Goal: Task Accomplishment & Management: Manage account settings

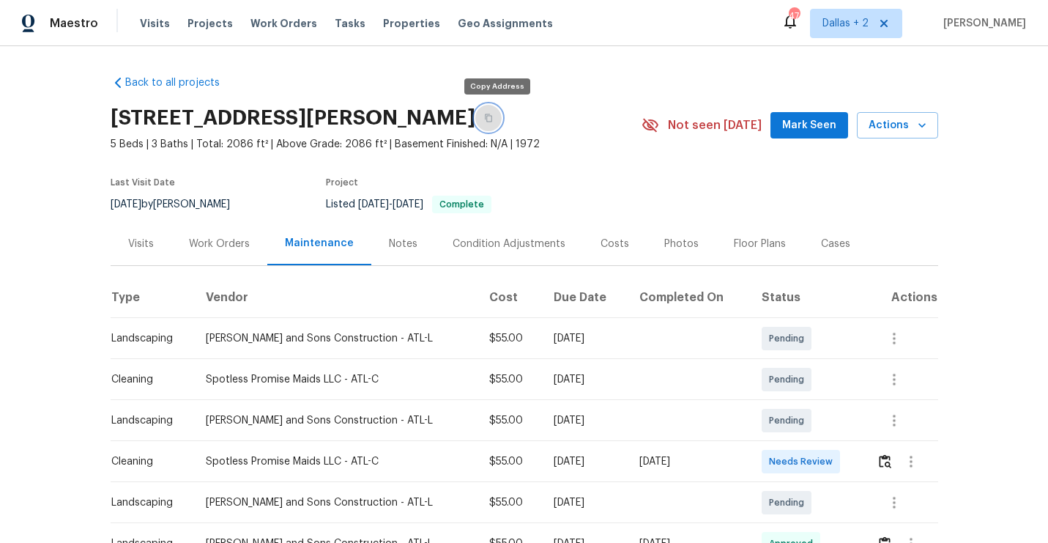
click at [497, 123] on button "button" at bounding box center [488, 118] width 26 height 26
click at [887, 467] on img "button" at bounding box center [885, 461] width 12 height 14
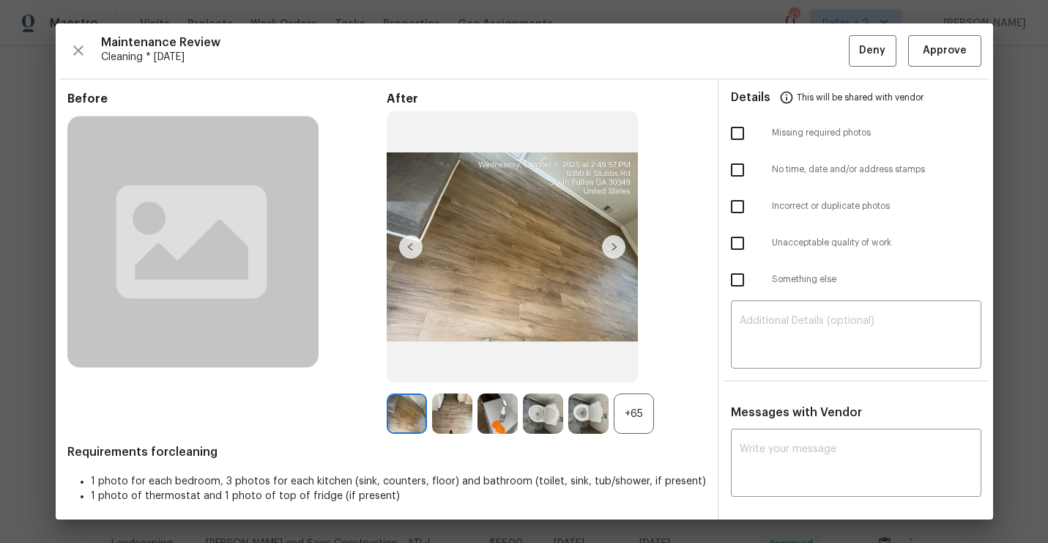
click at [639, 412] on div "+65" at bounding box center [634, 413] width 40 height 40
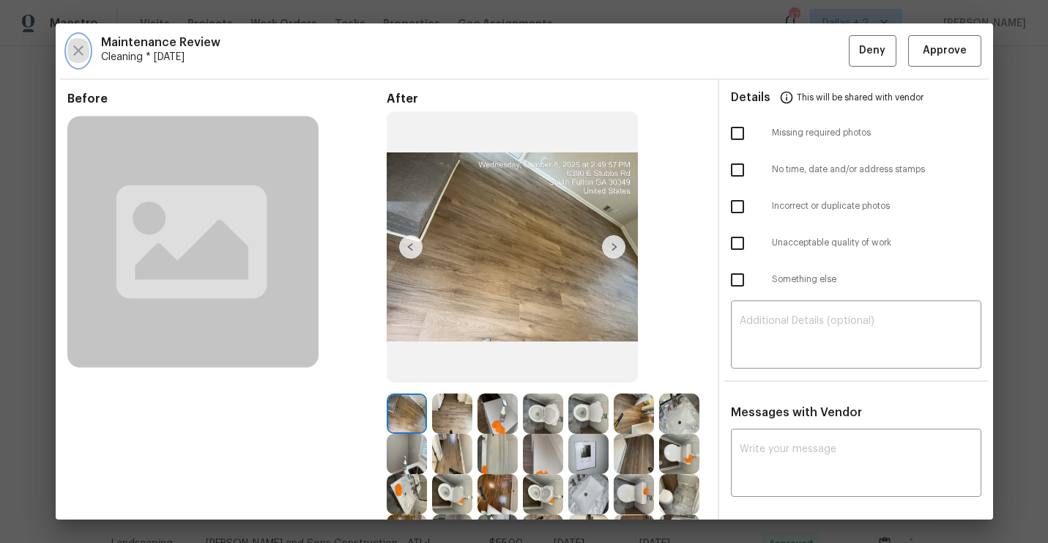
click at [68, 46] on button "button" at bounding box center [78, 50] width 22 height 31
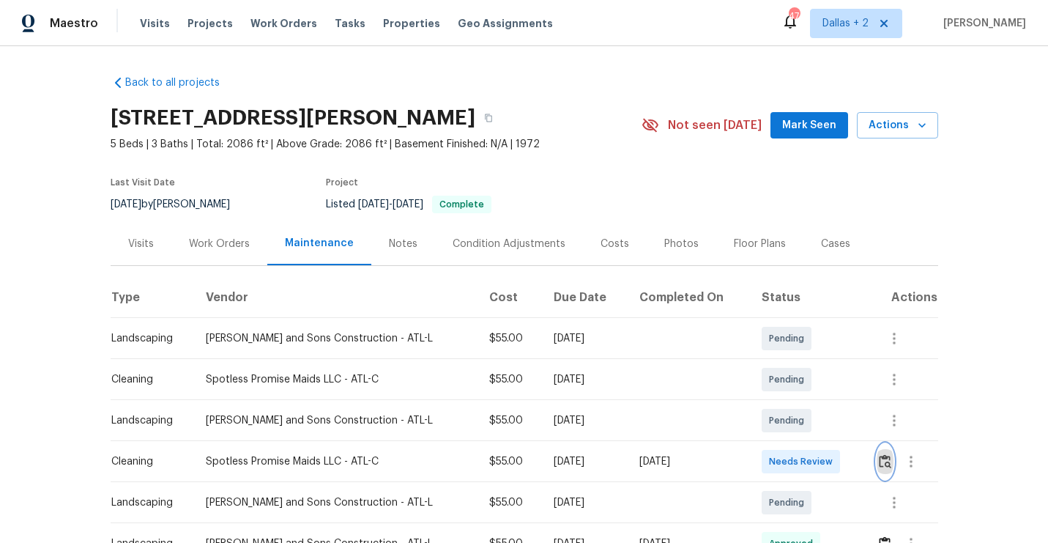
click at [882, 462] on img "button" at bounding box center [885, 461] width 12 height 14
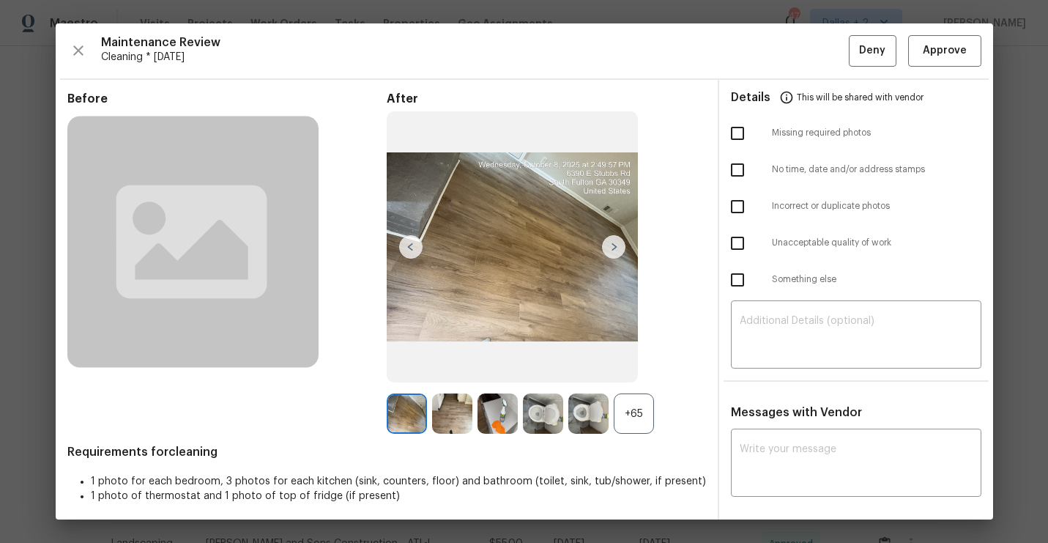
click at [637, 413] on div "+65" at bounding box center [634, 413] width 40 height 40
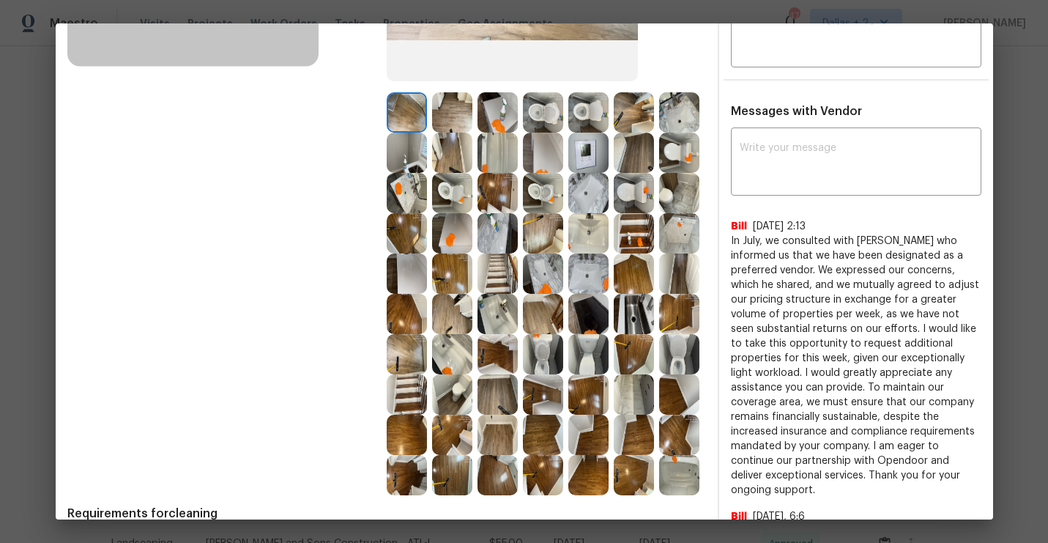
scroll to position [316, 0]
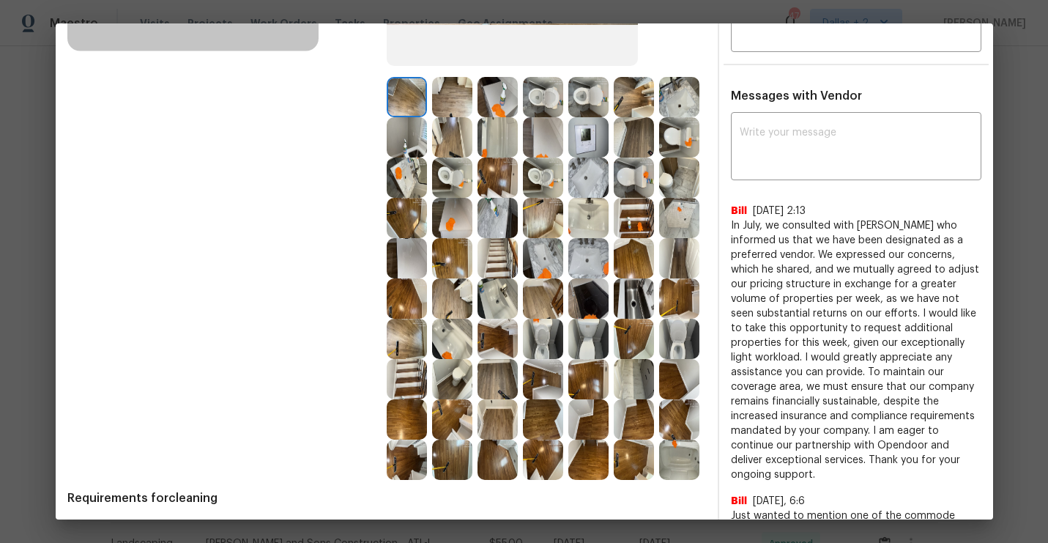
click at [553, 97] on img at bounding box center [543, 97] width 40 height 40
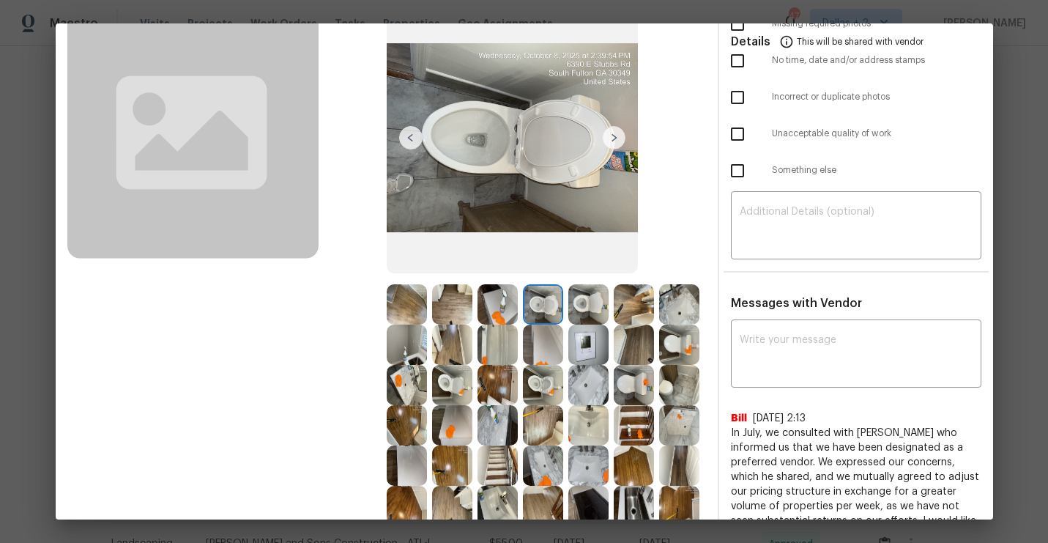
scroll to position [105, 0]
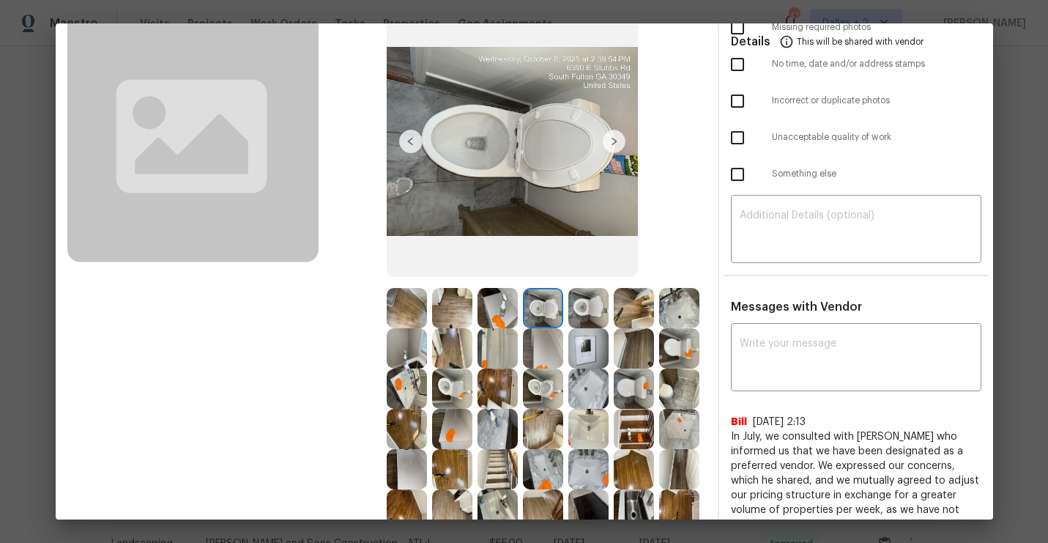
click at [590, 307] on img at bounding box center [588, 308] width 40 height 40
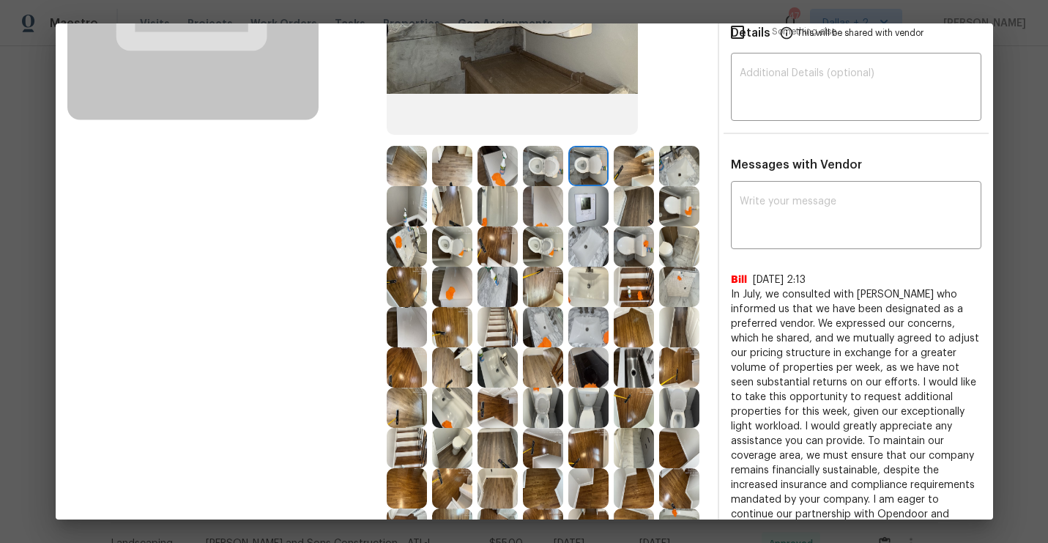
scroll to position [251, 0]
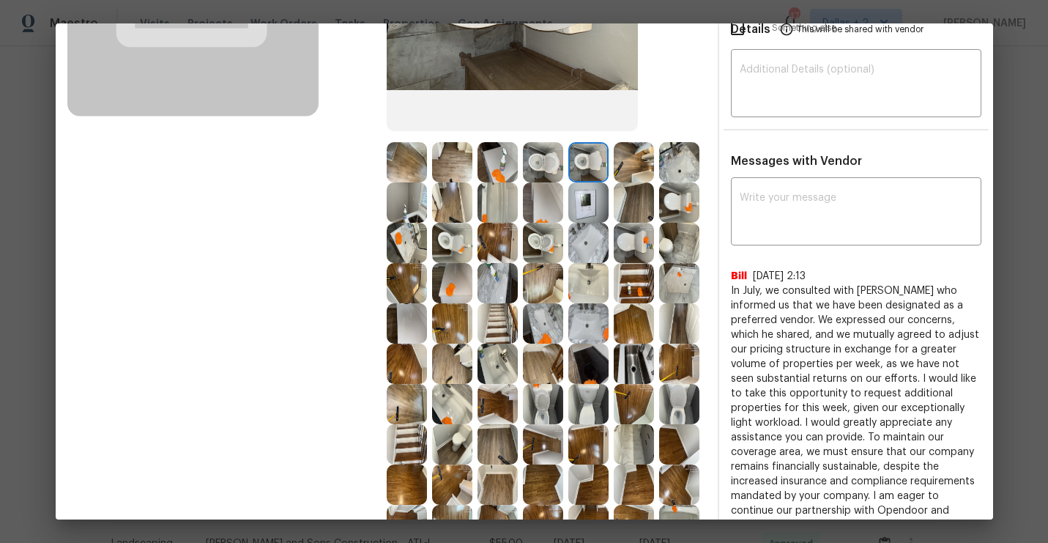
click at [501, 368] on img at bounding box center [498, 364] width 40 height 40
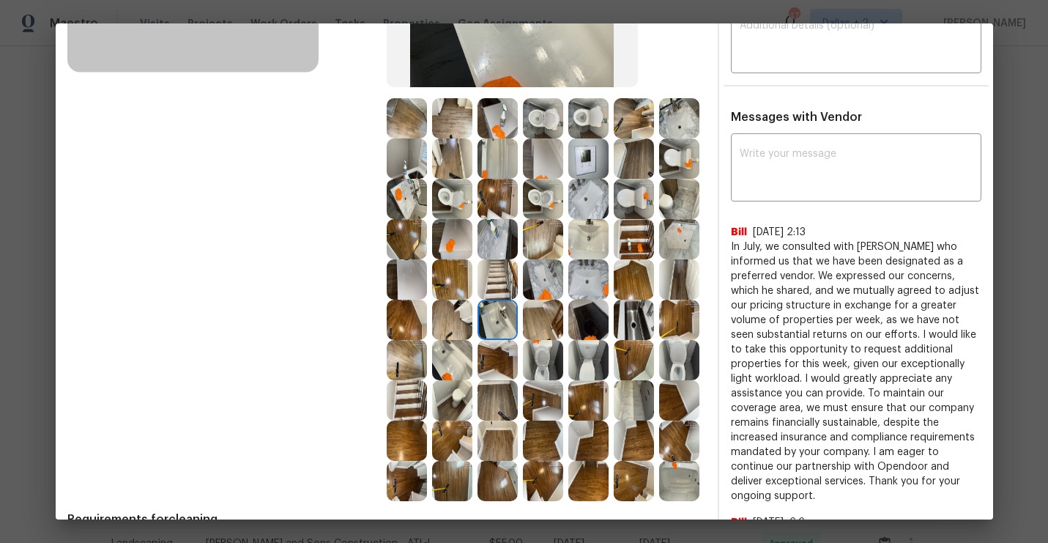
scroll to position [291, 0]
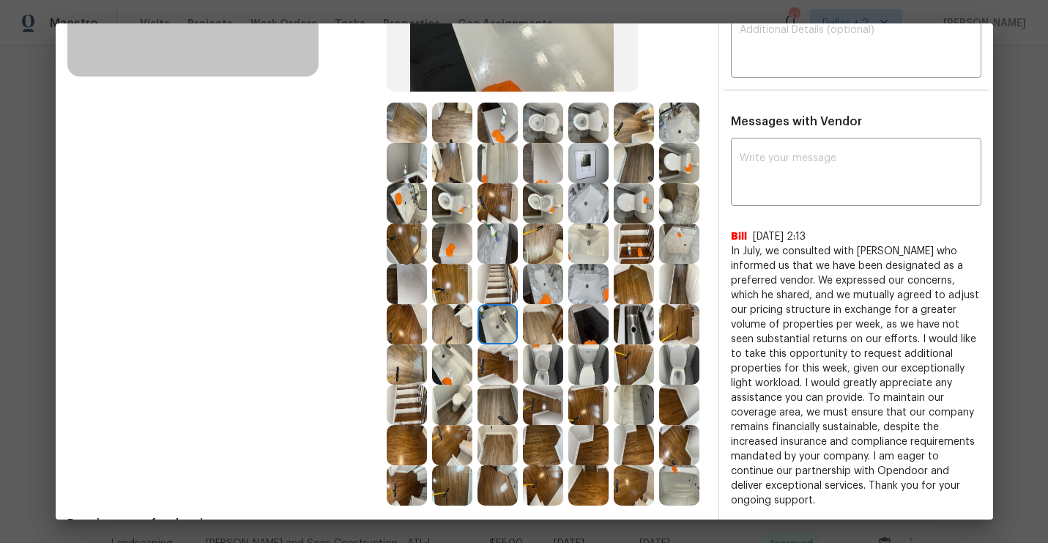
click at [454, 234] on img at bounding box center [452, 243] width 40 height 40
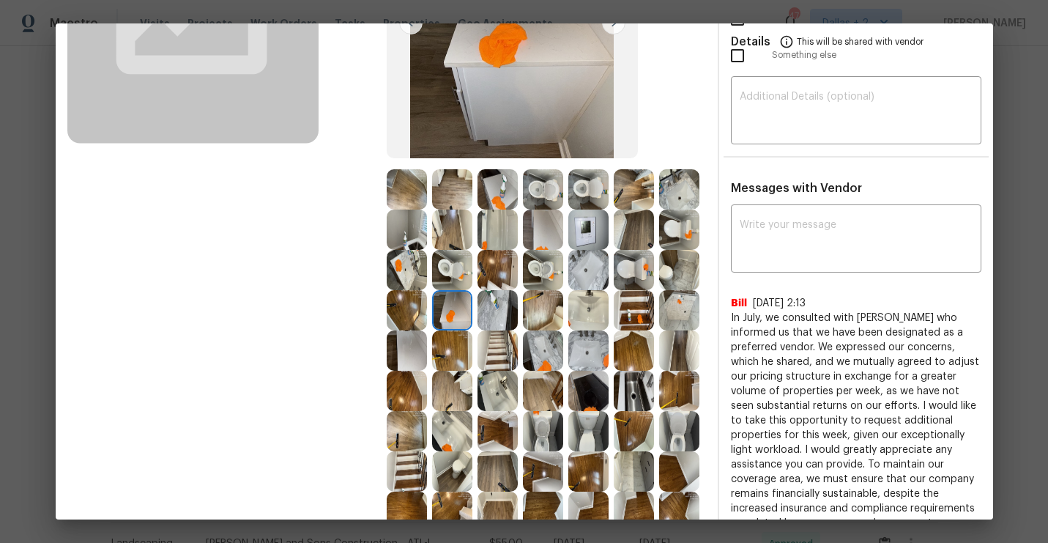
scroll to position [255, 0]
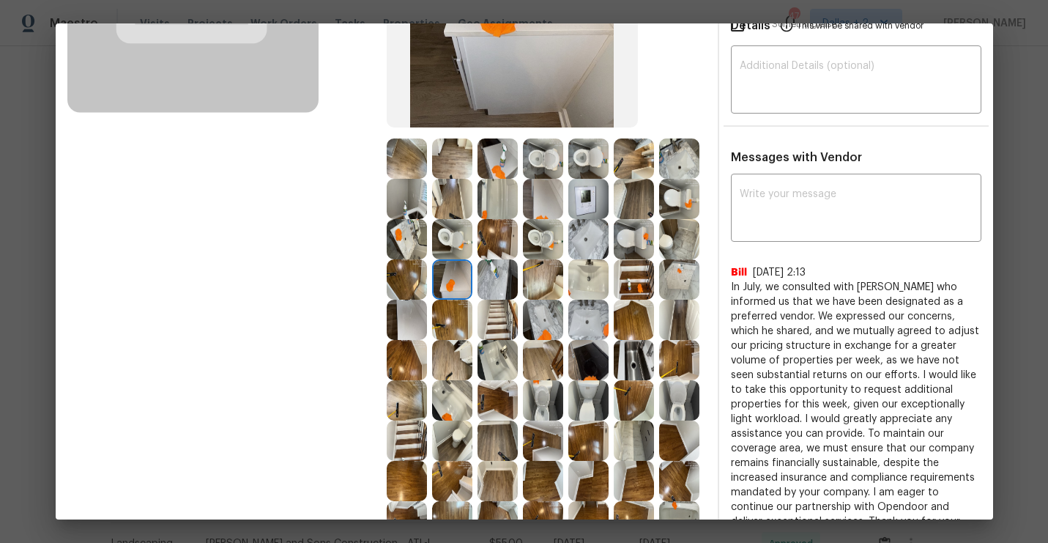
click at [454, 199] on img at bounding box center [452, 199] width 40 height 40
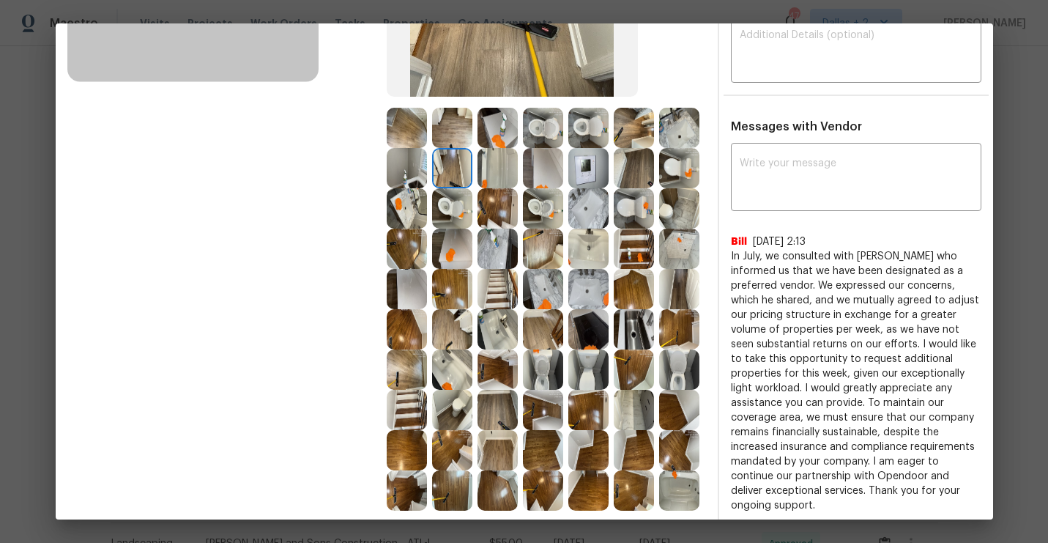
scroll to position [355, 0]
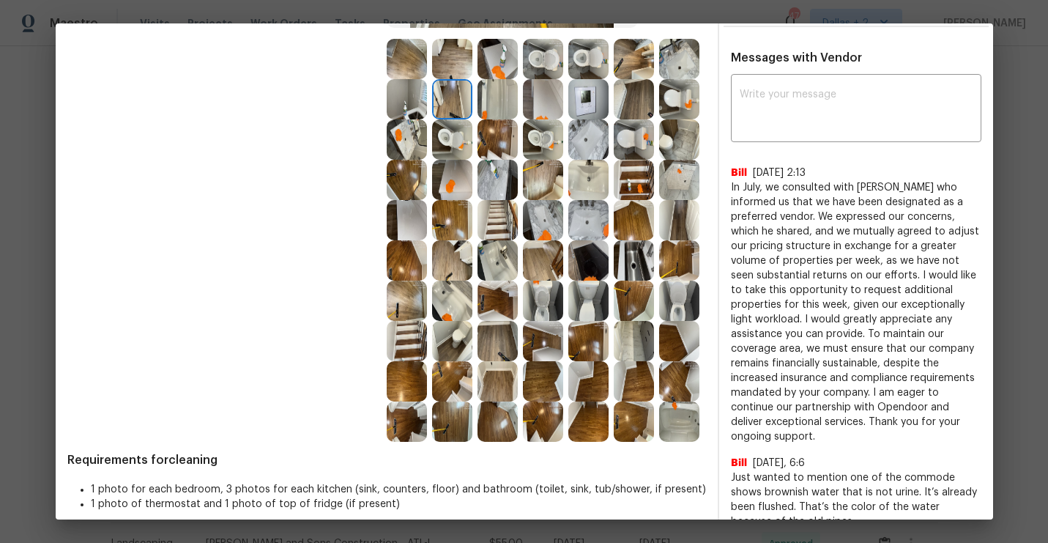
click at [640, 256] on img at bounding box center [634, 260] width 40 height 40
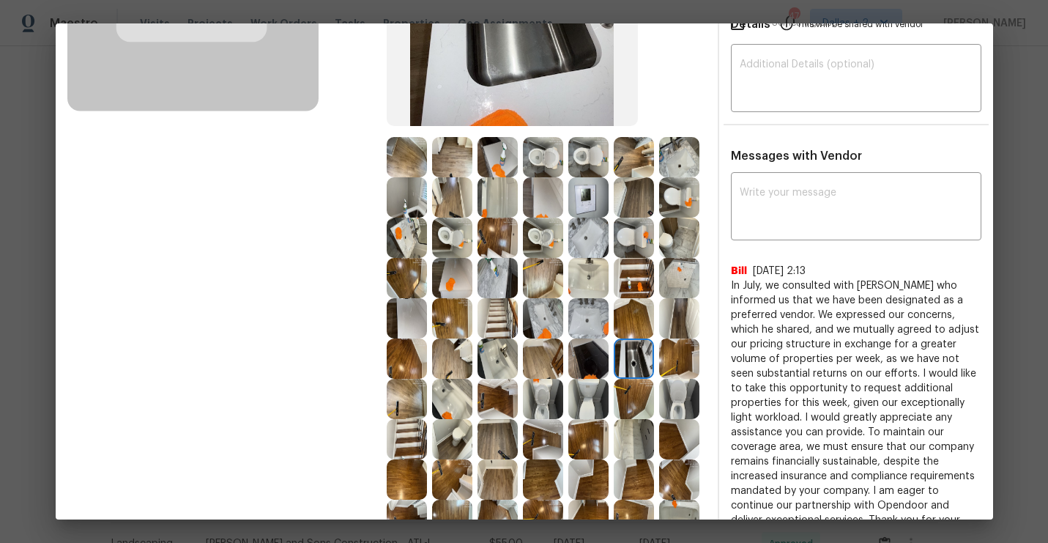
scroll to position [281, 0]
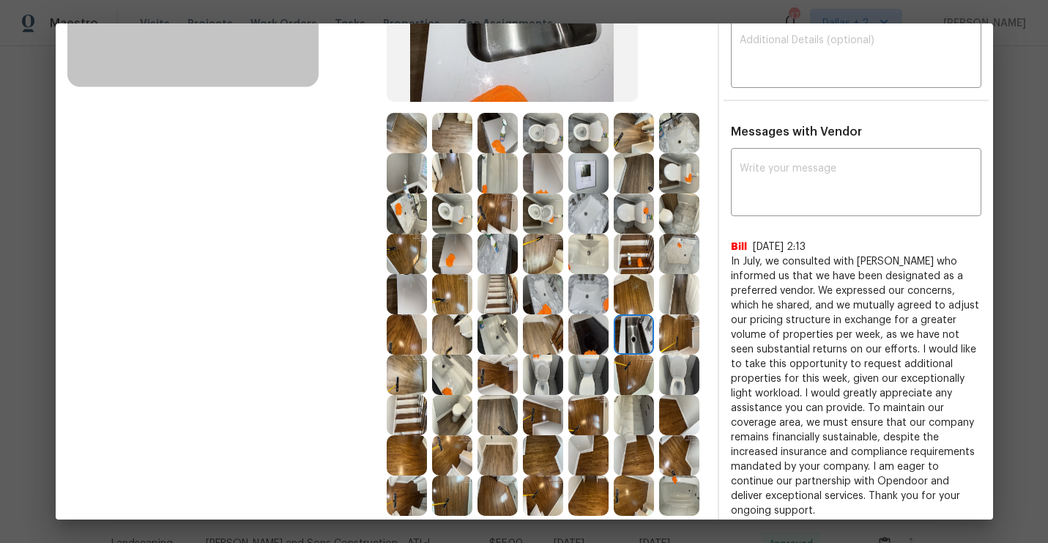
click at [491, 139] on img at bounding box center [498, 133] width 40 height 40
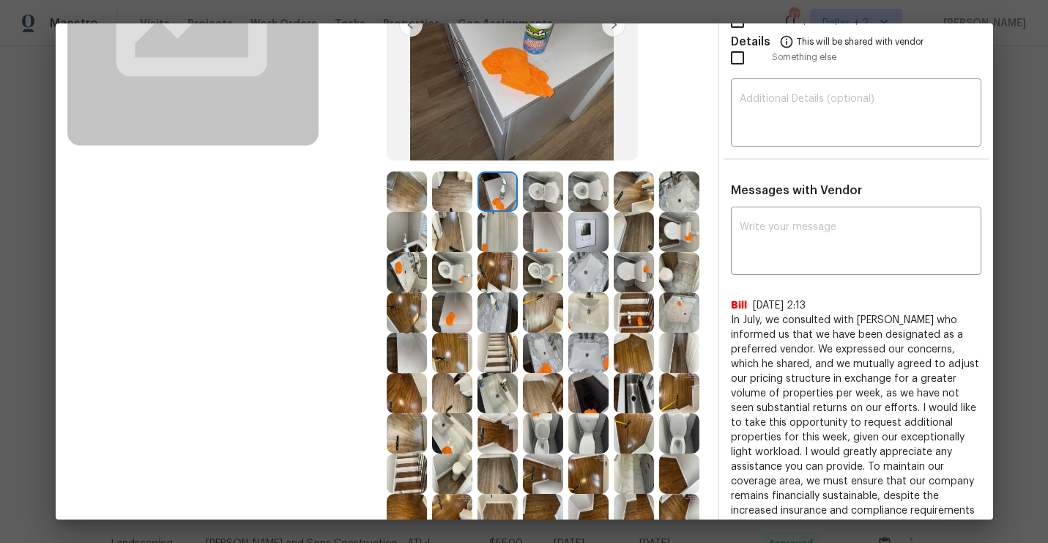
scroll to position [233, 0]
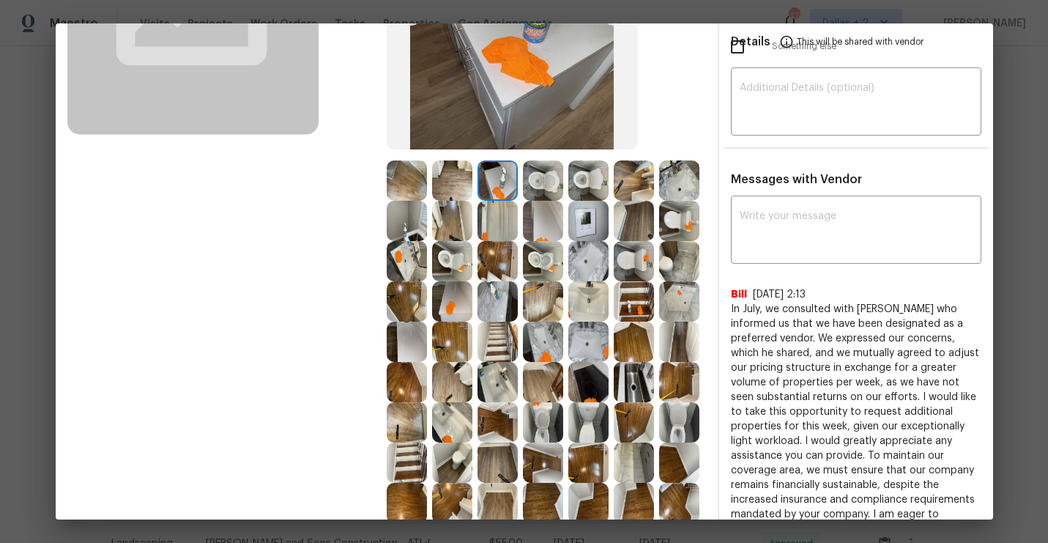
click at [694, 307] on img at bounding box center [679, 301] width 40 height 40
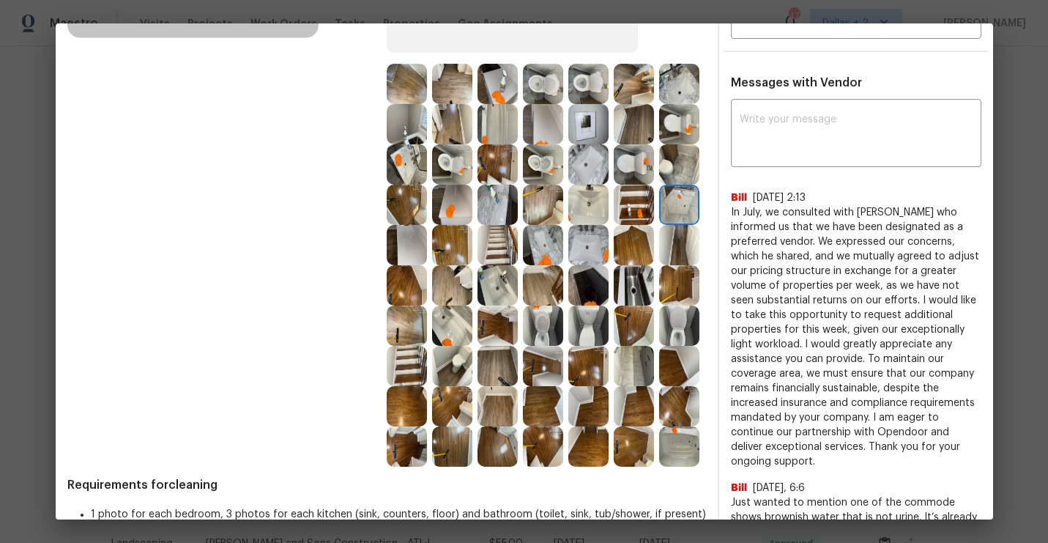
scroll to position [346, 0]
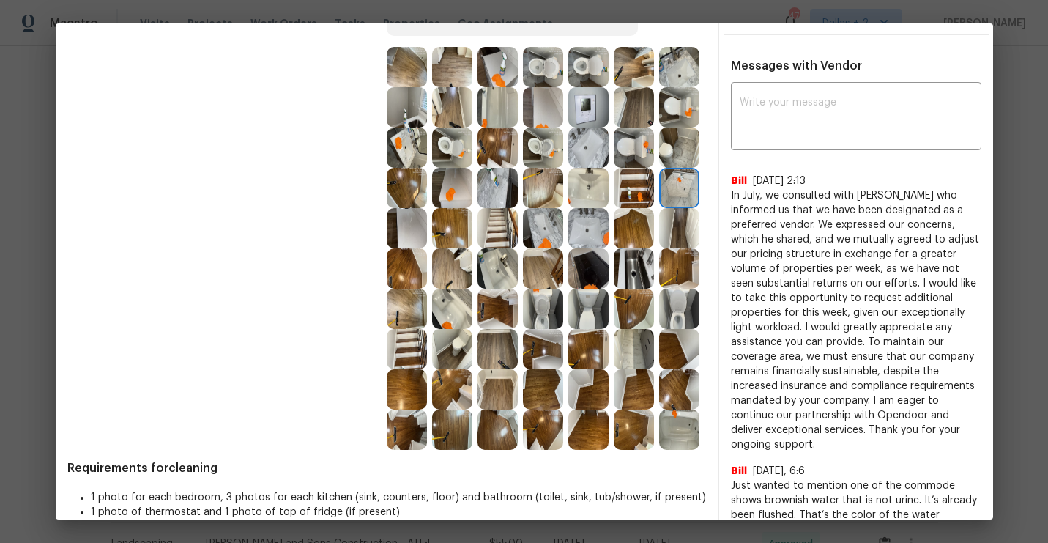
click at [669, 427] on img at bounding box center [679, 429] width 40 height 40
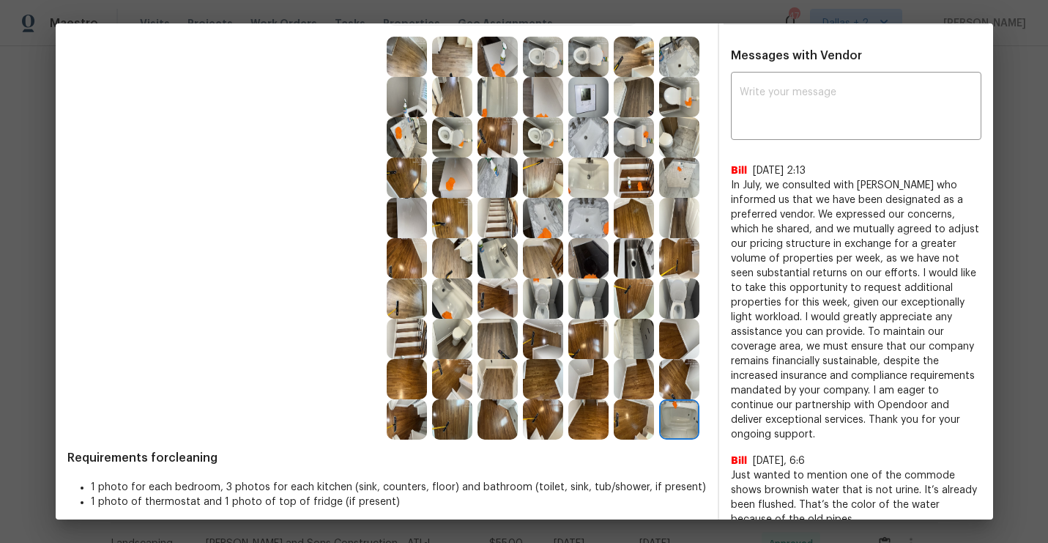
scroll to position [358, 0]
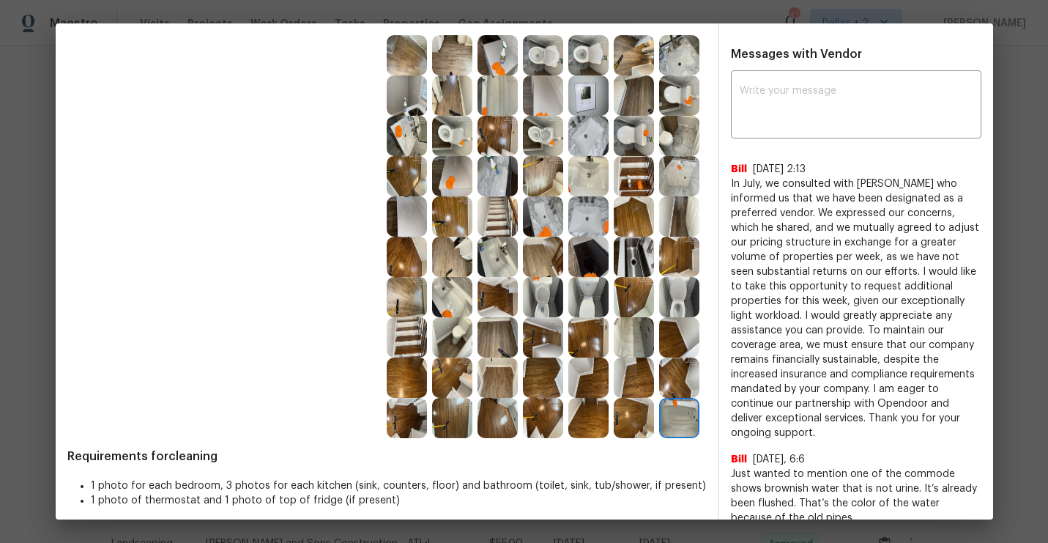
click at [501, 197] on img at bounding box center [498, 216] width 40 height 40
click at [678, 263] on img at bounding box center [679, 257] width 40 height 40
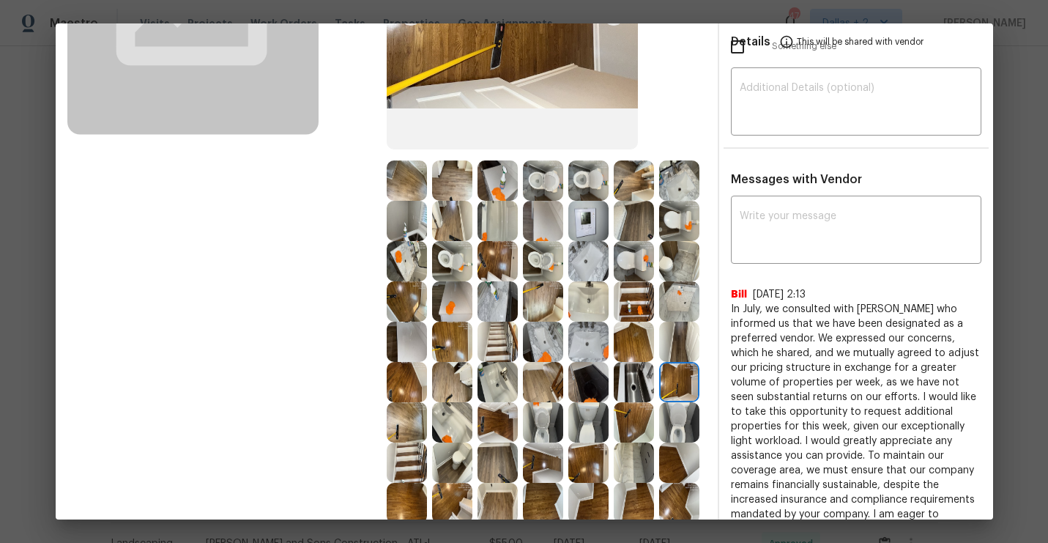
scroll to position [316, 0]
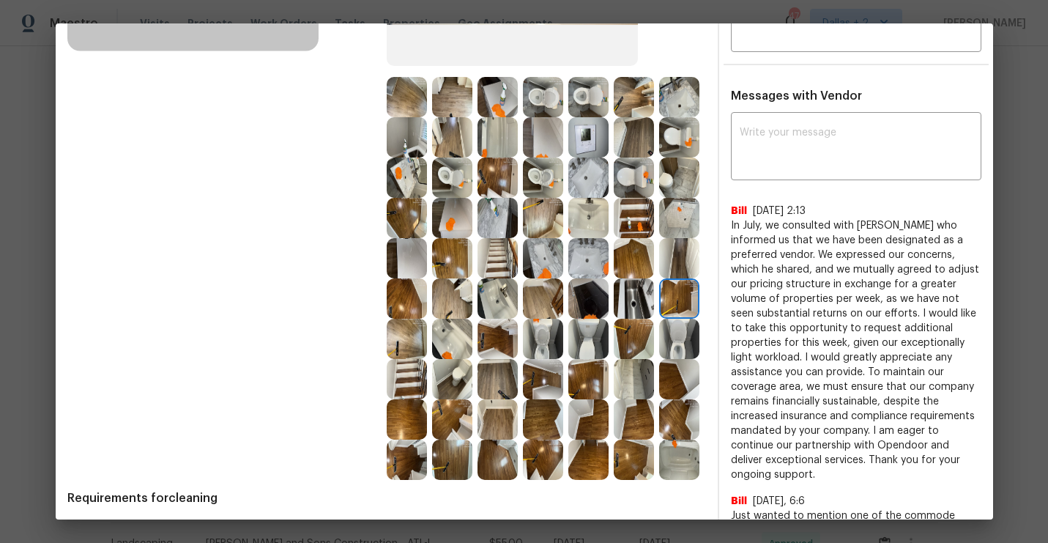
click at [510, 212] on img at bounding box center [498, 218] width 40 height 40
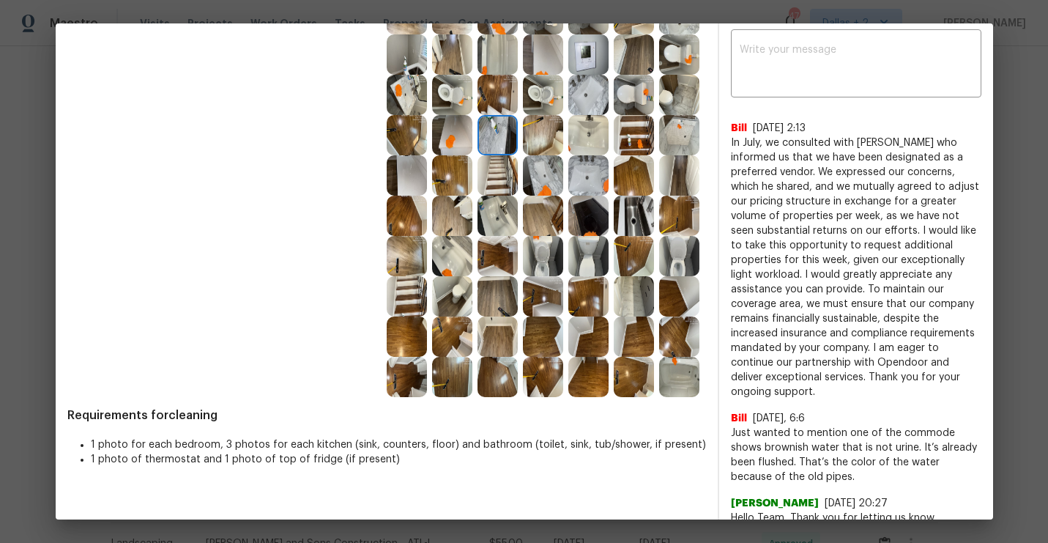
scroll to position [0, 0]
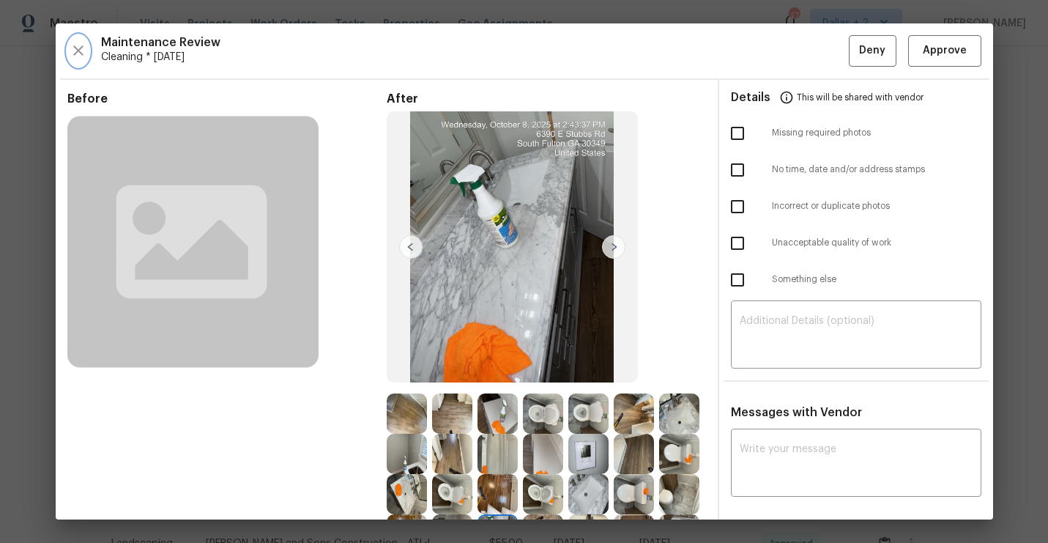
click at [81, 53] on icon "button" at bounding box center [78, 50] width 10 height 10
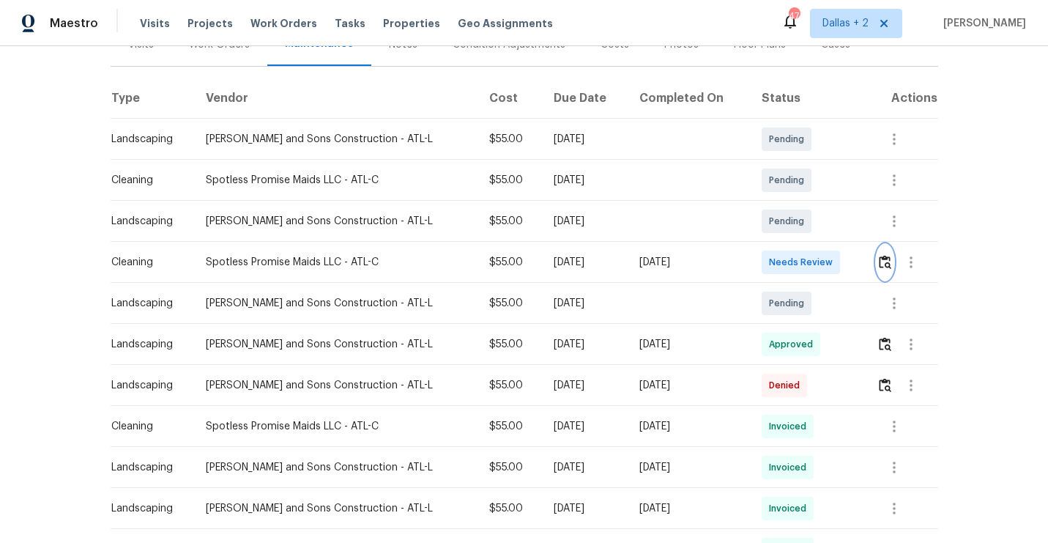
scroll to position [201, 0]
click at [894, 425] on icon "button" at bounding box center [894, 425] width 3 height 12
click at [904, 445] on li "View details" at bounding box center [926, 449] width 103 height 24
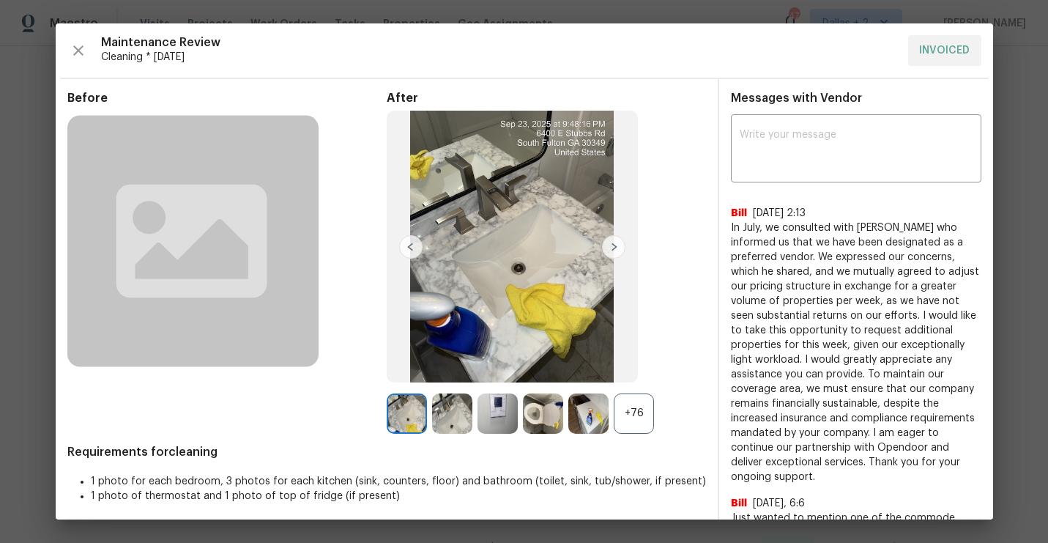
click at [644, 417] on div "+76" at bounding box center [634, 413] width 40 height 40
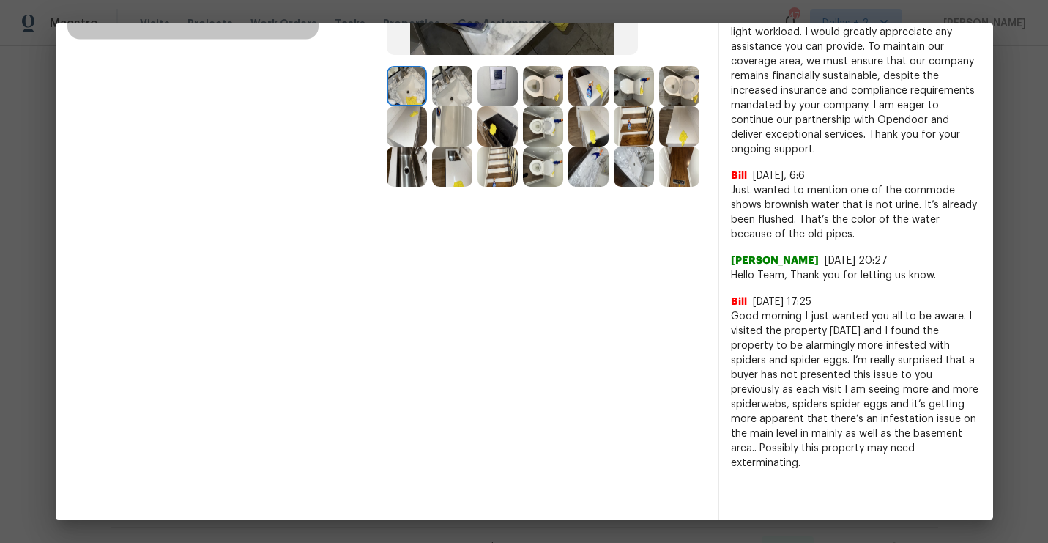
scroll to position [329, 0]
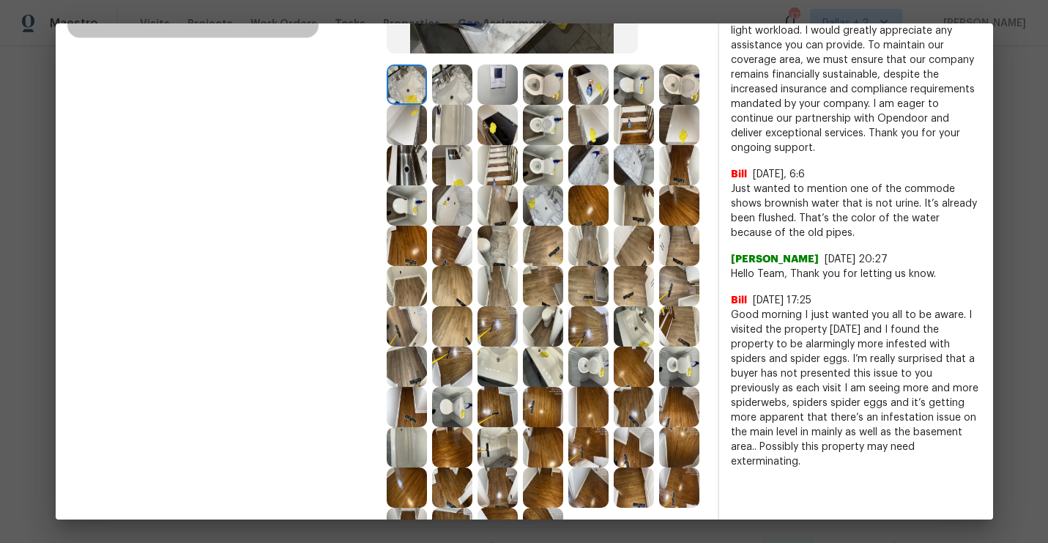
click at [456, 218] on img at bounding box center [452, 205] width 40 height 40
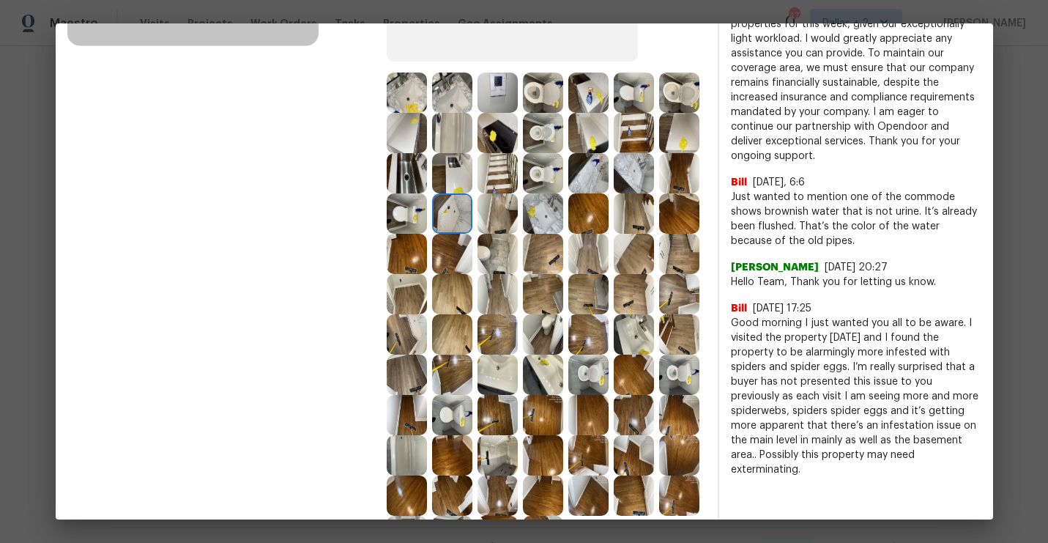
scroll to position [318, 0]
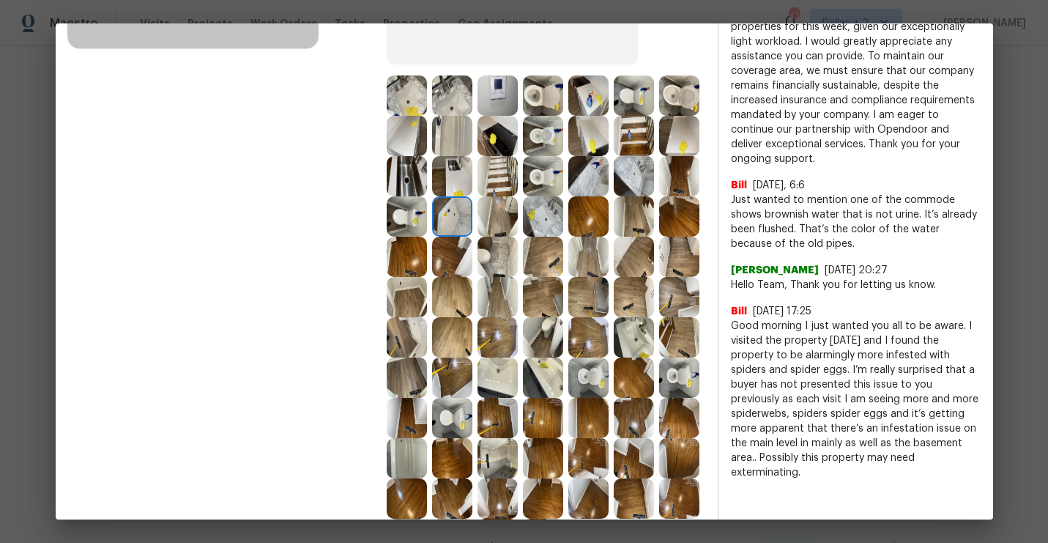
click at [502, 227] on img at bounding box center [498, 216] width 40 height 40
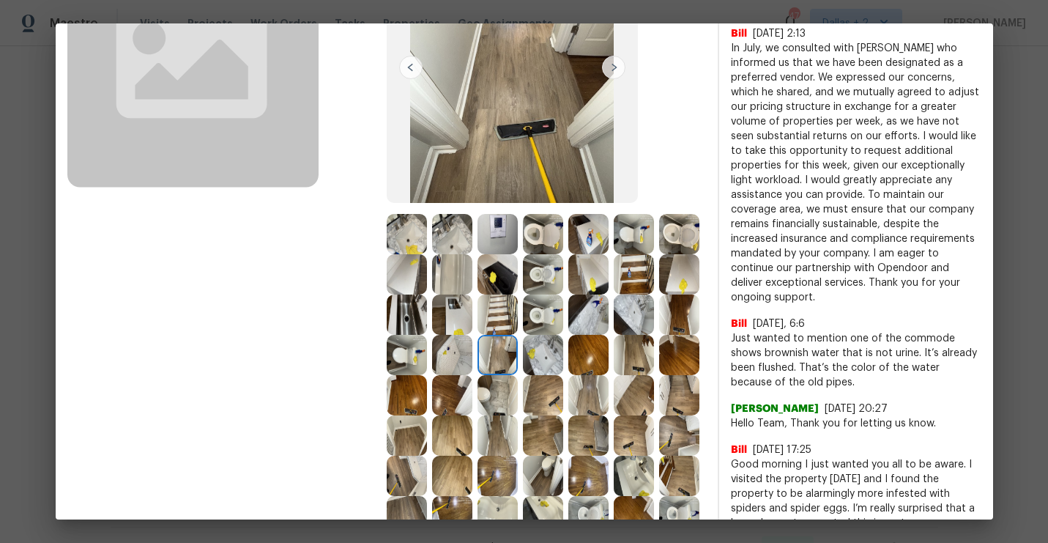
scroll to position [207, 0]
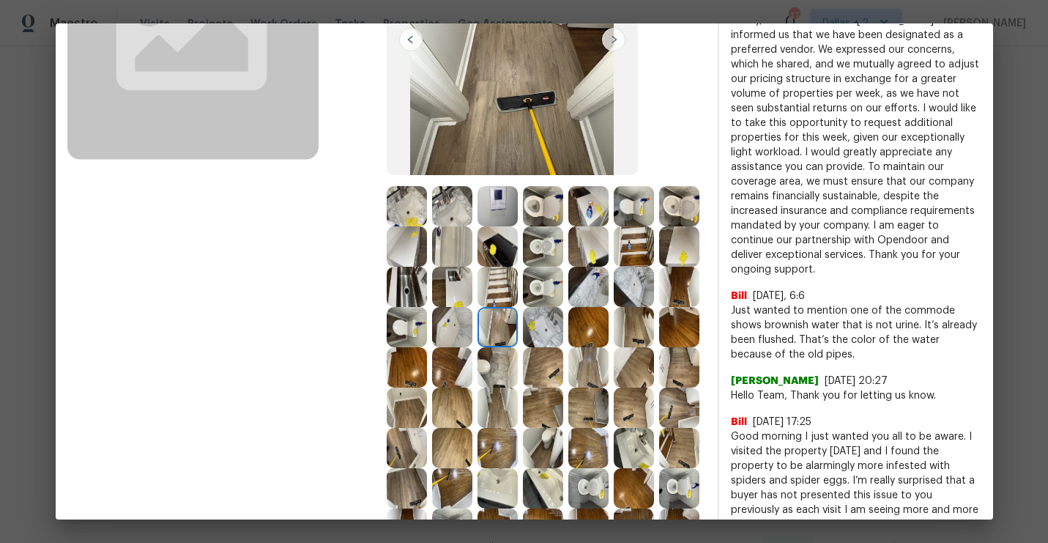
click at [459, 216] on img at bounding box center [452, 206] width 40 height 40
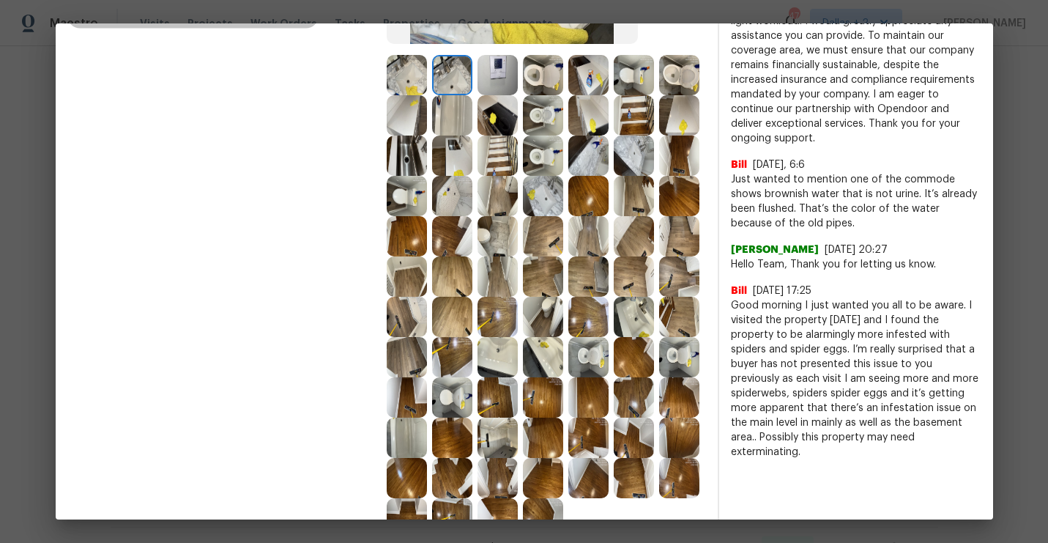
scroll to position [305, 0]
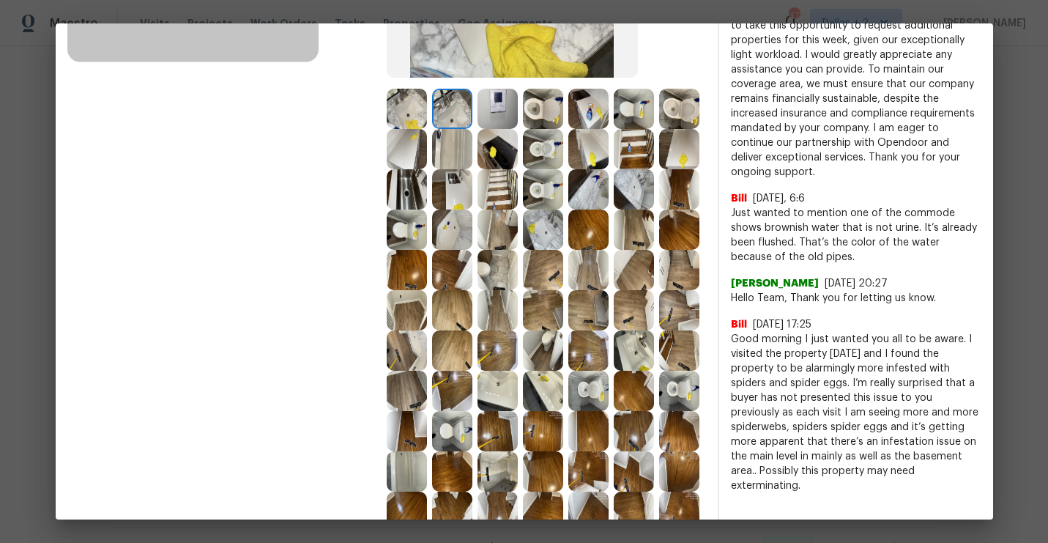
click at [681, 221] on img at bounding box center [679, 229] width 40 height 40
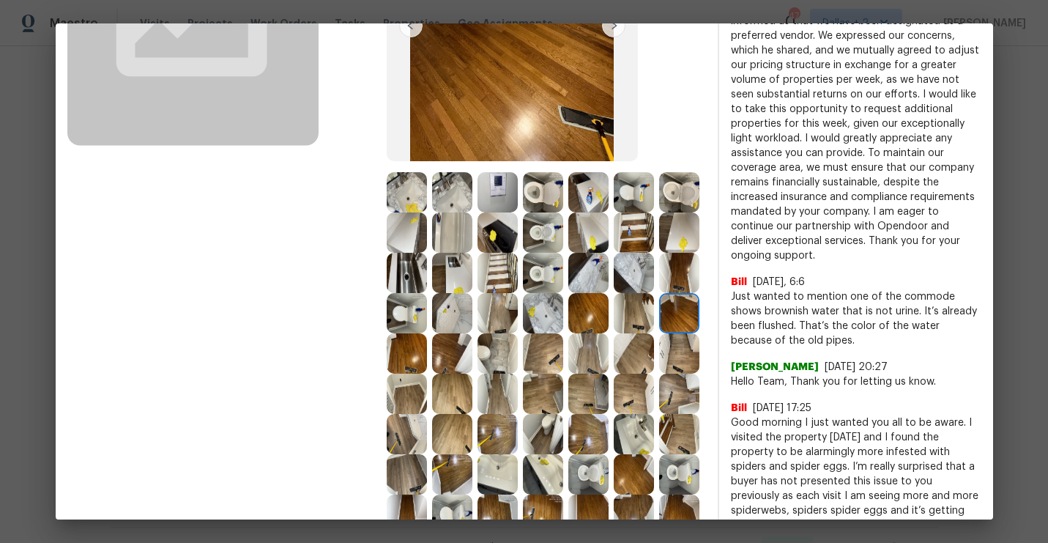
scroll to position [172, 0]
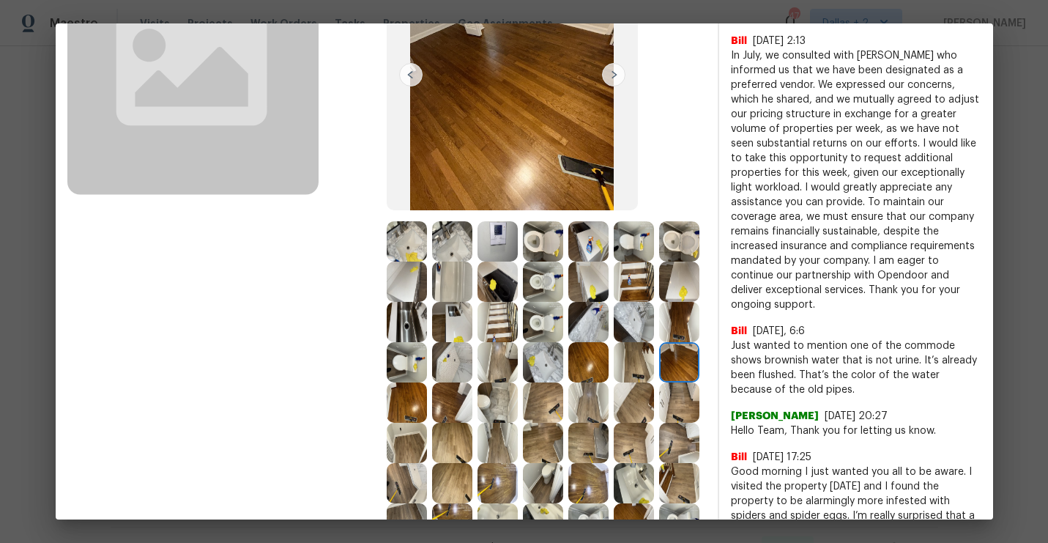
click at [409, 230] on img at bounding box center [407, 241] width 40 height 40
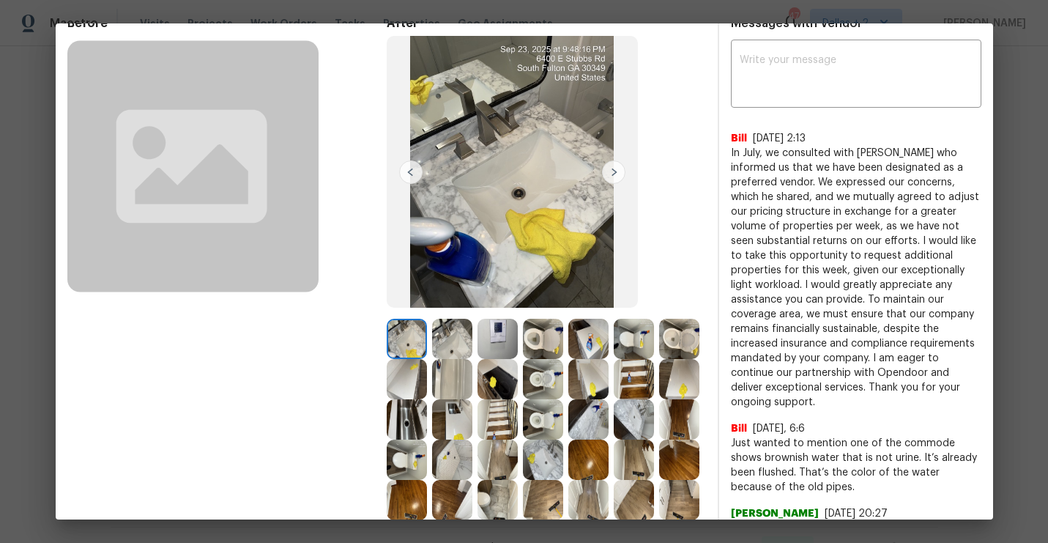
scroll to position [62, 0]
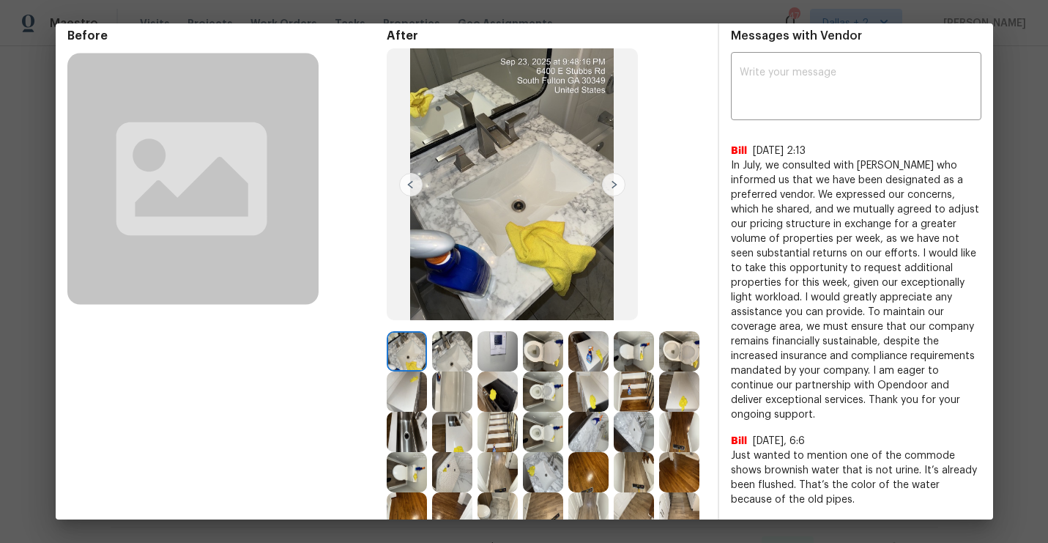
click at [615, 180] on img at bounding box center [613, 184] width 23 height 23
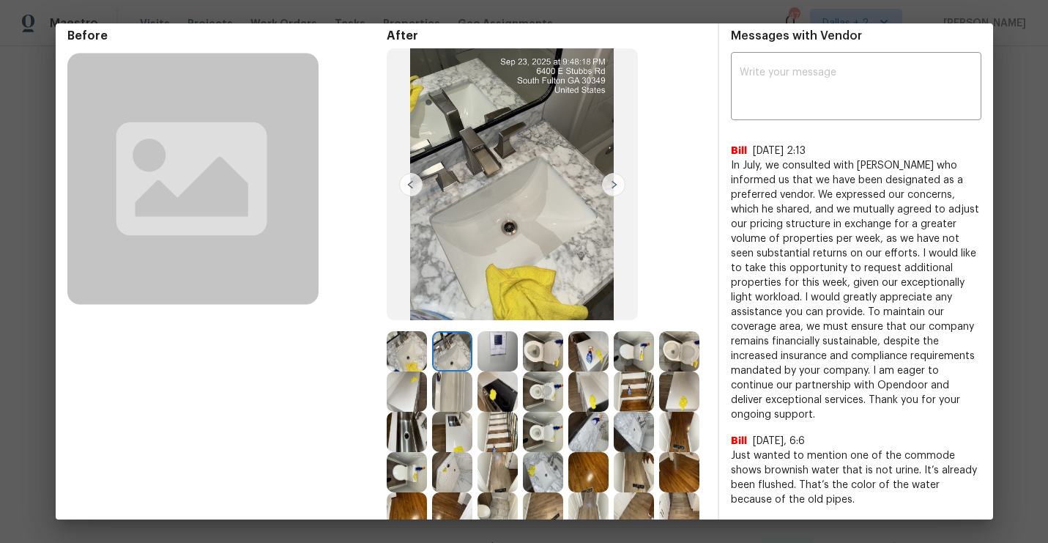
click at [615, 180] on img at bounding box center [613, 184] width 23 height 23
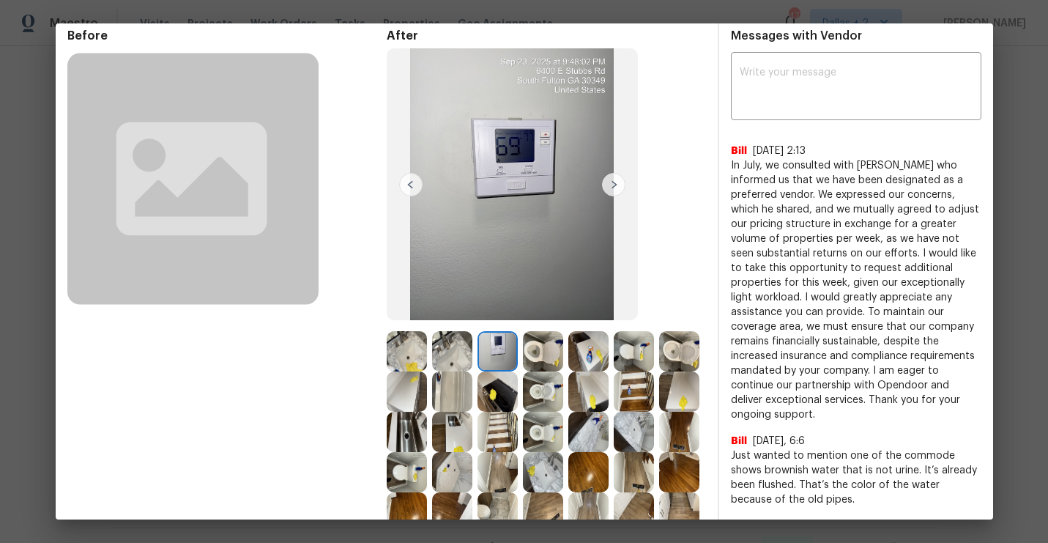
click at [612, 185] on img at bounding box center [613, 184] width 23 height 23
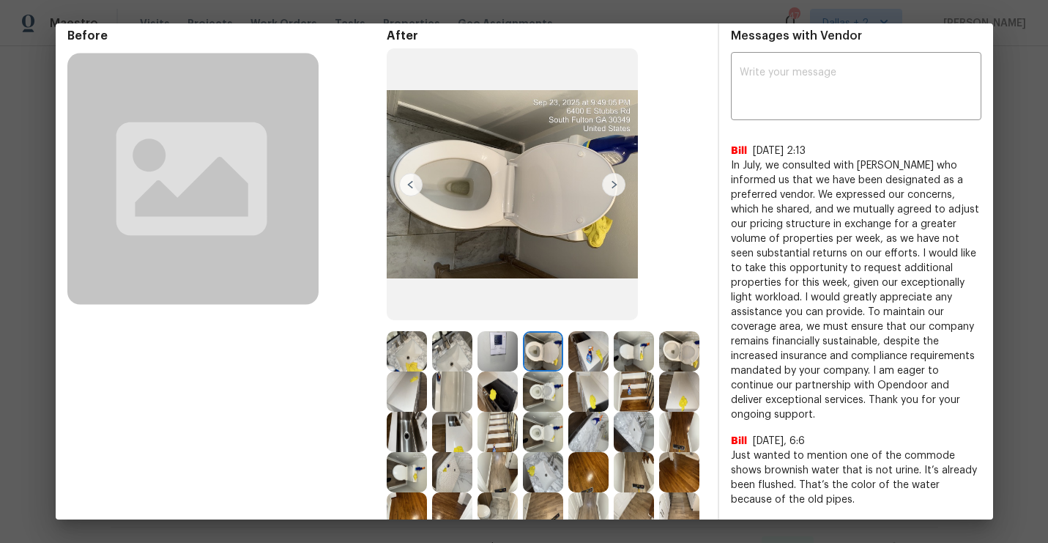
click at [612, 185] on img at bounding box center [613, 184] width 23 height 23
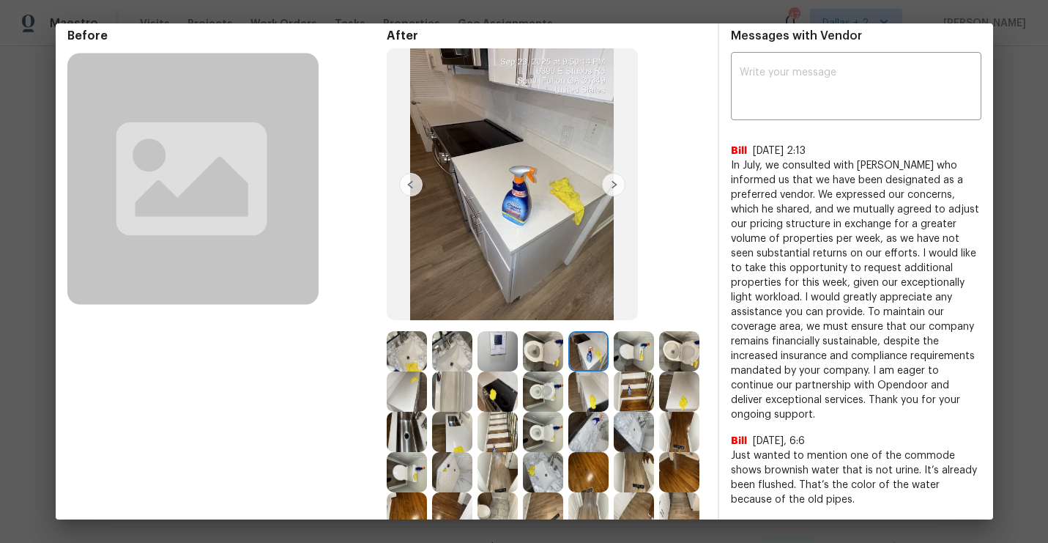
click at [612, 185] on img at bounding box center [613, 184] width 23 height 23
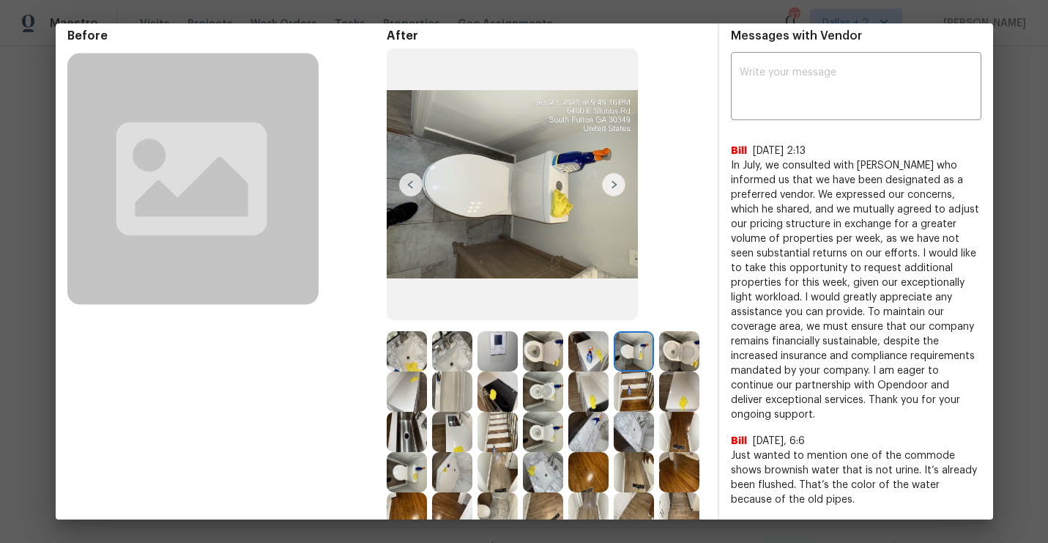
click at [612, 185] on img at bounding box center [613, 184] width 23 height 23
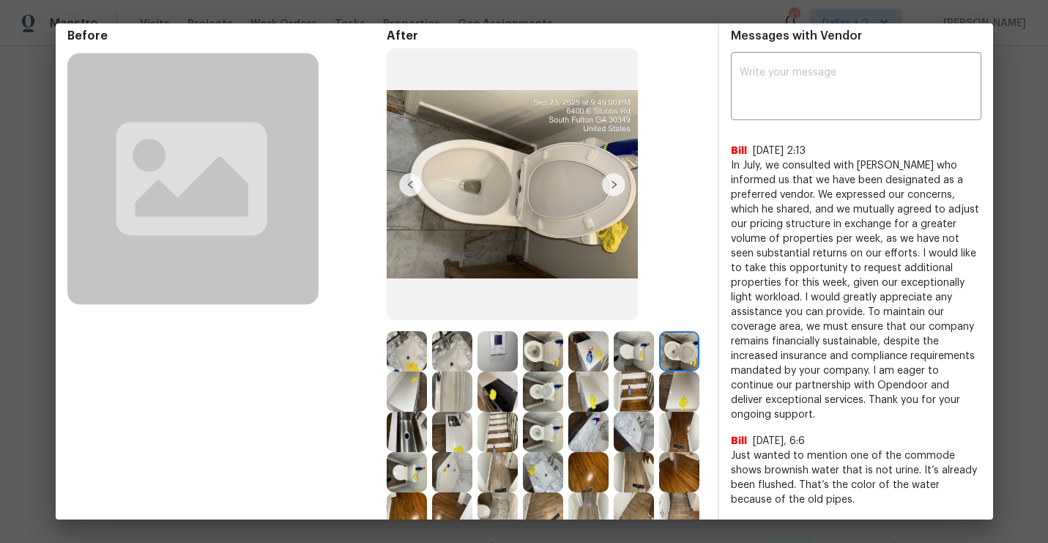
click at [612, 185] on img at bounding box center [613, 184] width 23 height 23
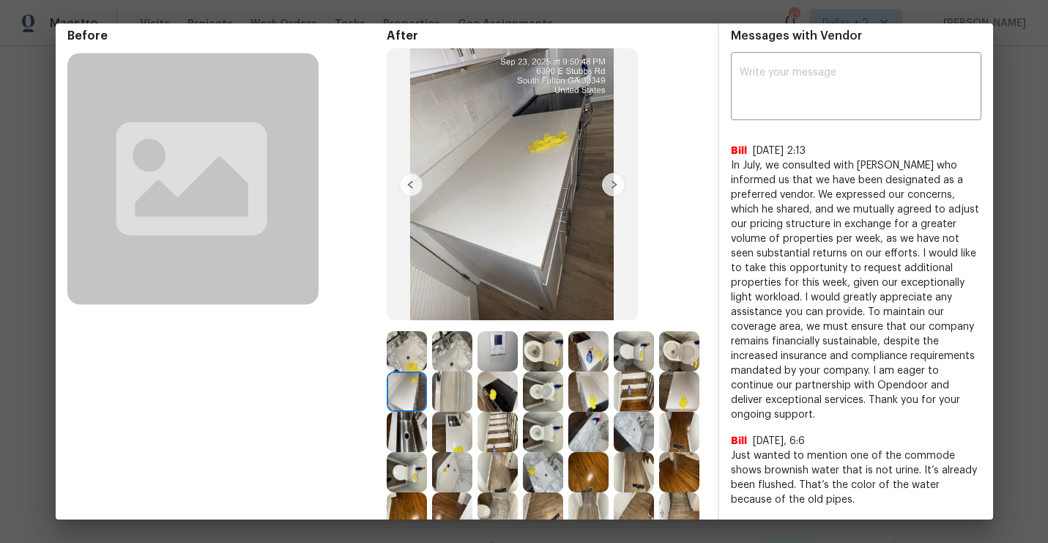
click at [612, 185] on img at bounding box center [613, 184] width 23 height 23
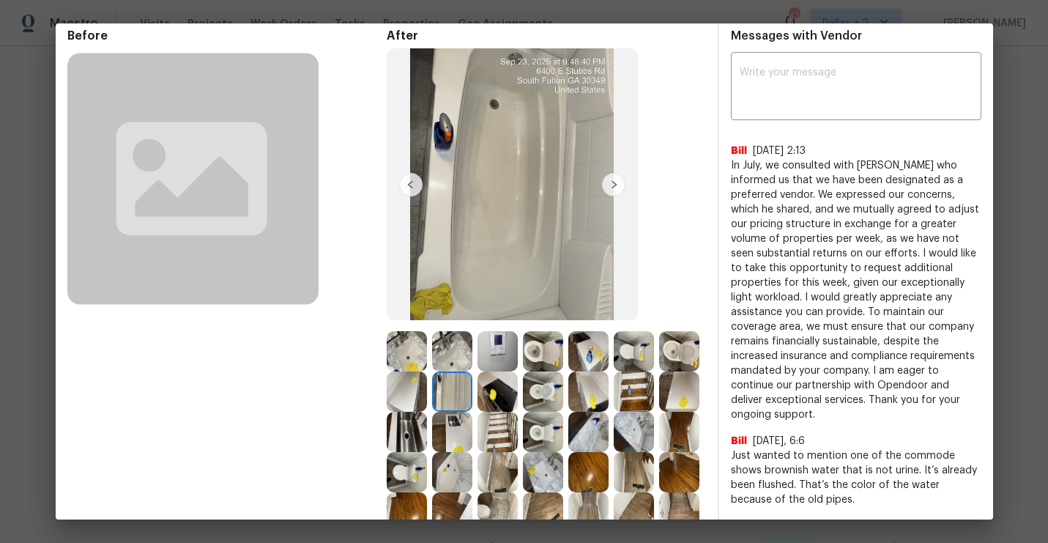
click at [612, 185] on img at bounding box center [613, 184] width 23 height 23
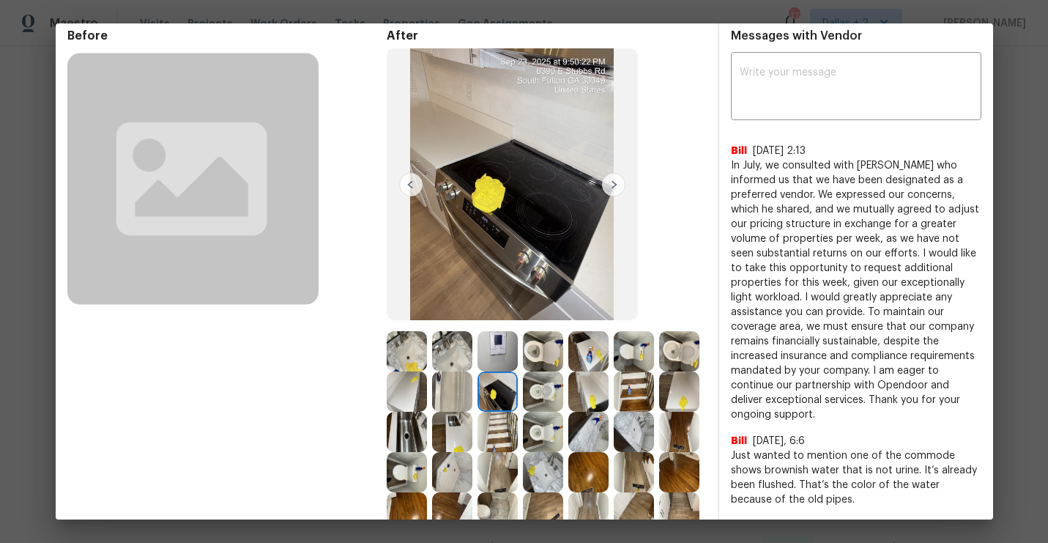
click at [612, 185] on img at bounding box center [613, 184] width 23 height 23
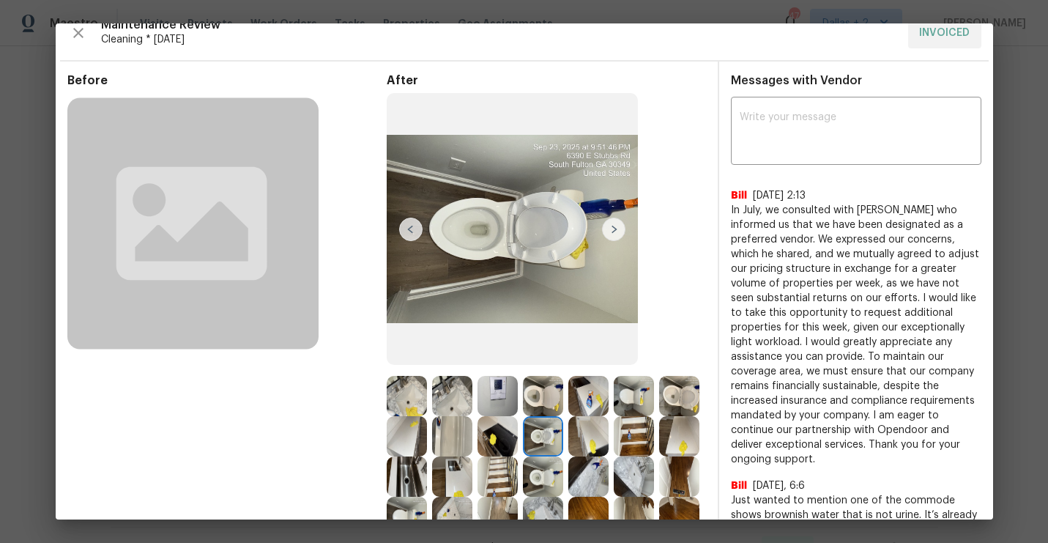
scroll to position [0, 0]
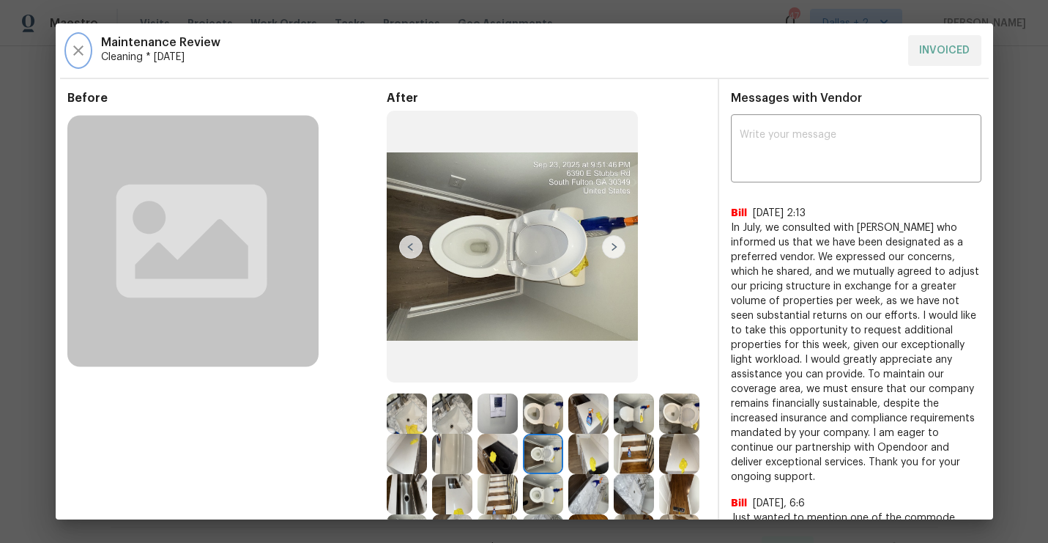
click at [73, 55] on icon "button" at bounding box center [78, 50] width 10 height 10
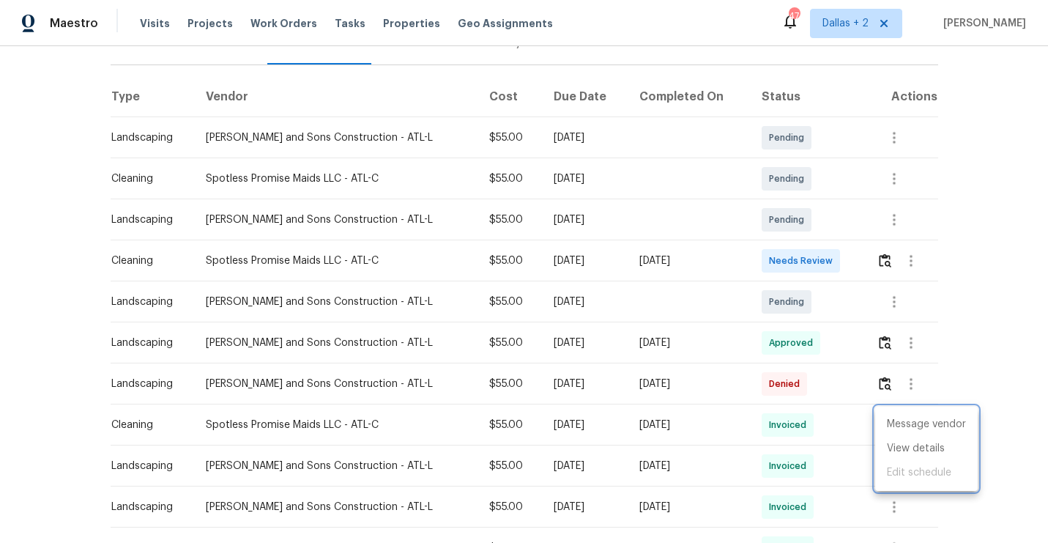
click at [880, 250] on div at bounding box center [524, 271] width 1048 height 543
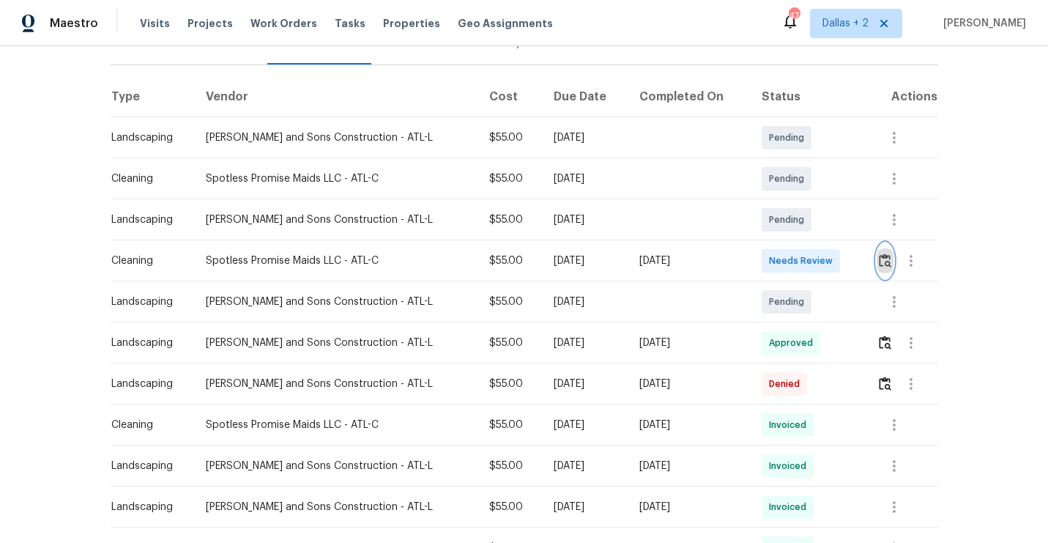
click at [880, 263] on img "button" at bounding box center [885, 260] width 12 height 14
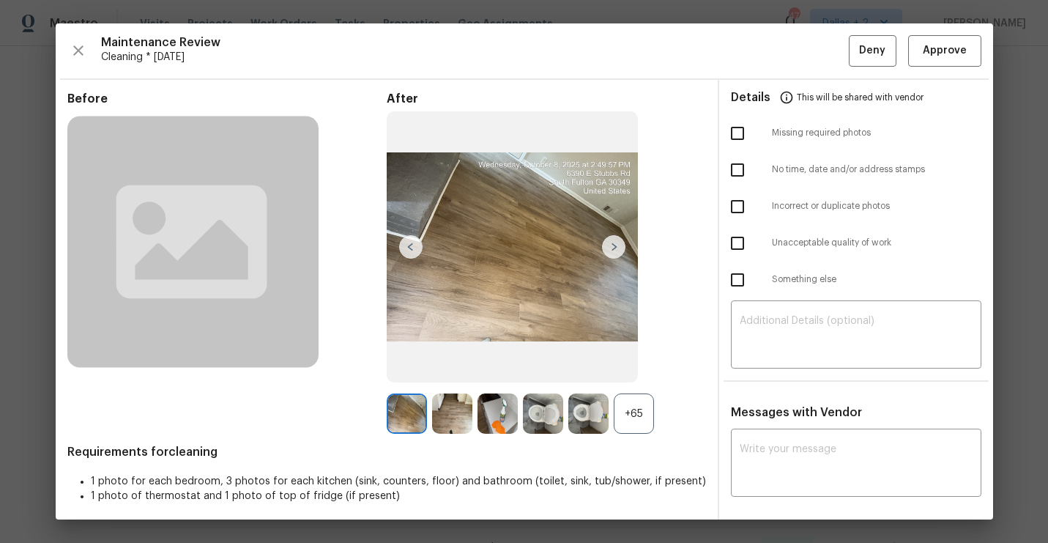
click at [638, 426] on div "+65" at bounding box center [634, 413] width 40 height 40
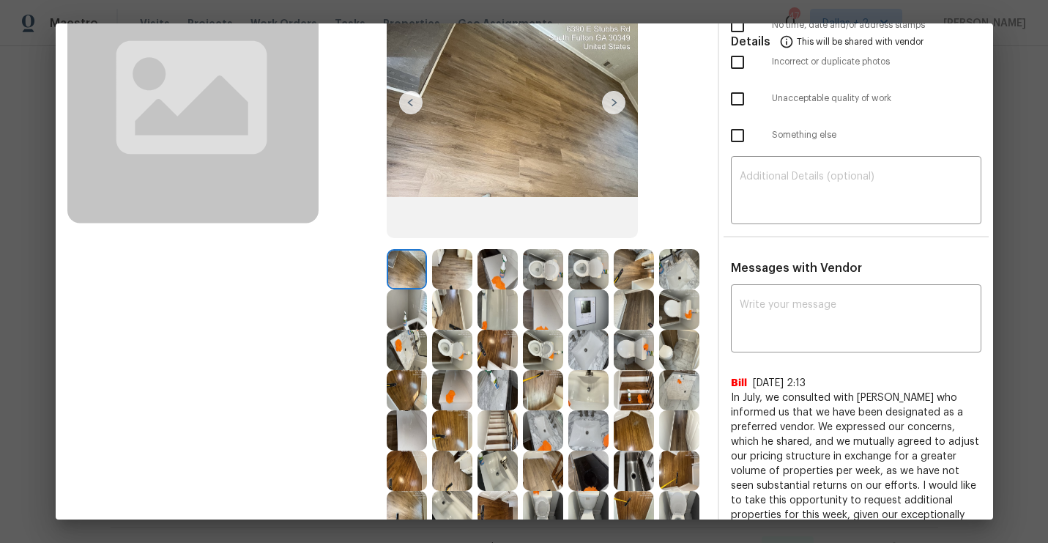
scroll to position [201, 0]
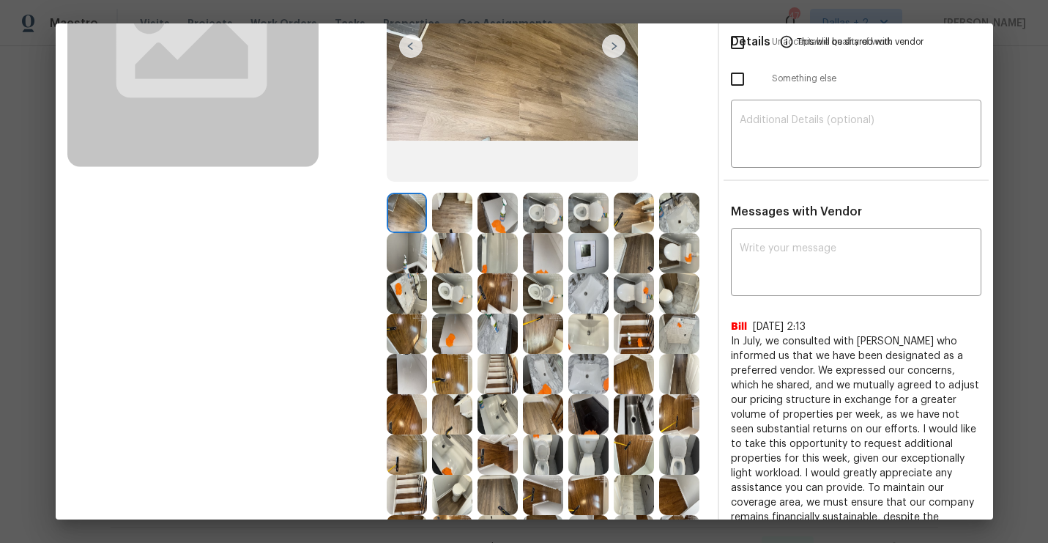
click at [495, 220] on img at bounding box center [498, 213] width 40 height 40
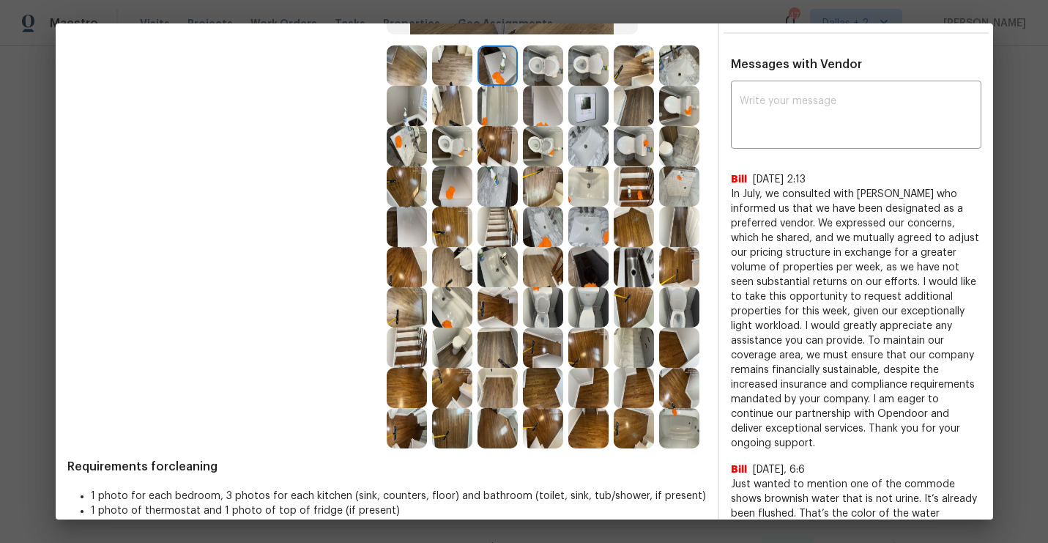
scroll to position [317, 0]
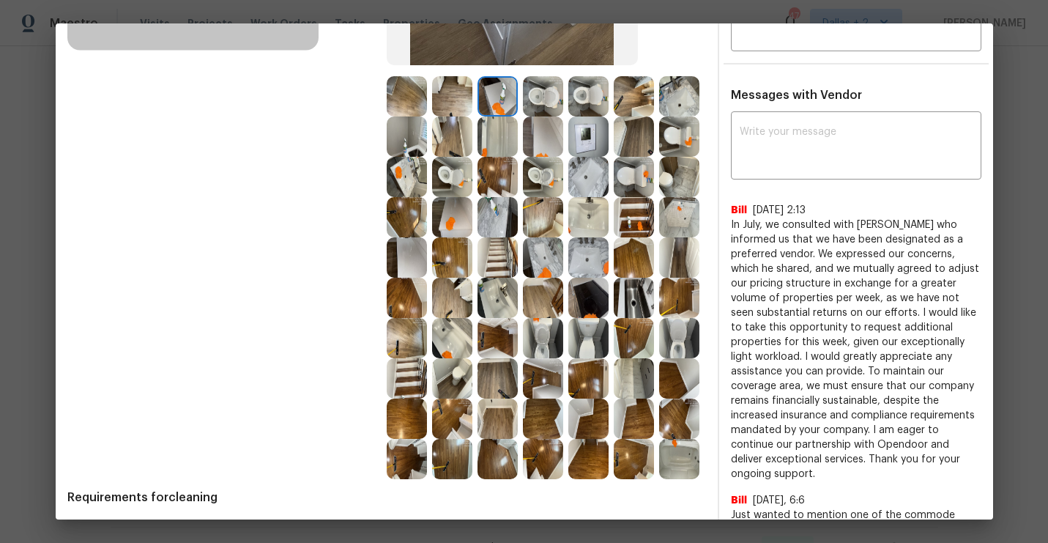
click at [466, 298] on img at bounding box center [452, 298] width 40 height 40
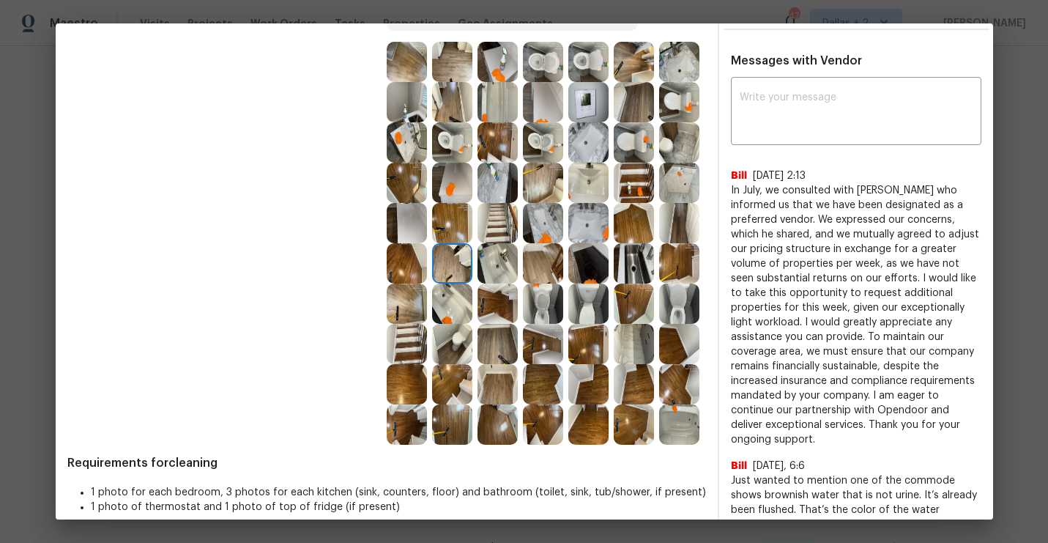
scroll to position [345, 0]
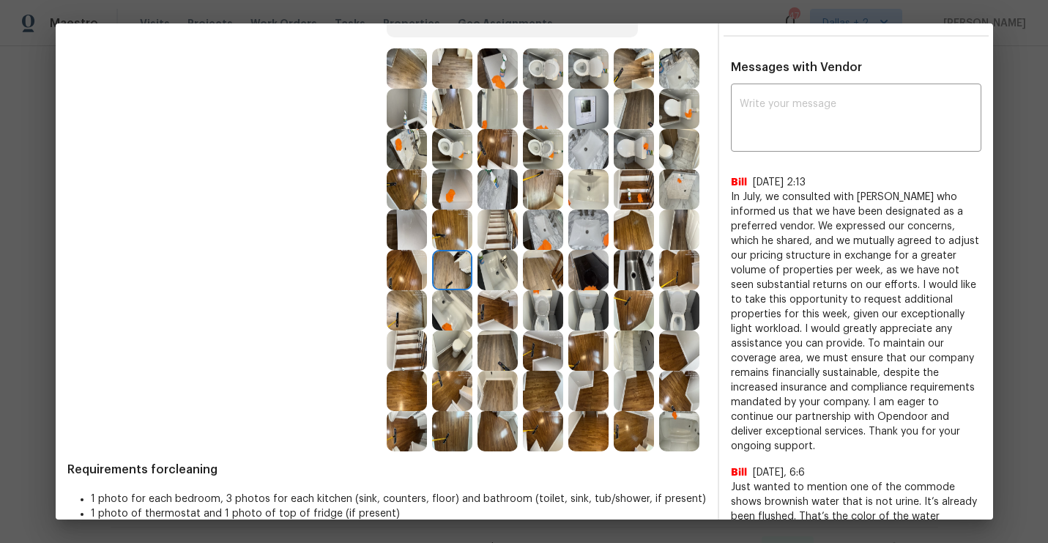
click at [499, 279] on img at bounding box center [498, 270] width 40 height 40
click at [549, 283] on img at bounding box center [543, 270] width 40 height 40
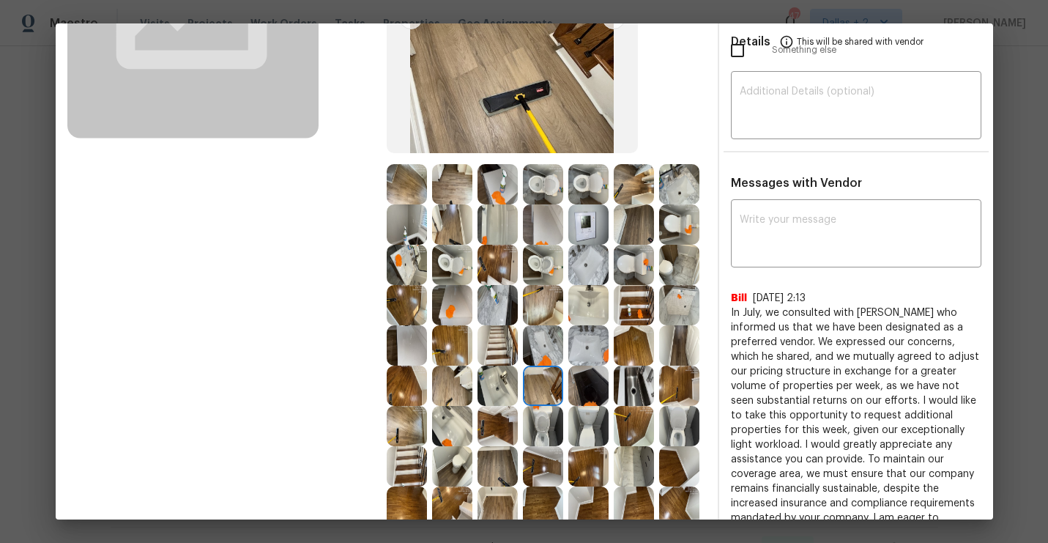
scroll to position [230, 0]
click at [511, 185] on img at bounding box center [498, 183] width 40 height 40
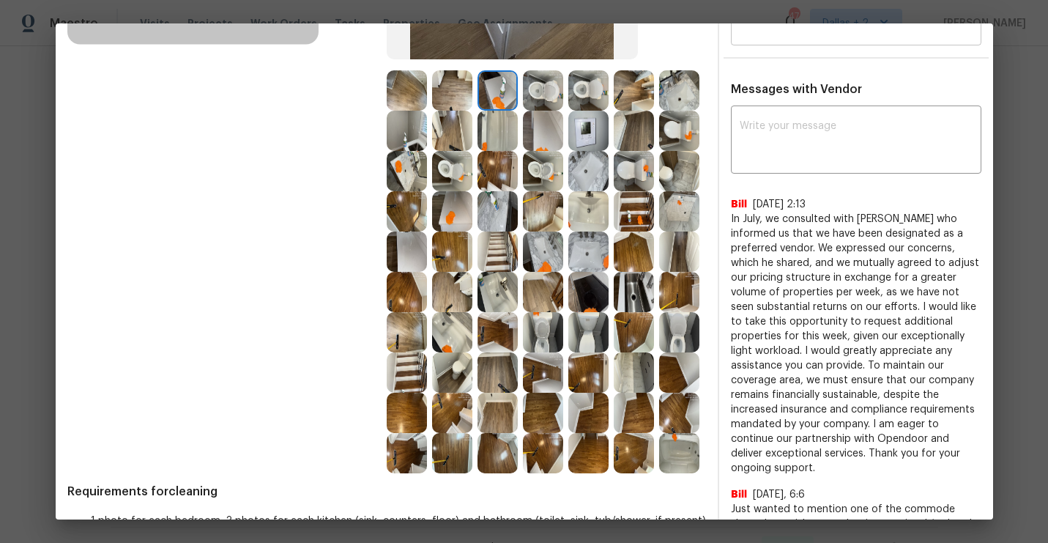
scroll to position [322, 0]
click at [451, 335] on img at bounding box center [452, 333] width 40 height 40
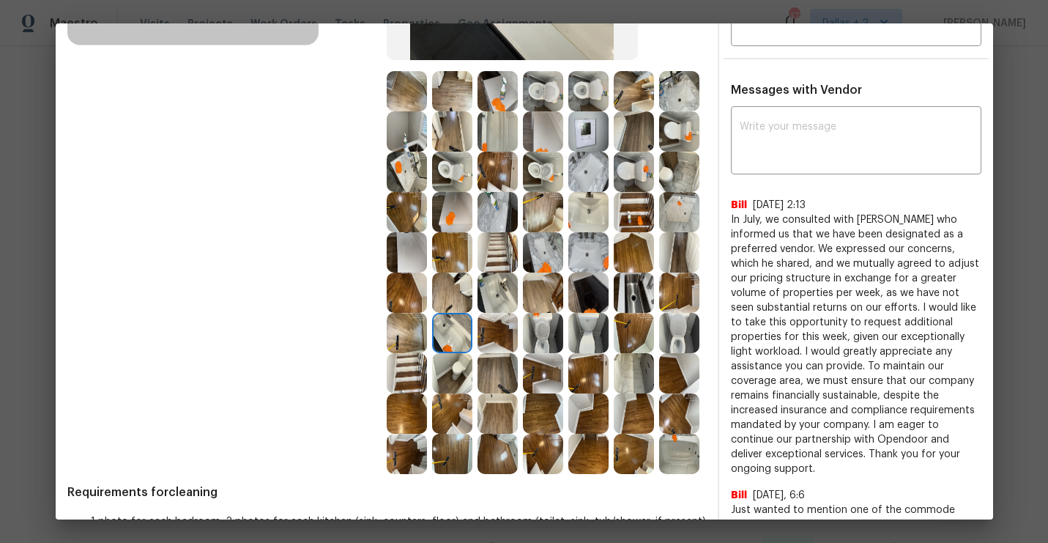
click at [583, 172] on img at bounding box center [588, 172] width 40 height 40
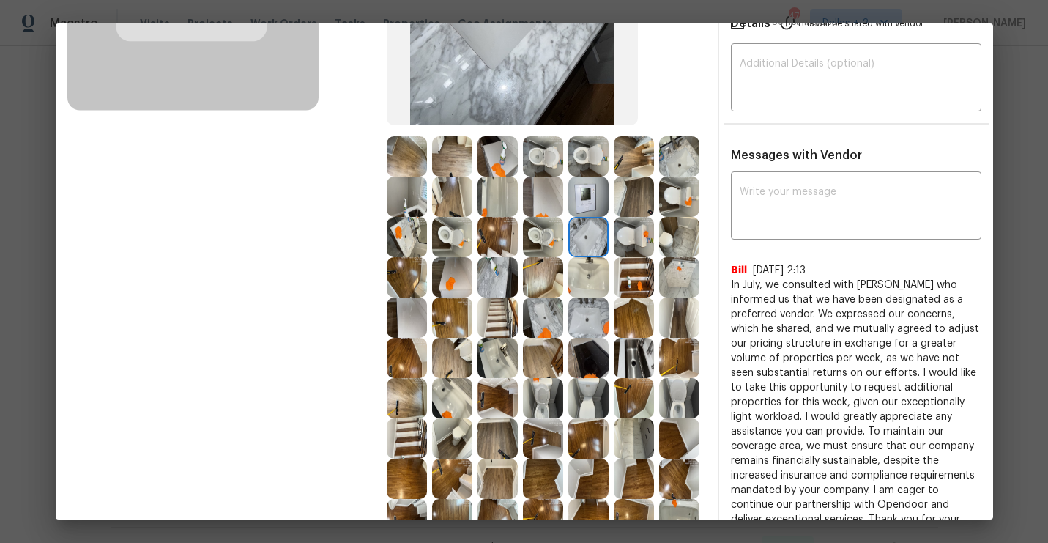
scroll to position [0, 0]
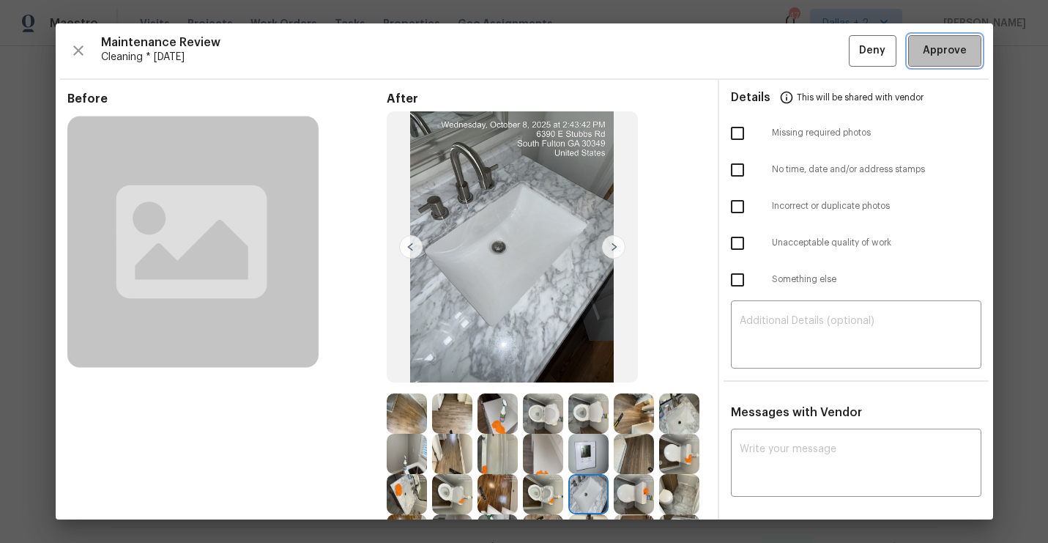
click at [929, 47] on span "Approve" at bounding box center [945, 51] width 44 height 18
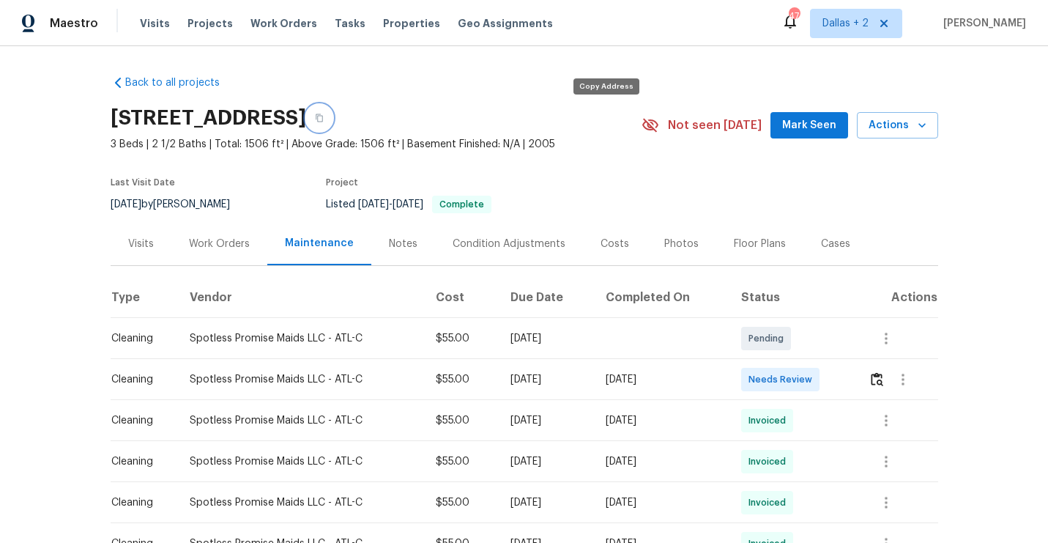
click at [323, 120] on icon "button" at bounding box center [319, 118] width 7 height 8
click at [883, 376] on img "button" at bounding box center [877, 379] width 12 height 14
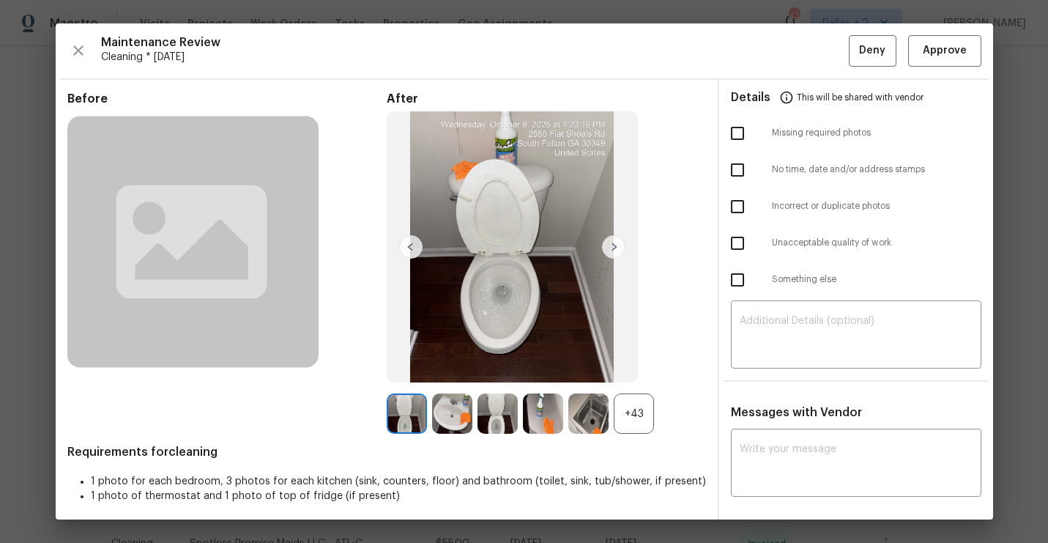
click at [647, 392] on div "After +43" at bounding box center [546, 263] width 319 height 343
click at [637, 409] on div "+43" at bounding box center [634, 413] width 40 height 40
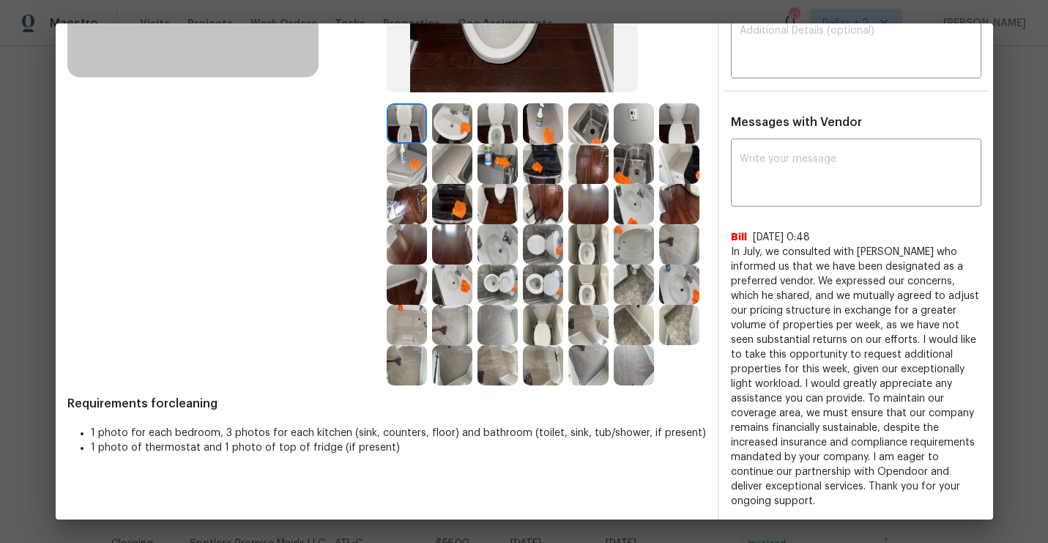
scroll to position [280, 0]
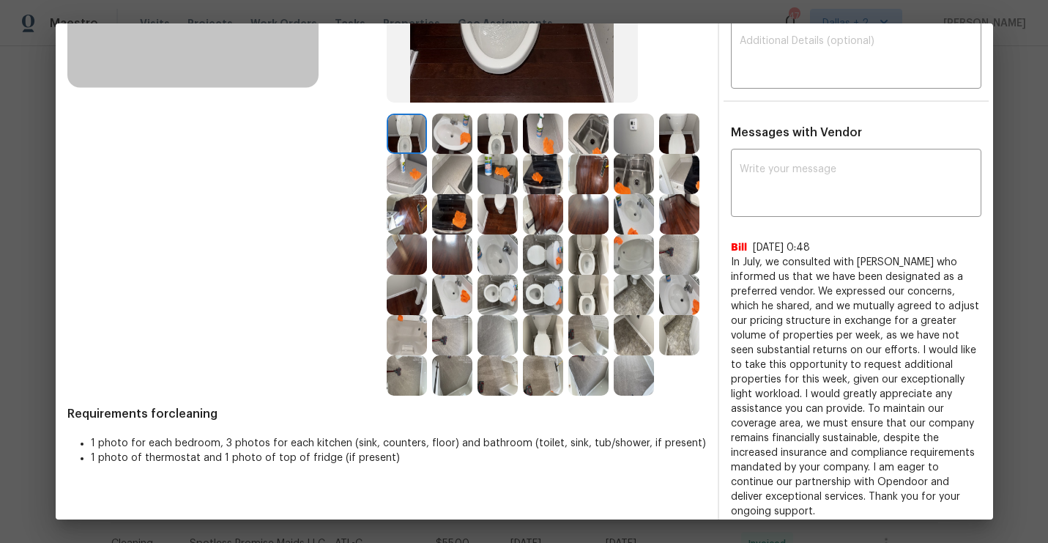
click at [634, 239] on img at bounding box center [634, 254] width 40 height 40
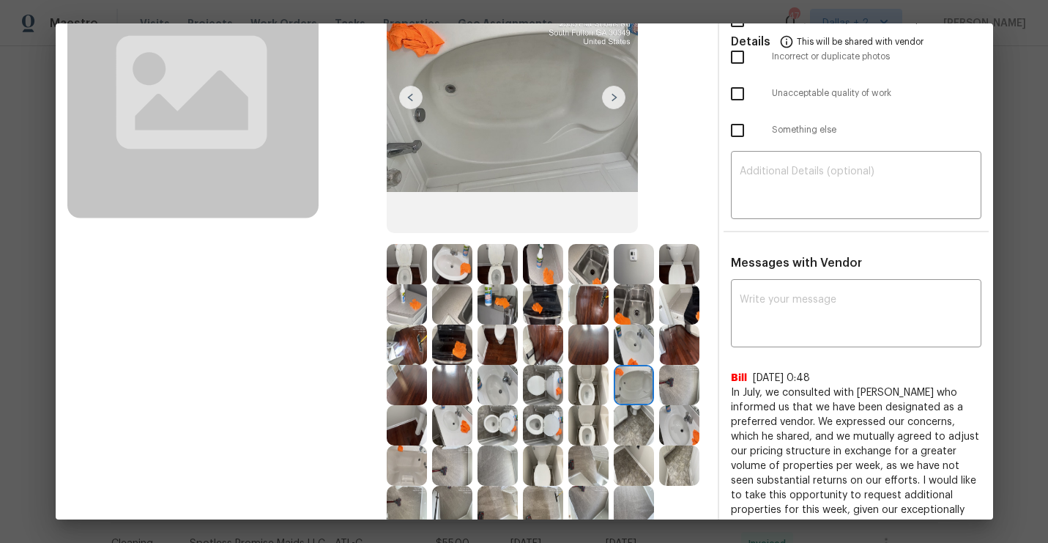
scroll to position [264, 0]
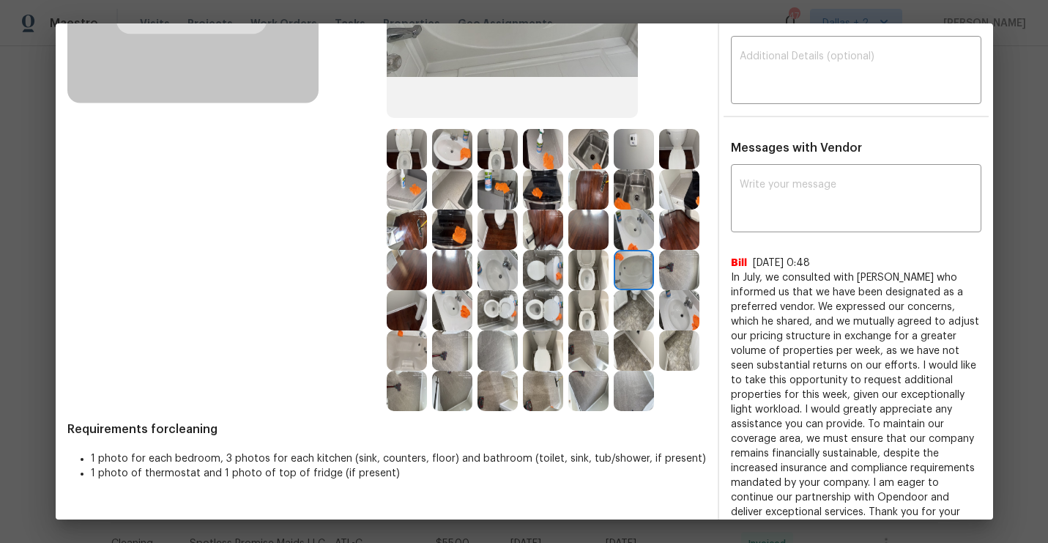
click at [626, 310] on img at bounding box center [634, 310] width 40 height 40
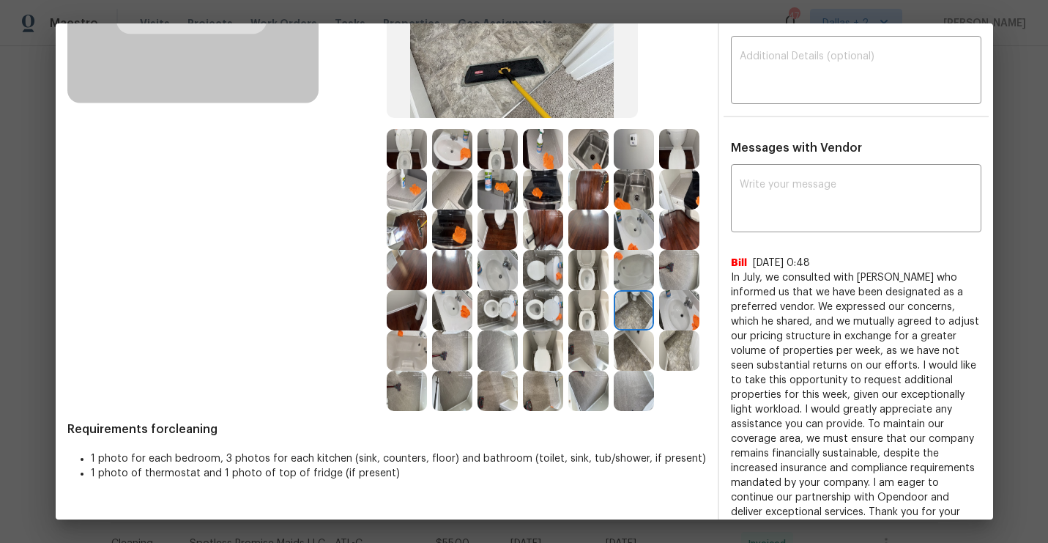
click at [494, 198] on img at bounding box center [498, 189] width 40 height 40
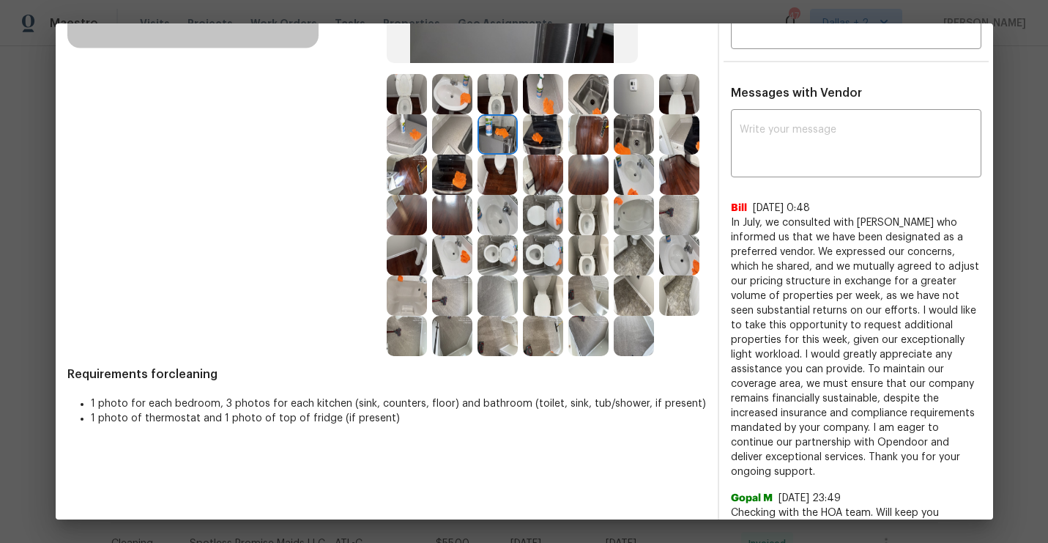
scroll to position [320, 0]
click at [501, 142] on img at bounding box center [498, 134] width 40 height 40
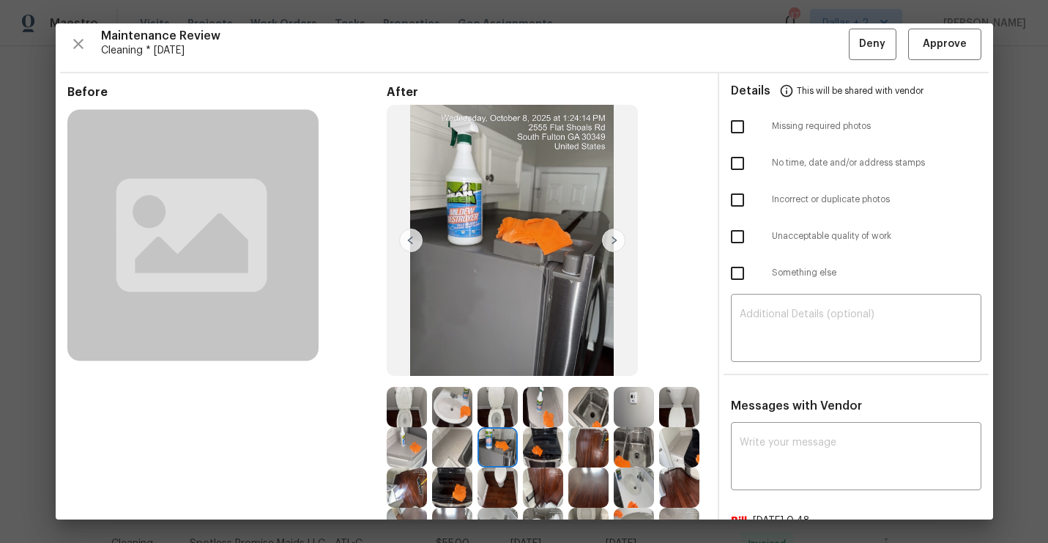
scroll to position [0, 0]
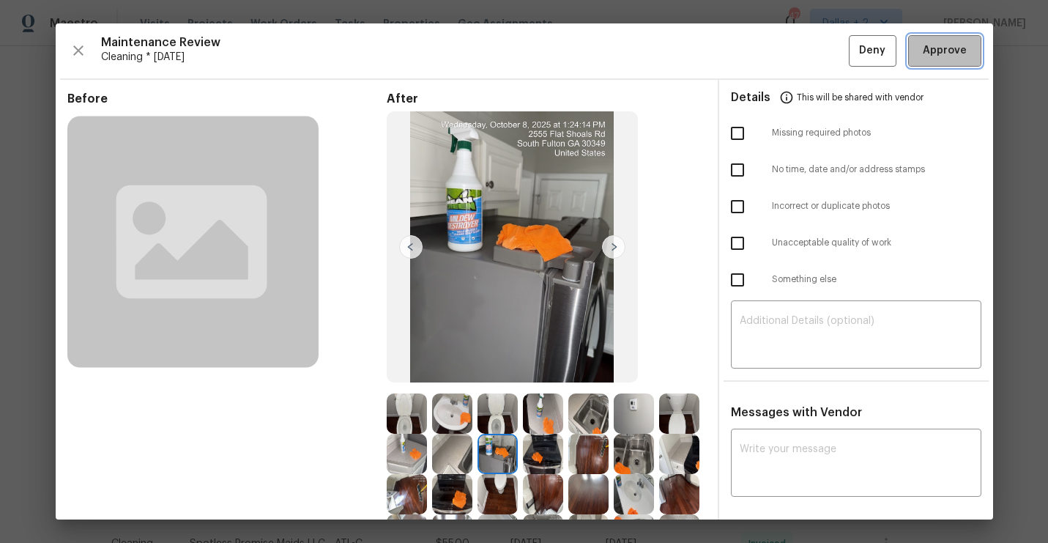
click at [942, 44] on span "Approve" at bounding box center [945, 51] width 44 height 18
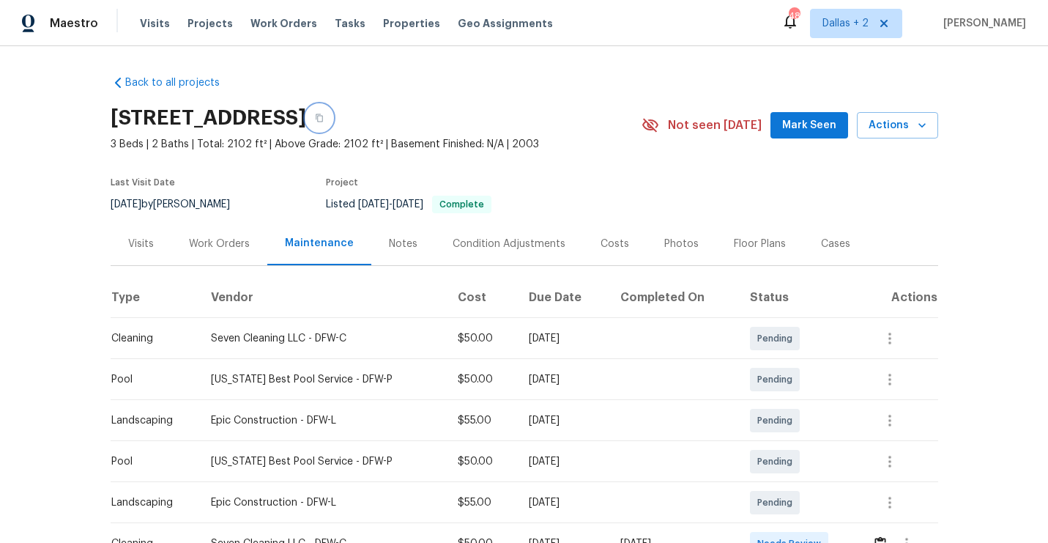
click at [333, 122] on button "button" at bounding box center [319, 118] width 26 height 26
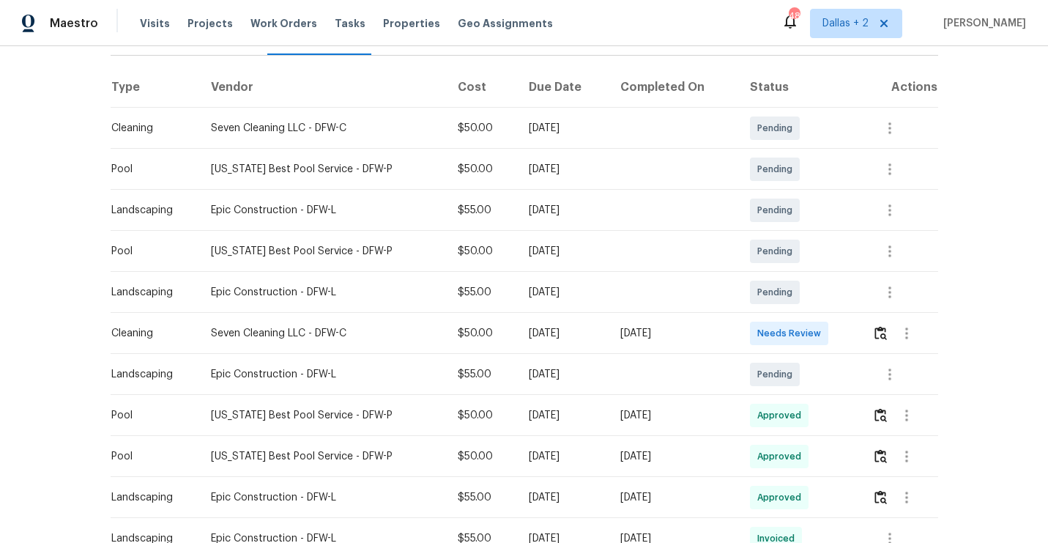
scroll to position [224, 0]
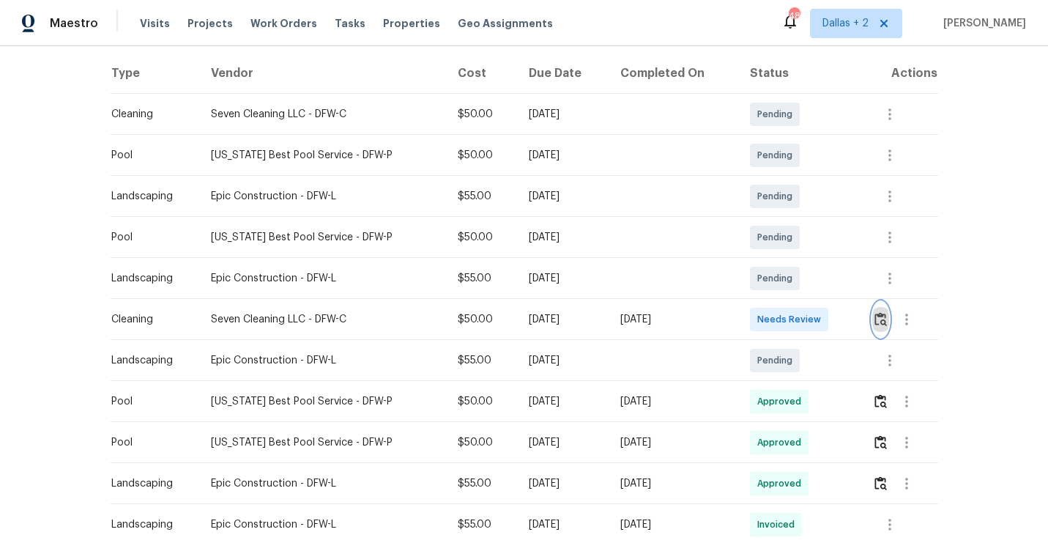
click at [885, 322] on img "button" at bounding box center [881, 319] width 12 height 14
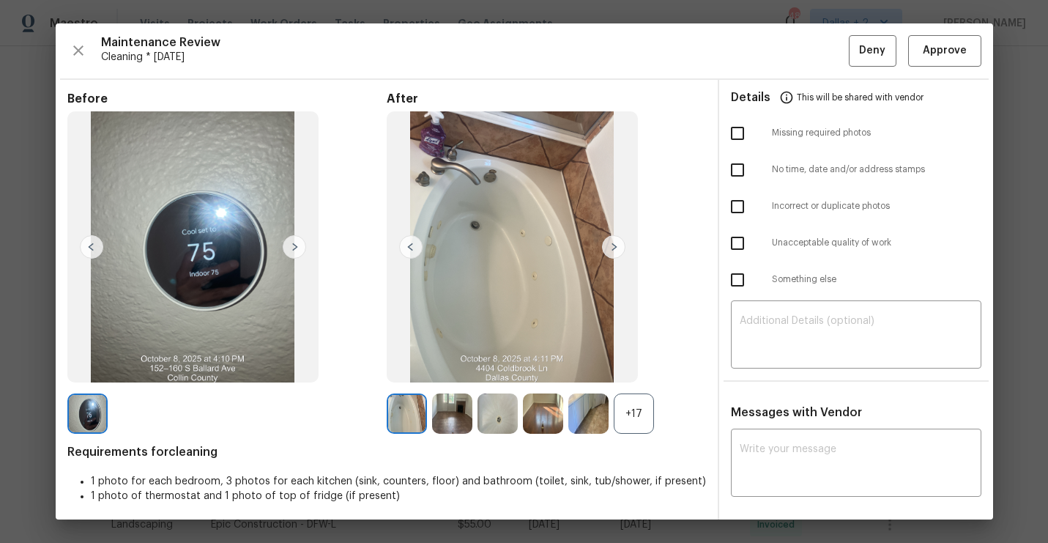
click at [632, 410] on div "+17" at bounding box center [634, 413] width 40 height 40
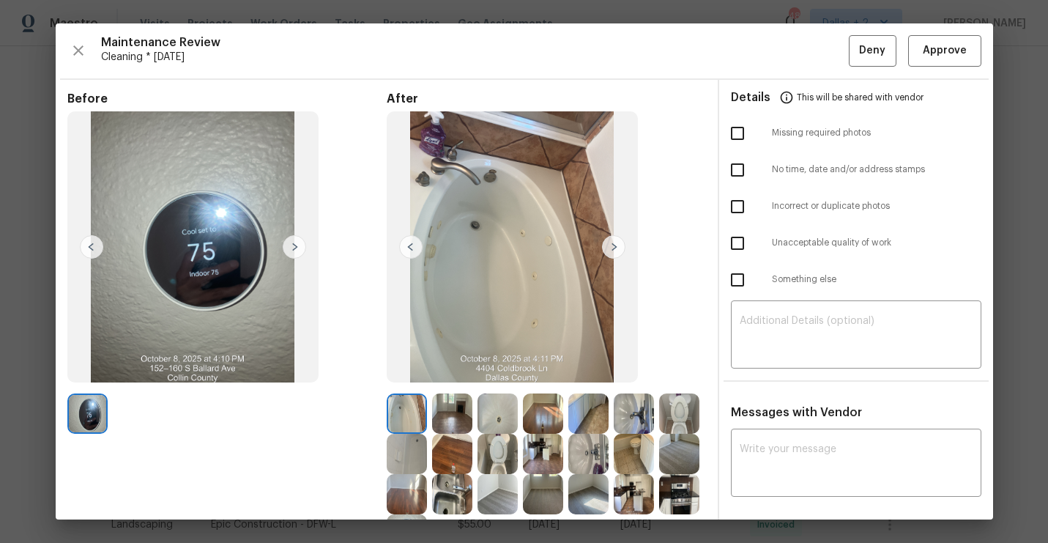
scroll to position [102, 0]
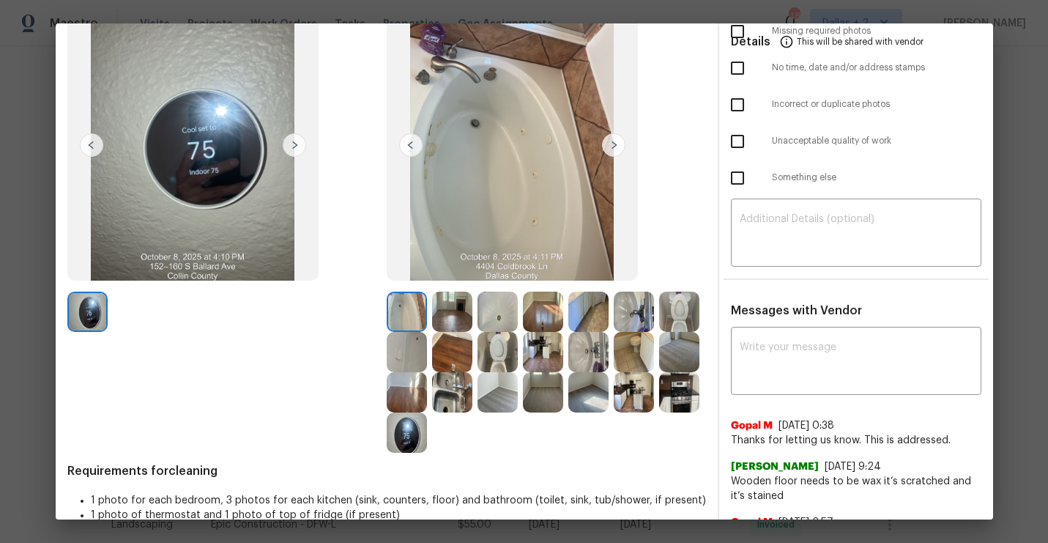
click at [450, 308] on img at bounding box center [452, 312] width 40 height 40
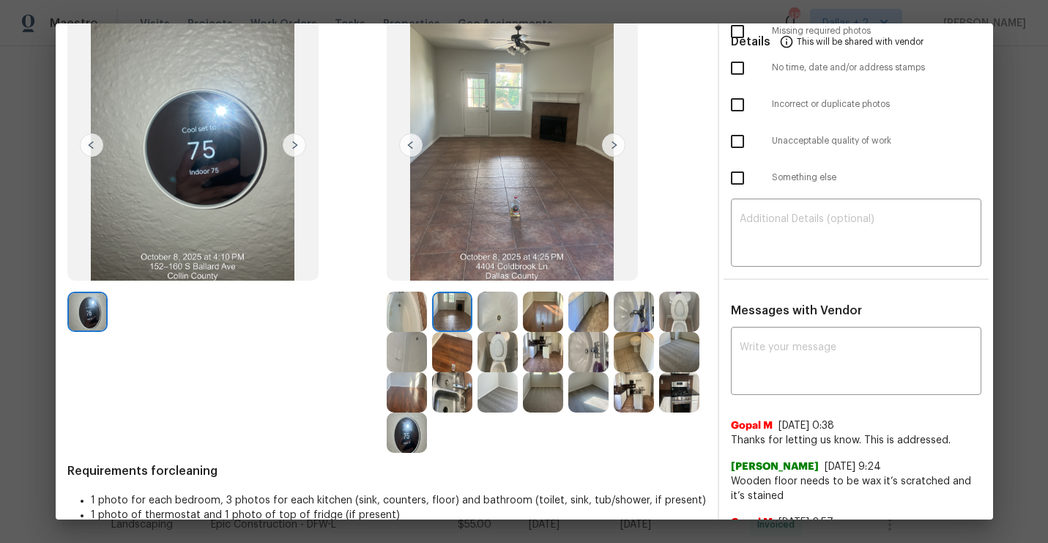
click at [546, 301] on img at bounding box center [543, 312] width 40 height 40
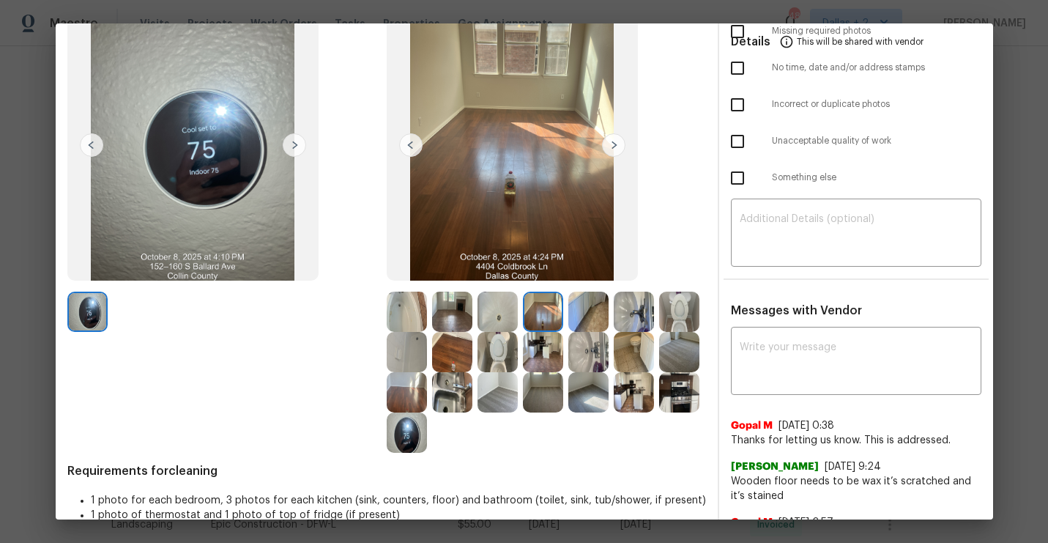
click at [585, 316] on img at bounding box center [588, 312] width 40 height 40
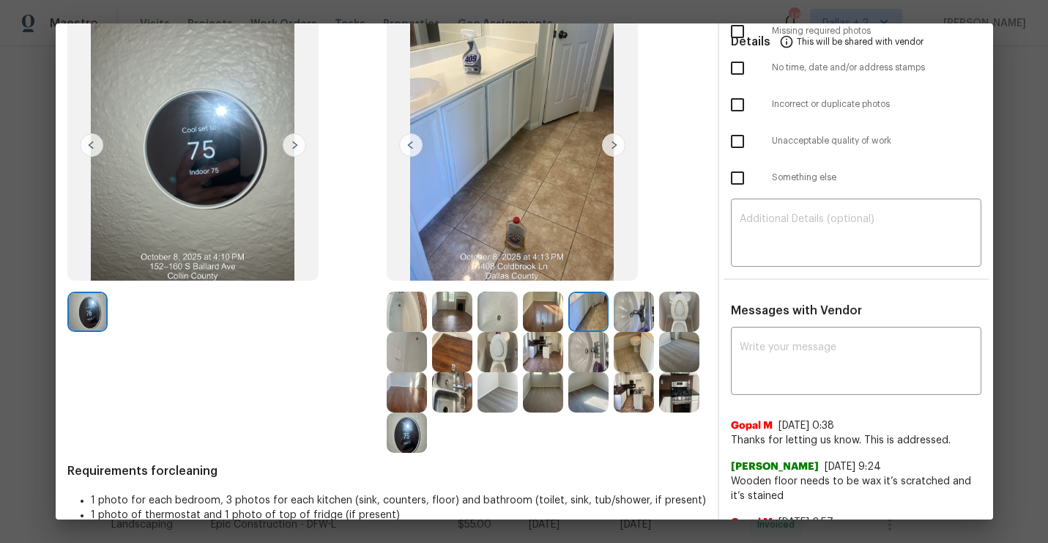
click at [626, 318] on img at bounding box center [634, 312] width 40 height 40
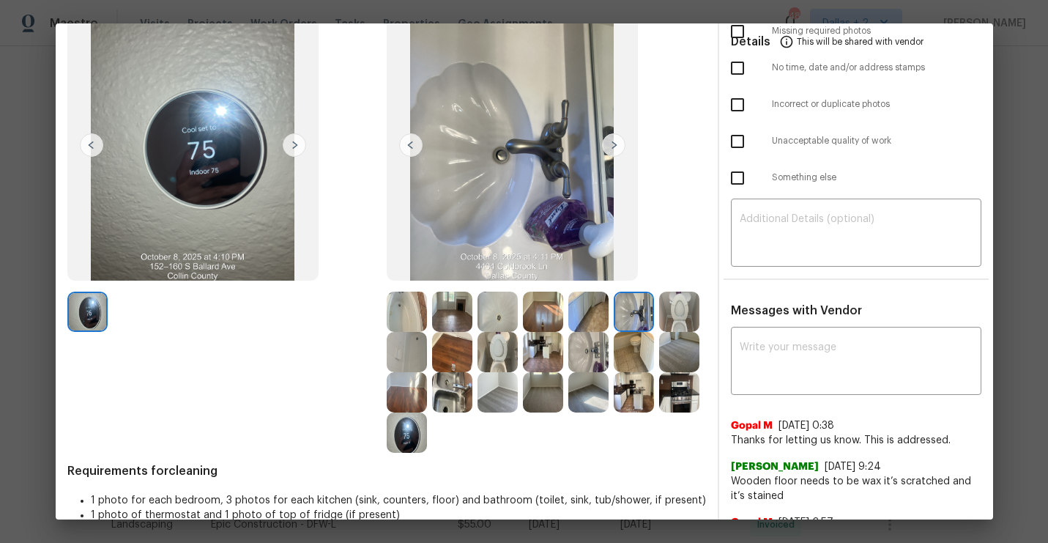
click at [689, 313] on img at bounding box center [679, 312] width 40 height 40
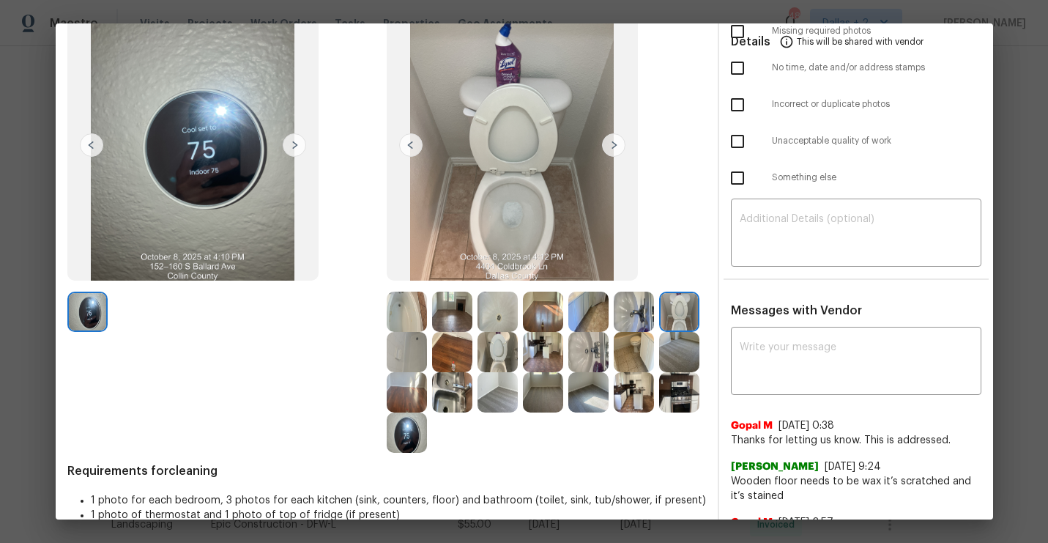
click at [416, 351] on img at bounding box center [407, 352] width 40 height 40
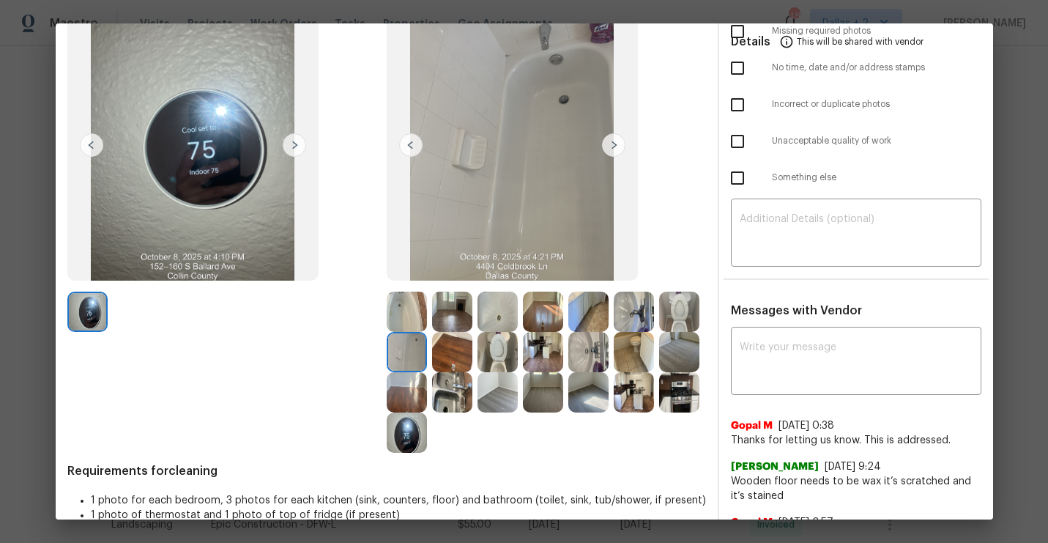
click at [456, 352] on img at bounding box center [452, 352] width 40 height 40
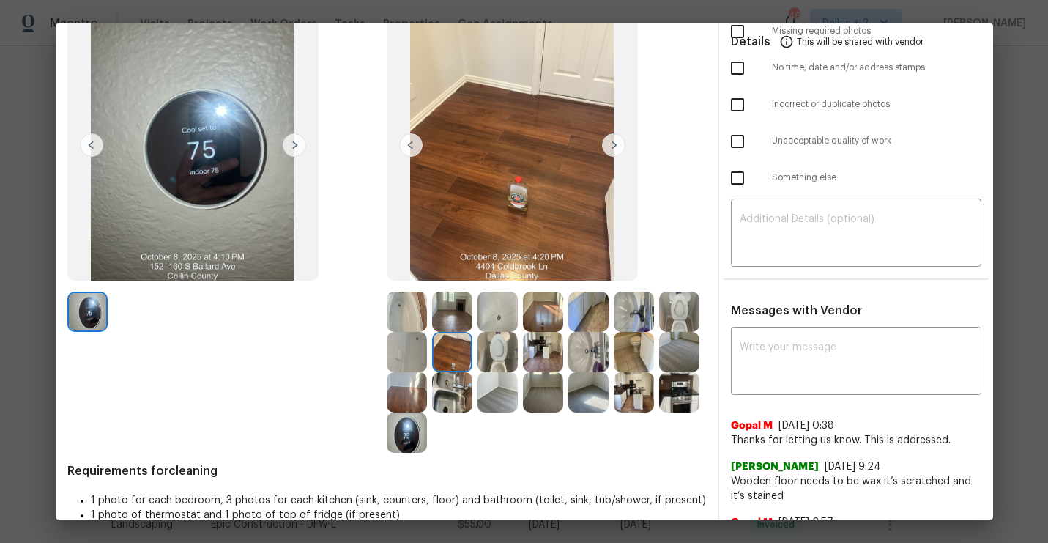
click at [502, 358] on img at bounding box center [498, 352] width 40 height 40
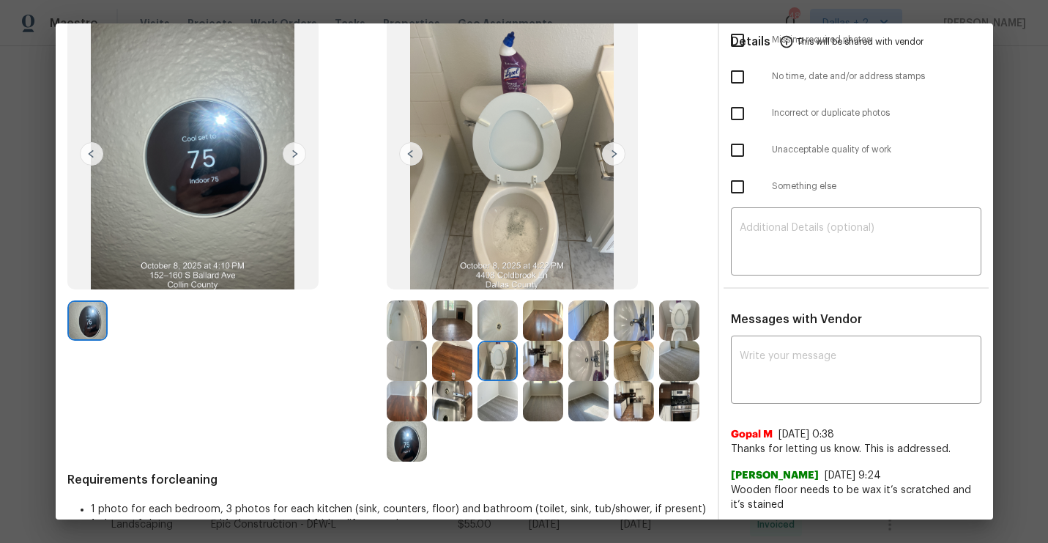
scroll to position [94, 0]
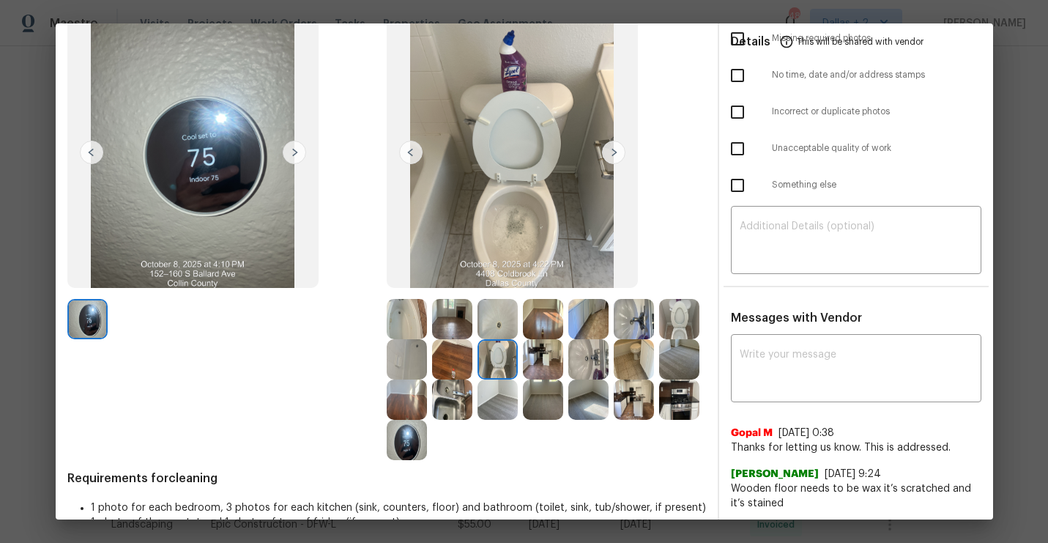
click at [536, 360] on img at bounding box center [543, 359] width 40 height 40
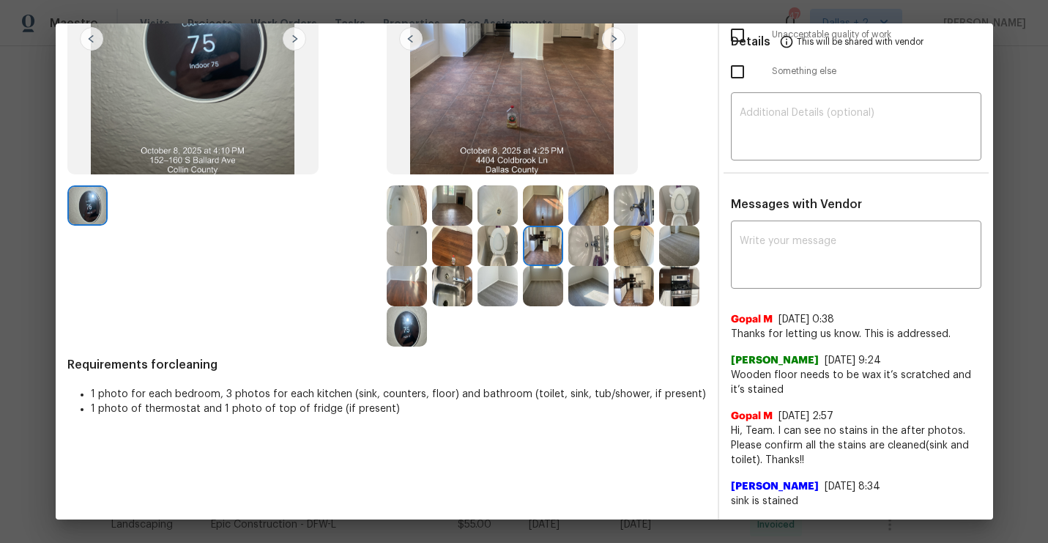
scroll to position [0, 0]
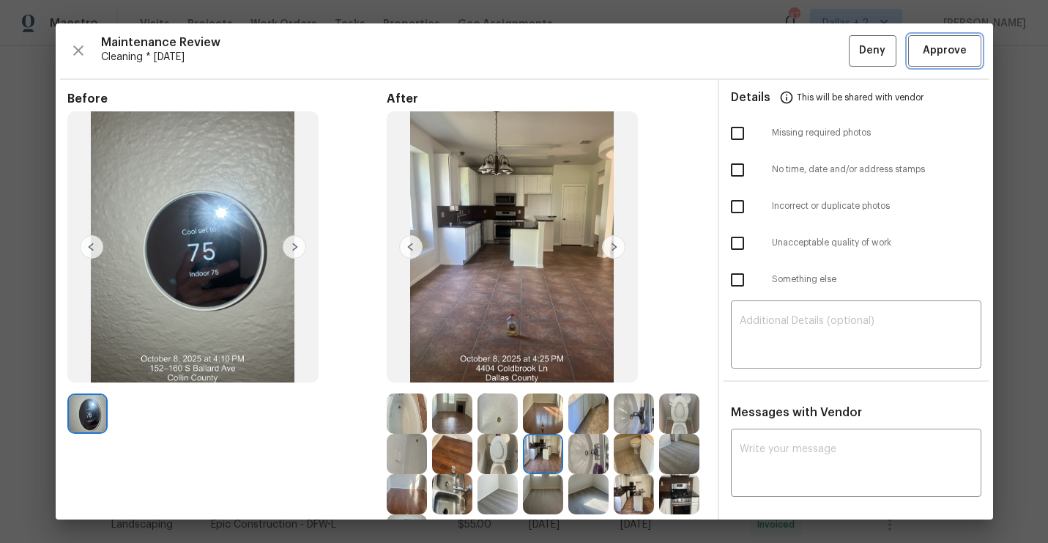
click at [940, 46] on span "Approve" at bounding box center [945, 51] width 44 height 18
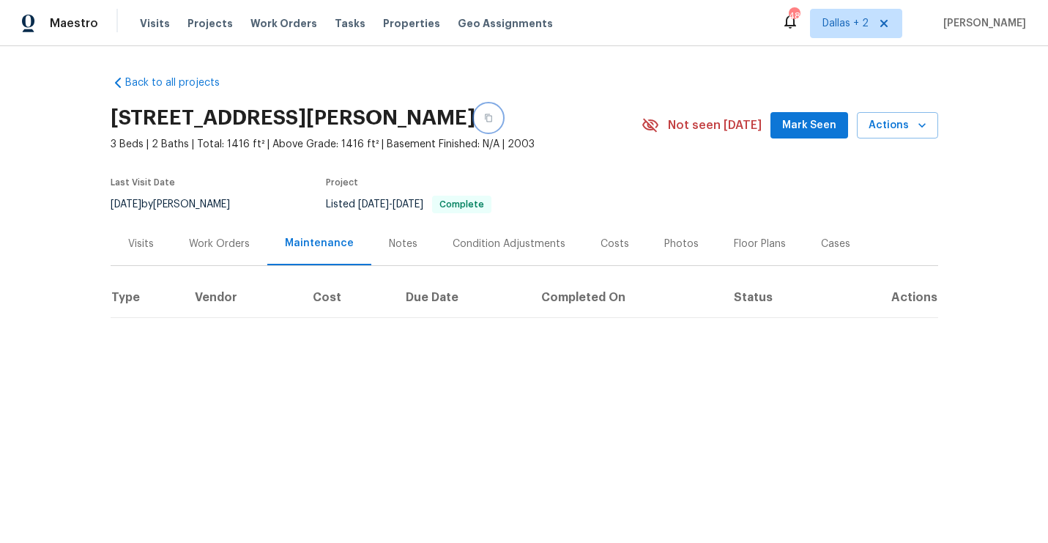
click at [480, 119] on button "button" at bounding box center [488, 118] width 26 height 26
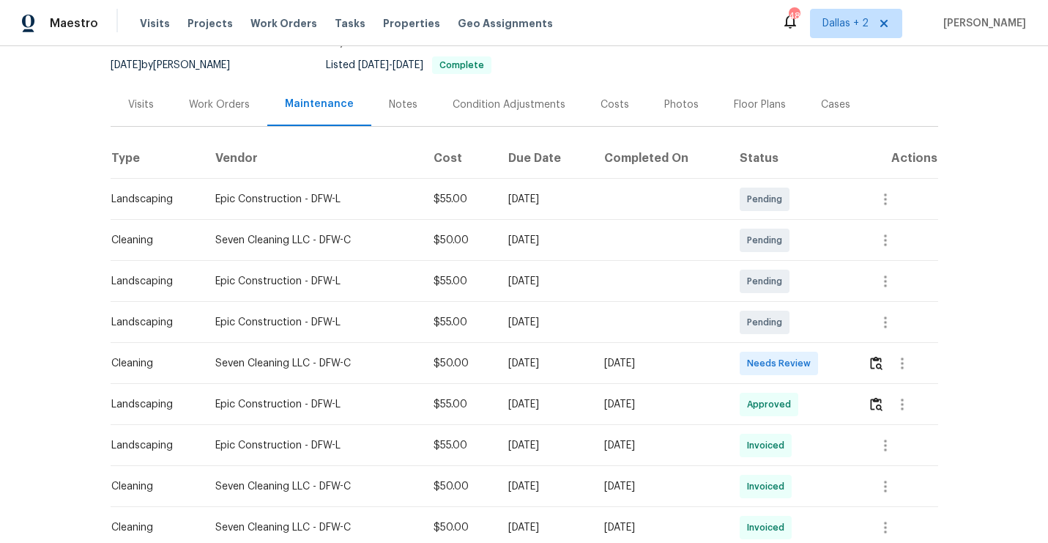
scroll to position [164, 0]
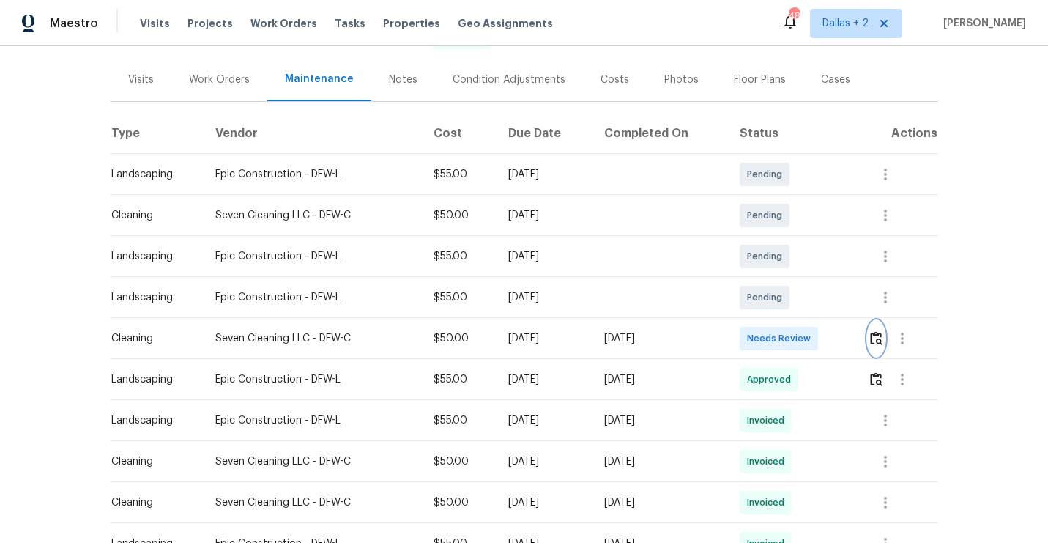
click at [878, 337] on img "button" at bounding box center [876, 338] width 12 height 14
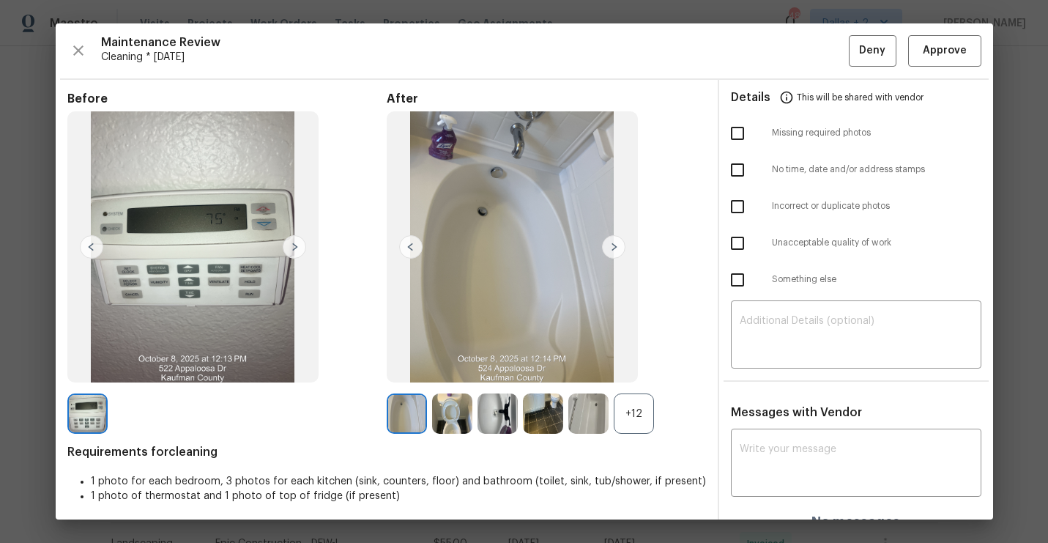
click at [638, 406] on div "+12" at bounding box center [634, 413] width 40 height 40
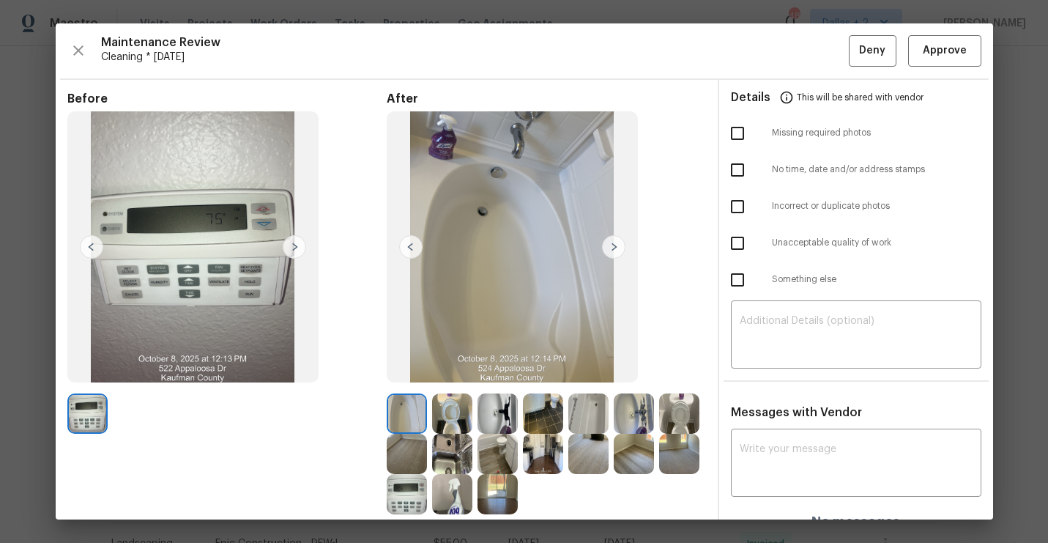
scroll to position [6, 0]
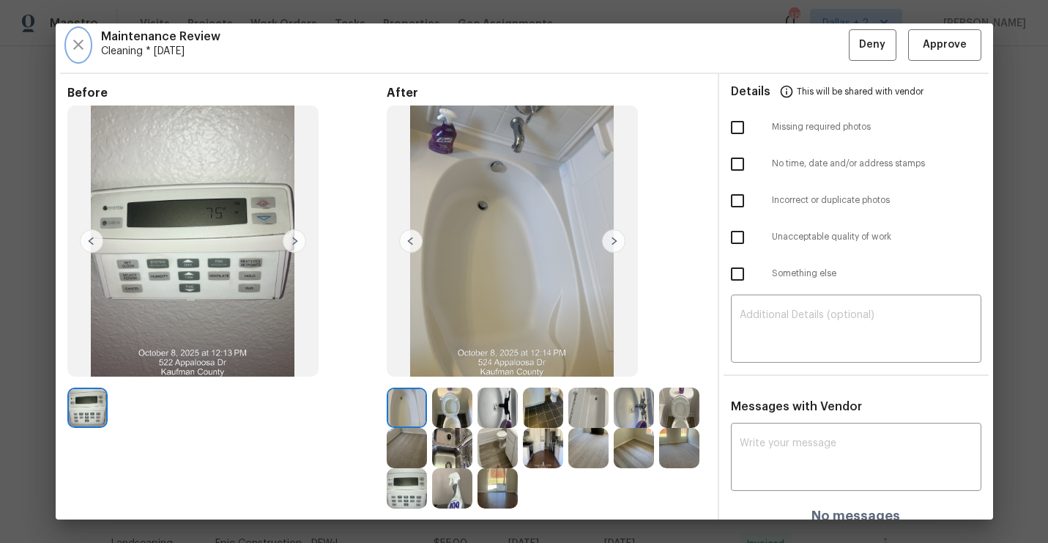
click at [73, 45] on icon "button" at bounding box center [79, 45] width 18 height 18
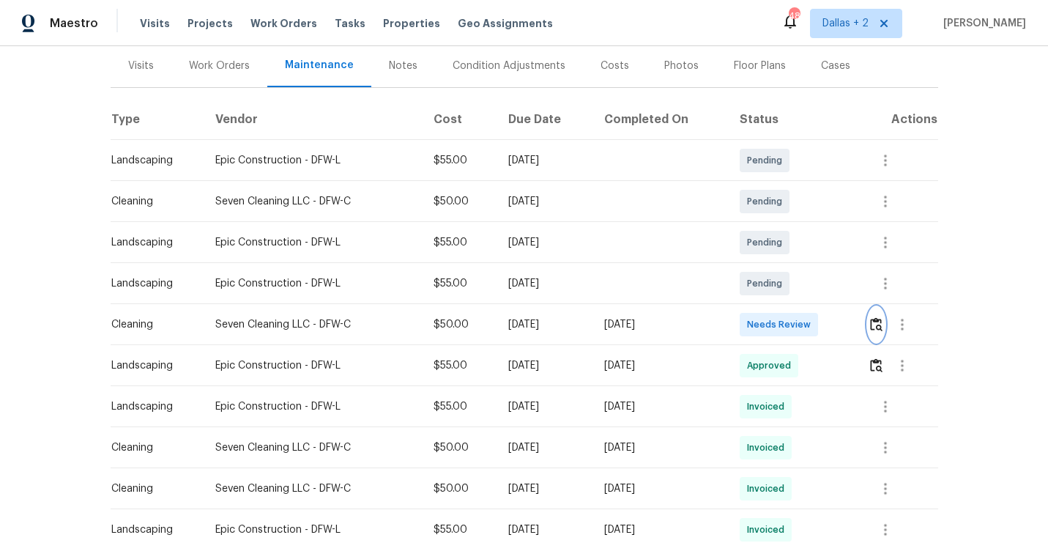
scroll to position [295, 0]
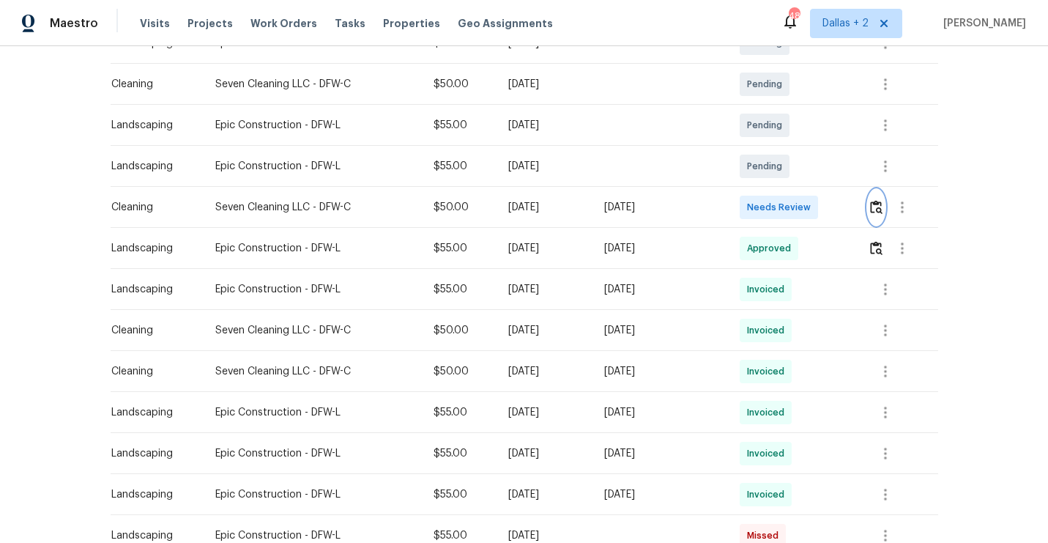
click at [882, 202] on img "button" at bounding box center [876, 207] width 12 height 14
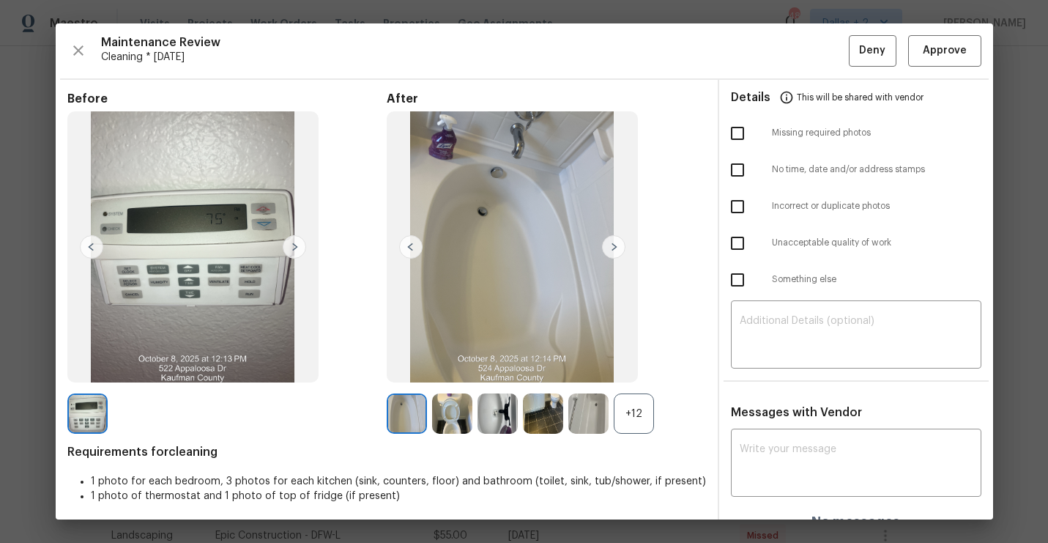
click at [650, 398] on div "+12" at bounding box center [634, 413] width 40 height 40
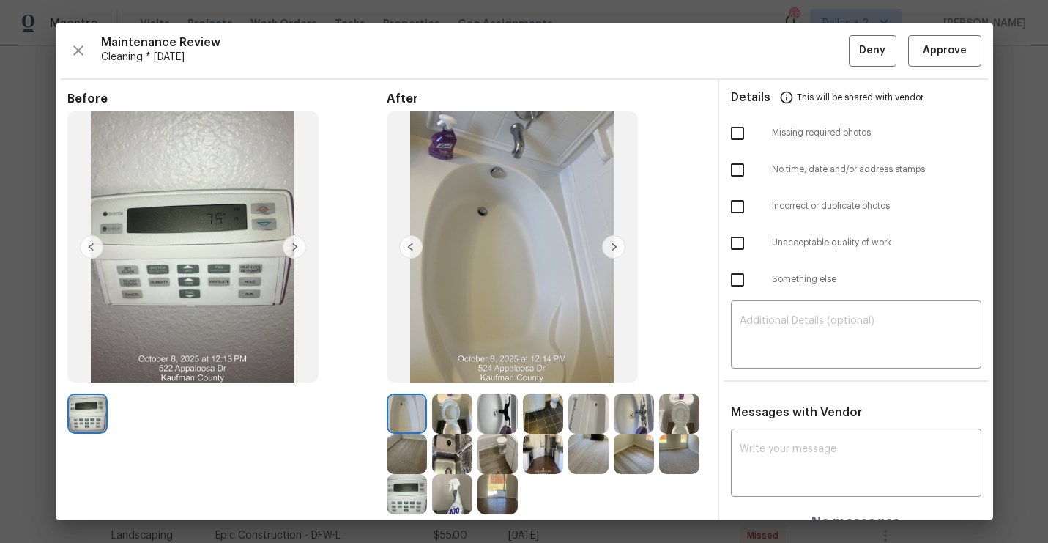
scroll to position [78, 0]
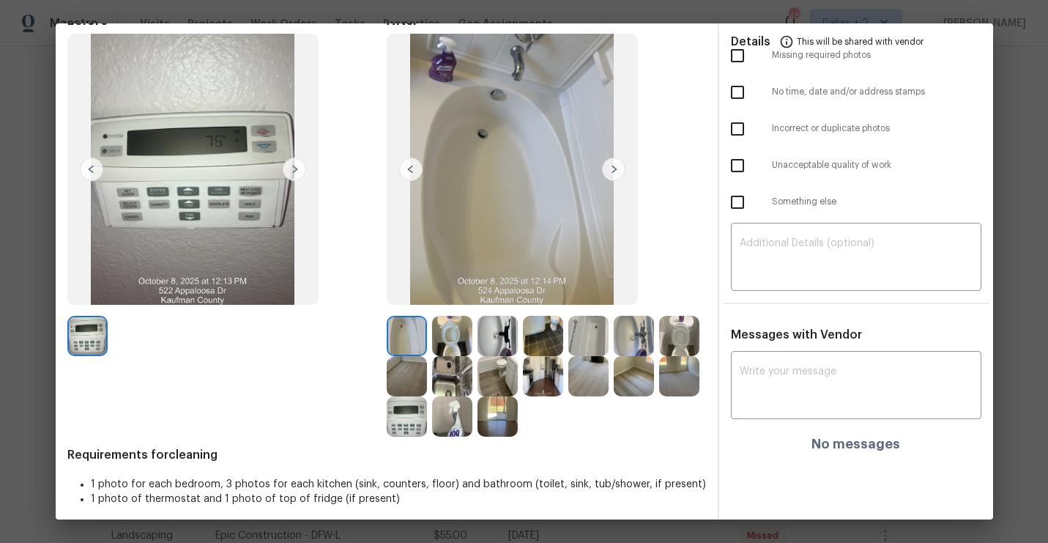
click at [451, 331] on img at bounding box center [452, 336] width 40 height 40
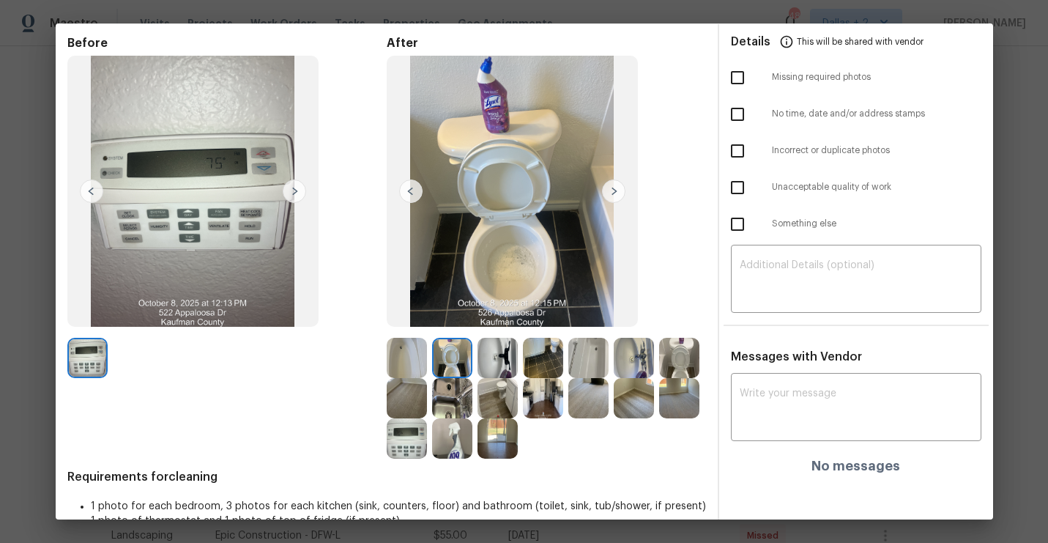
scroll to position [65, 0]
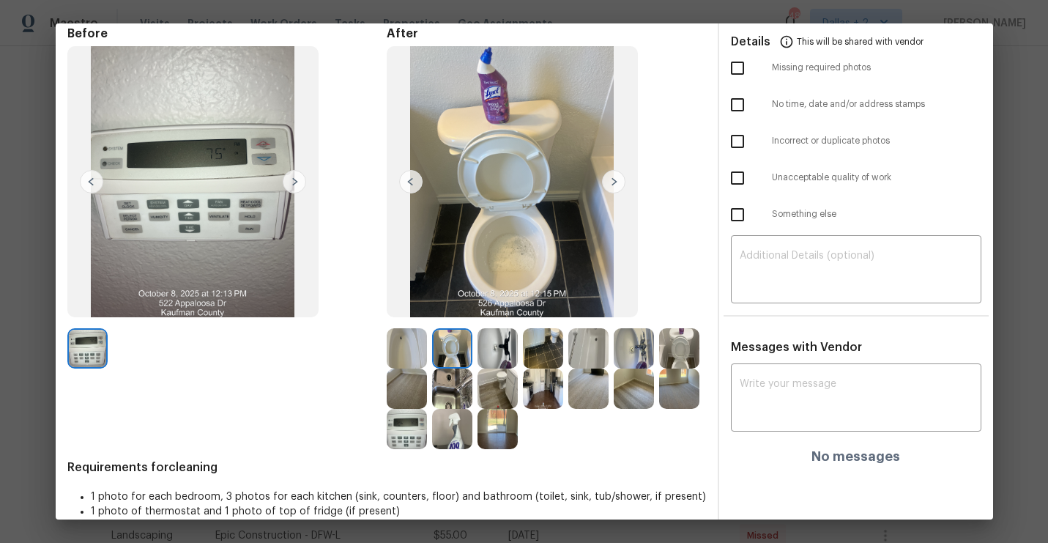
click at [420, 346] on img at bounding box center [407, 348] width 40 height 40
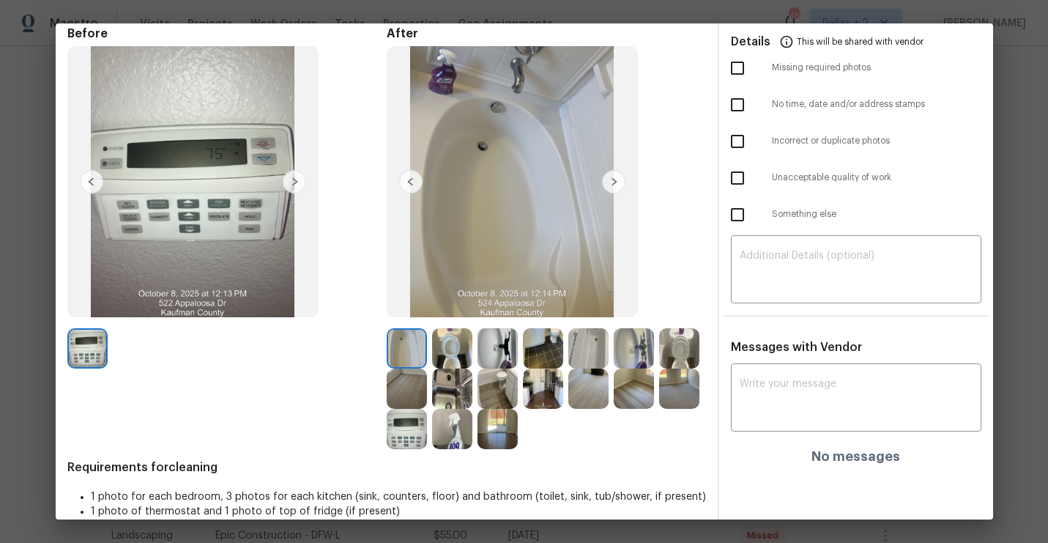
click at [544, 349] on img at bounding box center [543, 348] width 40 height 40
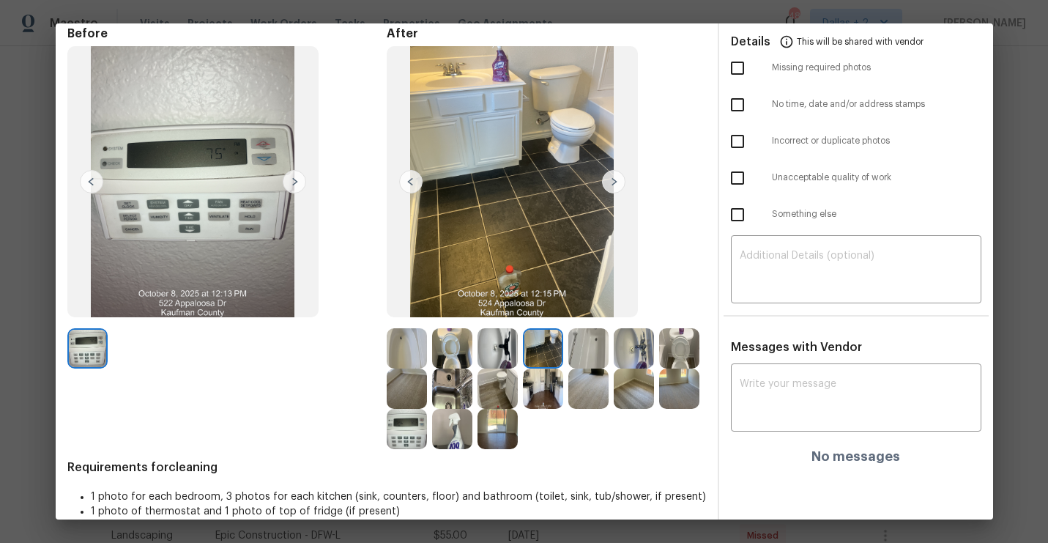
click at [552, 347] on img at bounding box center [543, 348] width 40 height 40
click at [537, 398] on img at bounding box center [543, 388] width 40 height 40
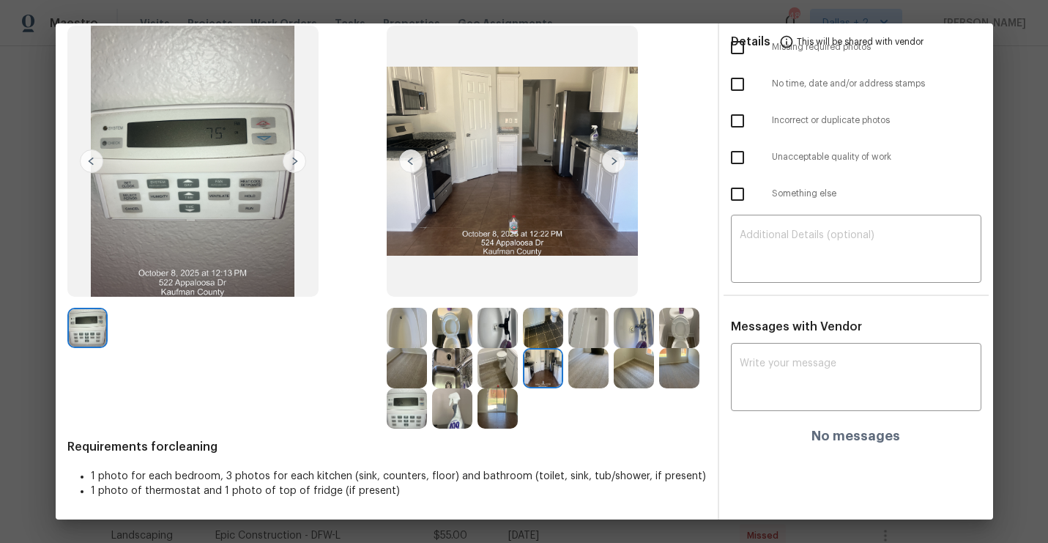
scroll to position [0, 0]
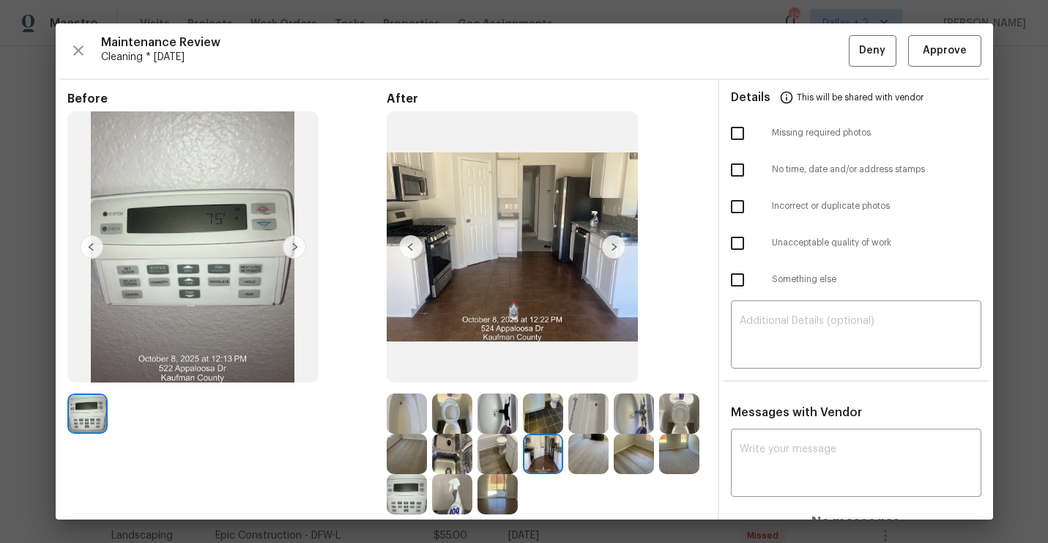
click at [584, 453] on img at bounding box center [588, 454] width 40 height 40
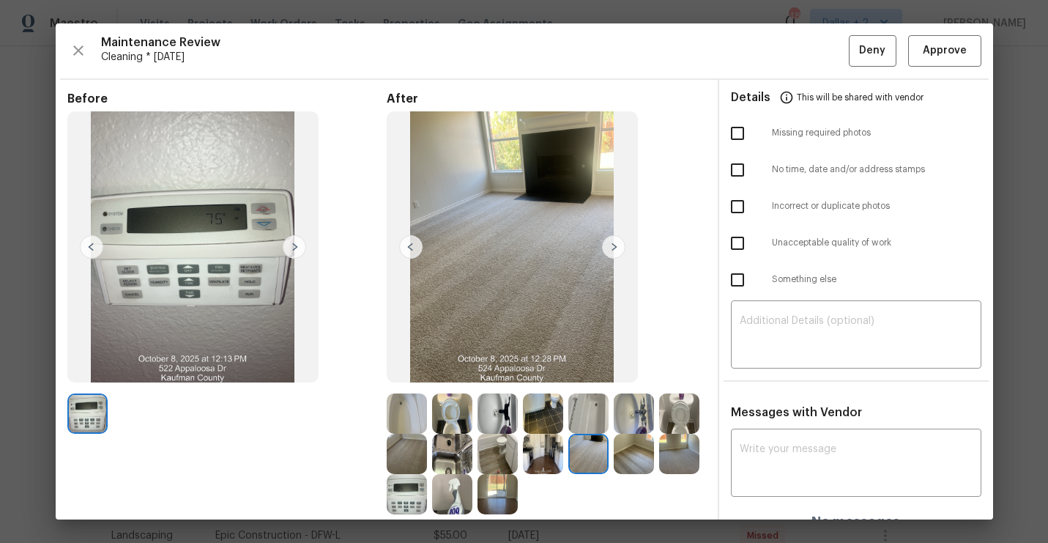
click at [635, 458] on img at bounding box center [634, 454] width 40 height 40
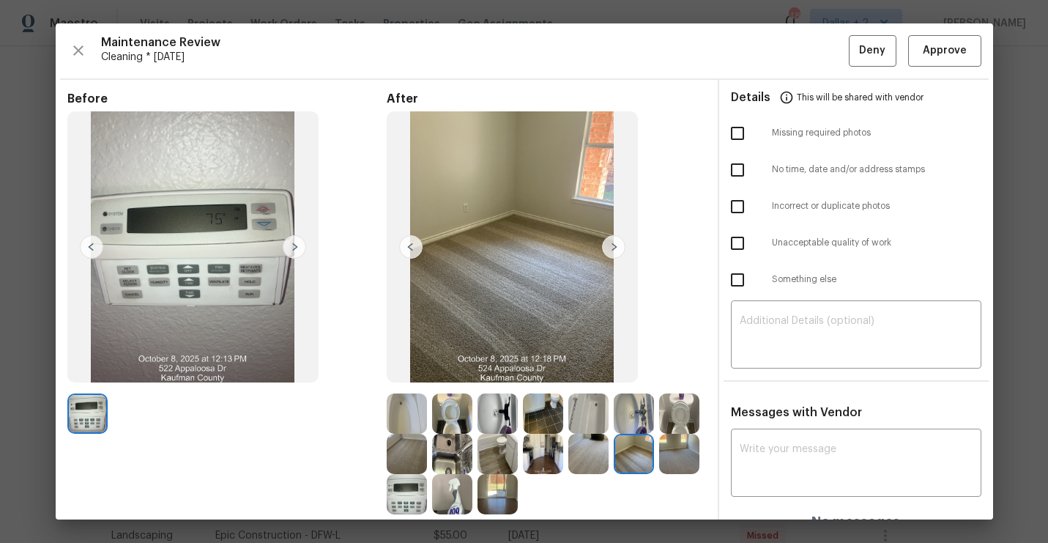
click at [683, 454] on img at bounding box center [679, 454] width 40 height 40
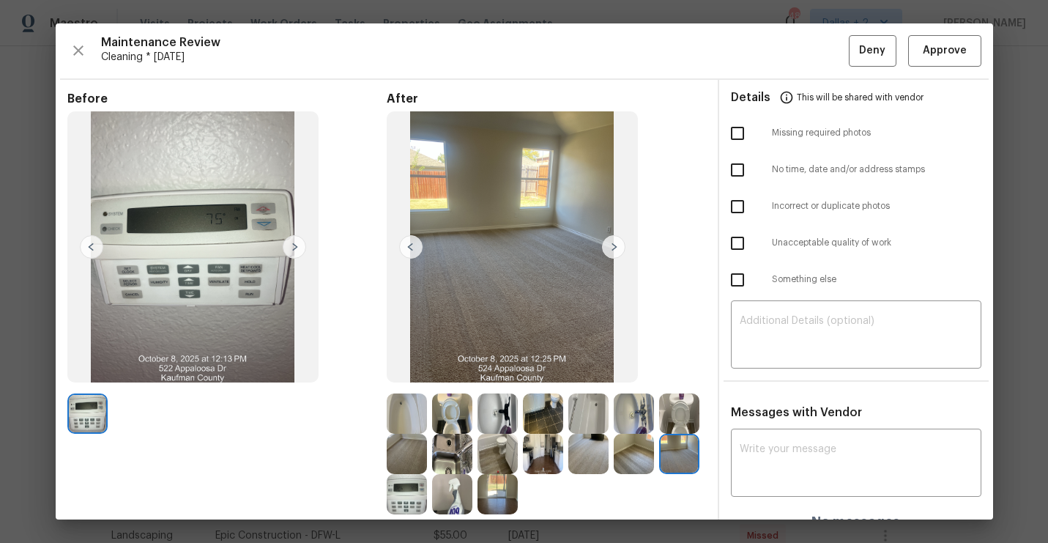
click at [681, 393] on img at bounding box center [679, 413] width 40 height 40
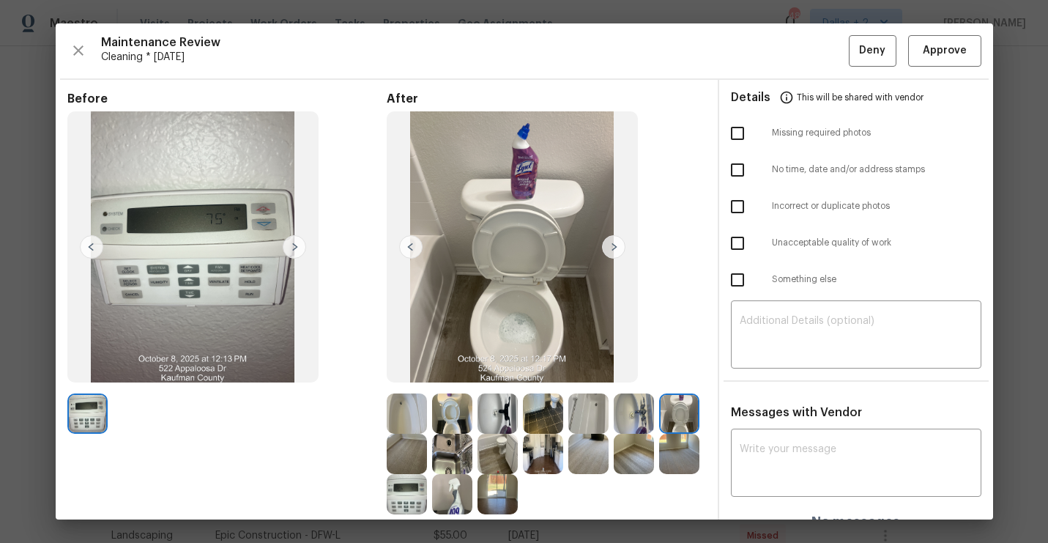
click at [459, 489] on img at bounding box center [452, 494] width 40 height 40
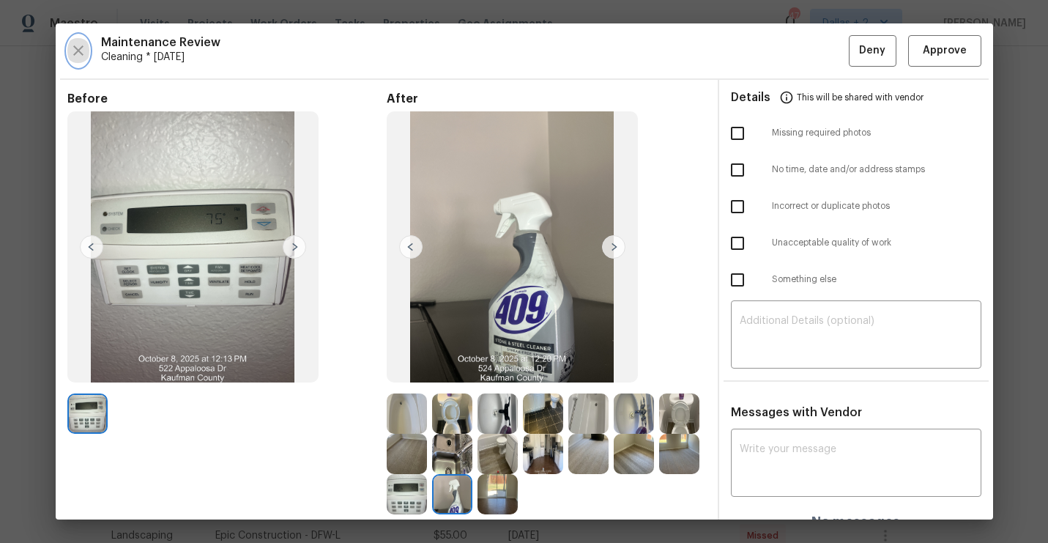
click at [79, 43] on icon "button" at bounding box center [79, 51] width 18 height 18
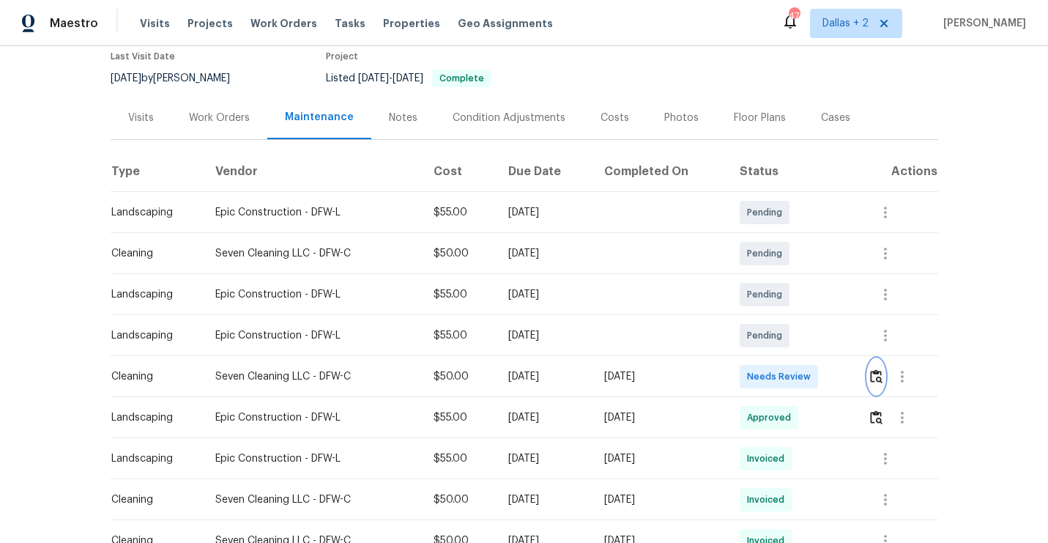
scroll to position [128, 0]
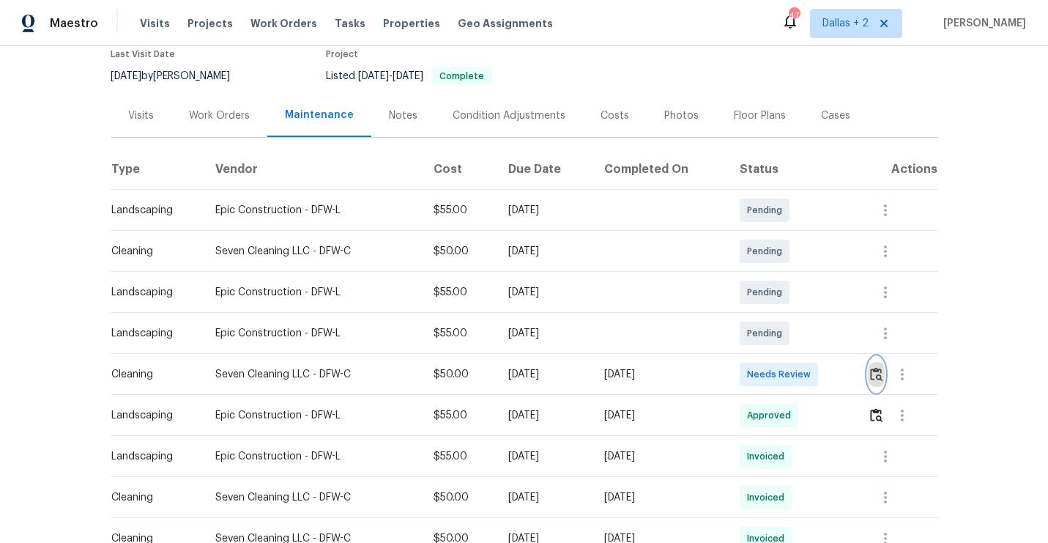
click at [877, 372] on img "button" at bounding box center [876, 374] width 12 height 14
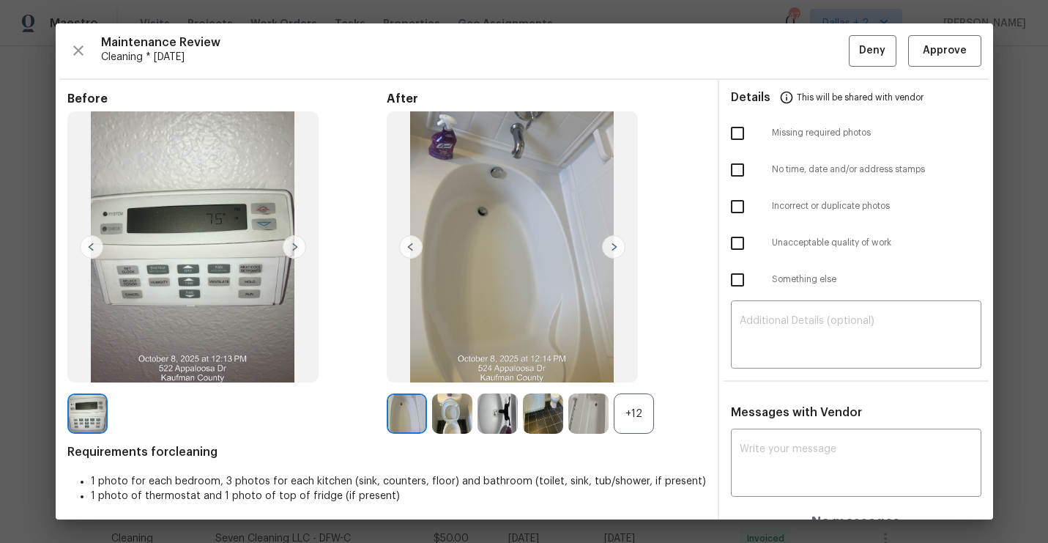
click at [640, 409] on div "+12" at bounding box center [634, 413] width 40 height 40
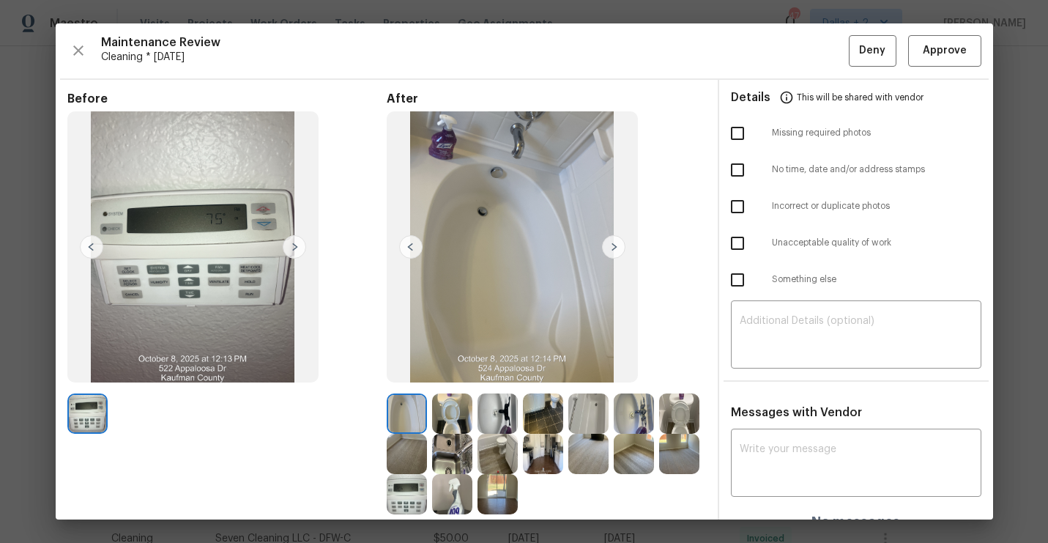
scroll to position [86, 0]
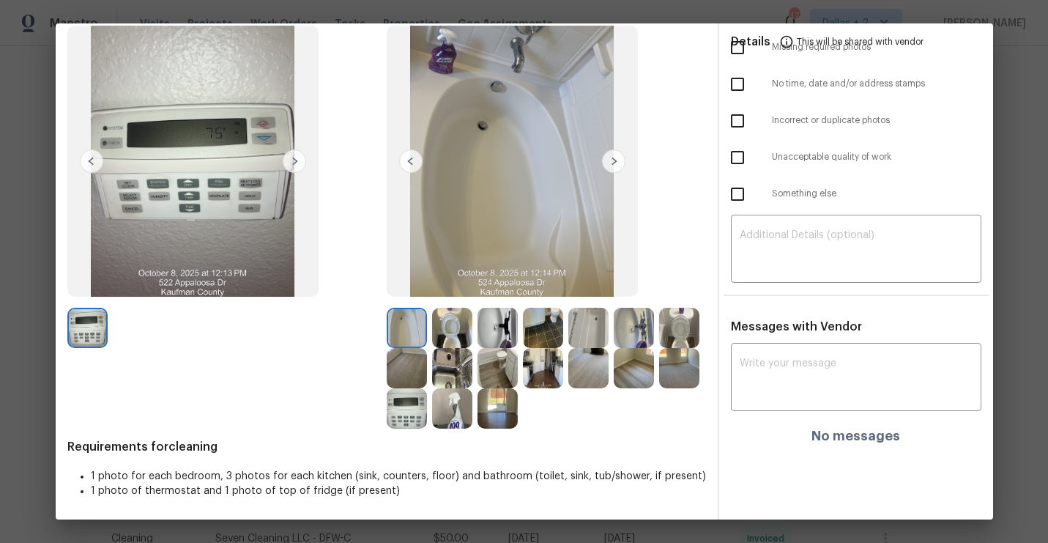
click at [445, 323] on img at bounding box center [452, 328] width 40 height 40
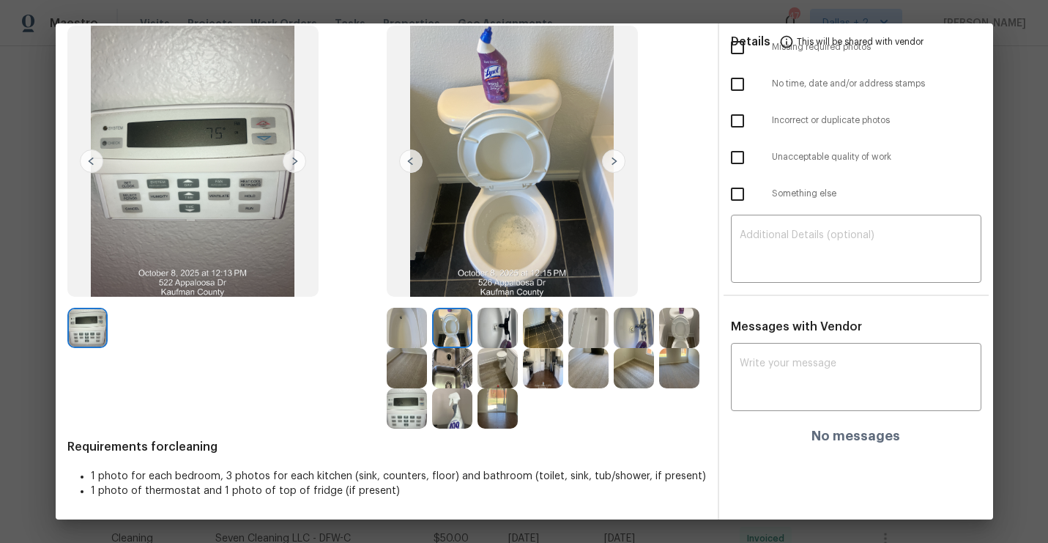
click at [456, 323] on img at bounding box center [452, 328] width 40 height 40
click at [398, 334] on img at bounding box center [407, 328] width 40 height 40
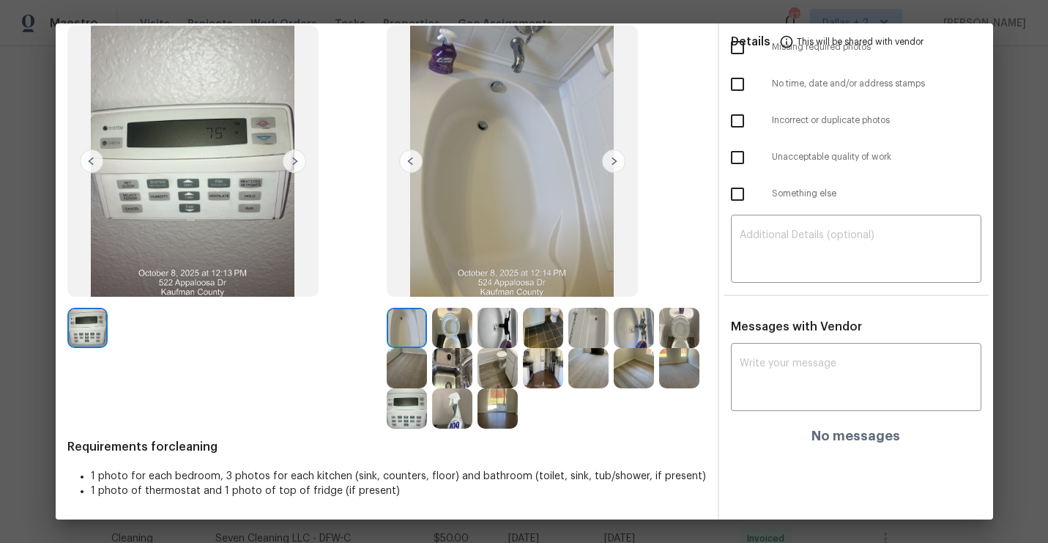
click at [597, 314] on img at bounding box center [588, 328] width 40 height 40
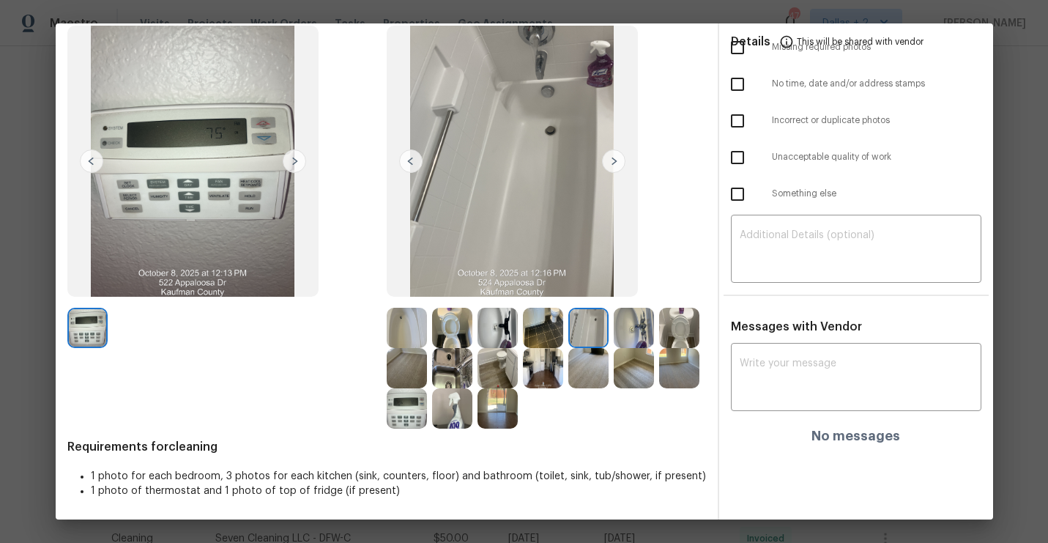
click at [561, 367] on img at bounding box center [543, 368] width 40 height 40
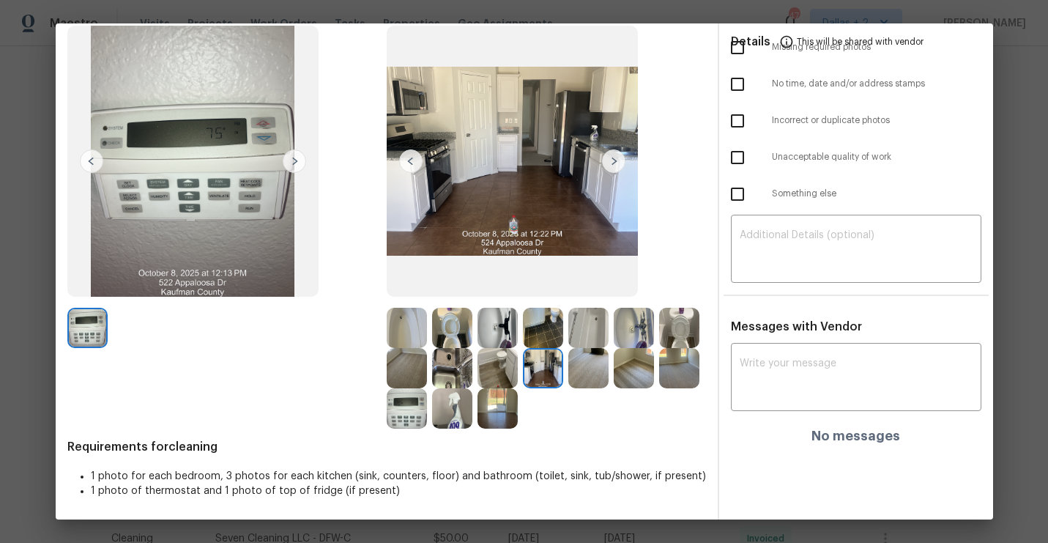
click at [409, 338] on img at bounding box center [407, 328] width 40 height 40
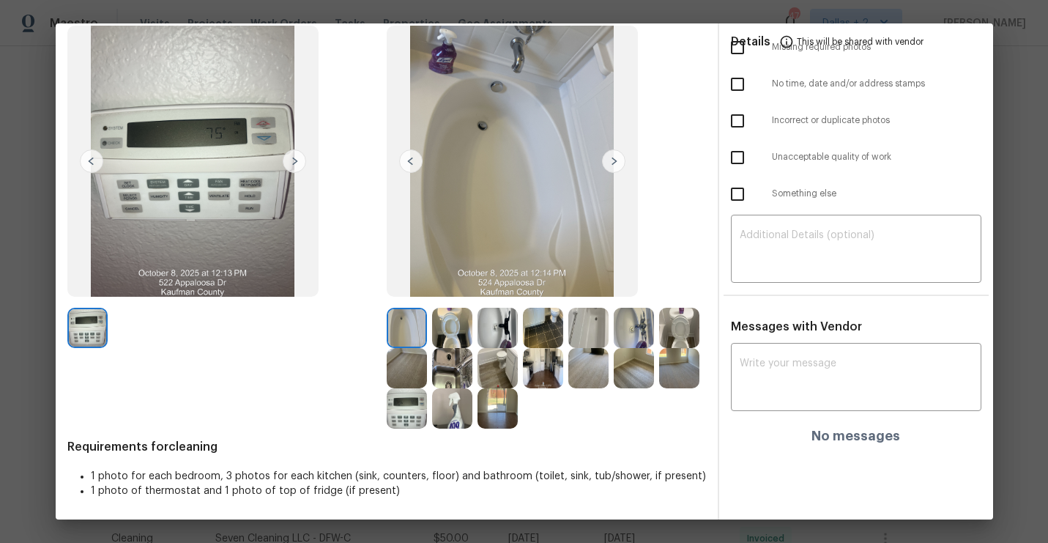
click at [623, 167] on img at bounding box center [613, 160] width 23 height 23
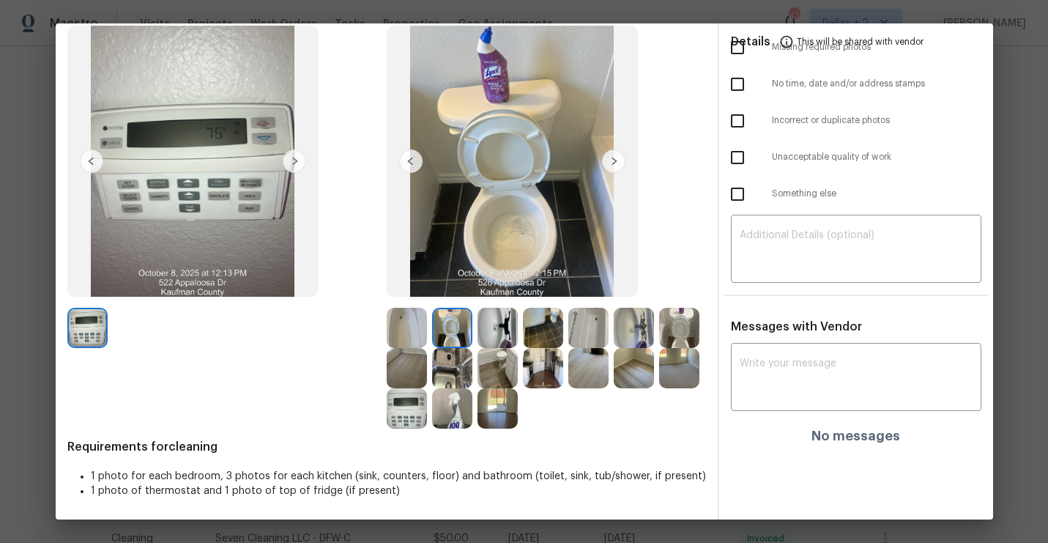
click at [617, 166] on img at bounding box center [613, 160] width 23 height 23
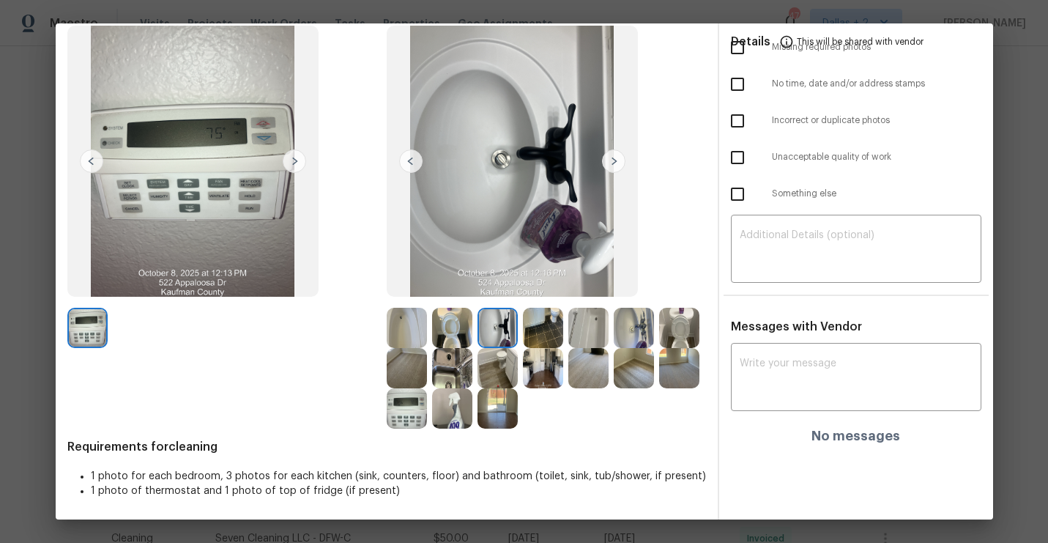
click at [615, 166] on img at bounding box center [613, 160] width 23 height 23
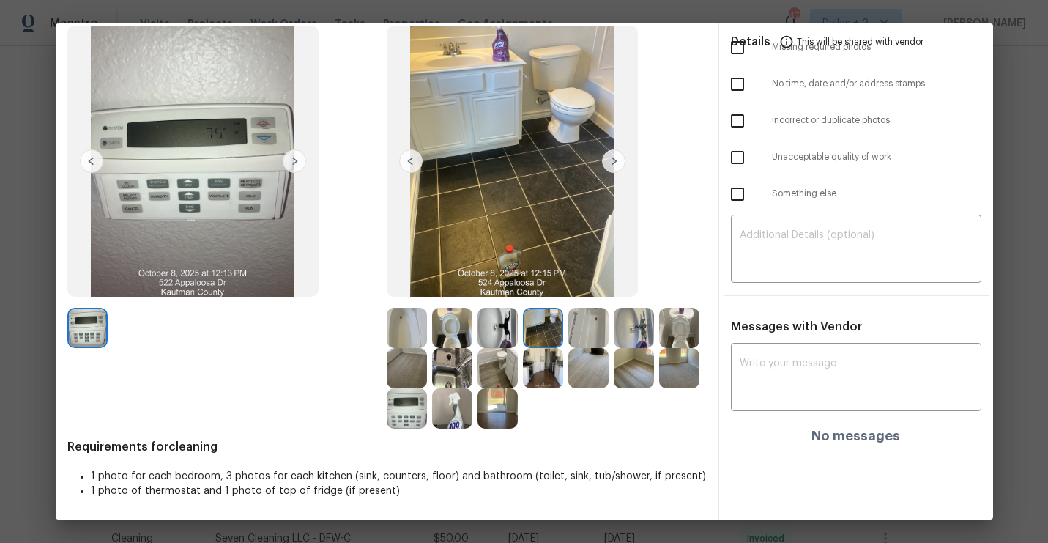
click at [615, 163] on img at bounding box center [613, 160] width 23 height 23
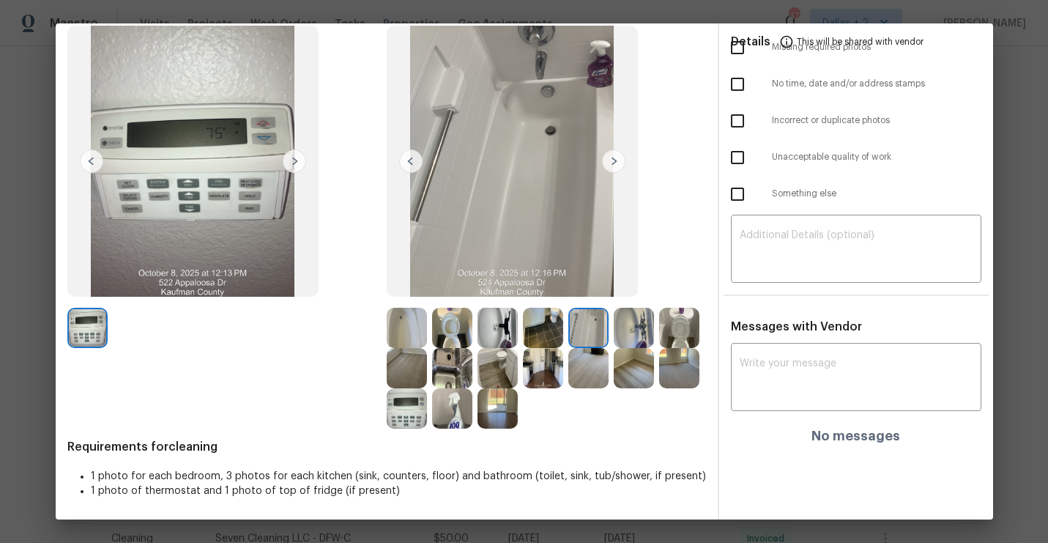
click at [615, 161] on img at bounding box center [613, 160] width 23 height 23
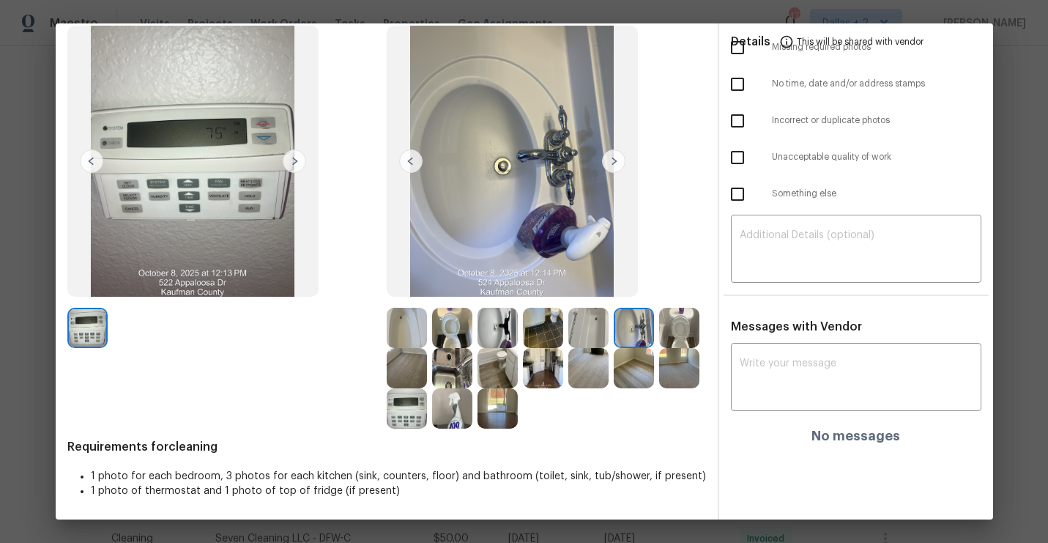
click at [615, 161] on img at bounding box center [613, 160] width 23 height 23
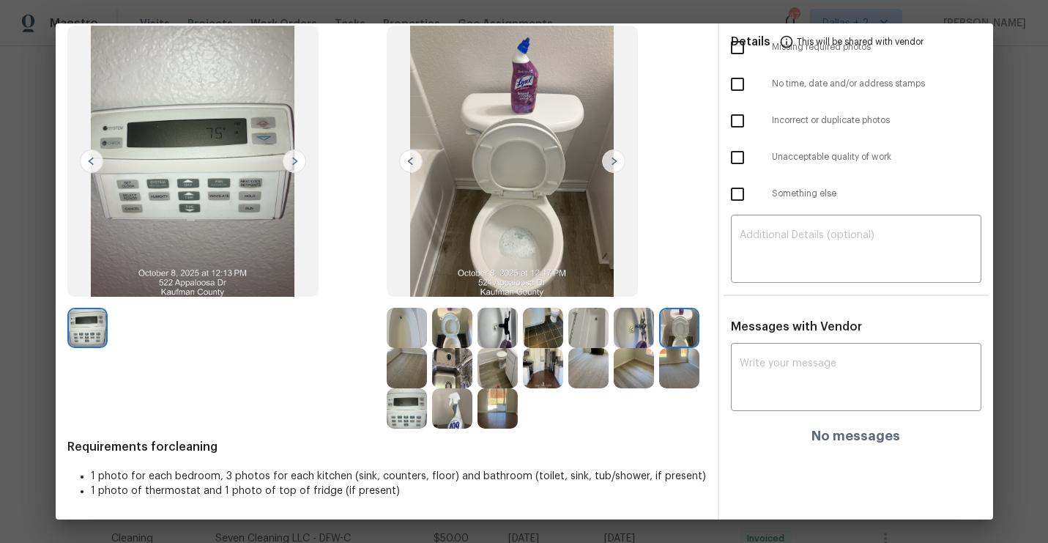
click at [615, 161] on img at bounding box center [613, 160] width 23 height 23
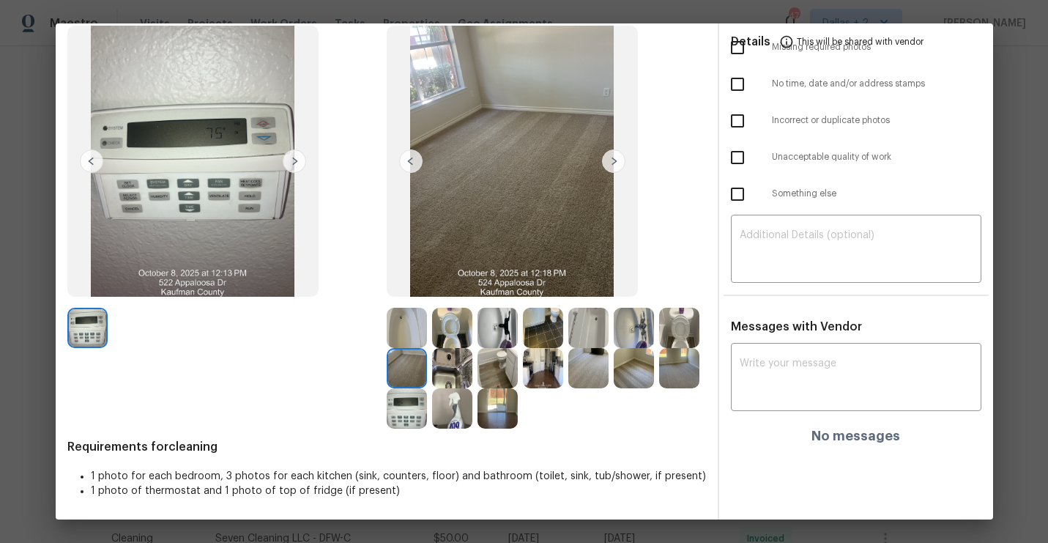
click at [615, 162] on img at bounding box center [613, 160] width 23 height 23
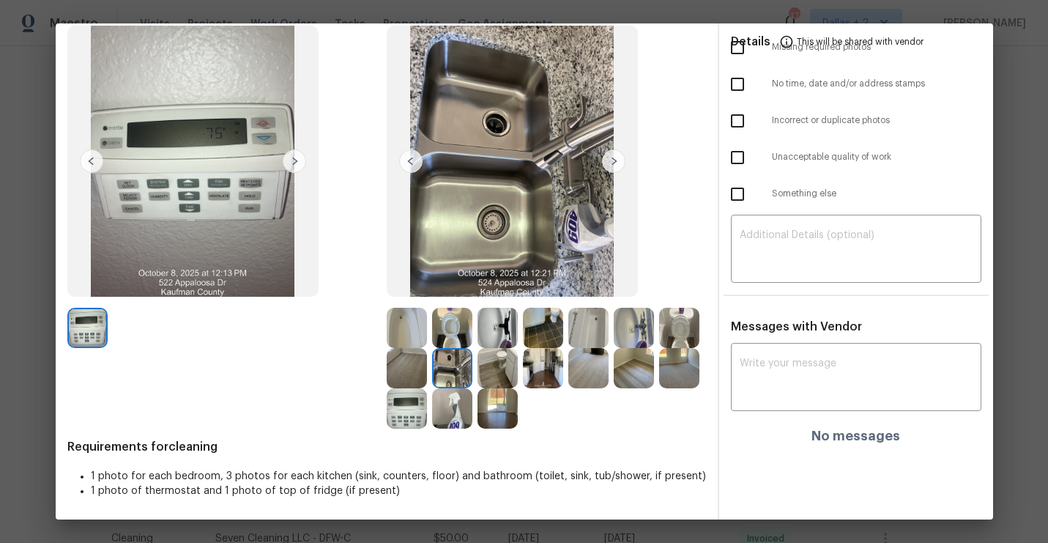
click at [615, 162] on img at bounding box center [613, 160] width 23 height 23
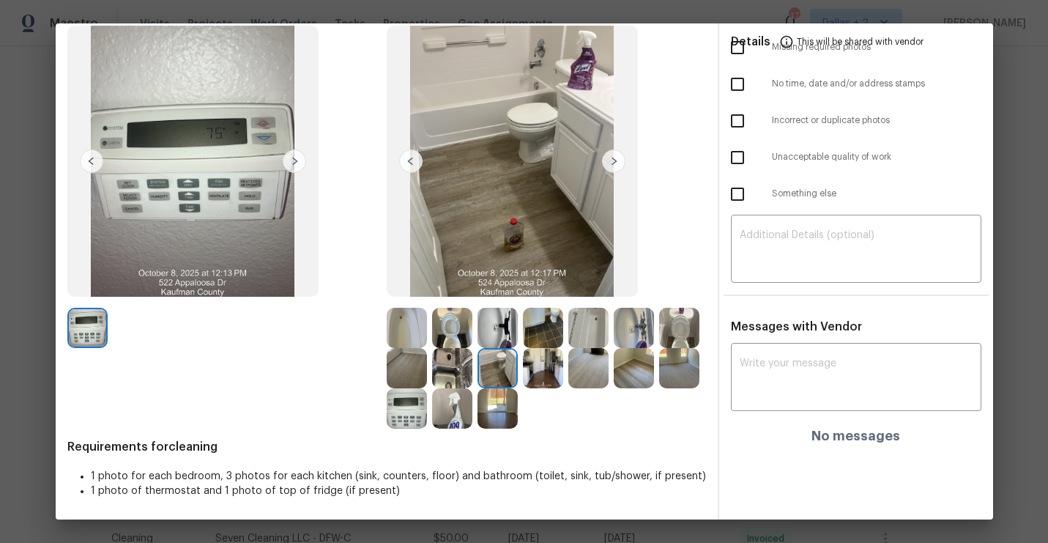
click at [615, 162] on img at bounding box center [613, 160] width 23 height 23
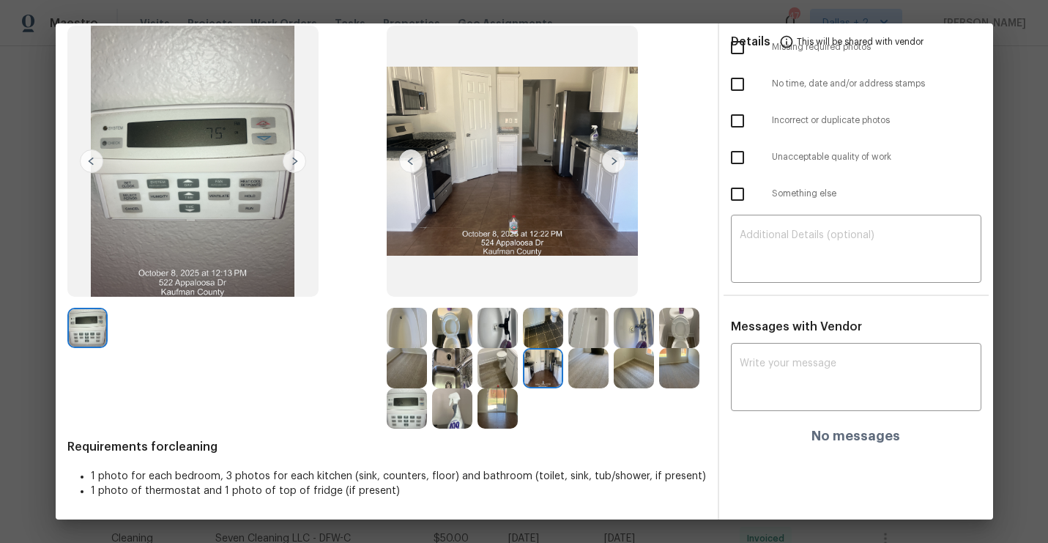
click at [615, 162] on img at bounding box center [613, 160] width 23 height 23
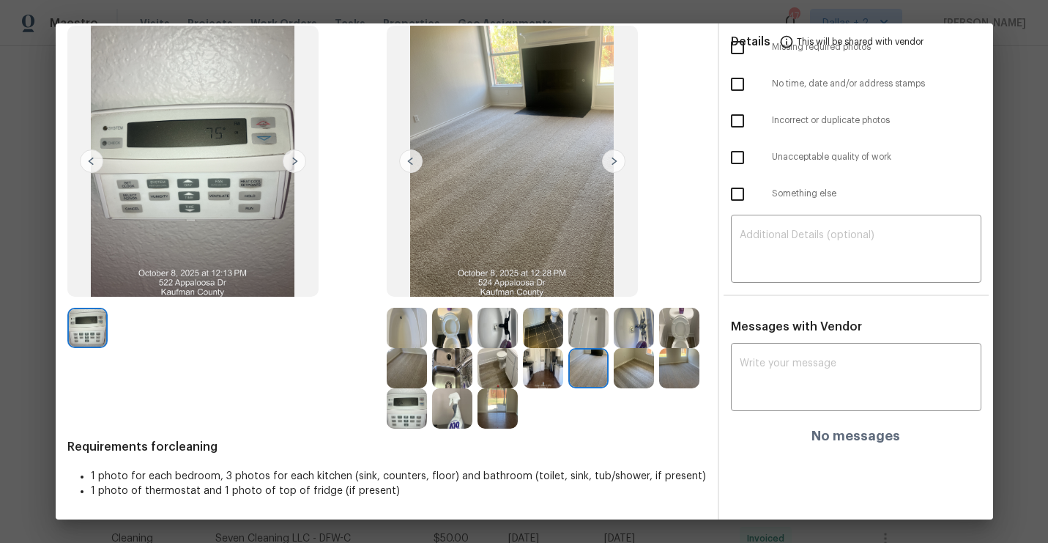
click at [453, 406] on img at bounding box center [452, 408] width 40 height 40
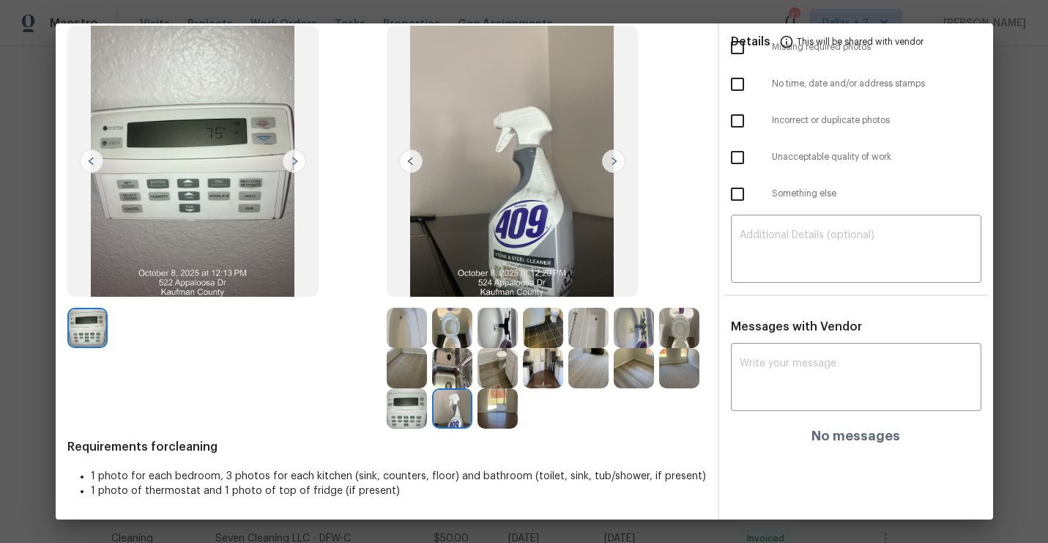
scroll to position [0, 0]
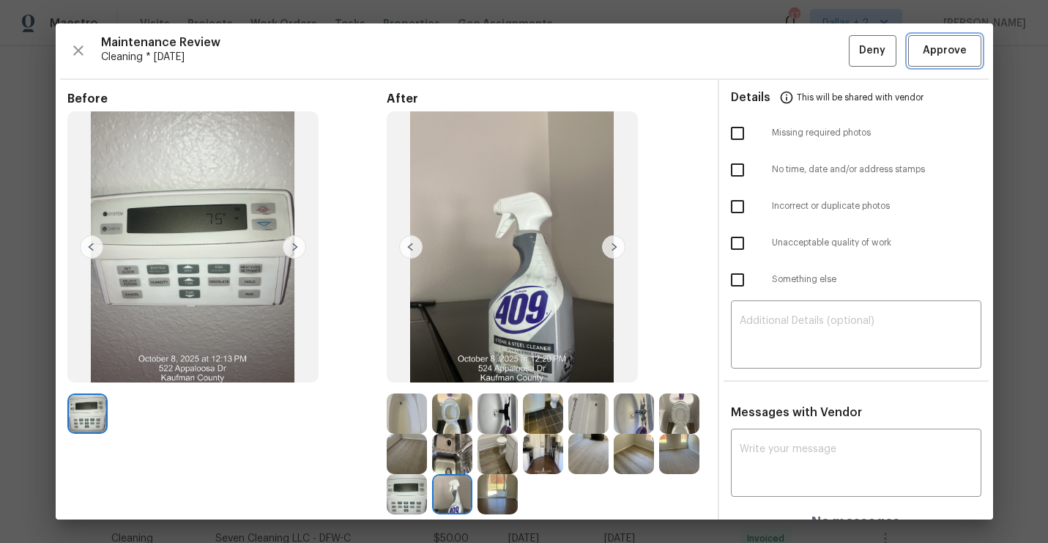
click at [935, 59] on span "Approve" at bounding box center [945, 51] width 44 height 18
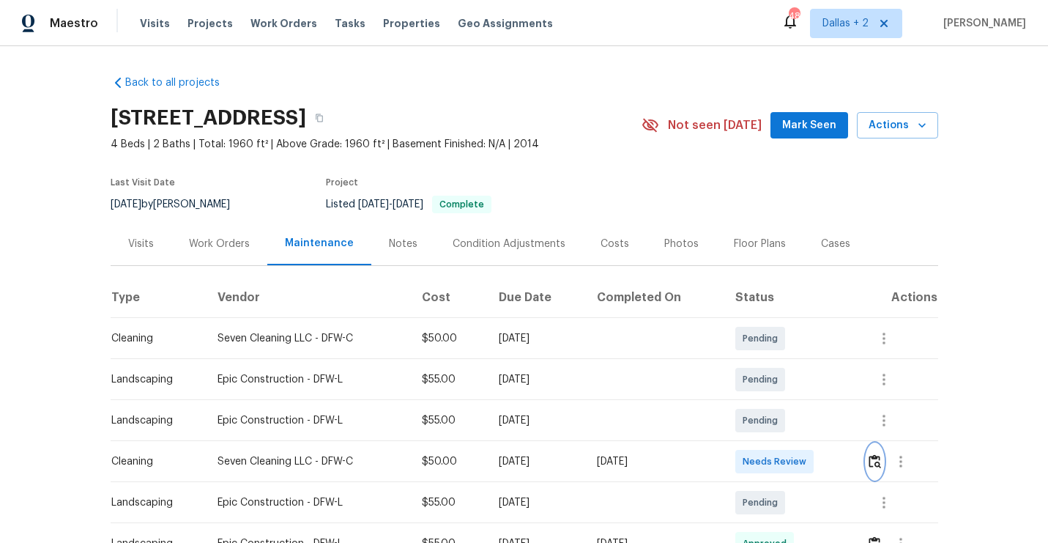
click at [881, 459] on img "button" at bounding box center [875, 461] width 12 height 14
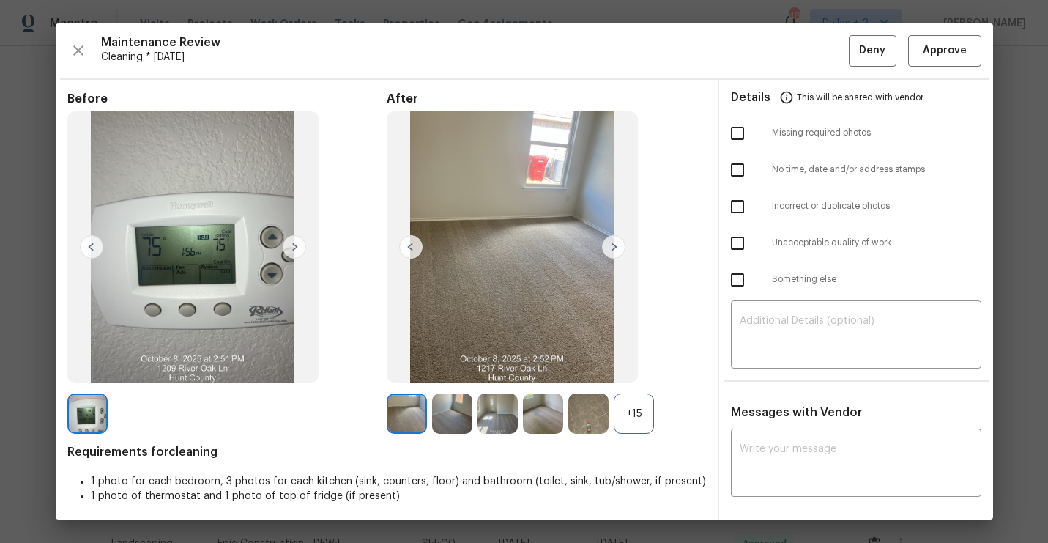
click at [640, 409] on div "+15" at bounding box center [634, 413] width 40 height 40
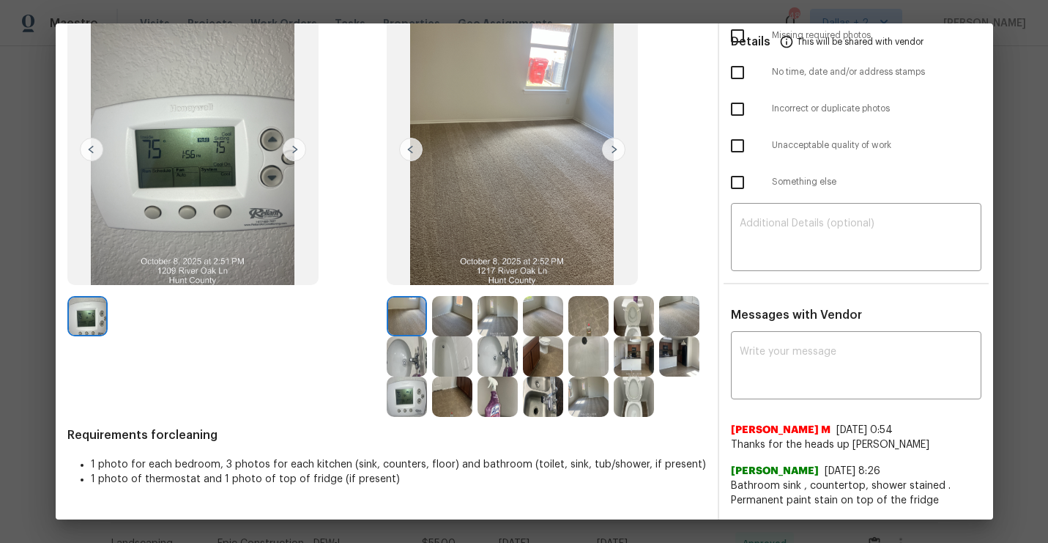
scroll to position [92, 0]
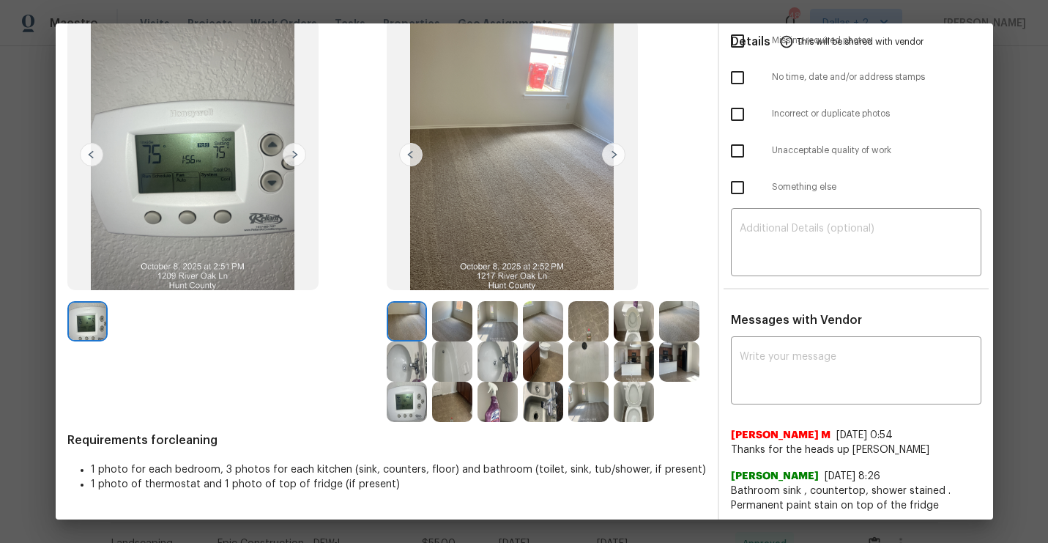
click at [686, 321] on img at bounding box center [679, 321] width 40 height 40
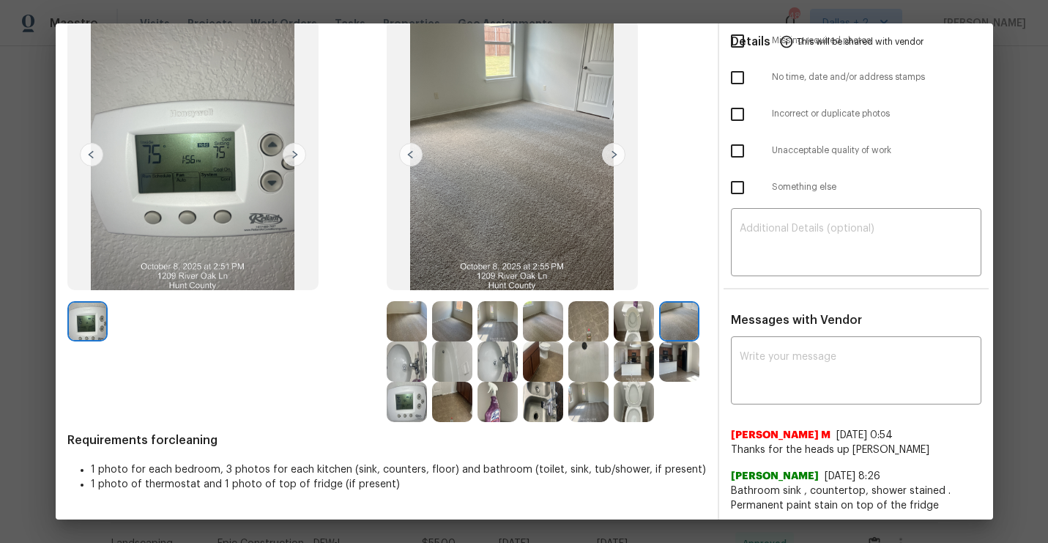
click at [458, 365] on img at bounding box center [452, 361] width 40 height 40
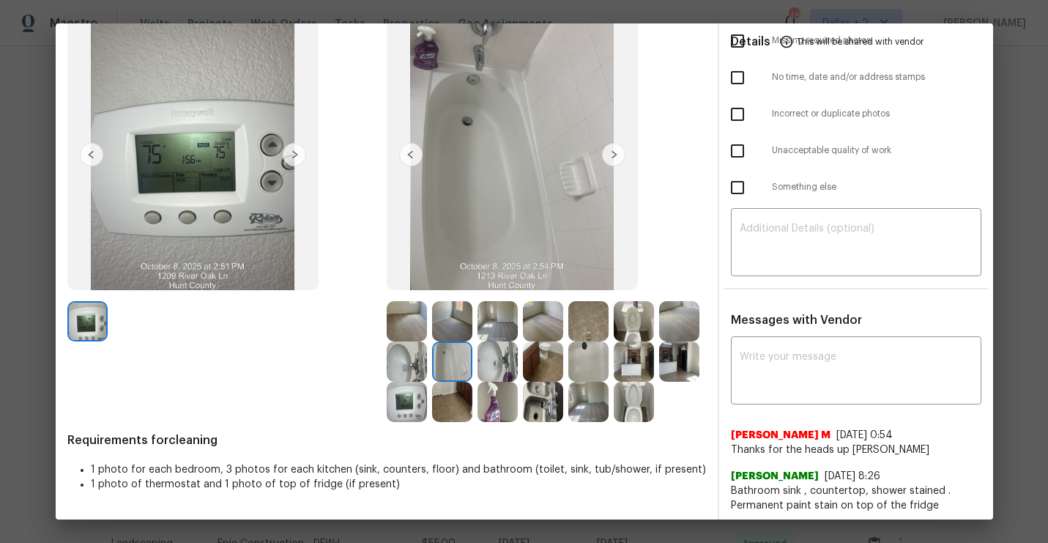
scroll to position [0, 0]
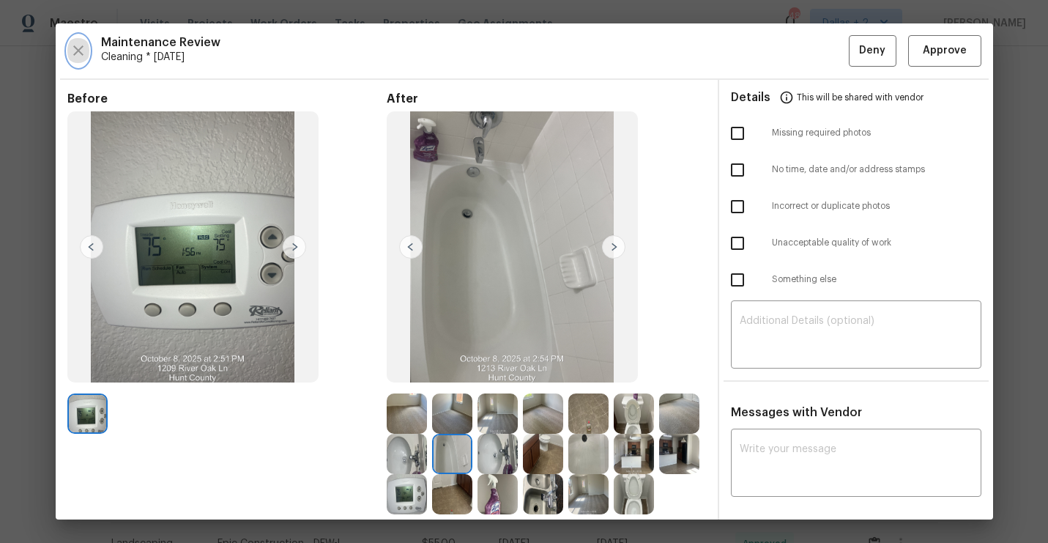
click at [75, 45] on icon "button" at bounding box center [79, 51] width 18 height 18
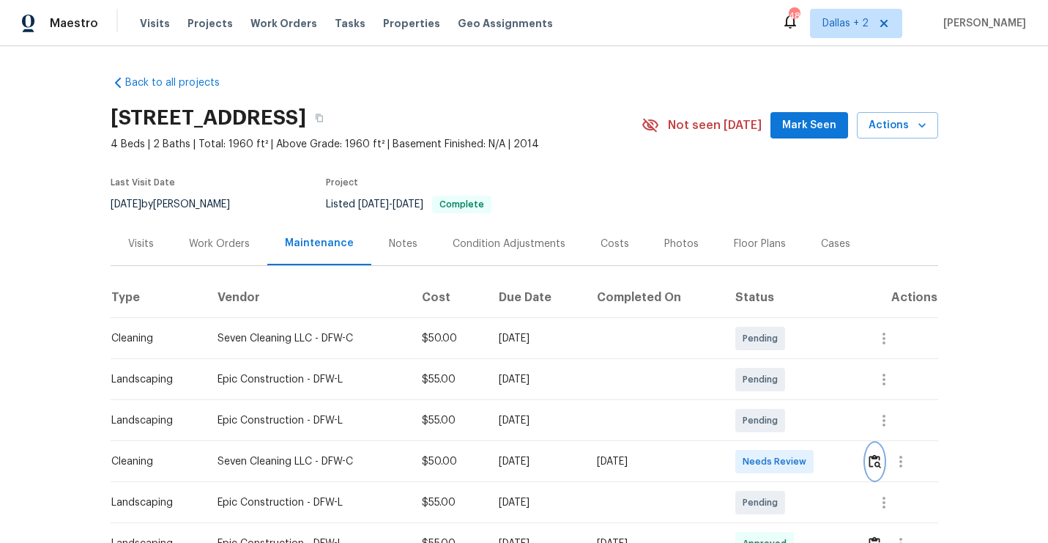
click at [881, 462] on img "button" at bounding box center [875, 461] width 12 height 14
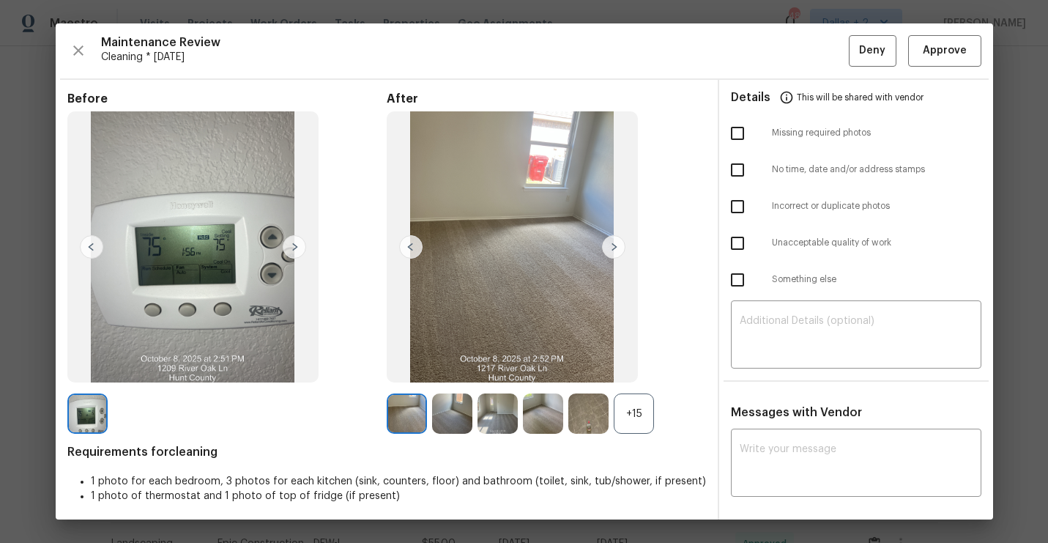
click at [627, 420] on div "+15" at bounding box center [634, 413] width 40 height 40
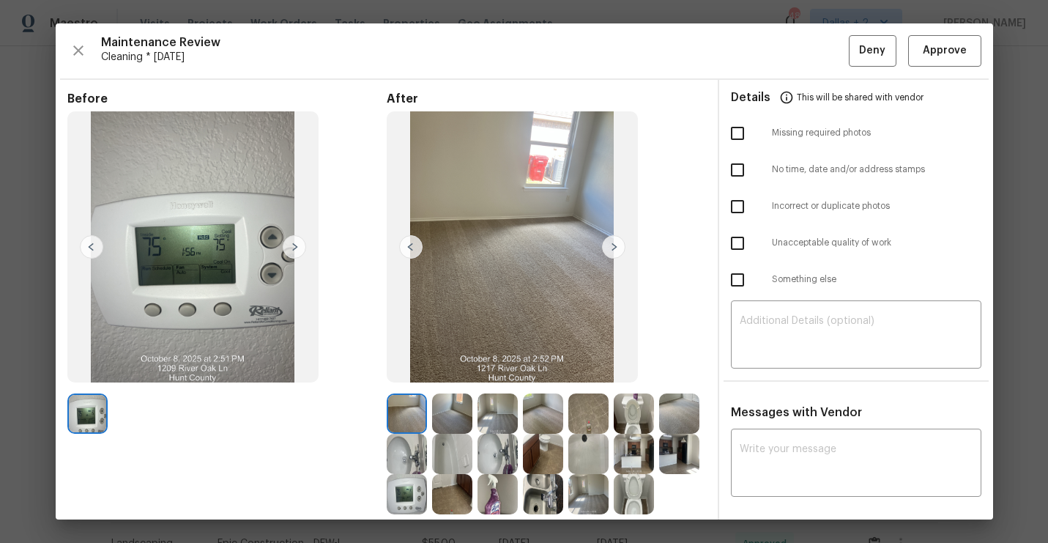
scroll to position [99, 0]
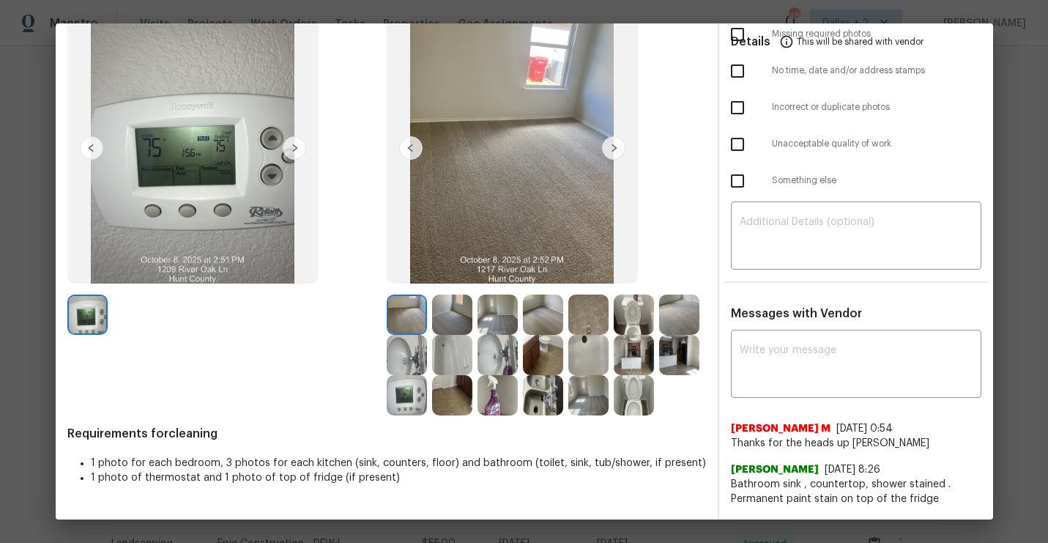
click at [645, 412] on img at bounding box center [634, 395] width 40 height 40
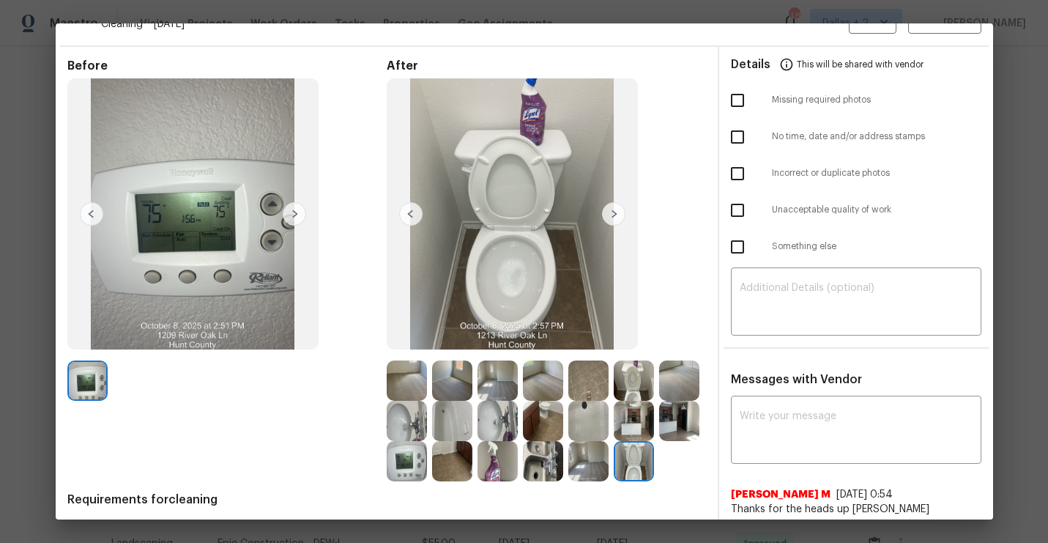
scroll to position [29, 0]
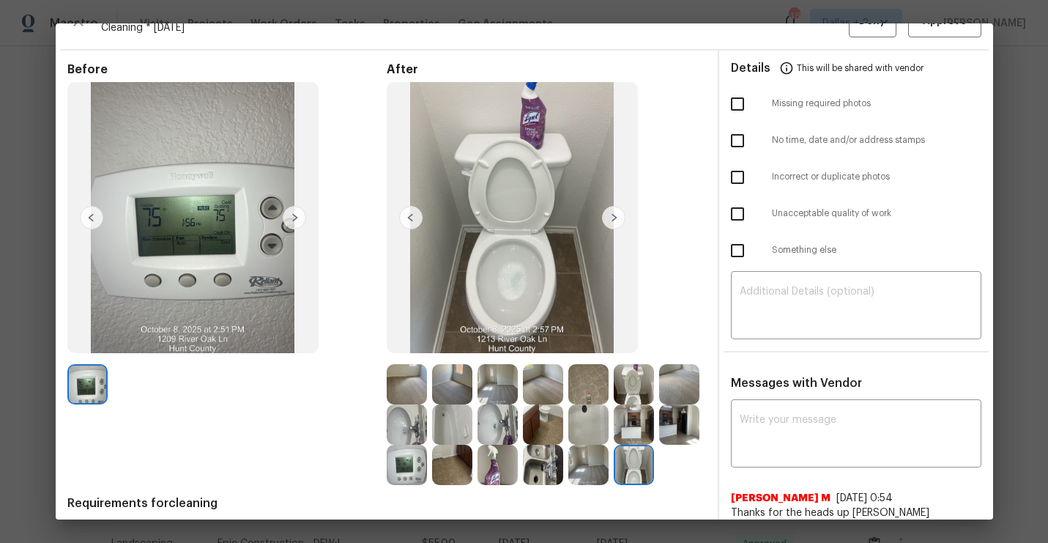
click at [452, 413] on img at bounding box center [452, 424] width 40 height 40
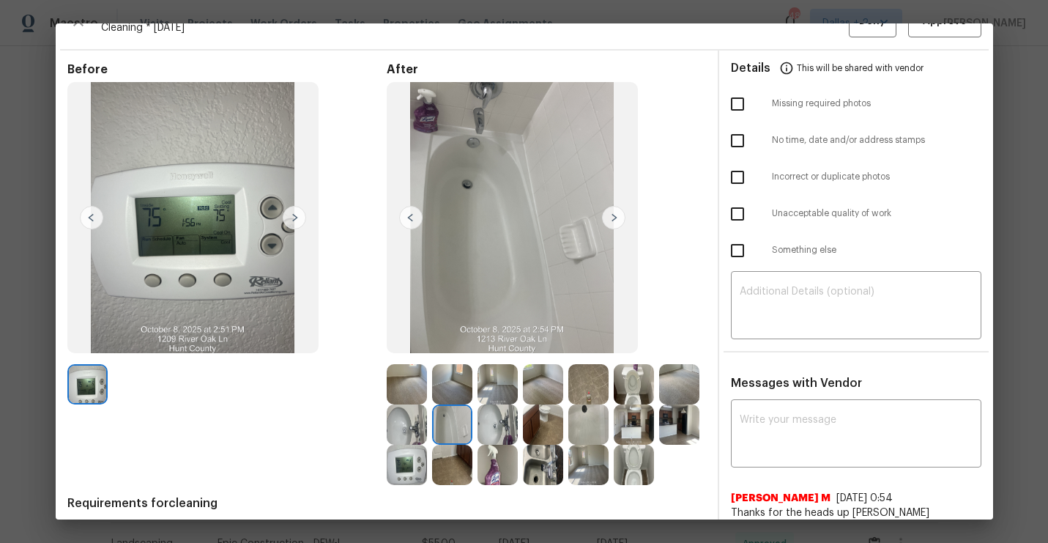
click at [455, 459] on img at bounding box center [452, 465] width 40 height 40
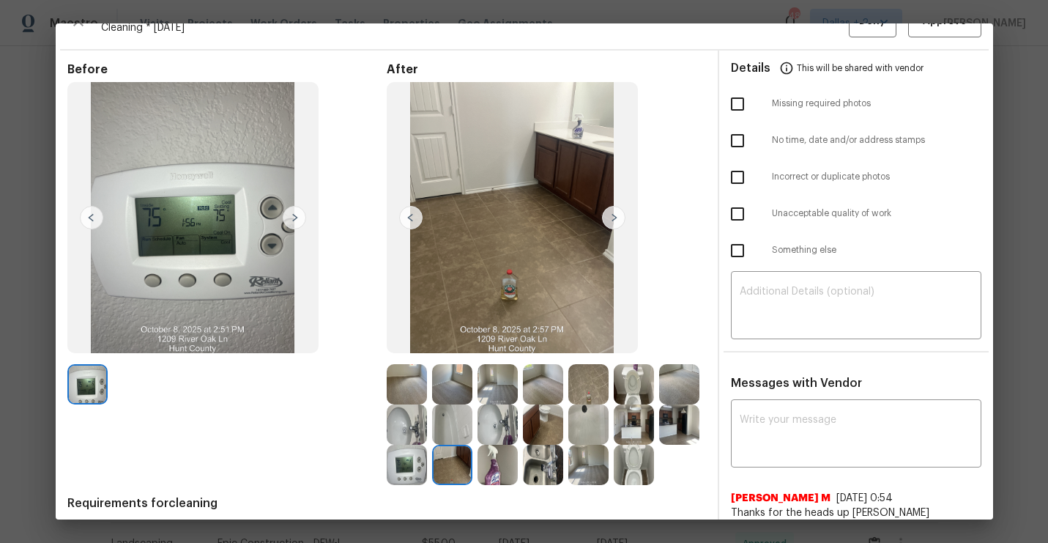
click at [509, 461] on img at bounding box center [498, 465] width 40 height 40
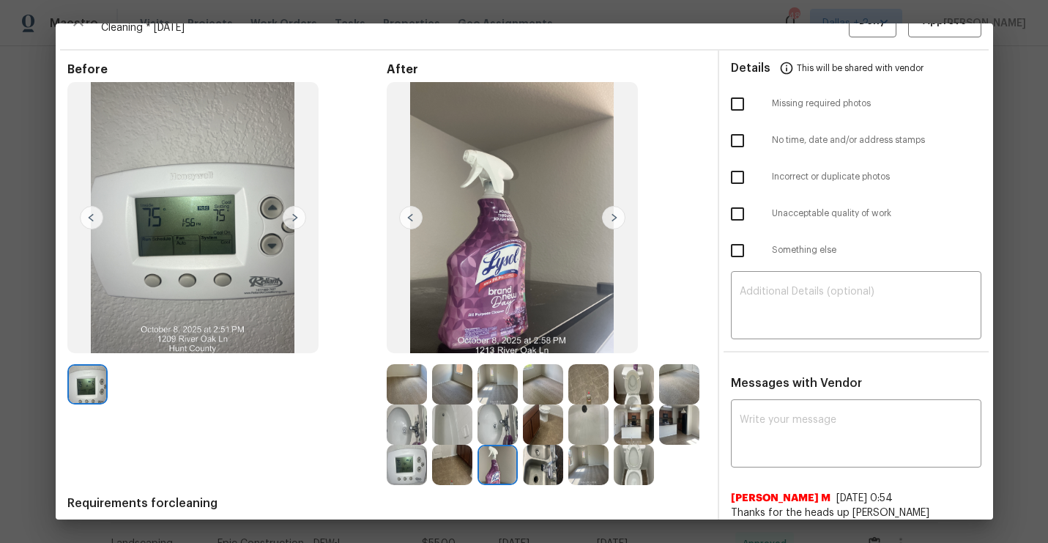
click at [531, 456] on img at bounding box center [543, 465] width 40 height 40
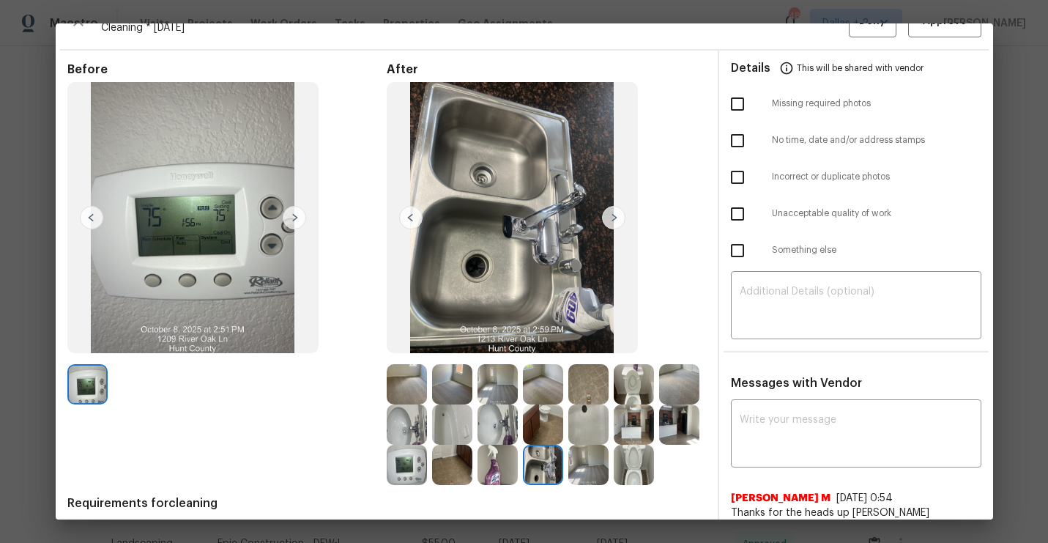
click at [587, 460] on img at bounding box center [588, 465] width 40 height 40
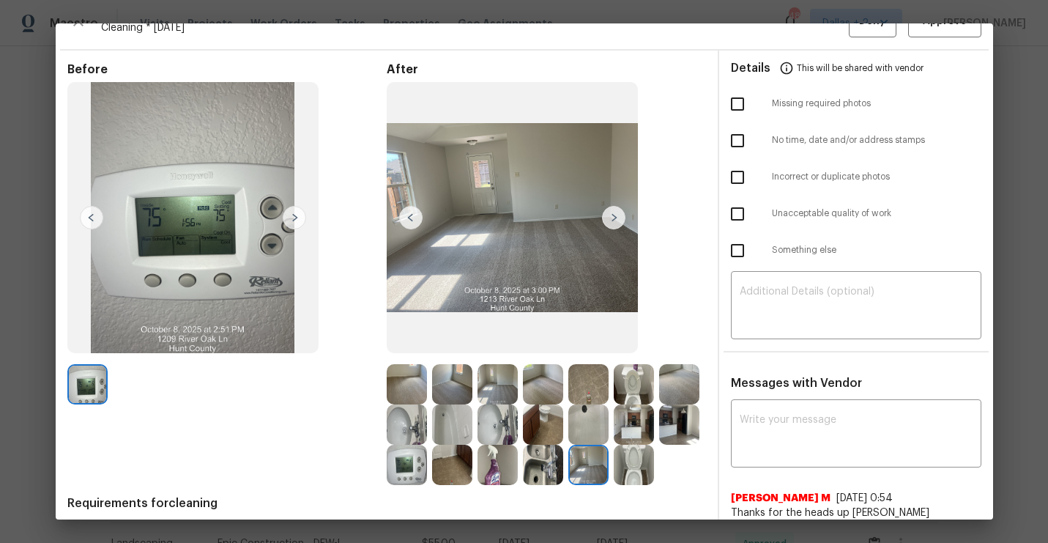
click at [617, 460] on img at bounding box center [634, 465] width 40 height 40
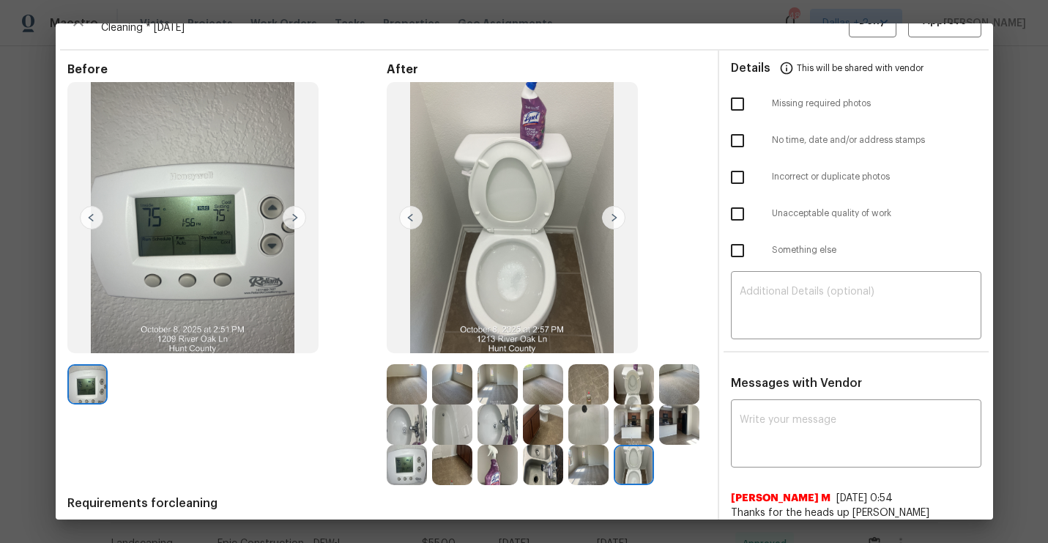
click at [459, 456] on img at bounding box center [452, 465] width 40 height 40
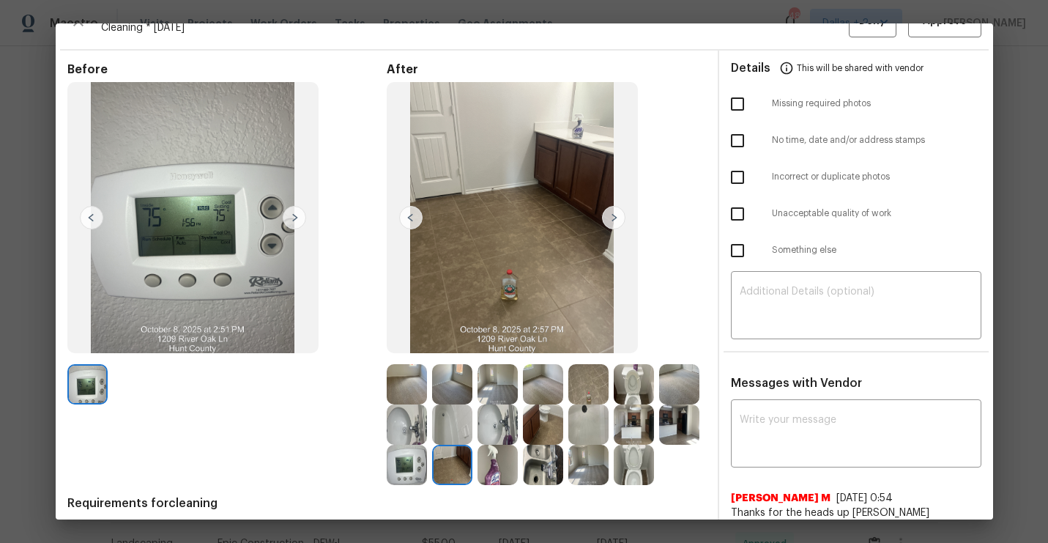
click at [495, 457] on img at bounding box center [498, 465] width 40 height 40
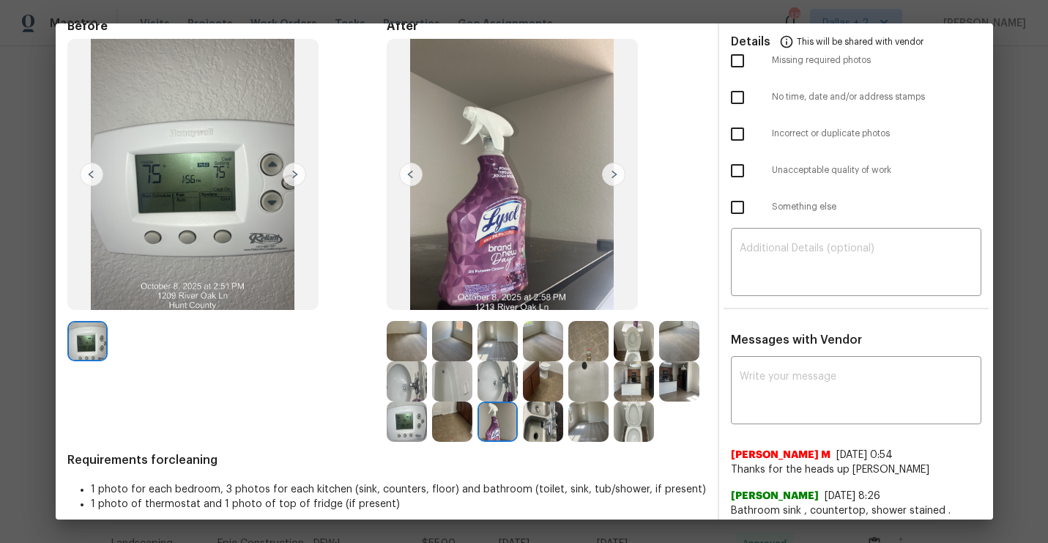
scroll to position [86, 0]
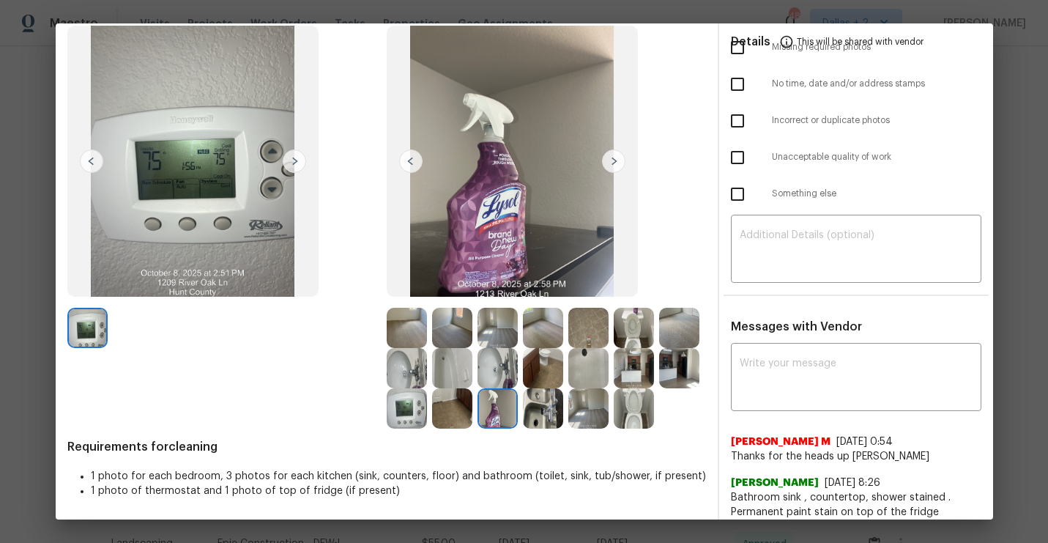
click at [390, 378] on img at bounding box center [407, 368] width 40 height 40
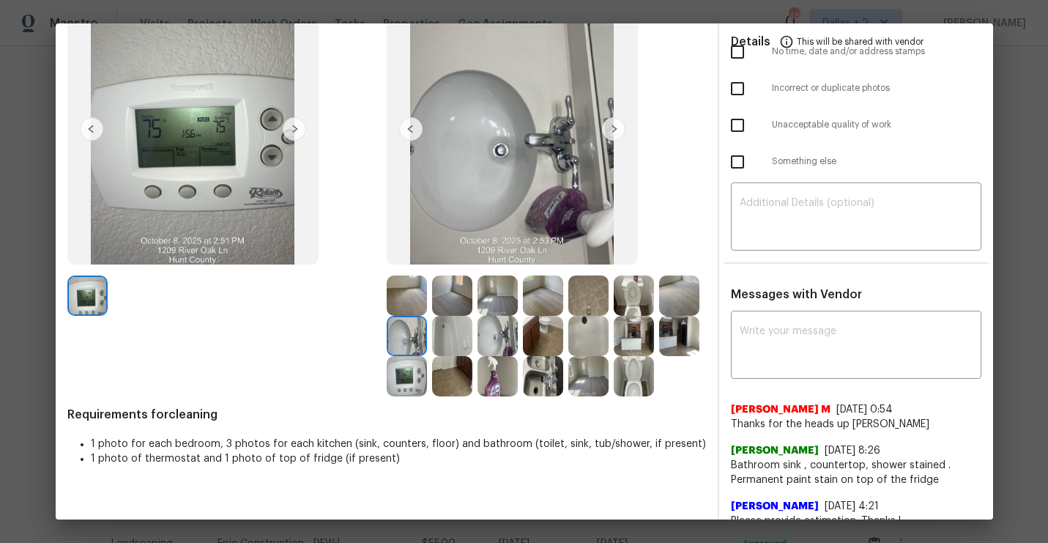
scroll to position [98, 0]
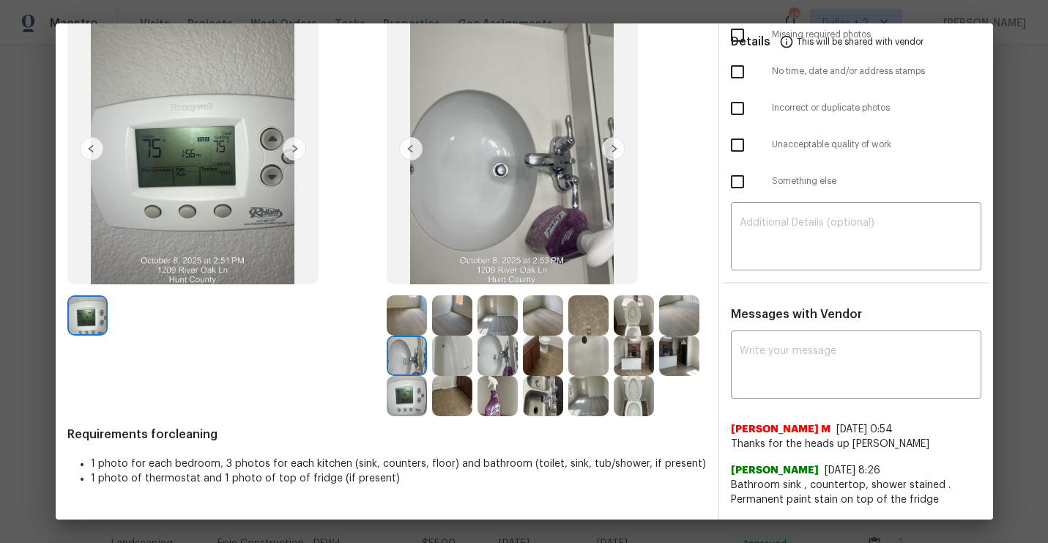
click at [460, 362] on img at bounding box center [452, 355] width 40 height 40
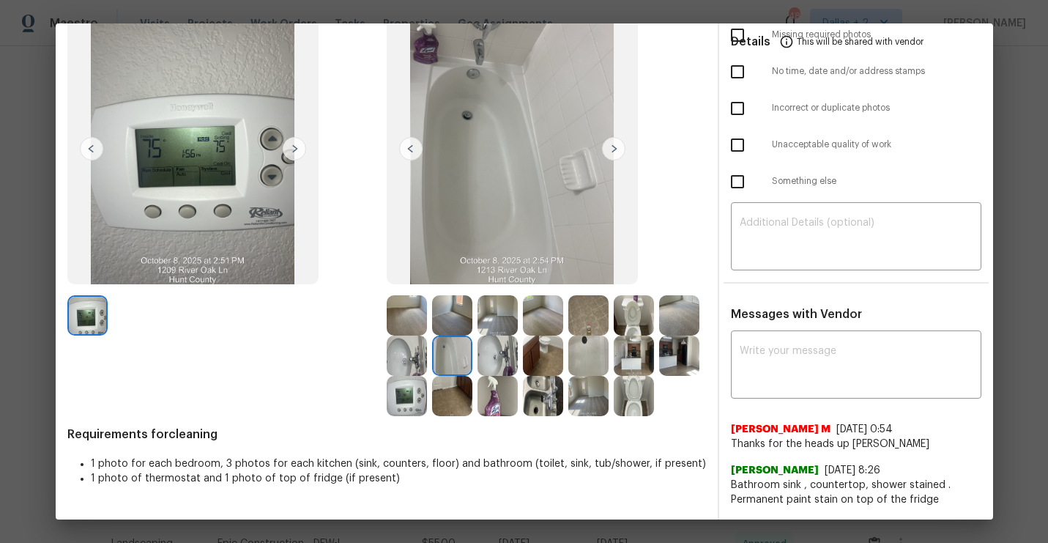
scroll to position [0, 0]
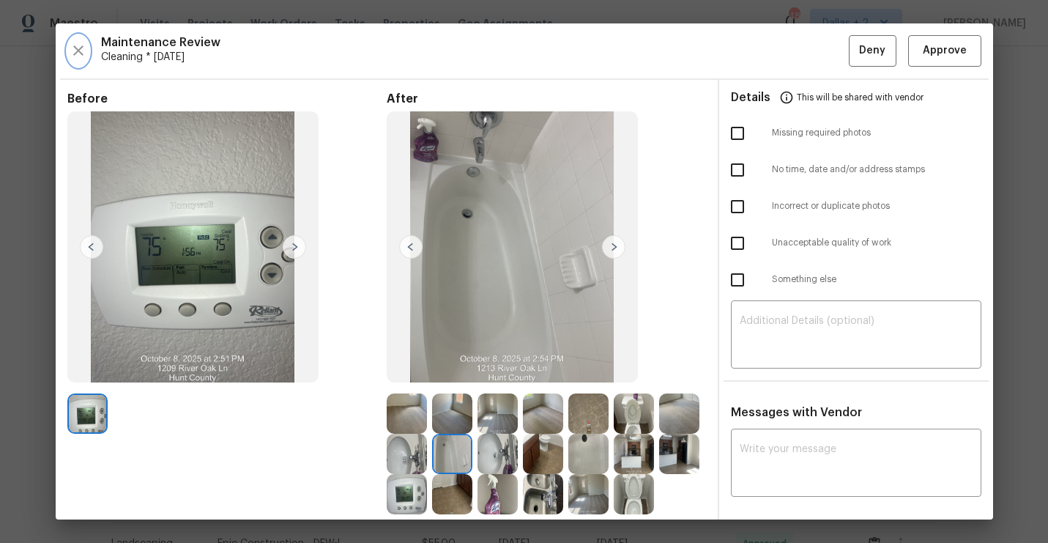
click at [75, 43] on icon "button" at bounding box center [79, 51] width 18 height 18
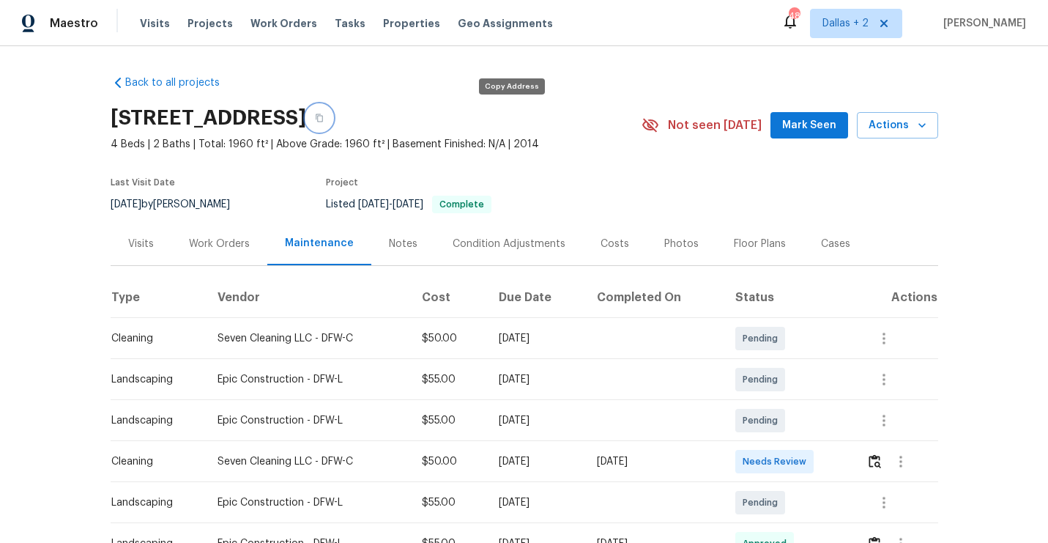
click at [333, 126] on button "button" at bounding box center [319, 118] width 26 height 26
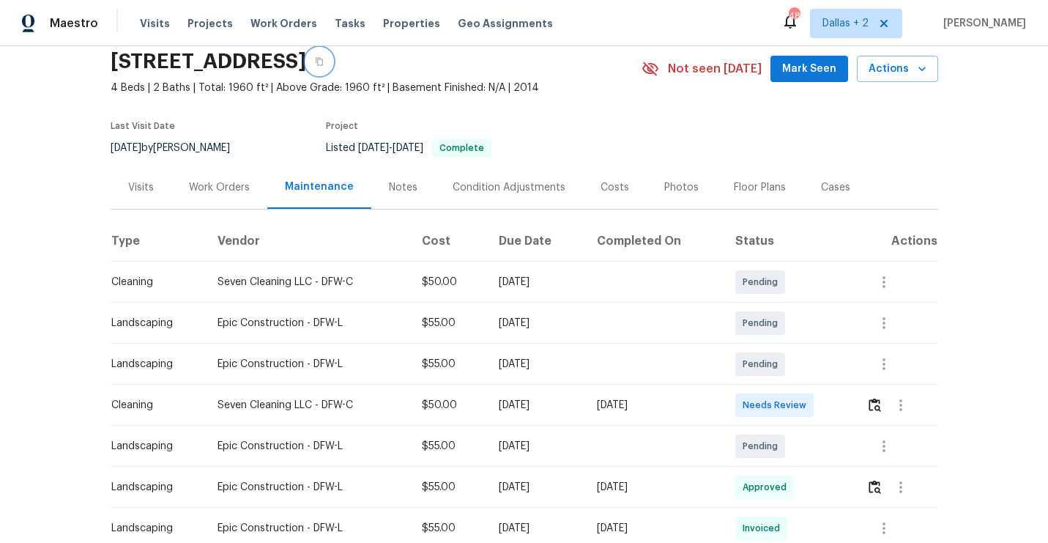
scroll to position [66, 0]
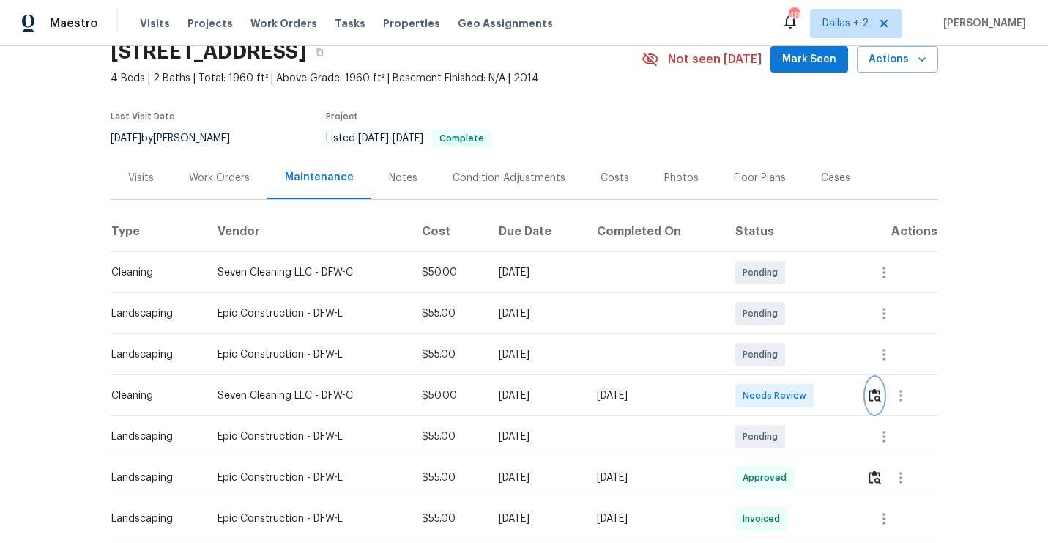
click at [878, 403] on button "button" at bounding box center [874, 395] width 17 height 35
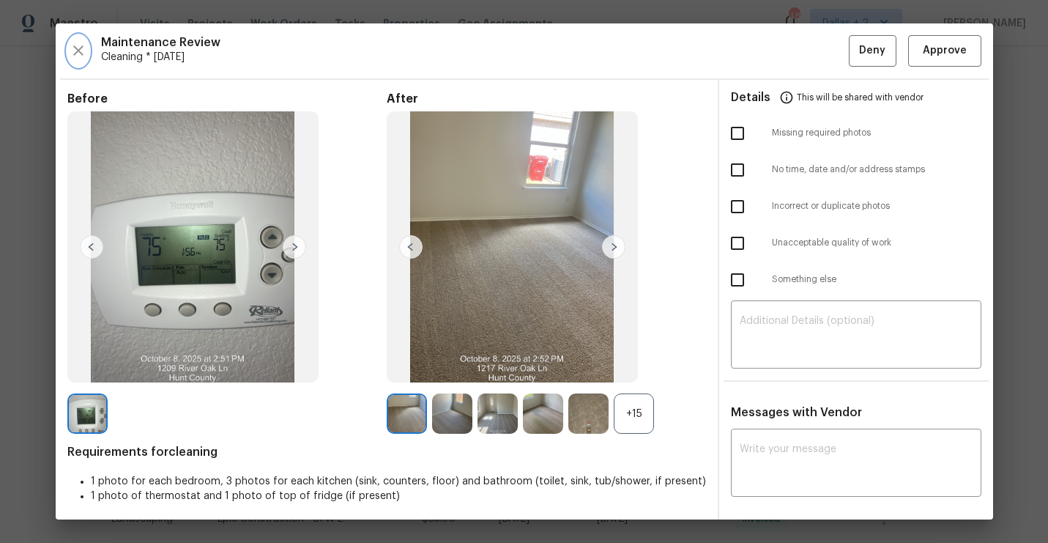
click at [78, 45] on icon "button" at bounding box center [79, 51] width 18 height 18
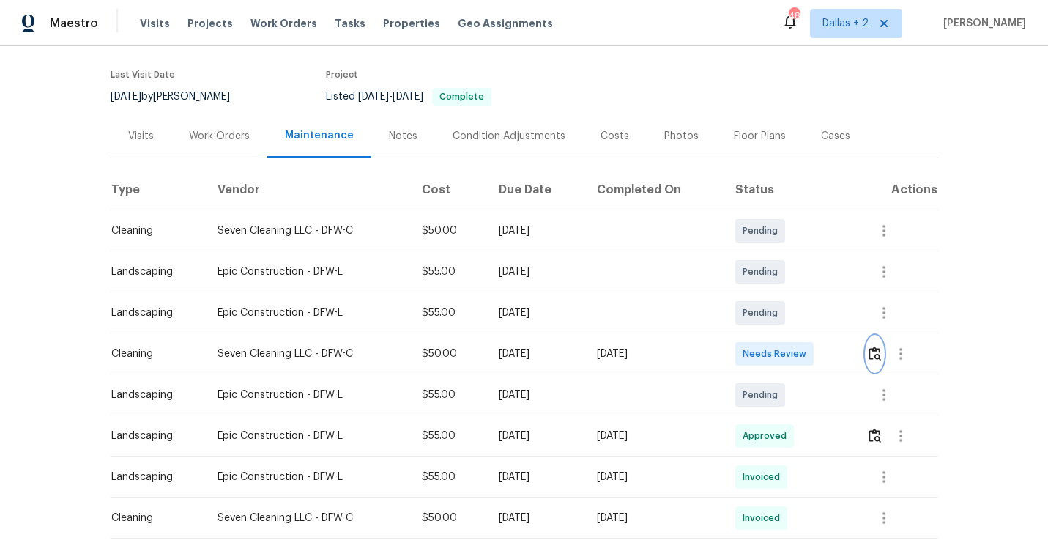
scroll to position [113, 0]
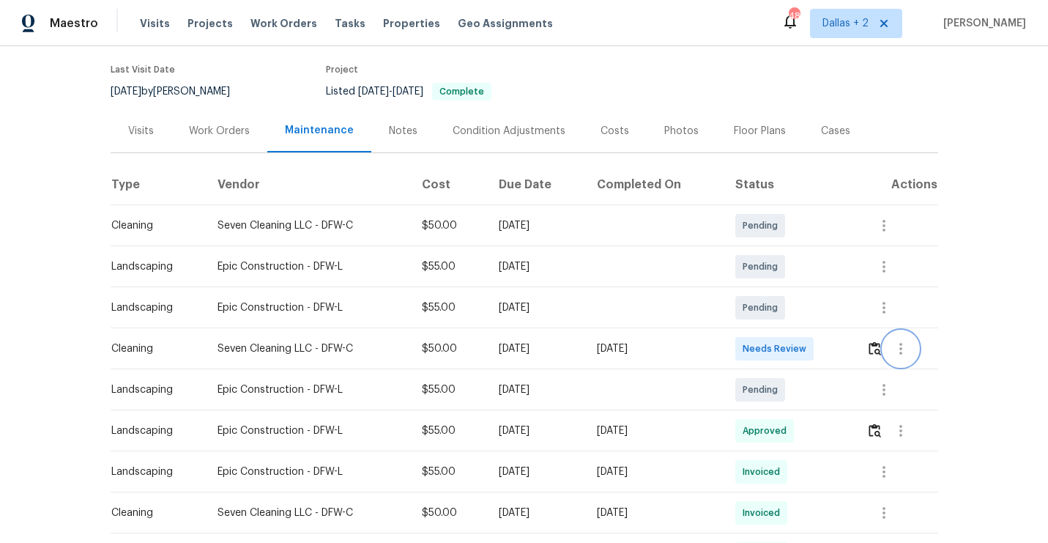
click at [891, 349] on button "button" at bounding box center [900, 348] width 35 height 35
click at [880, 349] on div at bounding box center [524, 271] width 1048 height 543
click at [880, 349] on img "button" at bounding box center [875, 348] width 12 height 14
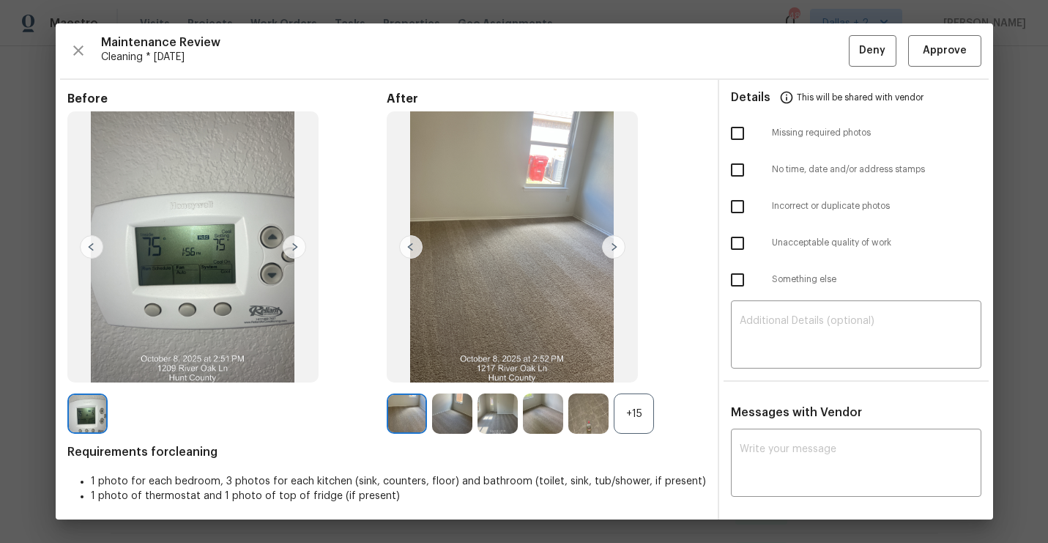
click at [650, 415] on div "+15" at bounding box center [634, 413] width 40 height 40
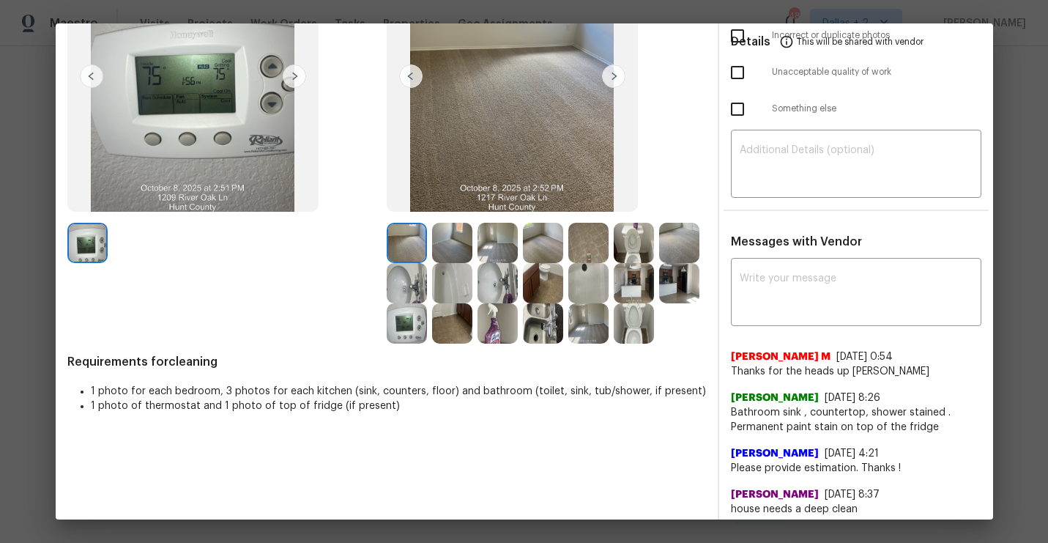
scroll to position [179, 0]
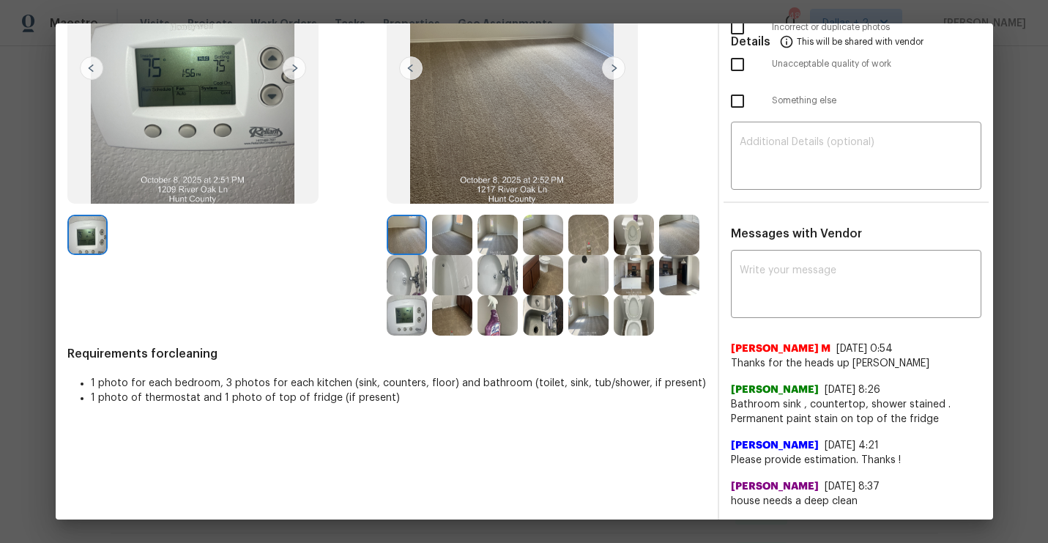
click at [667, 230] on img at bounding box center [679, 235] width 40 height 40
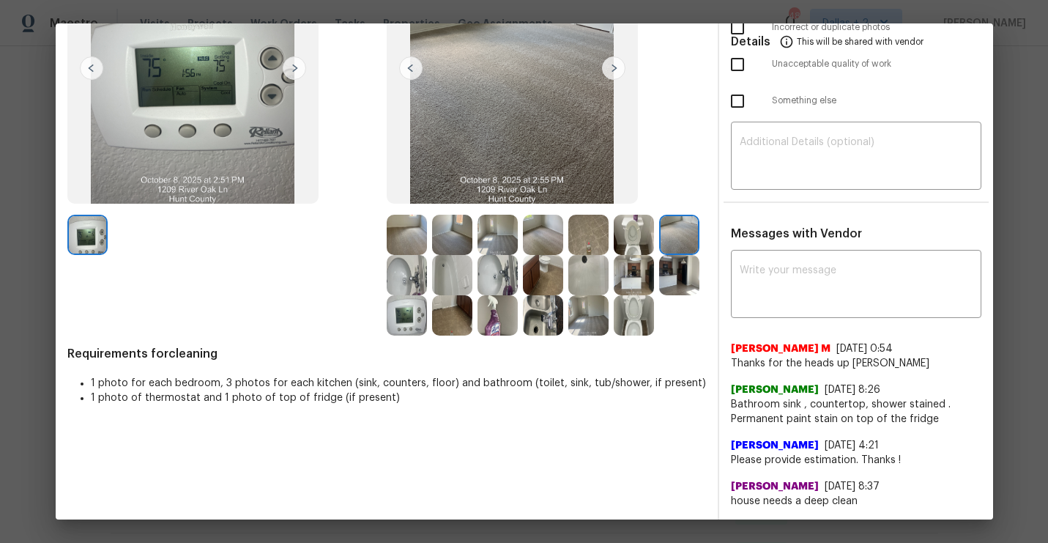
click at [625, 223] on img at bounding box center [634, 235] width 40 height 40
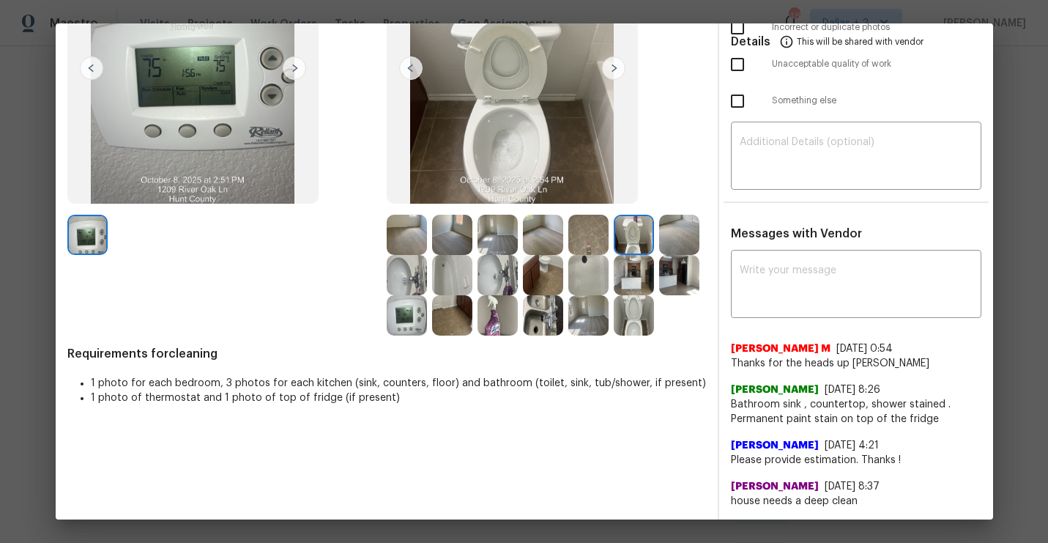
click at [613, 270] on div at bounding box center [590, 275] width 45 height 40
click at [634, 275] on img at bounding box center [634, 275] width 40 height 40
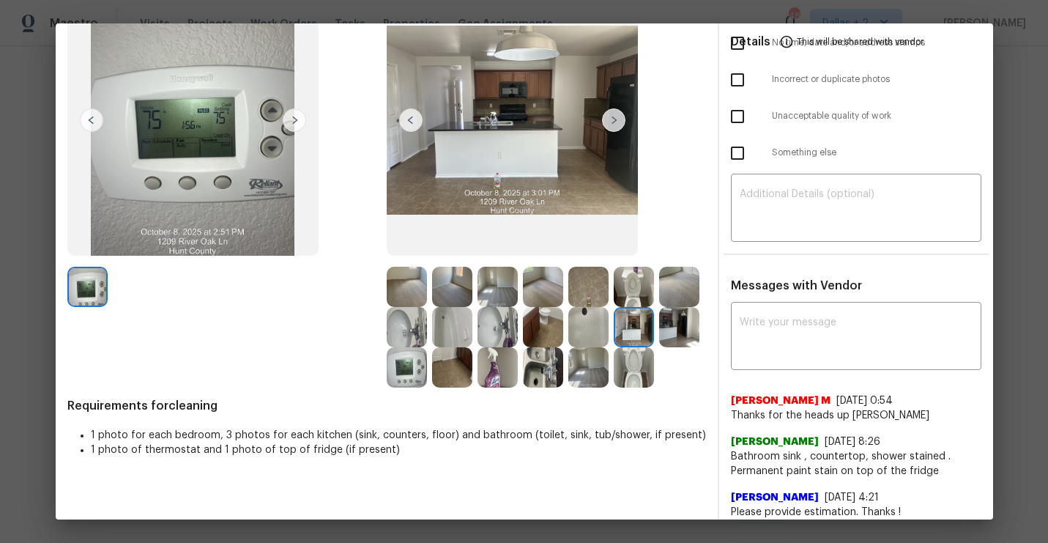
scroll to position [122, 0]
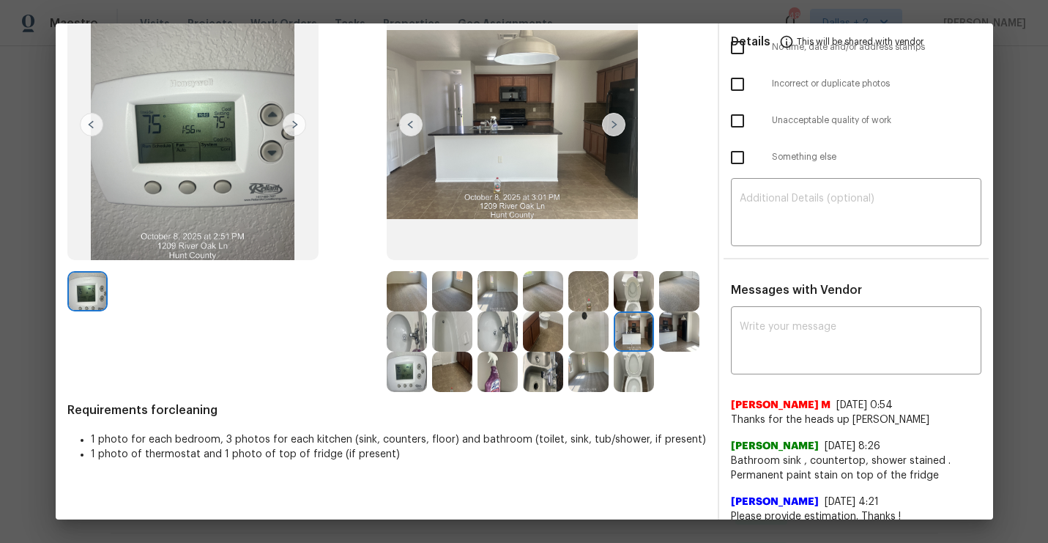
click at [680, 331] on img at bounding box center [679, 331] width 40 height 40
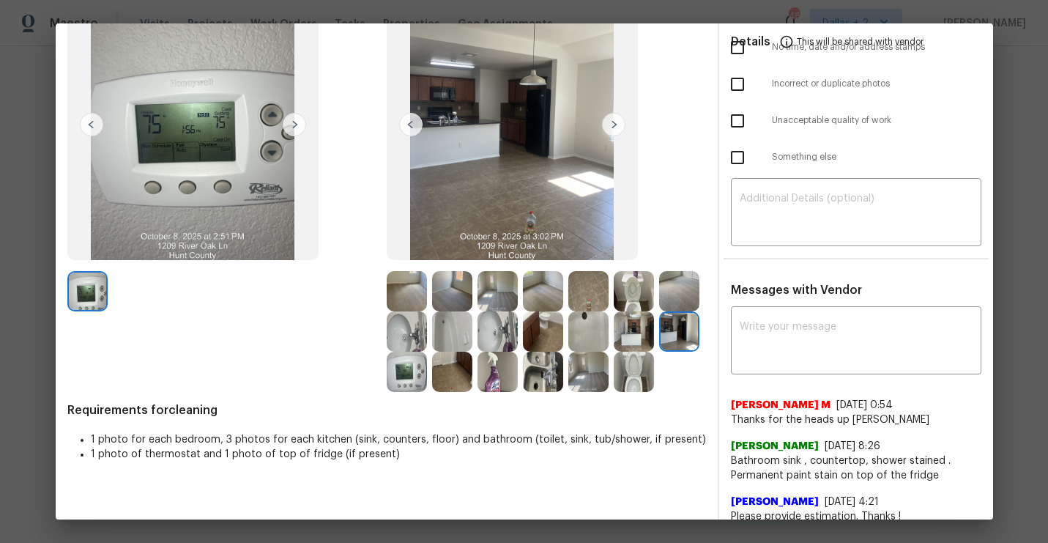
click at [447, 382] on img at bounding box center [452, 372] width 40 height 40
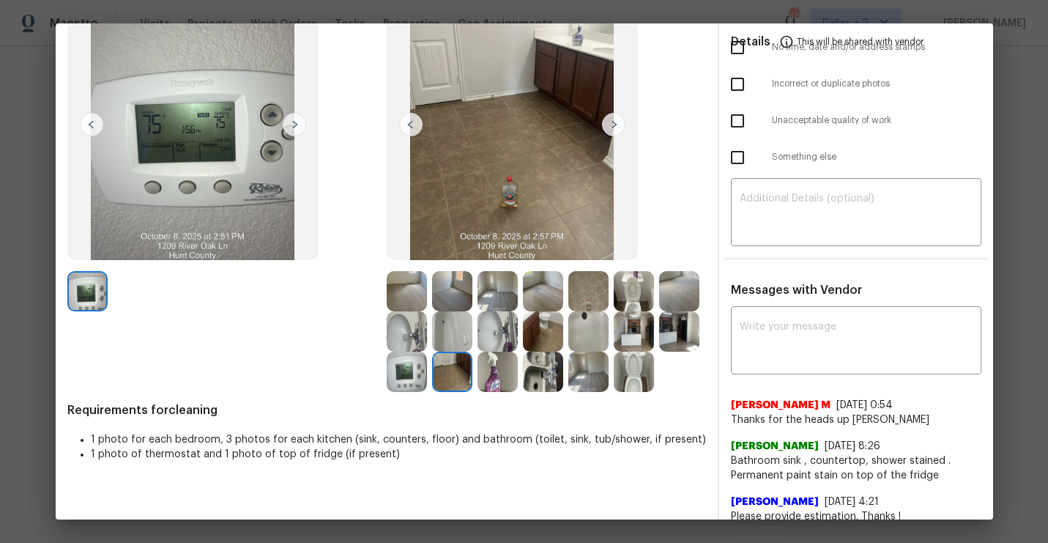
click at [401, 286] on img at bounding box center [407, 291] width 40 height 40
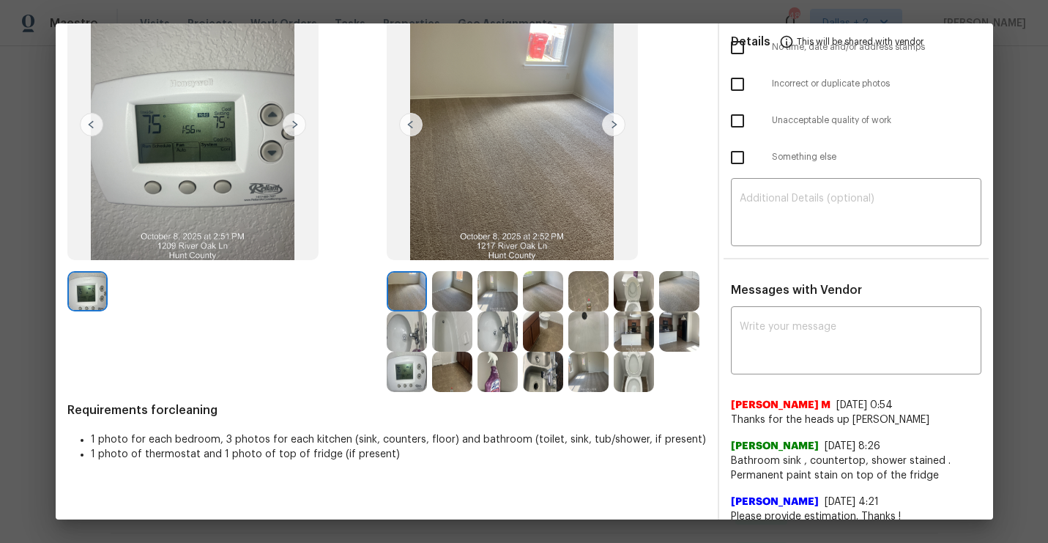
click at [614, 126] on img at bounding box center [613, 124] width 23 height 23
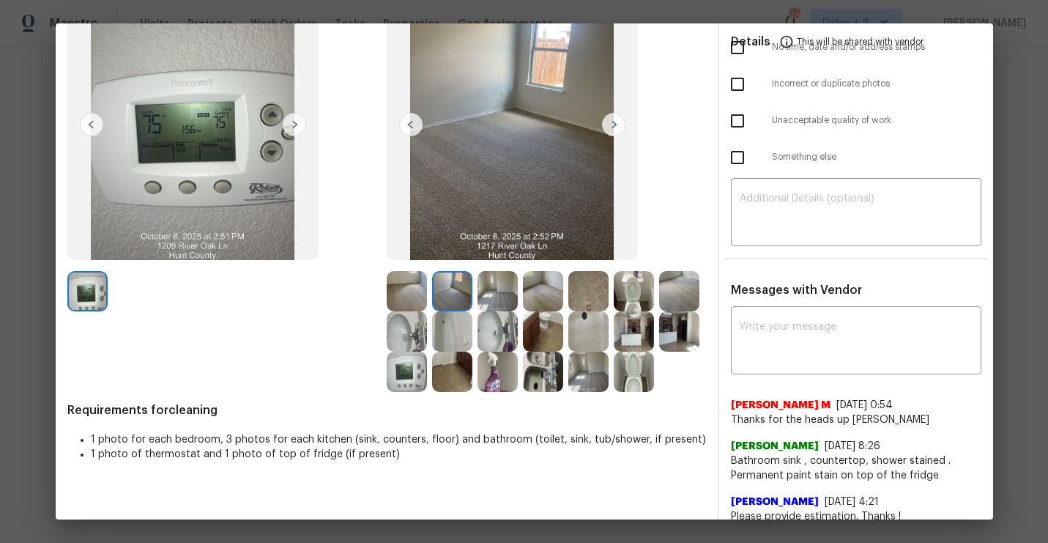
click at [614, 126] on img at bounding box center [613, 124] width 23 height 23
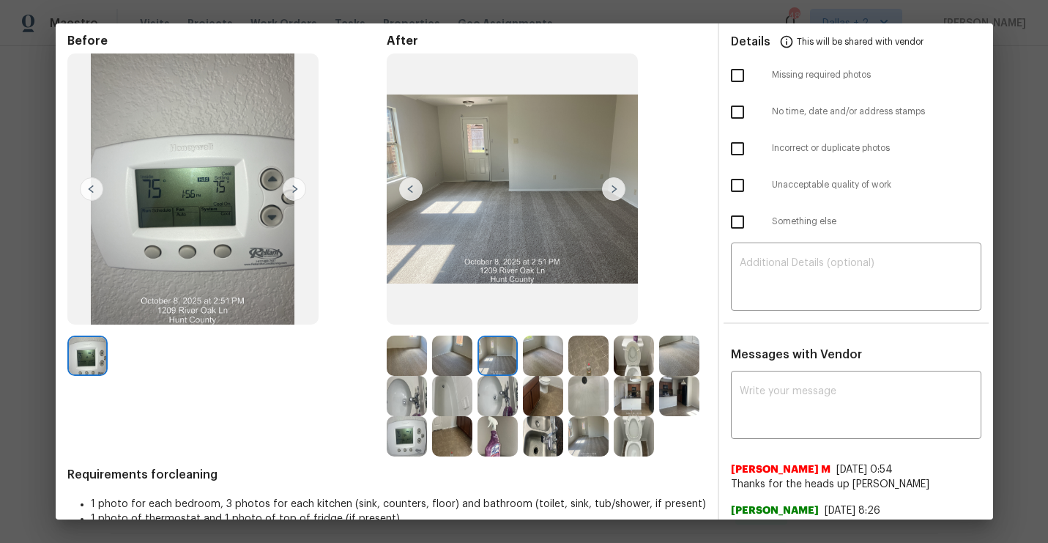
scroll to position [57, 0]
click at [613, 194] on img at bounding box center [613, 189] width 23 height 23
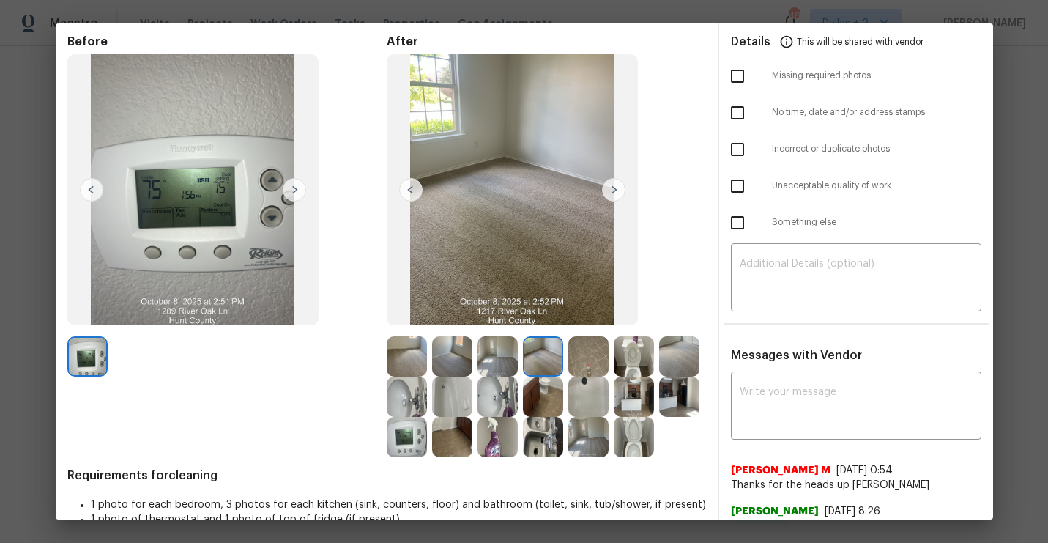
click at [613, 194] on img at bounding box center [613, 189] width 23 height 23
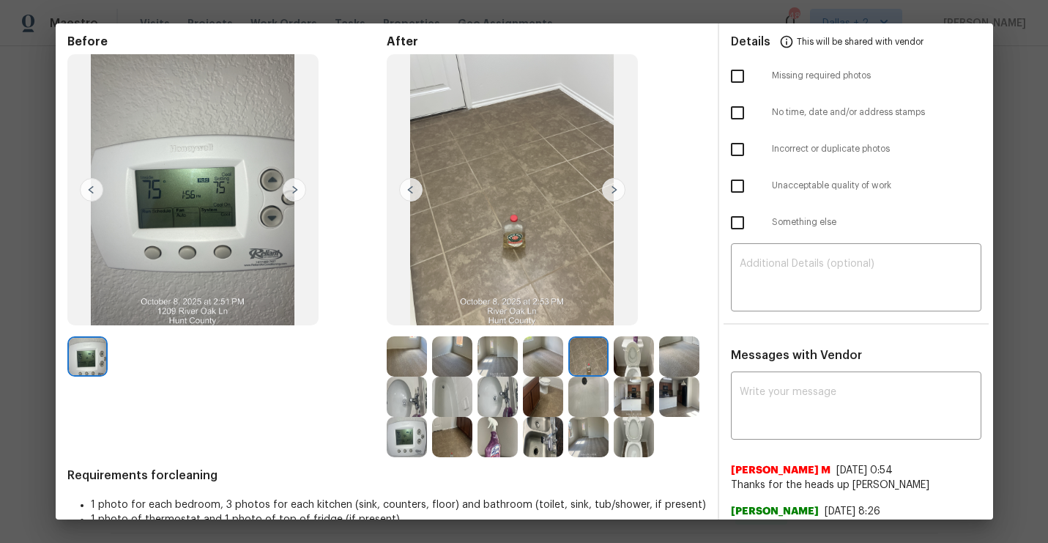
click at [613, 194] on img at bounding box center [613, 189] width 23 height 23
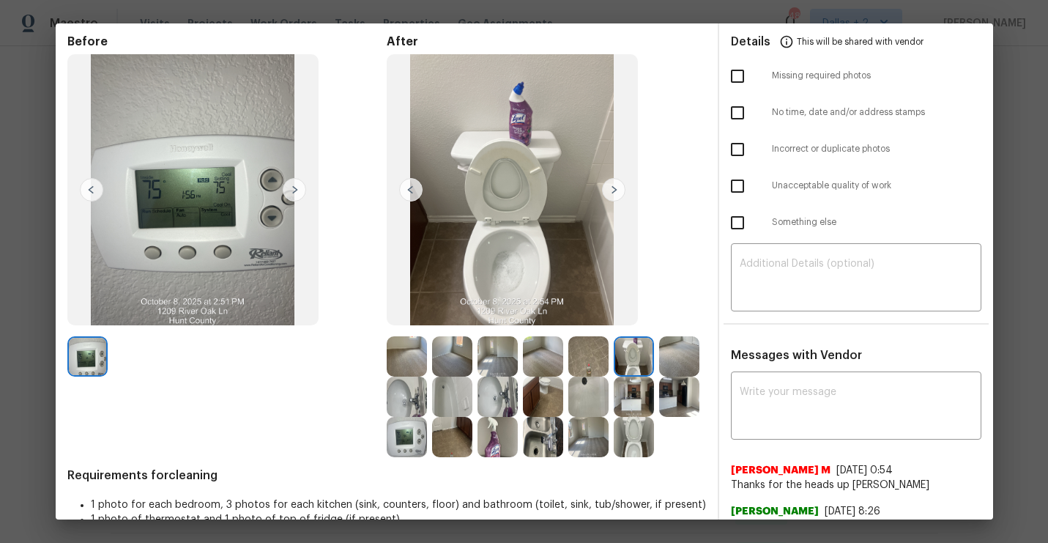
click at [613, 194] on img at bounding box center [613, 189] width 23 height 23
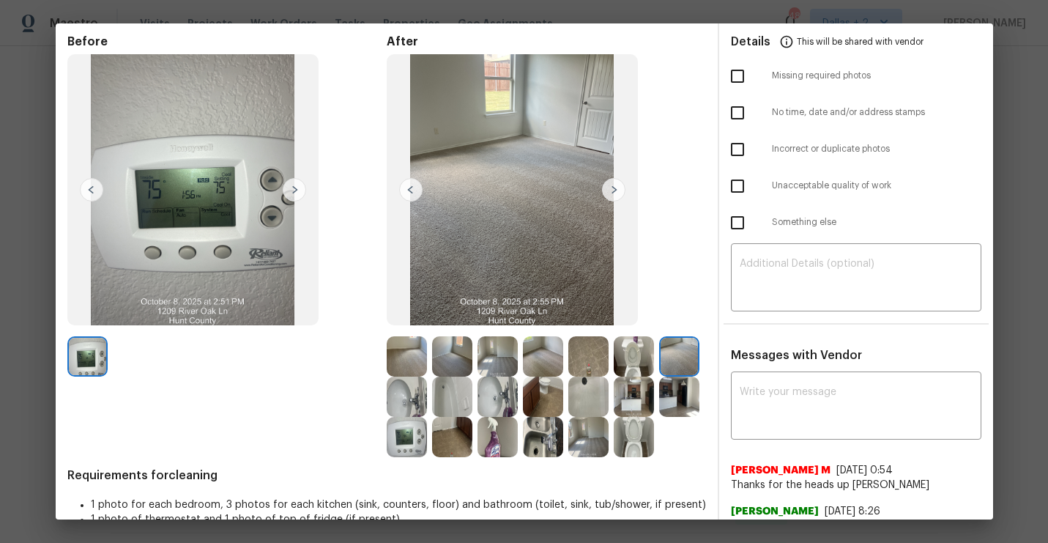
click at [613, 194] on img at bounding box center [613, 189] width 23 height 23
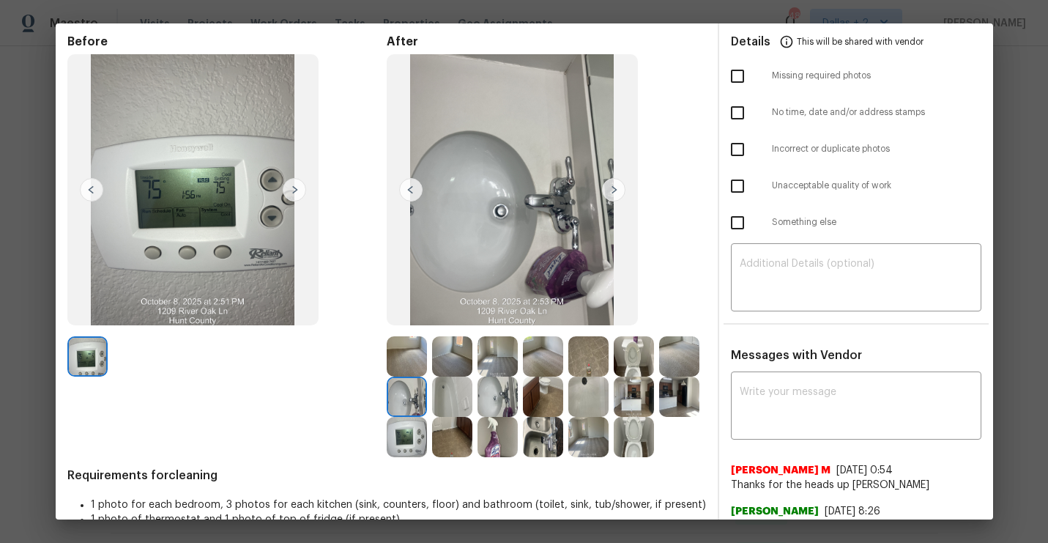
click at [613, 194] on img at bounding box center [613, 189] width 23 height 23
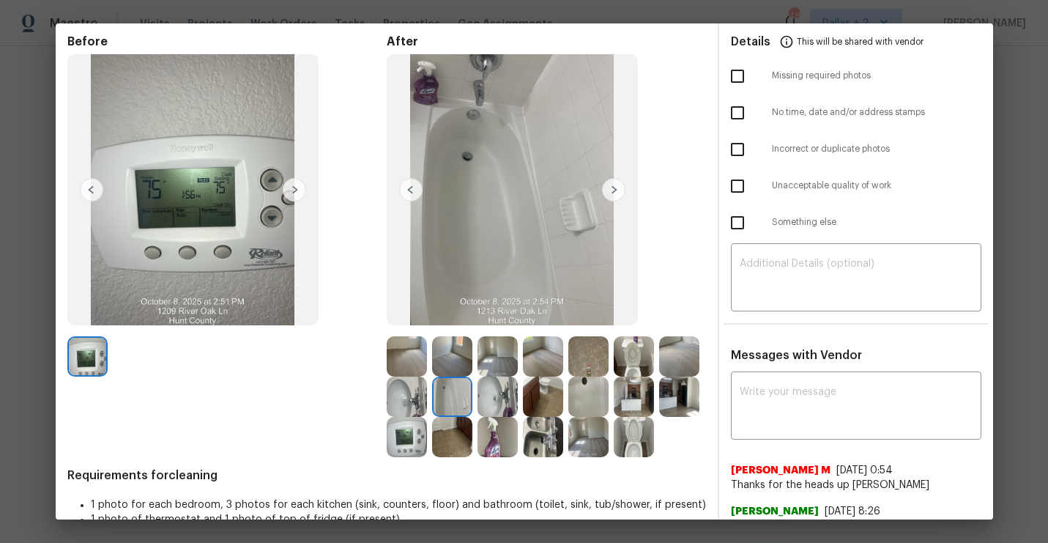
click at [613, 194] on img at bounding box center [613, 189] width 23 height 23
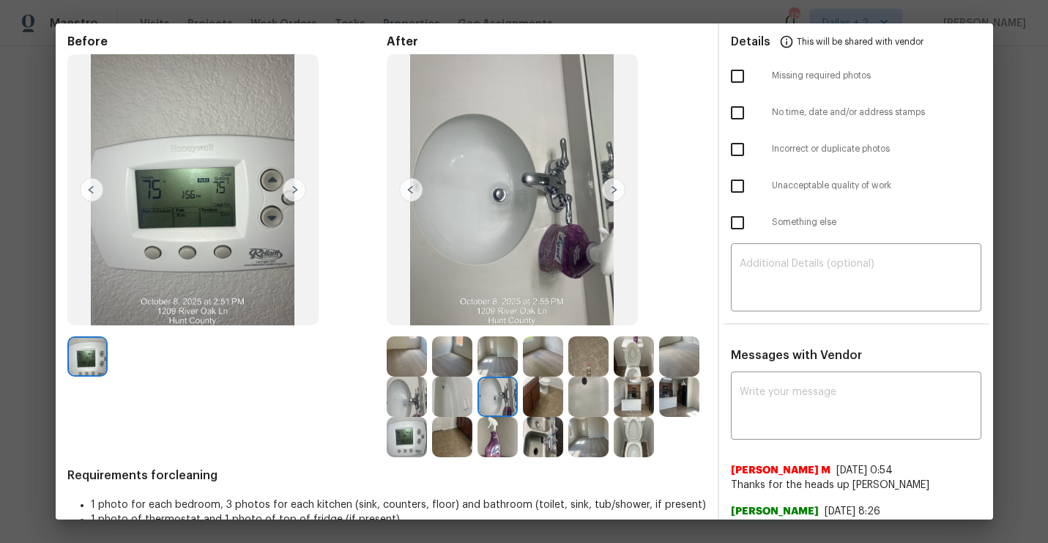
click at [613, 194] on img at bounding box center [613, 189] width 23 height 23
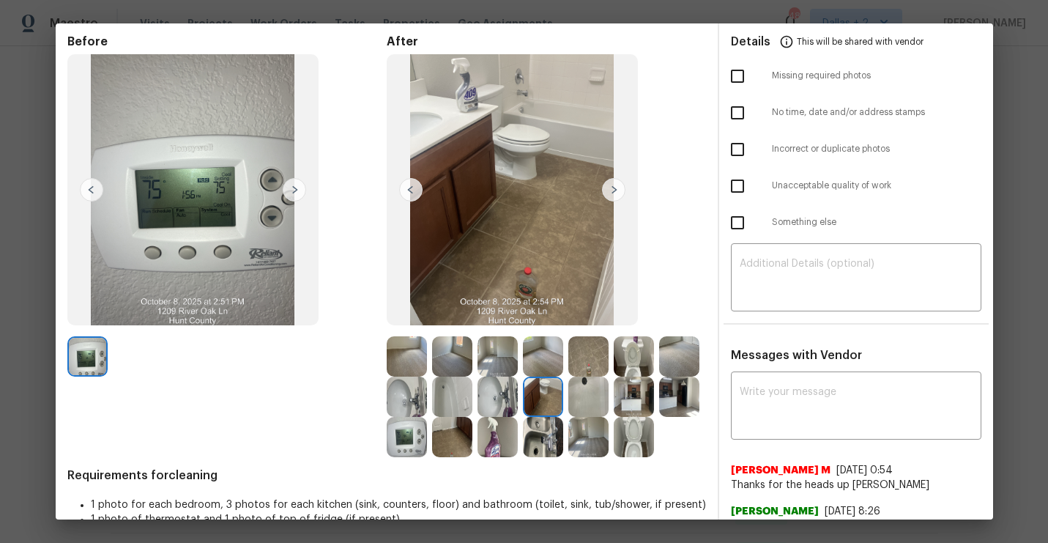
click at [613, 194] on img at bounding box center [613, 189] width 23 height 23
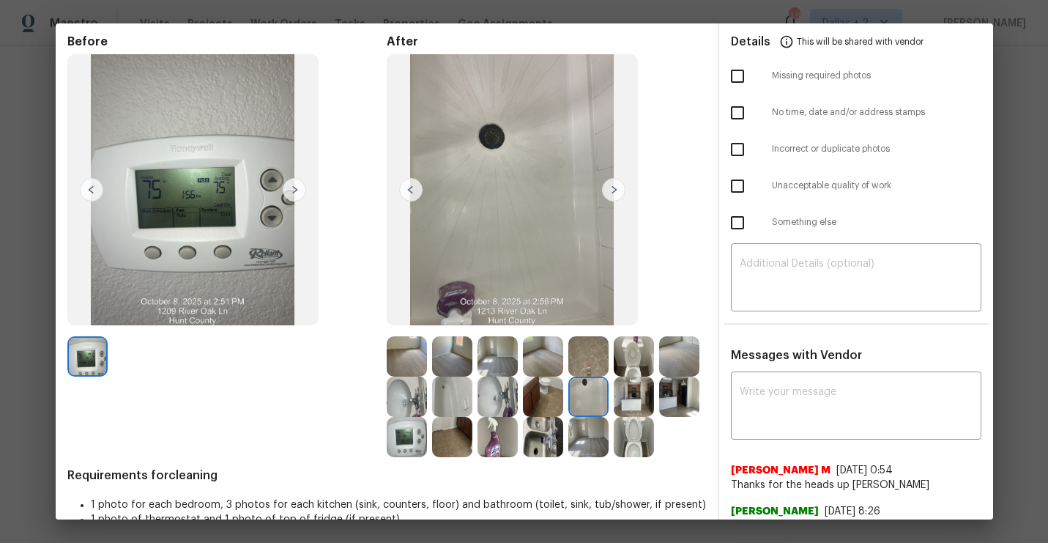
click at [613, 194] on img at bounding box center [613, 189] width 23 height 23
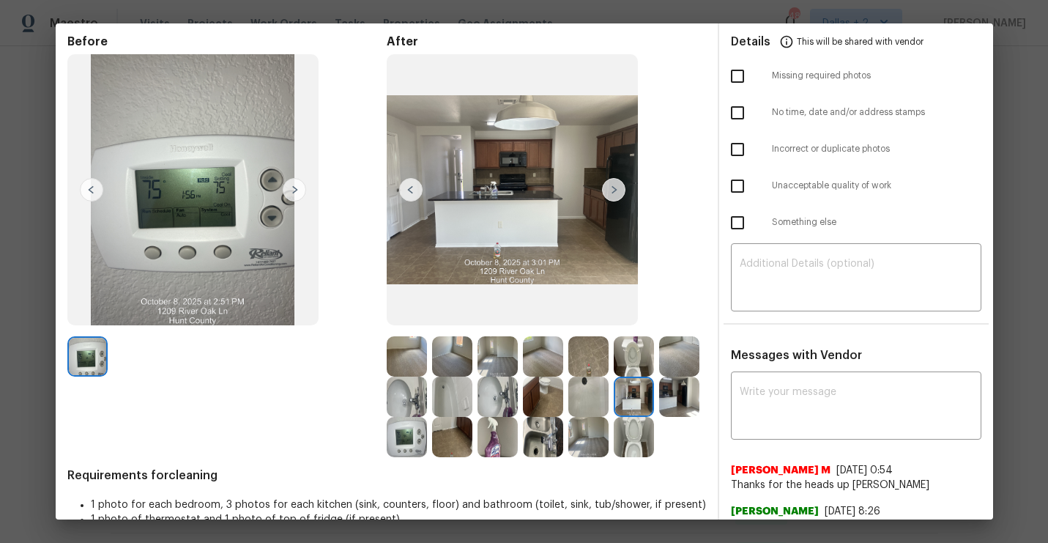
click at [613, 194] on img at bounding box center [613, 189] width 23 height 23
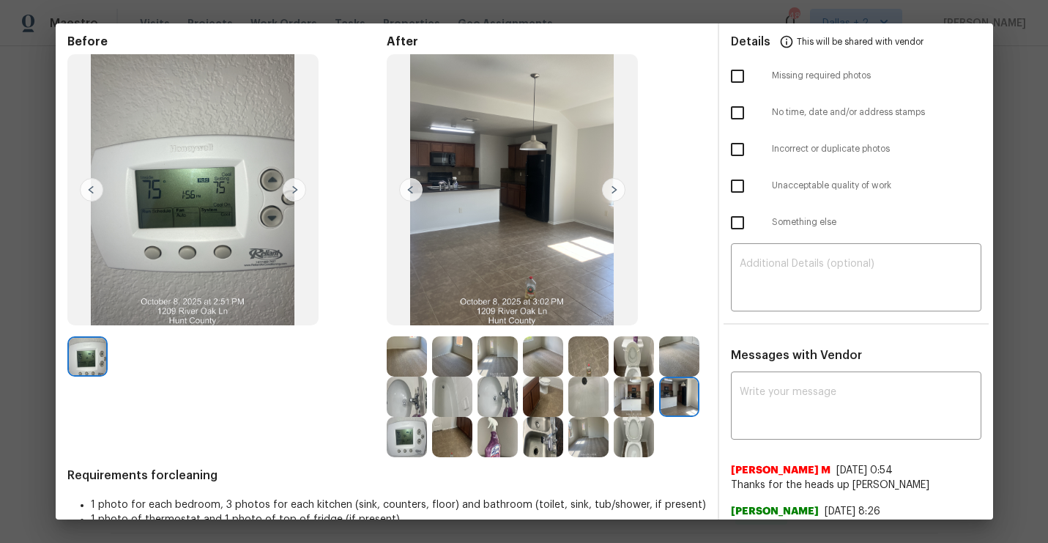
click at [613, 194] on img at bounding box center [613, 189] width 23 height 23
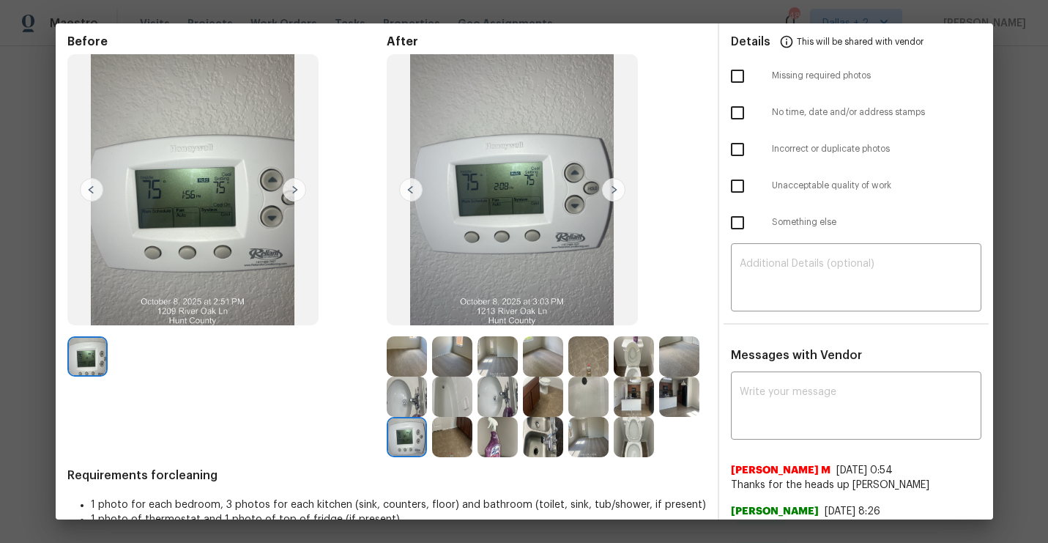
click at [613, 194] on img at bounding box center [613, 189] width 23 height 23
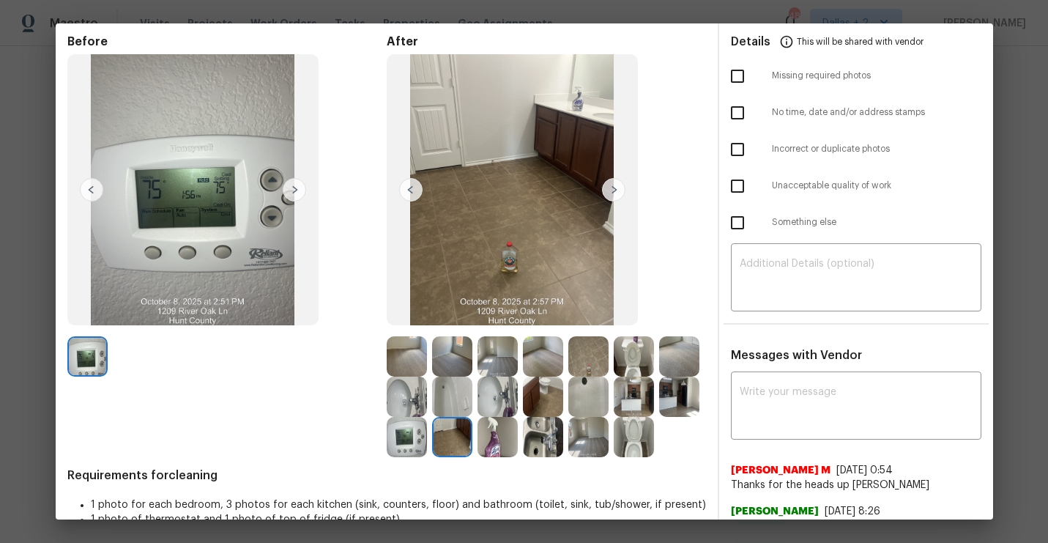
click at [613, 194] on img at bounding box center [613, 189] width 23 height 23
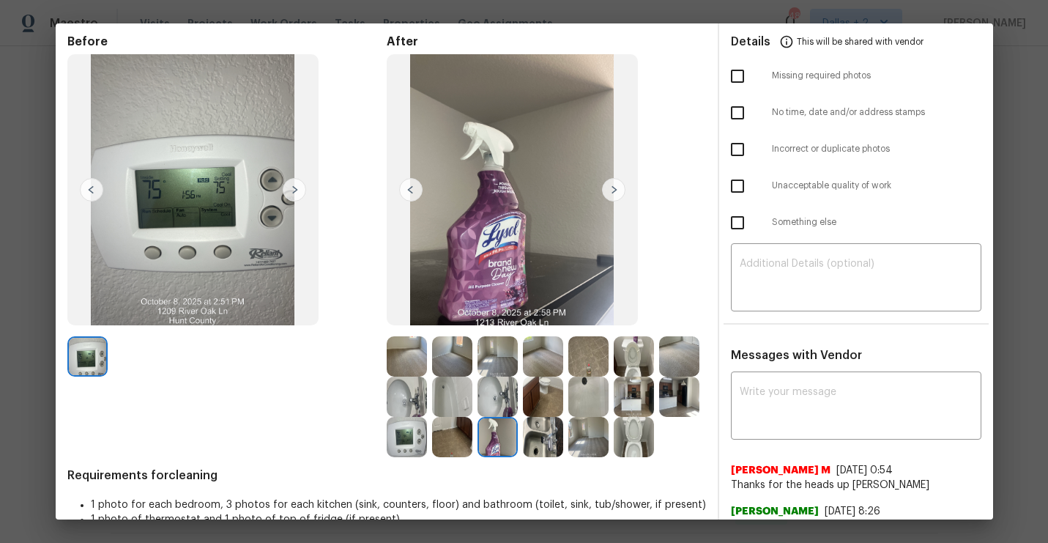
click at [613, 194] on img at bounding box center [613, 189] width 23 height 23
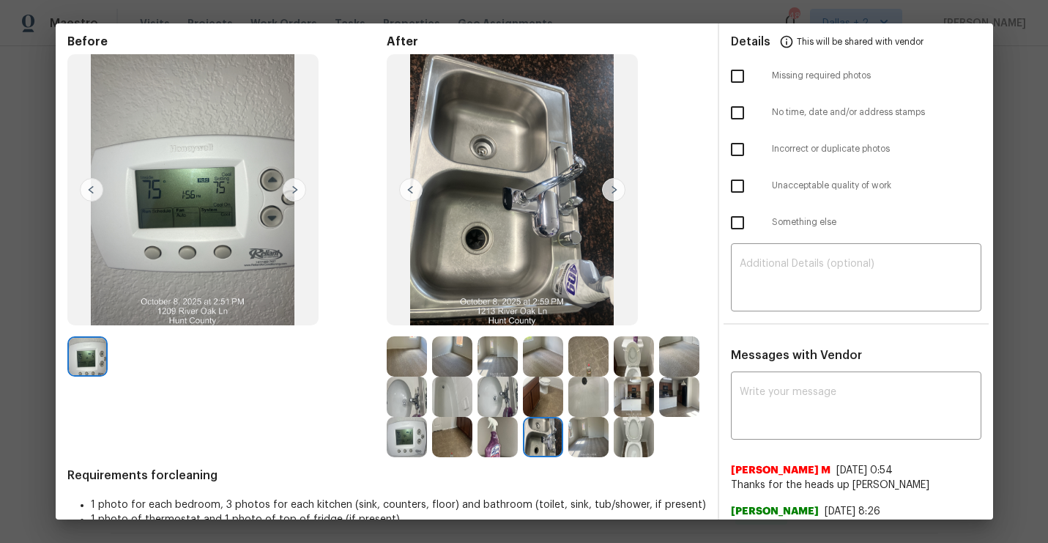
scroll to position [0, 0]
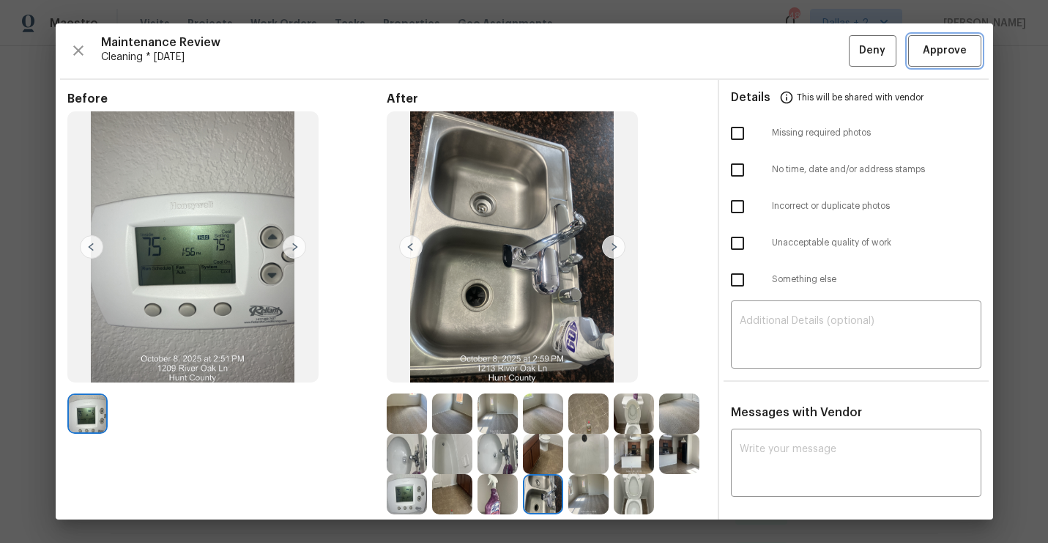
click at [947, 53] on span "Approve" at bounding box center [945, 51] width 44 height 18
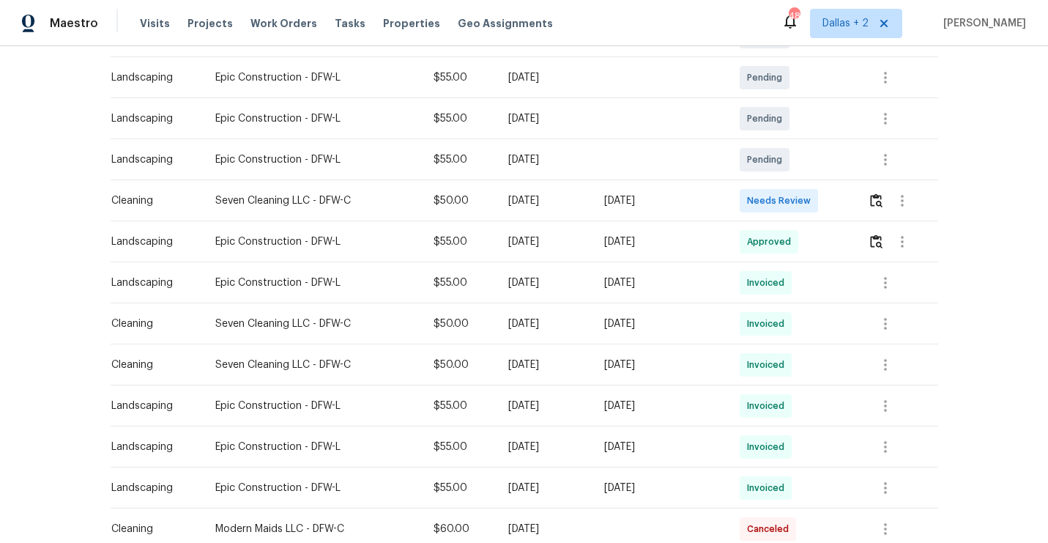
scroll to position [308, 0]
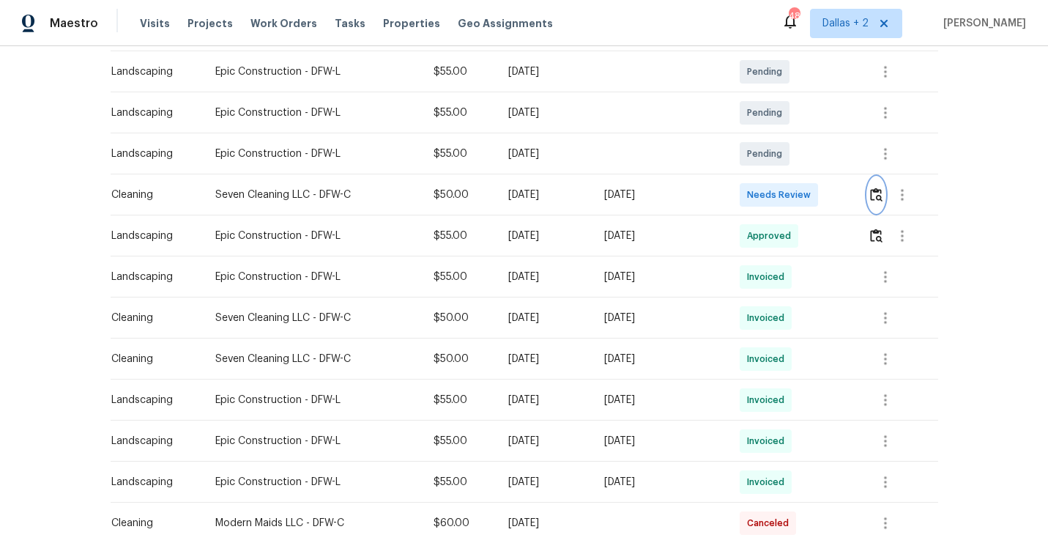
click at [878, 200] on img "button" at bounding box center [876, 195] width 12 height 14
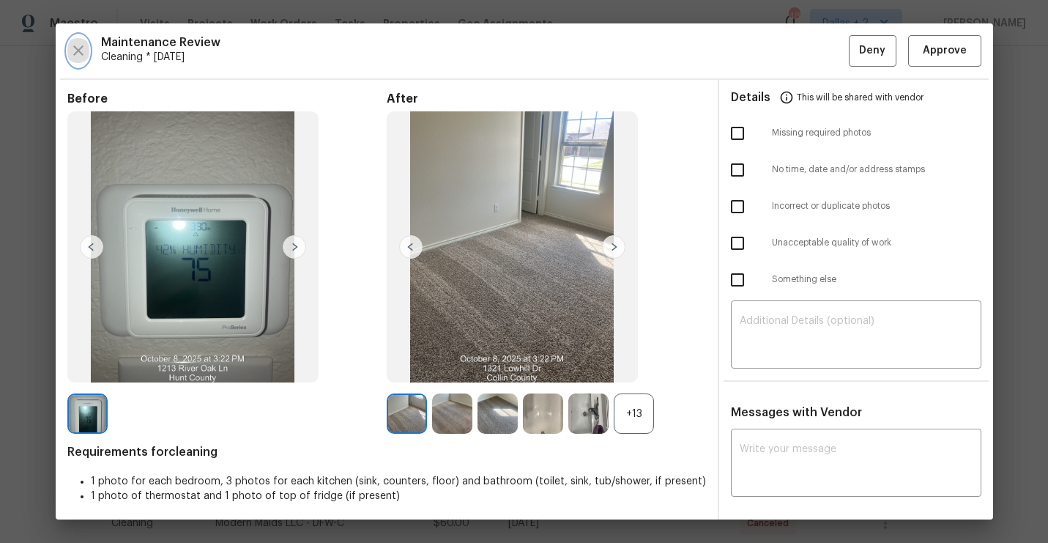
click at [68, 47] on button "button" at bounding box center [78, 50] width 22 height 31
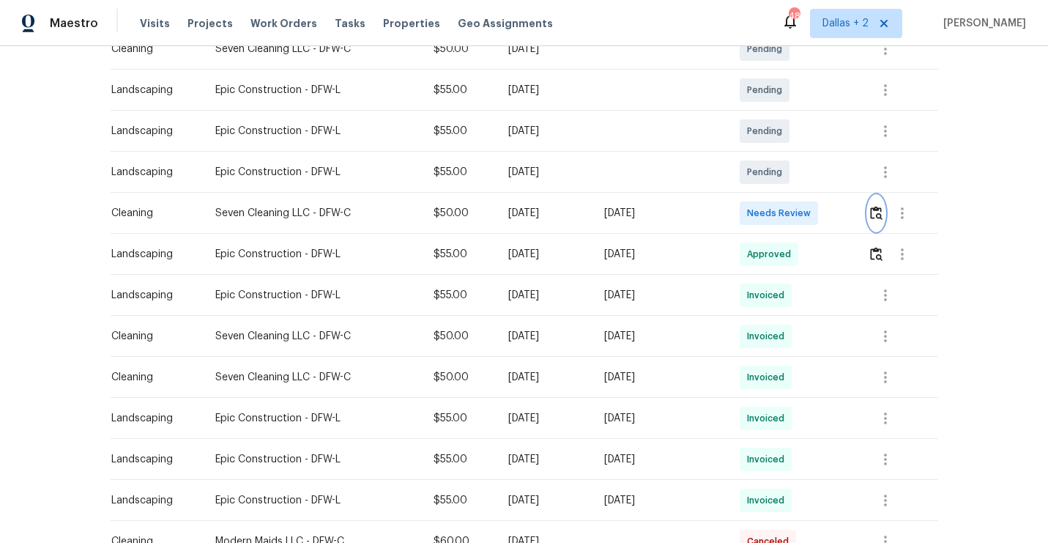
scroll to position [305, 0]
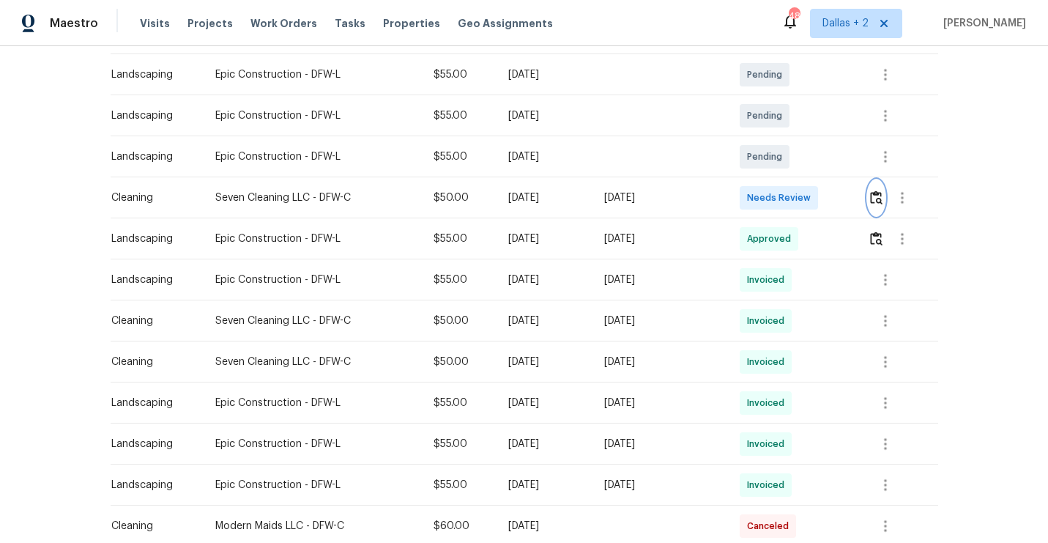
click at [885, 204] on button "button" at bounding box center [876, 197] width 17 height 35
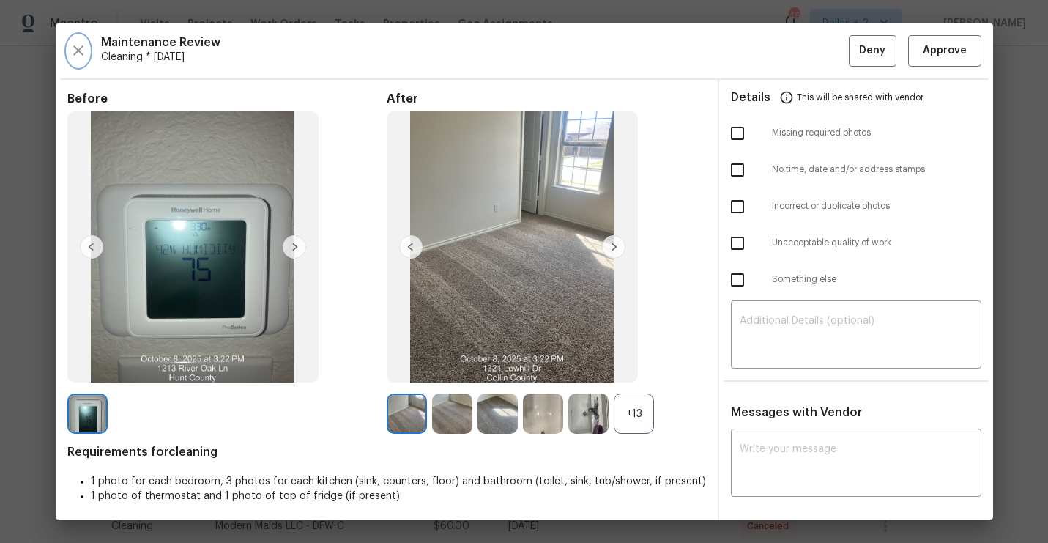
click at [78, 57] on icon "button" at bounding box center [79, 51] width 18 height 18
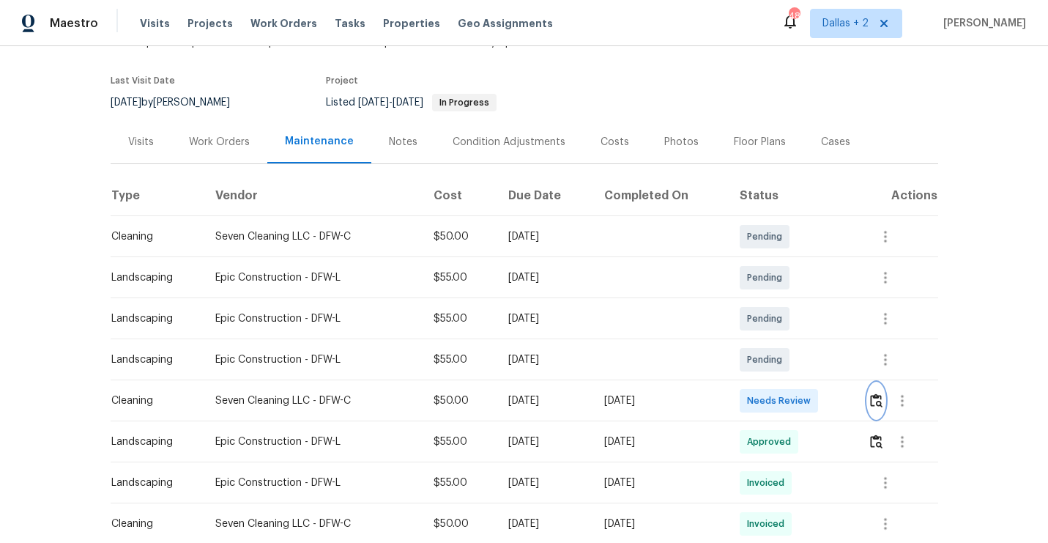
scroll to position [0, 0]
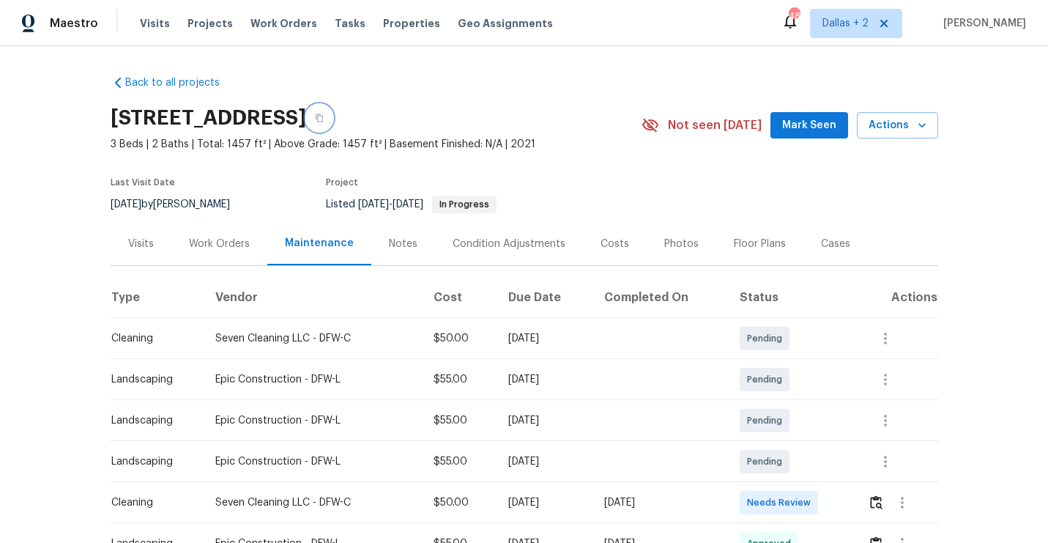
click at [333, 124] on button "button" at bounding box center [319, 118] width 26 height 26
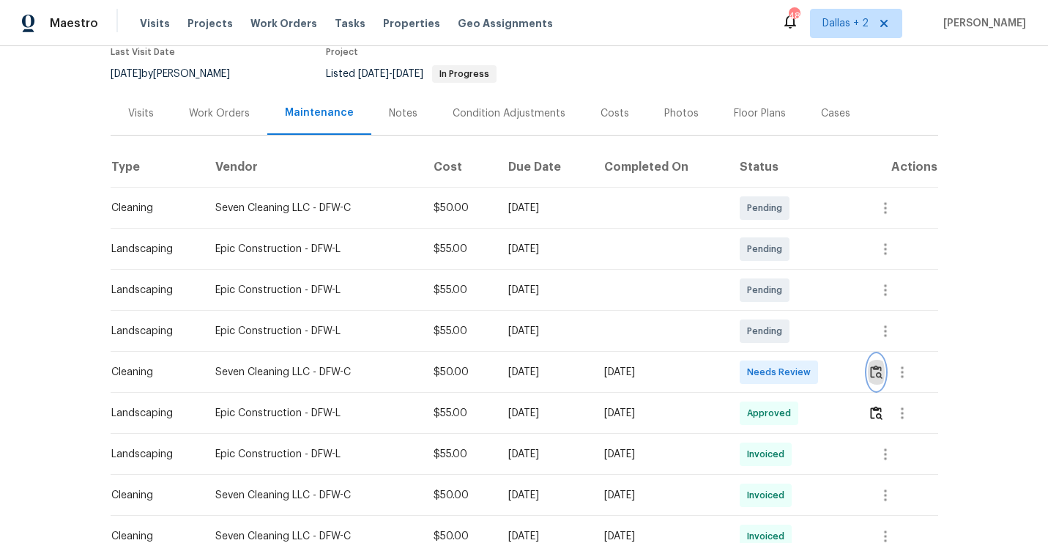
click at [876, 370] on img "button" at bounding box center [876, 372] width 12 height 14
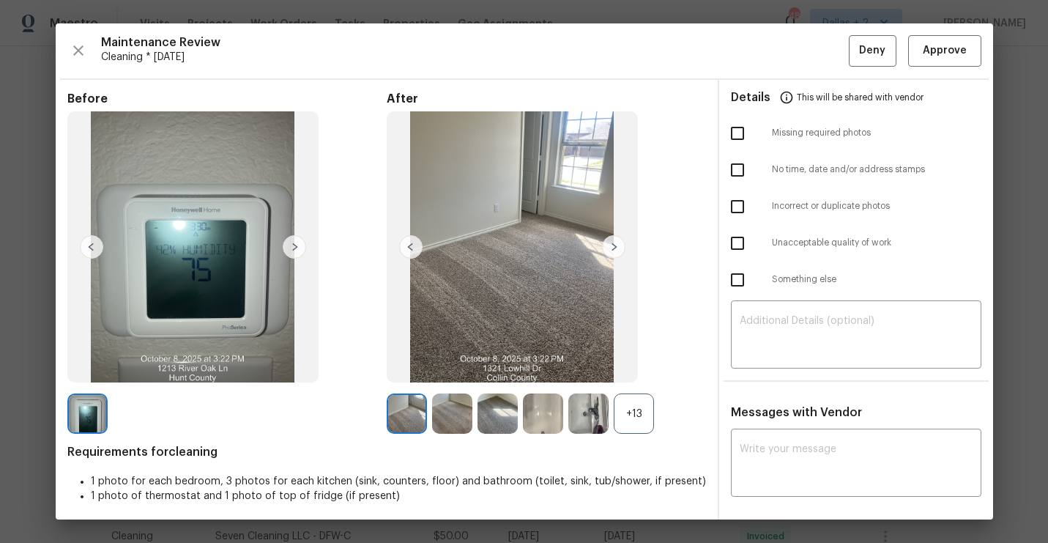
click at [623, 406] on div "+13" at bounding box center [634, 413] width 40 height 40
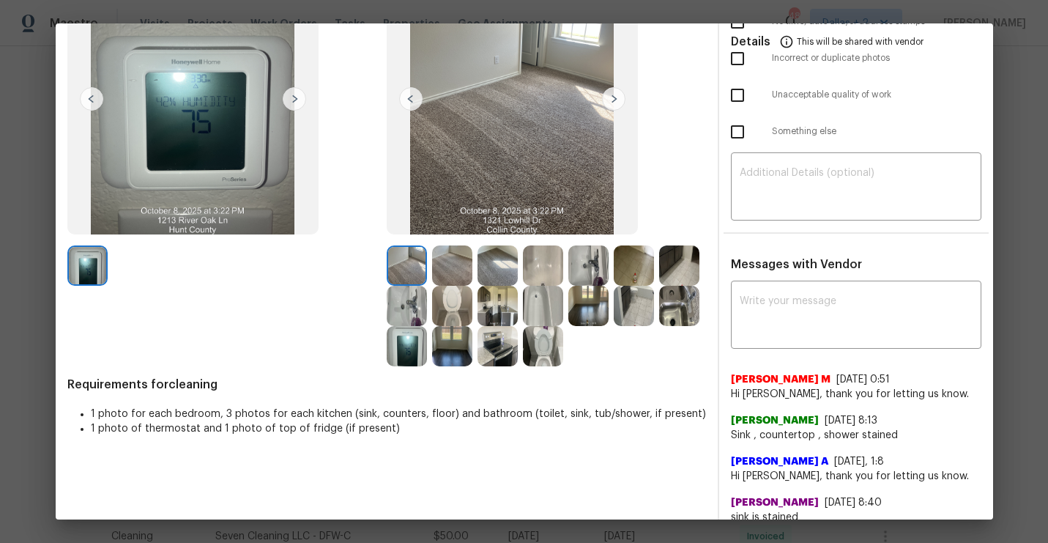
scroll to position [149, 0]
click at [505, 308] on img at bounding box center [498, 305] width 40 height 40
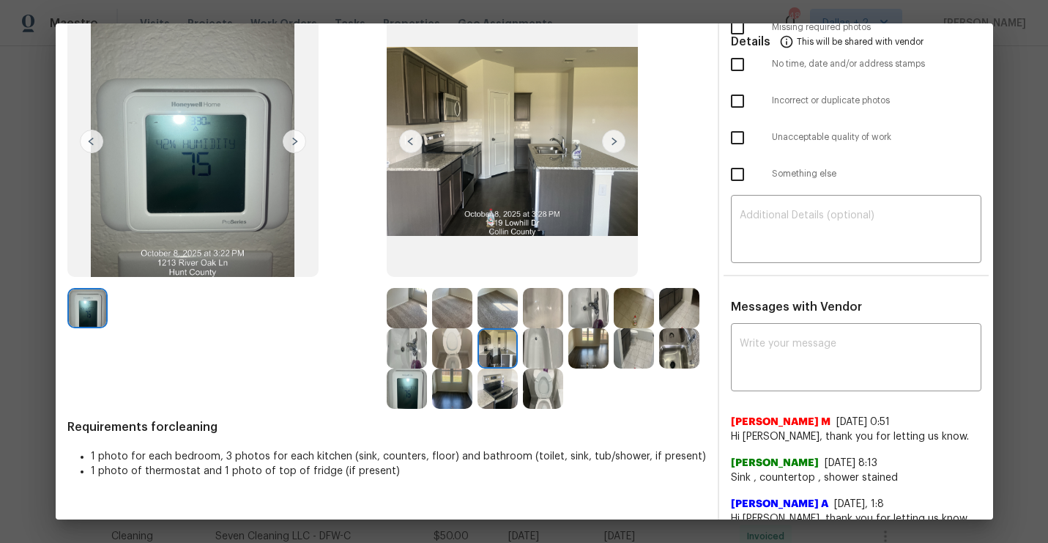
scroll to position [102, 0]
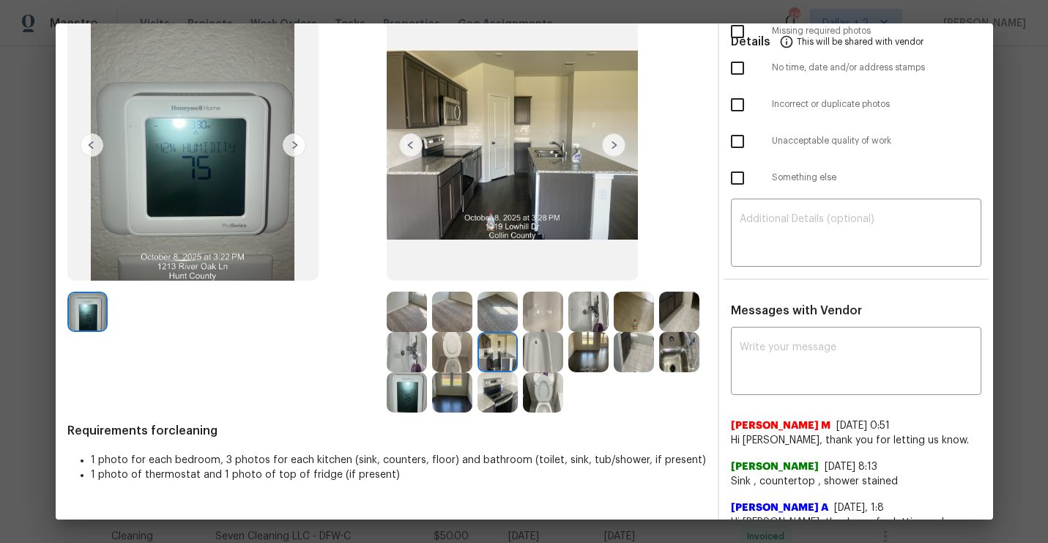
click at [398, 311] on img at bounding box center [407, 312] width 40 height 40
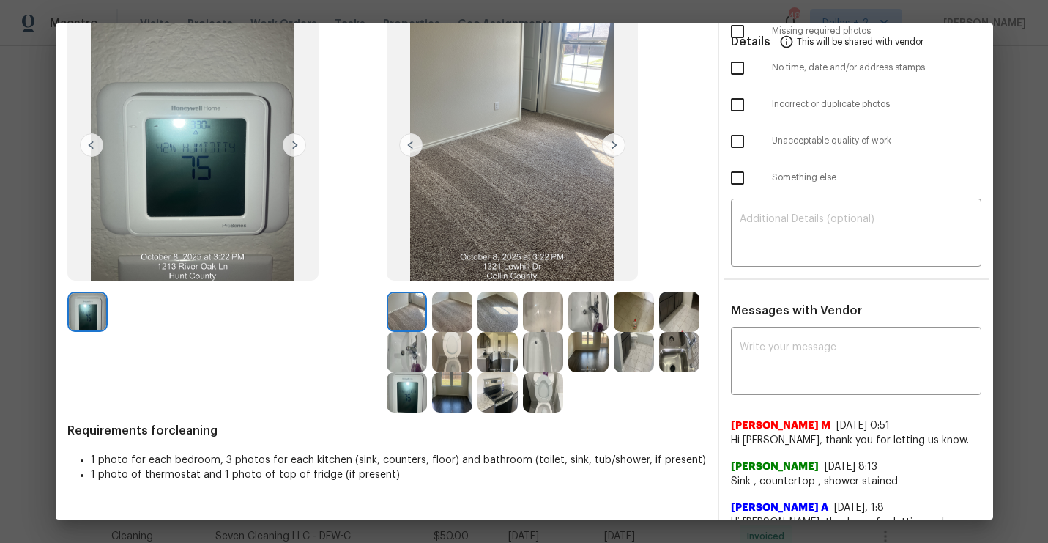
click at [609, 149] on img at bounding box center [613, 144] width 23 height 23
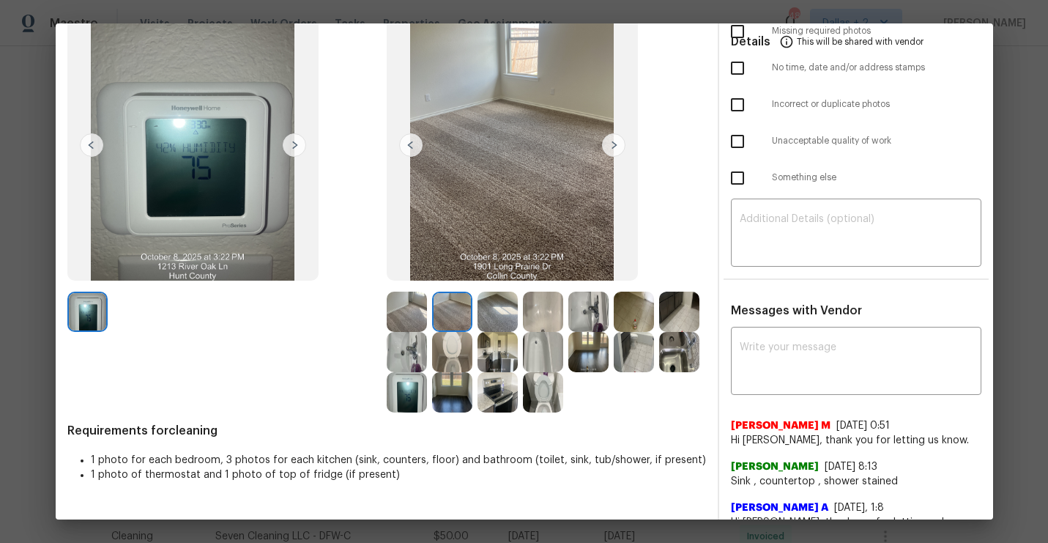
click at [611, 148] on img at bounding box center [613, 144] width 23 height 23
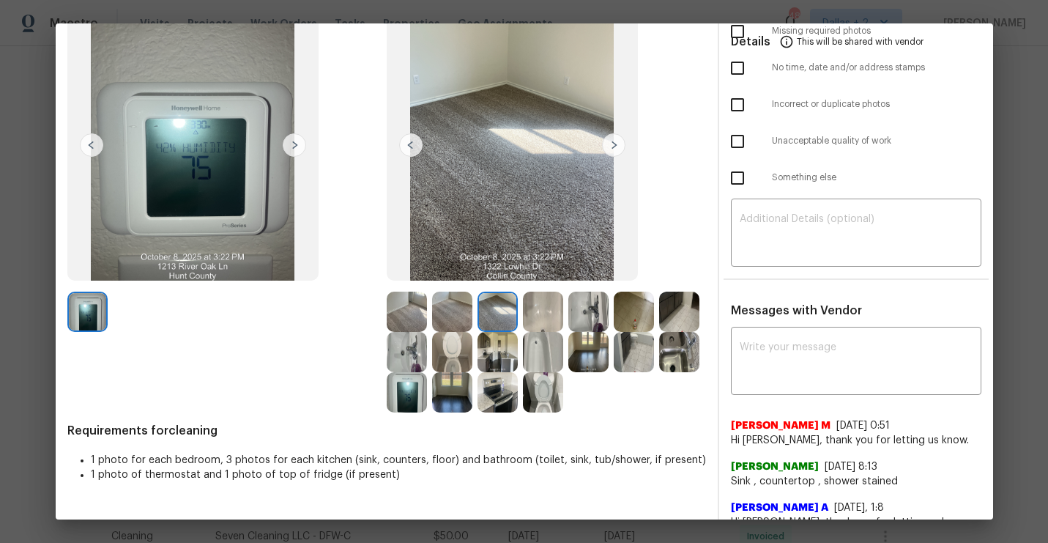
click at [611, 148] on img at bounding box center [613, 144] width 23 height 23
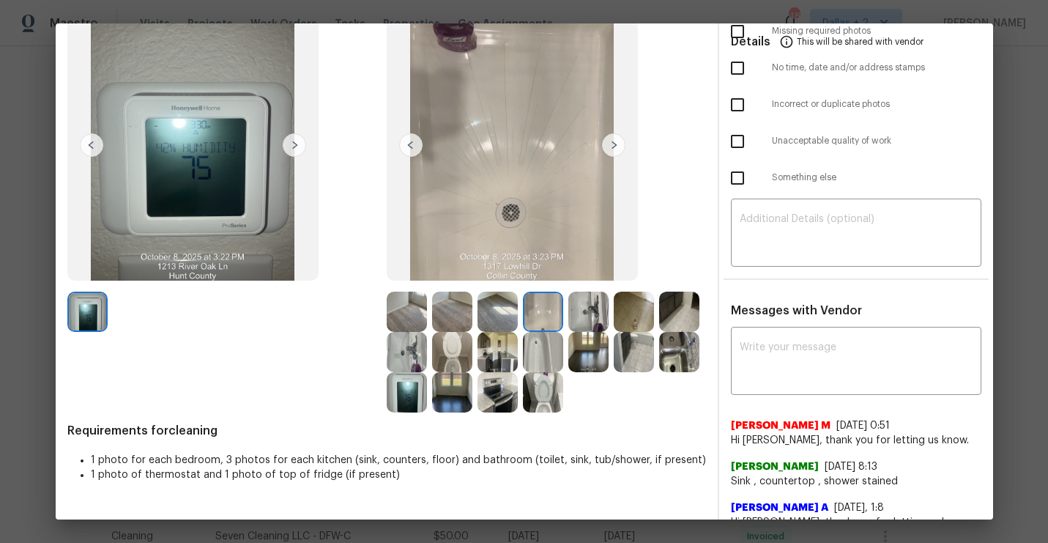
click at [611, 148] on img at bounding box center [613, 144] width 23 height 23
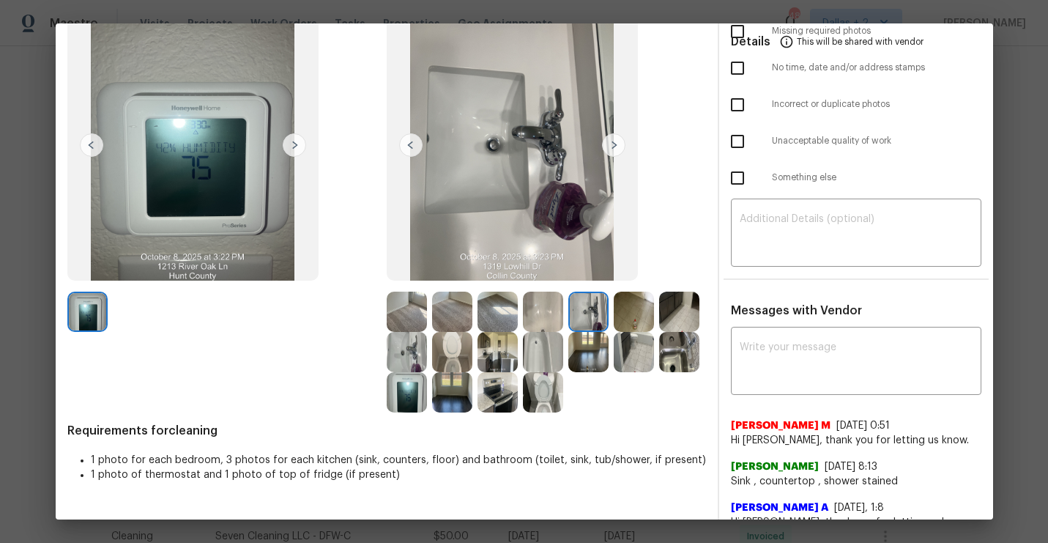
click at [611, 148] on img at bounding box center [613, 144] width 23 height 23
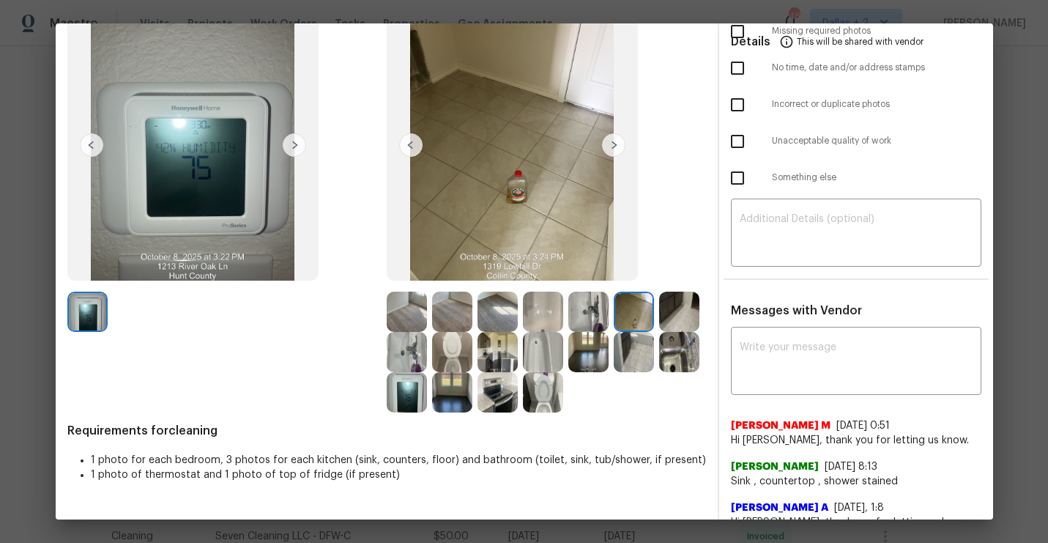
click at [611, 148] on img at bounding box center [613, 144] width 23 height 23
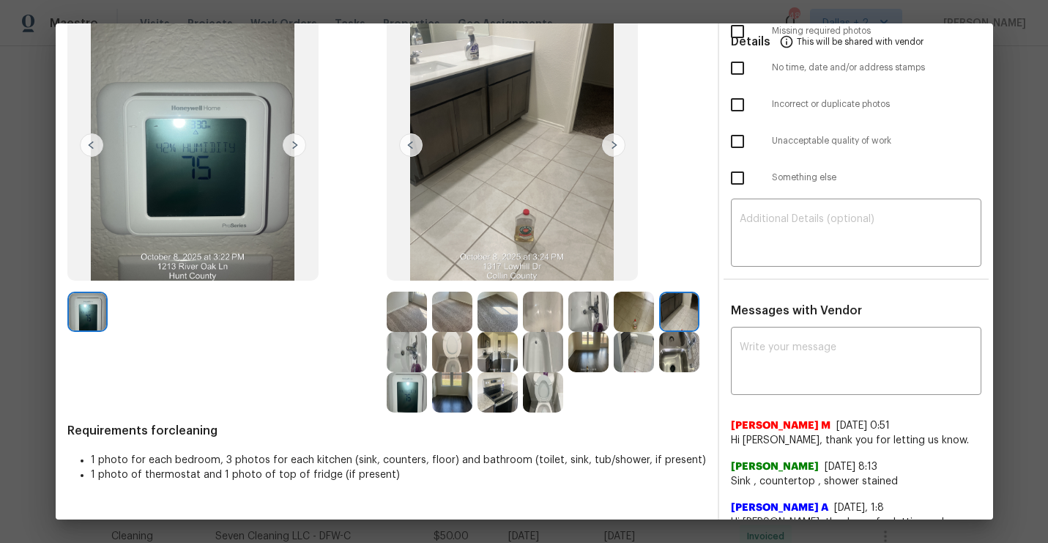
click at [611, 148] on img at bounding box center [613, 144] width 23 height 23
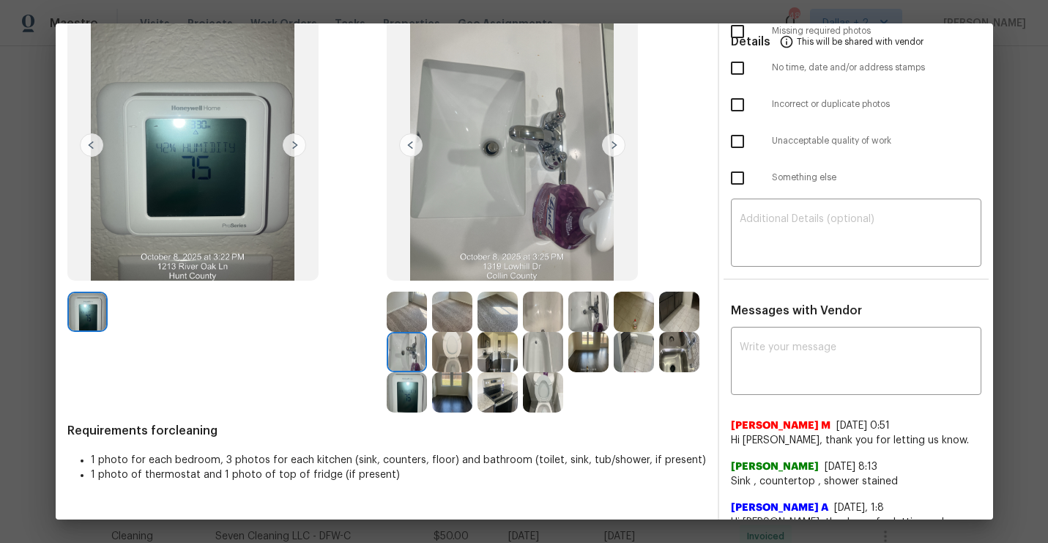
click at [611, 148] on img at bounding box center [613, 144] width 23 height 23
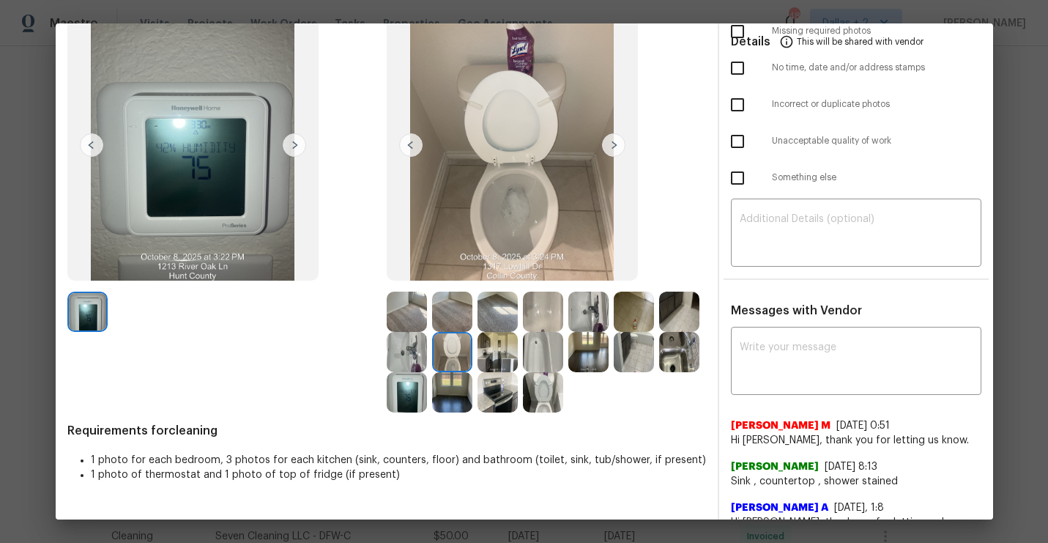
click at [611, 148] on img at bounding box center [613, 144] width 23 height 23
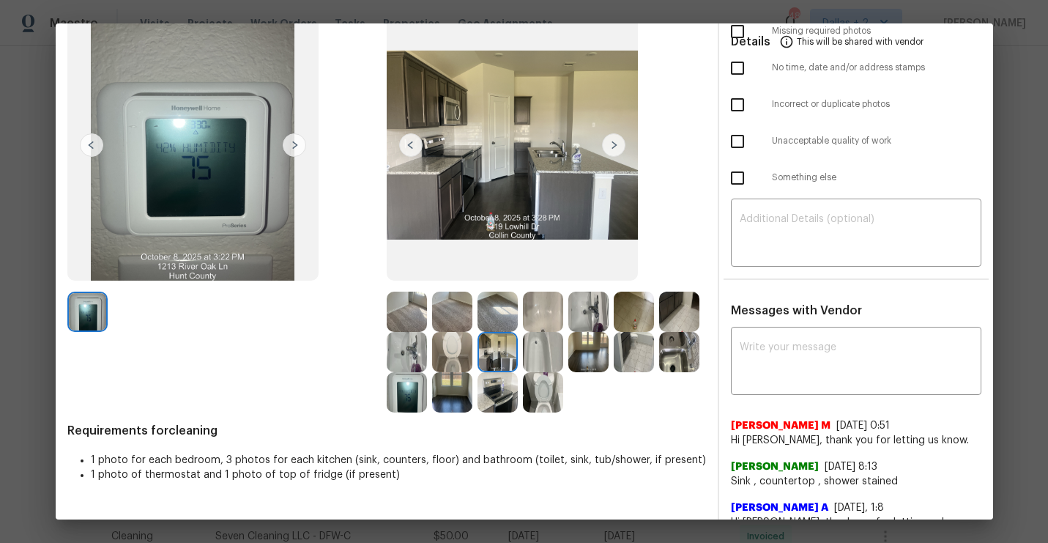
click at [611, 148] on img at bounding box center [613, 144] width 23 height 23
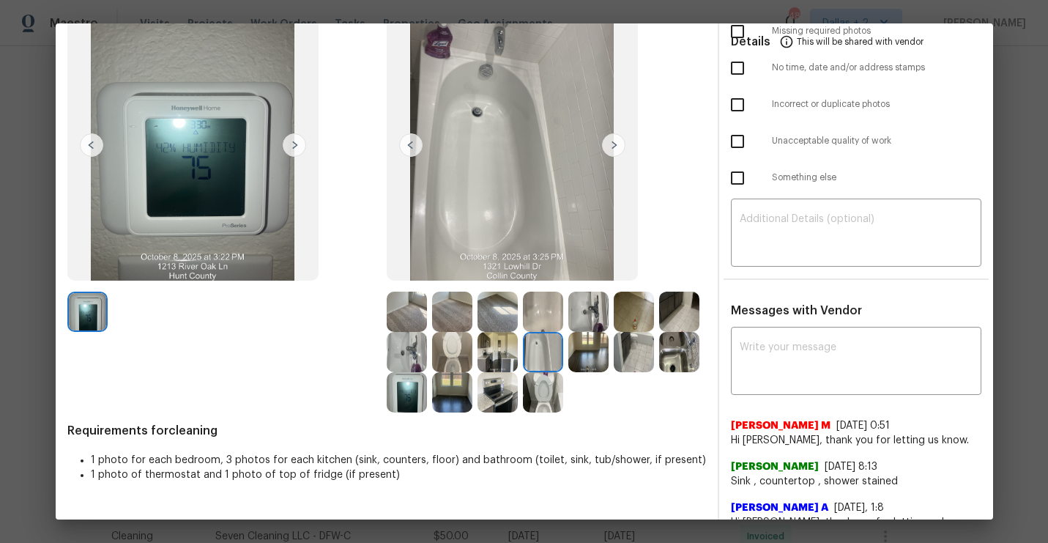
click at [611, 148] on img at bounding box center [613, 144] width 23 height 23
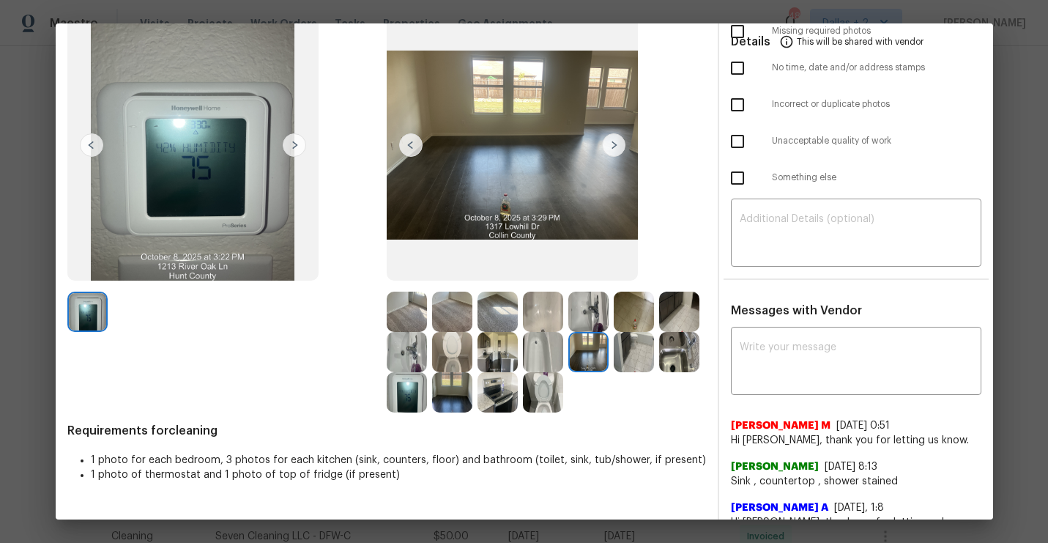
click at [610, 148] on img at bounding box center [613, 144] width 23 height 23
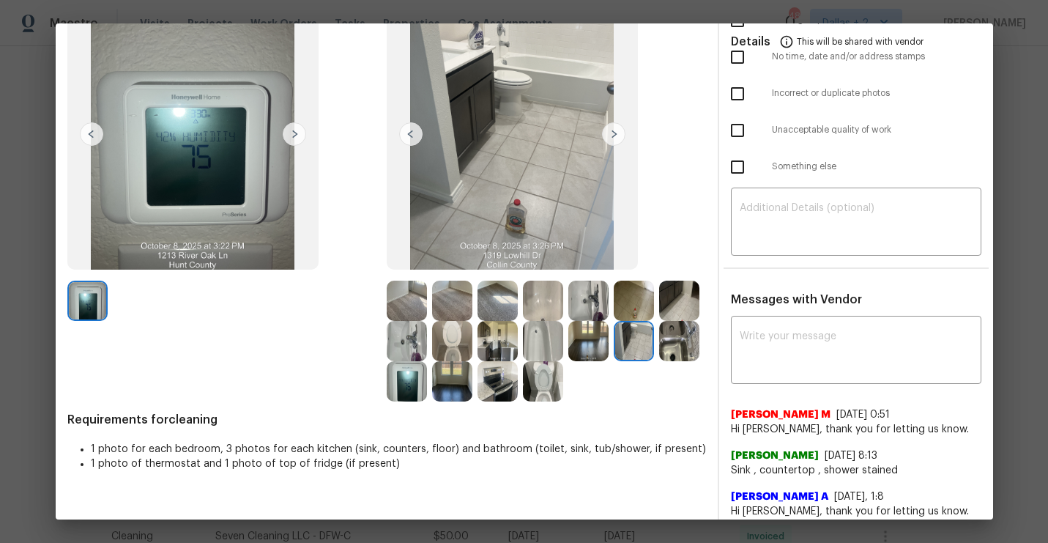
scroll to position [71, 0]
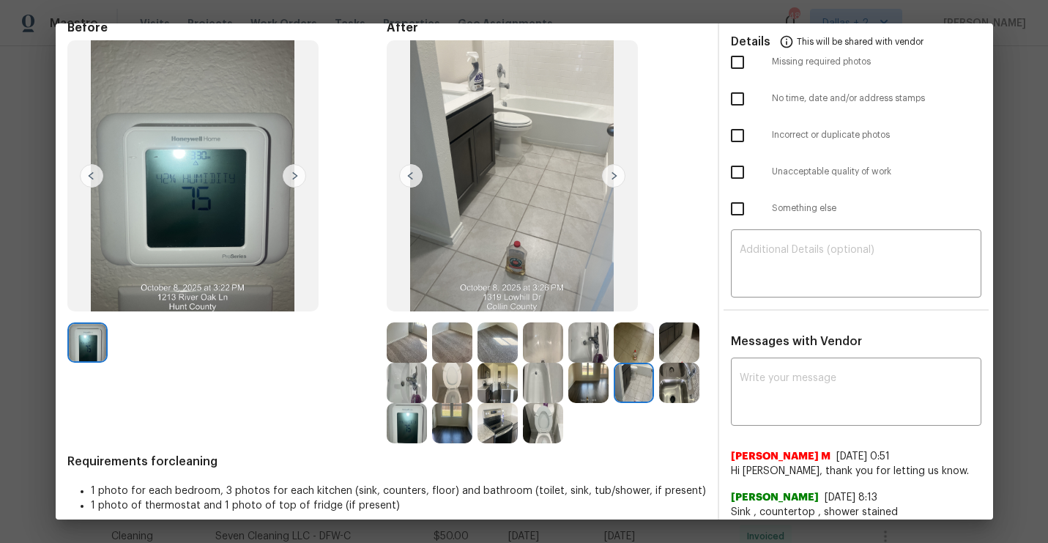
click at [508, 385] on img at bounding box center [498, 383] width 40 height 40
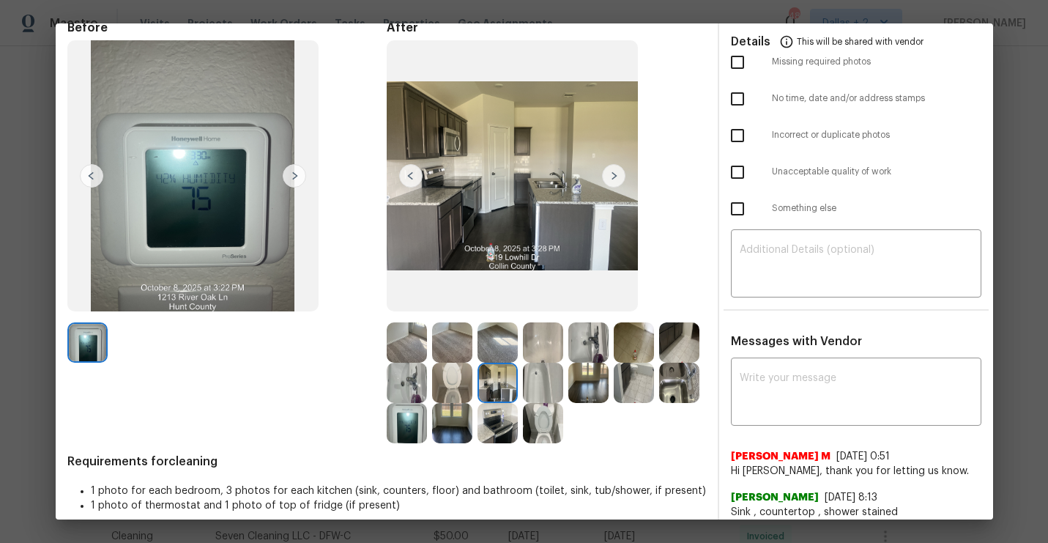
click at [408, 365] on img at bounding box center [407, 383] width 40 height 40
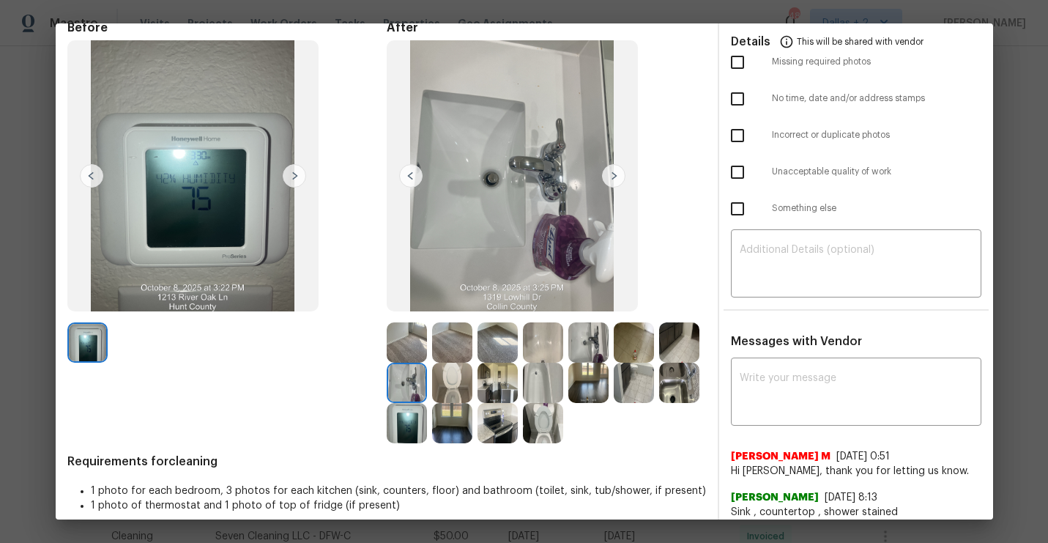
click at [407, 346] on img at bounding box center [407, 342] width 40 height 40
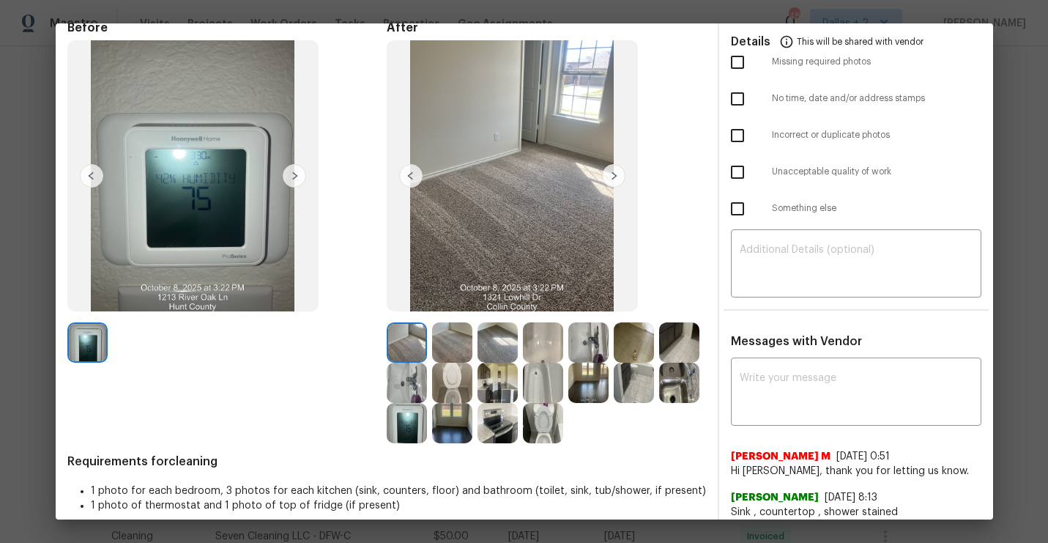
click at [621, 174] on img at bounding box center [613, 175] width 23 height 23
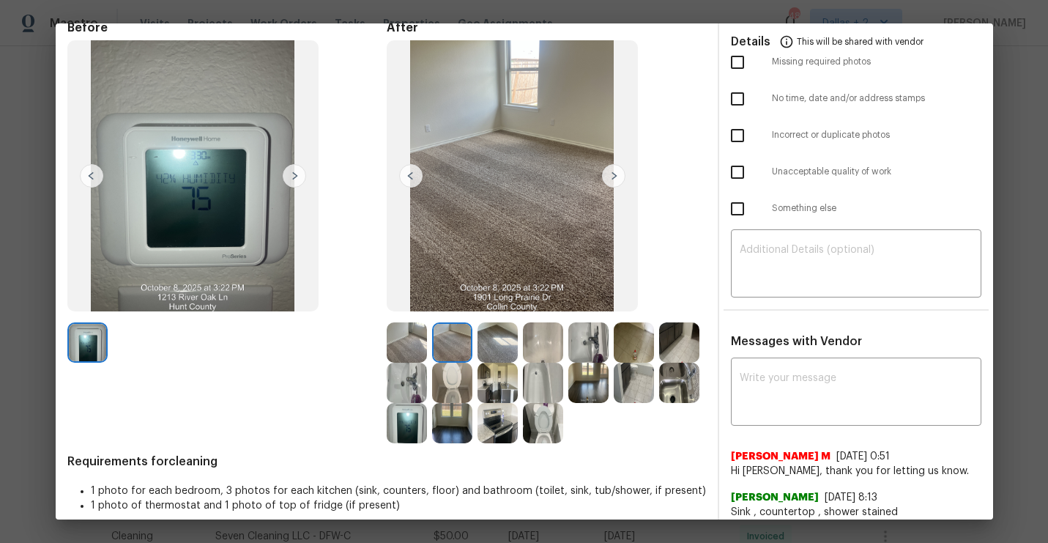
click at [609, 175] on img at bounding box center [613, 175] width 23 height 23
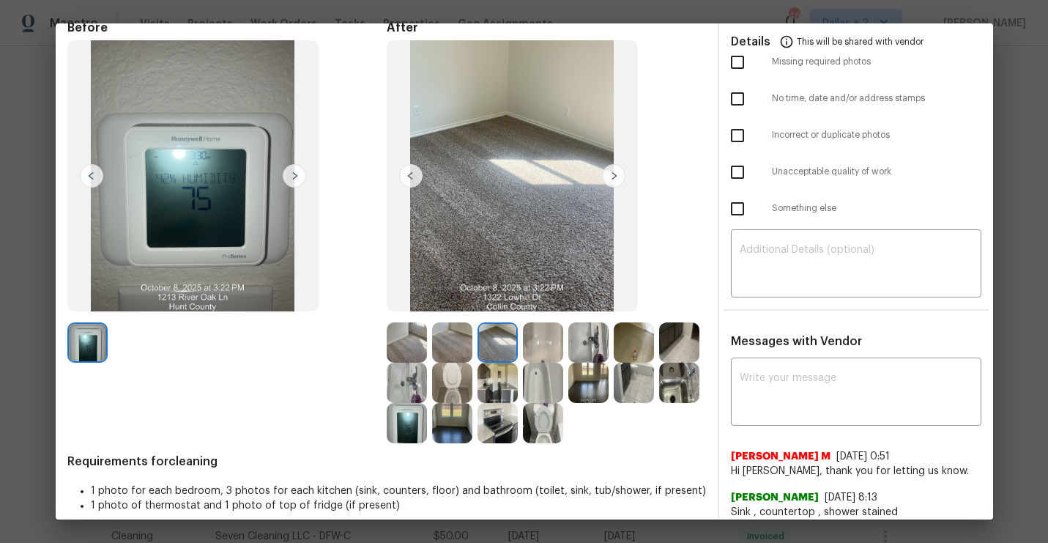
click at [609, 175] on img at bounding box center [613, 175] width 23 height 23
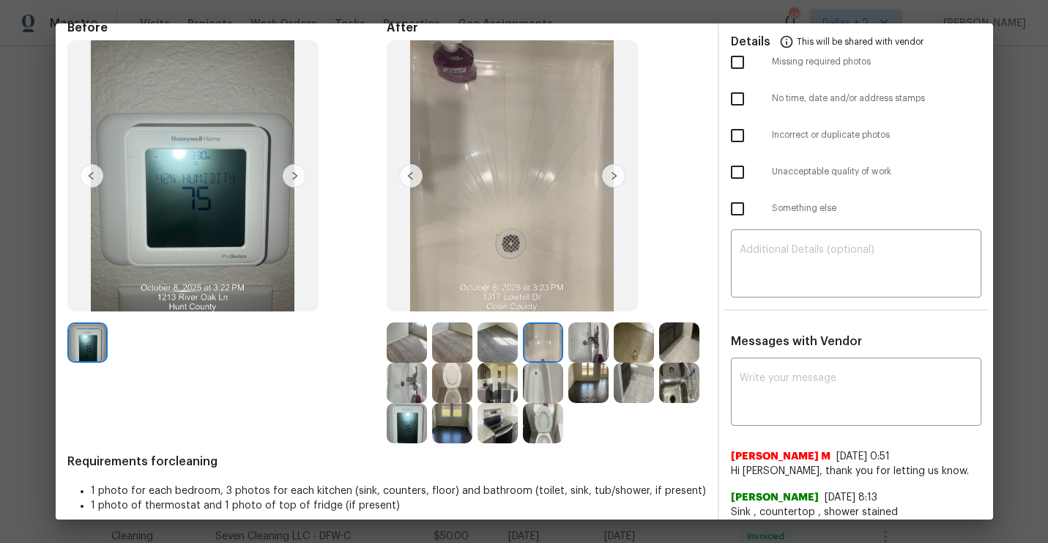
click at [609, 175] on img at bounding box center [613, 175] width 23 height 23
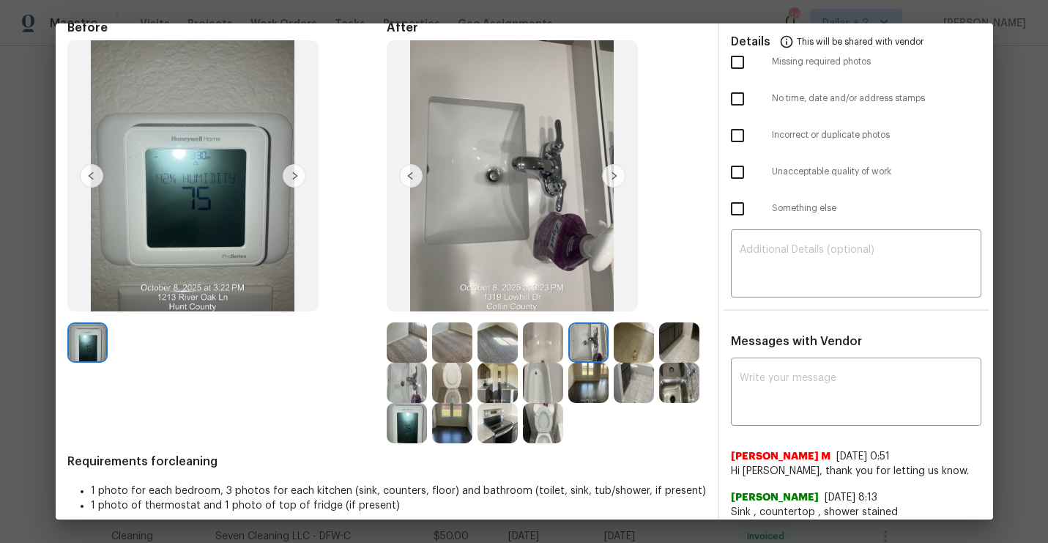
click at [609, 175] on img at bounding box center [613, 175] width 23 height 23
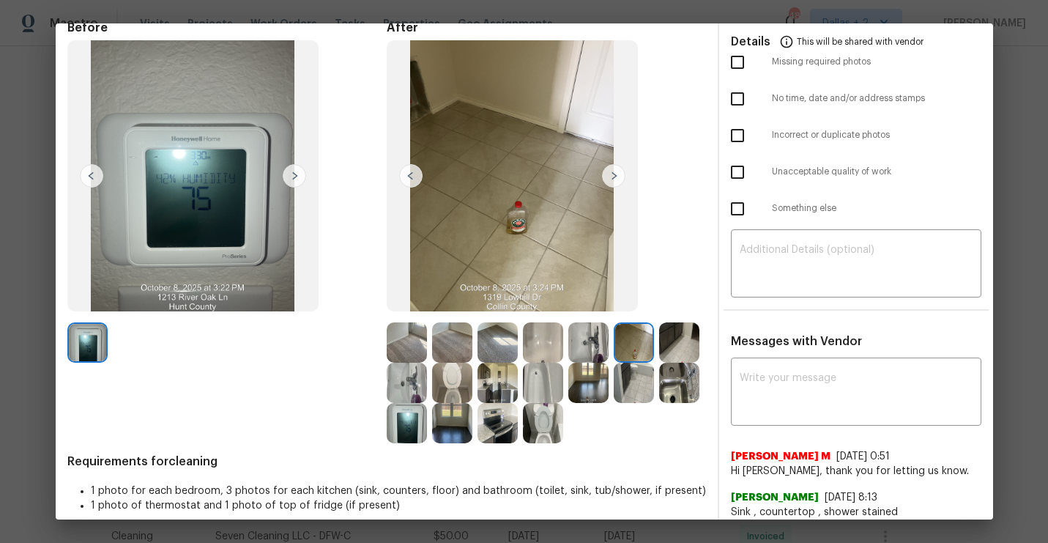
click at [609, 175] on img at bounding box center [613, 175] width 23 height 23
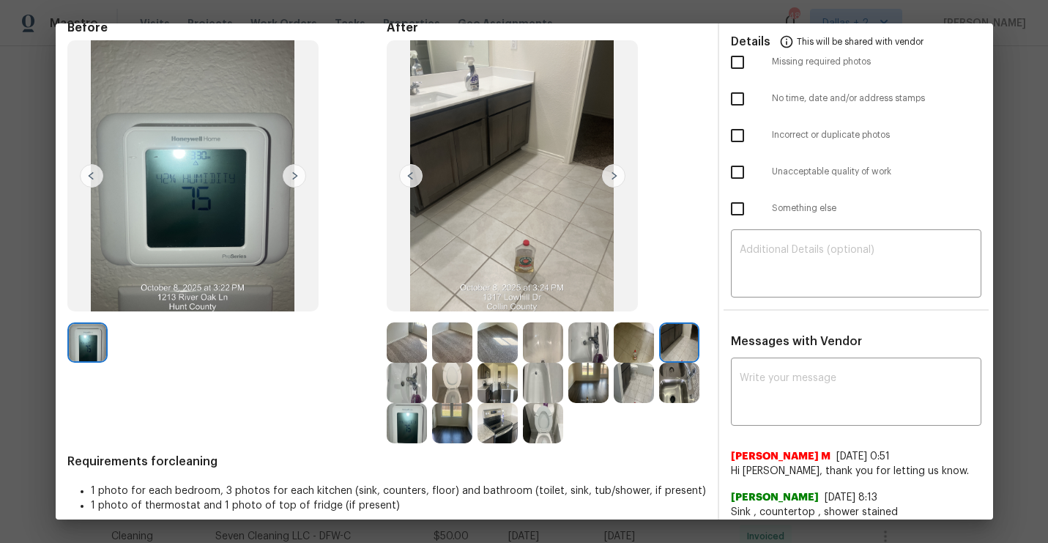
click at [609, 175] on img at bounding box center [613, 175] width 23 height 23
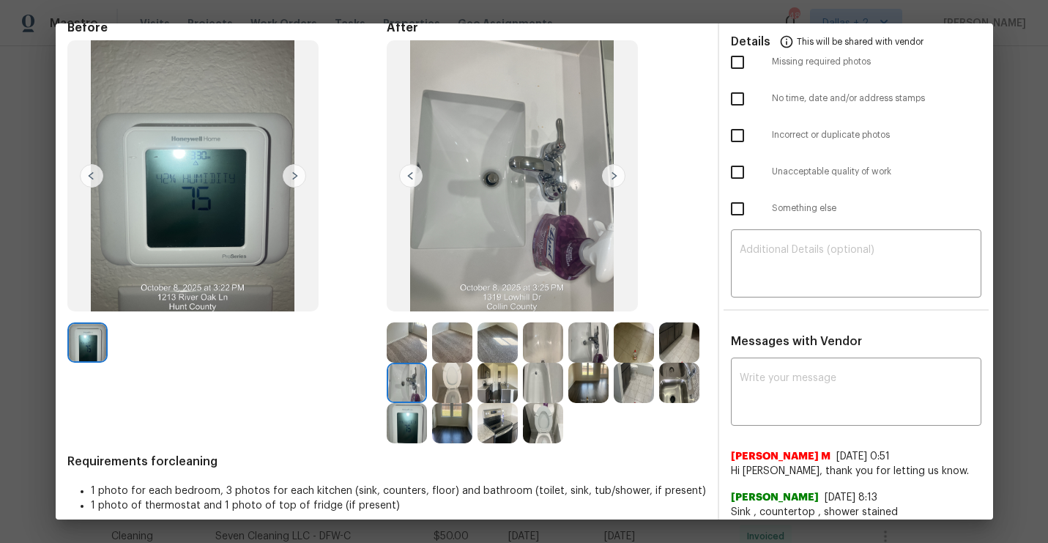
click at [609, 175] on img at bounding box center [613, 175] width 23 height 23
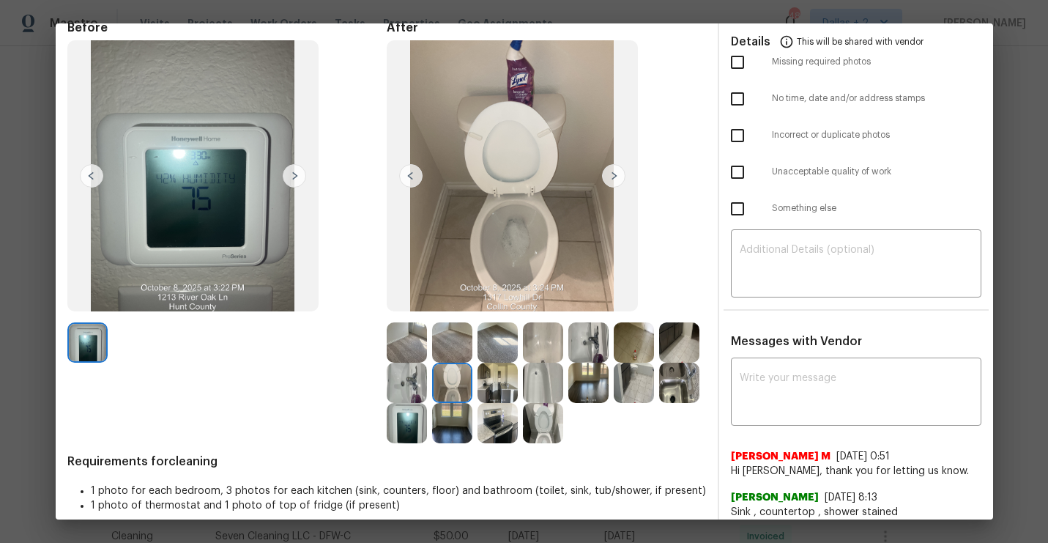
click at [609, 175] on img at bounding box center [613, 175] width 23 height 23
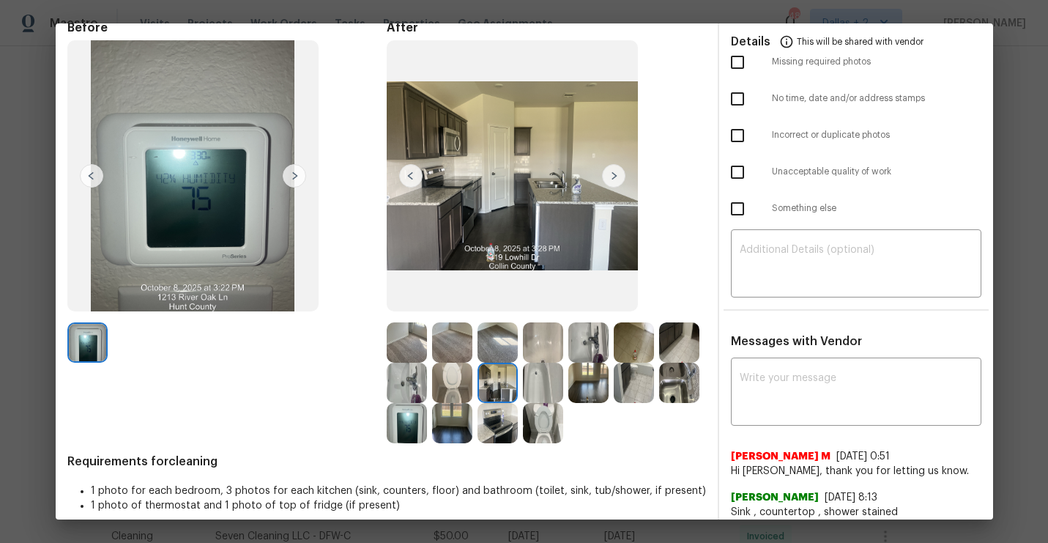
click at [609, 175] on img at bounding box center [613, 175] width 23 height 23
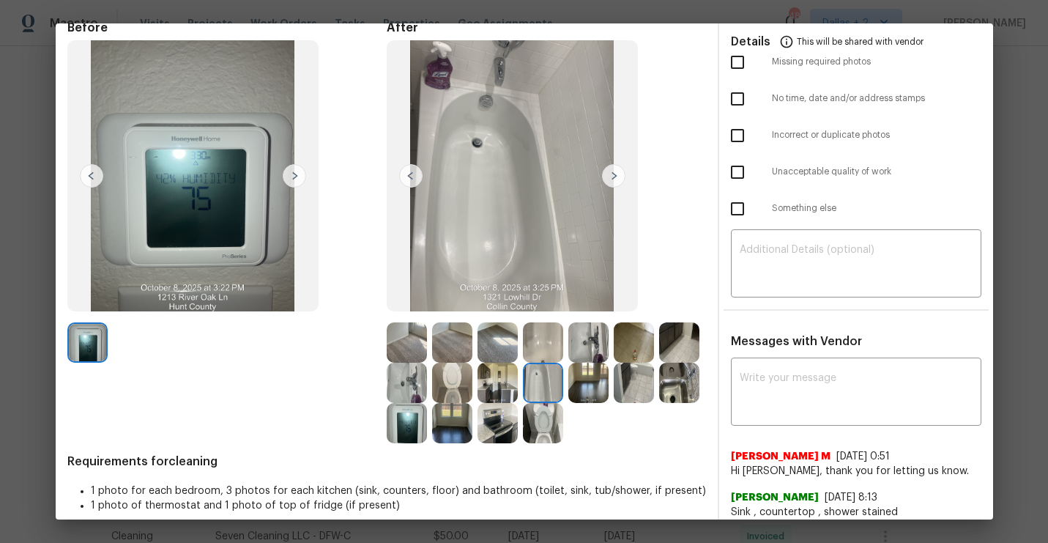
click at [621, 179] on img at bounding box center [613, 175] width 23 height 23
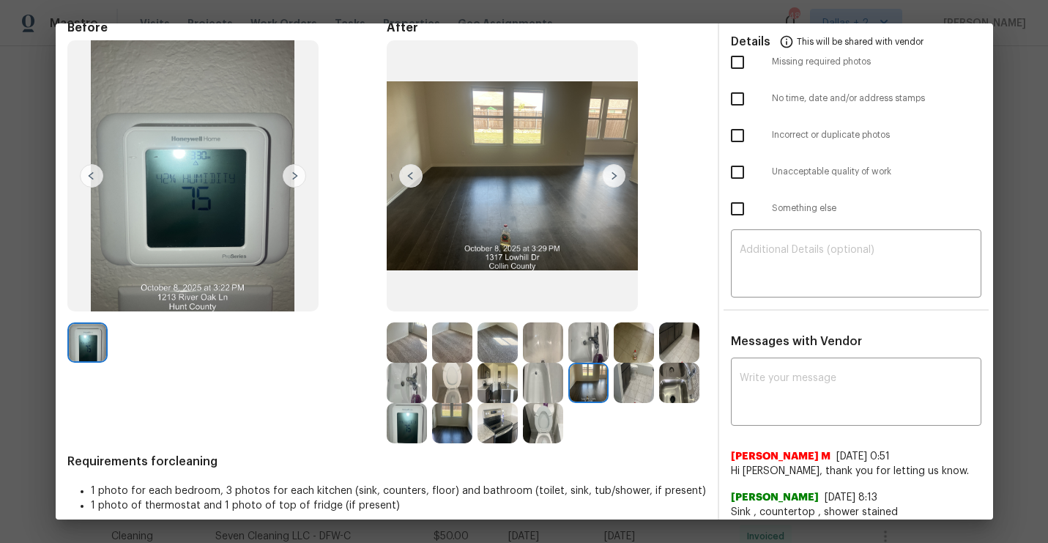
click at [612, 179] on img at bounding box center [613, 175] width 23 height 23
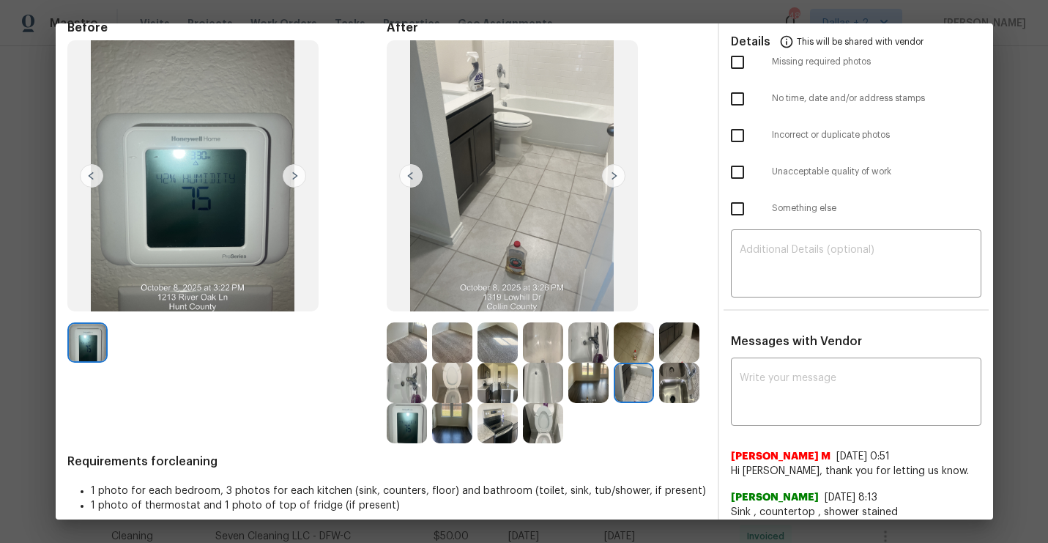
click at [612, 179] on img at bounding box center [613, 175] width 23 height 23
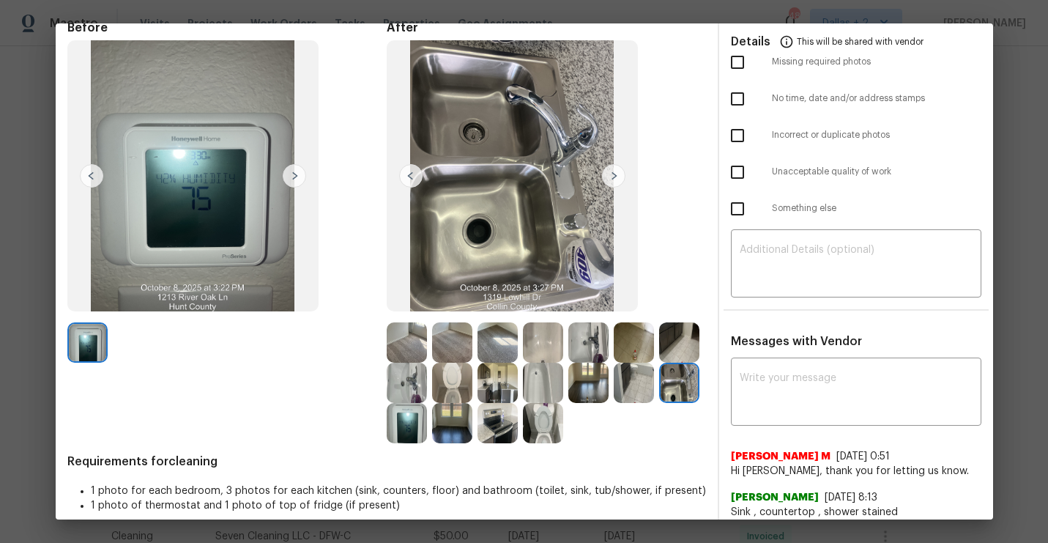
click at [612, 179] on img at bounding box center [613, 175] width 23 height 23
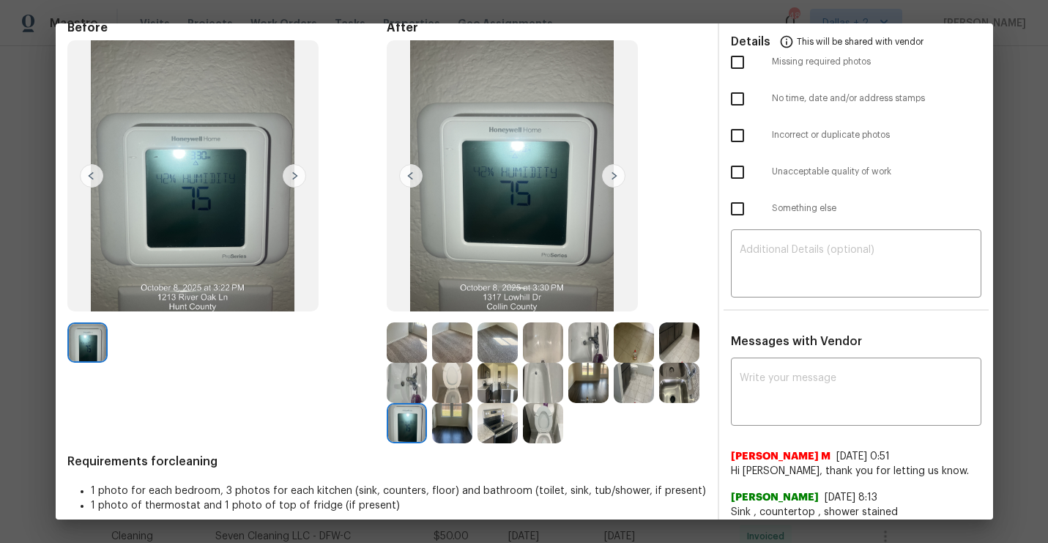
click at [612, 179] on img at bounding box center [613, 175] width 23 height 23
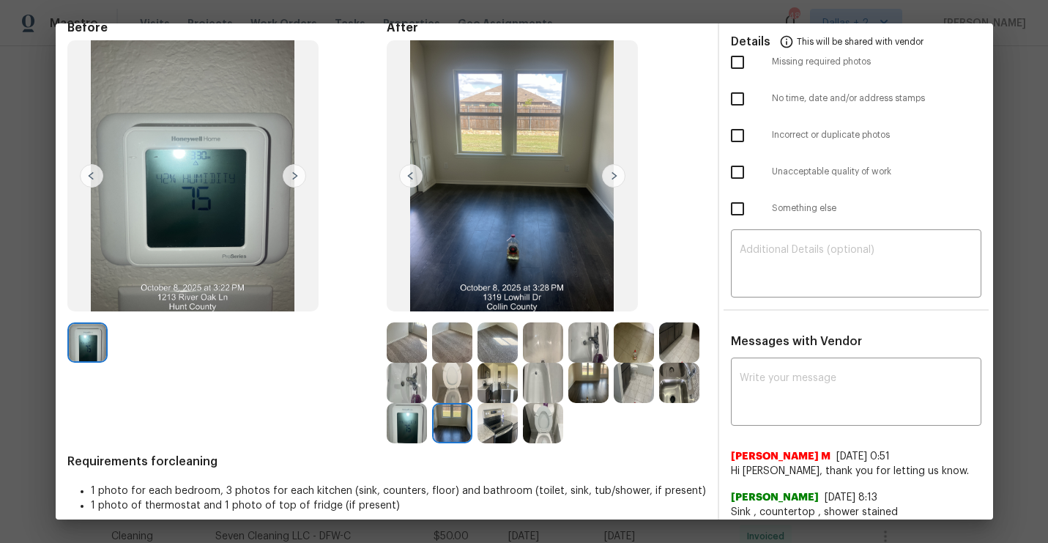
click at [612, 179] on img at bounding box center [613, 175] width 23 height 23
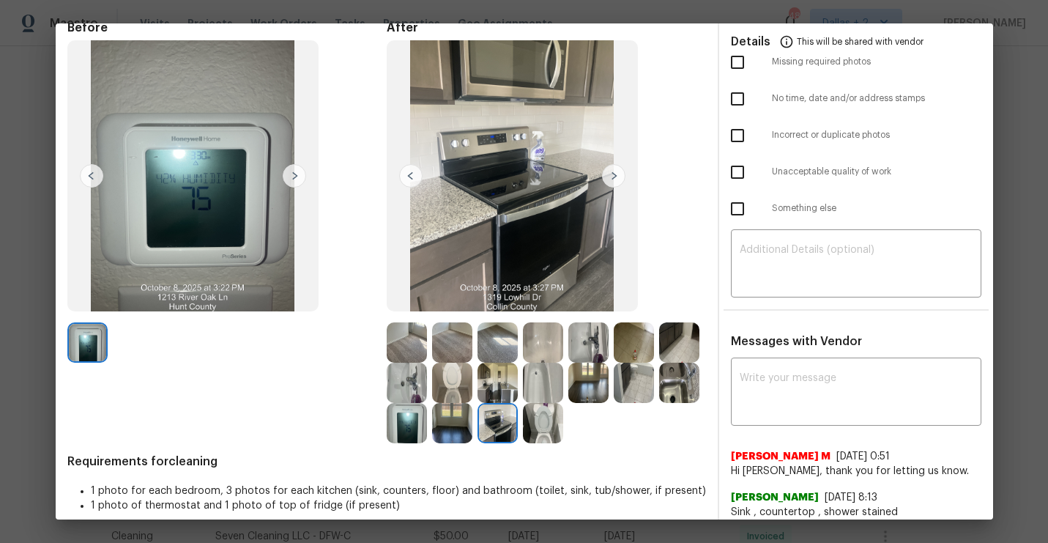
click at [612, 179] on img at bounding box center [613, 175] width 23 height 23
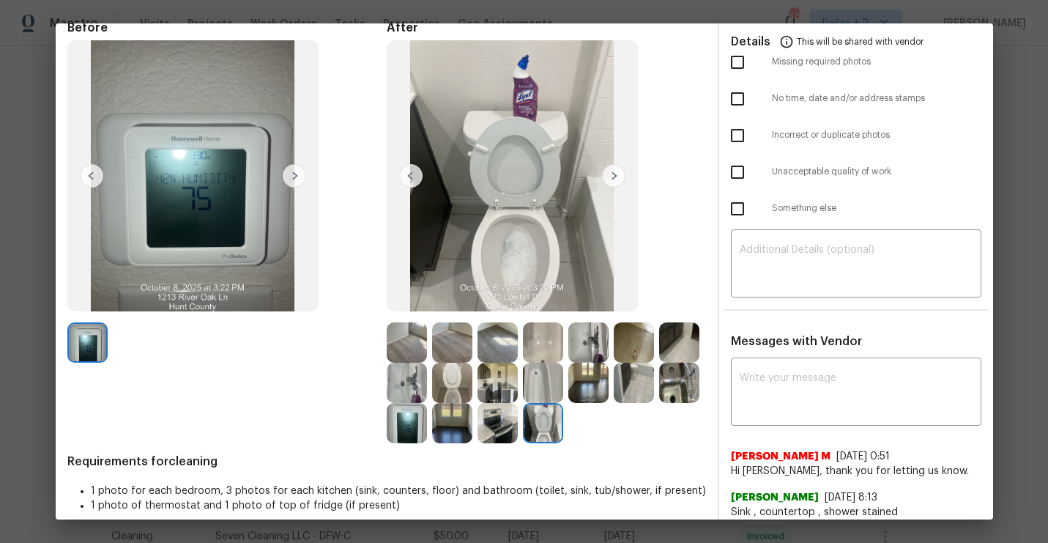
click at [678, 379] on img at bounding box center [679, 383] width 40 height 40
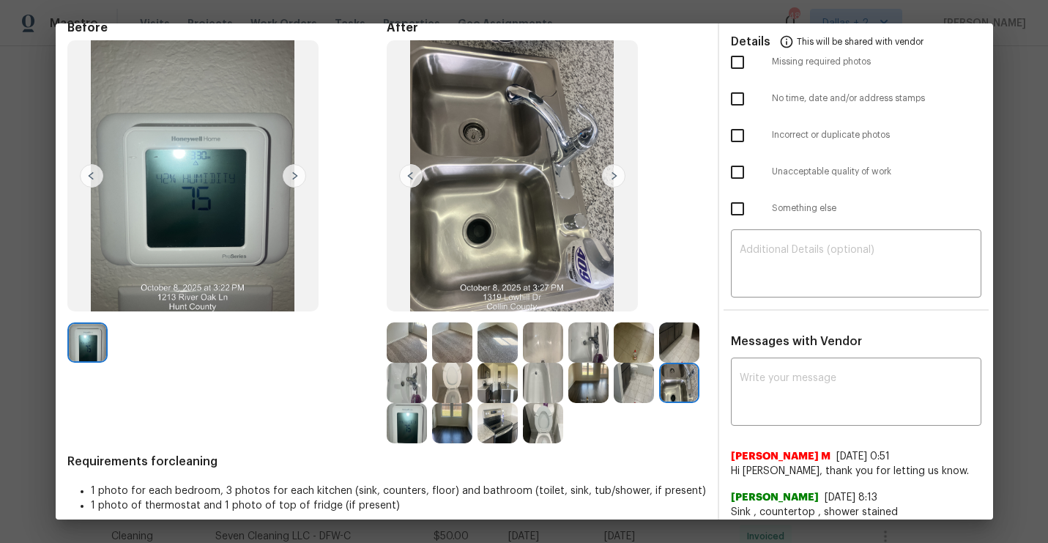
click at [416, 344] on img at bounding box center [407, 342] width 40 height 40
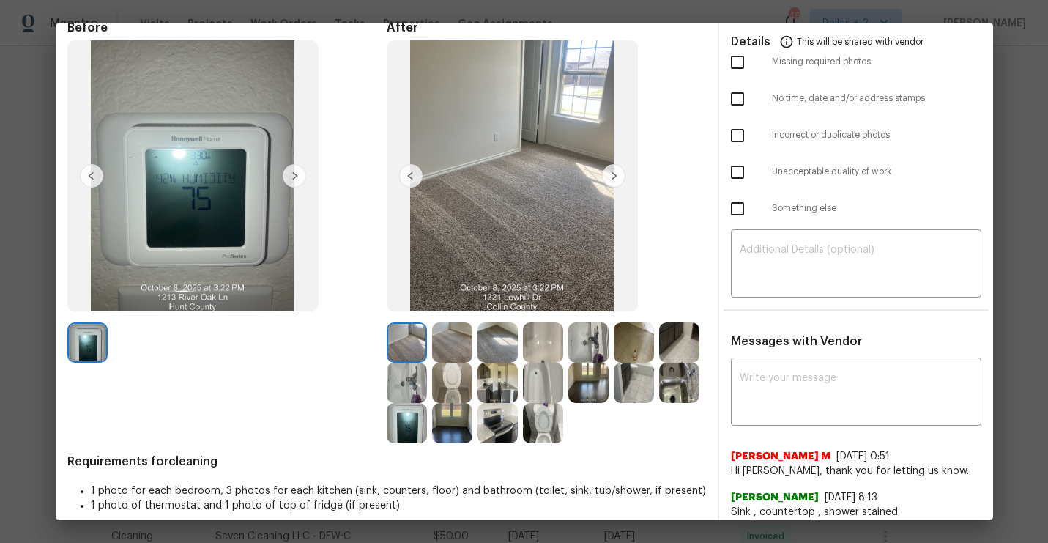
click at [607, 178] on img at bounding box center [613, 175] width 23 height 23
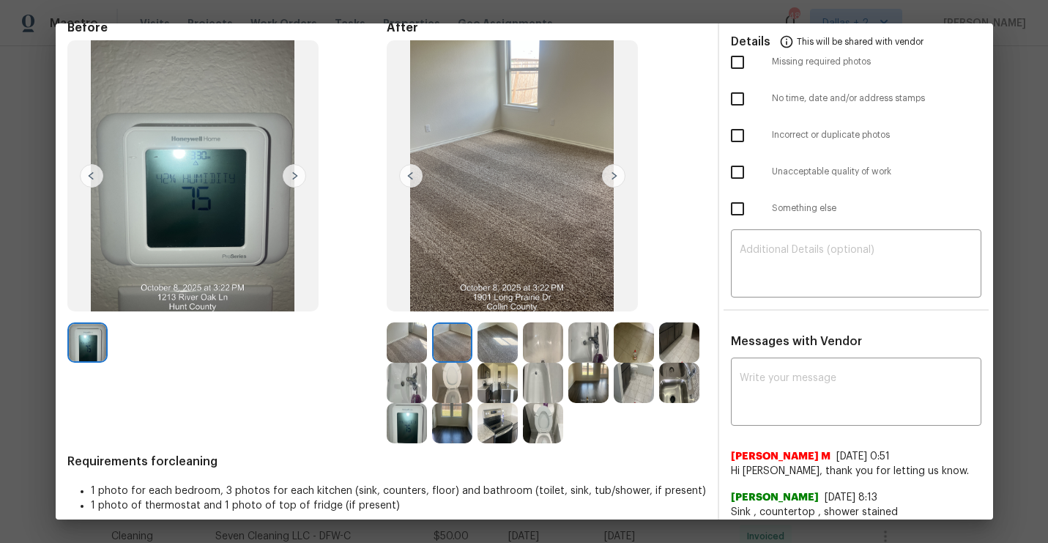
click at [607, 178] on img at bounding box center [613, 175] width 23 height 23
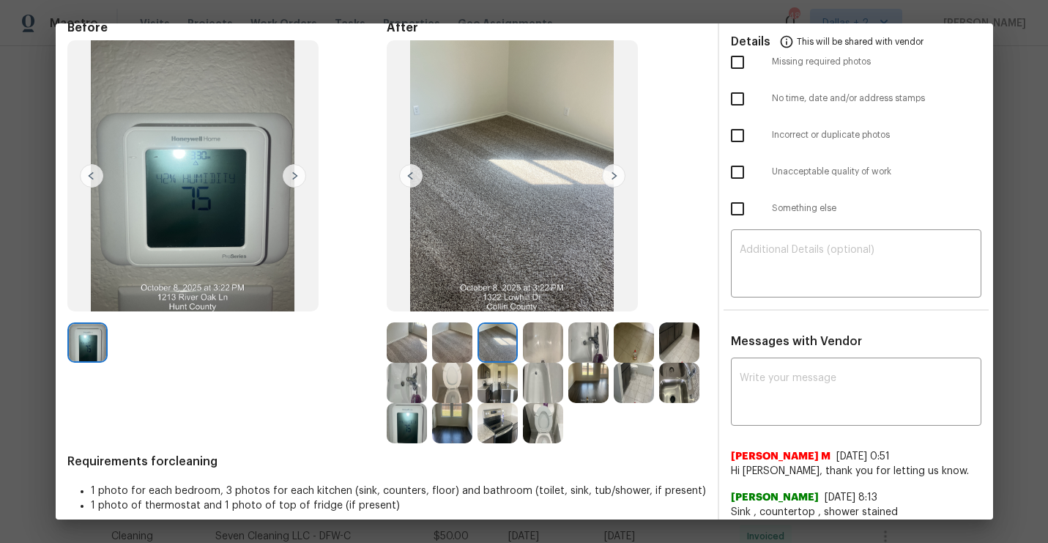
click at [607, 178] on img at bounding box center [613, 175] width 23 height 23
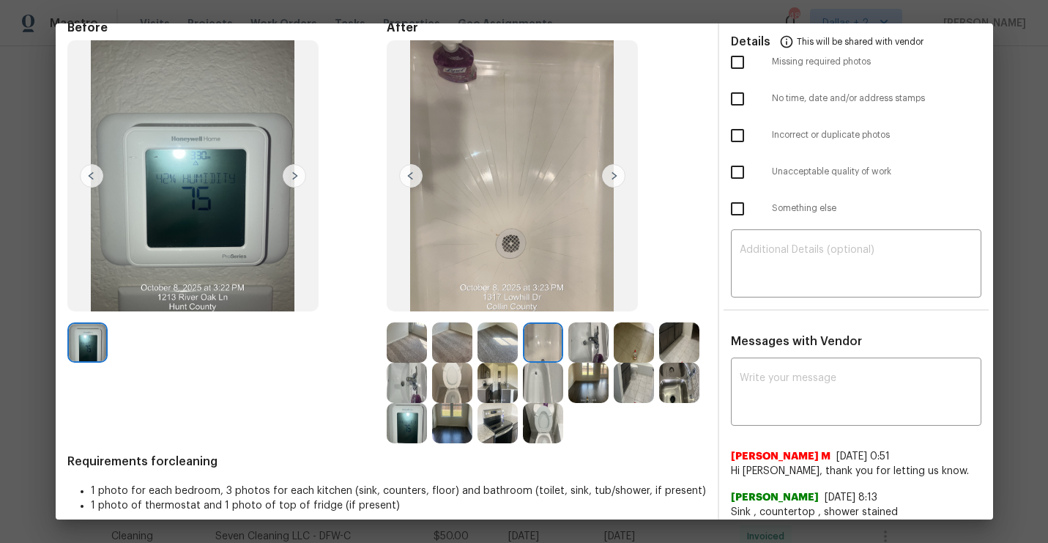
click at [607, 178] on img at bounding box center [613, 175] width 23 height 23
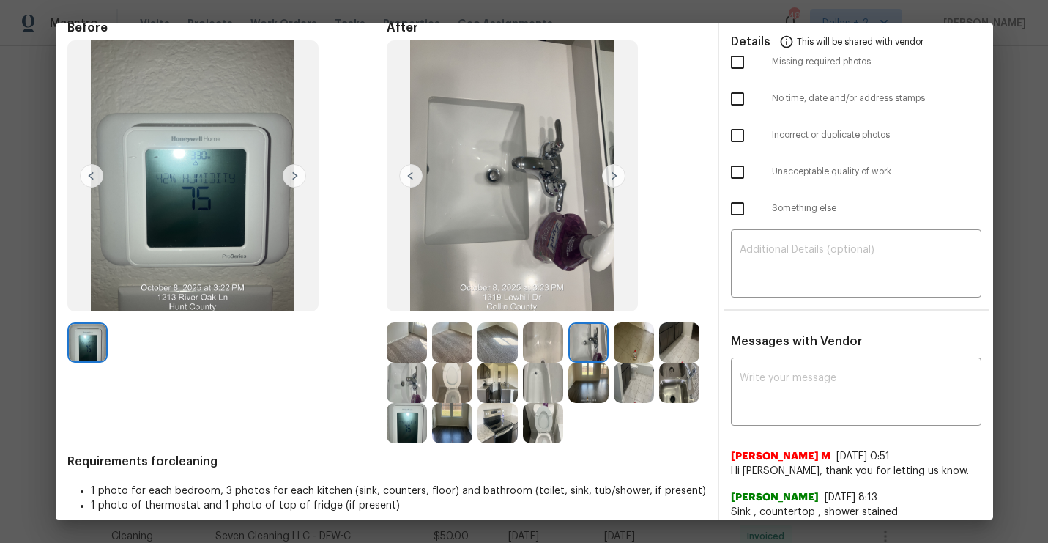
click at [607, 178] on img at bounding box center [613, 175] width 23 height 23
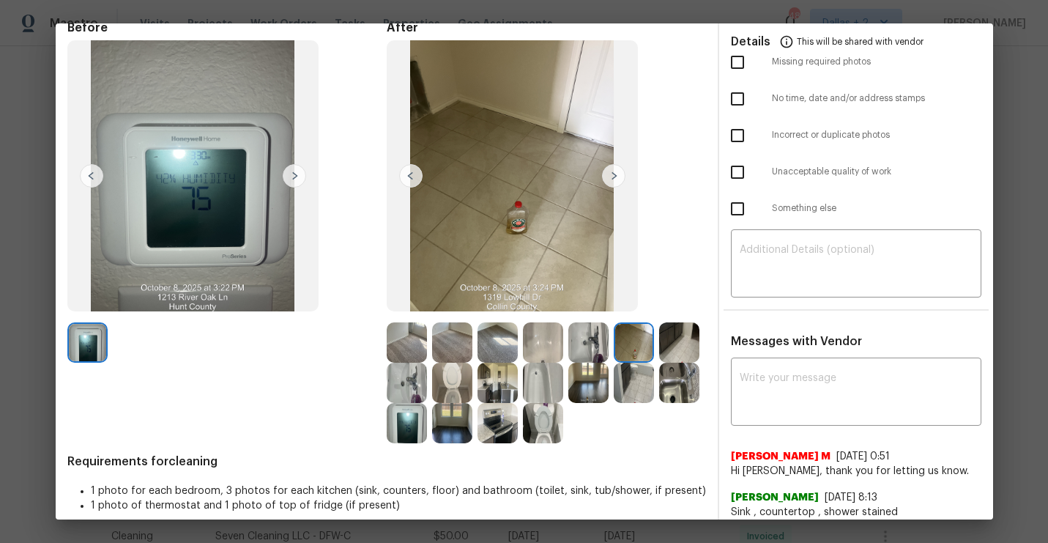
click at [612, 178] on img at bounding box center [613, 175] width 23 height 23
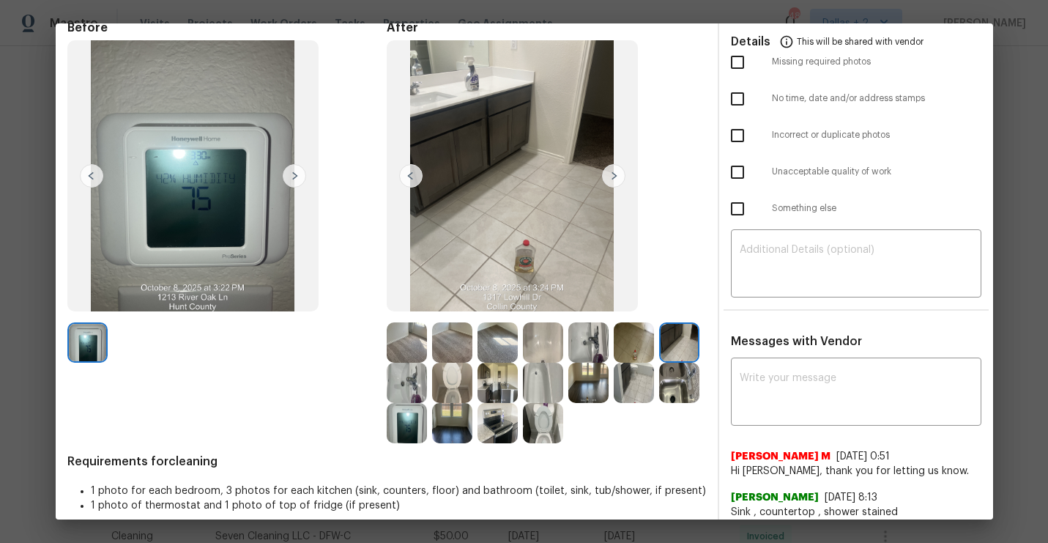
click at [612, 178] on img at bounding box center [613, 175] width 23 height 23
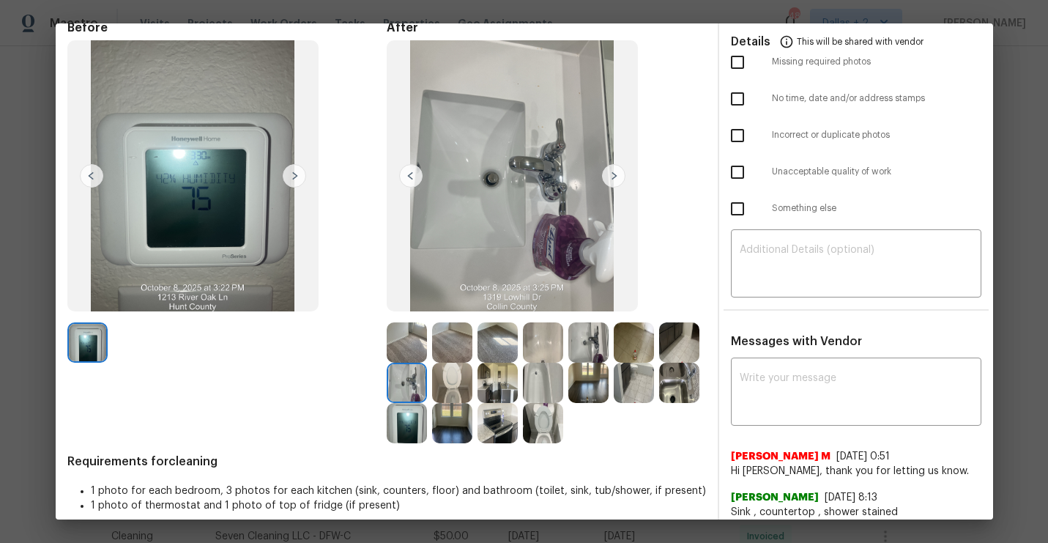
click at [612, 178] on img at bounding box center [613, 175] width 23 height 23
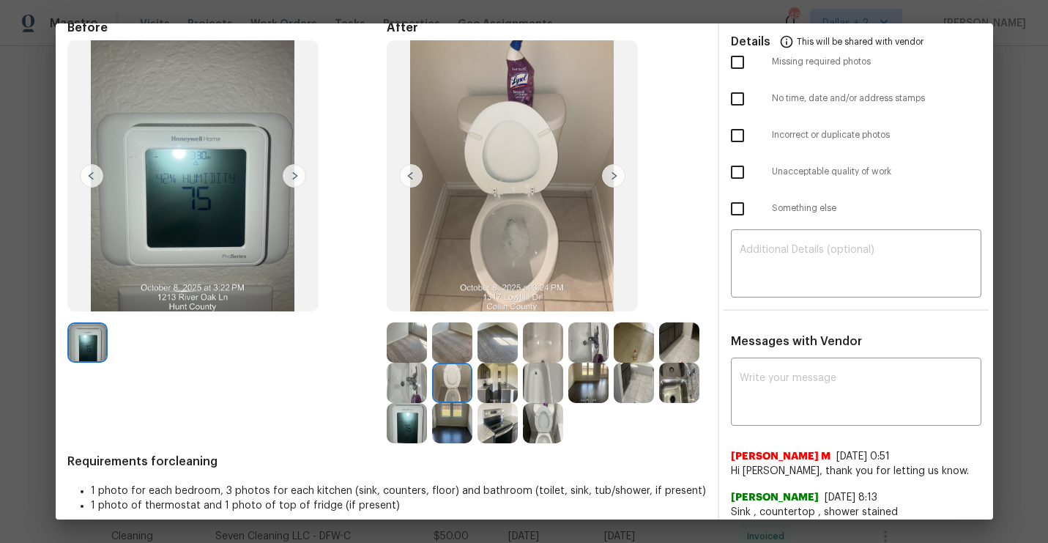
click at [612, 178] on img at bounding box center [613, 175] width 23 height 23
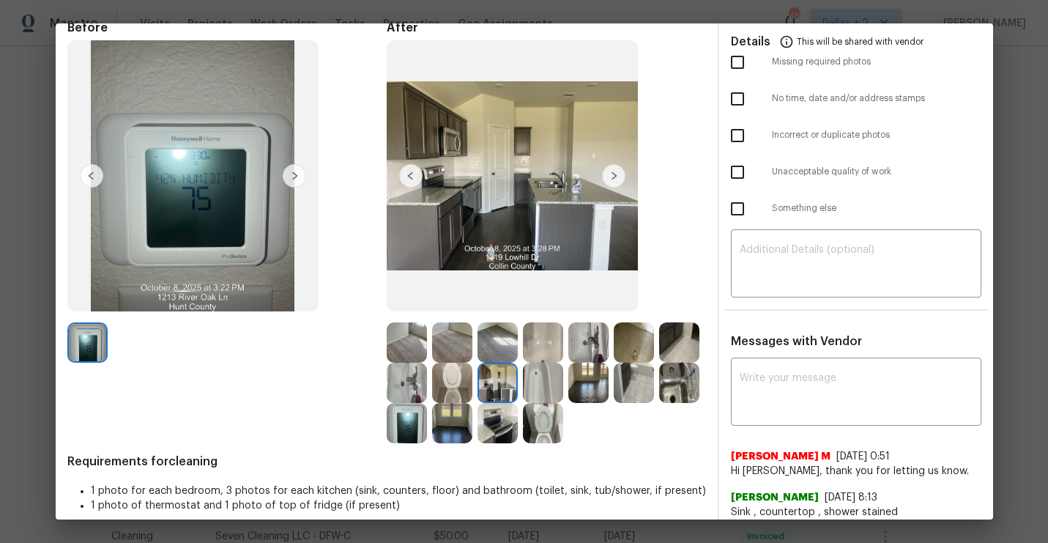
click at [612, 178] on img at bounding box center [613, 175] width 23 height 23
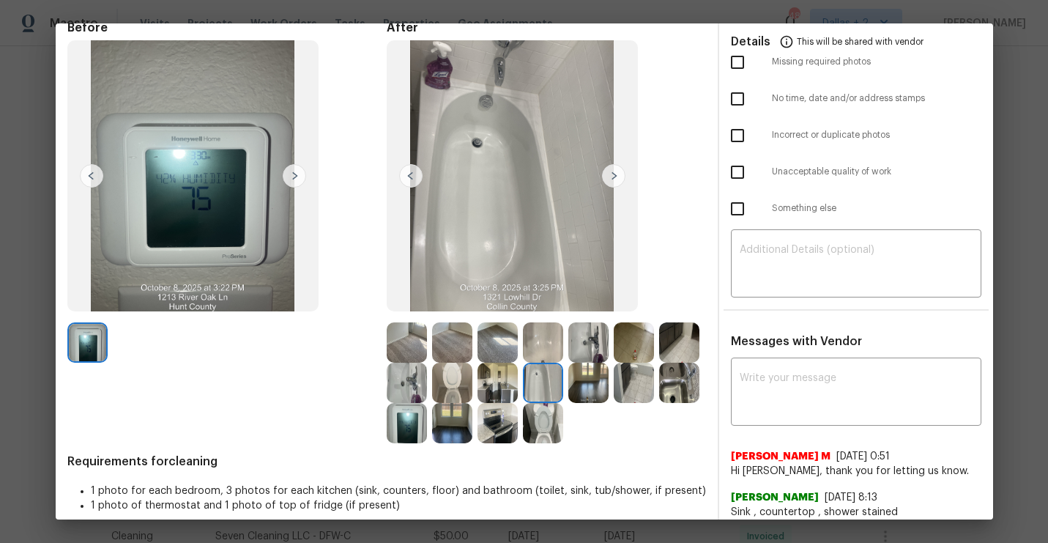
click at [612, 178] on img at bounding box center [613, 175] width 23 height 23
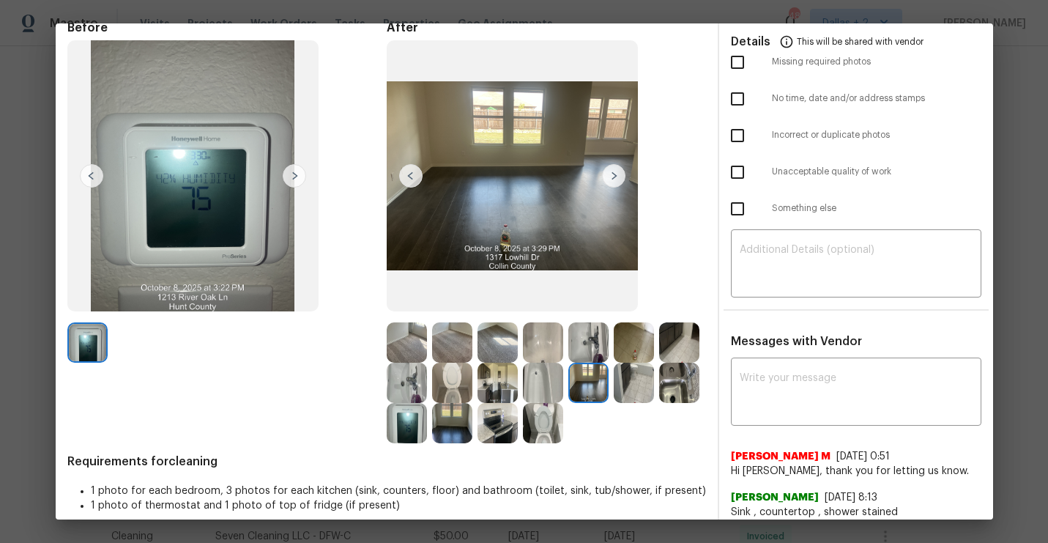
click at [612, 178] on img at bounding box center [613, 175] width 23 height 23
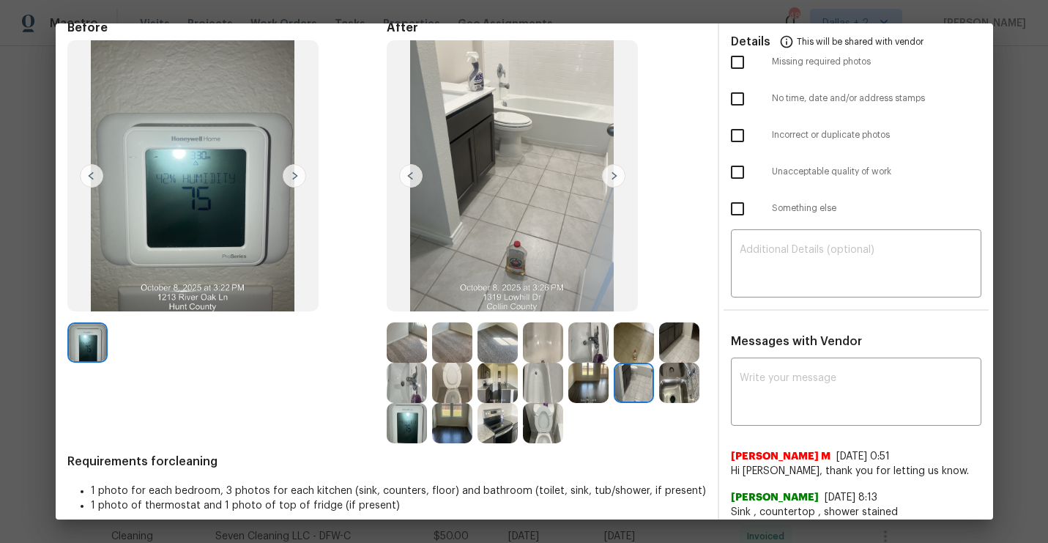
click at [612, 178] on img at bounding box center [613, 175] width 23 height 23
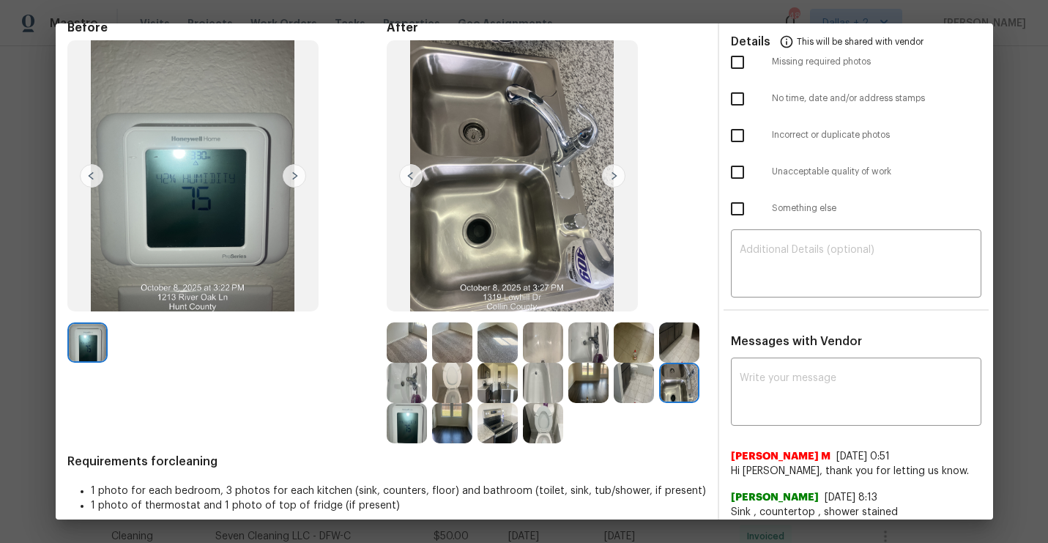
click at [612, 178] on img at bounding box center [613, 175] width 23 height 23
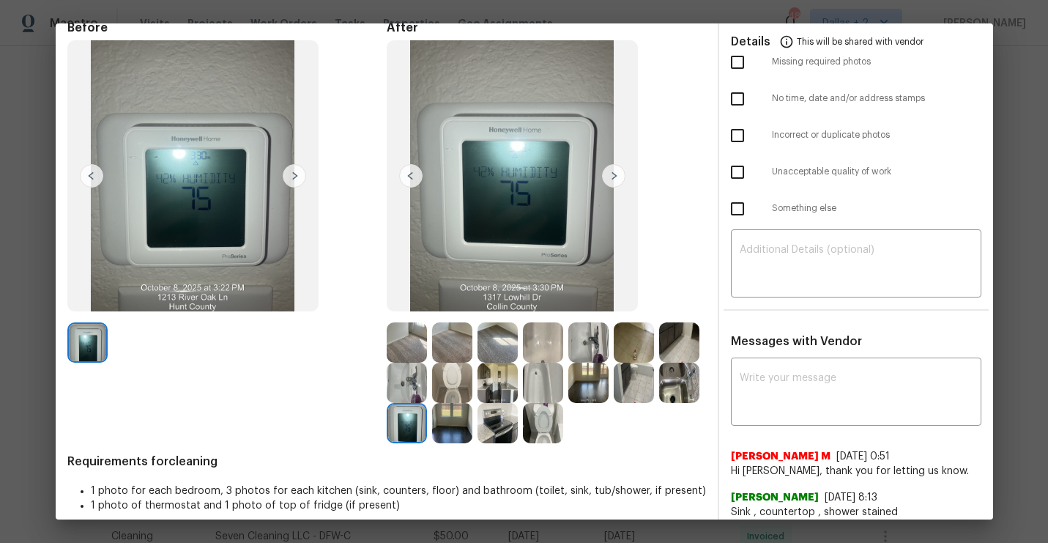
click at [612, 178] on img at bounding box center [613, 175] width 23 height 23
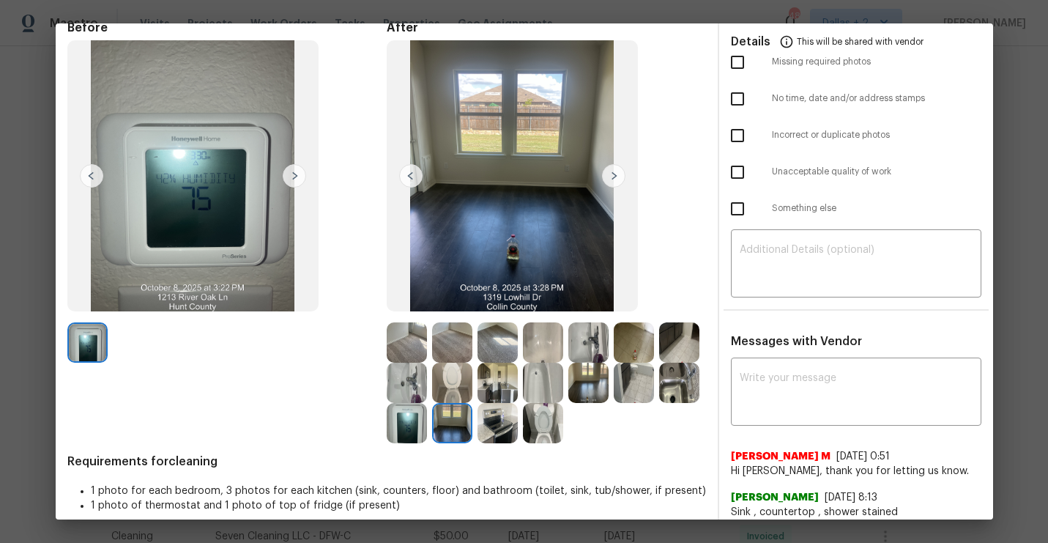
click at [612, 178] on img at bounding box center [613, 175] width 23 height 23
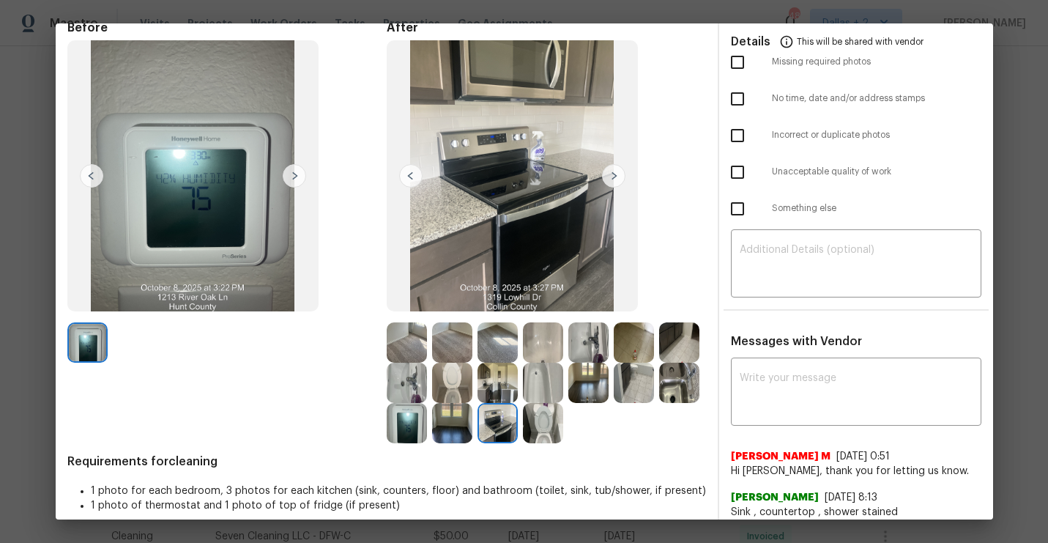
click at [612, 178] on img at bounding box center [613, 175] width 23 height 23
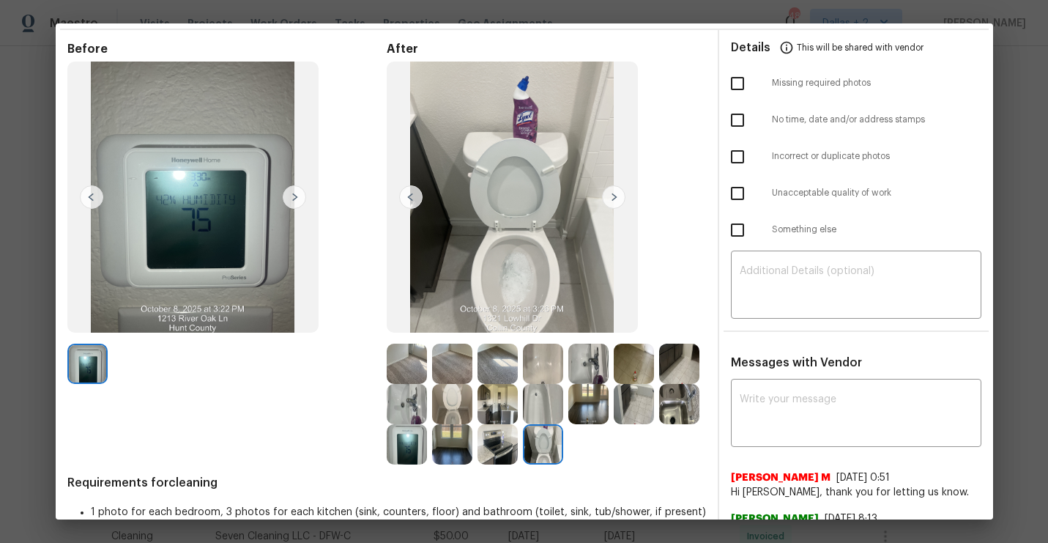
scroll to position [66, 0]
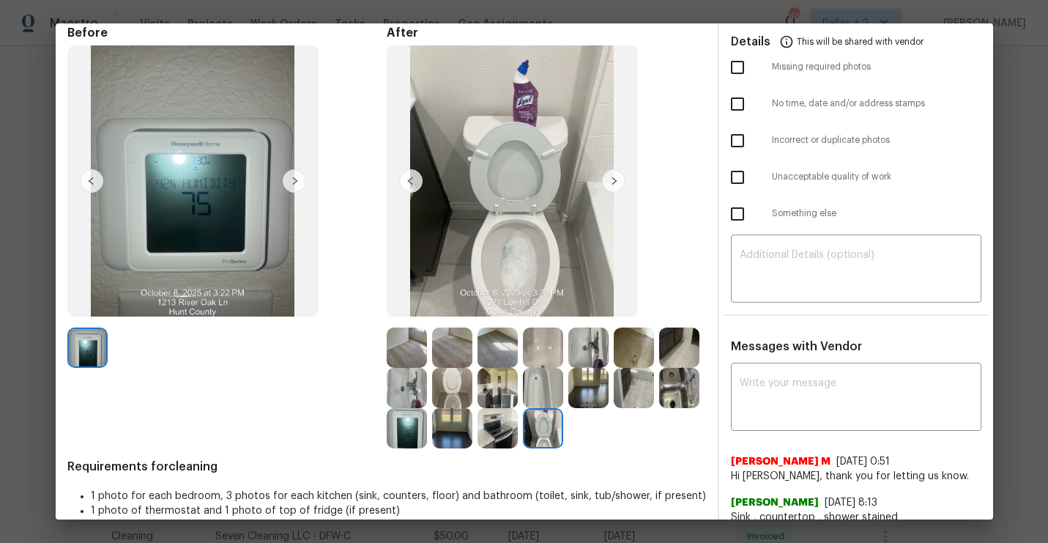
click at [495, 421] on img at bounding box center [498, 428] width 40 height 40
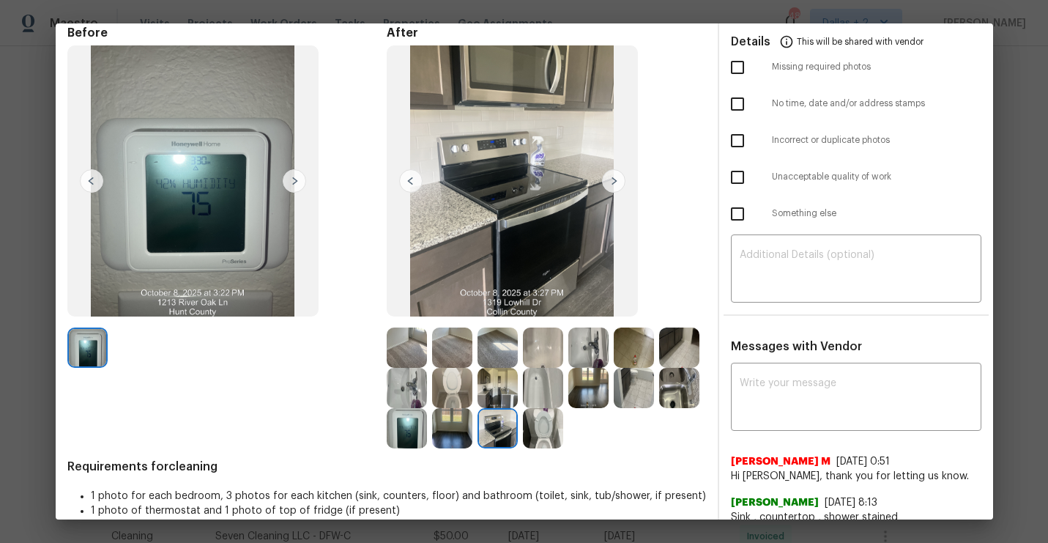
click at [459, 436] on img at bounding box center [452, 428] width 40 height 40
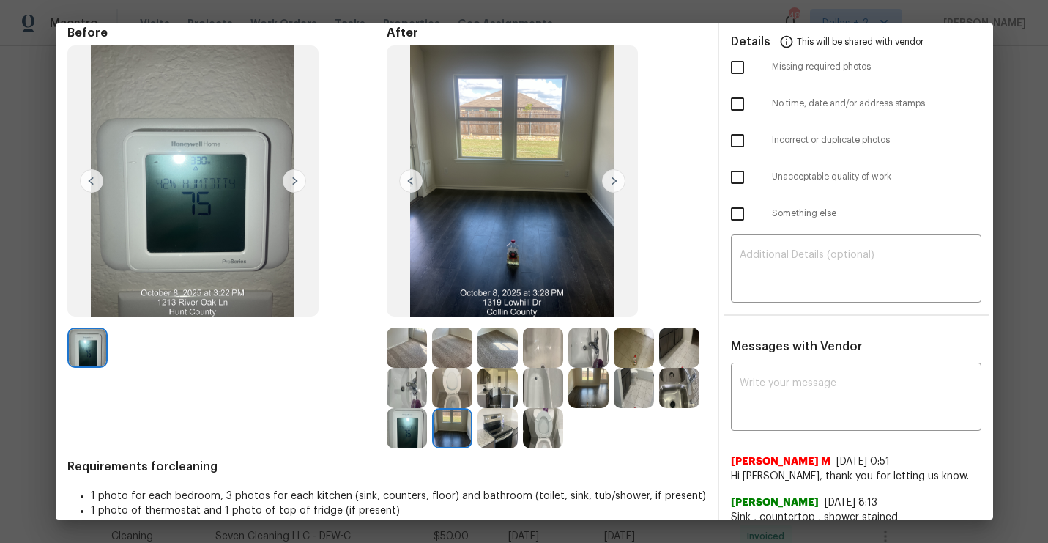
click at [402, 391] on img at bounding box center [407, 388] width 40 height 40
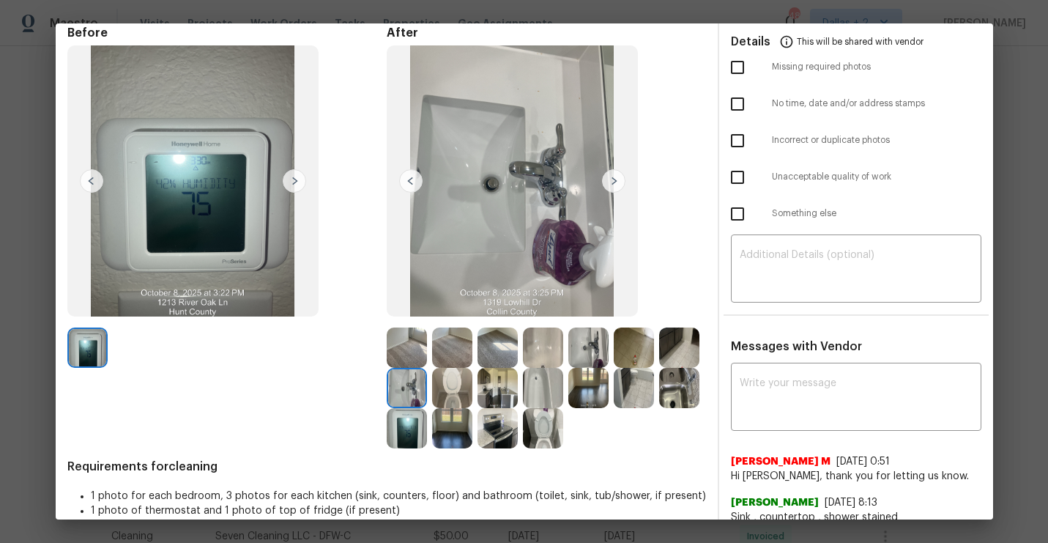
click at [442, 377] on img at bounding box center [452, 388] width 40 height 40
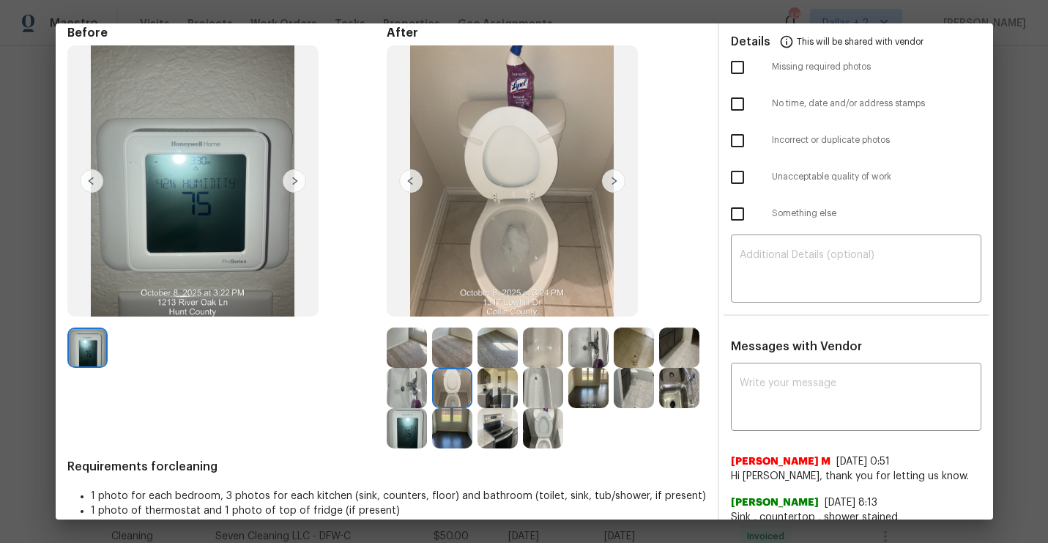
click at [486, 383] on img at bounding box center [498, 388] width 40 height 40
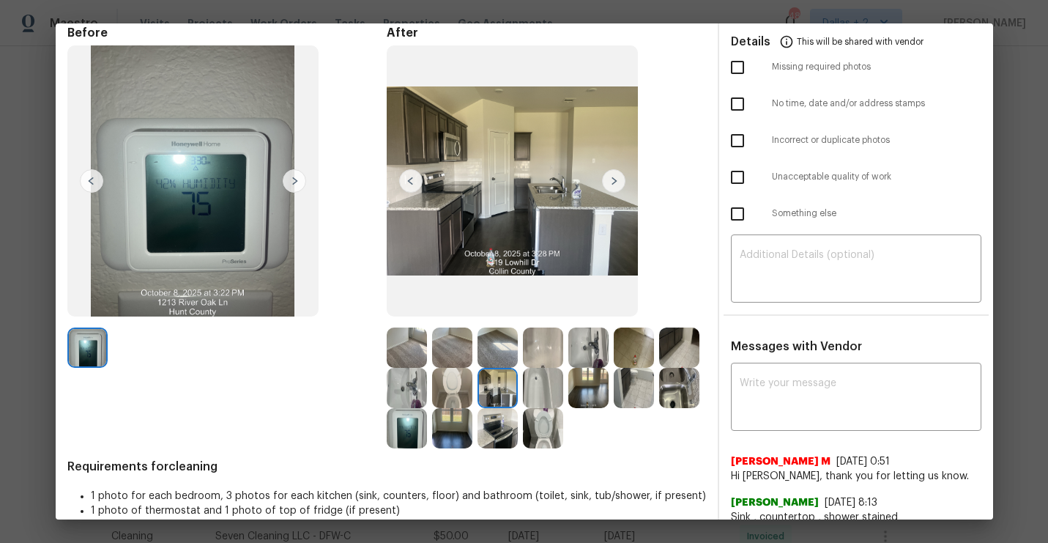
click at [530, 381] on img at bounding box center [543, 388] width 40 height 40
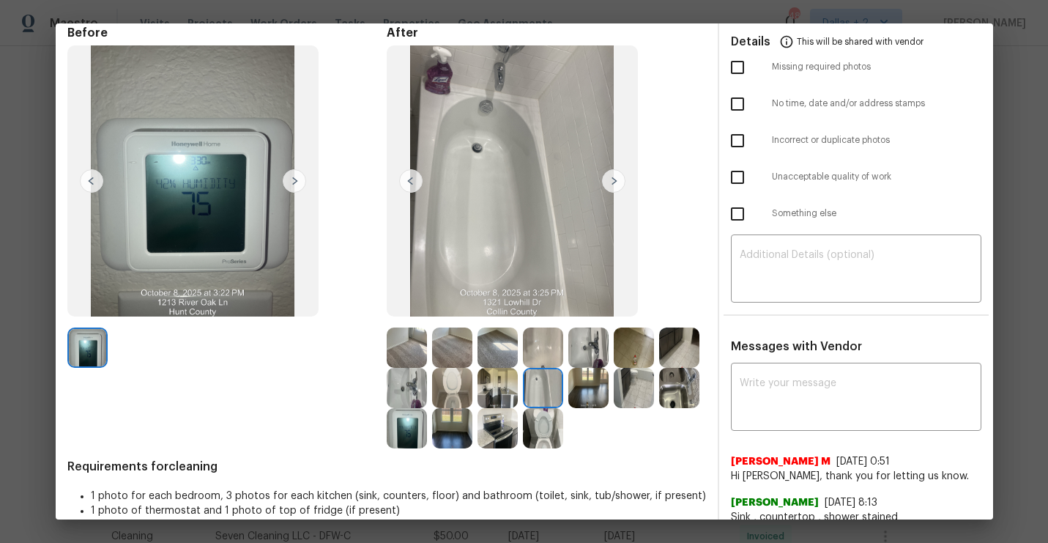
click at [583, 385] on img at bounding box center [588, 388] width 40 height 40
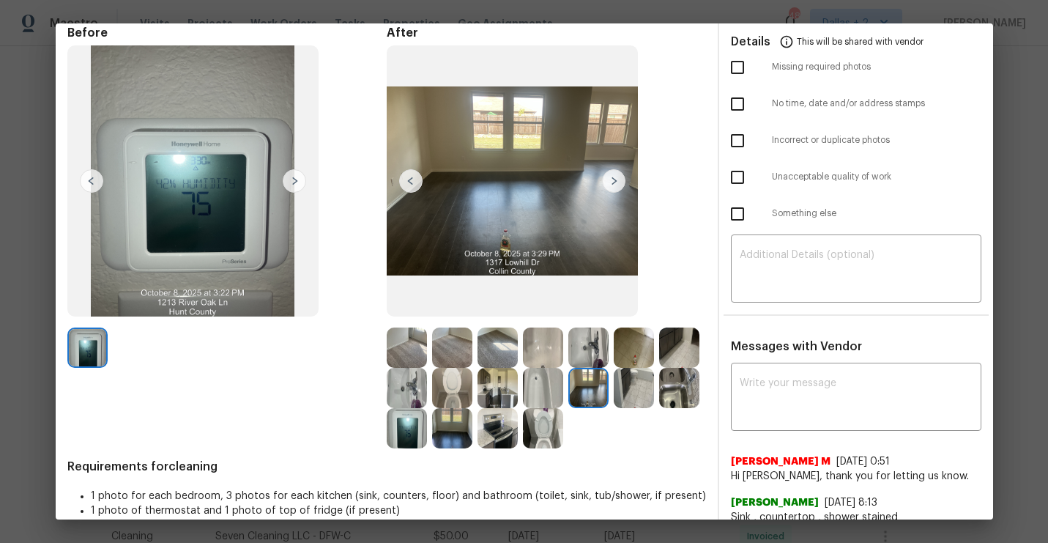
click at [635, 385] on img at bounding box center [634, 388] width 40 height 40
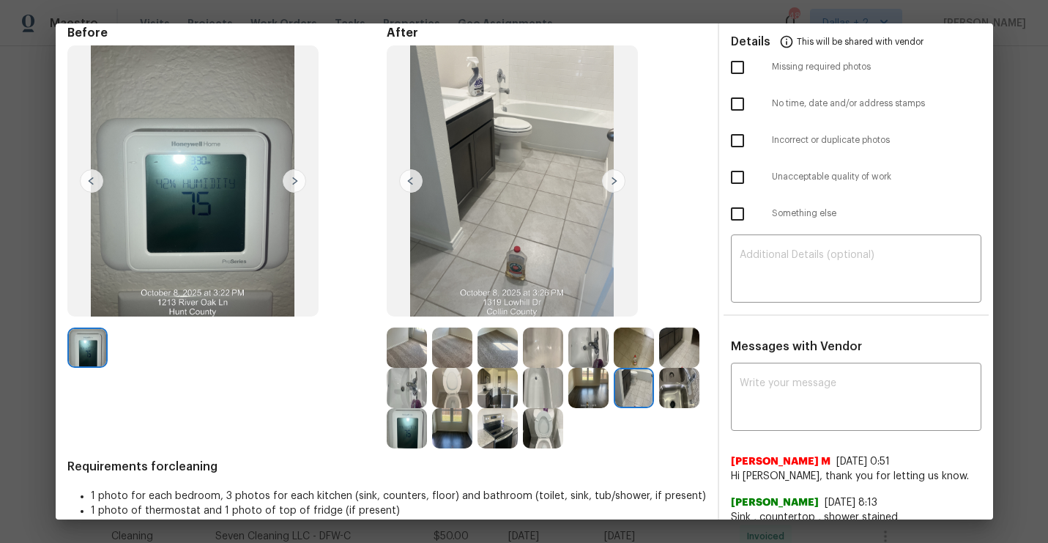
click at [676, 383] on img at bounding box center [679, 388] width 40 height 40
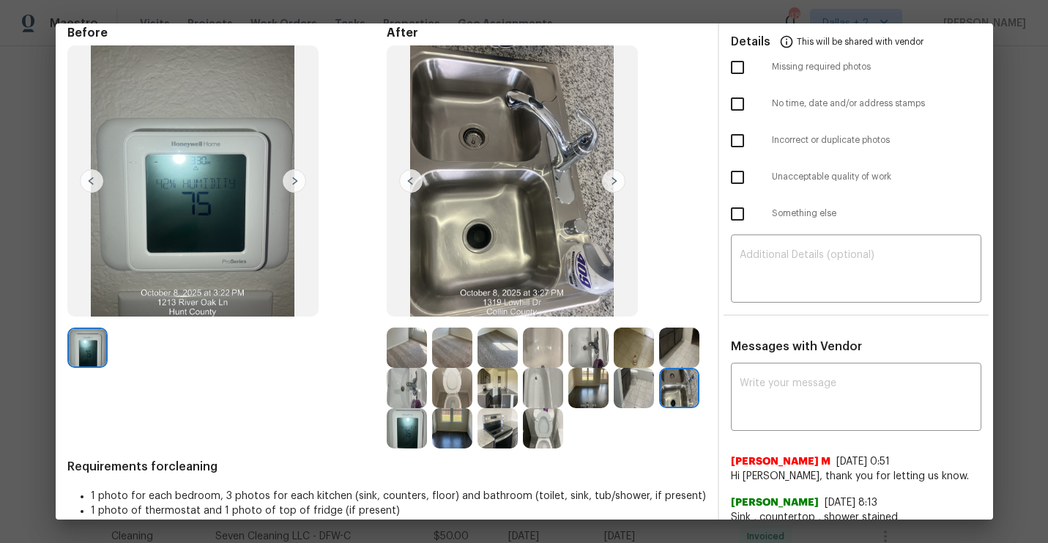
click at [686, 353] on img at bounding box center [679, 347] width 40 height 40
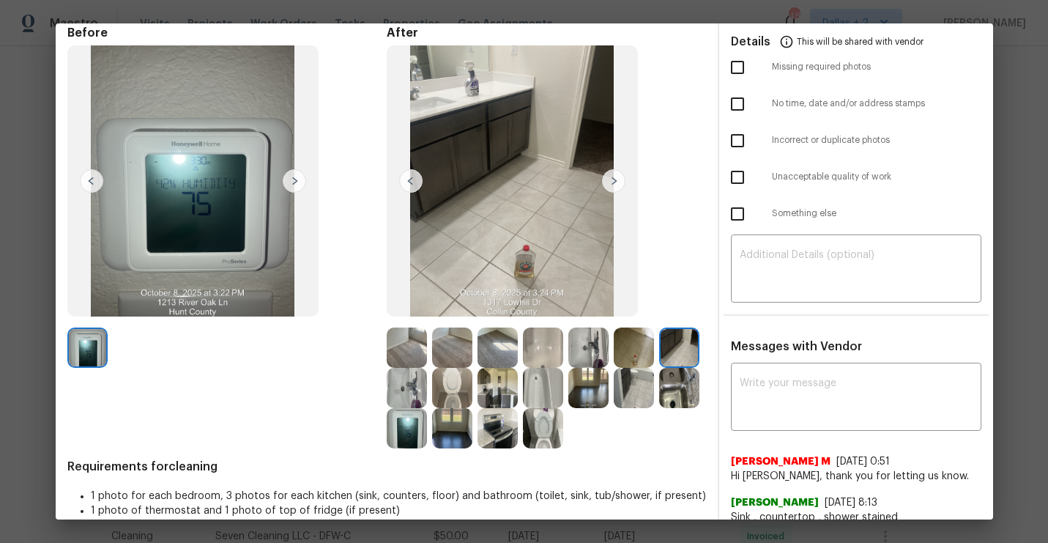
click at [402, 430] on img at bounding box center [407, 428] width 40 height 40
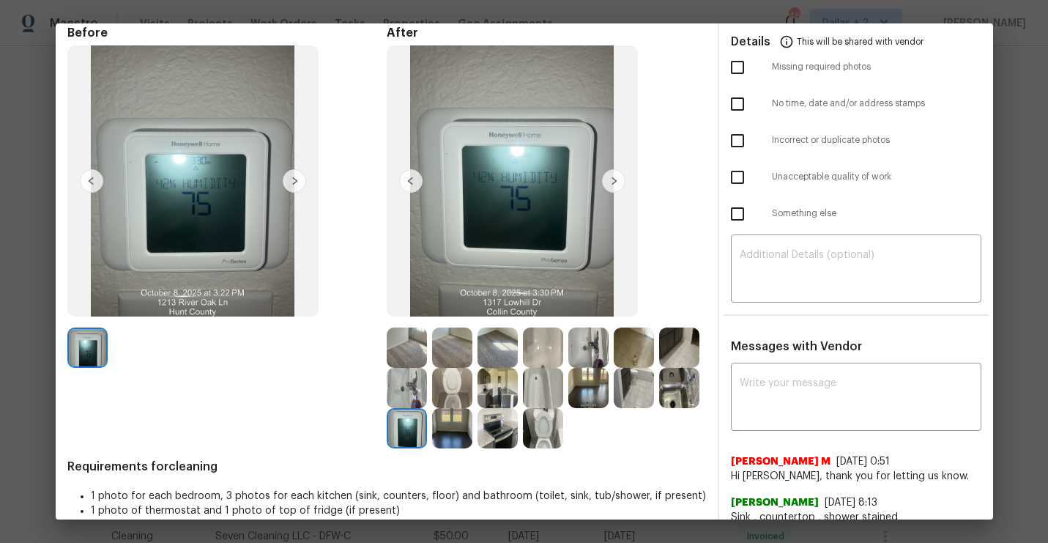
click at [442, 420] on img at bounding box center [452, 428] width 40 height 40
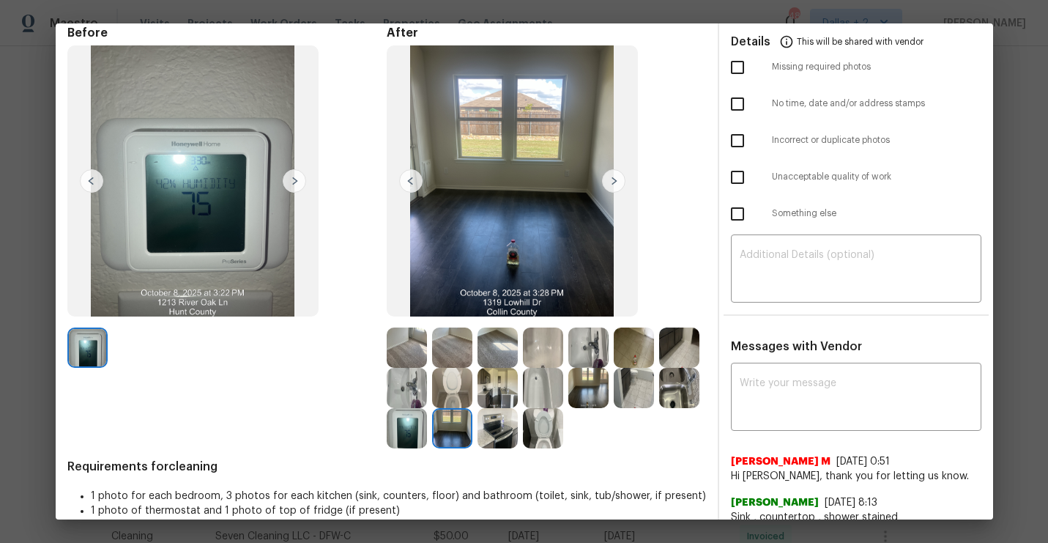
click at [485, 431] on img at bounding box center [498, 428] width 40 height 40
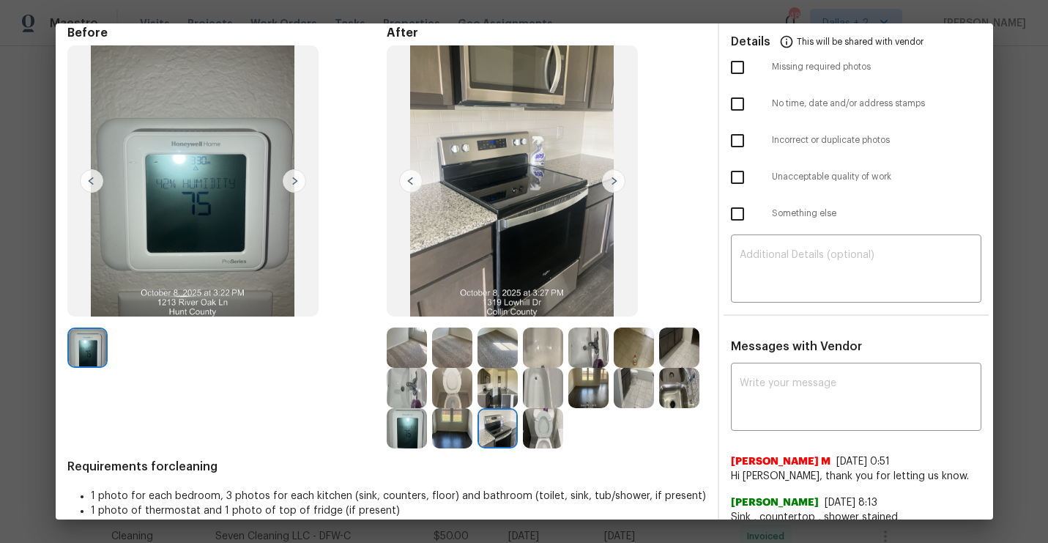
click at [533, 430] on img at bounding box center [543, 428] width 40 height 40
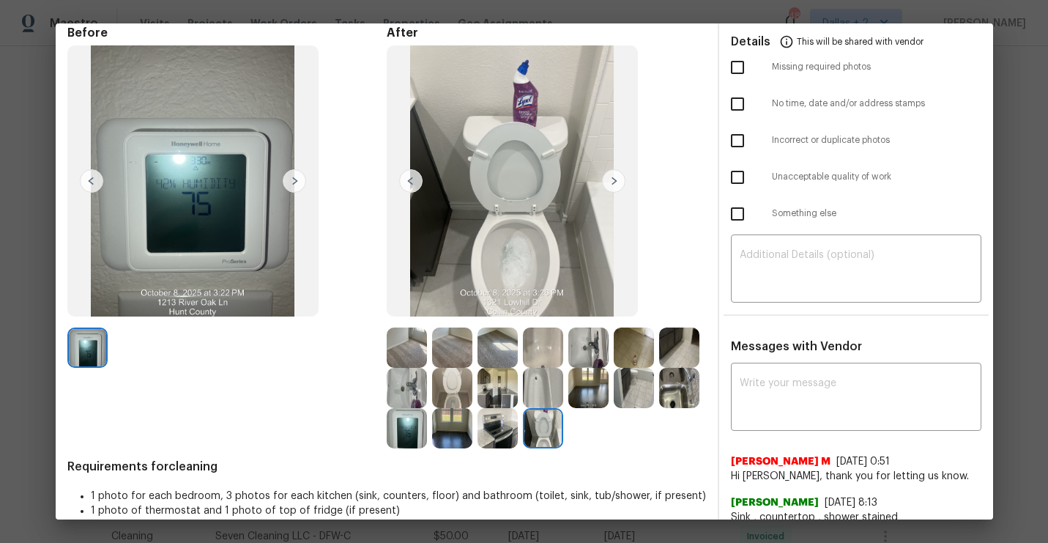
scroll to position [0, 0]
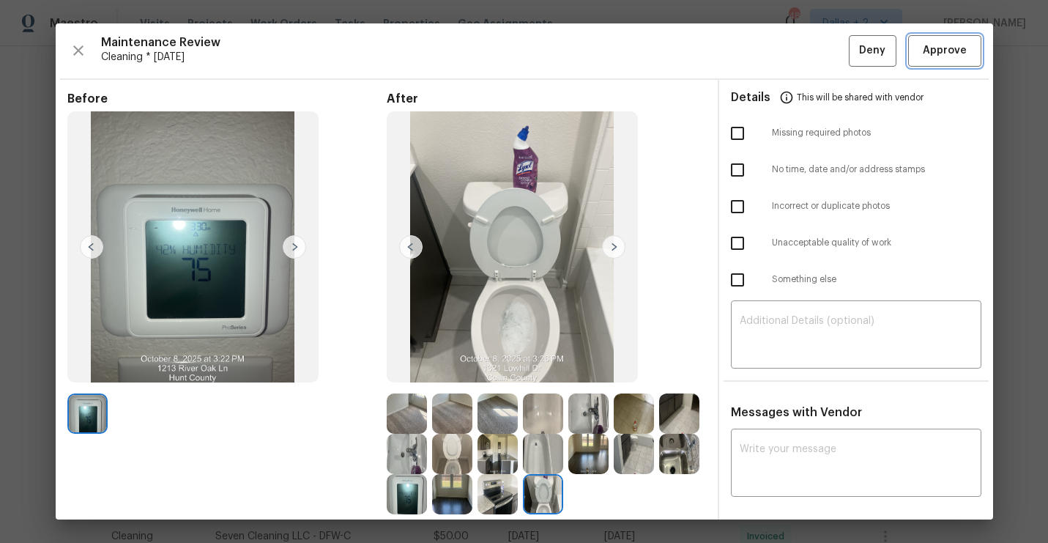
click at [934, 54] on span "Approve" at bounding box center [945, 51] width 44 height 18
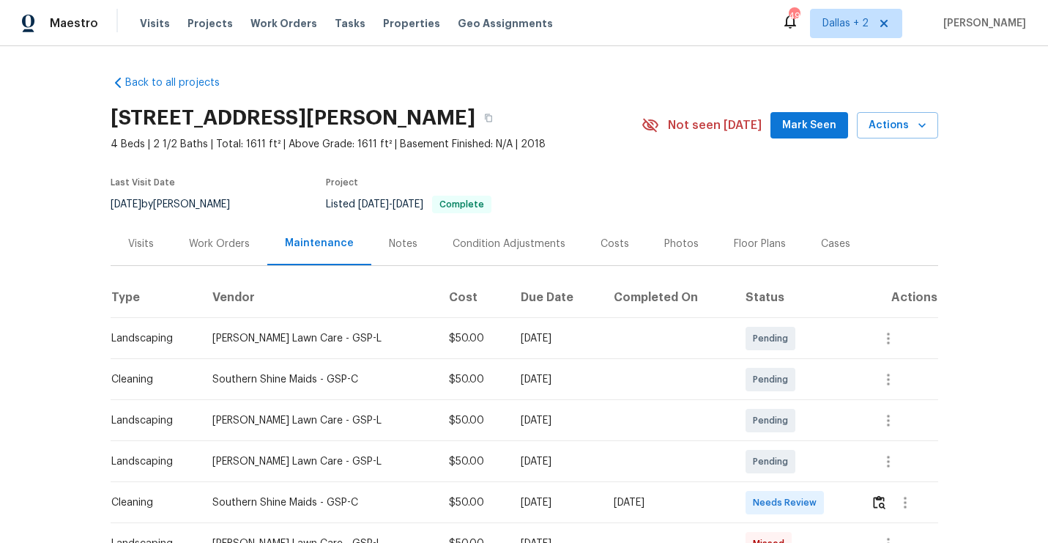
click at [710, 73] on div "Back to all projects [STREET_ADDRESS][PERSON_NAME] 4 Beds | 2 1/2 Baths | Total…" at bounding box center [525, 355] width 828 height 582
click at [502, 122] on button "button" at bounding box center [488, 118] width 26 height 26
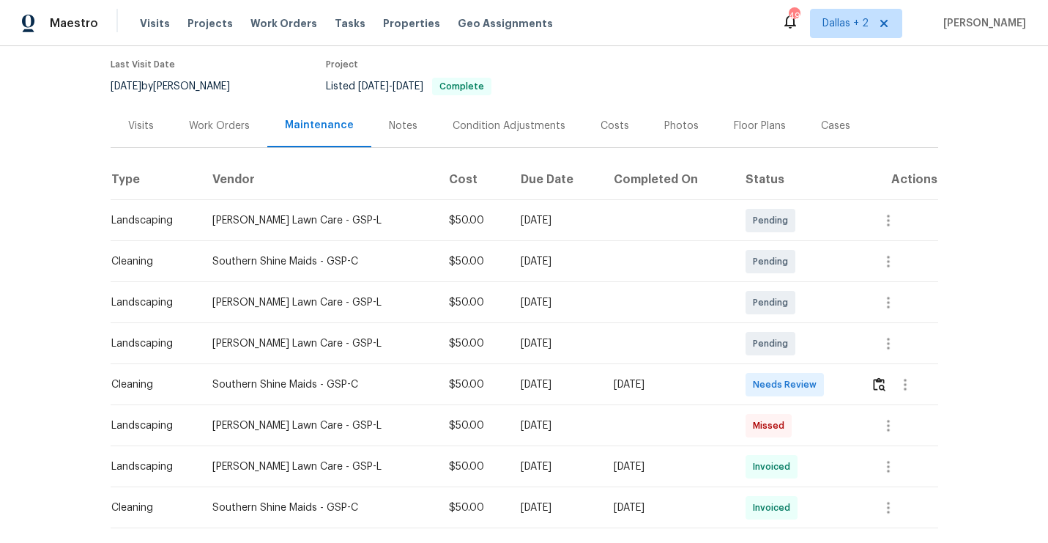
scroll to position [120, 0]
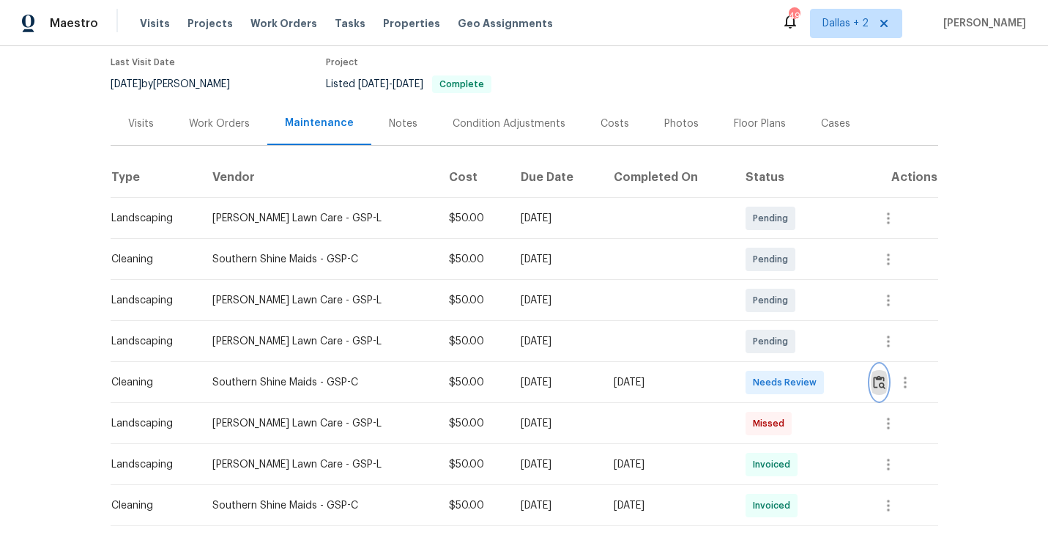
click at [884, 384] on img "button" at bounding box center [879, 382] width 12 height 14
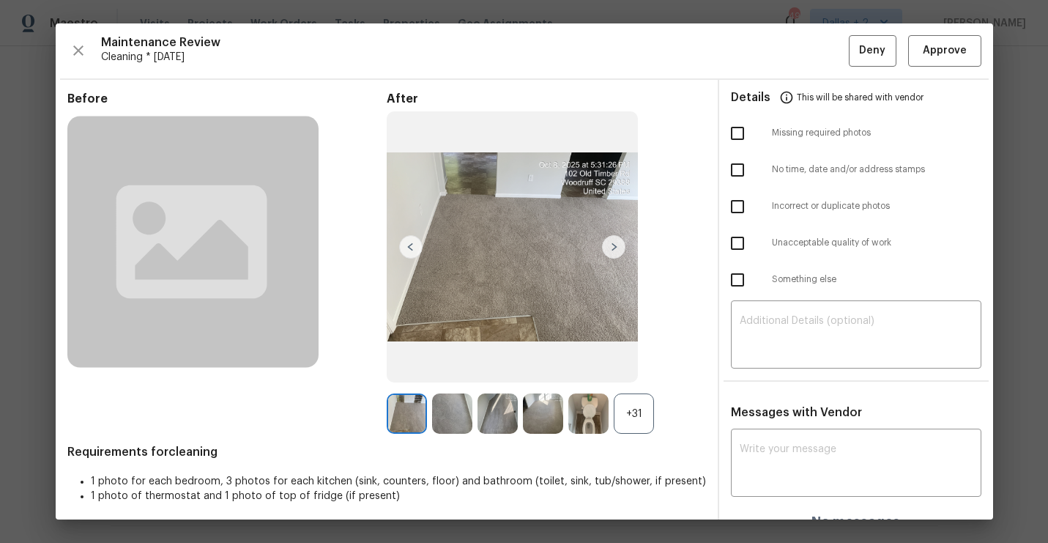
click at [635, 409] on div "+31" at bounding box center [634, 413] width 40 height 40
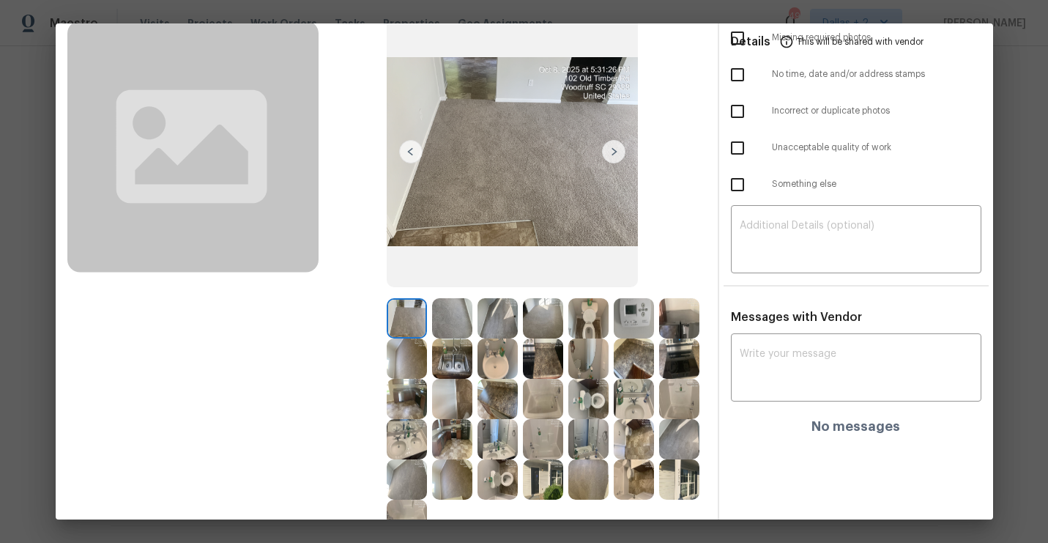
scroll to position [91, 0]
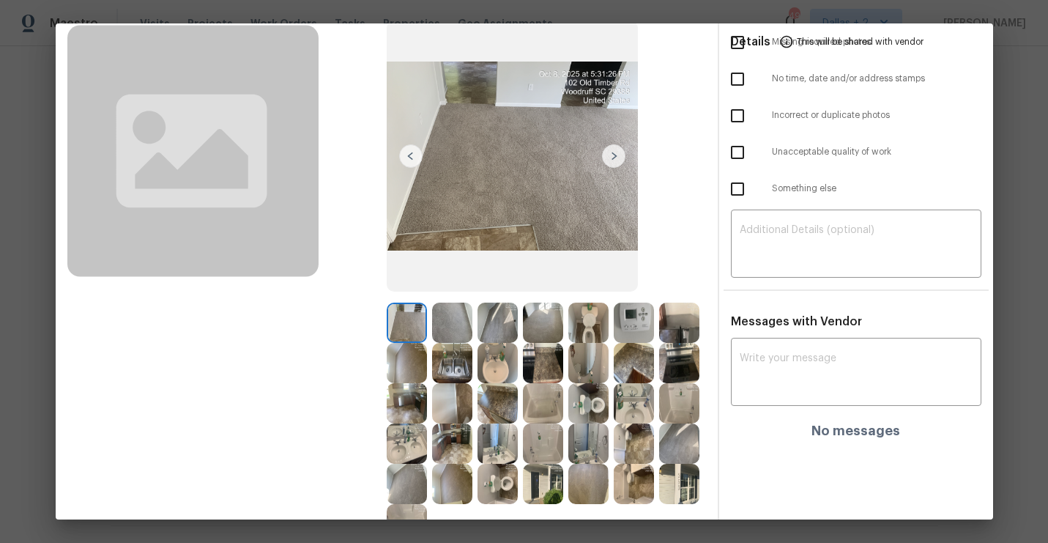
click at [612, 158] on img at bounding box center [613, 155] width 23 height 23
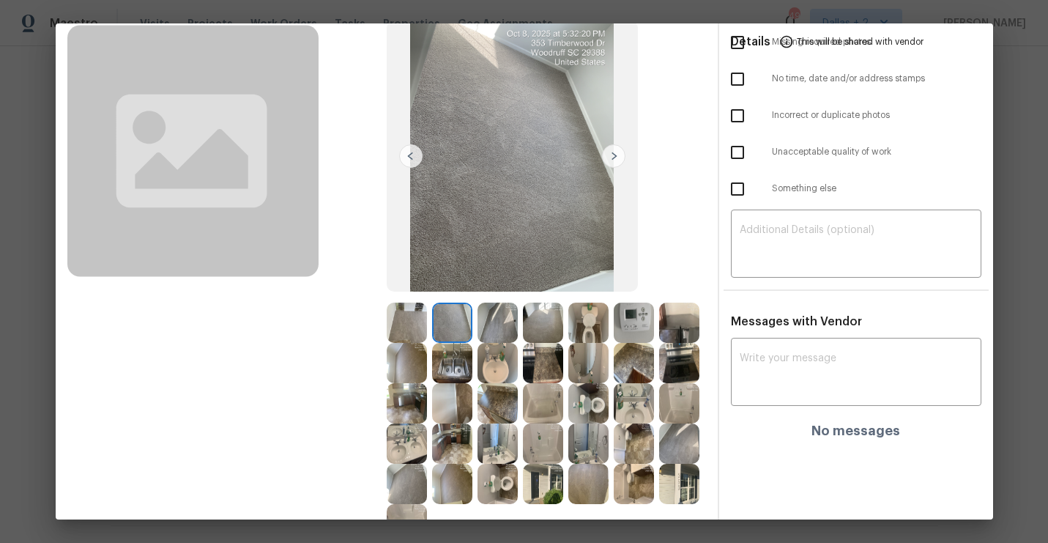
click at [612, 158] on img at bounding box center [613, 155] width 23 height 23
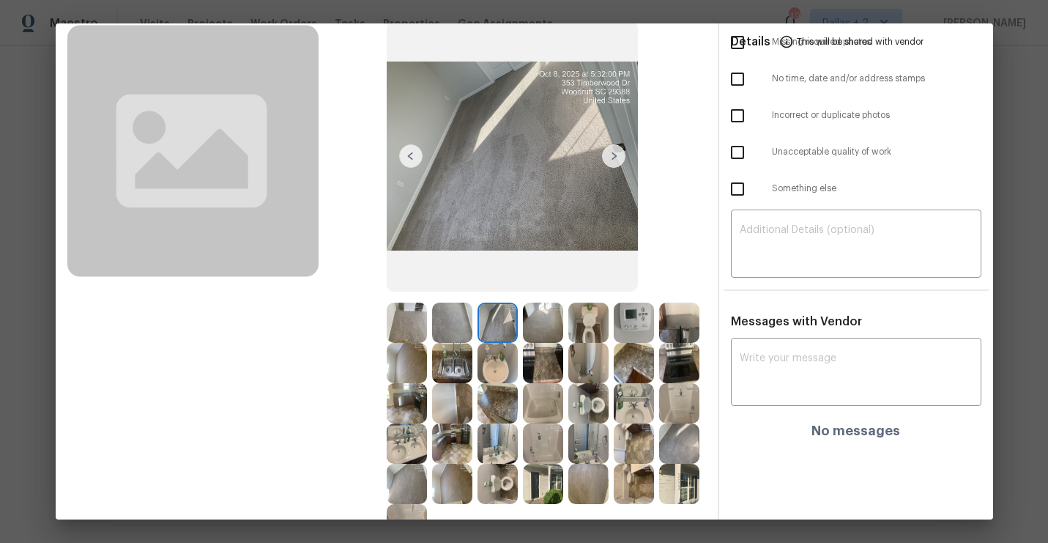
click at [612, 158] on img at bounding box center [613, 155] width 23 height 23
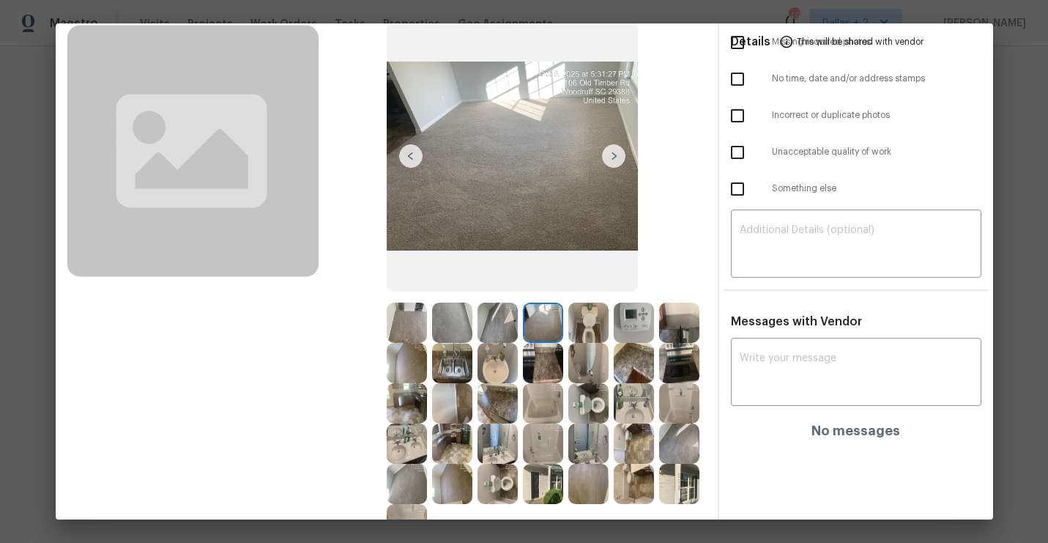
click at [612, 158] on img at bounding box center [613, 155] width 23 height 23
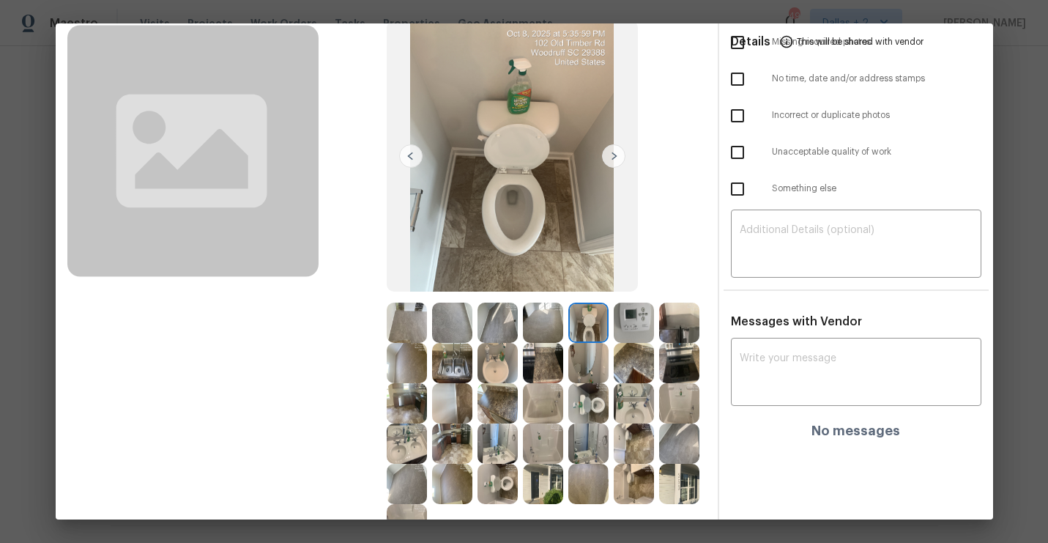
click at [612, 158] on img at bounding box center [613, 155] width 23 height 23
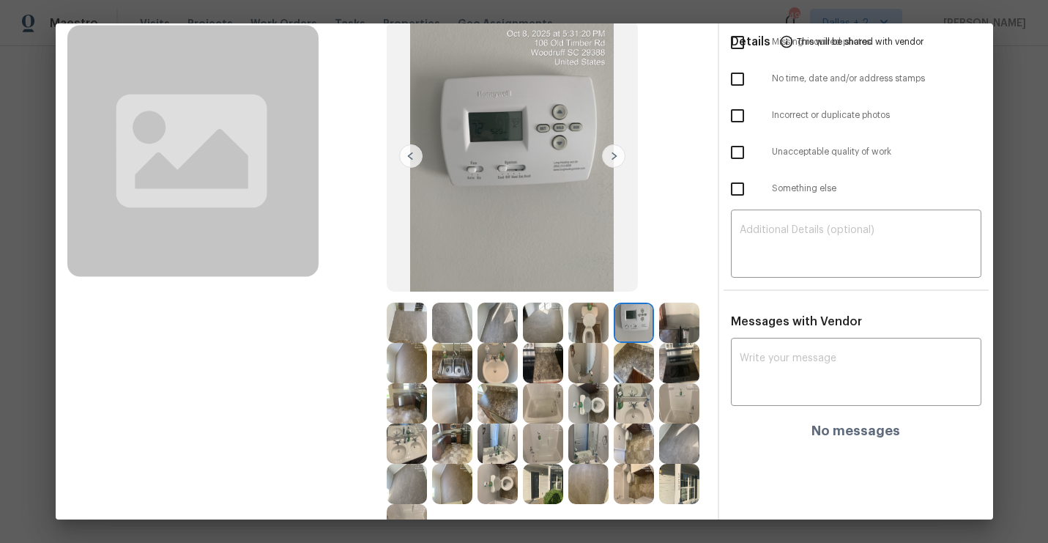
click at [612, 158] on img at bounding box center [613, 155] width 23 height 23
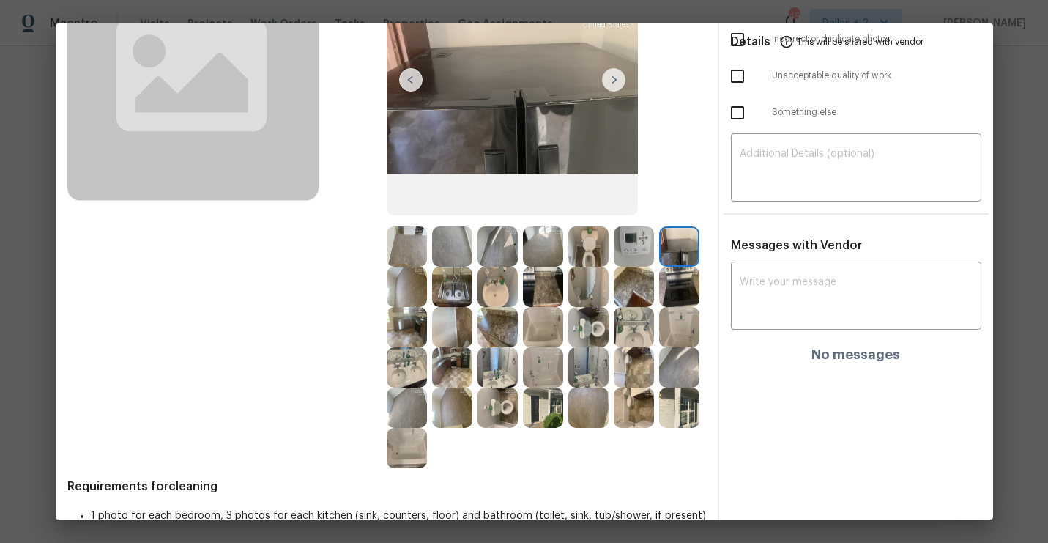
scroll to position [165, 0]
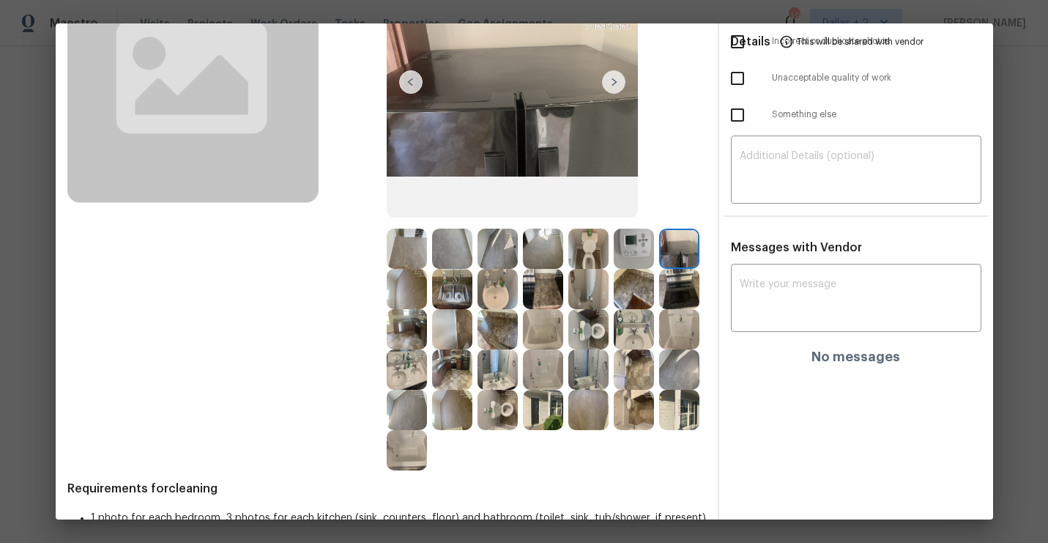
click at [500, 297] on img at bounding box center [498, 289] width 40 height 40
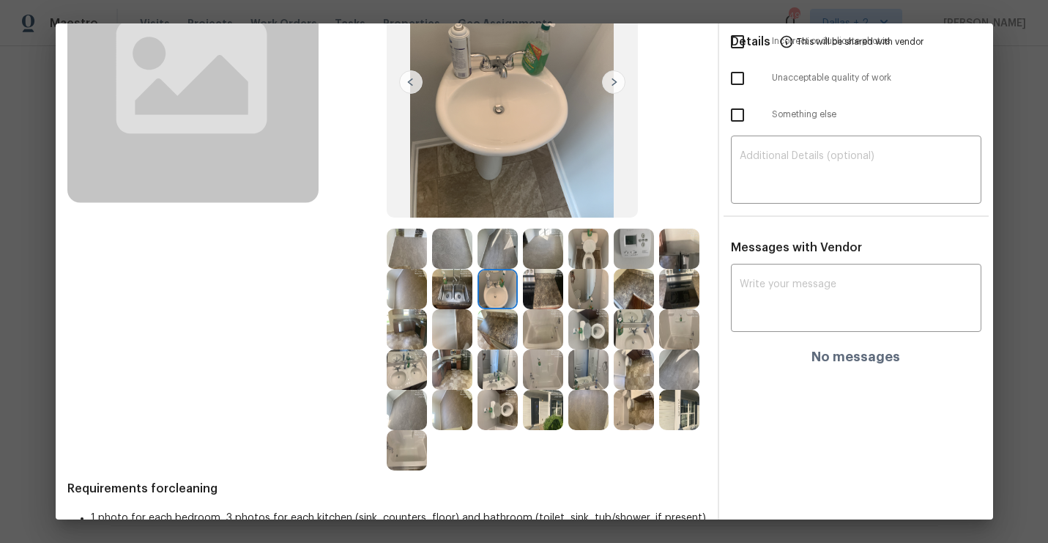
click at [545, 336] on img at bounding box center [543, 329] width 40 height 40
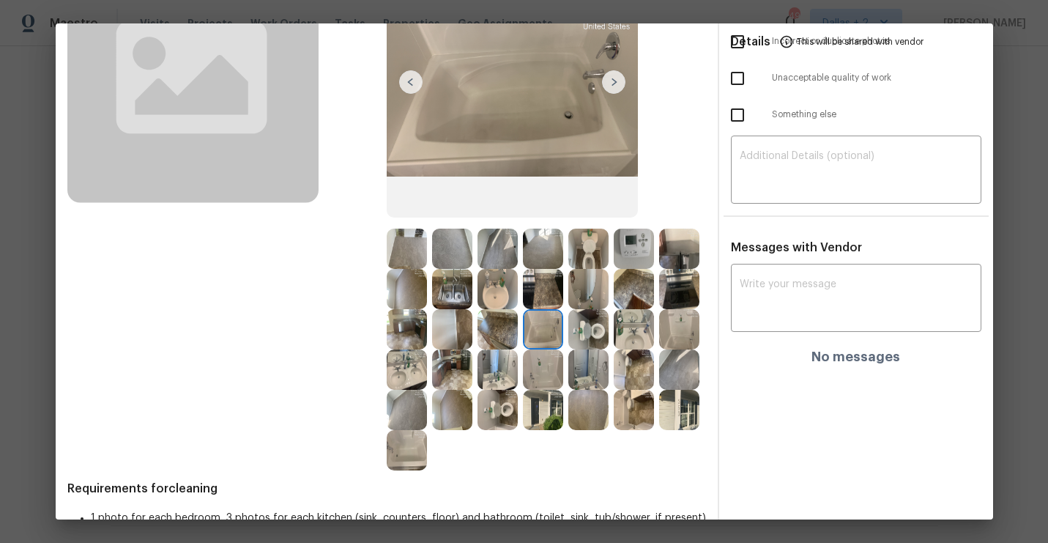
click at [633, 328] on img at bounding box center [634, 329] width 40 height 40
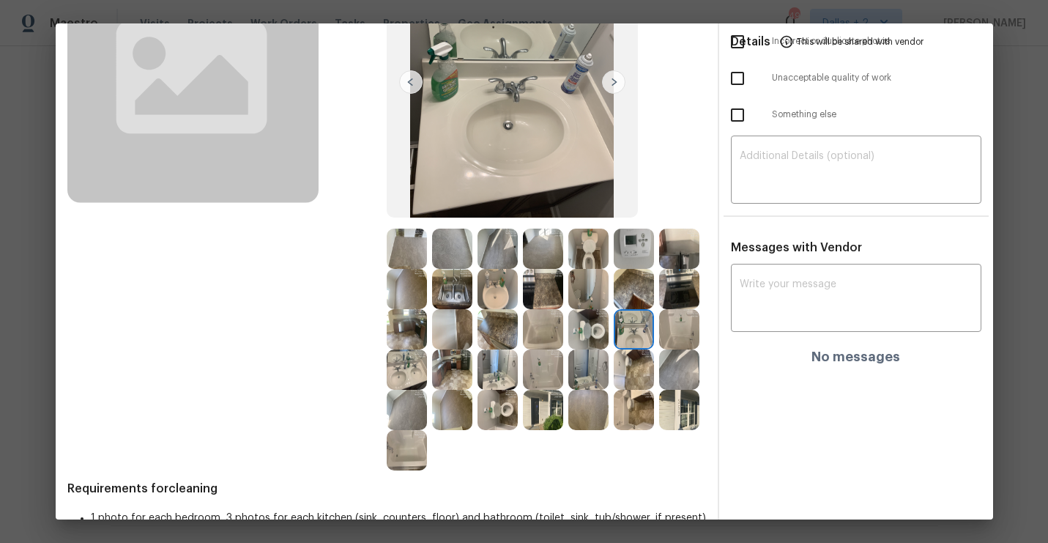
click at [678, 340] on img at bounding box center [679, 329] width 40 height 40
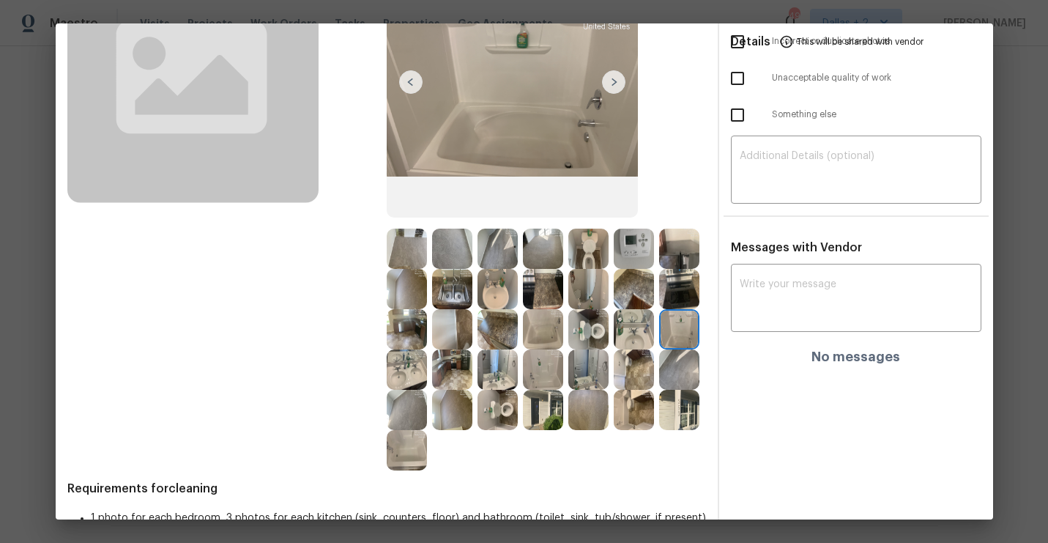
click at [452, 375] on img at bounding box center [452, 369] width 40 height 40
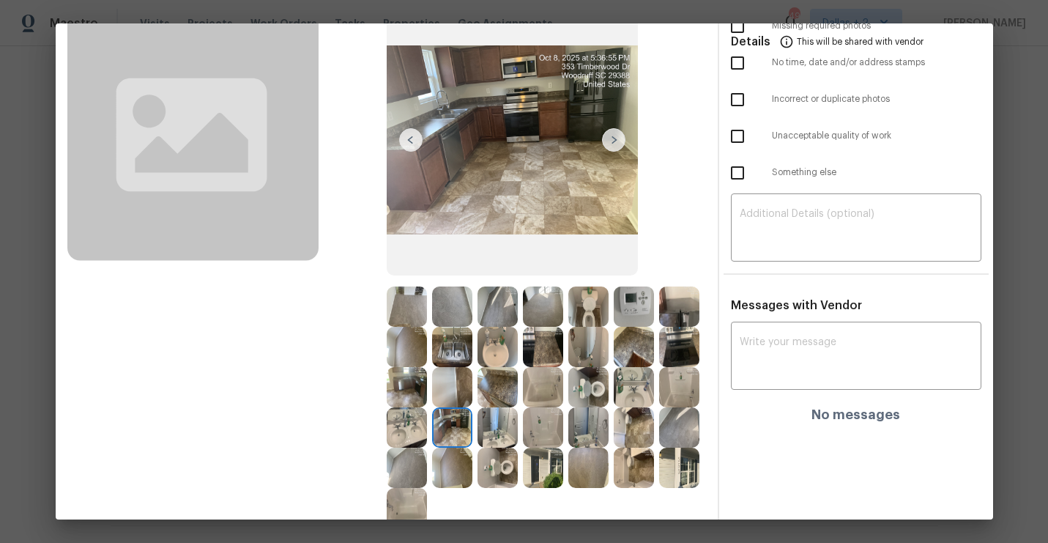
scroll to position [103, 0]
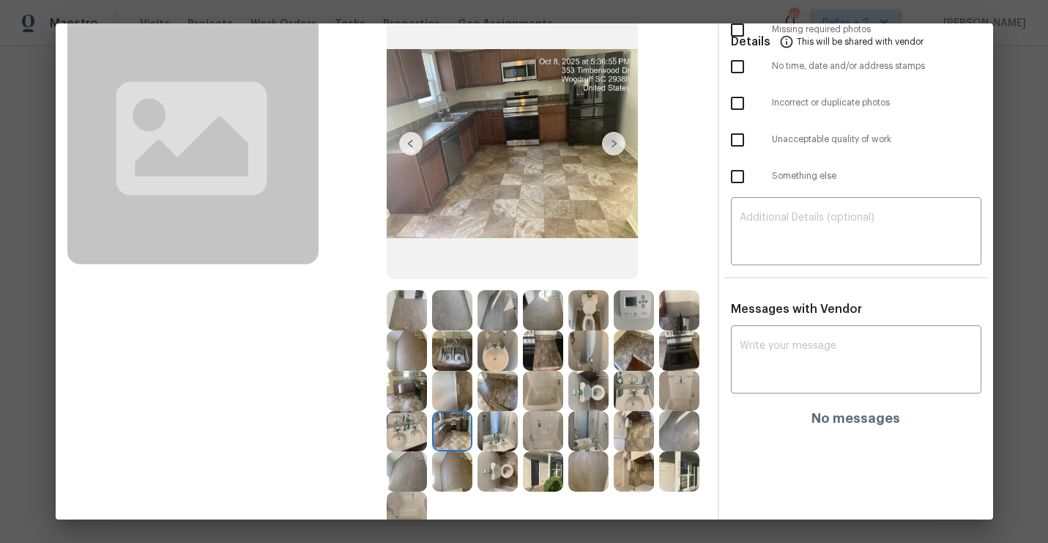
click at [686, 306] on img at bounding box center [679, 310] width 40 height 40
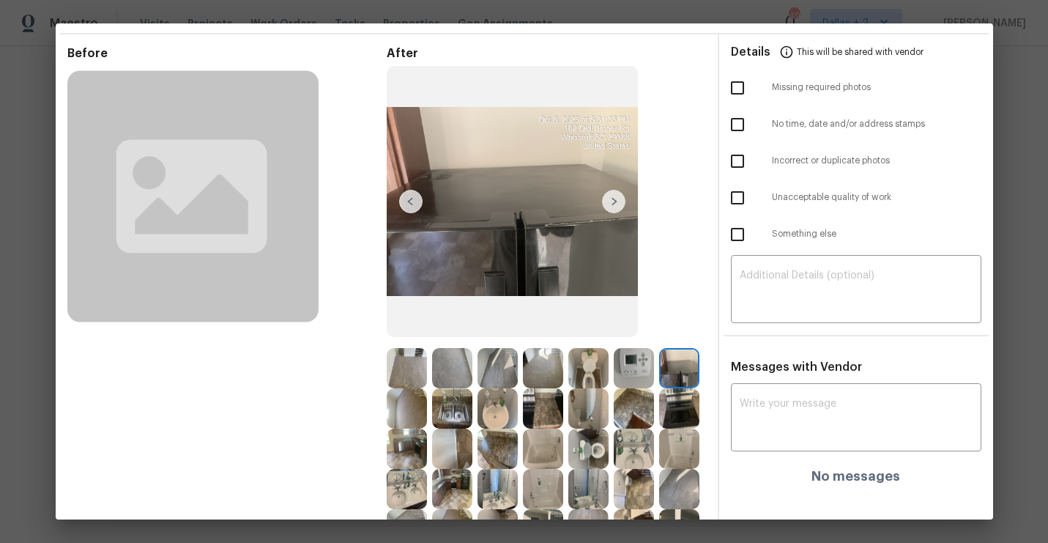
scroll to position [0, 0]
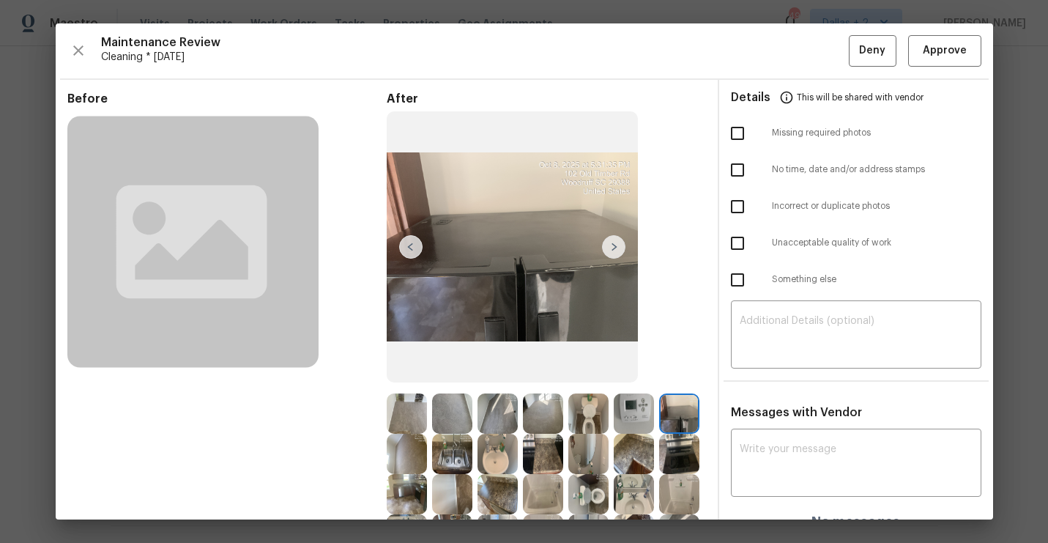
click at [610, 246] on img at bounding box center [613, 246] width 23 height 23
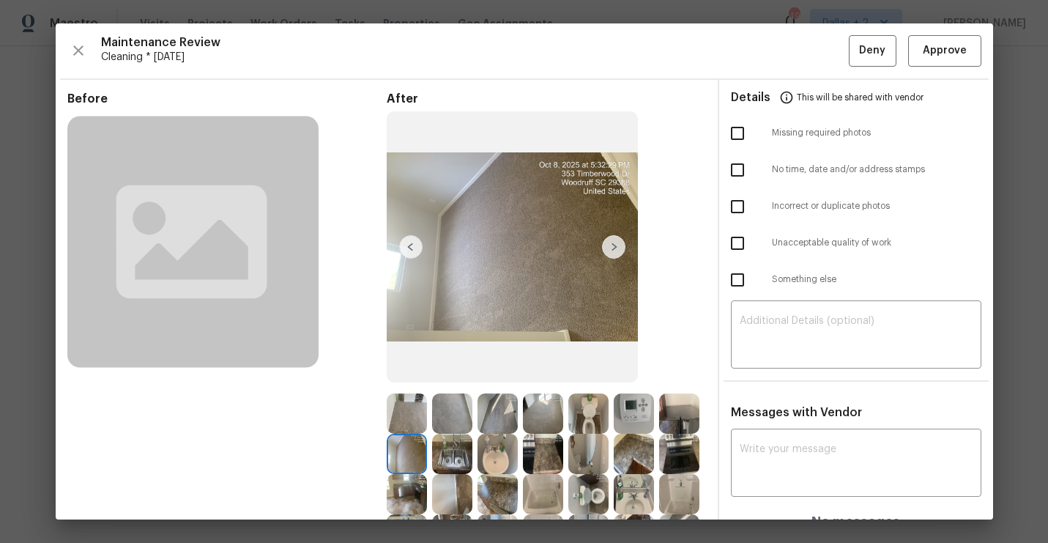
click at [610, 246] on img at bounding box center [613, 246] width 23 height 23
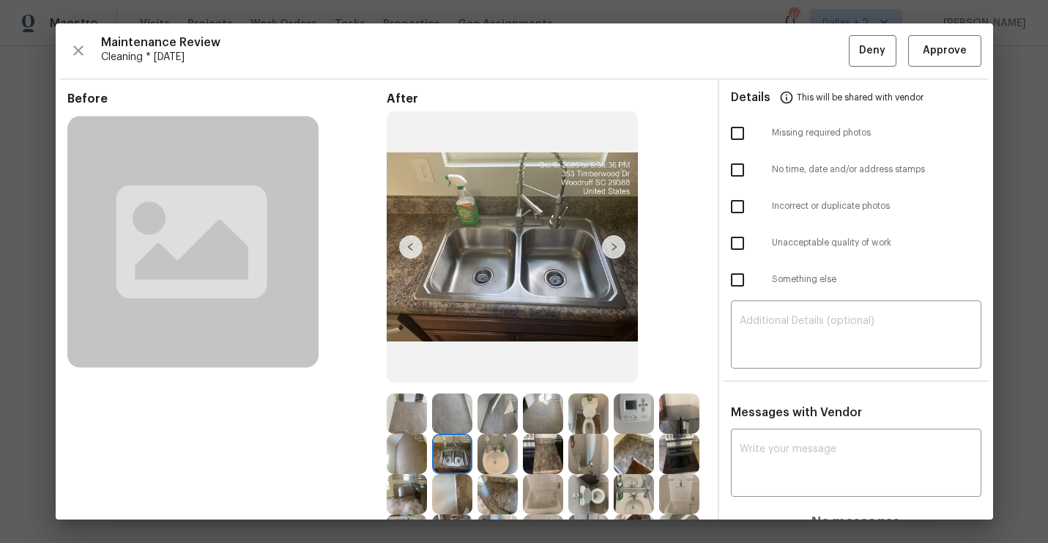
click at [610, 246] on img at bounding box center [613, 246] width 23 height 23
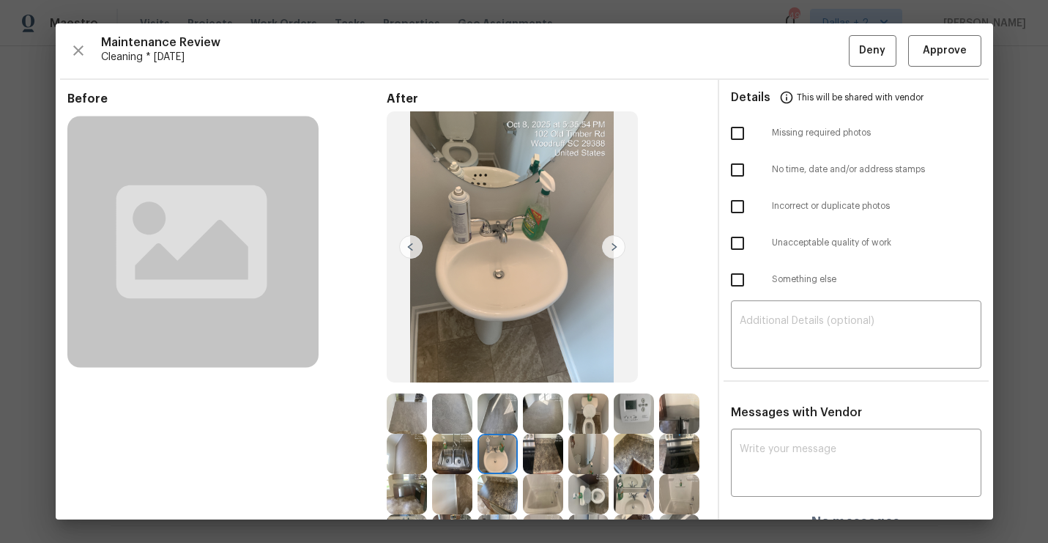
click at [610, 246] on img at bounding box center [613, 246] width 23 height 23
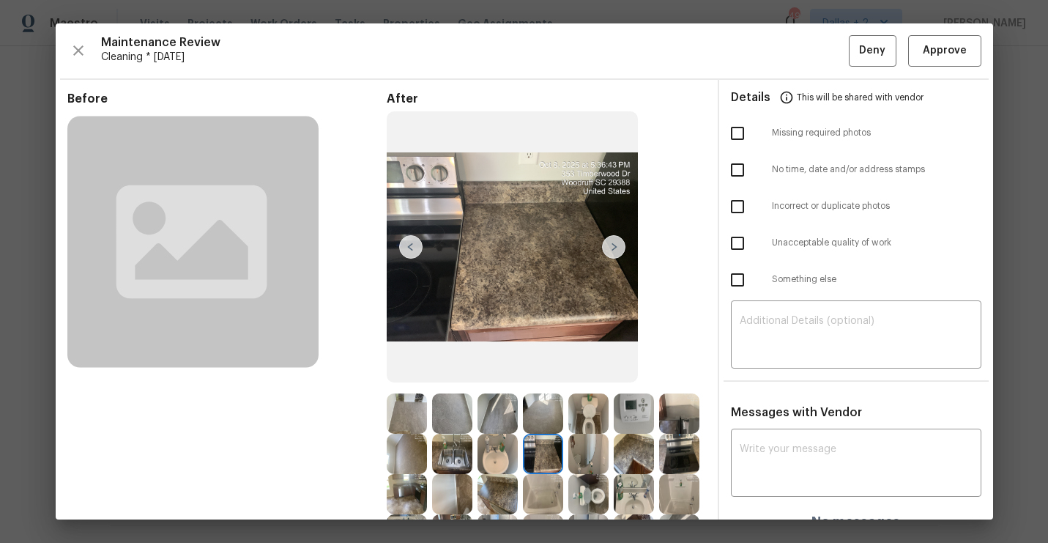
click at [610, 246] on img at bounding box center [613, 246] width 23 height 23
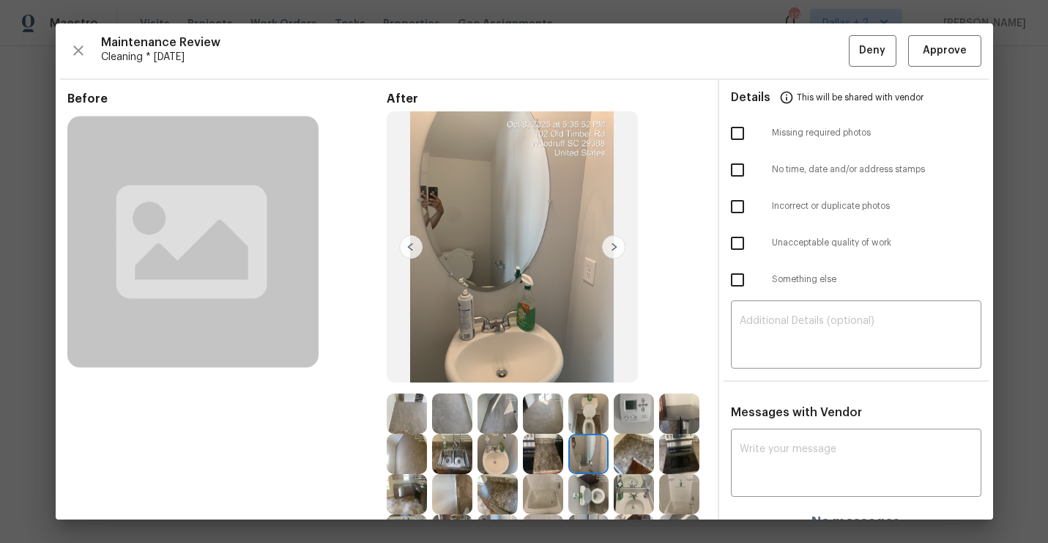
click at [610, 246] on img at bounding box center [613, 246] width 23 height 23
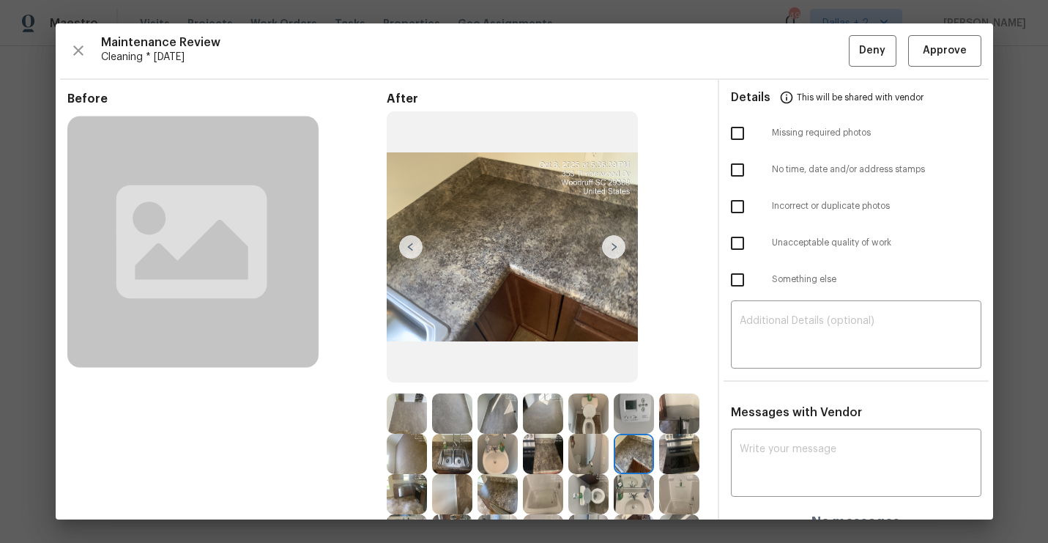
click at [610, 246] on img at bounding box center [613, 246] width 23 height 23
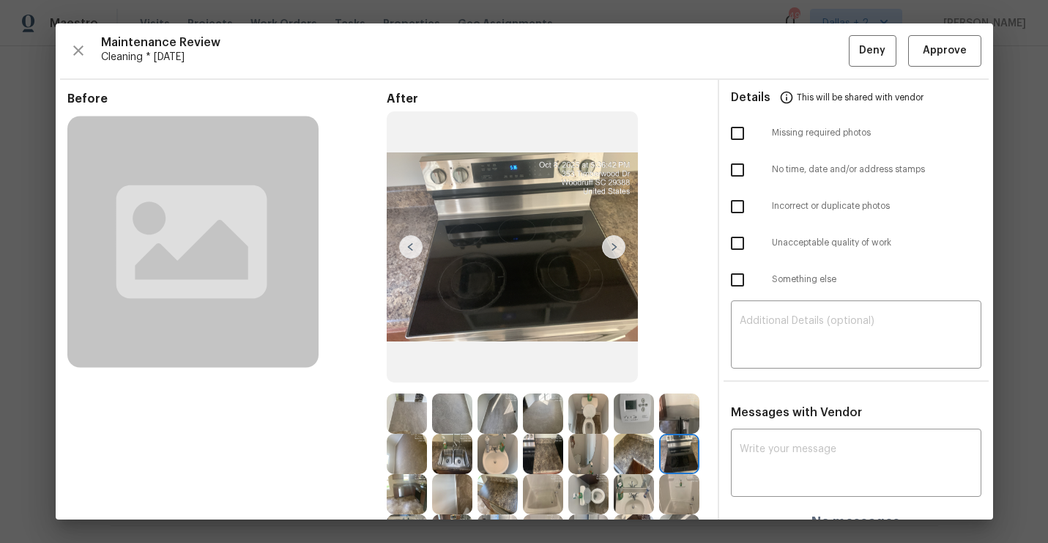
click at [610, 246] on img at bounding box center [613, 246] width 23 height 23
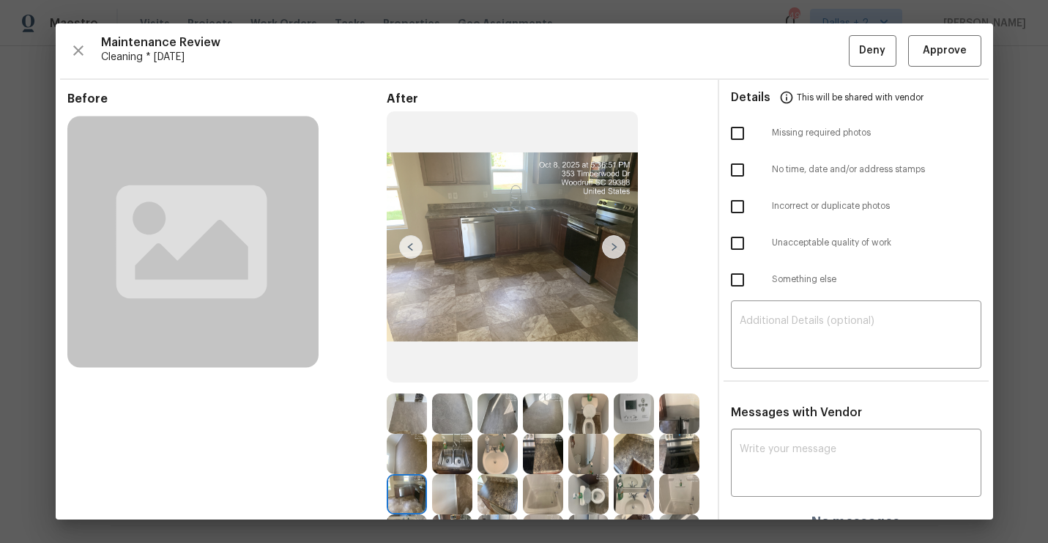
click at [618, 248] on img at bounding box center [613, 246] width 23 height 23
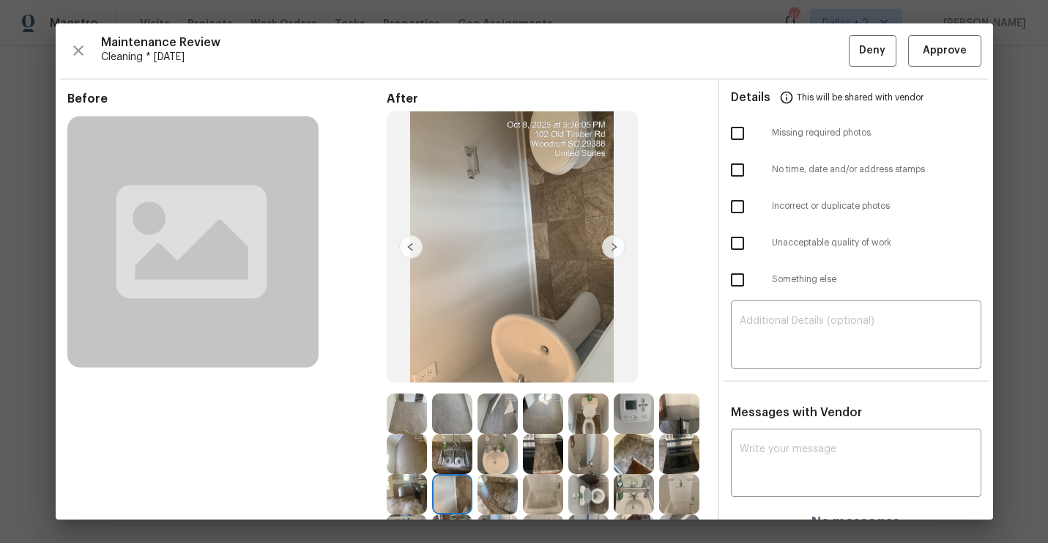
click at [618, 248] on img at bounding box center [613, 246] width 23 height 23
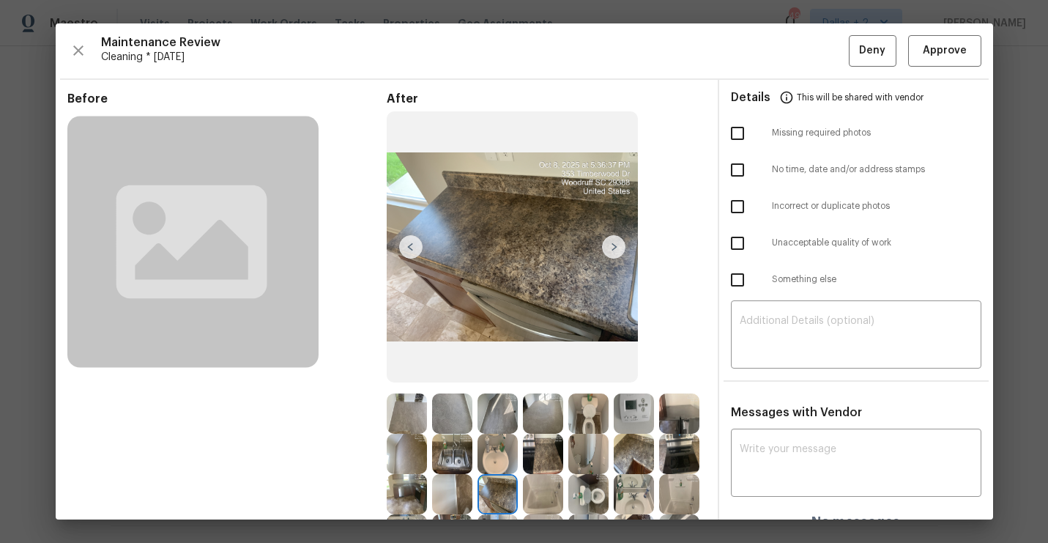
click at [618, 248] on img at bounding box center [613, 246] width 23 height 23
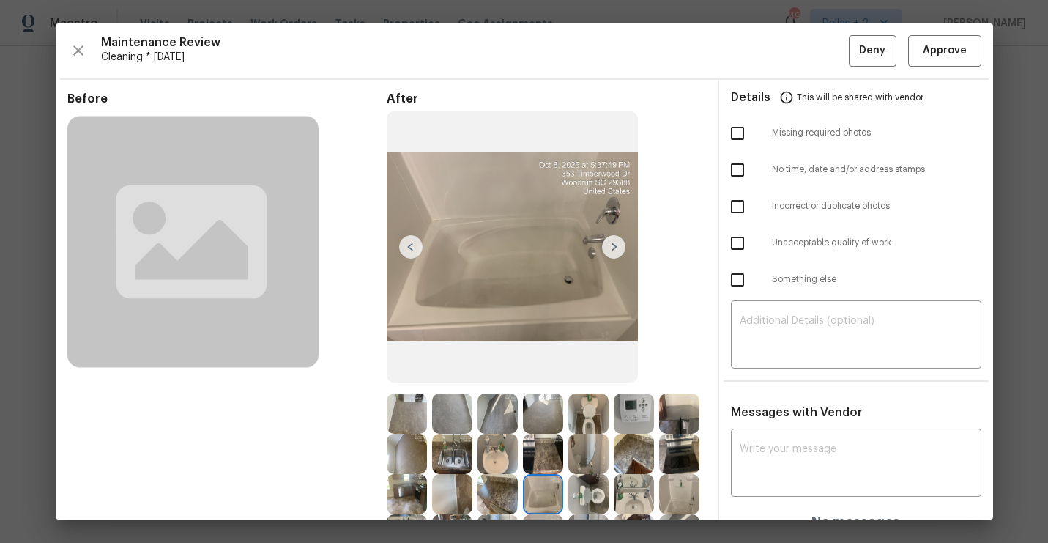
click at [618, 248] on img at bounding box center [613, 246] width 23 height 23
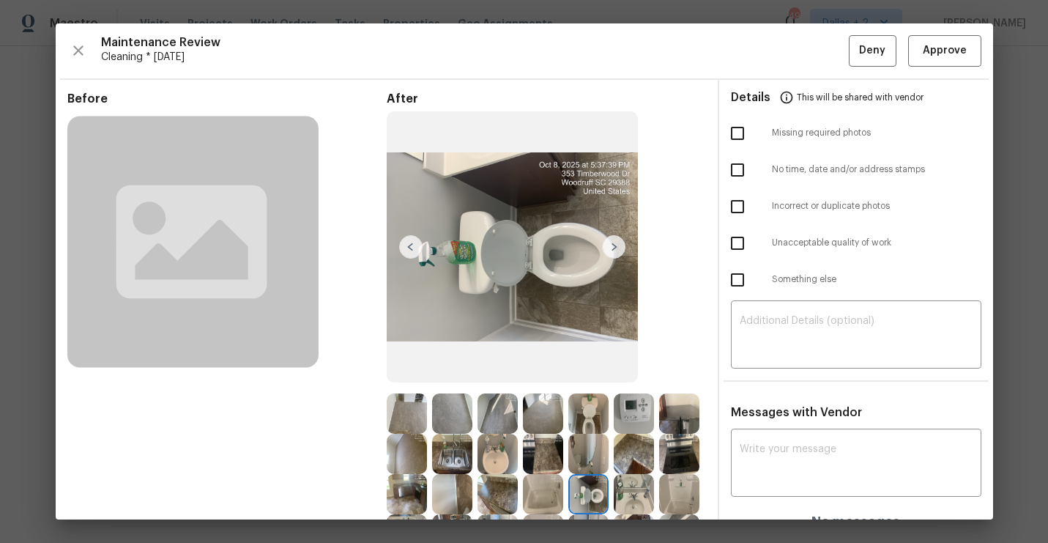
click at [618, 248] on img at bounding box center [613, 246] width 23 height 23
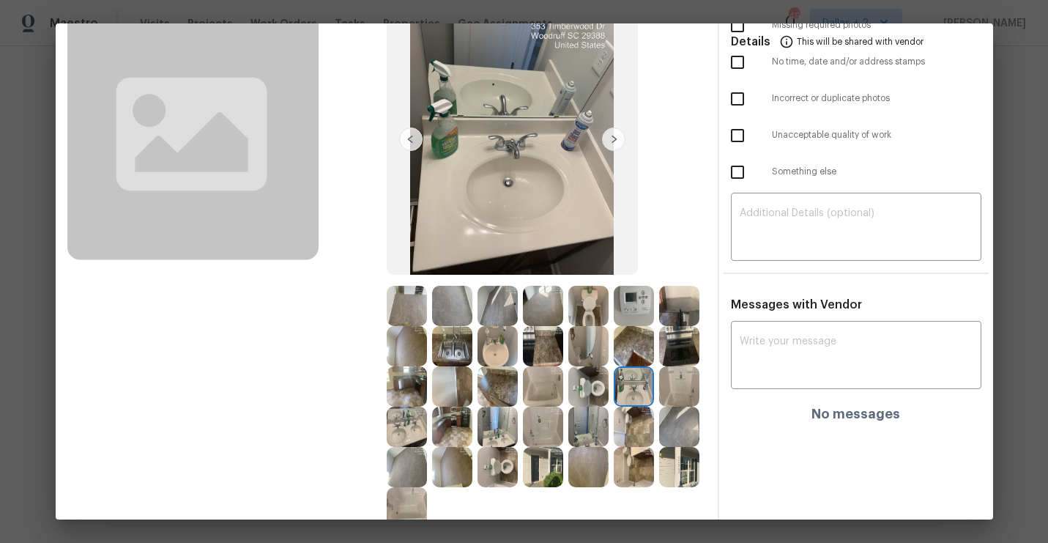
scroll to position [110, 0]
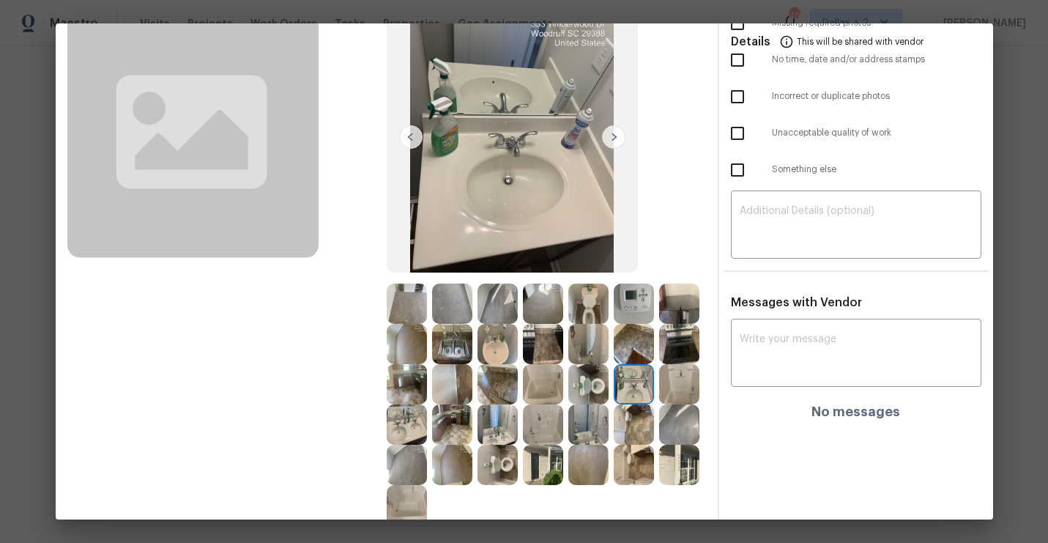
click at [679, 394] on img at bounding box center [679, 384] width 40 height 40
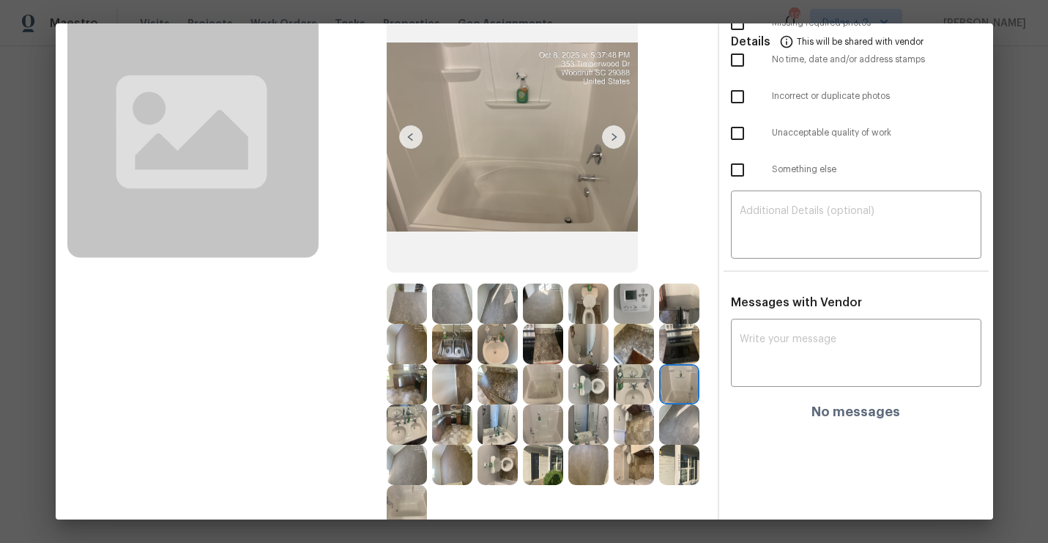
click at [420, 425] on img at bounding box center [407, 424] width 40 height 40
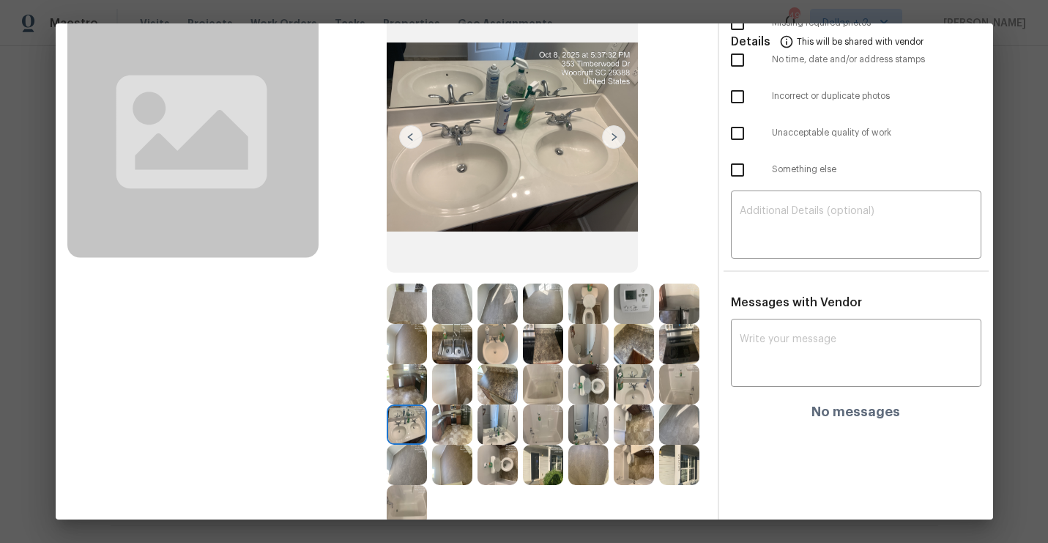
click at [464, 418] on img at bounding box center [452, 424] width 40 height 40
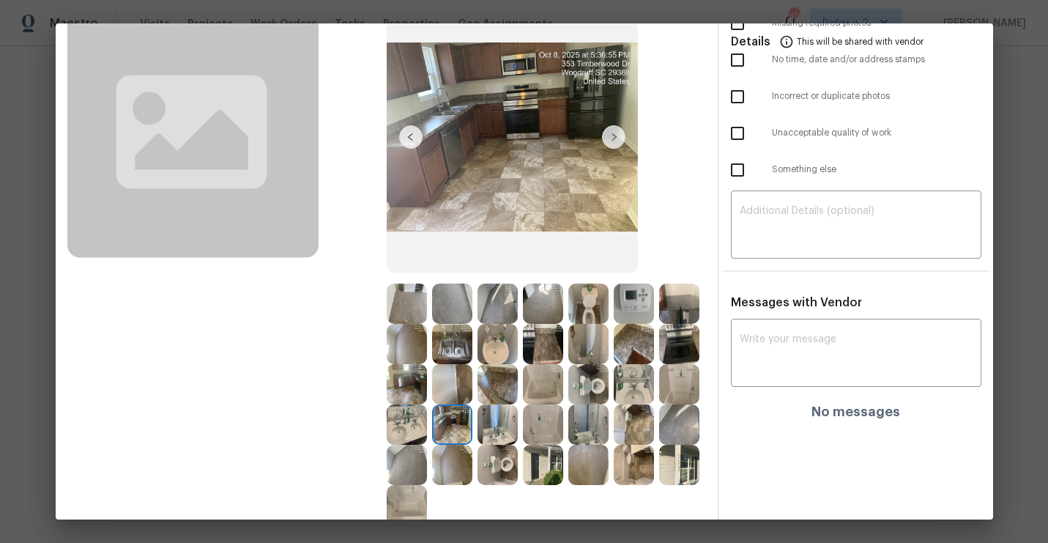
click at [498, 434] on img at bounding box center [498, 424] width 40 height 40
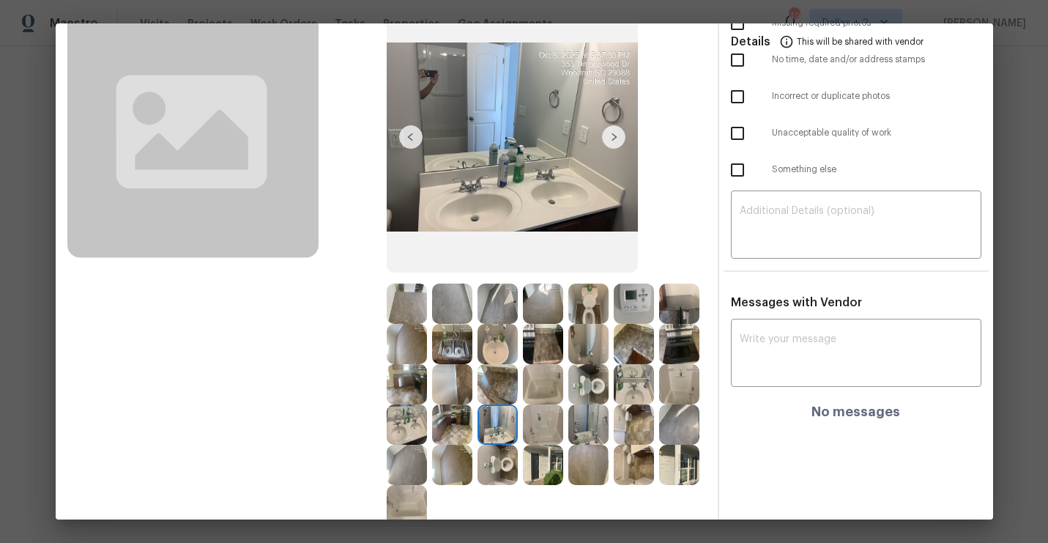
scroll to position [141, 0]
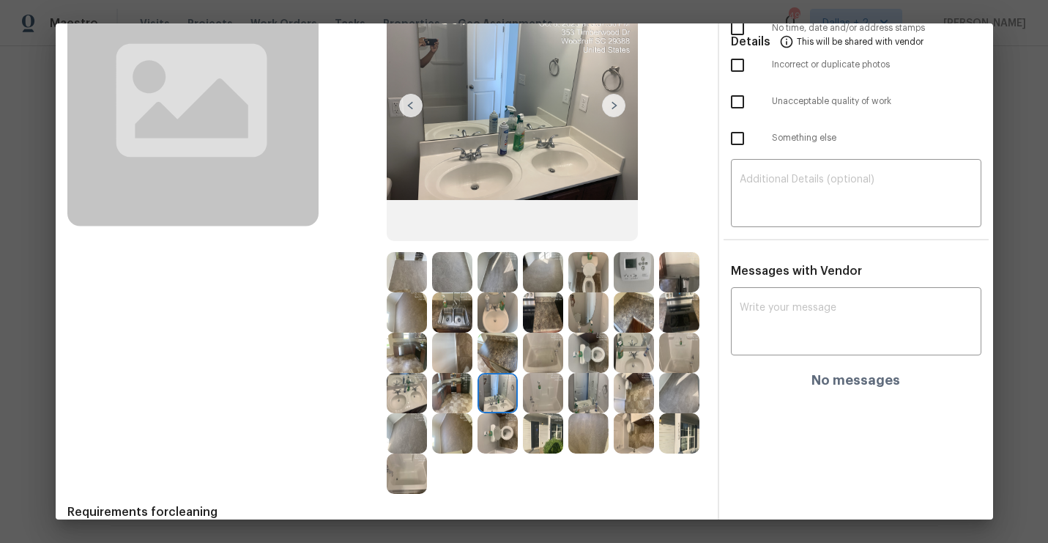
click at [675, 390] on img at bounding box center [679, 393] width 40 height 40
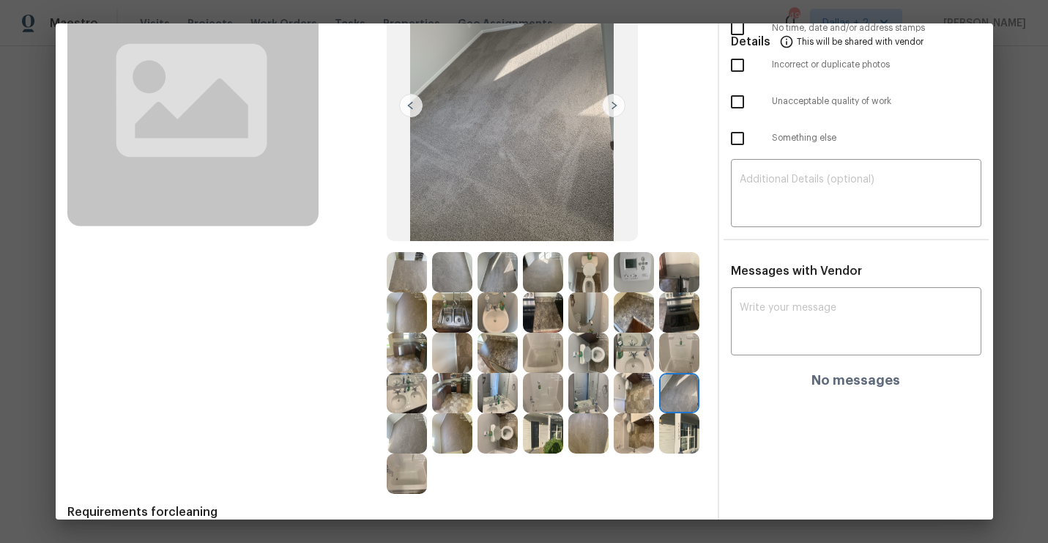
click at [466, 391] on img at bounding box center [452, 393] width 40 height 40
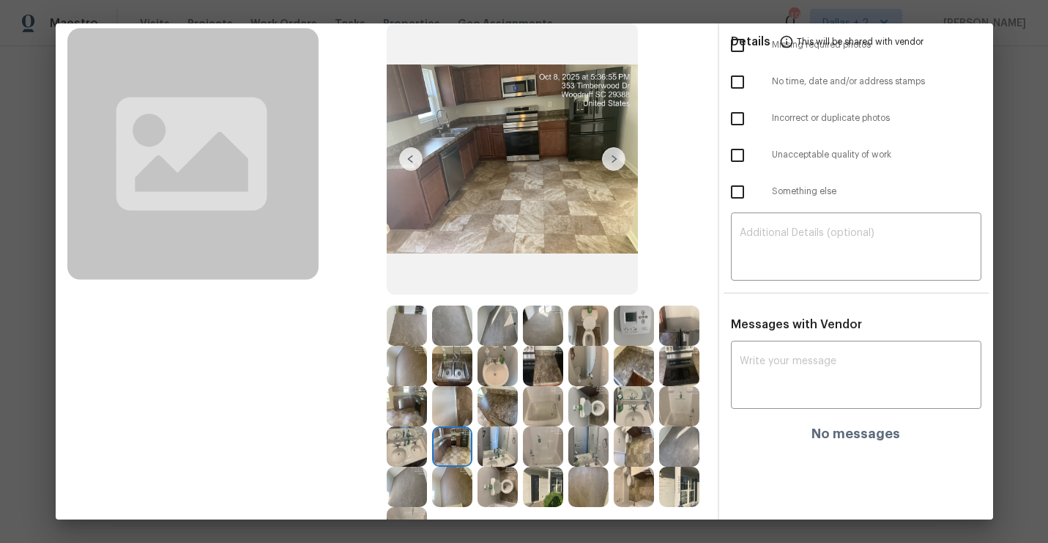
scroll to position [107, 0]
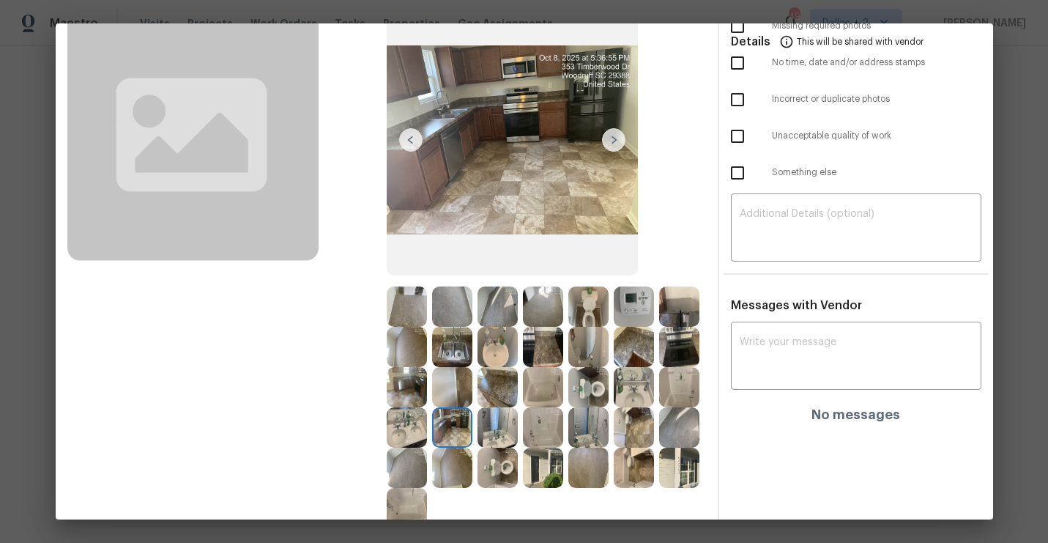
click at [676, 306] on img at bounding box center [679, 306] width 40 height 40
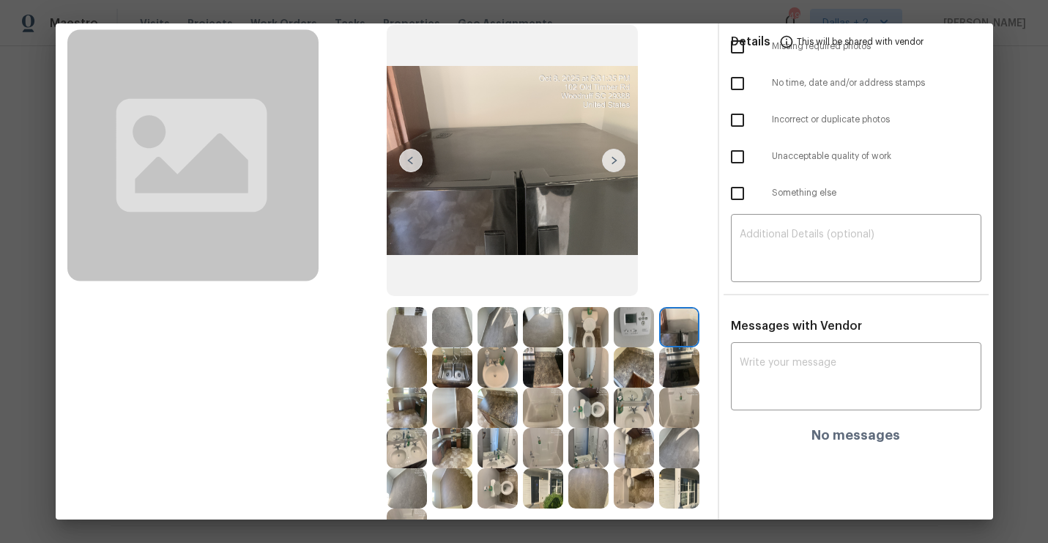
scroll to position [0, 0]
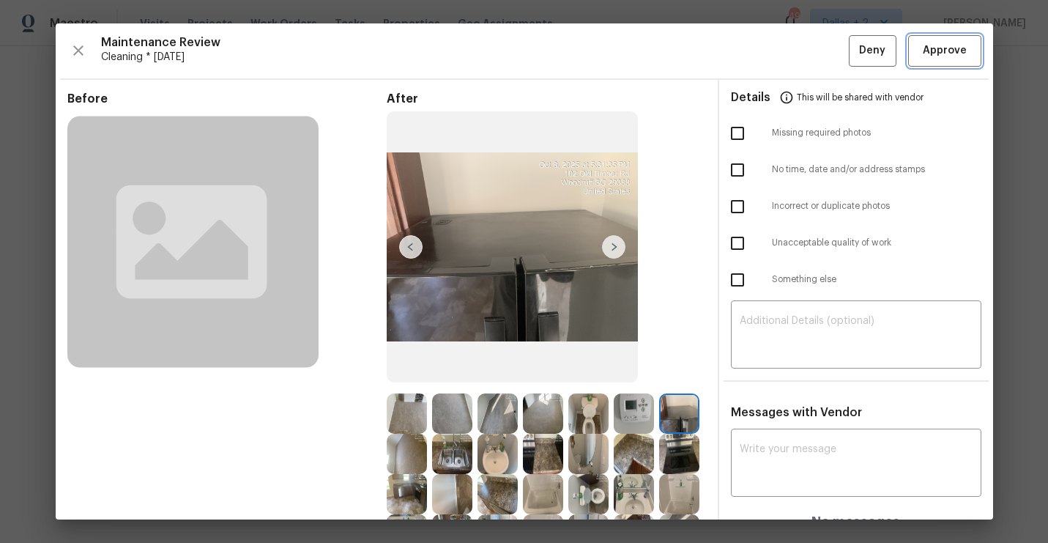
click at [955, 56] on span "Approve" at bounding box center [945, 51] width 44 height 18
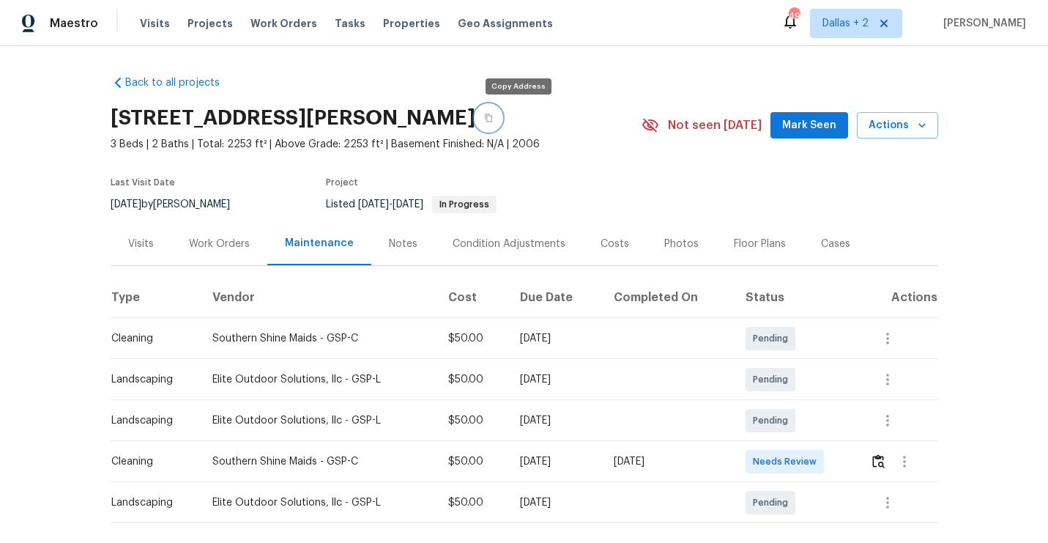
click at [493, 121] on icon "button" at bounding box center [488, 118] width 9 height 9
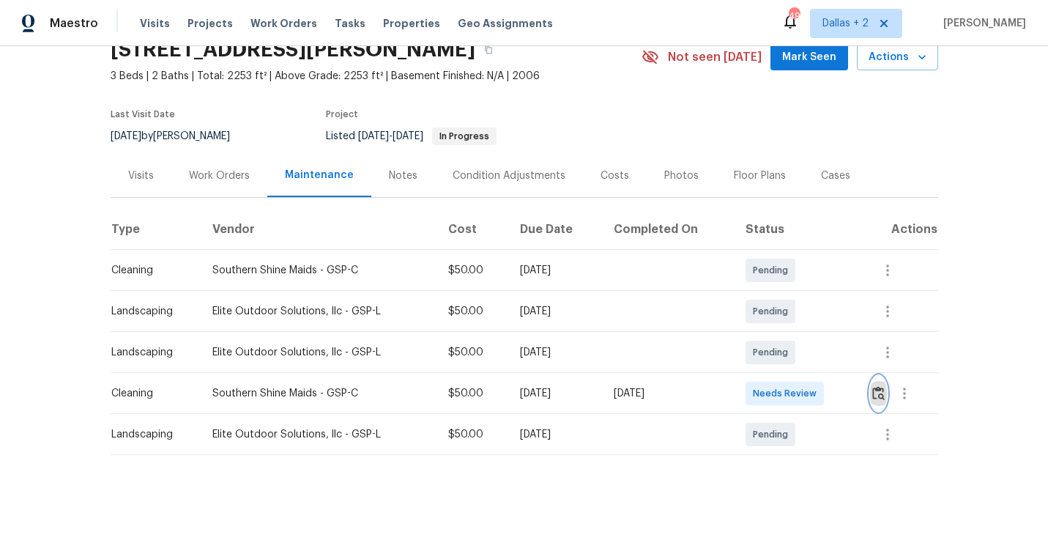
click at [885, 398] on img "button" at bounding box center [878, 393] width 12 height 14
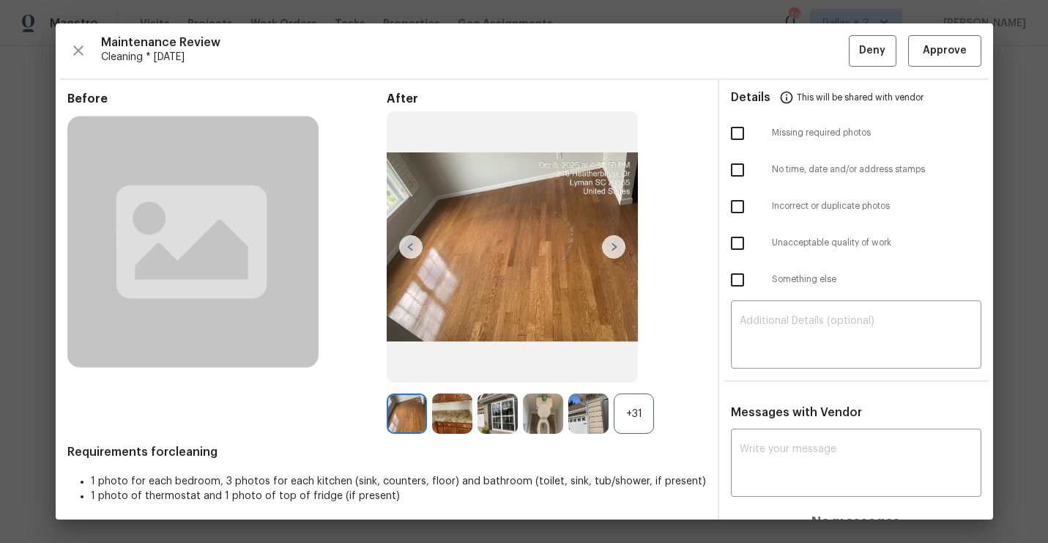
click at [634, 405] on div "+31" at bounding box center [634, 413] width 40 height 40
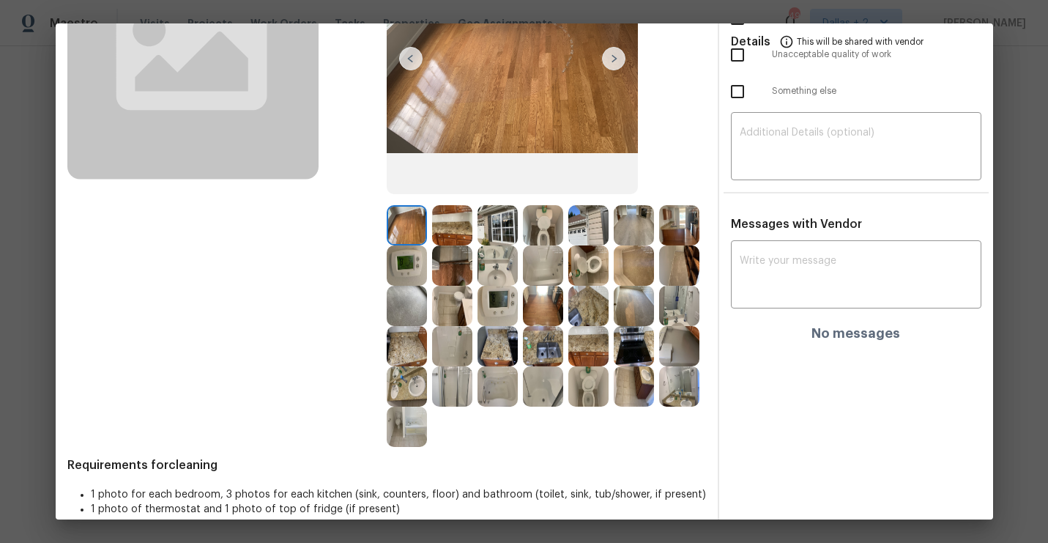
scroll to position [193, 0]
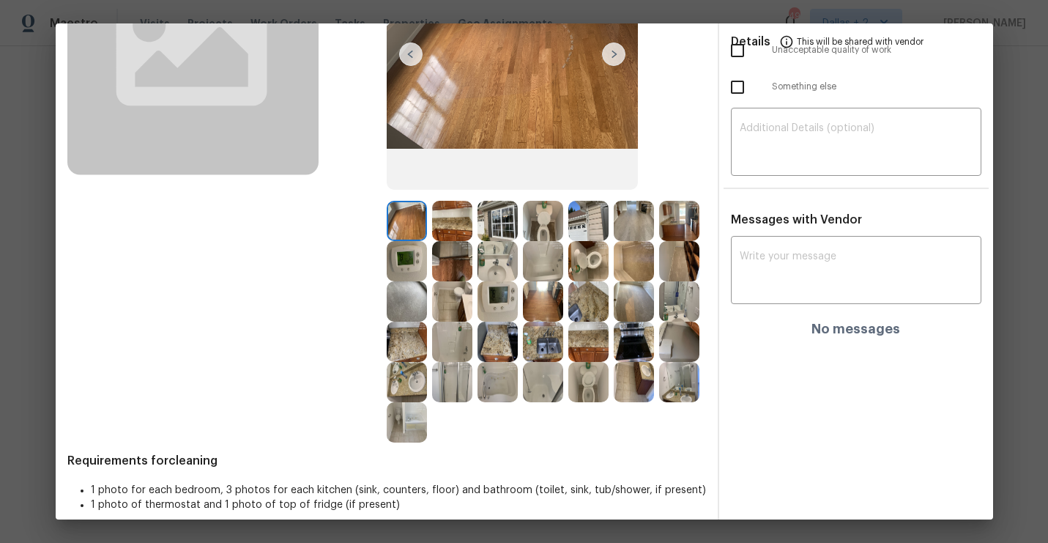
click at [634, 223] on img at bounding box center [634, 221] width 40 height 40
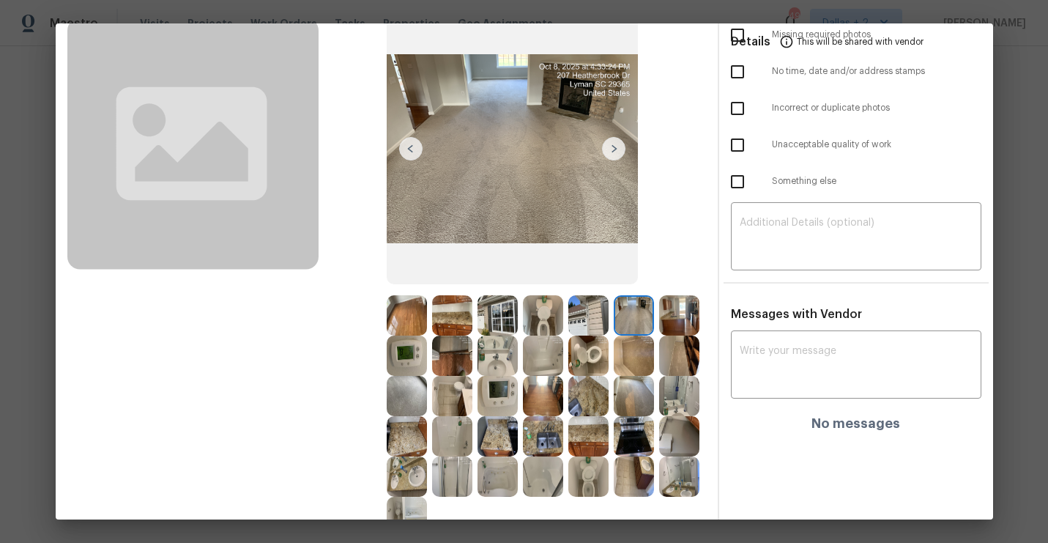
scroll to position [94, 0]
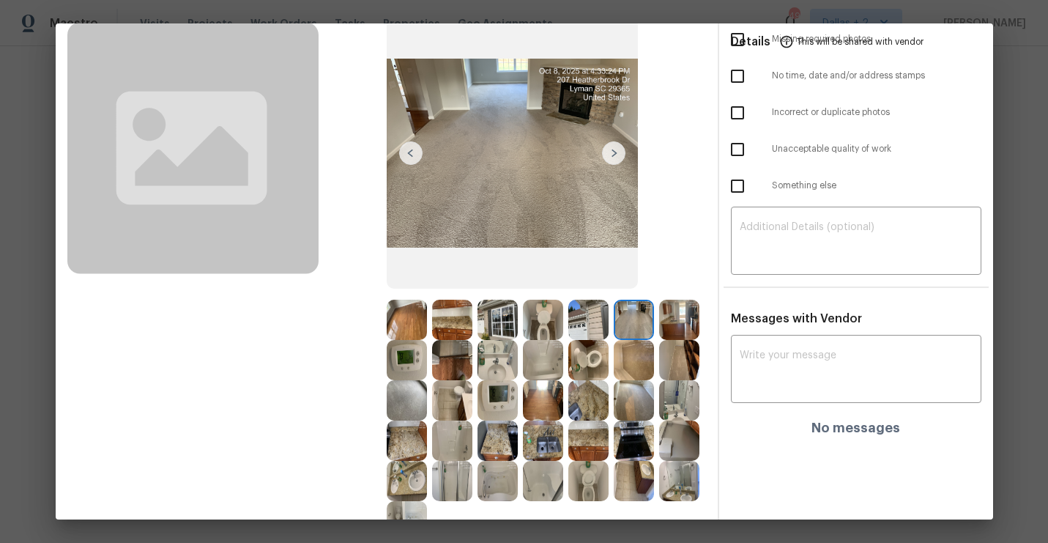
click at [676, 323] on img at bounding box center [679, 320] width 40 height 40
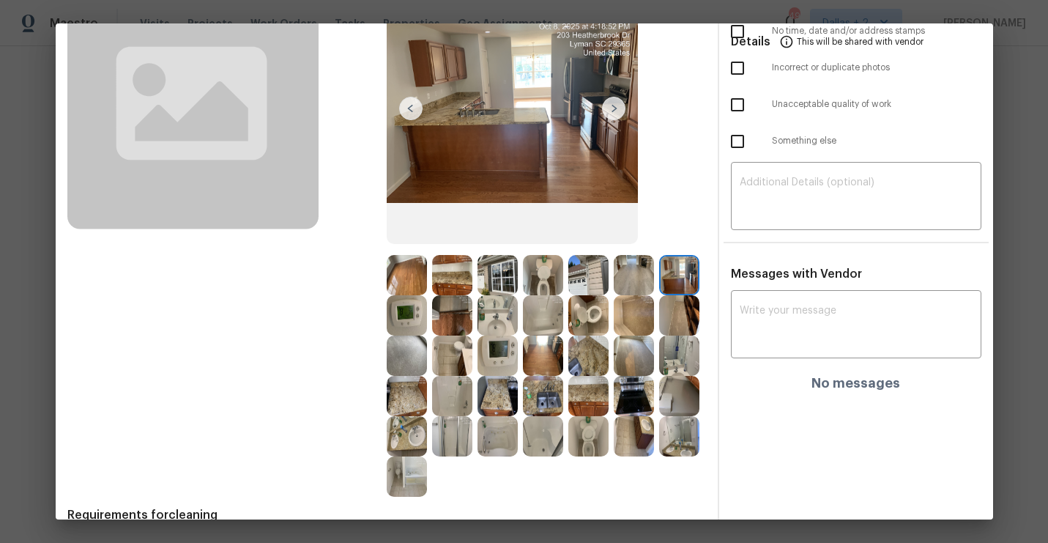
scroll to position [142, 0]
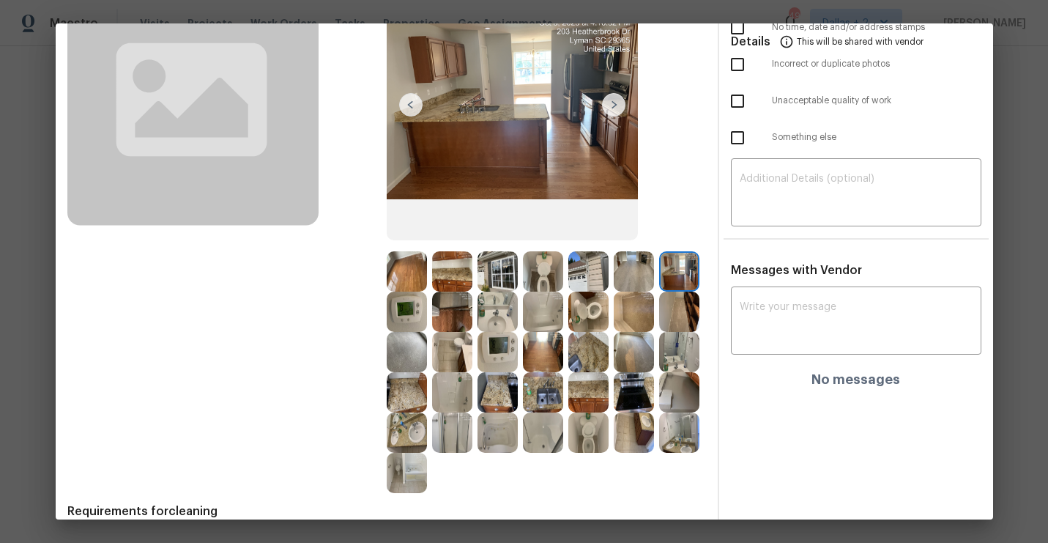
click at [669, 398] on img at bounding box center [679, 392] width 40 height 40
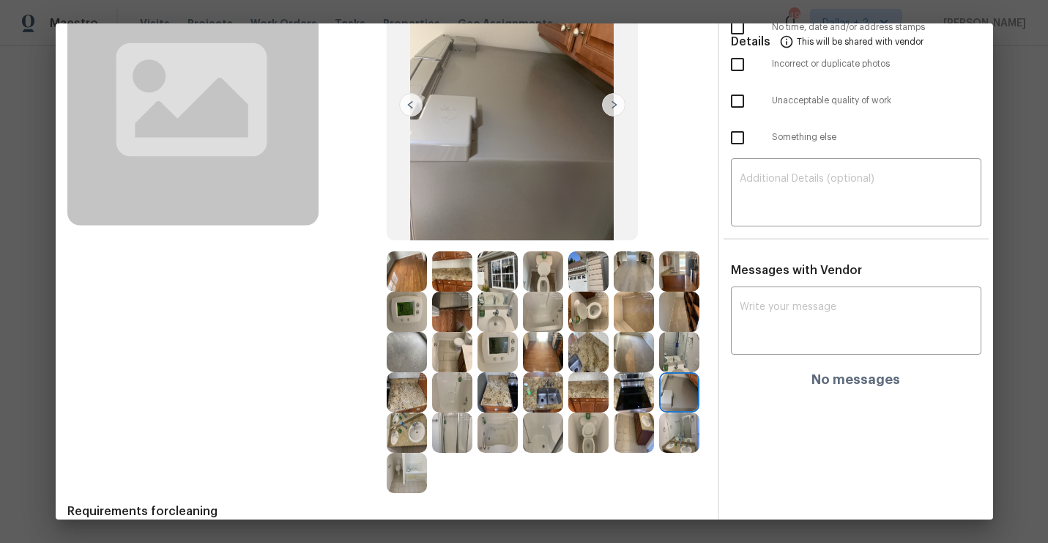
click at [409, 266] on img at bounding box center [407, 271] width 40 height 40
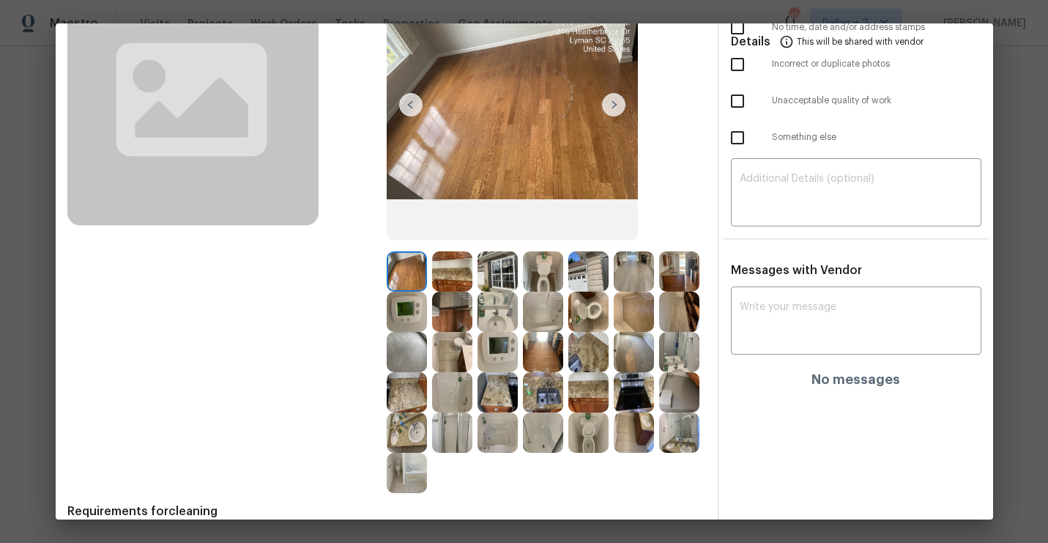
scroll to position [122, 0]
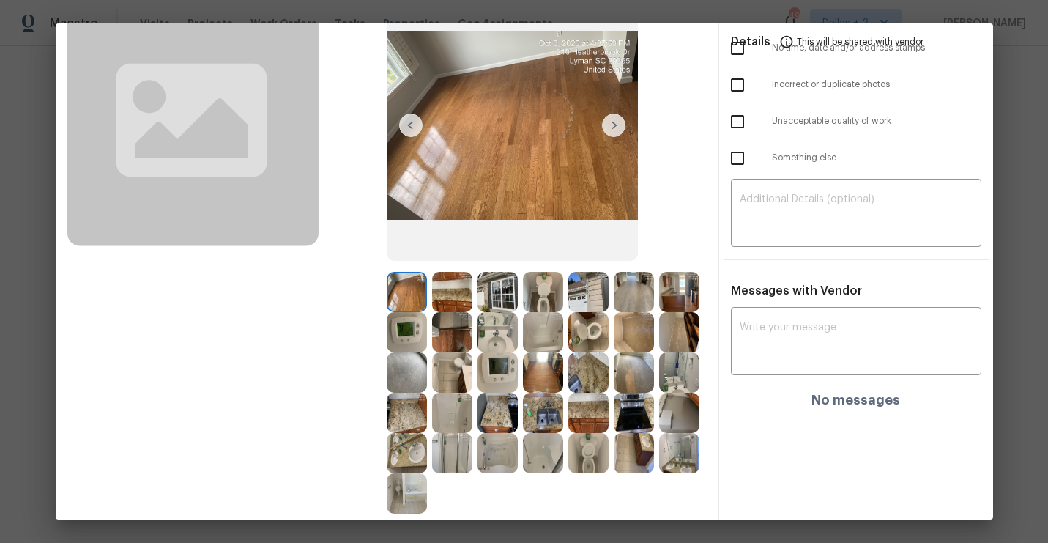
click at [612, 134] on img at bounding box center [613, 125] width 23 height 23
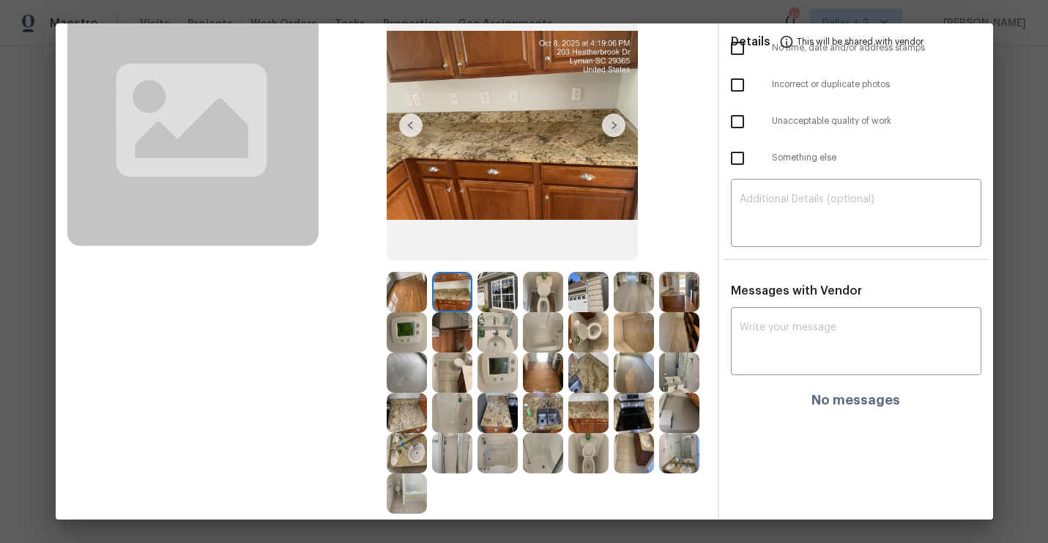
click at [612, 134] on img at bounding box center [613, 125] width 23 height 23
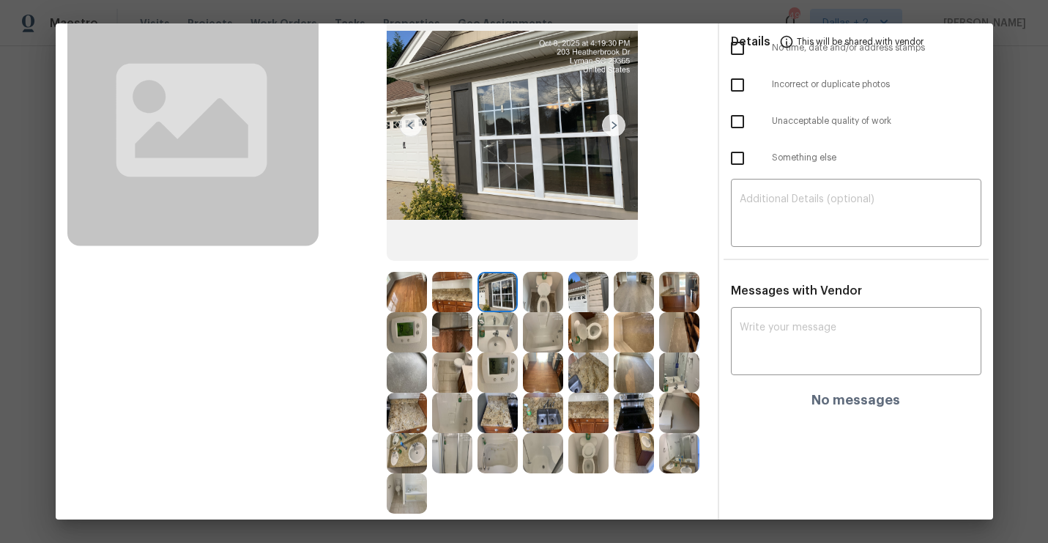
click at [612, 133] on img at bounding box center [613, 125] width 23 height 23
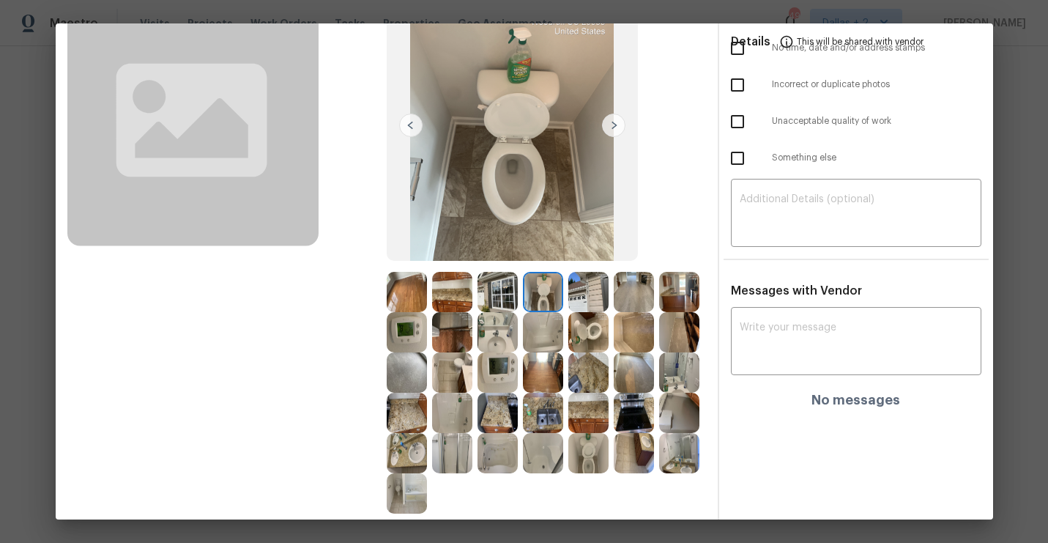
click at [612, 133] on img at bounding box center [613, 125] width 23 height 23
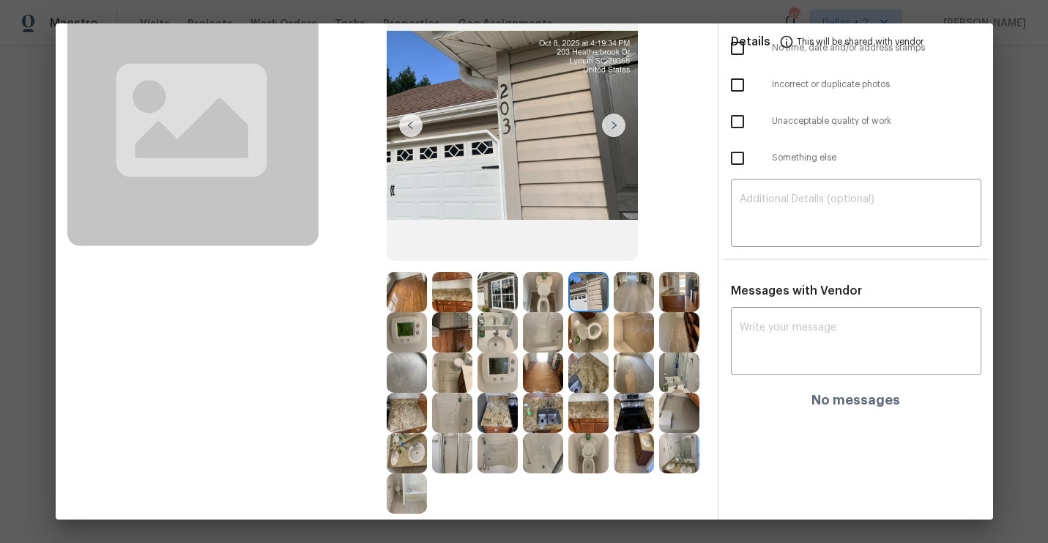
click at [612, 133] on img at bounding box center [613, 125] width 23 height 23
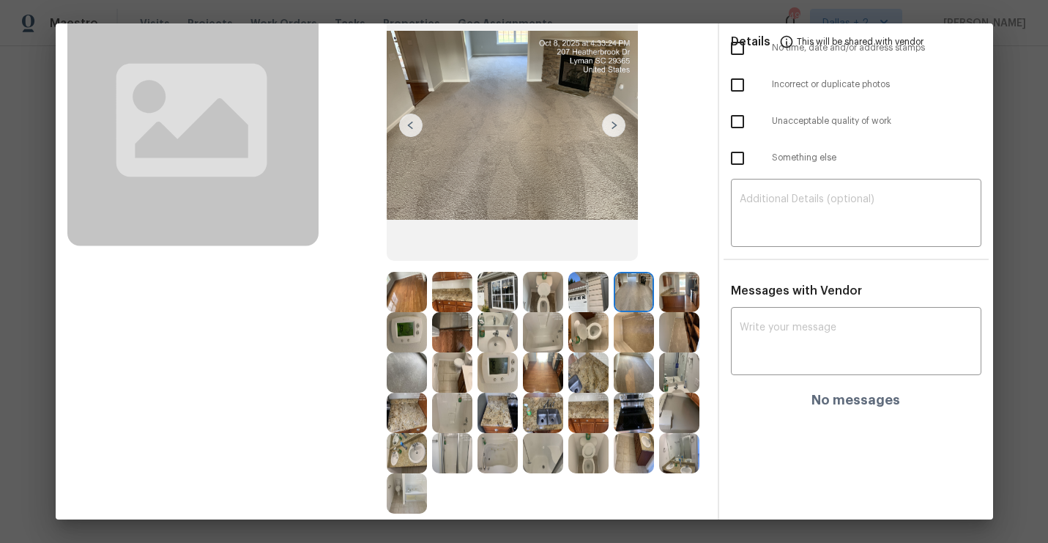
click at [617, 125] on img at bounding box center [613, 125] width 23 height 23
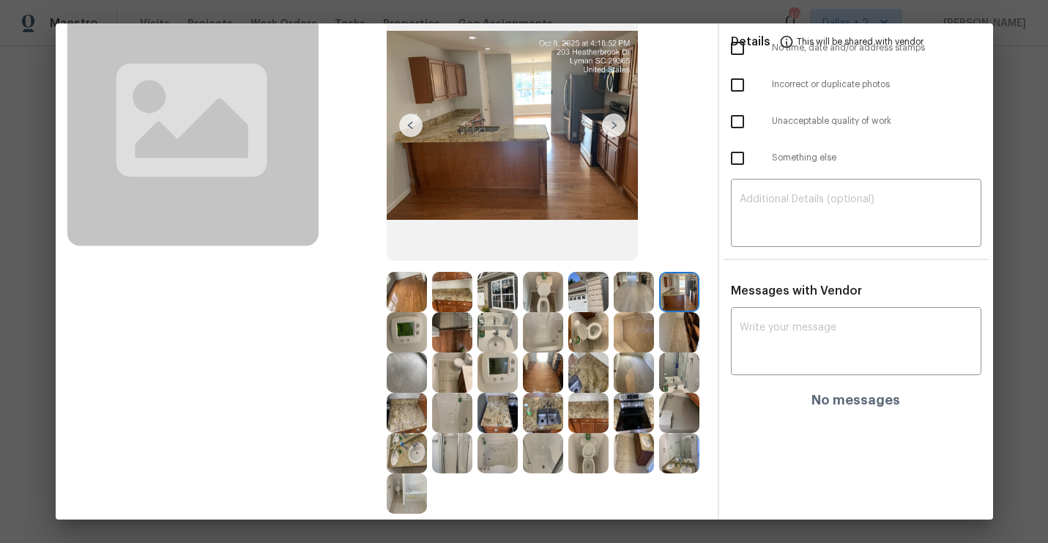
click at [617, 125] on img at bounding box center [613, 125] width 23 height 23
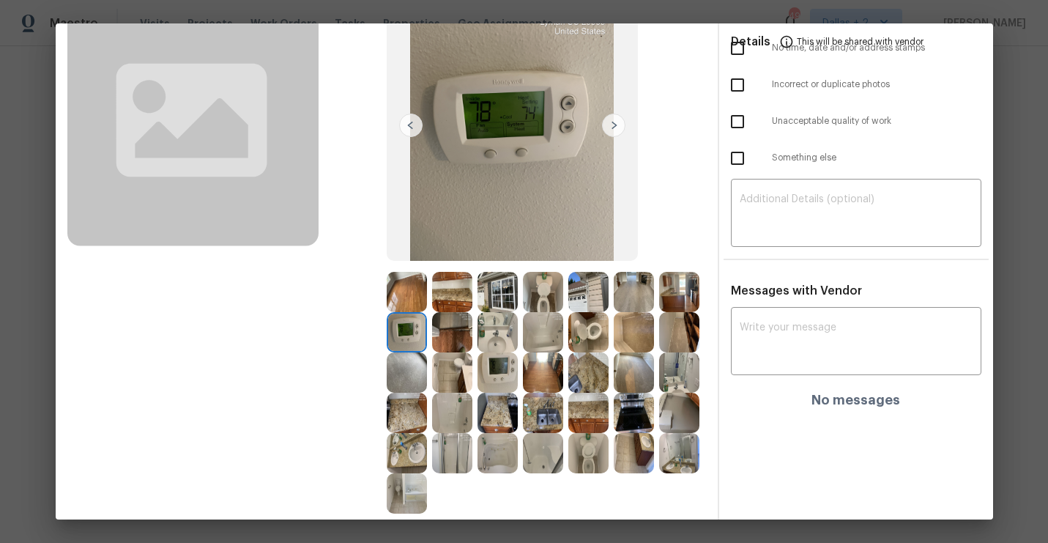
click at [459, 333] on img at bounding box center [452, 332] width 40 height 40
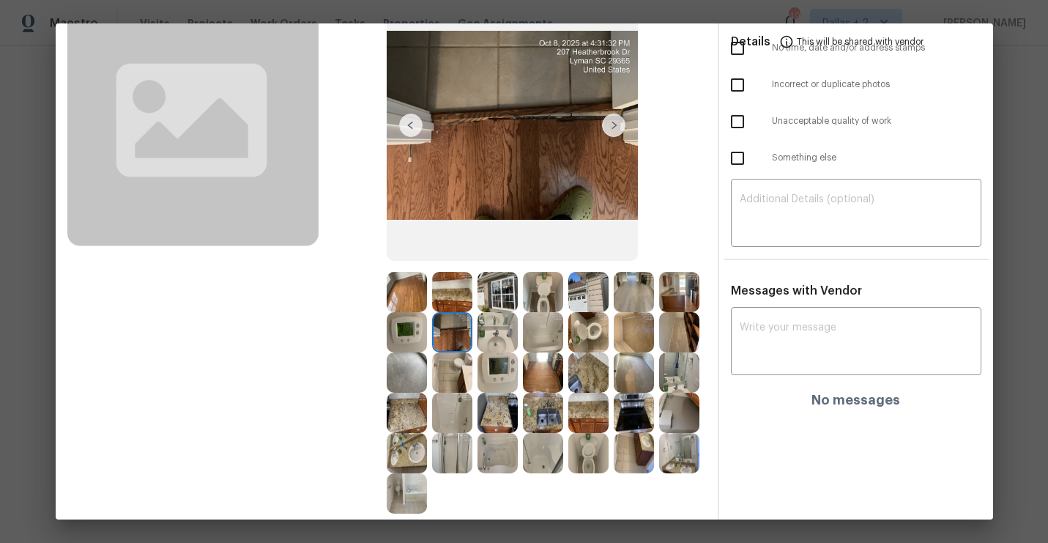
click at [491, 335] on img at bounding box center [498, 332] width 40 height 40
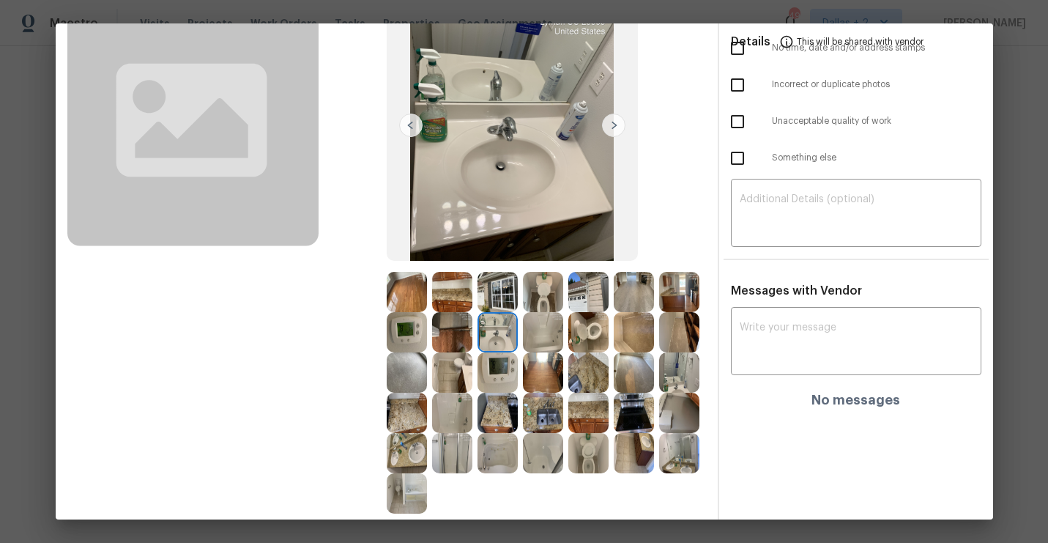
click at [555, 335] on img at bounding box center [543, 332] width 40 height 40
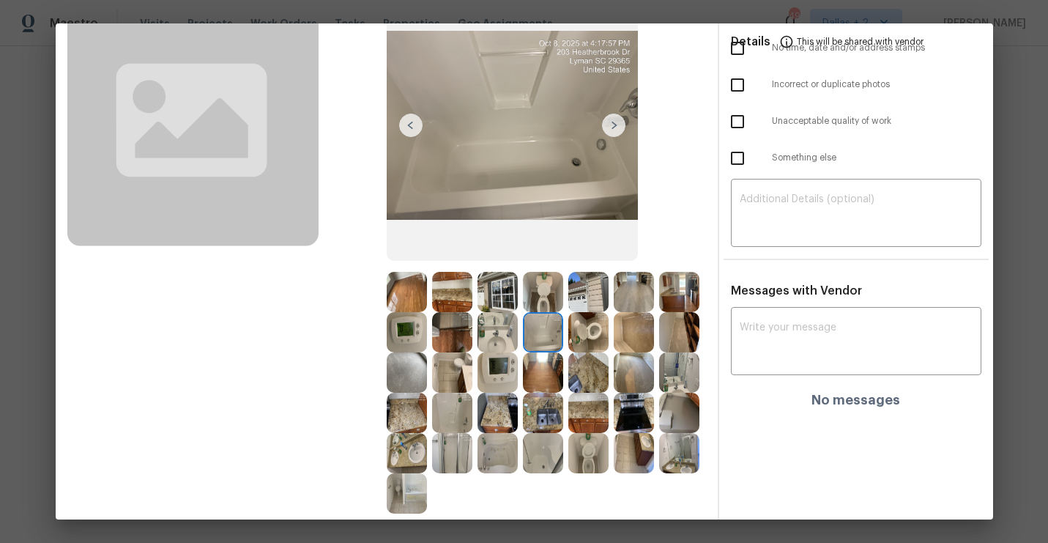
click at [588, 323] on img at bounding box center [588, 332] width 40 height 40
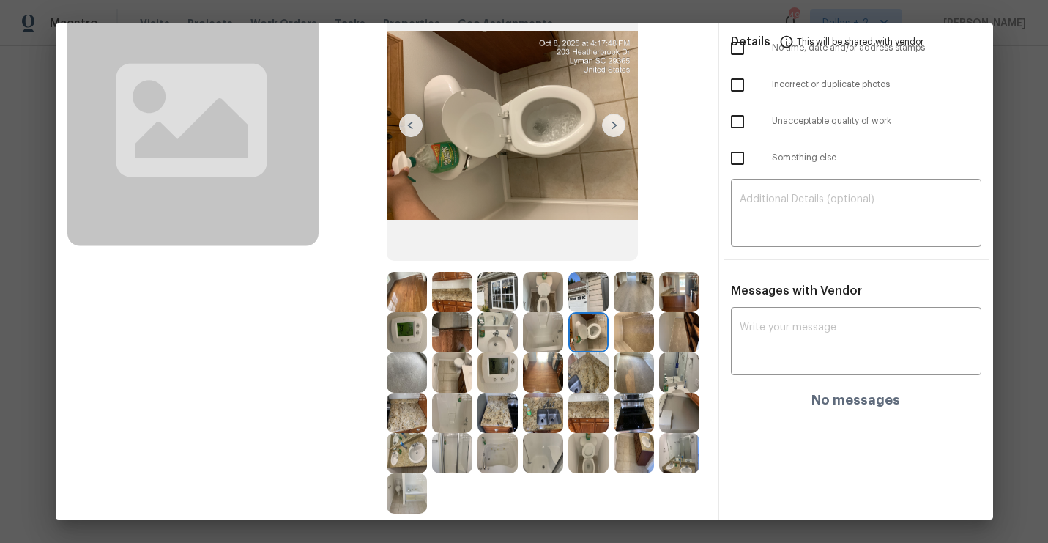
click at [636, 338] on img at bounding box center [634, 332] width 40 height 40
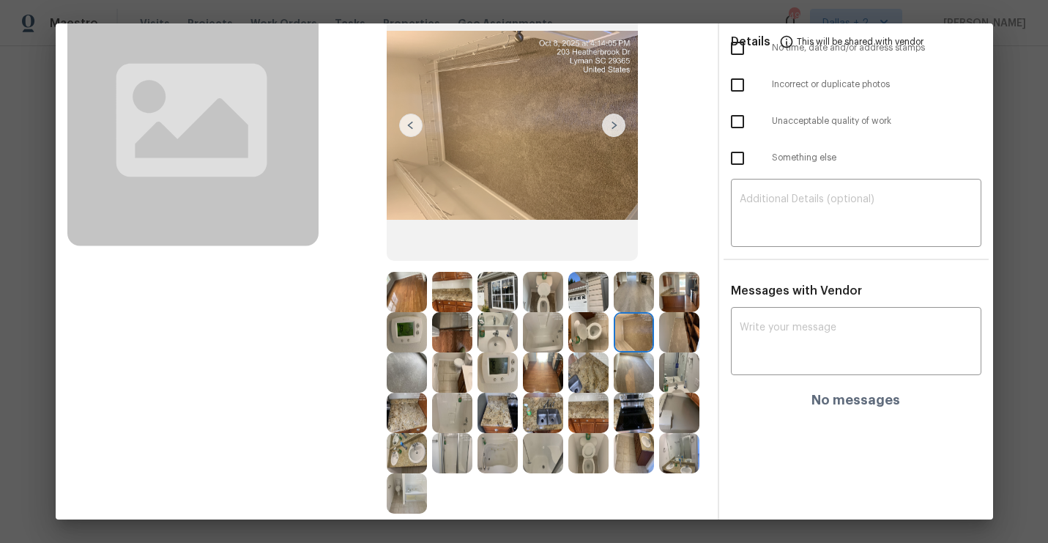
click at [675, 333] on img at bounding box center [679, 332] width 40 height 40
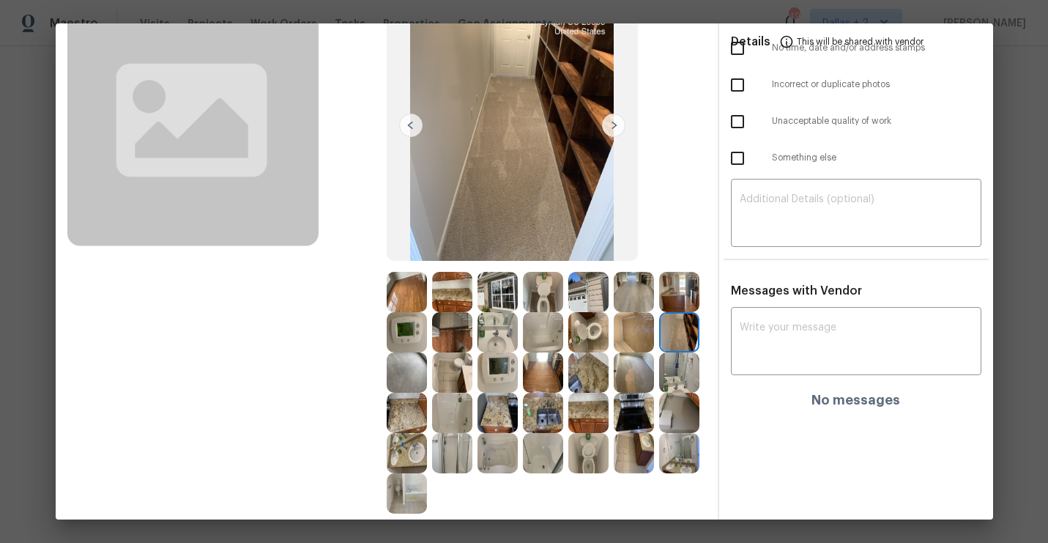
click at [612, 130] on img at bounding box center [613, 125] width 23 height 23
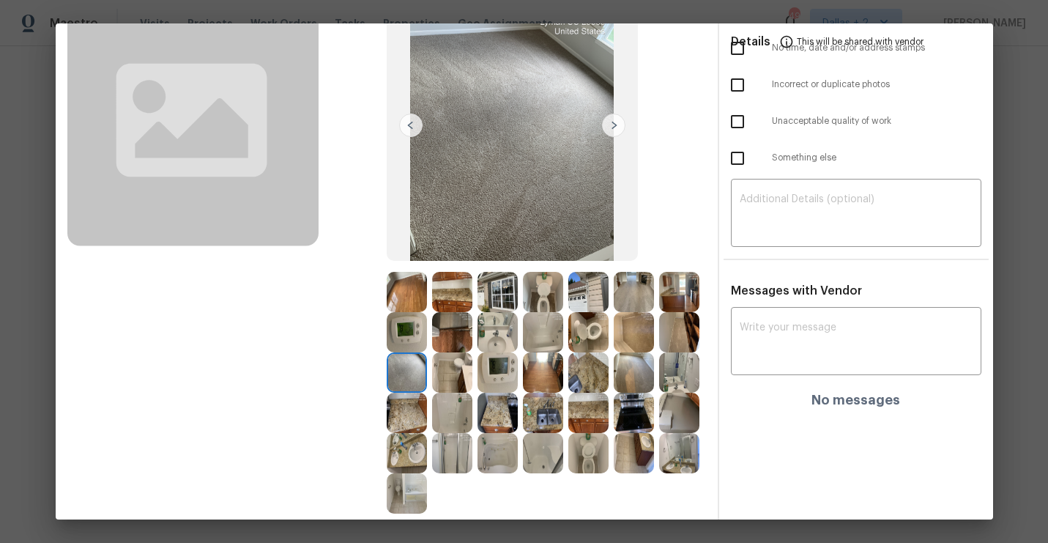
click at [615, 129] on img at bounding box center [613, 125] width 23 height 23
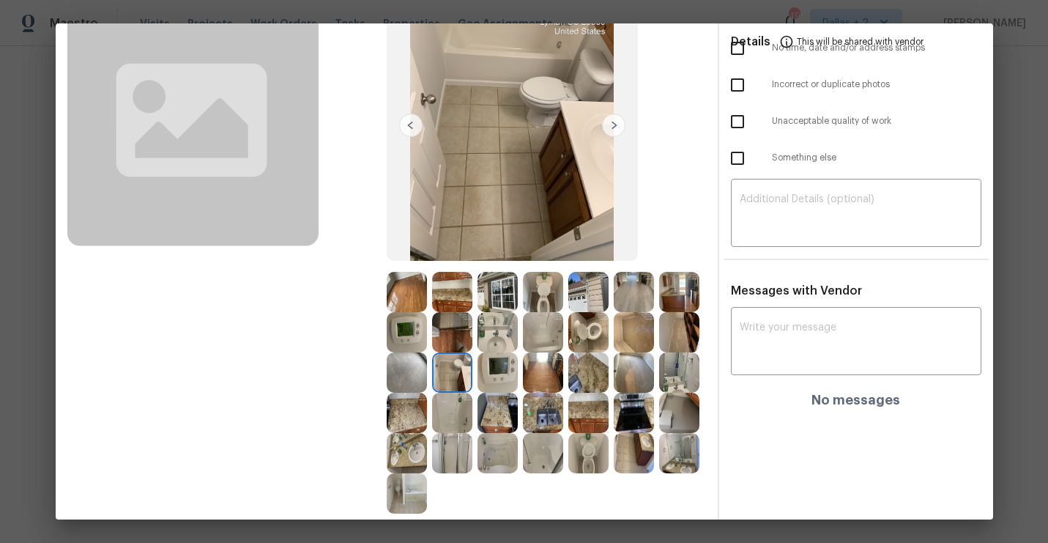
click at [615, 129] on img at bounding box center [613, 125] width 23 height 23
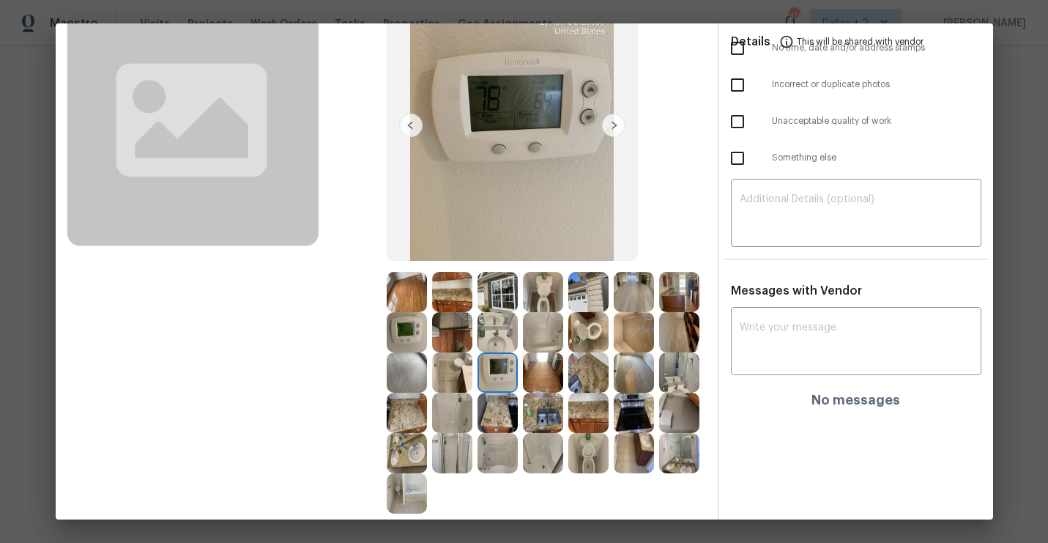
click at [615, 129] on img at bounding box center [613, 125] width 23 height 23
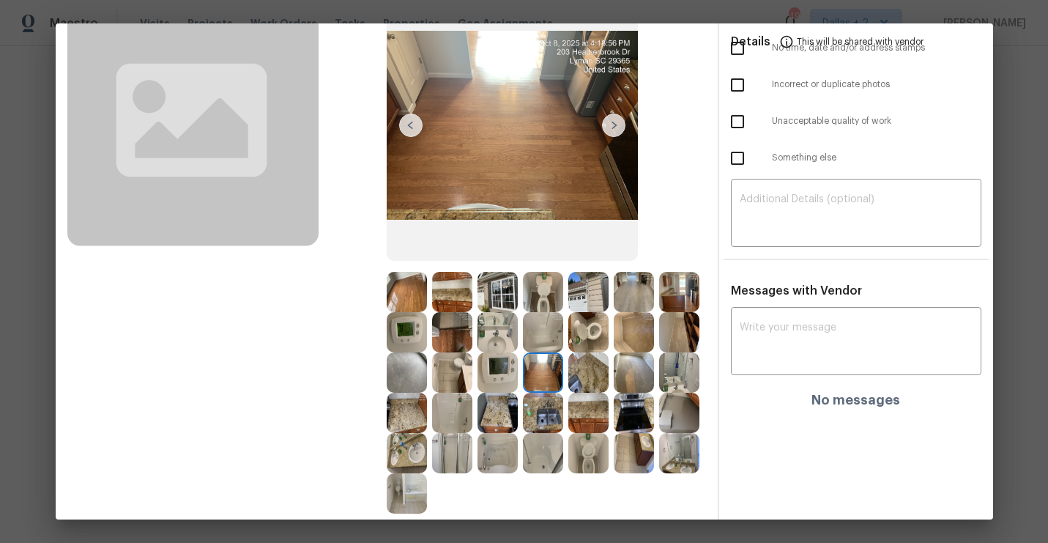
click at [615, 129] on img at bounding box center [613, 125] width 23 height 23
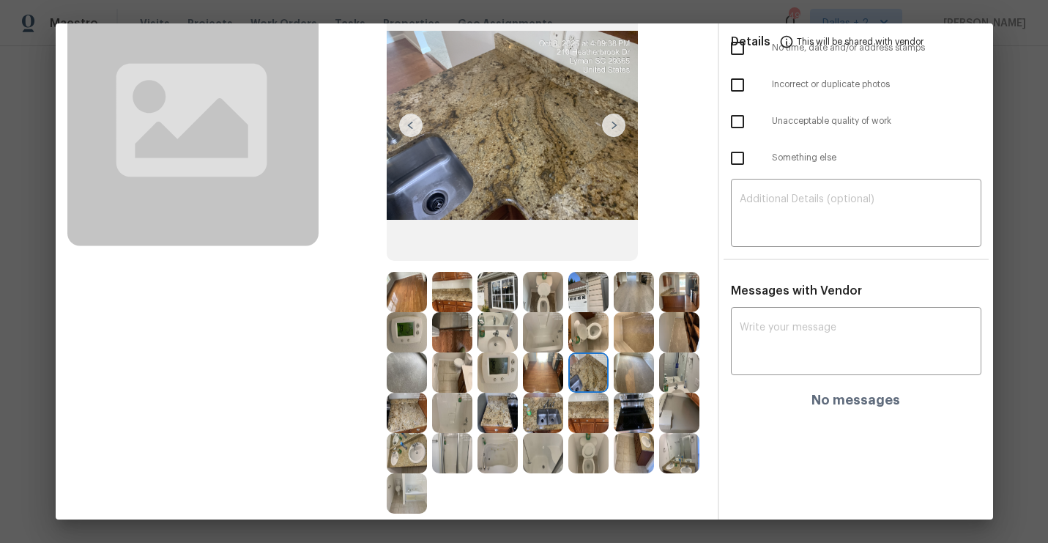
click at [617, 127] on img at bounding box center [613, 125] width 23 height 23
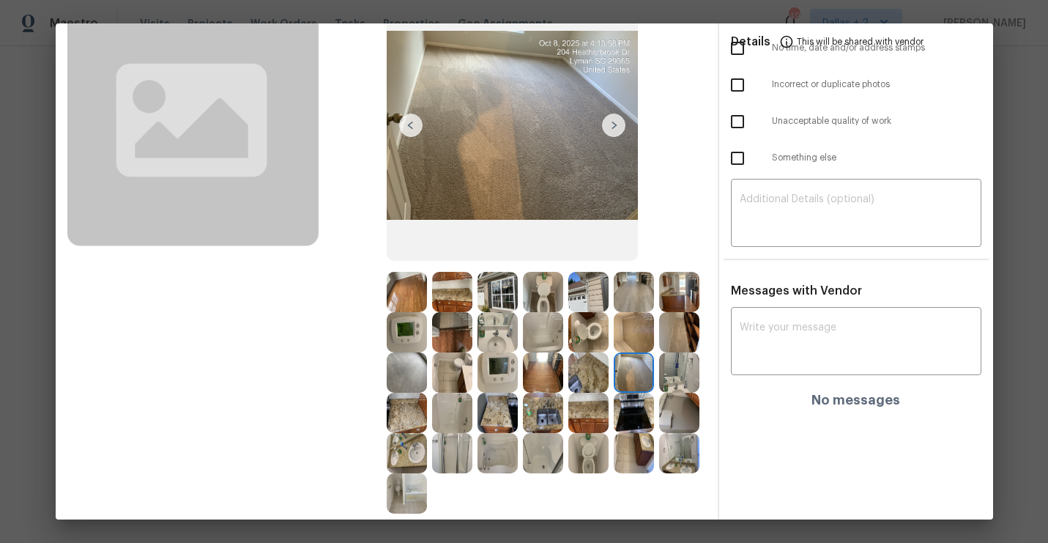
click at [613, 122] on img at bounding box center [613, 125] width 23 height 23
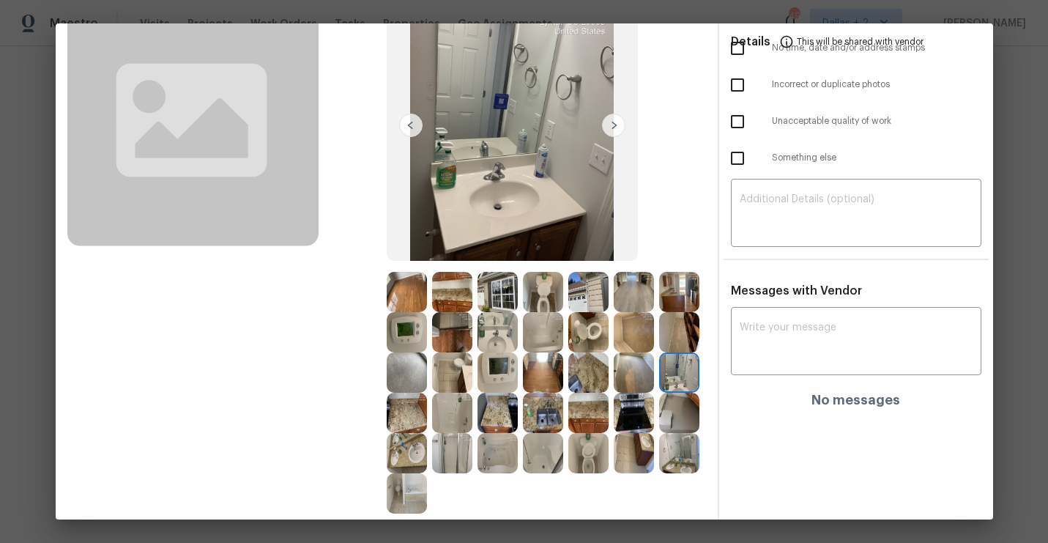
click at [613, 122] on img at bounding box center [613, 125] width 23 height 23
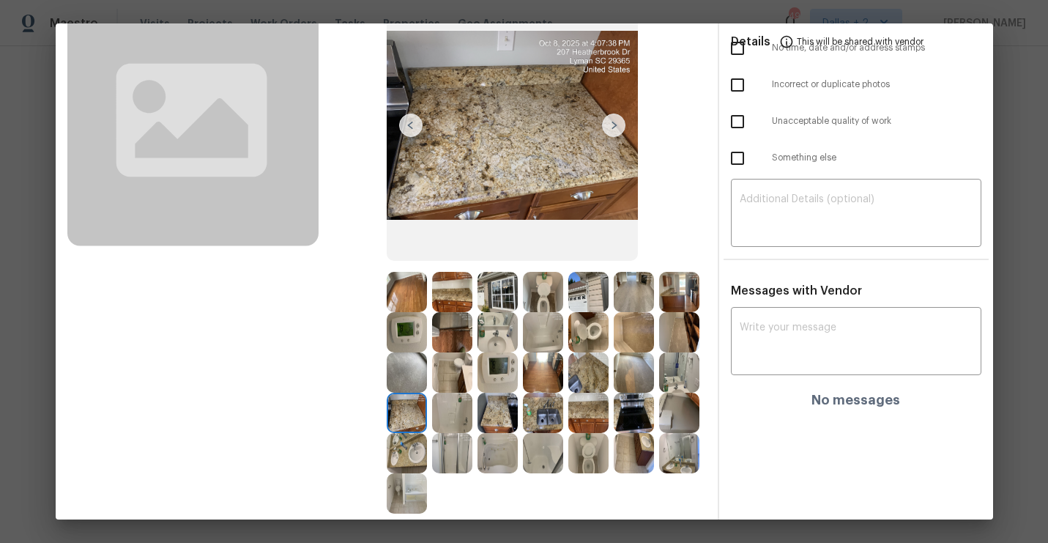
click at [613, 122] on img at bounding box center [613, 125] width 23 height 23
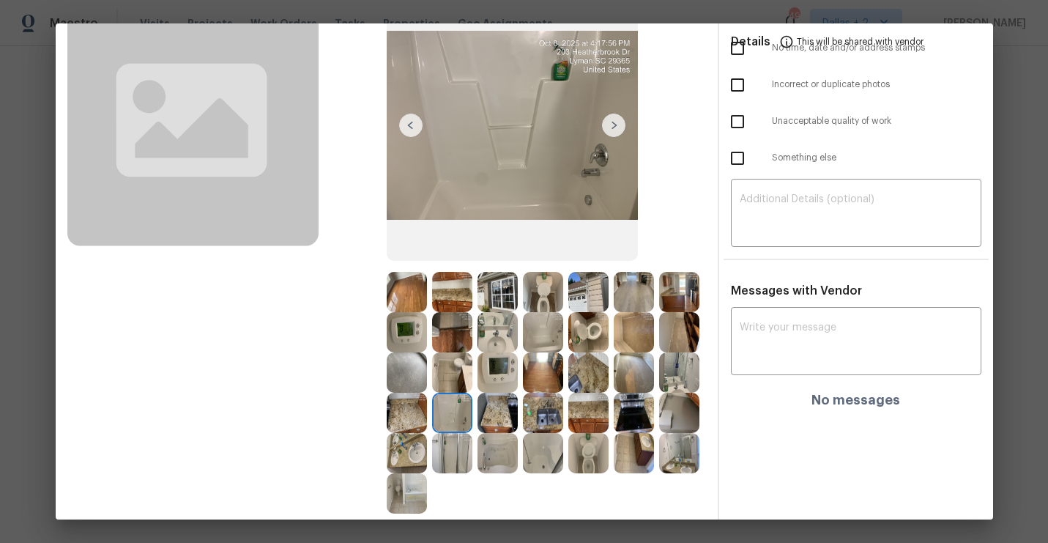
click at [620, 125] on img at bounding box center [613, 125] width 23 height 23
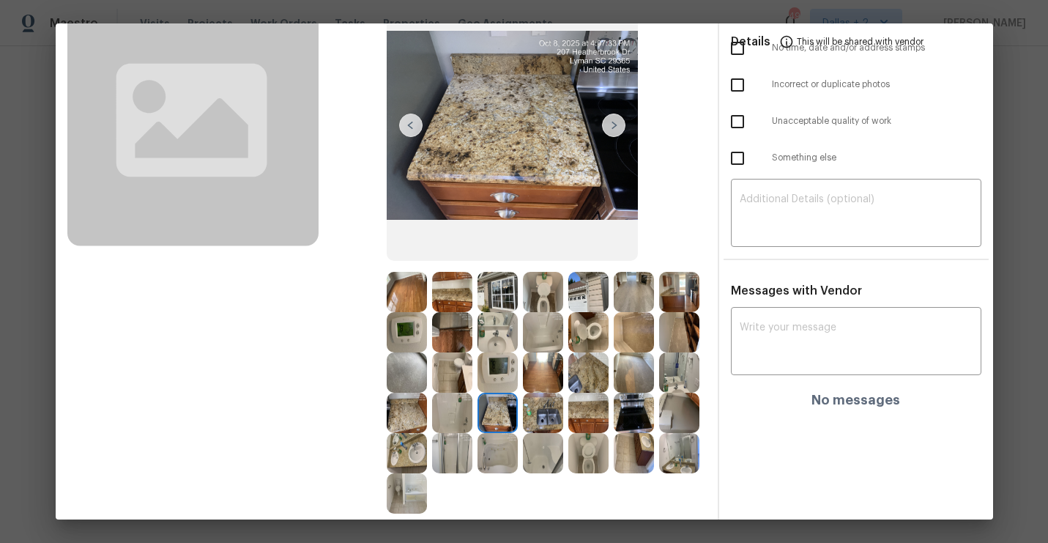
click at [492, 299] on img at bounding box center [498, 292] width 40 height 40
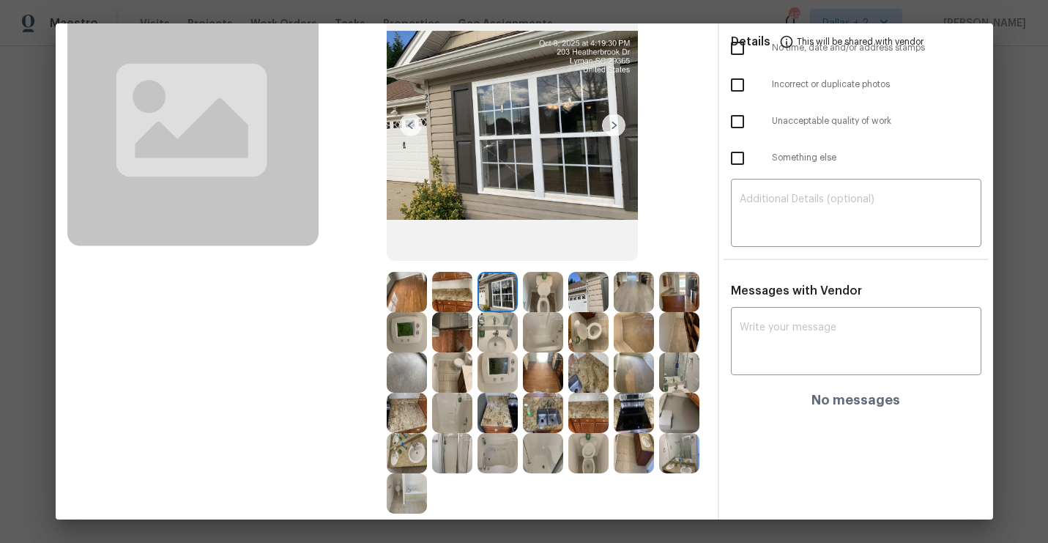
click at [542, 295] on img at bounding box center [543, 292] width 40 height 40
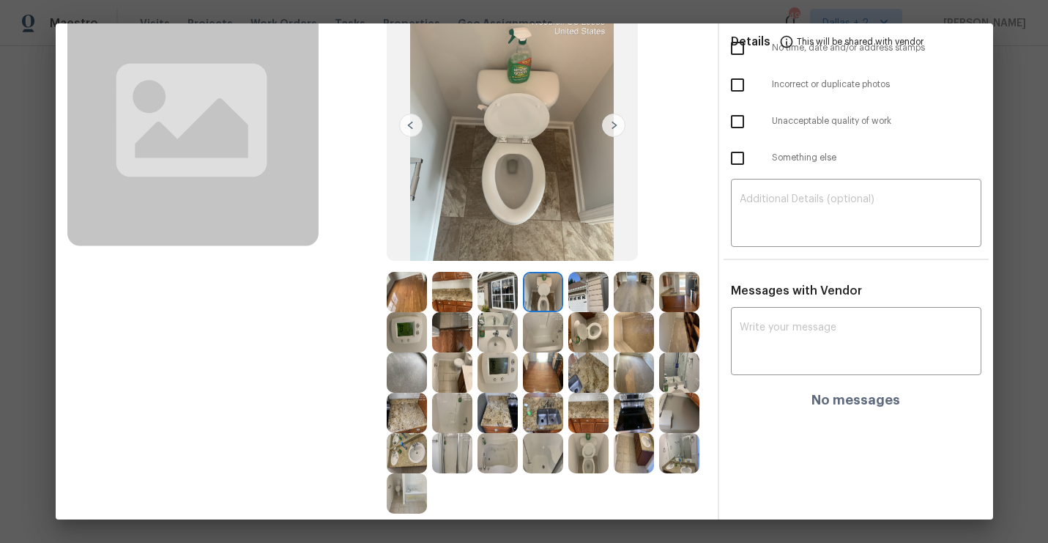
click at [595, 278] on img at bounding box center [588, 292] width 40 height 40
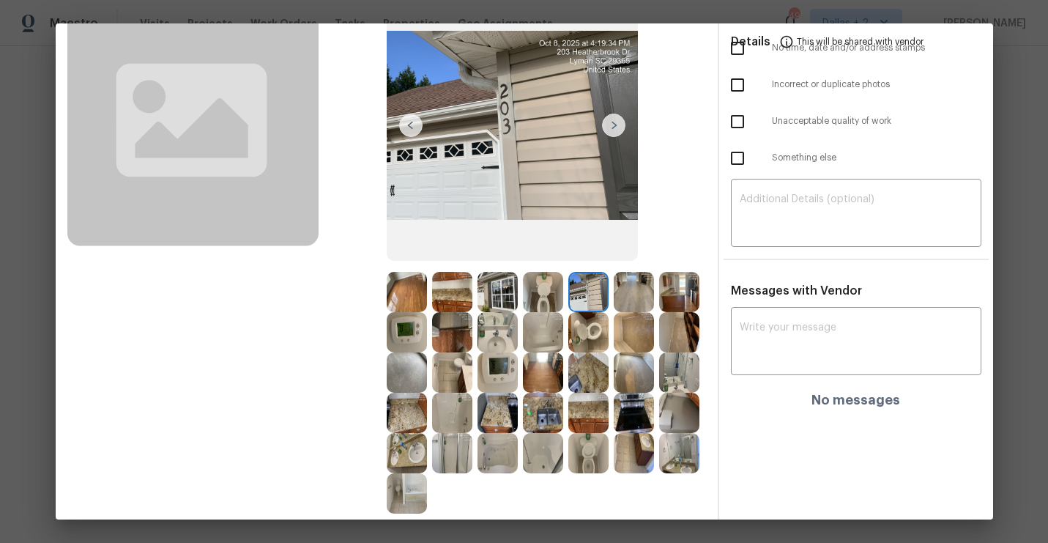
click at [669, 409] on img at bounding box center [679, 413] width 40 height 40
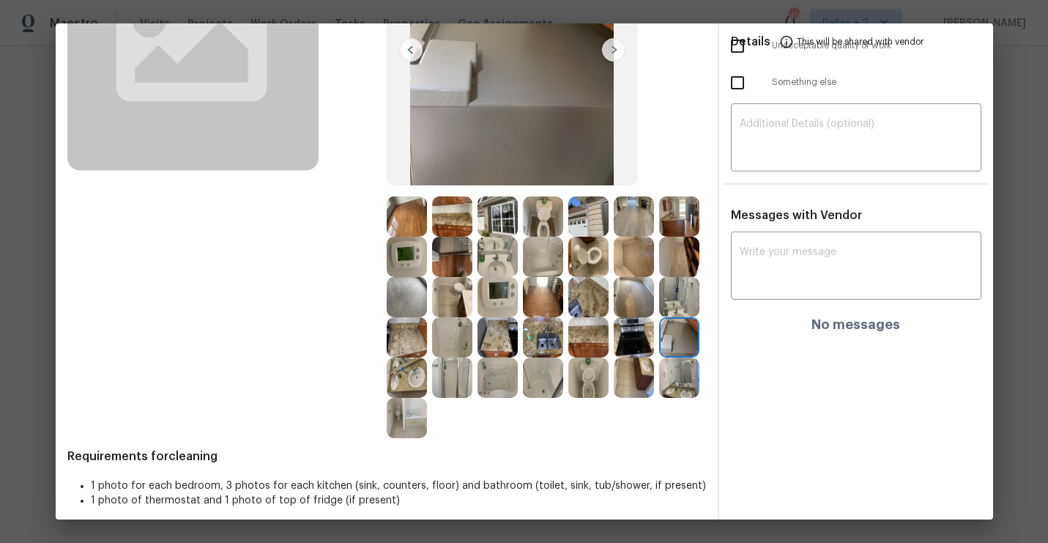
scroll to position [201, 0]
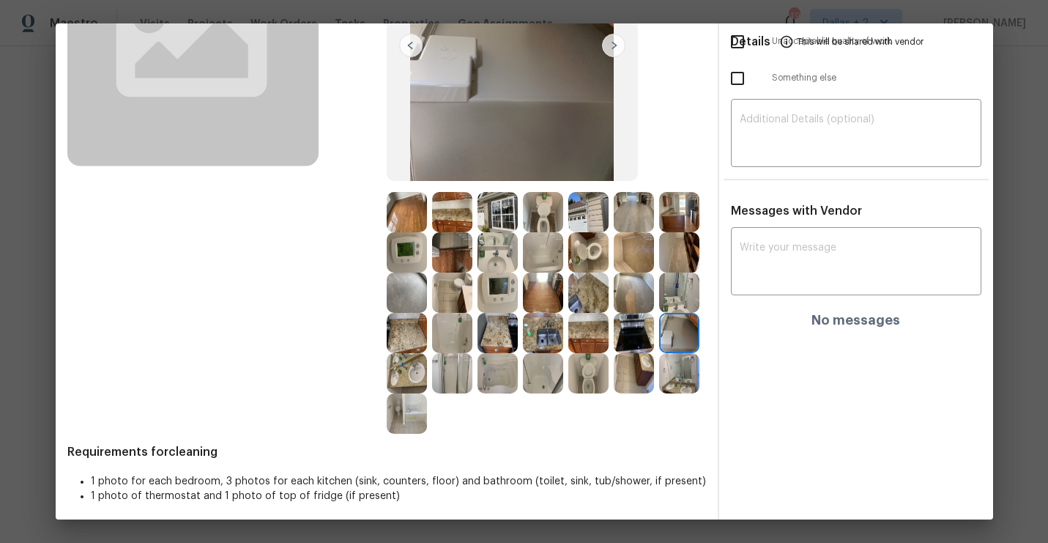
click at [449, 390] on img at bounding box center [452, 373] width 40 height 40
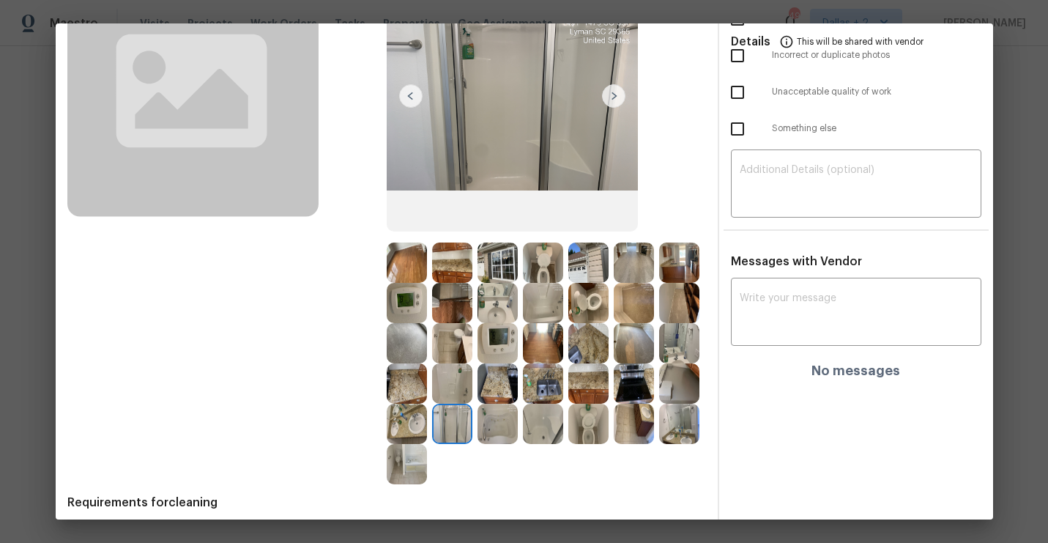
scroll to position [159, 0]
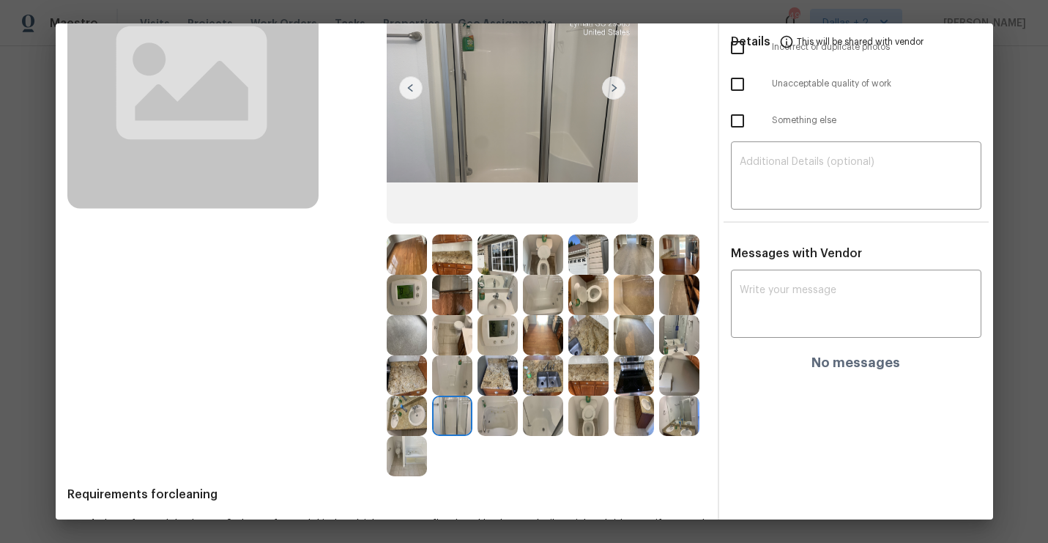
click at [502, 407] on img at bounding box center [498, 416] width 40 height 40
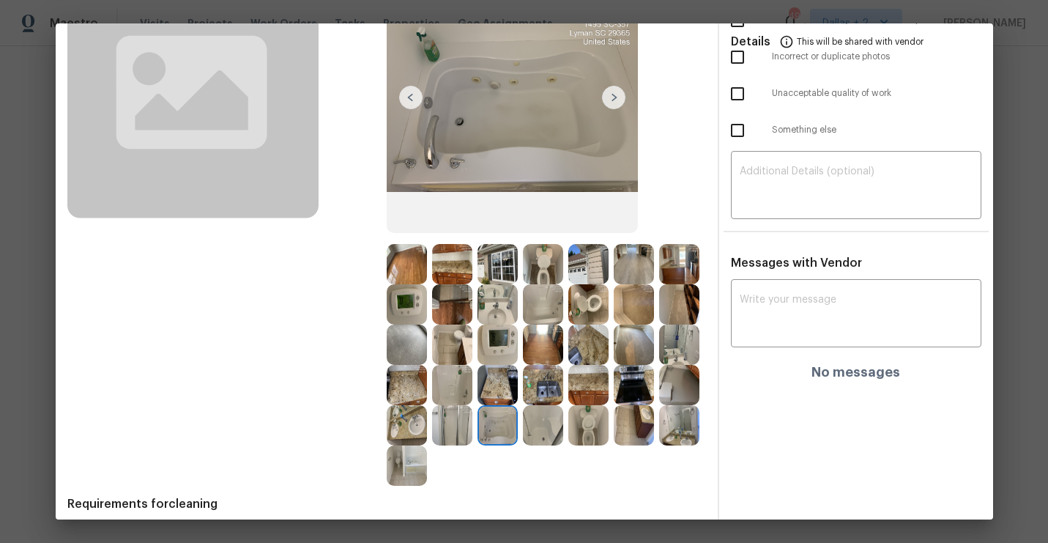
scroll to position [146, 0]
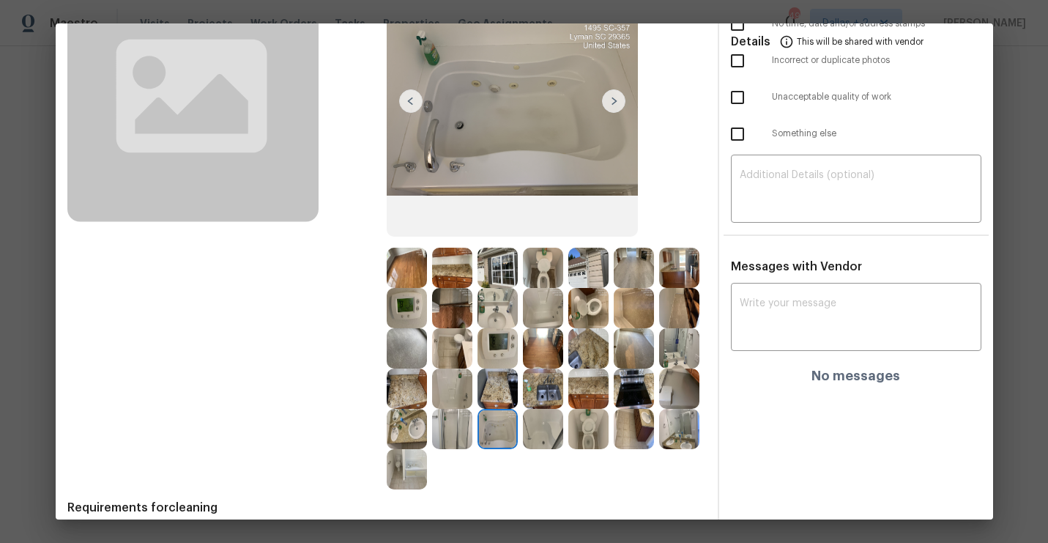
click at [538, 437] on img at bounding box center [543, 429] width 40 height 40
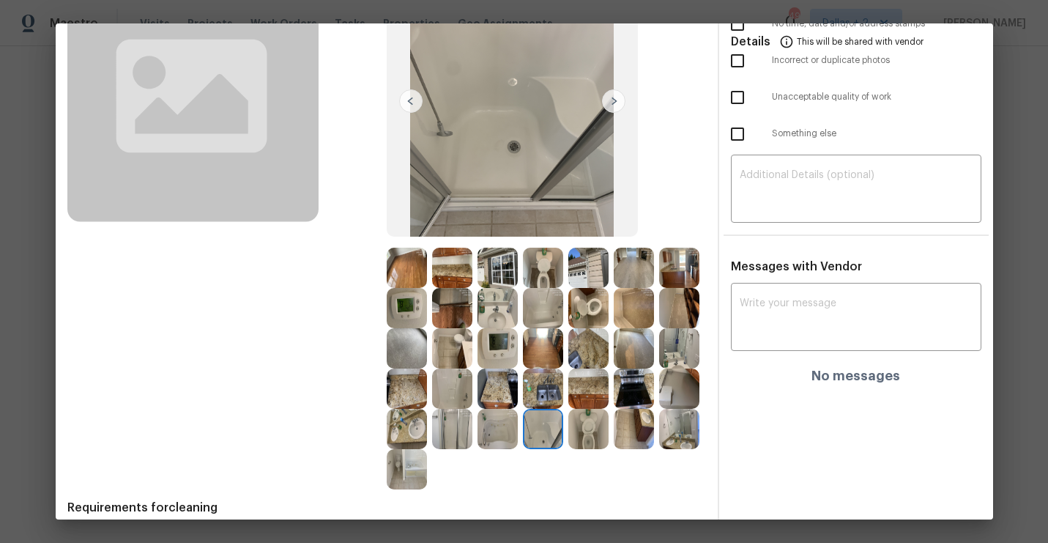
click at [582, 437] on img at bounding box center [588, 429] width 40 height 40
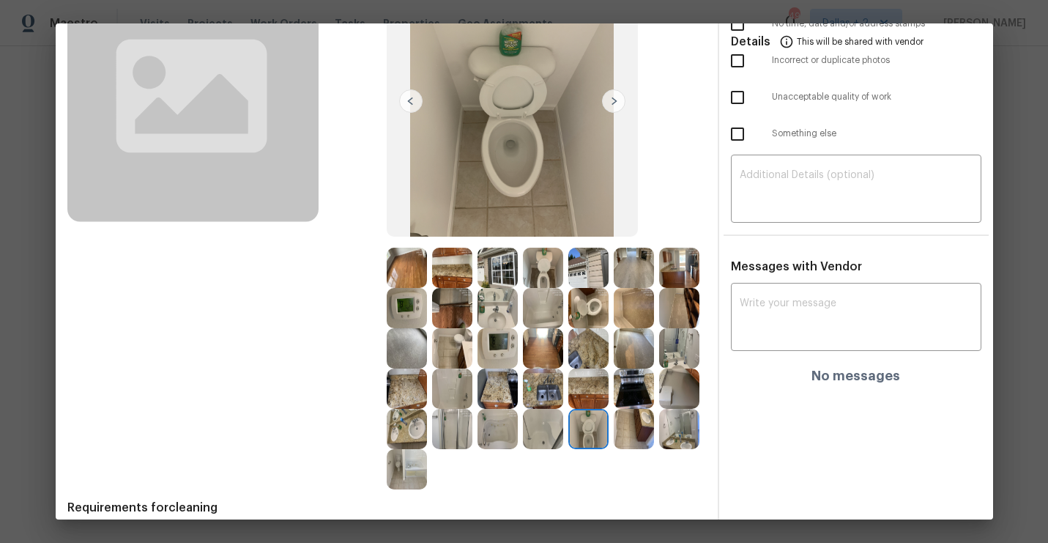
click at [635, 439] on img at bounding box center [634, 429] width 40 height 40
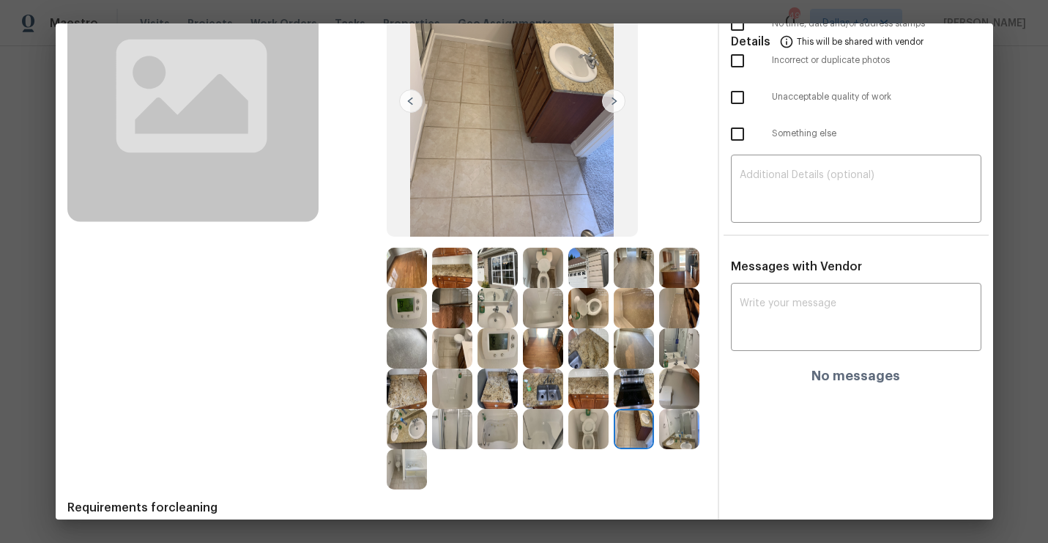
click at [682, 436] on img at bounding box center [679, 429] width 40 height 40
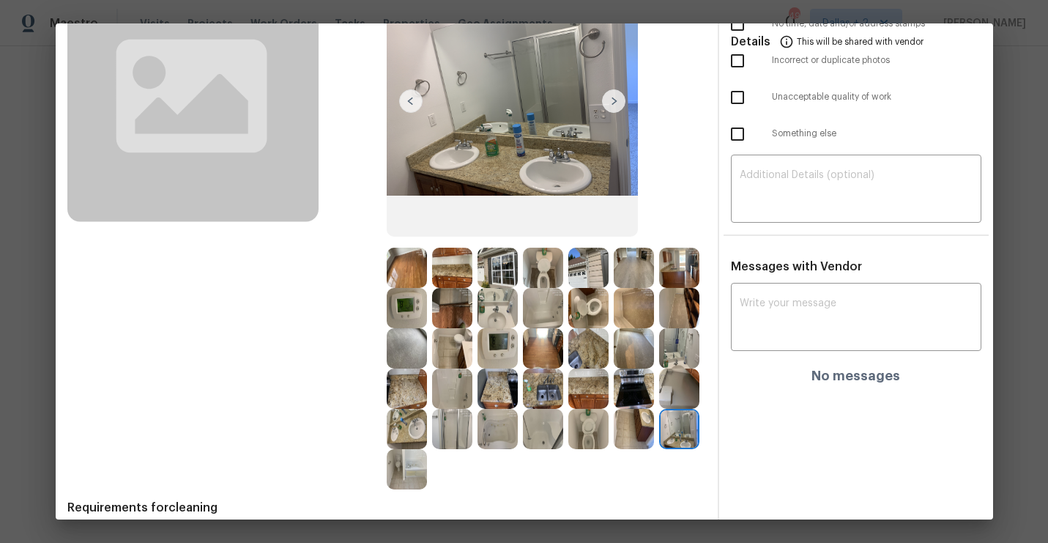
click at [410, 478] on img at bounding box center [407, 469] width 40 height 40
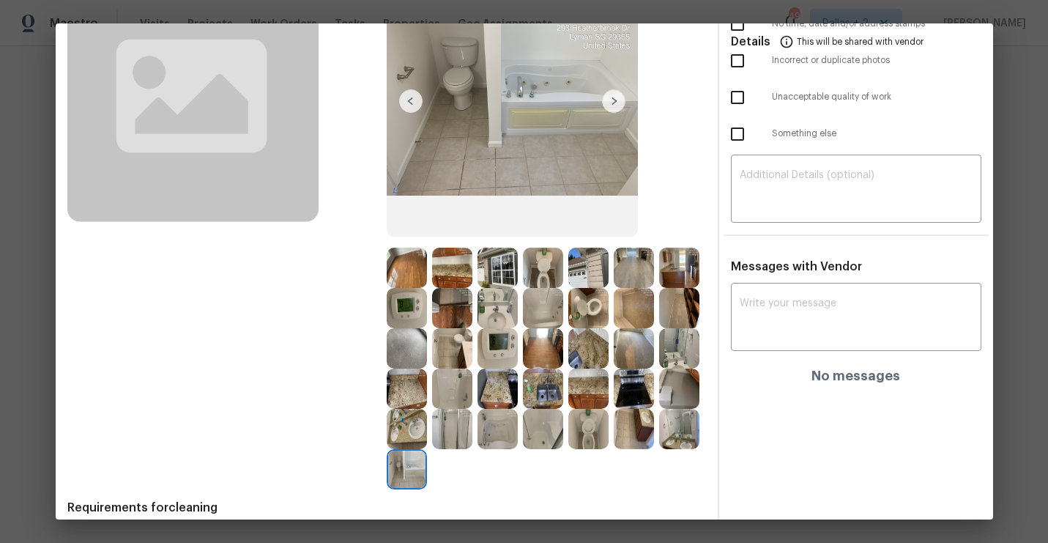
click at [407, 270] on img at bounding box center [407, 268] width 40 height 40
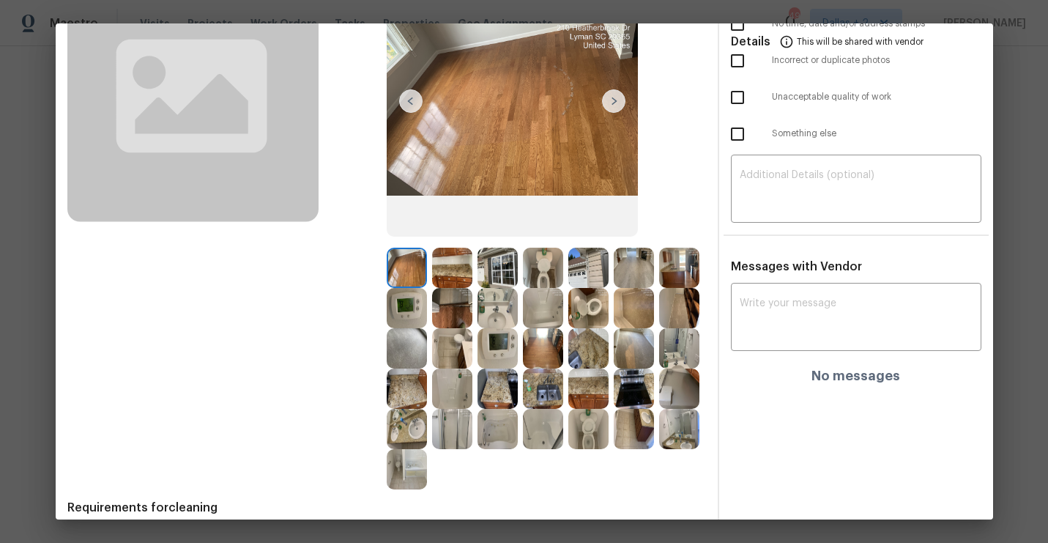
click at [458, 264] on img at bounding box center [452, 268] width 40 height 40
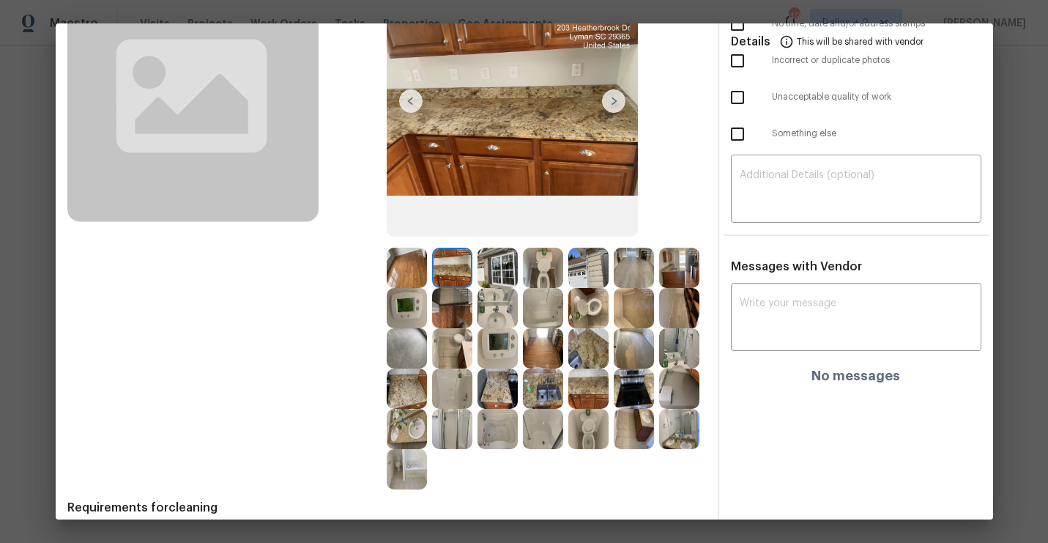
click at [498, 267] on img at bounding box center [498, 268] width 40 height 40
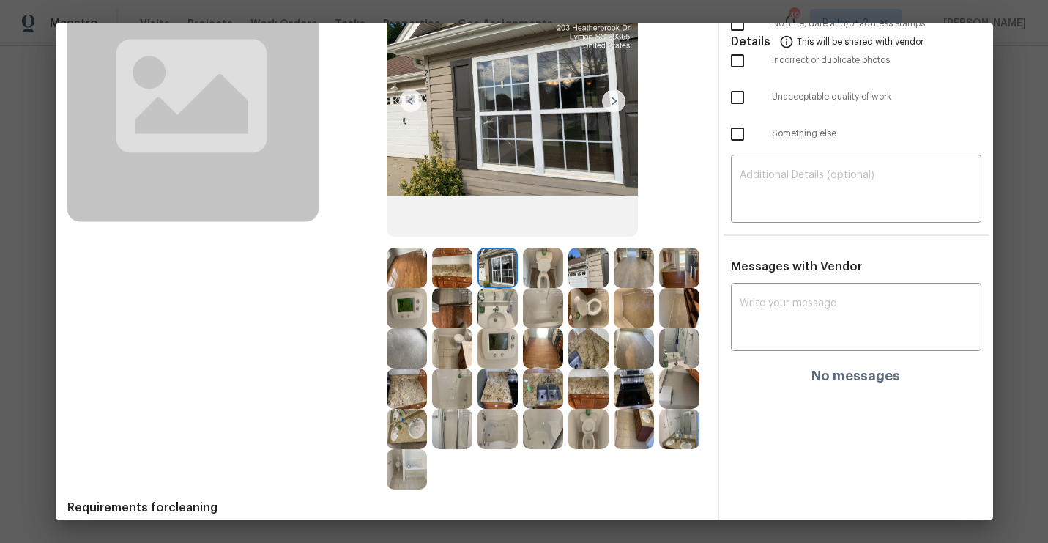
click at [543, 266] on img at bounding box center [543, 268] width 40 height 40
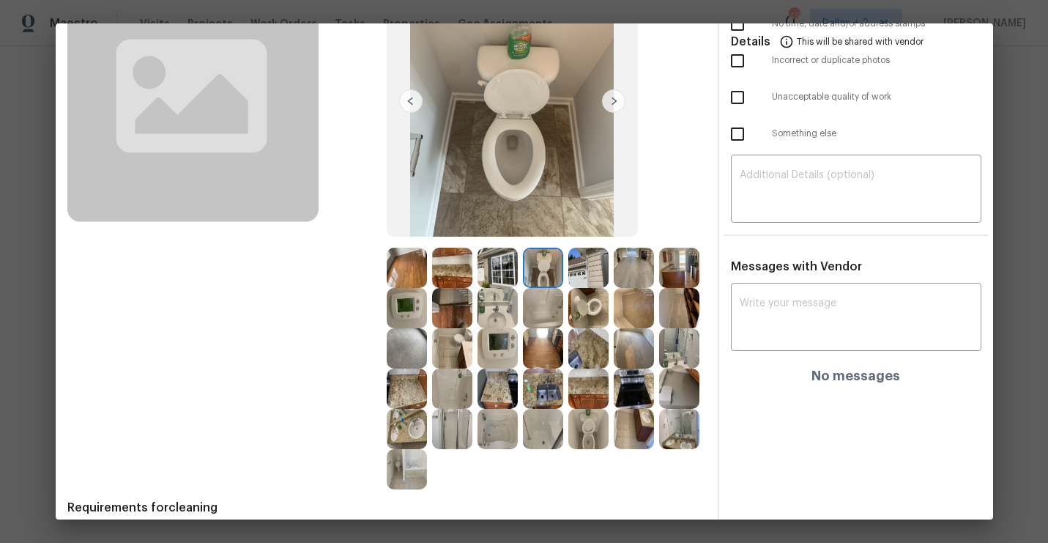
click at [586, 262] on img at bounding box center [588, 268] width 40 height 40
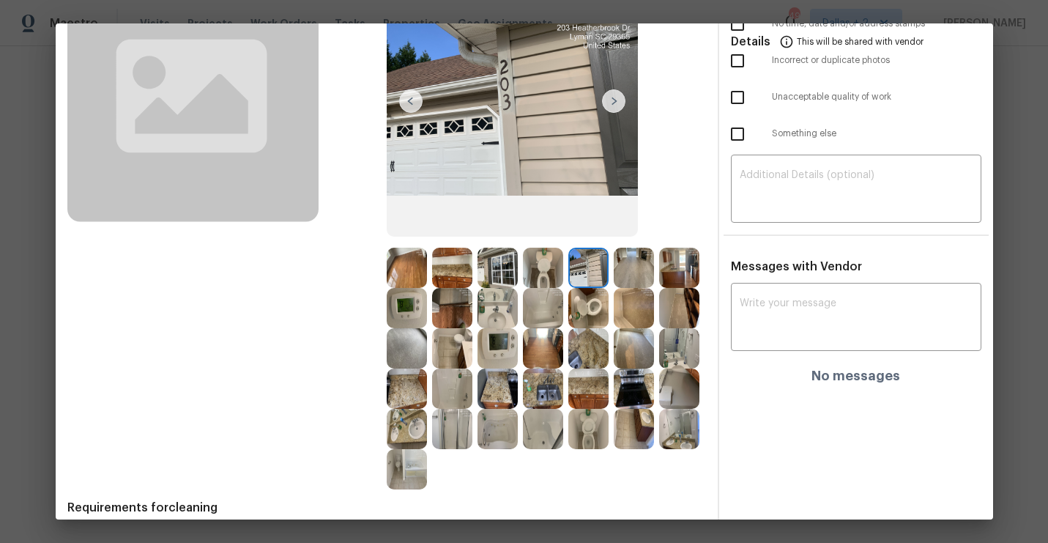
click at [631, 270] on img at bounding box center [634, 268] width 40 height 40
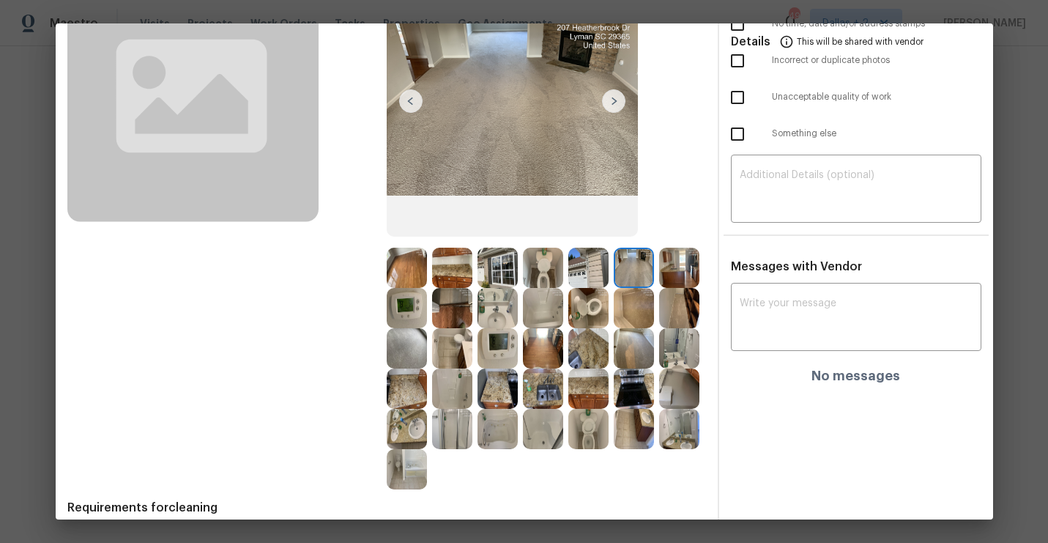
click at [691, 270] on img at bounding box center [679, 268] width 40 height 40
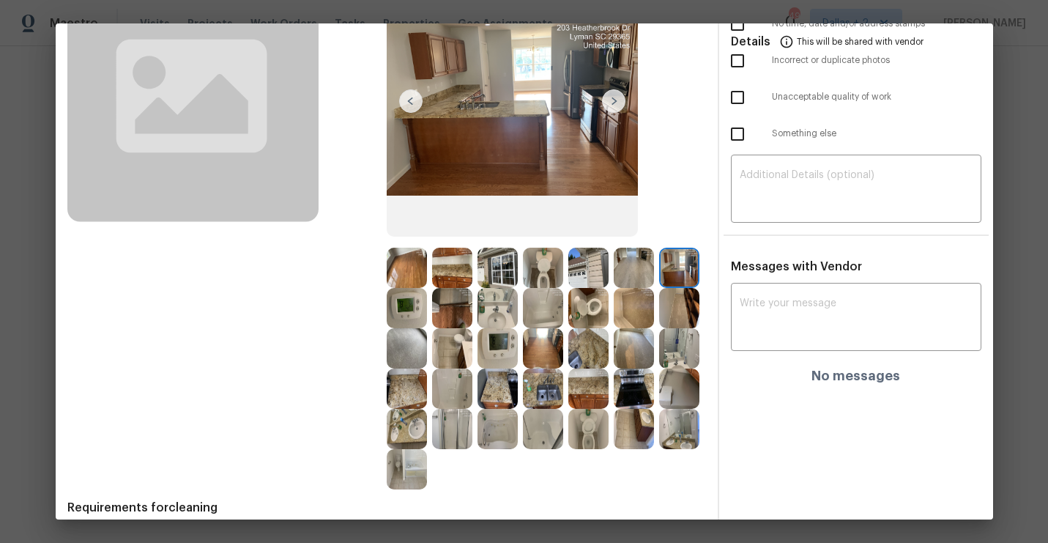
click at [407, 325] on img at bounding box center [407, 308] width 40 height 40
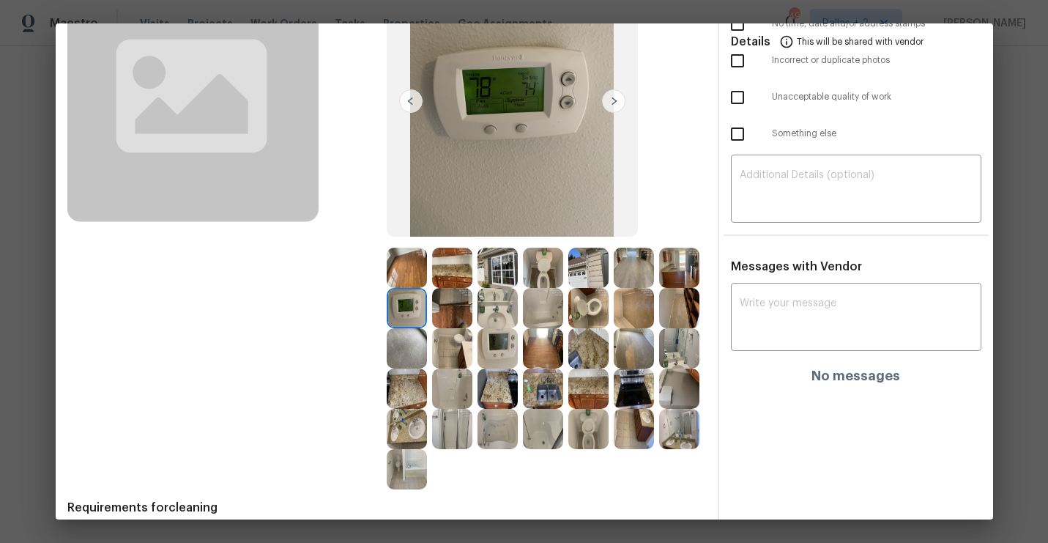
click at [486, 313] on img at bounding box center [498, 308] width 40 height 40
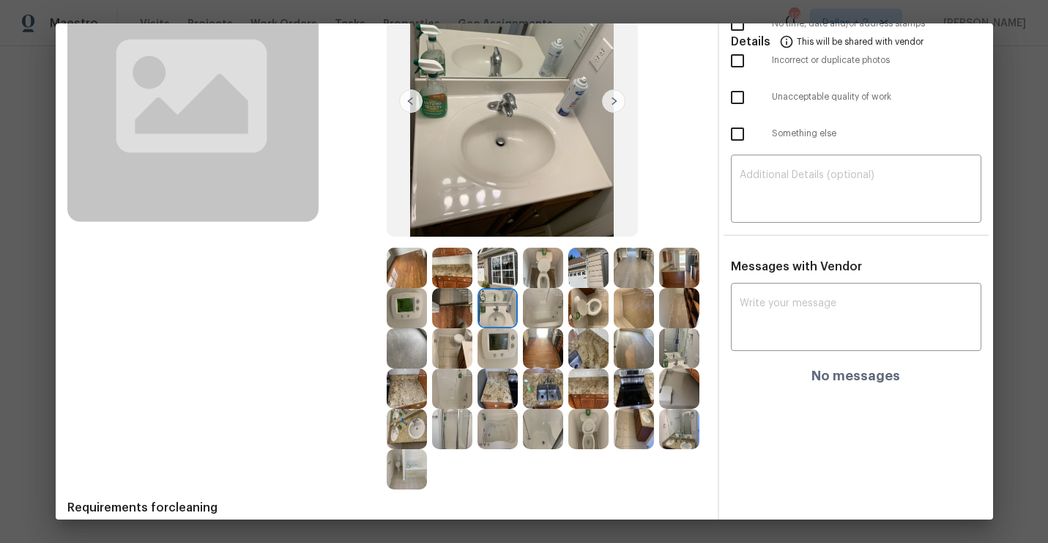
click at [464, 311] on img at bounding box center [452, 308] width 40 height 40
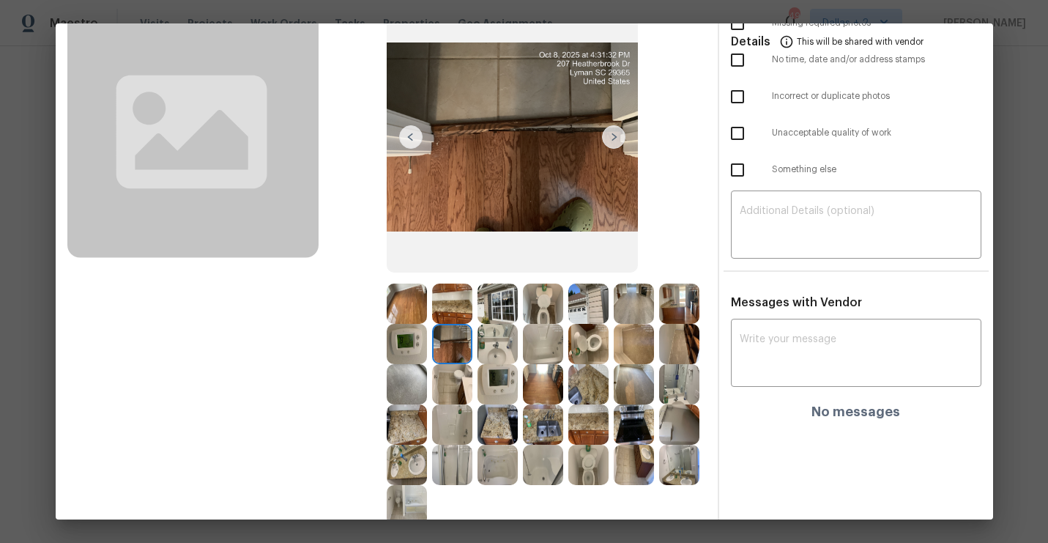
scroll to position [126, 0]
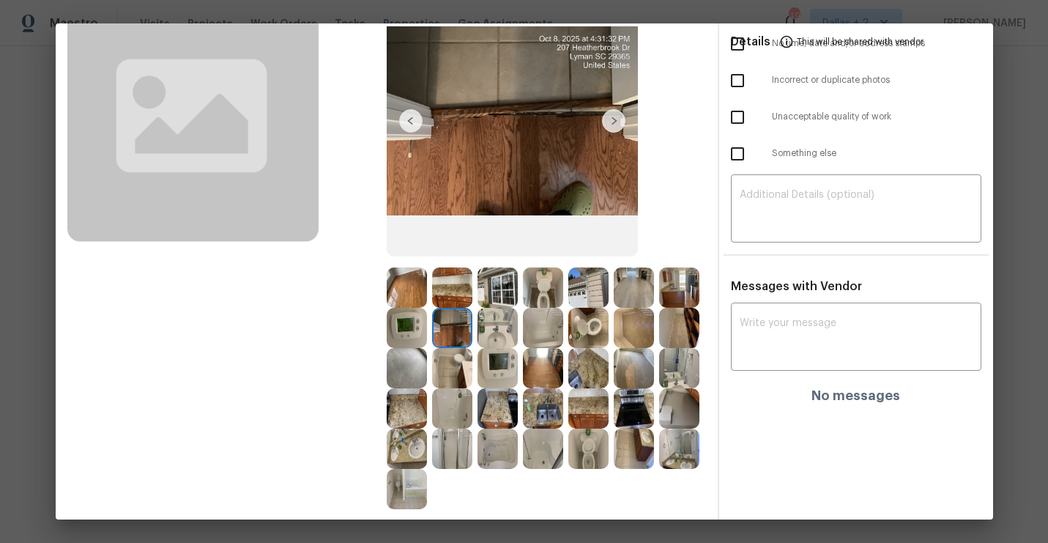
click at [554, 328] on img at bounding box center [543, 328] width 40 height 40
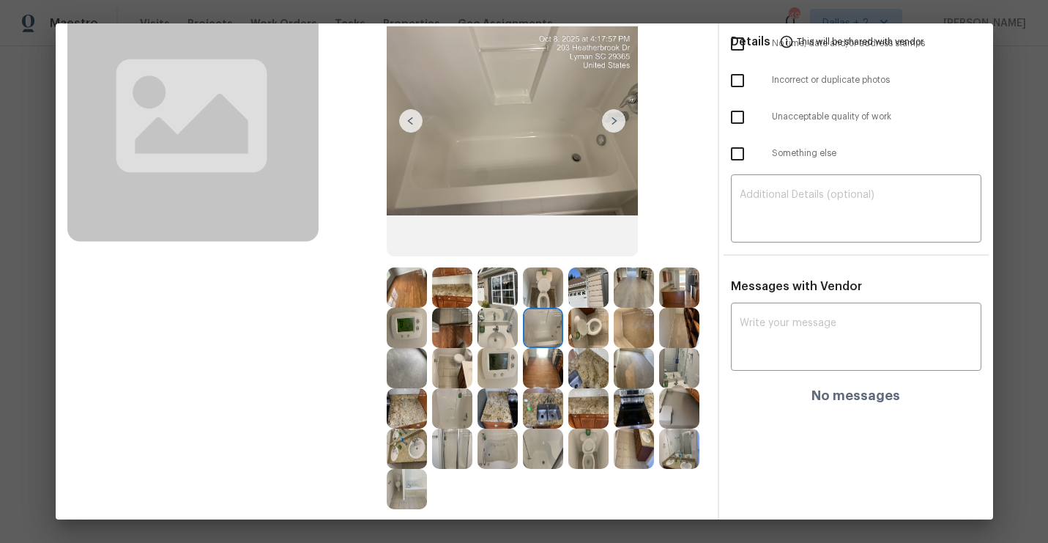
click at [588, 333] on img at bounding box center [588, 328] width 40 height 40
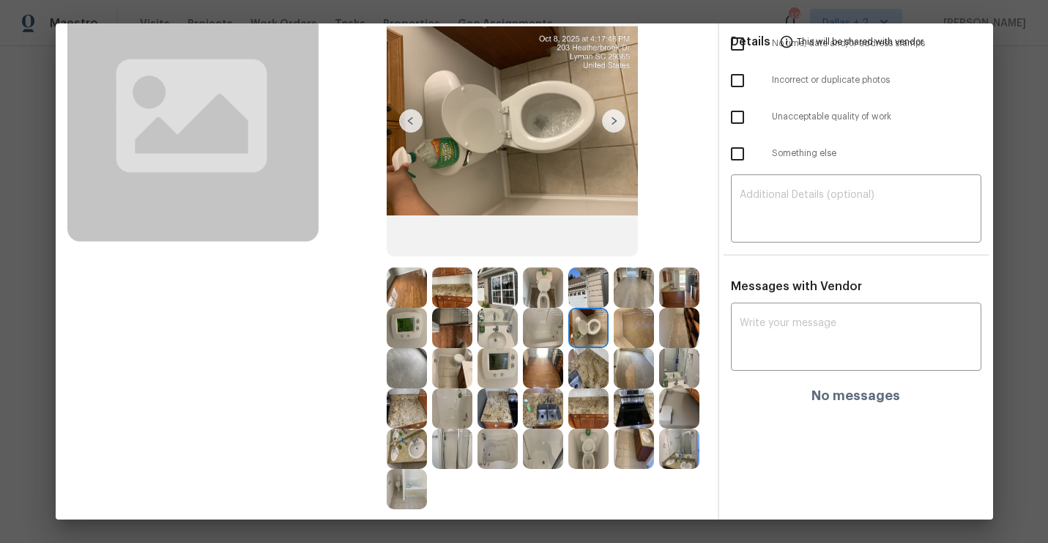
click at [642, 335] on img at bounding box center [634, 328] width 40 height 40
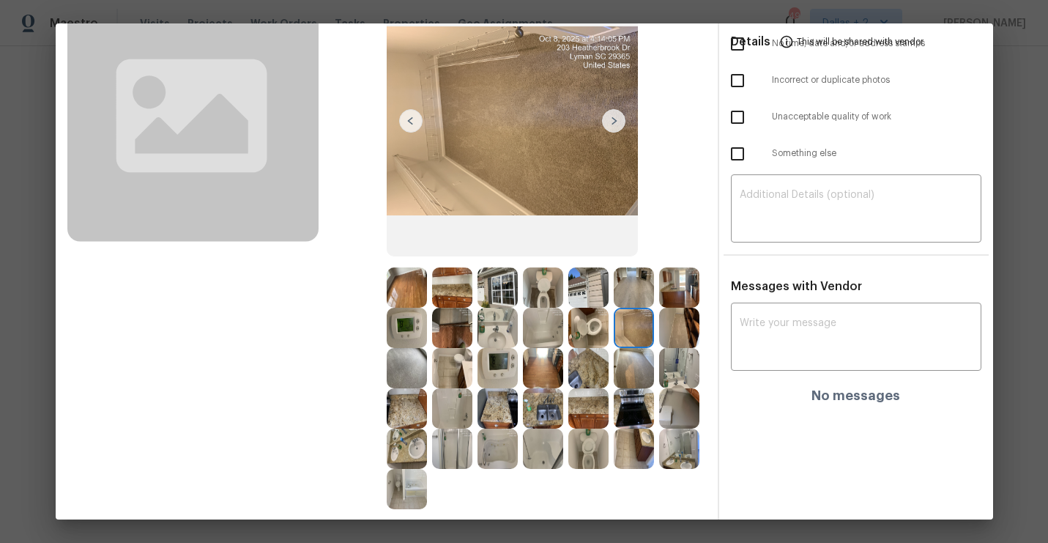
click at [691, 327] on img at bounding box center [679, 328] width 40 height 40
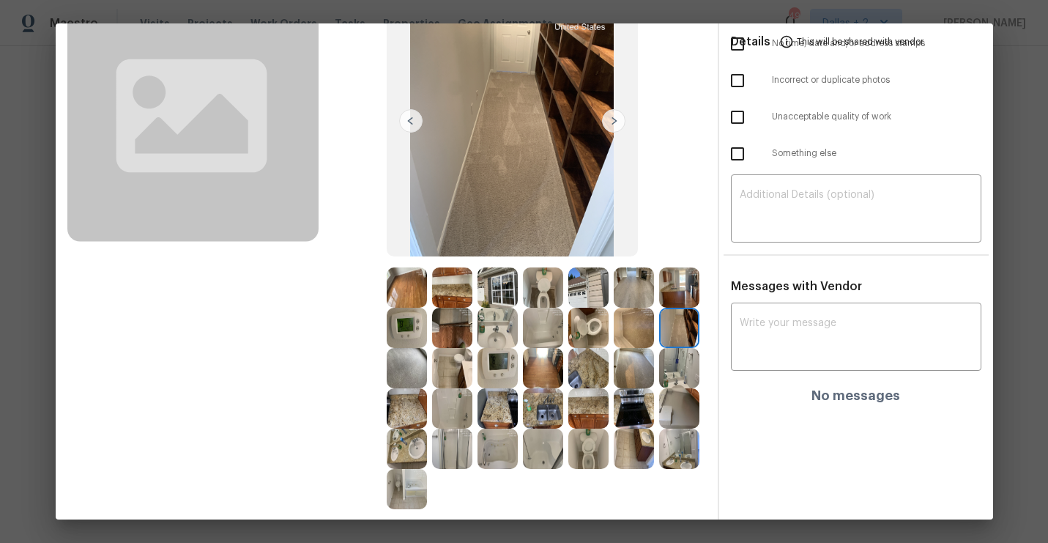
click at [408, 372] on img at bounding box center [407, 368] width 40 height 40
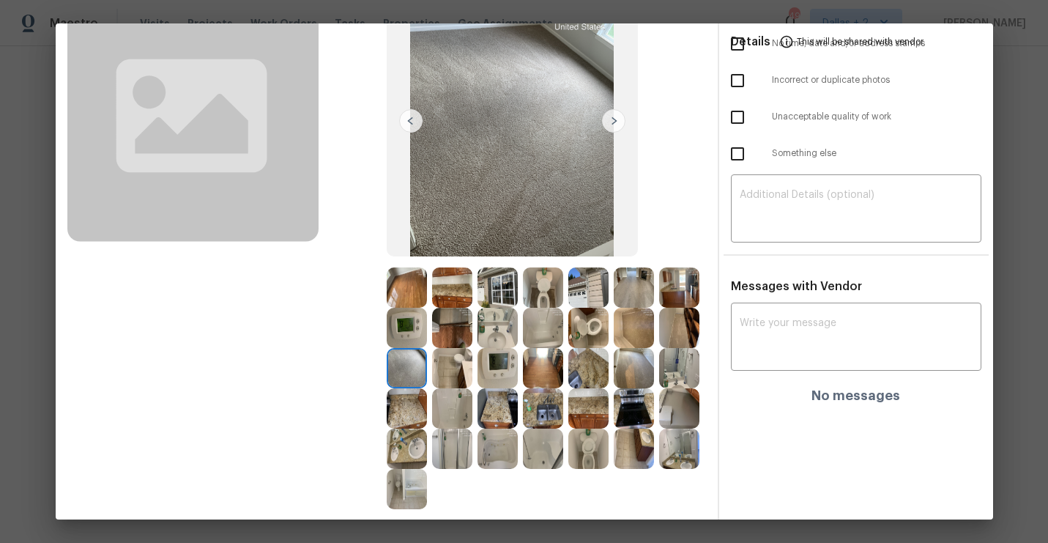
click at [453, 370] on img at bounding box center [452, 368] width 40 height 40
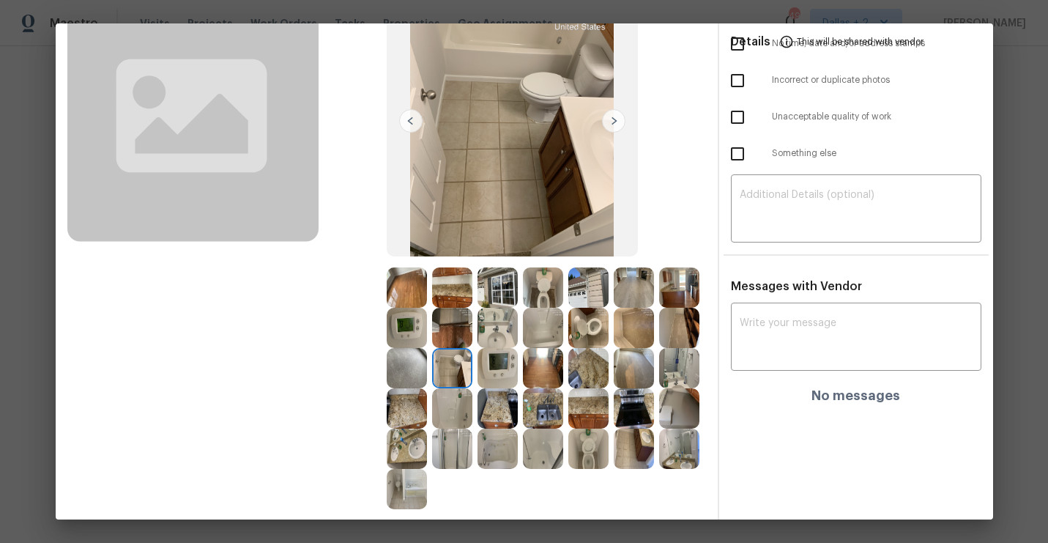
click at [494, 369] on img at bounding box center [498, 368] width 40 height 40
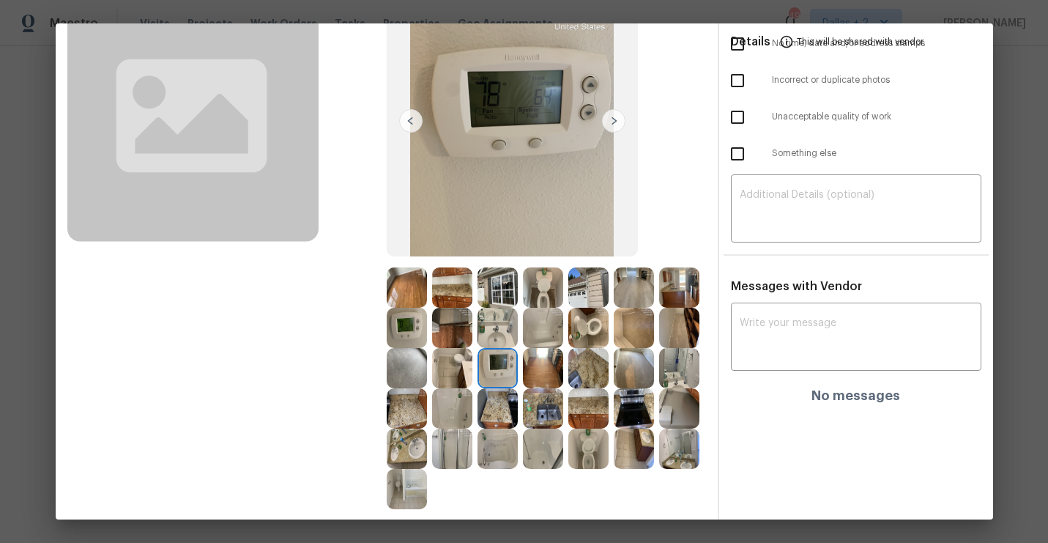
click at [546, 368] on img at bounding box center [543, 368] width 40 height 40
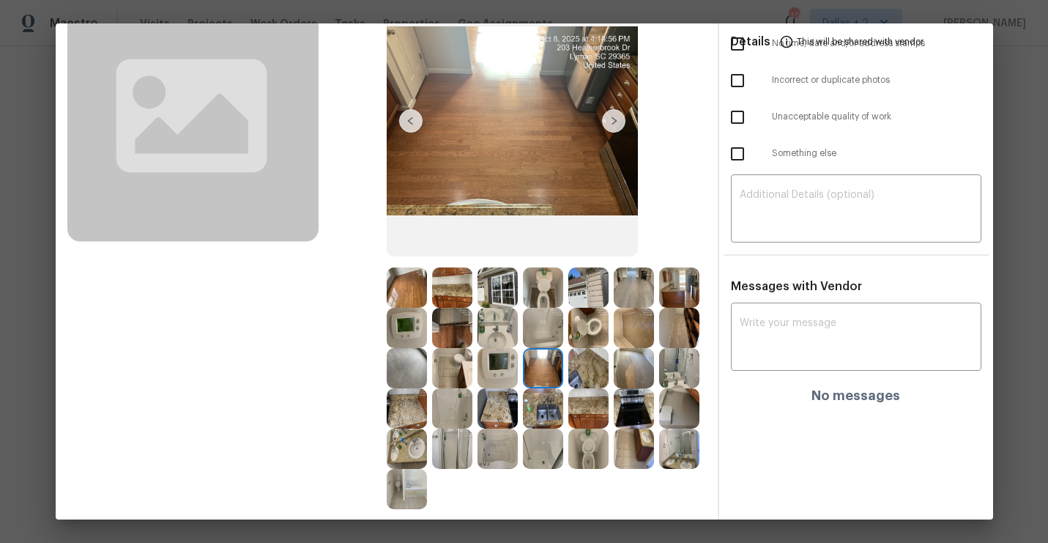
click at [588, 368] on img at bounding box center [588, 368] width 40 height 40
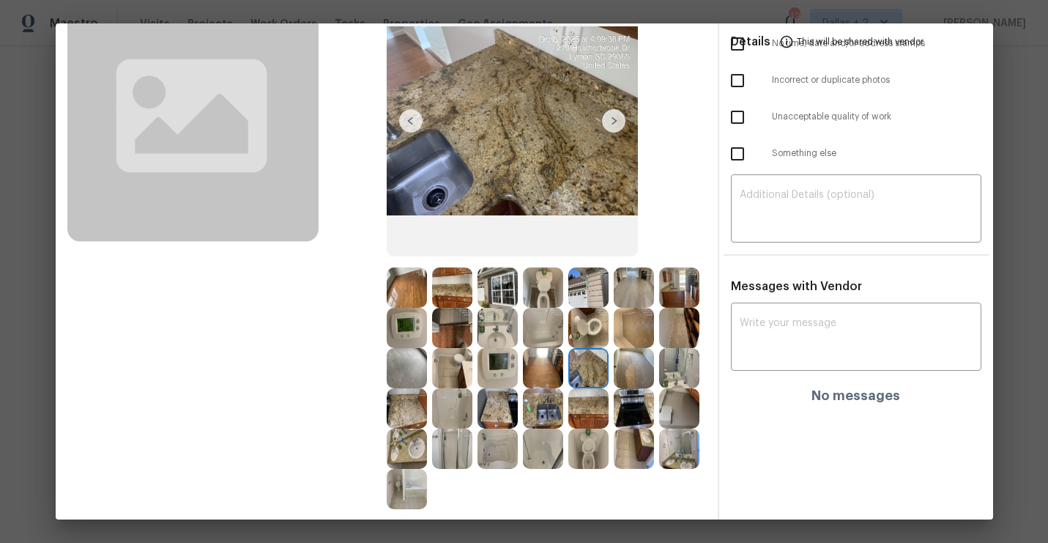
click at [634, 371] on img at bounding box center [634, 368] width 40 height 40
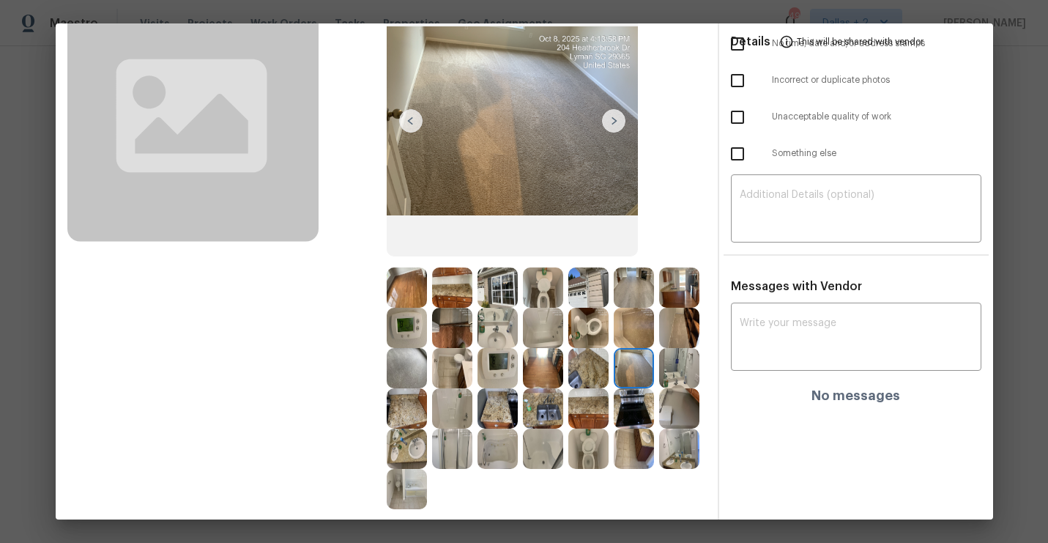
click at [676, 367] on img at bounding box center [679, 368] width 40 height 40
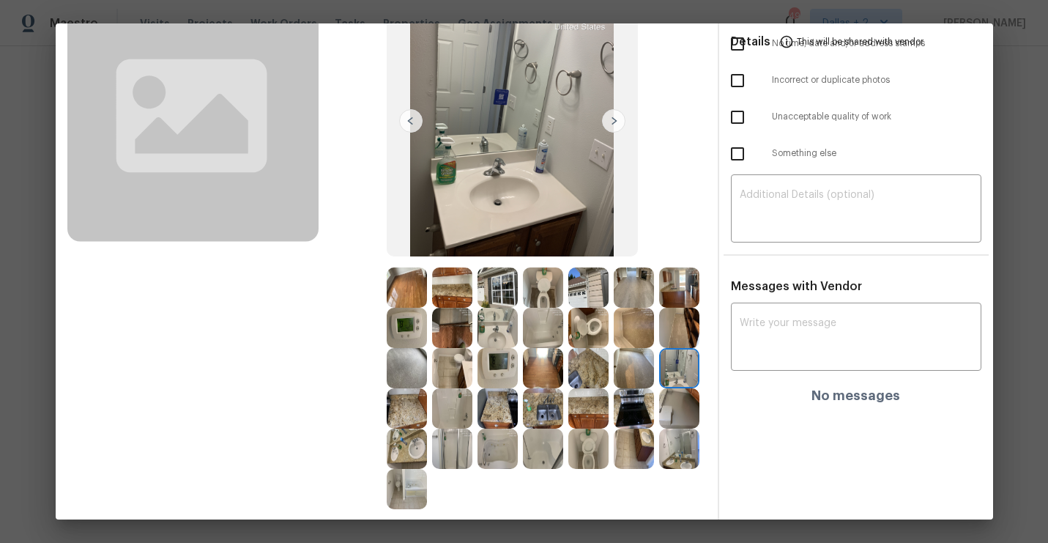
click at [412, 414] on img at bounding box center [407, 408] width 40 height 40
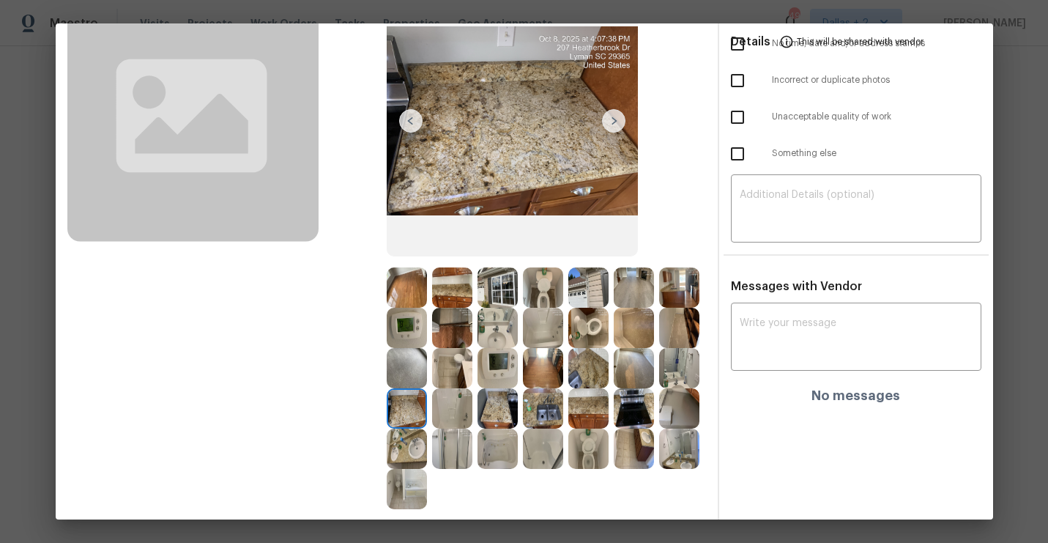
click at [433, 417] on img at bounding box center [452, 408] width 40 height 40
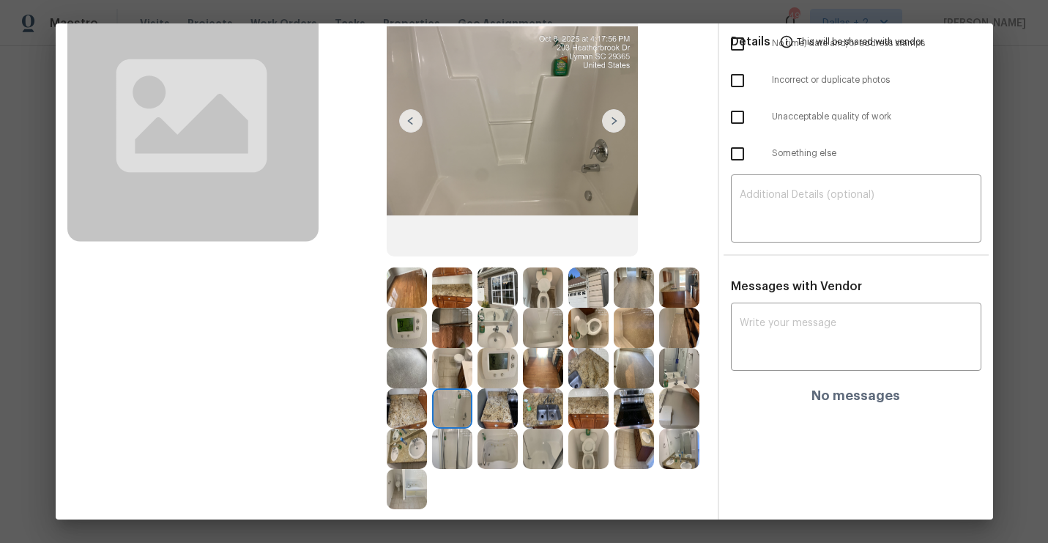
click at [499, 407] on img at bounding box center [498, 408] width 40 height 40
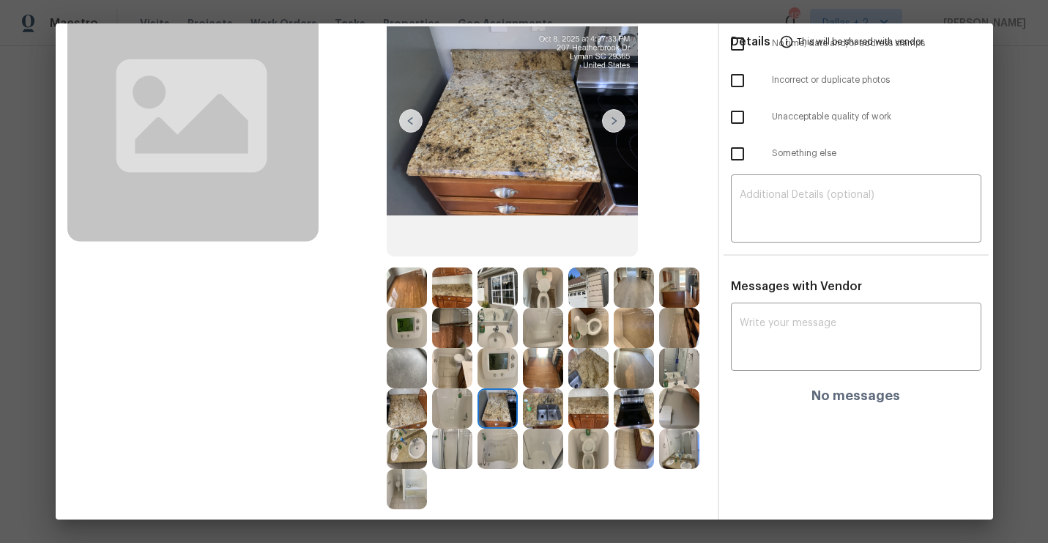
click at [538, 410] on img at bounding box center [543, 408] width 40 height 40
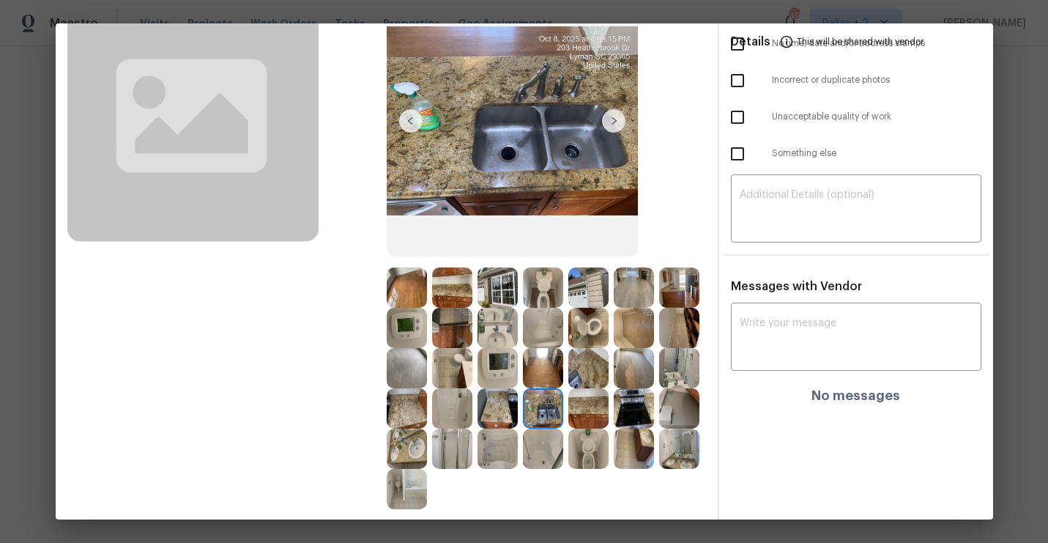
click at [587, 411] on img at bounding box center [588, 408] width 40 height 40
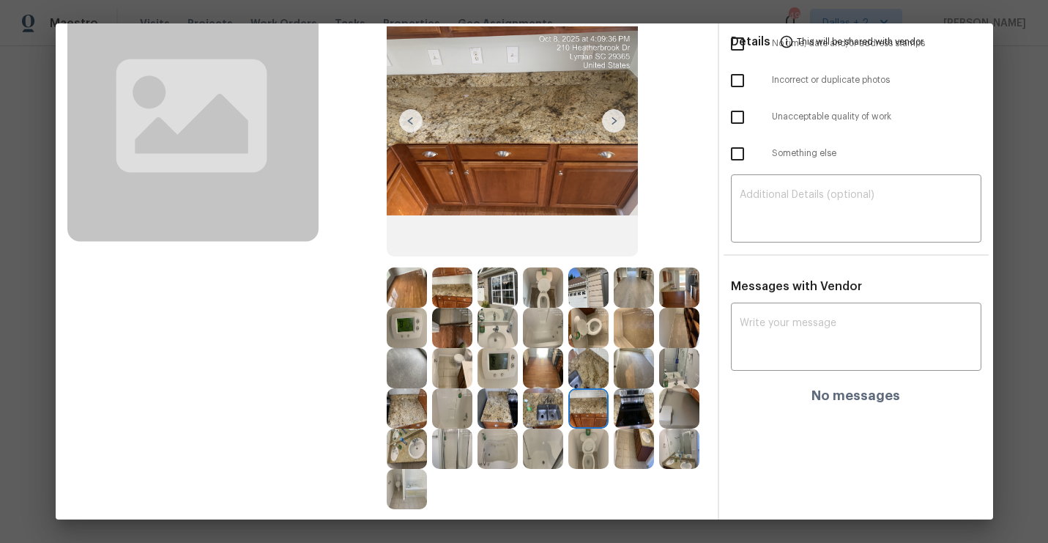
click at [636, 407] on img at bounding box center [634, 408] width 40 height 40
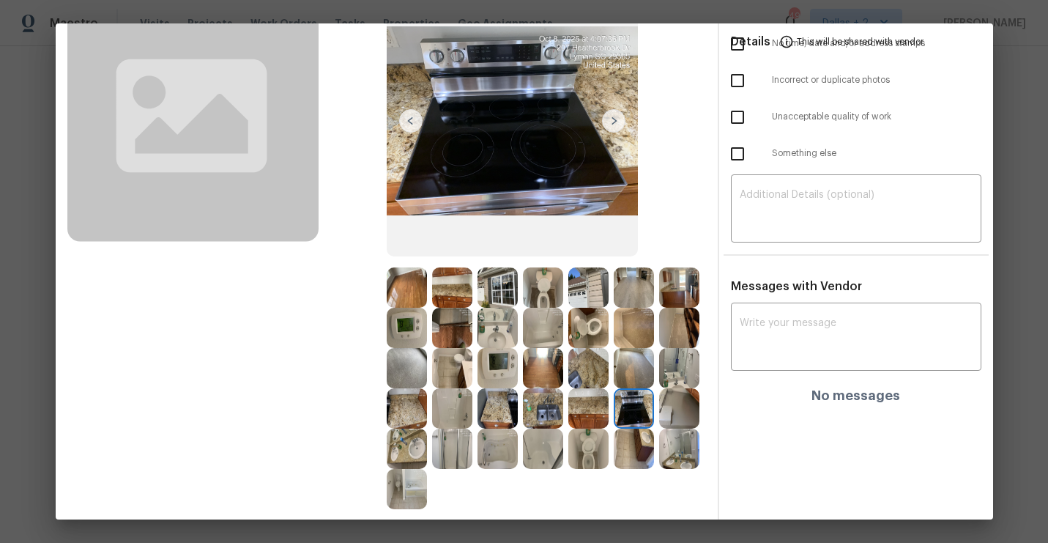
click at [666, 399] on img at bounding box center [679, 408] width 40 height 40
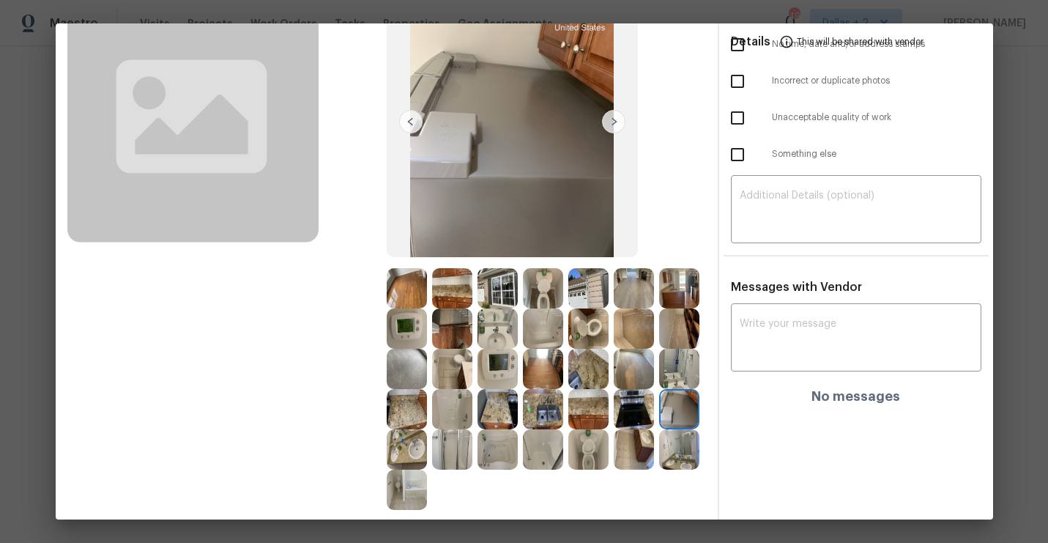
scroll to position [122, 0]
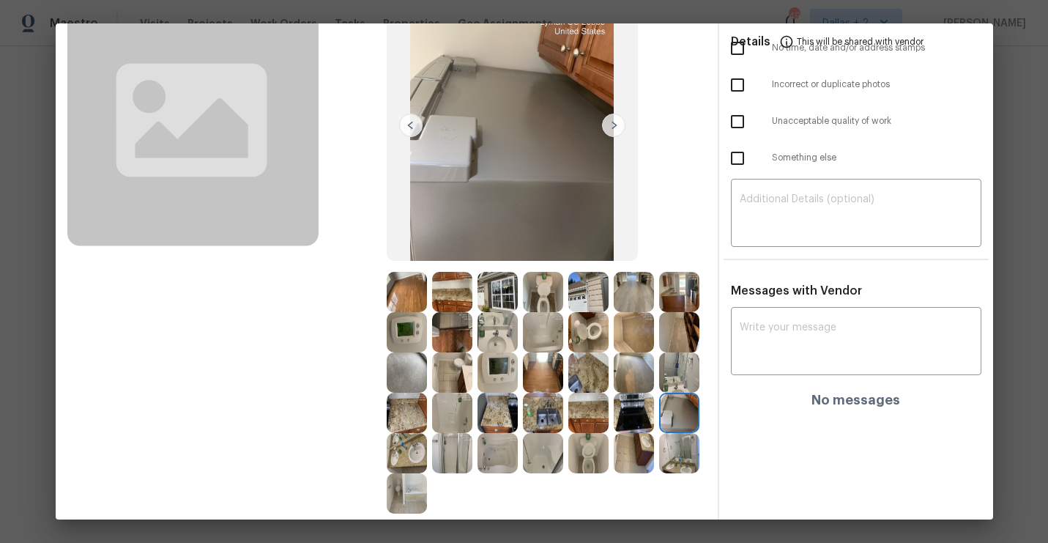
click at [611, 130] on img at bounding box center [613, 125] width 23 height 23
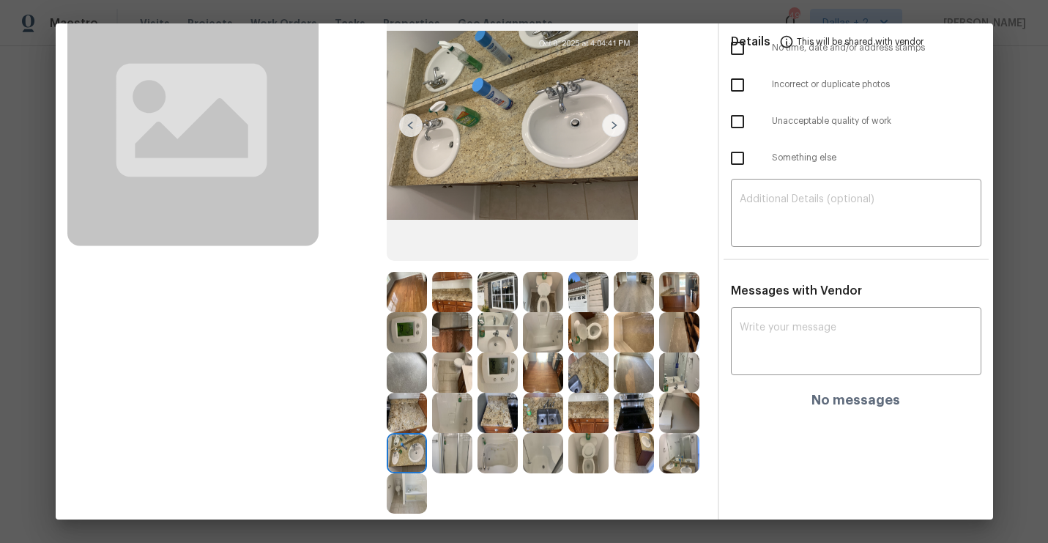
click at [611, 130] on img at bounding box center [613, 125] width 23 height 23
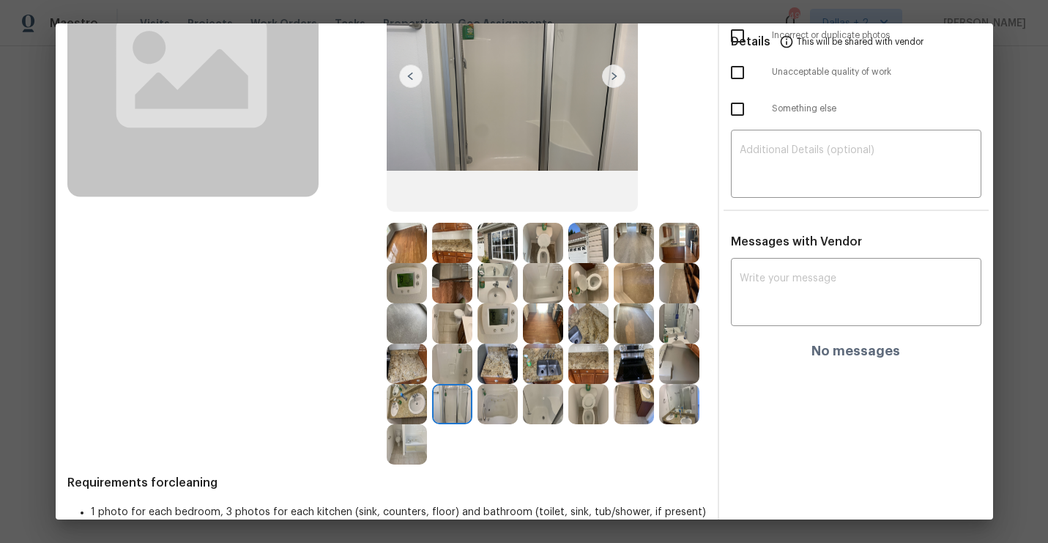
scroll to position [196, 0]
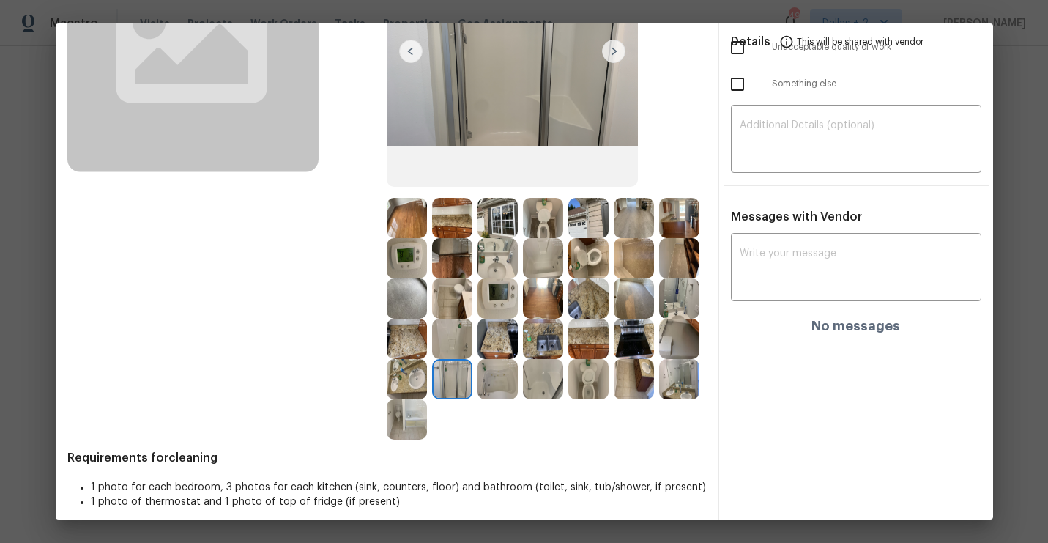
click at [500, 376] on img at bounding box center [498, 379] width 40 height 40
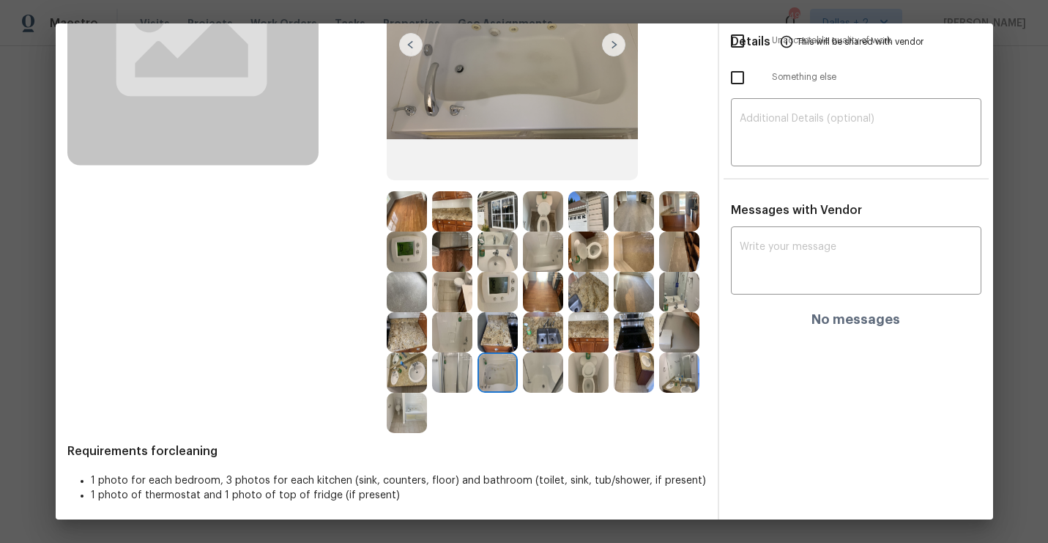
scroll to position [207, 0]
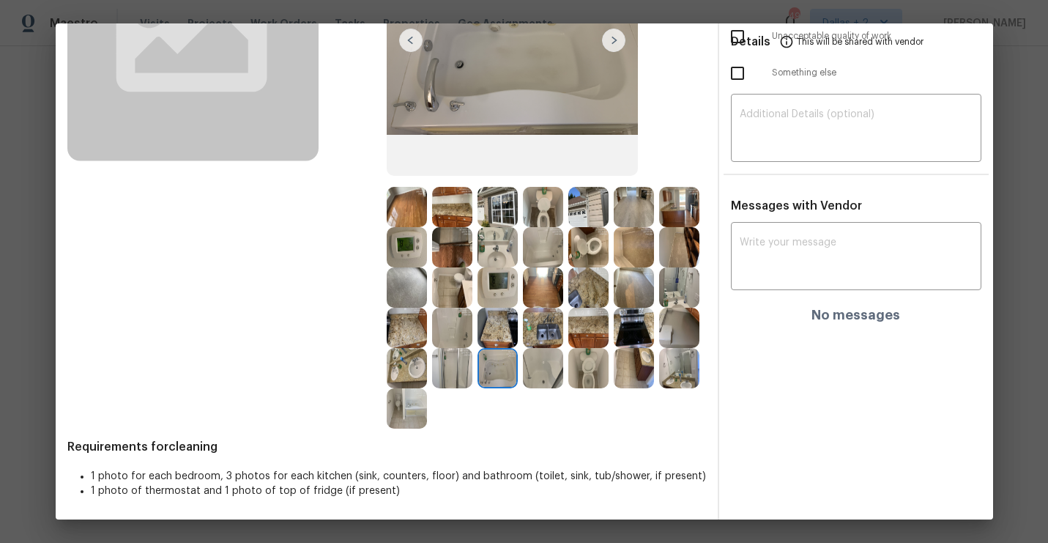
click at [542, 374] on img at bounding box center [543, 368] width 40 height 40
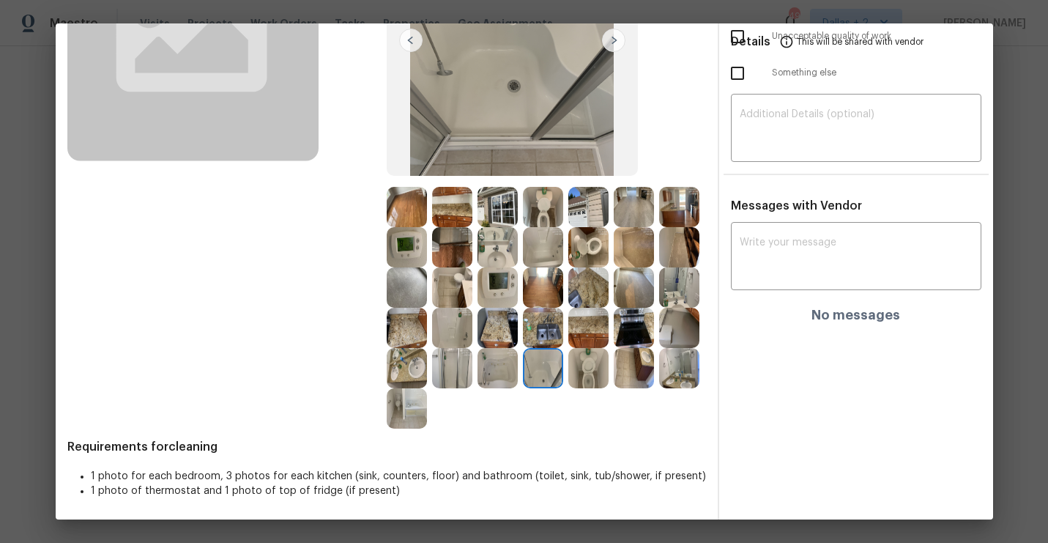
click at [592, 372] on img at bounding box center [588, 368] width 40 height 40
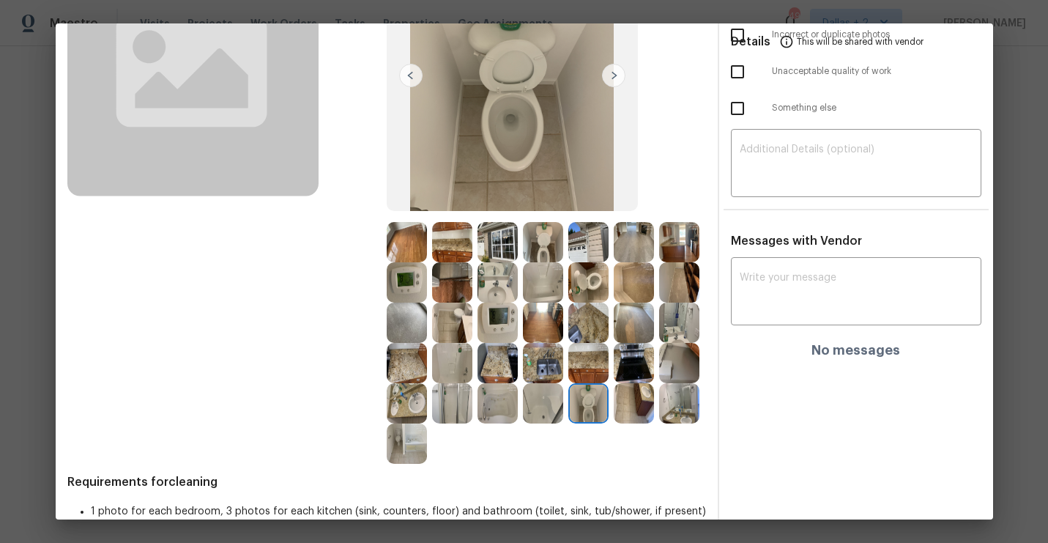
scroll to position [175, 0]
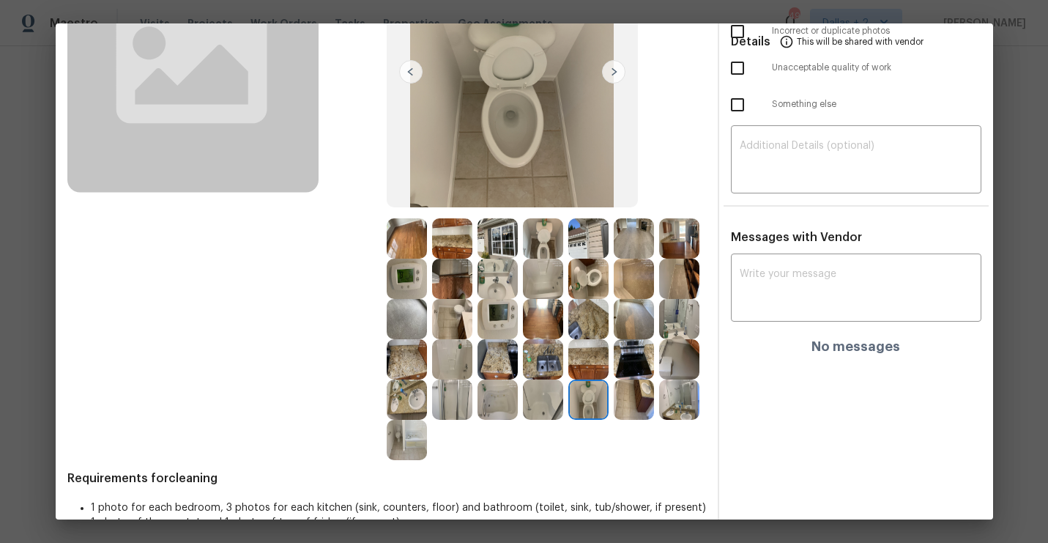
click at [631, 386] on img at bounding box center [634, 399] width 40 height 40
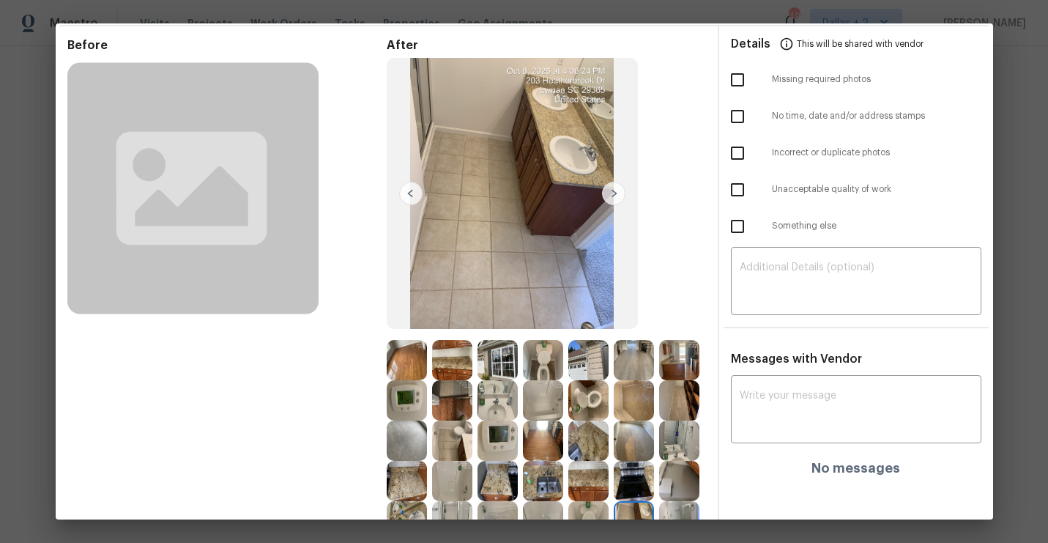
scroll to position [45, 0]
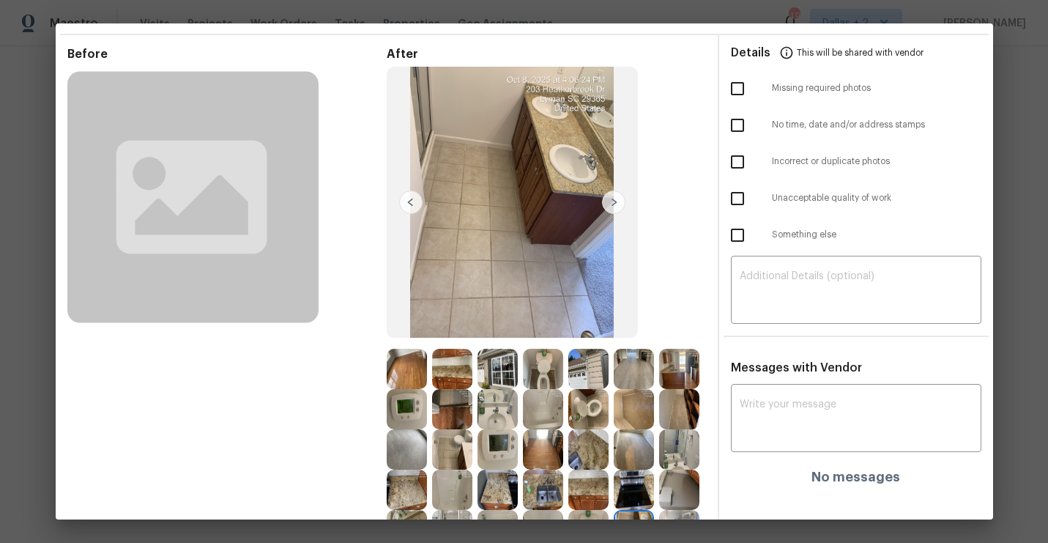
click at [617, 205] on img at bounding box center [613, 201] width 23 height 23
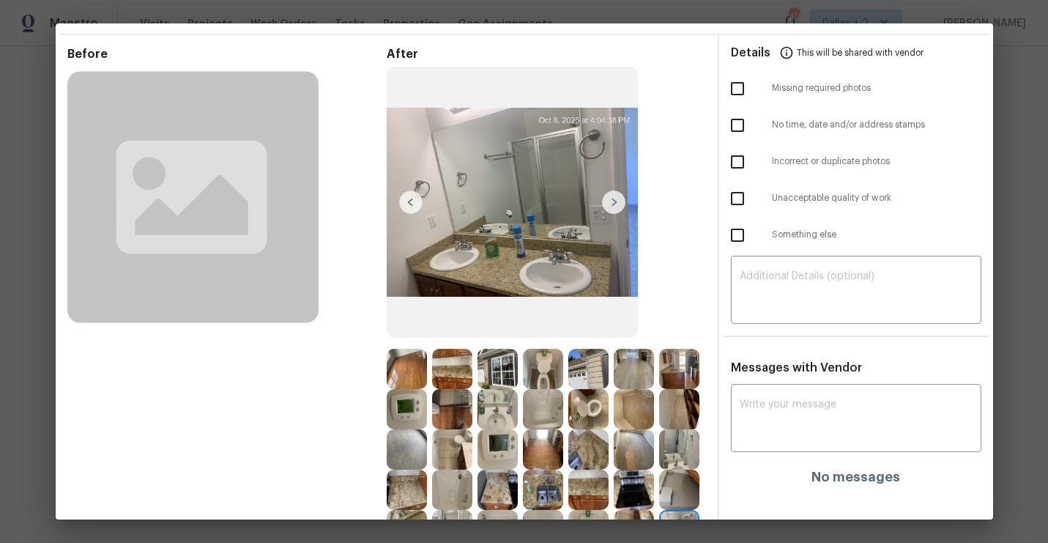
click at [617, 205] on img at bounding box center [613, 201] width 23 height 23
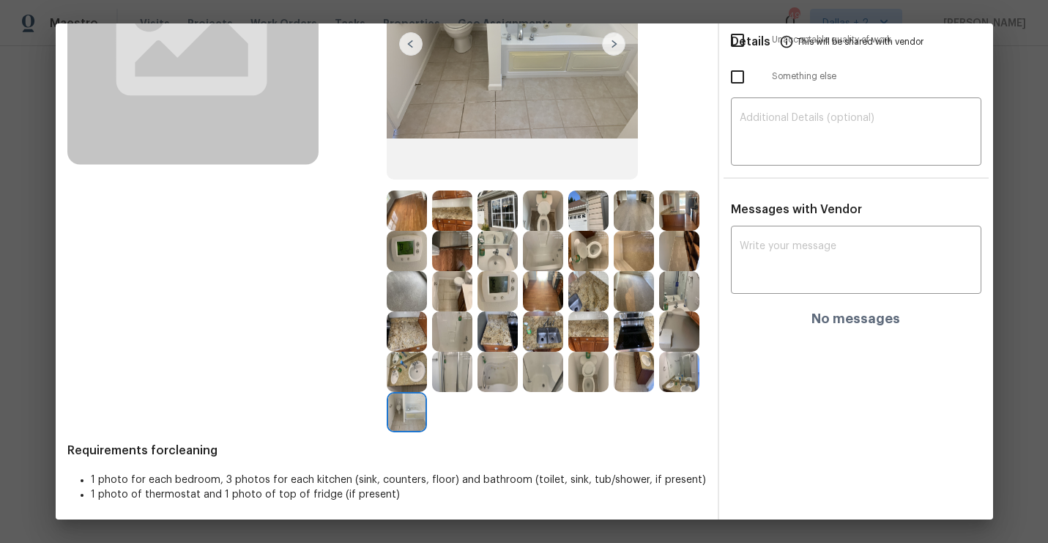
scroll to position [207, 0]
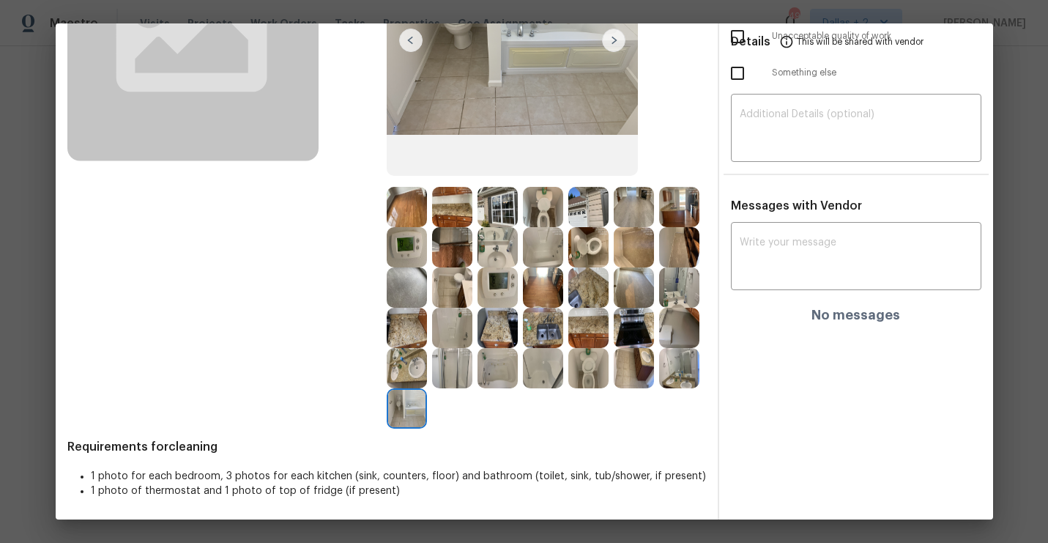
click at [416, 207] on img at bounding box center [407, 207] width 40 height 40
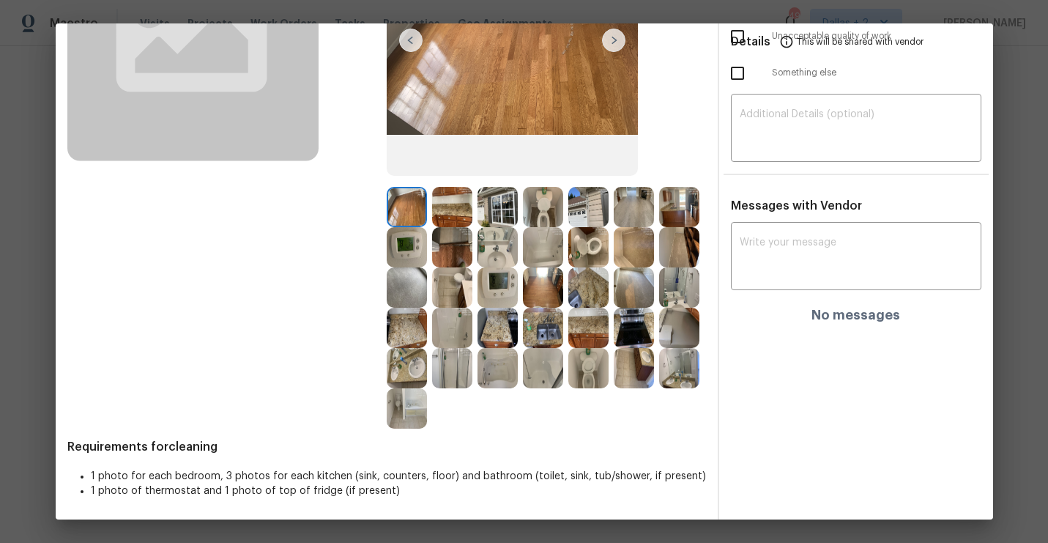
click at [443, 205] on img at bounding box center [452, 207] width 40 height 40
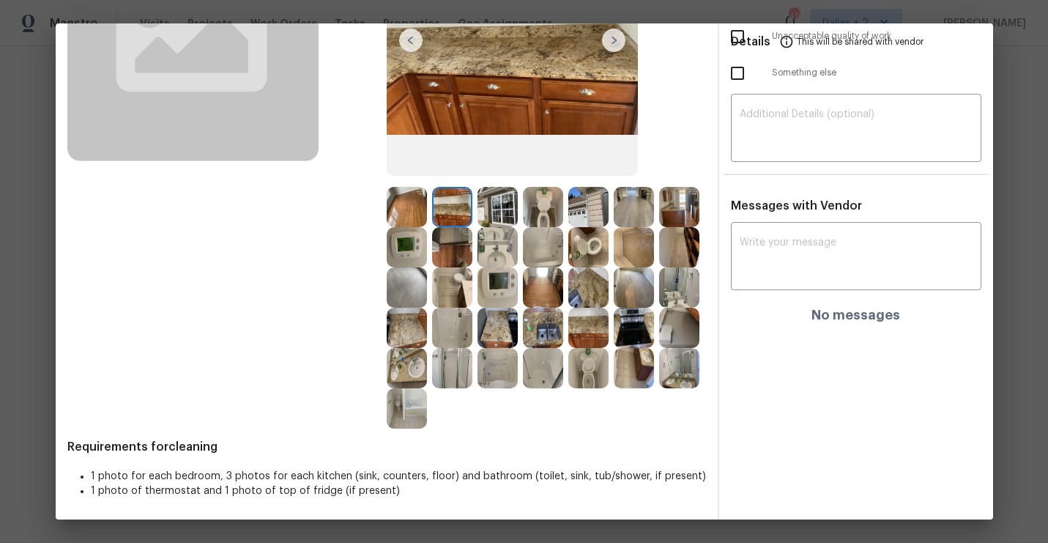
scroll to position [157, 0]
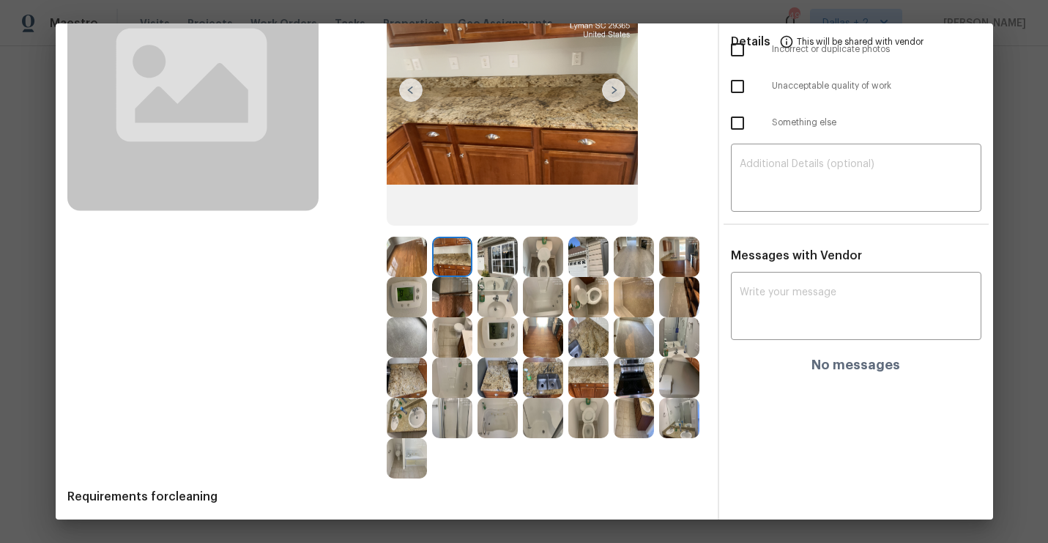
click at [615, 91] on img at bounding box center [613, 89] width 23 height 23
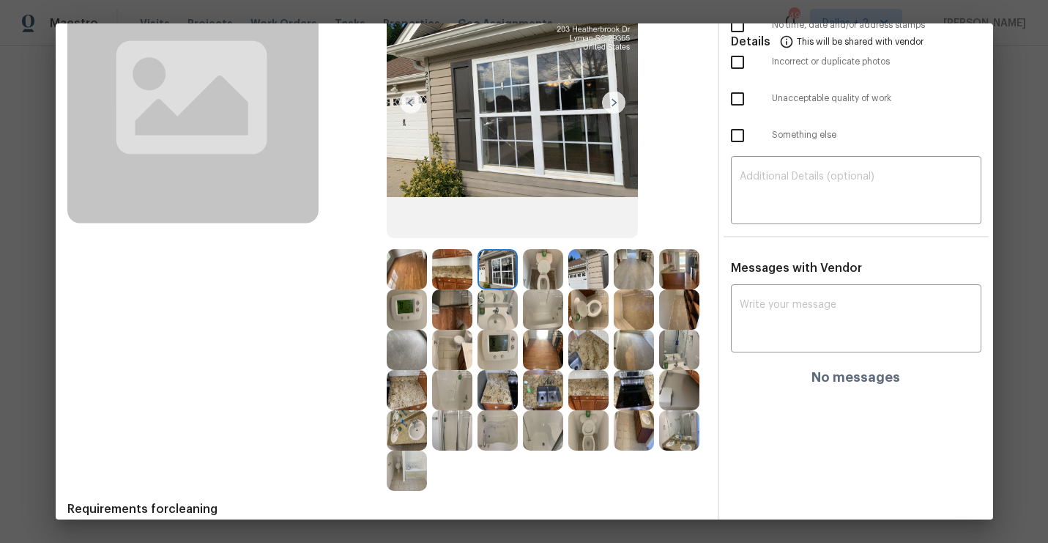
scroll to position [135, 0]
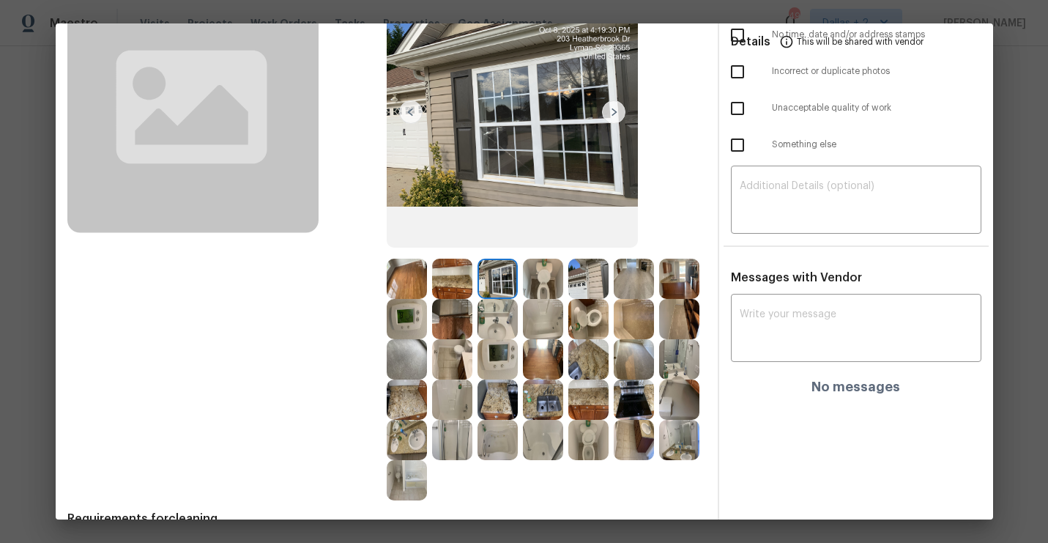
click at [615, 119] on img at bounding box center [613, 111] width 23 height 23
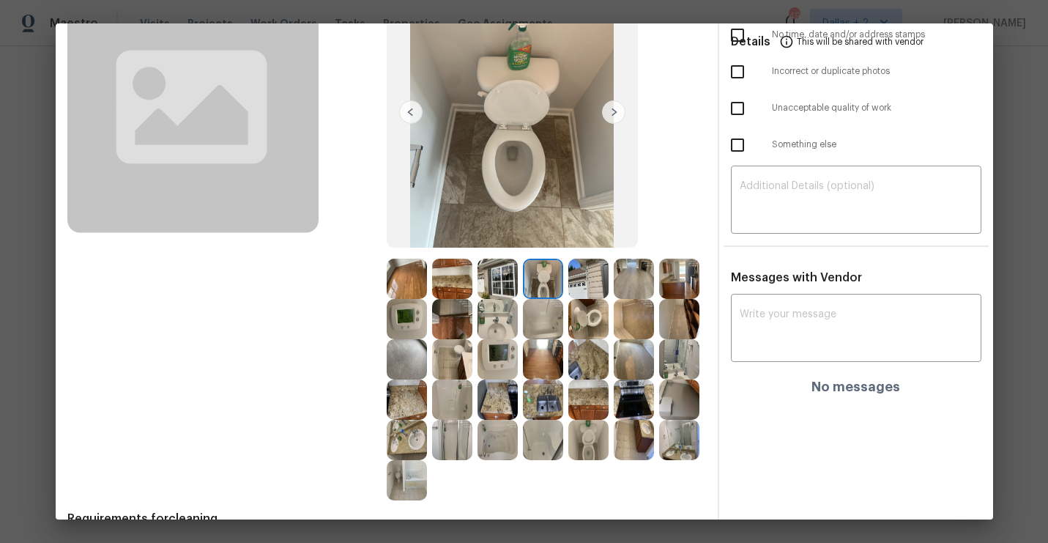
click at [615, 119] on img at bounding box center [613, 111] width 23 height 23
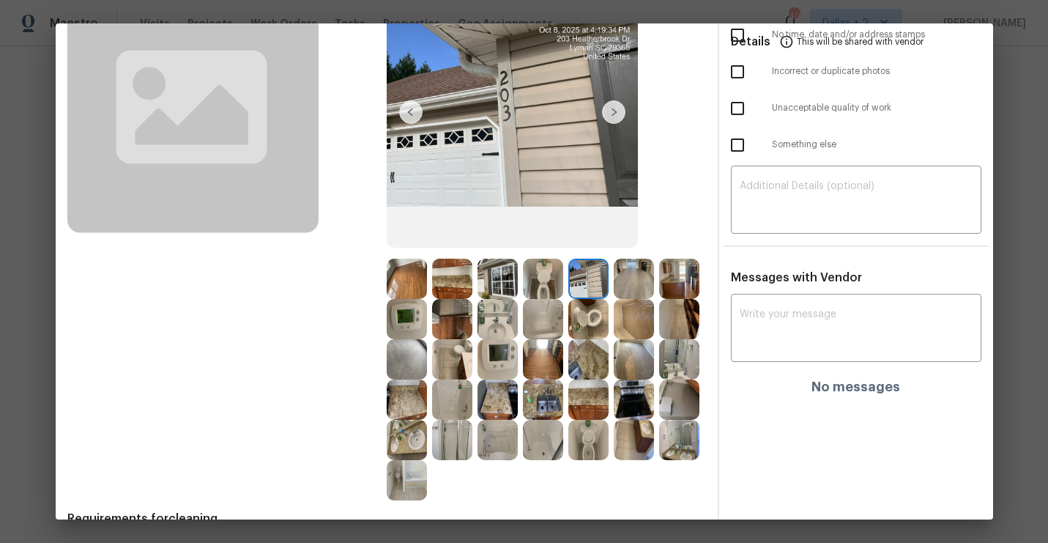
click at [615, 119] on img at bounding box center [613, 111] width 23 height 23
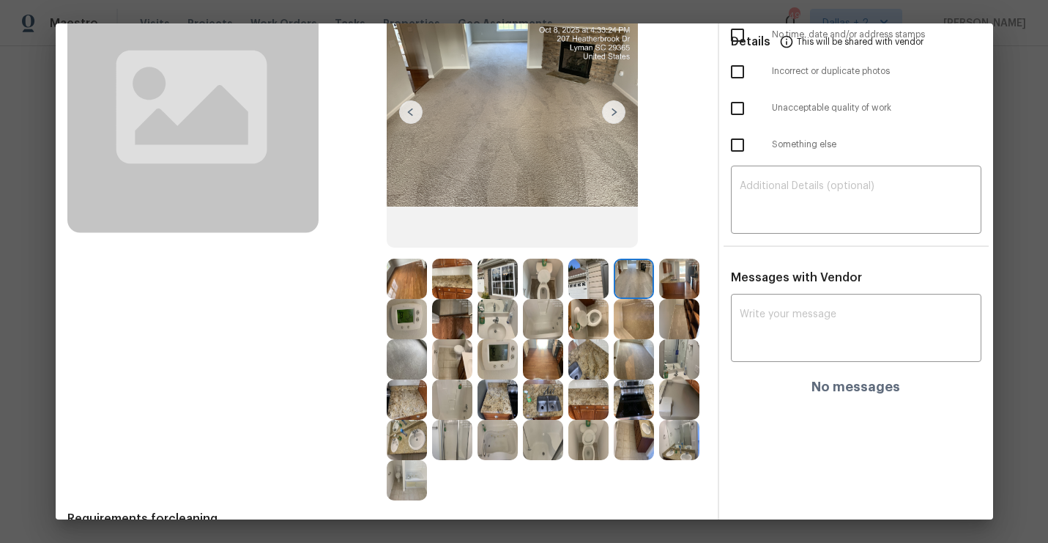
click at [615, 119] on img at bounding box center [613, 111] width 23 height 23
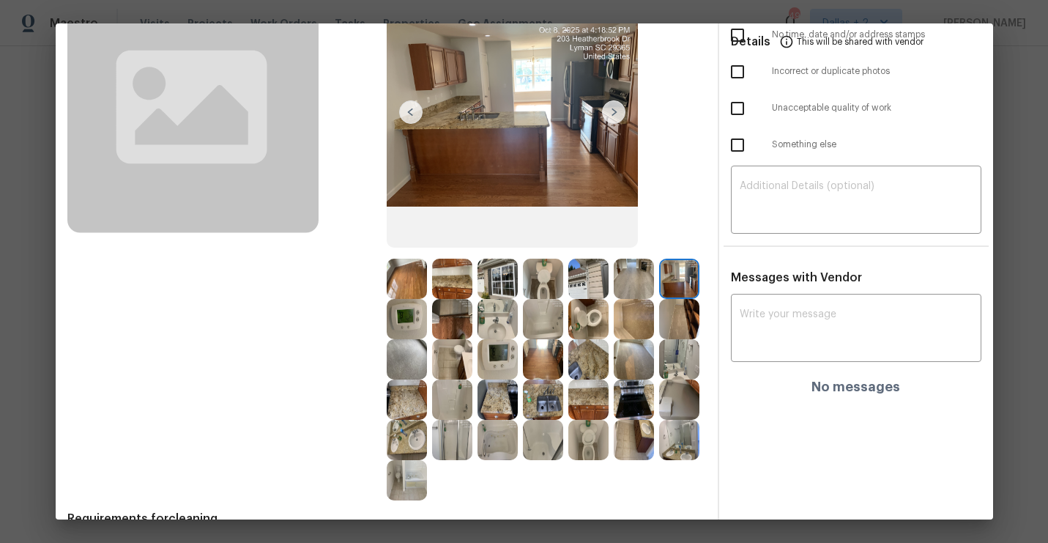
click at [615, 119] on img at bounding box center [613, 111] width 23 height 23
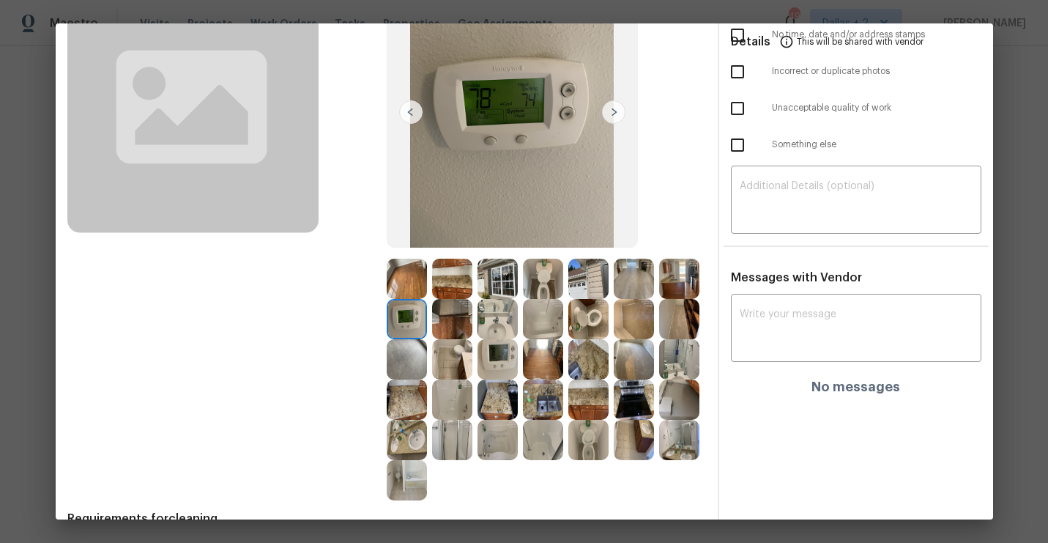
click at [613, 112] on img at bounding box center [613, 111] width 23 height 23
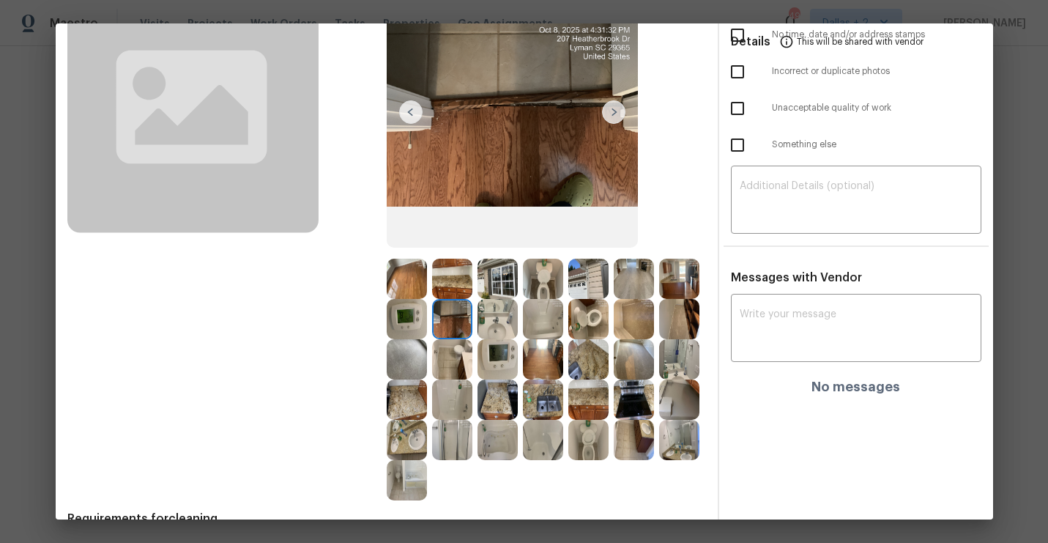
click at [613, 112] on img at bounding box center [613, 111] width 23 height 23
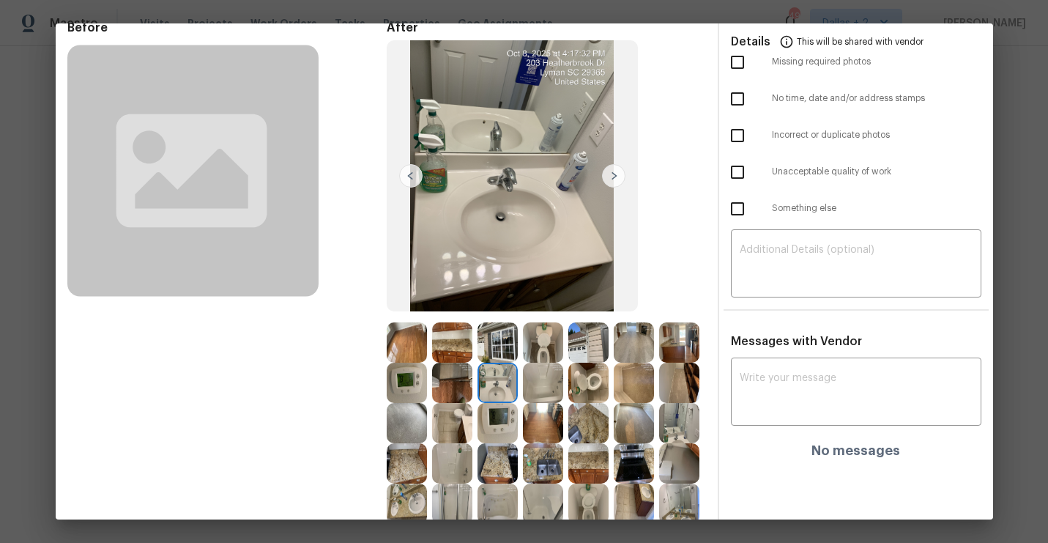
scroll to position [69, 0]
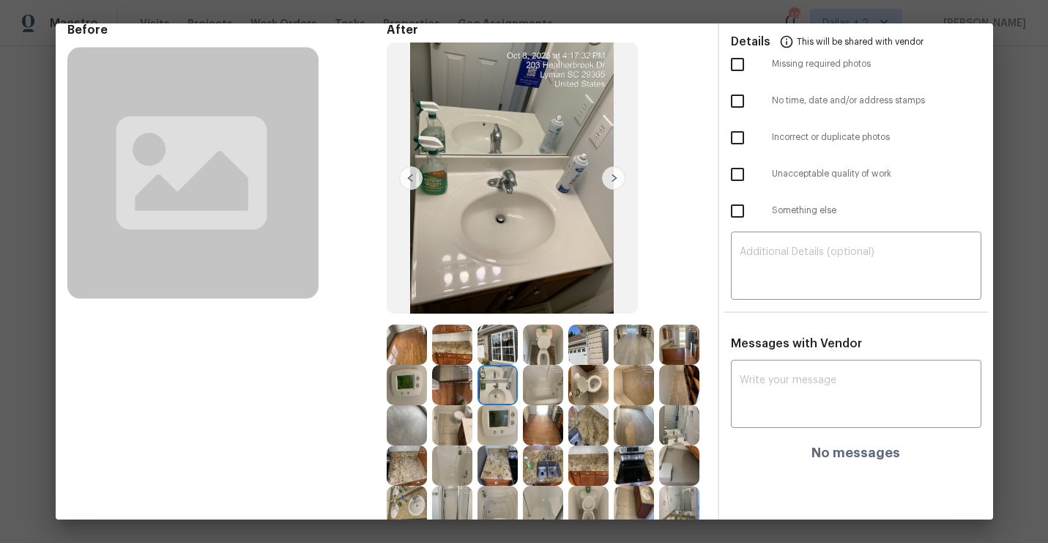
click at [617, 190] on div at bounding box center [512, 178] width 251 height 272
click at [613, 182] on img at bounding box center [613, 177] width 23 height 23
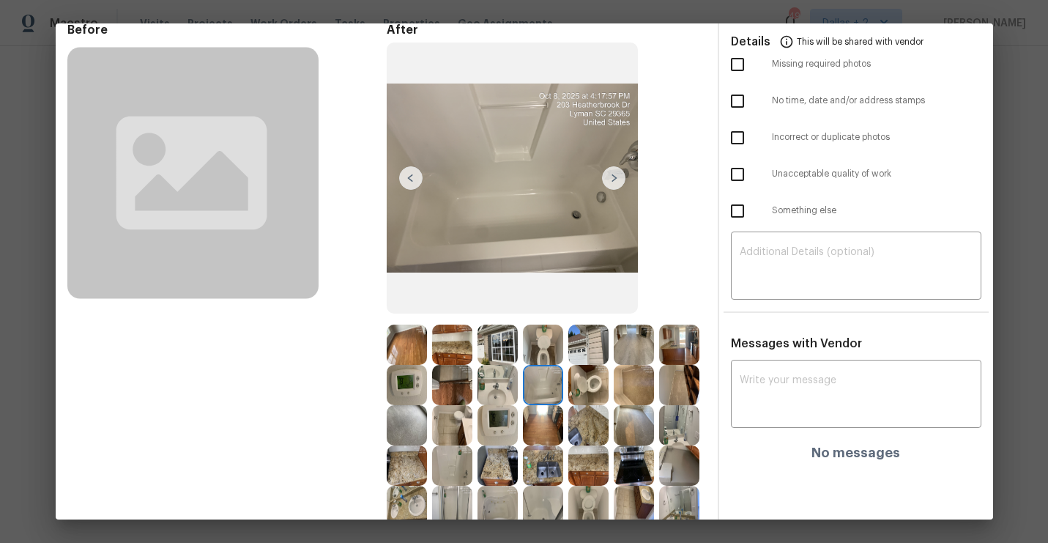
click at [613, 182] on img at bounding box center [613, 177] width 23 height 23
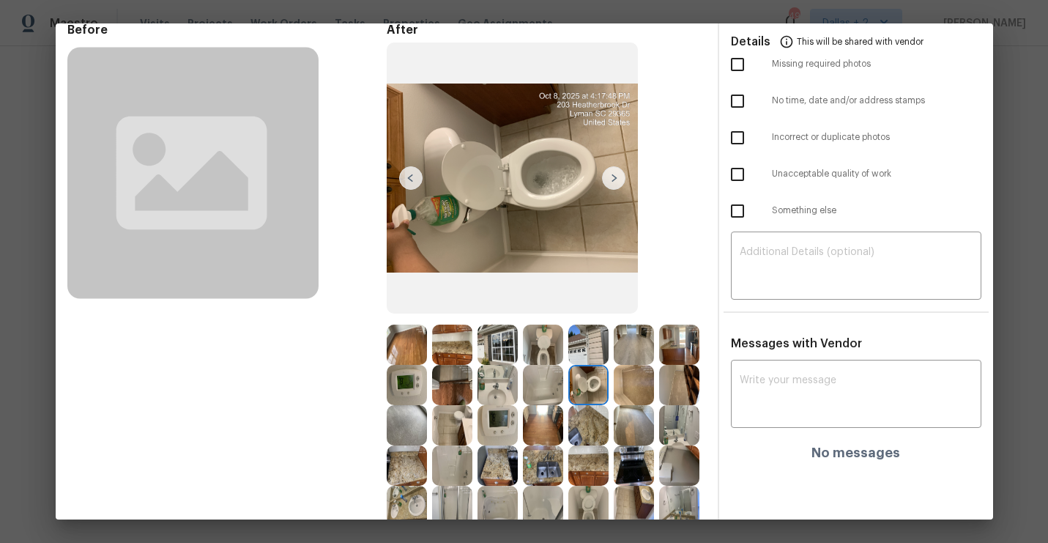
click at [613, 182] on img at bounding box center [613, 177] width 23 height 23
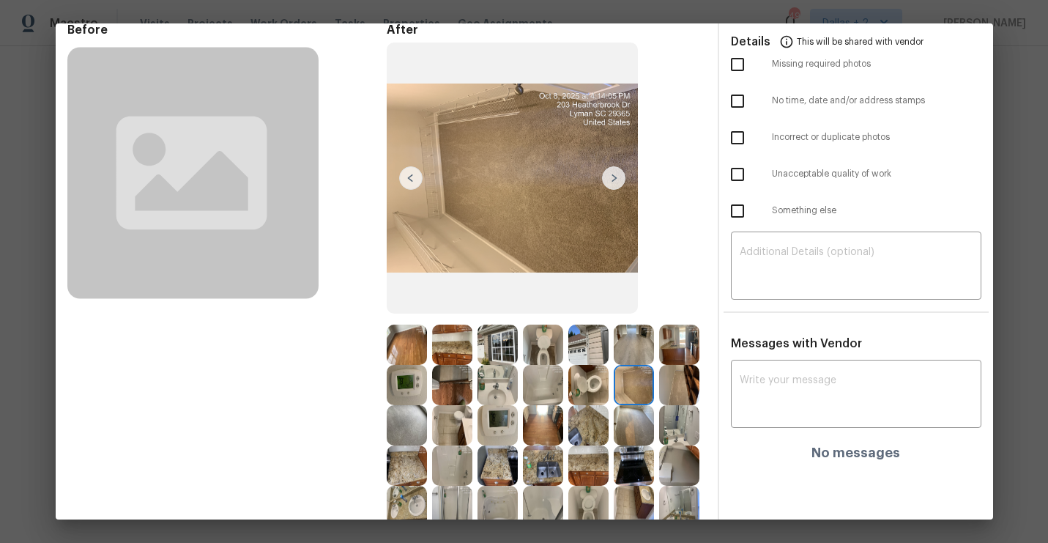
click at [613, 182] on img at bounding box center [613, 177] width 23 height 23
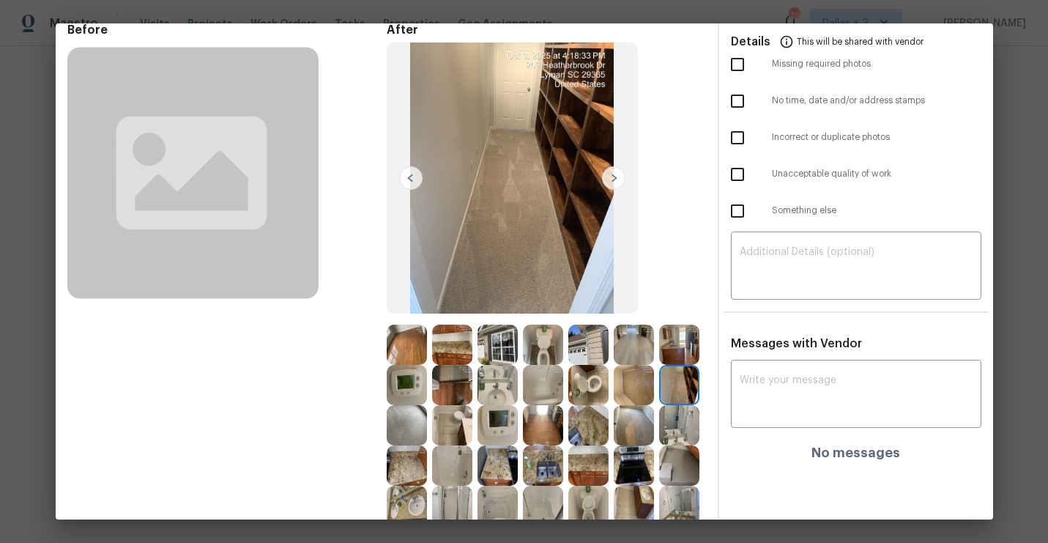
click at [613, 182] on img at bounding box center [613, 177] width 23 height 23
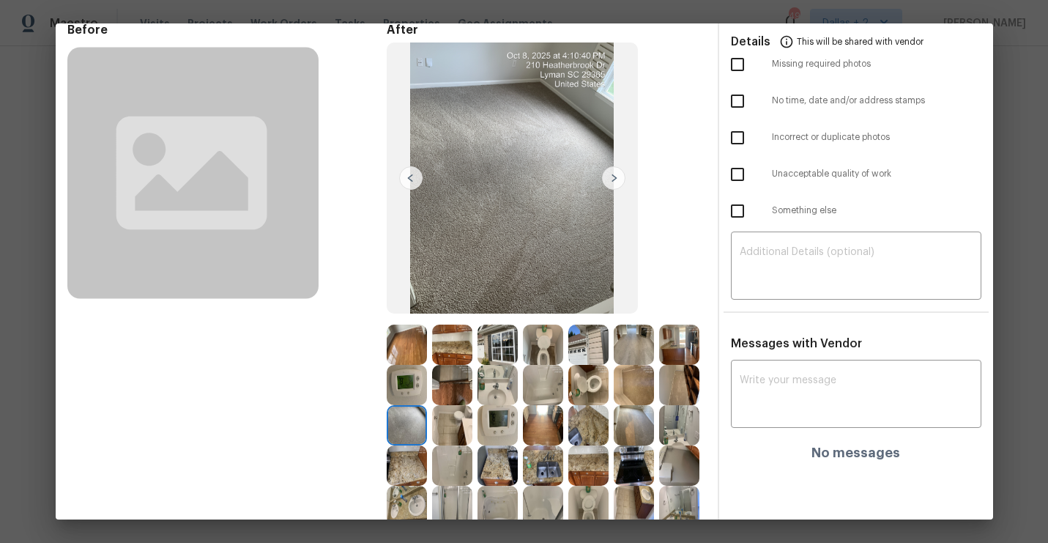
click at [613, 182] on img at bounding box center [613, 177] width 23 height 23
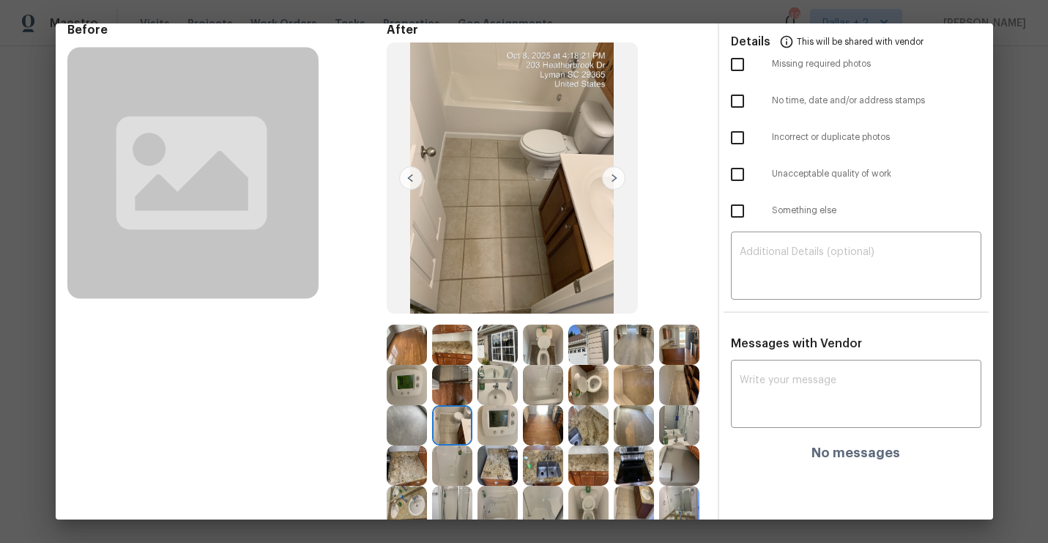
click at [613, 182] on img at bounding box center [613, 177] width 23 height 23
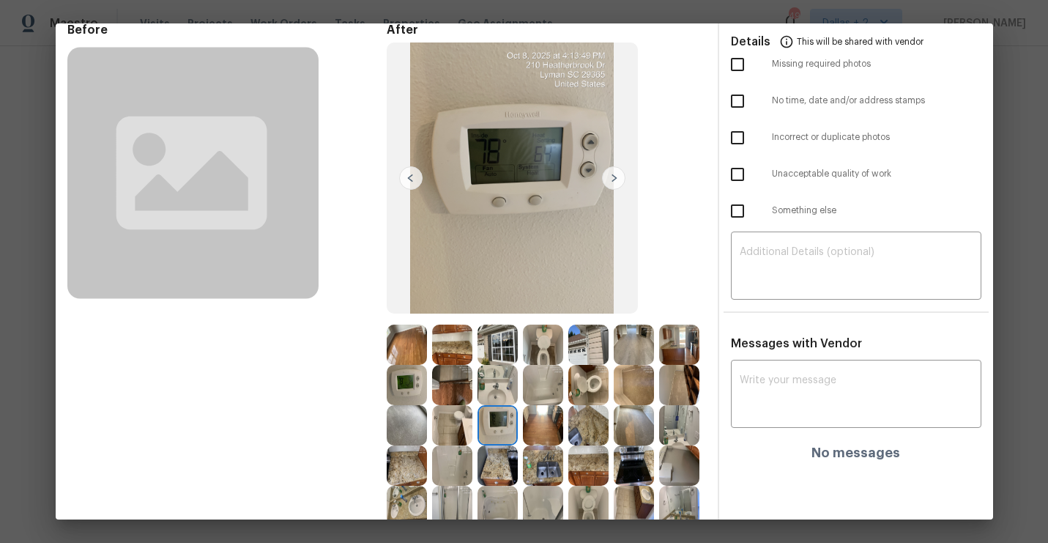
click at [613, 182] on img at bounding box center [613, 177] width 23 height 23
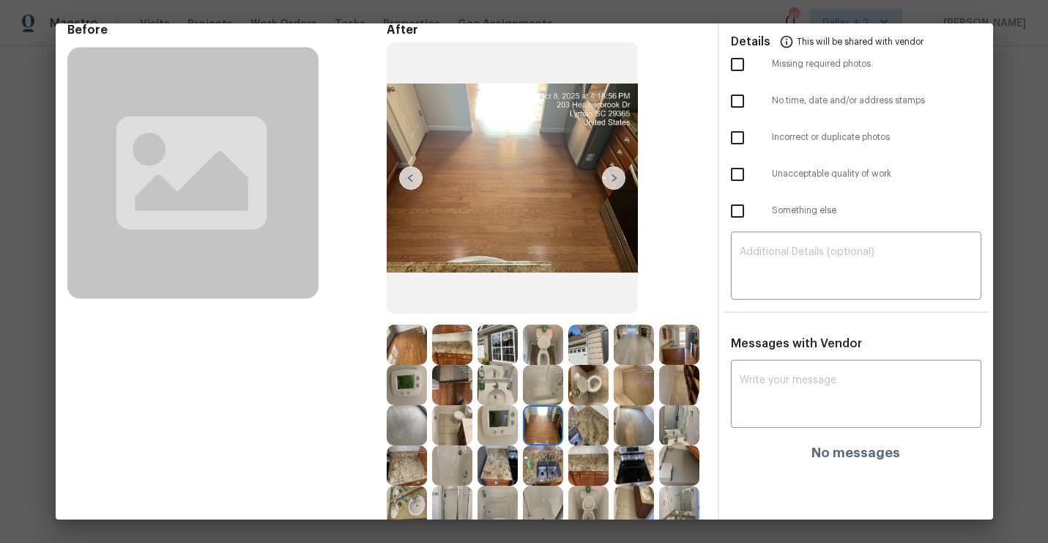
click at [613, 182] on img at bounding box center [613, 177] width 23 height 23
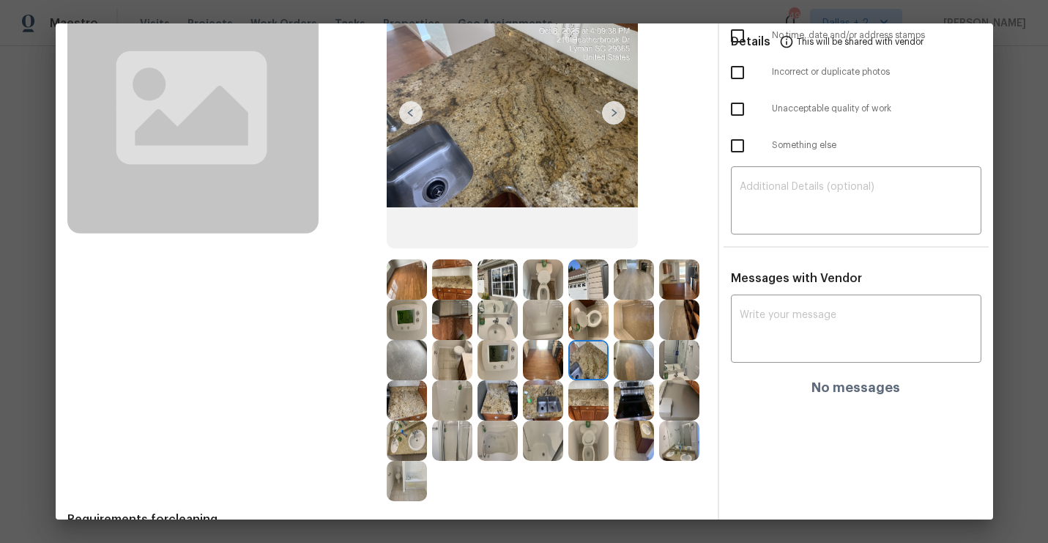
scroll to position [136, 0]
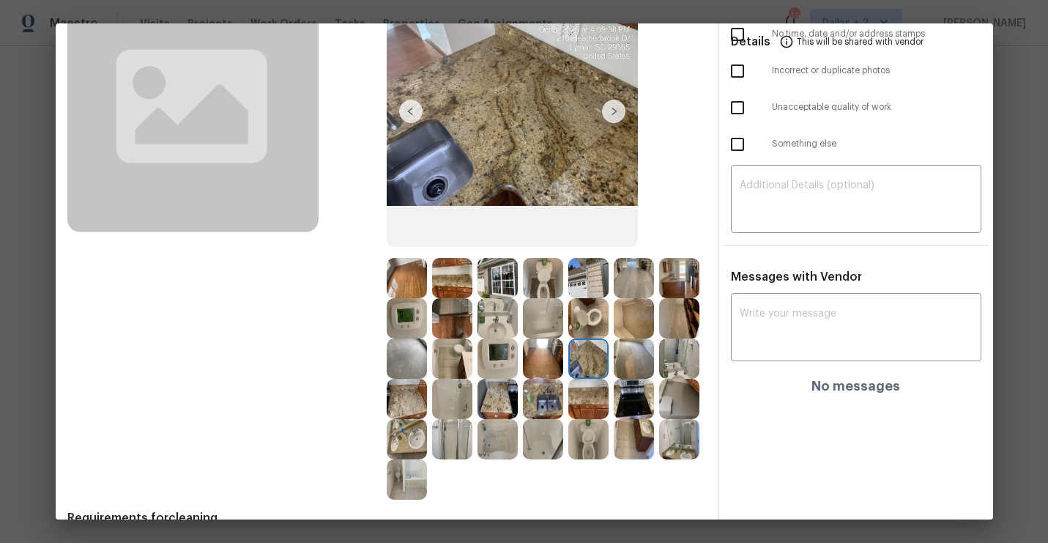
click at [680, 401] on img at bounding box center [679, 399] width 40 height 40
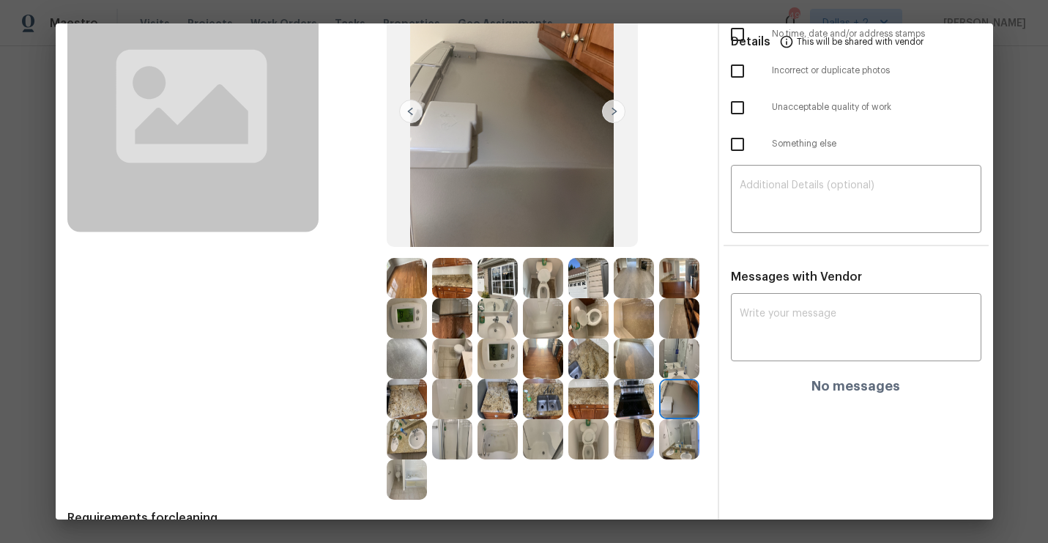
scroll to position [0, 0]
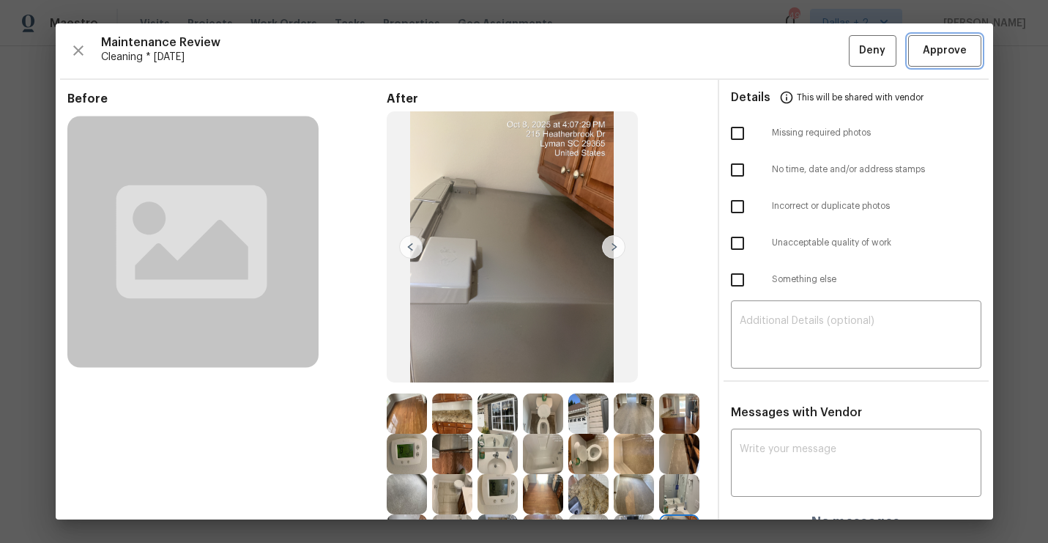
click at [948, 56] on span "Approve" at bounding box center [945, 51] width 44 height 18
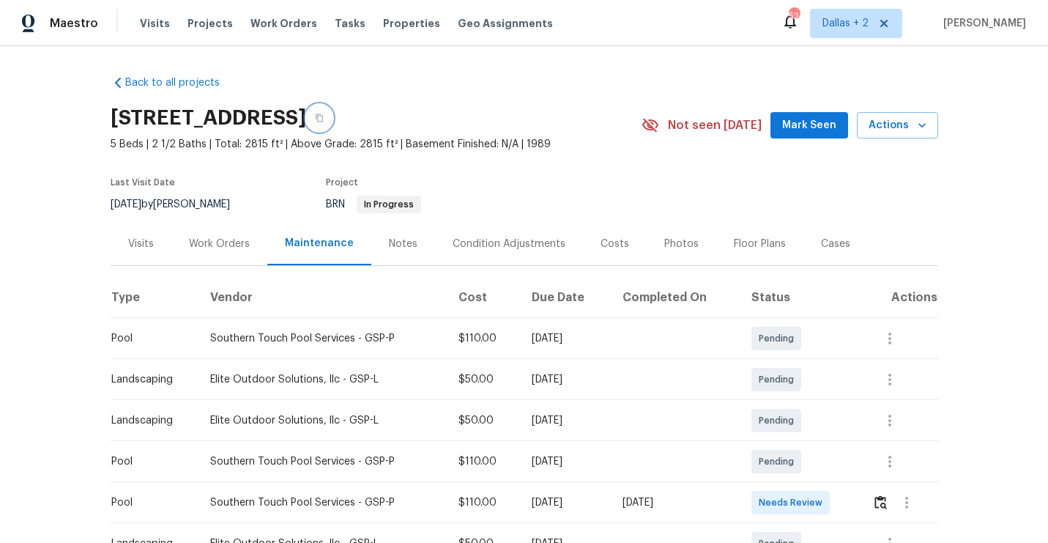
click at [323, 118] on icon "button" at bounding box center [319, 118] width 7 height 8
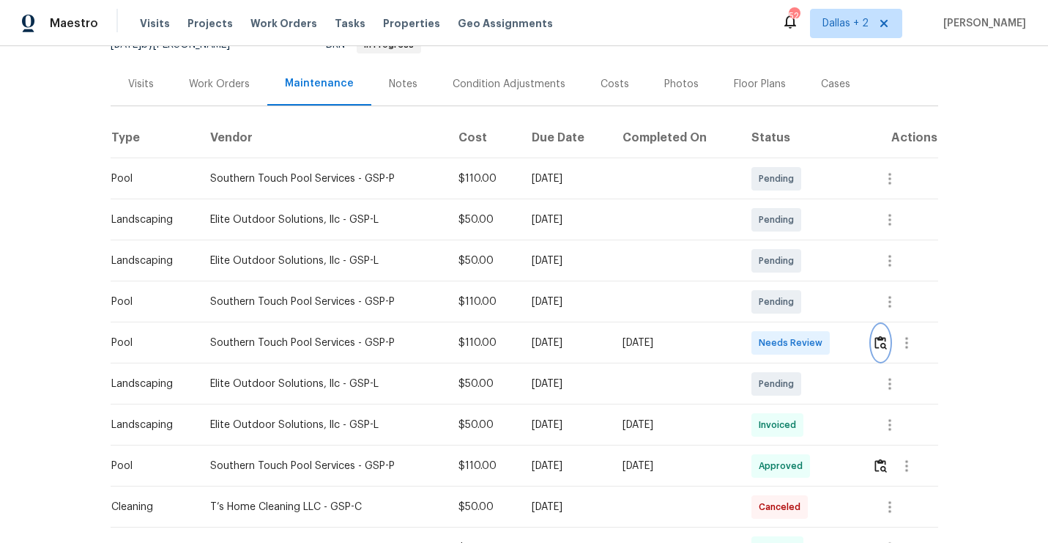
click at [883, 337] on img "button" at bounding box center [881, 342] width 12 height 14
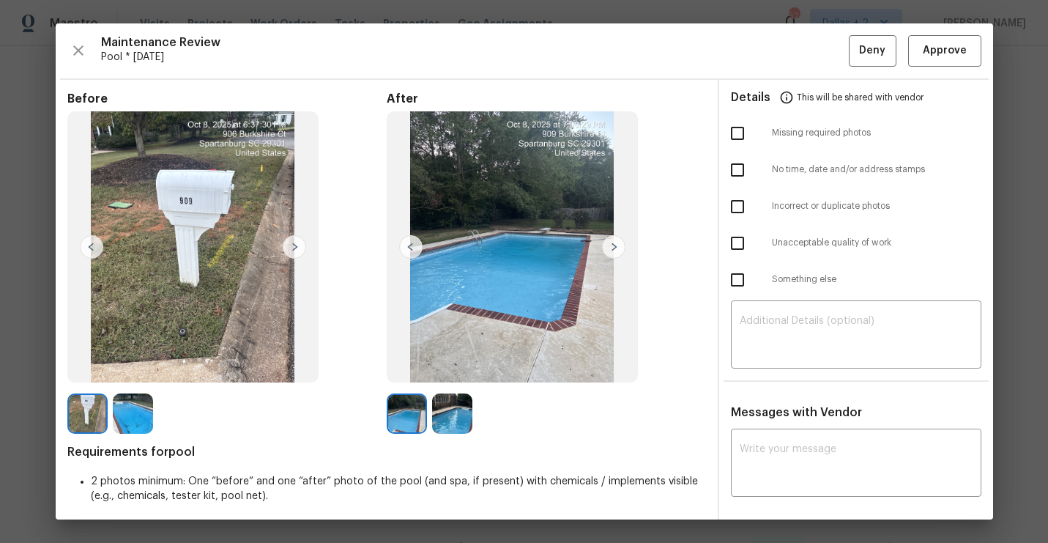
click at [461, 423] on img at bounding box center [452, 413] width 40 height 40
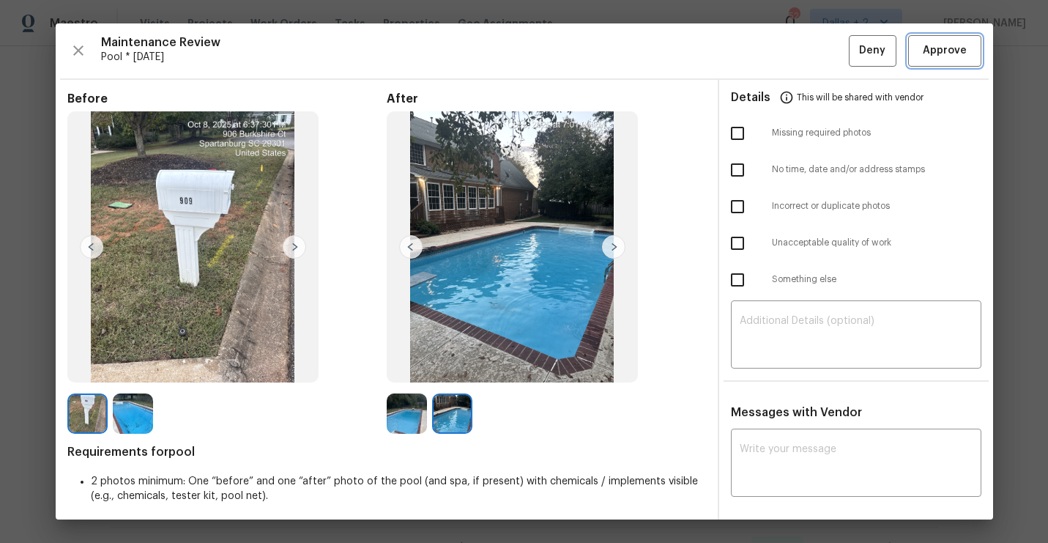
click at [960, 53] on span "Approve" at bounding box center [945, 51] width 44 height 18
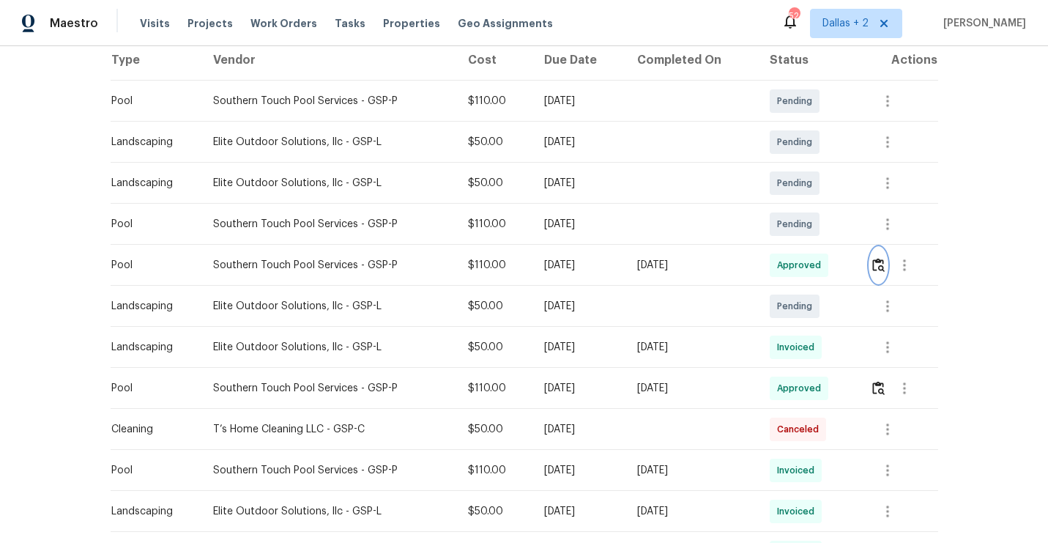
scroll to position [0, 0]
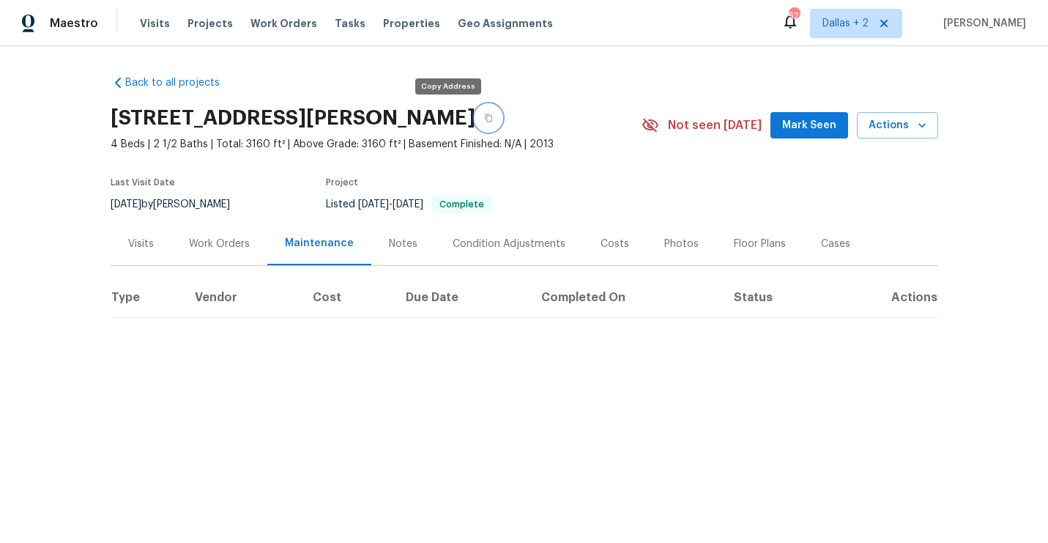
click at [475, 118] on button "button" at bounding box center [488, 118] width 26 height 26
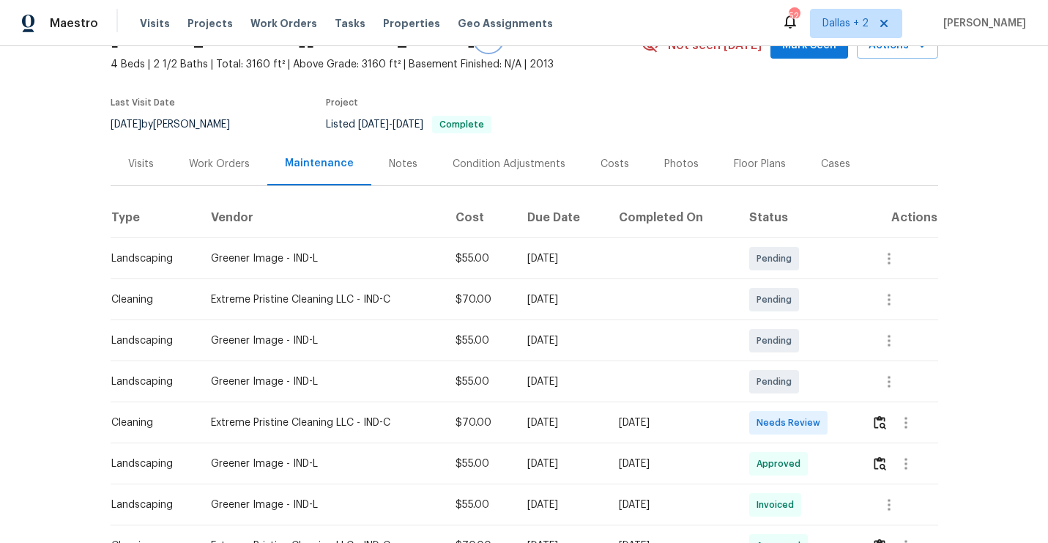
scroll to position [107, 0]
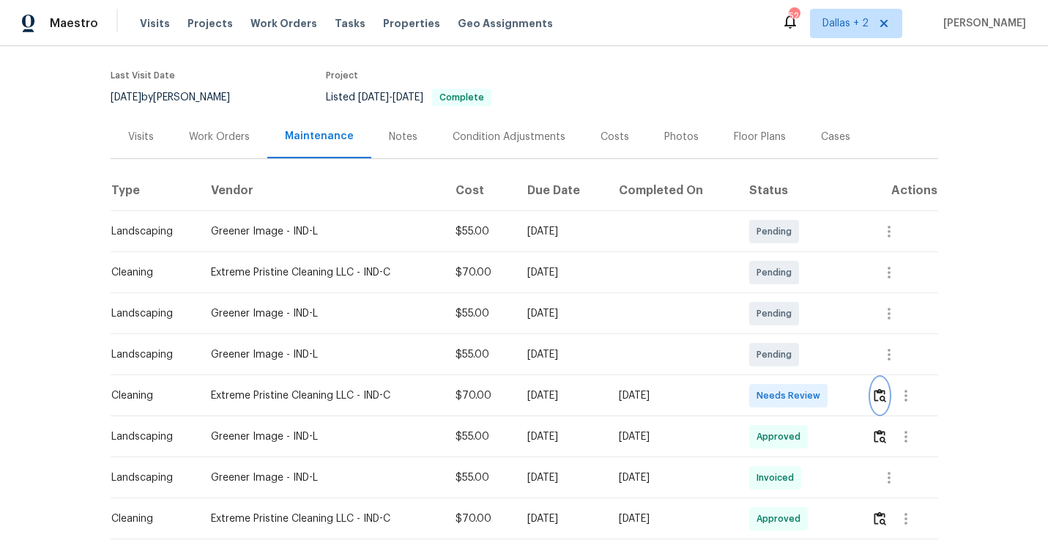
click at [884, 393] on img "button" at bounding box center [880, 395] width 12 height 14
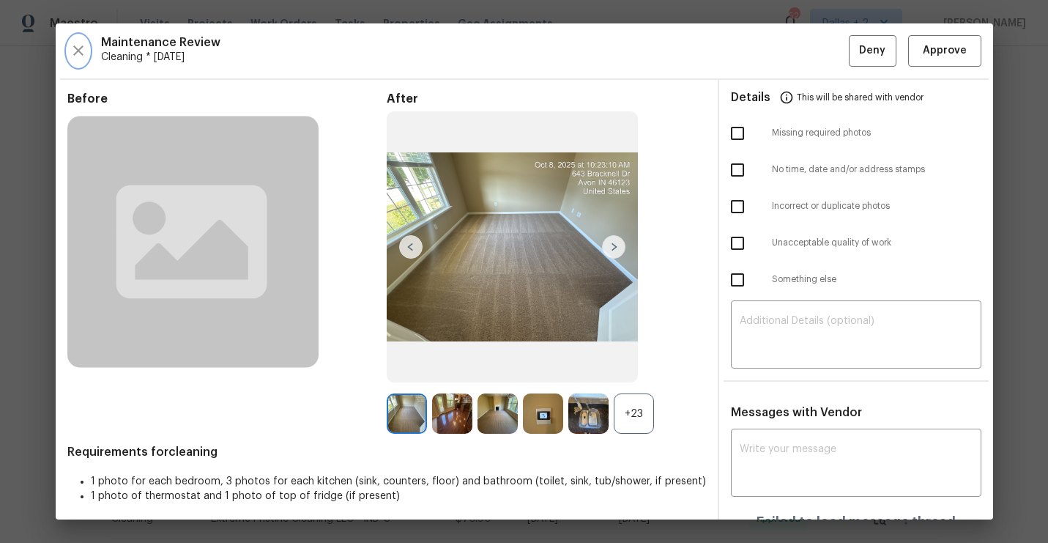
click at [83, 55] on icon "button" at bounding box center [79, 51] width 18 height 18
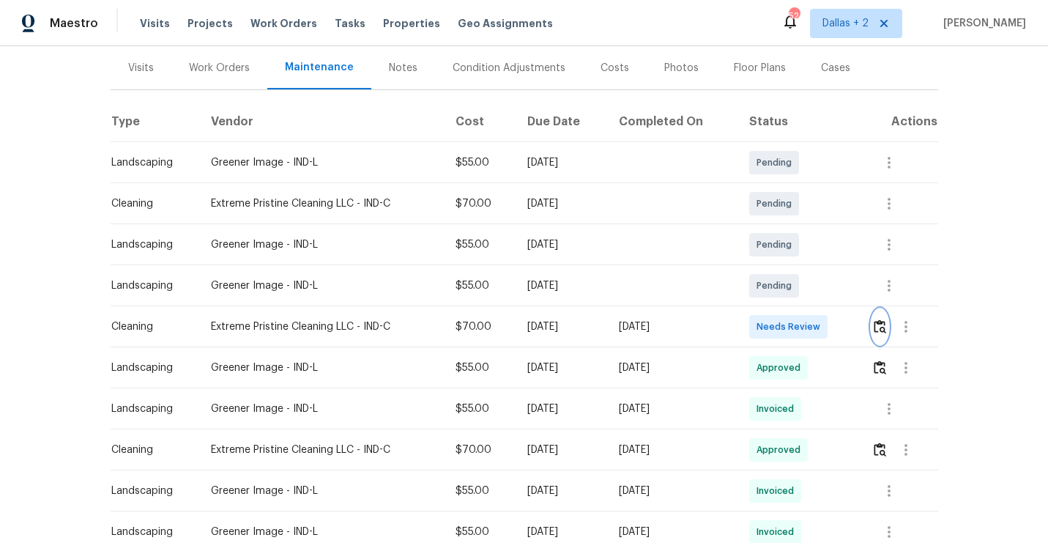
scroll to position [188, 0]
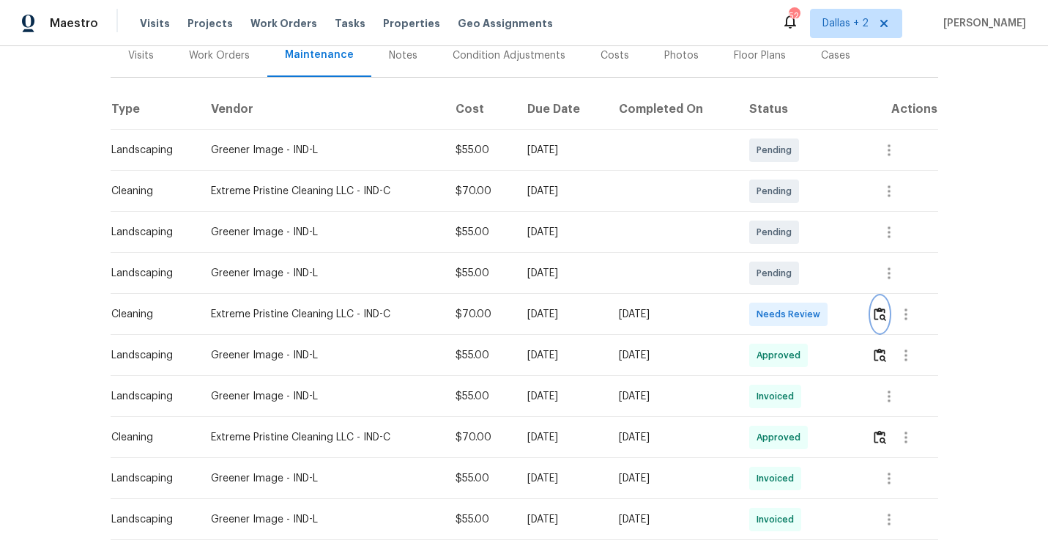
click at [881, 305] on button "button" at bounding box center [880, 314] width 17 height 35
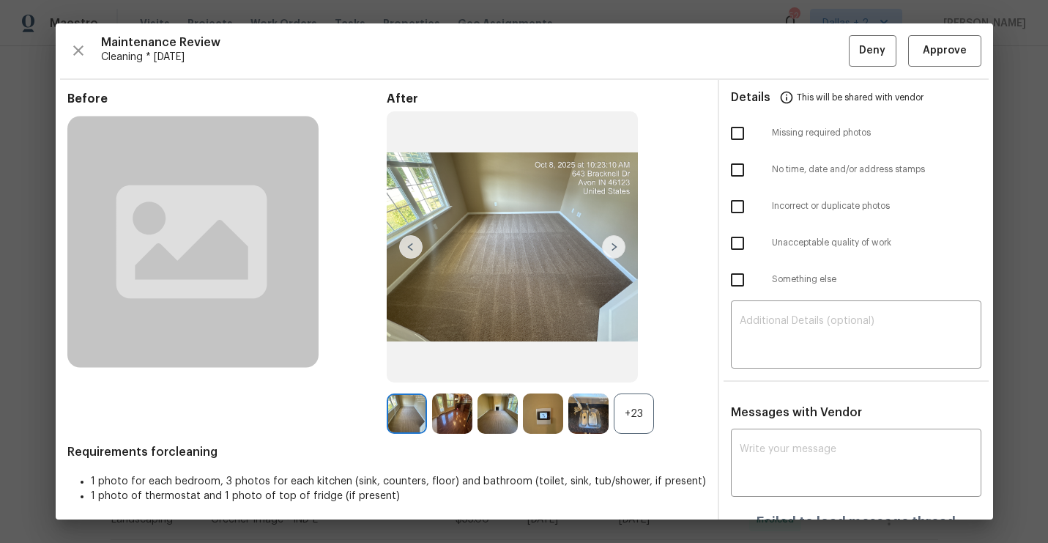
click at [630, 416] on div "+23" at bounding box center [634, 413] width 40 height 40
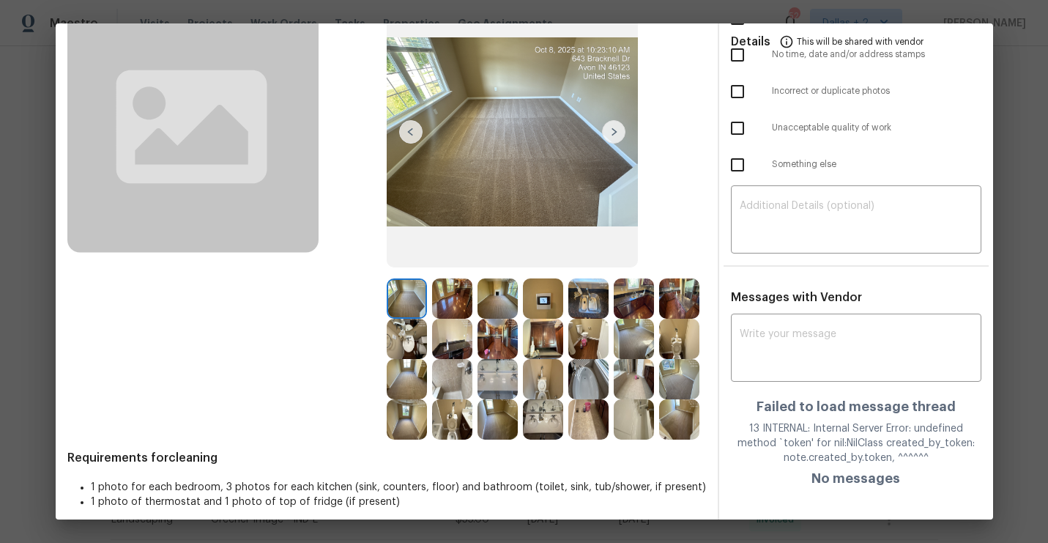
scroll to position [116, 0]
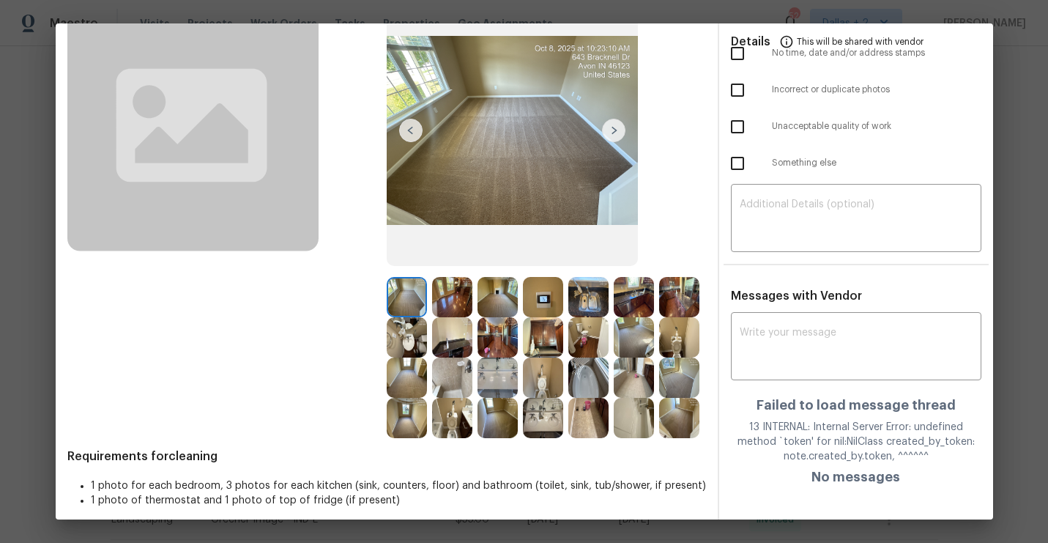
click at [454, 341] on img at bounding box center [452, 337] width 40 height 40
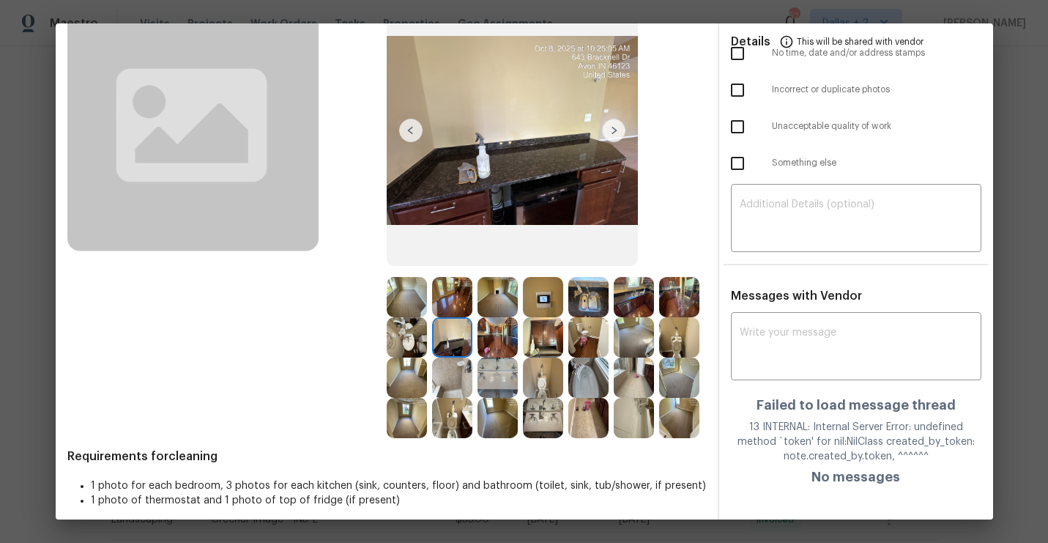
click at [456, 338] on img at bounding box center [452, 337] width 40 height 40
click at [629, 350] on img at bounding box center [634, 337] width 40 height 40
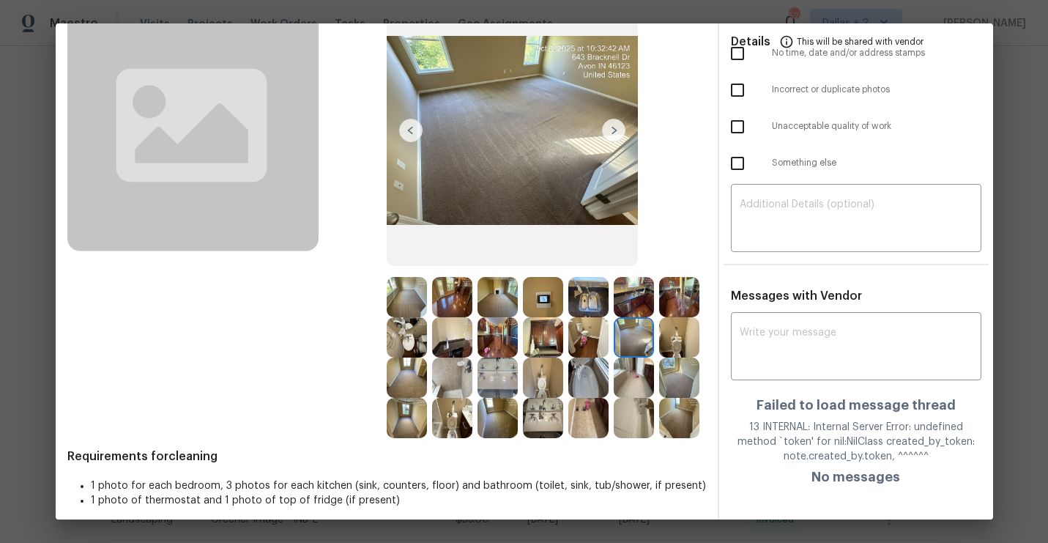
click at [632, 301] on img at bounding box center [634, 297] width 40 height 40
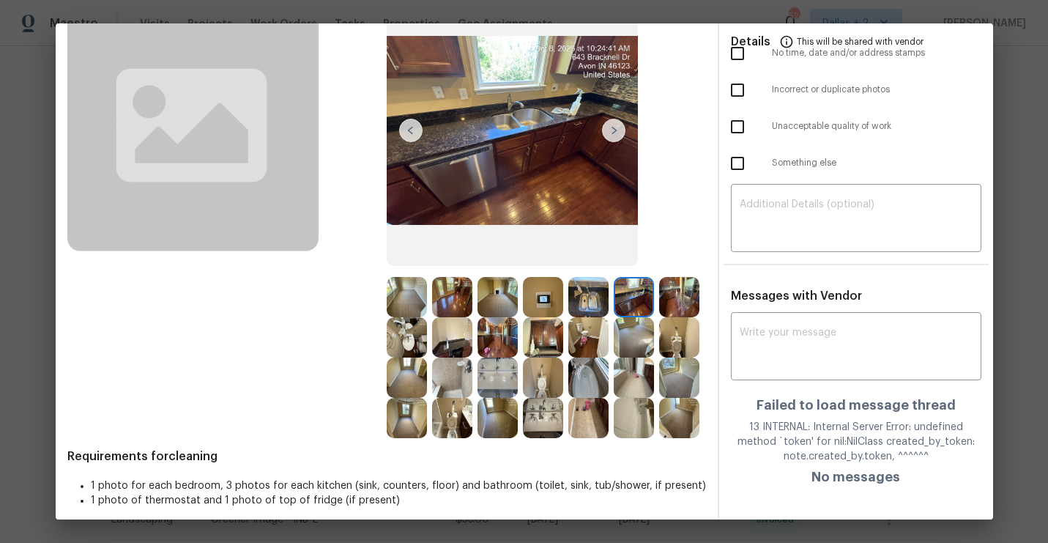
click at [557, 334] on img at bounding box center [543, 337] width 40 height 40
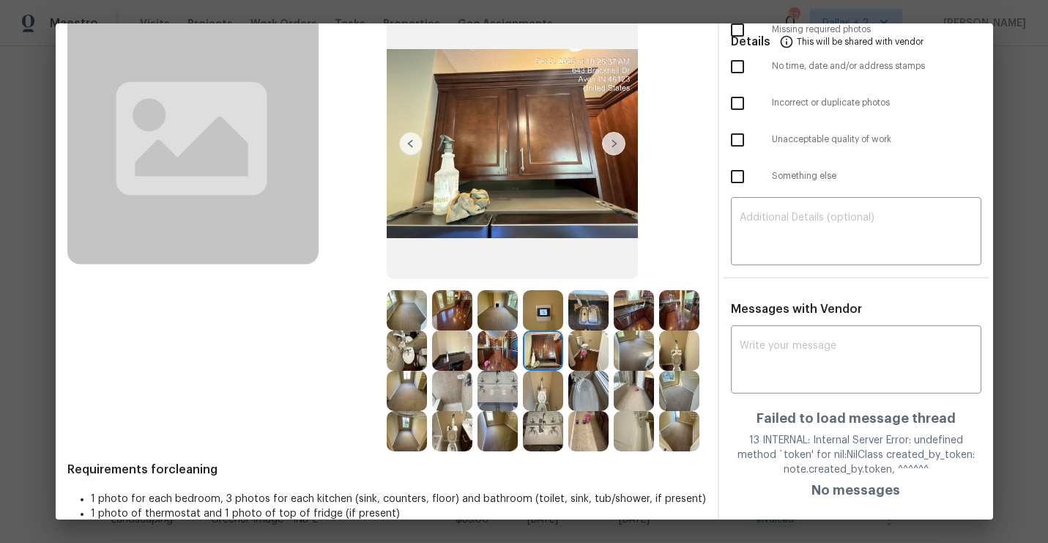
scroll to position [126, 0]
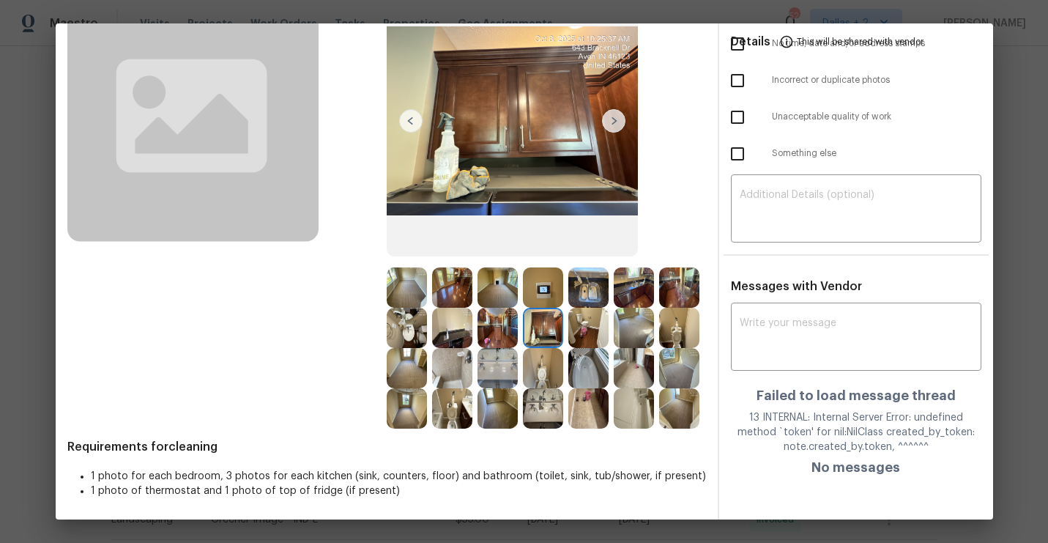
click at [534, 284] on img at bounding box center [543, 287] width 40 height 40
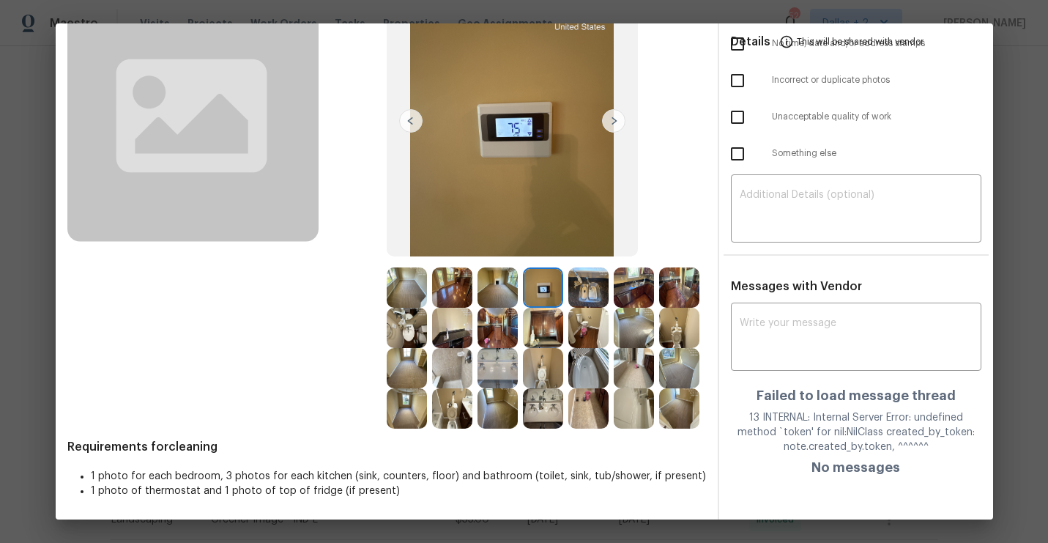
click at [601, 282] on img at bounding box center [588, 287] width 40 height 40
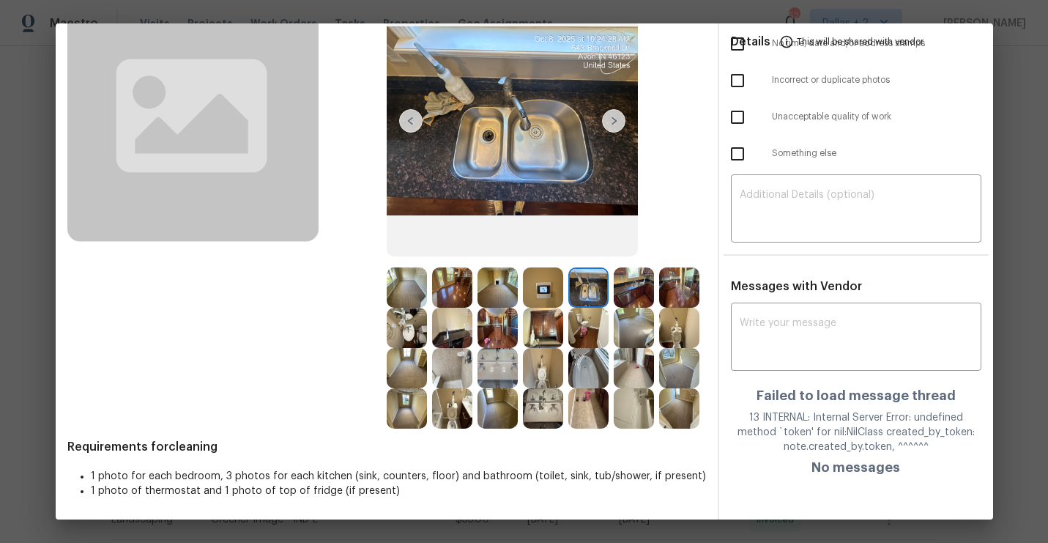
click at [633, 289] on img at bounding box center [634, 287] width 40 height 40
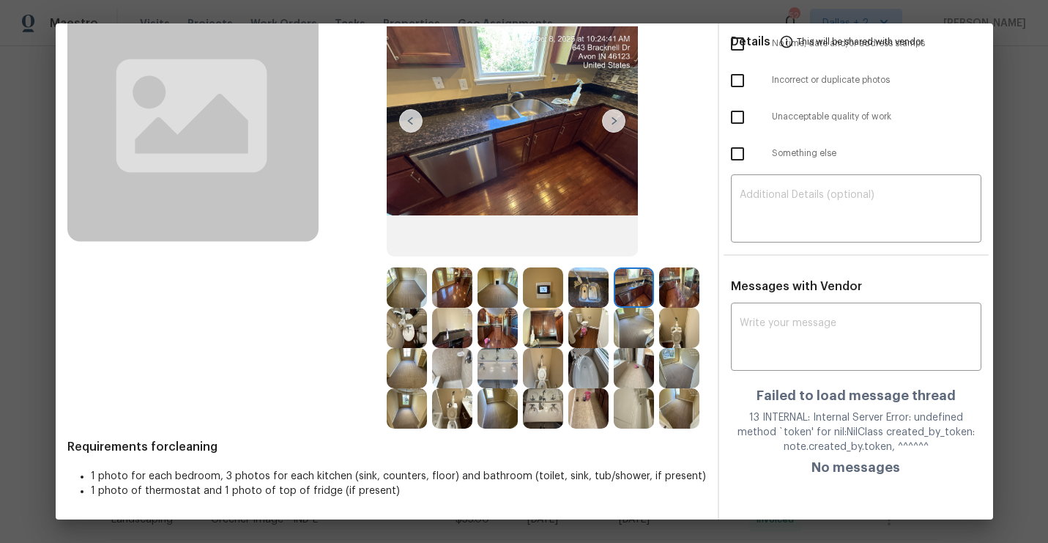
click at [673, 296] on img at bounding box center [679, 287] width 40 height 40
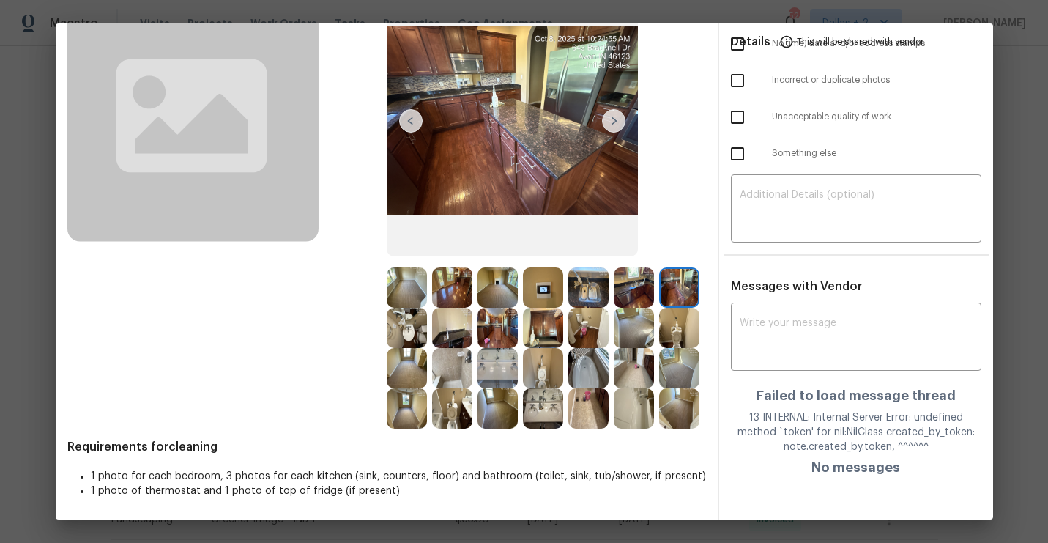
click at [441, 324] on img at bounding box center [452, 328] width 40 height 40
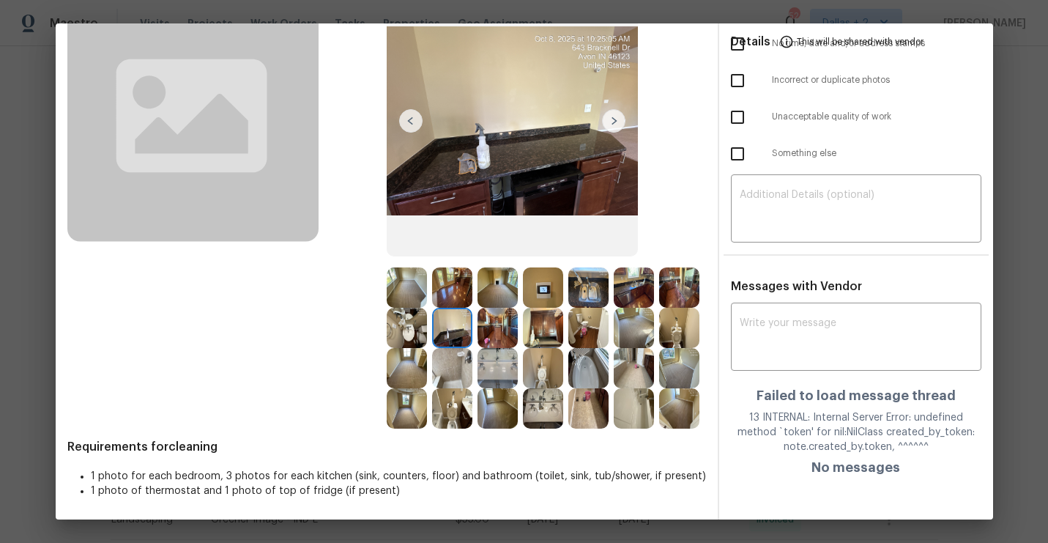
click at [676, 276] on img at bounding box center [679, 287] width 40 height 40
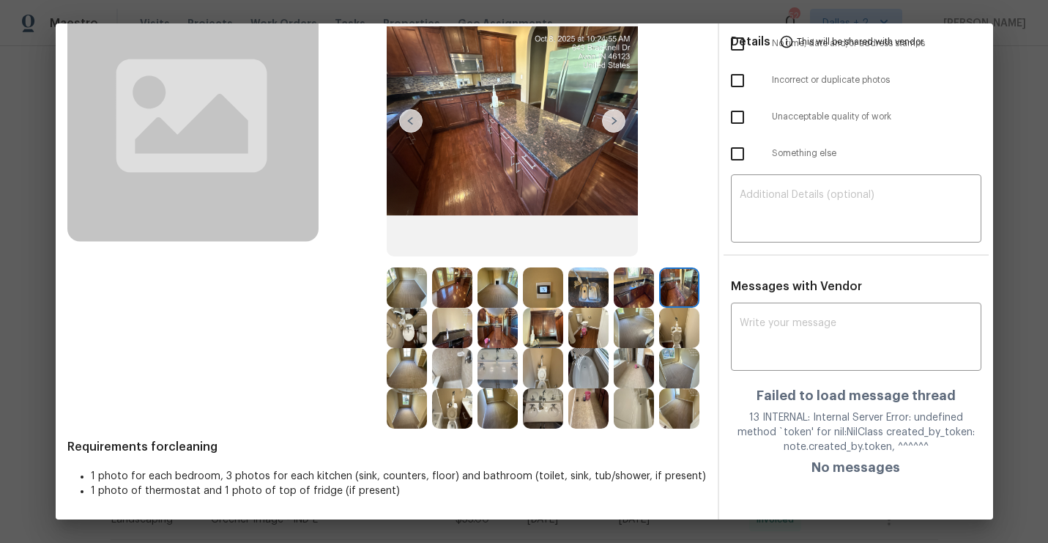
click at [558, 312] on img at bounding box center [543, 328] width 40 height 40
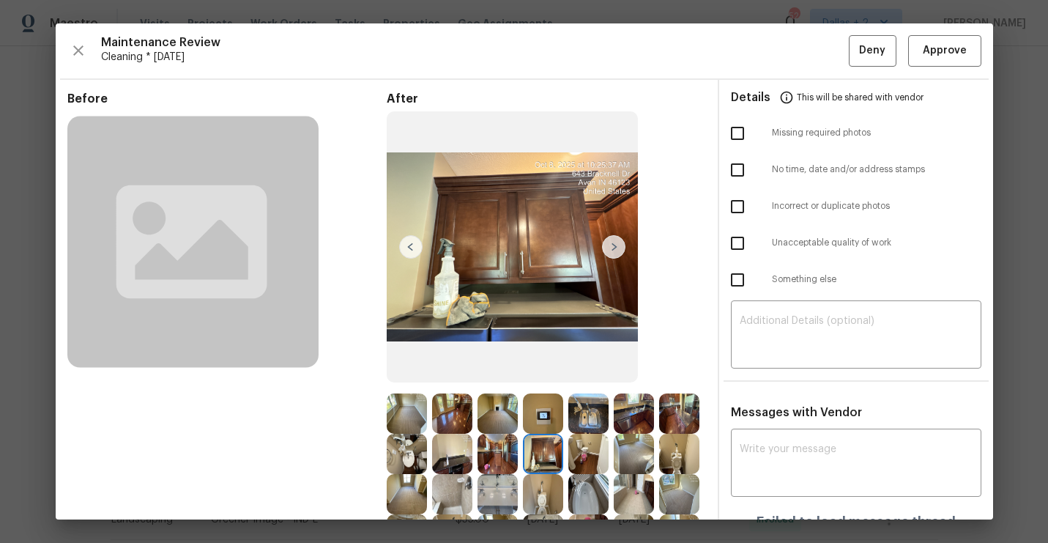
scroll to position [66, 0]
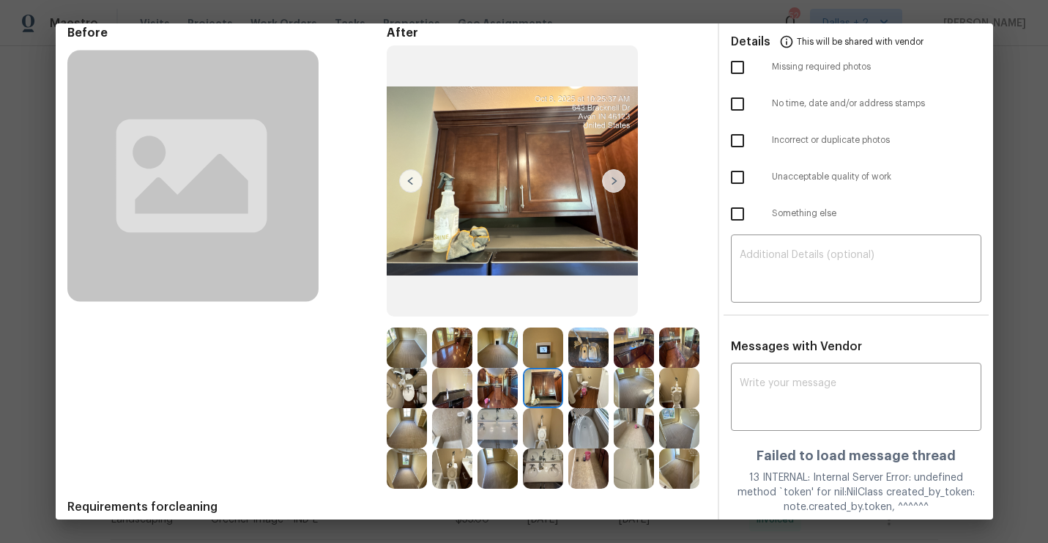
click at [582, 357] on img at bounding box center [588, 347] width 40 height 40
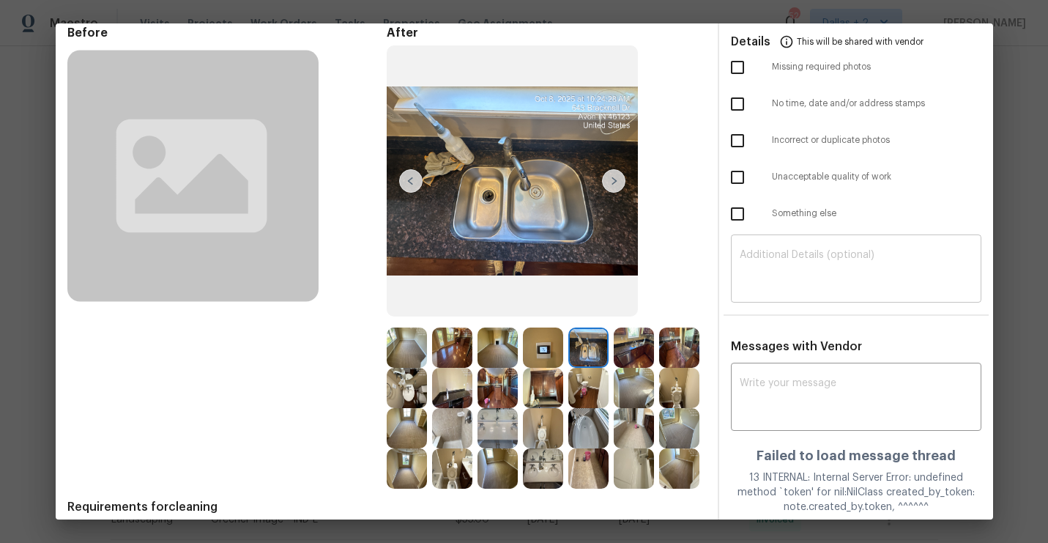
scroll to position [0, 0]
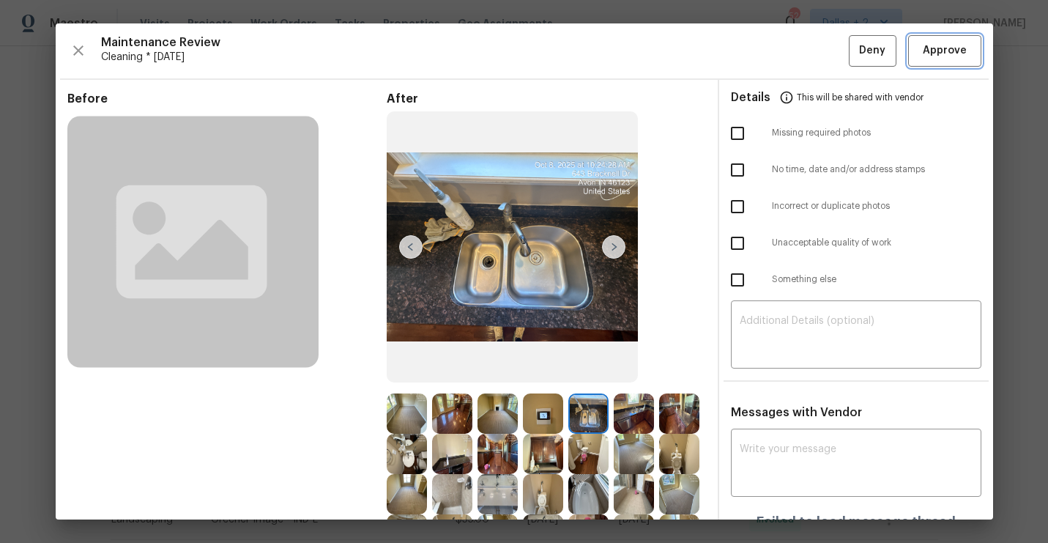
click at [958, 59] on span "Approve" at bounding box center [945, 51] width 44 height 18
